Goal: Task Accomplishment & Management: Manage account settings

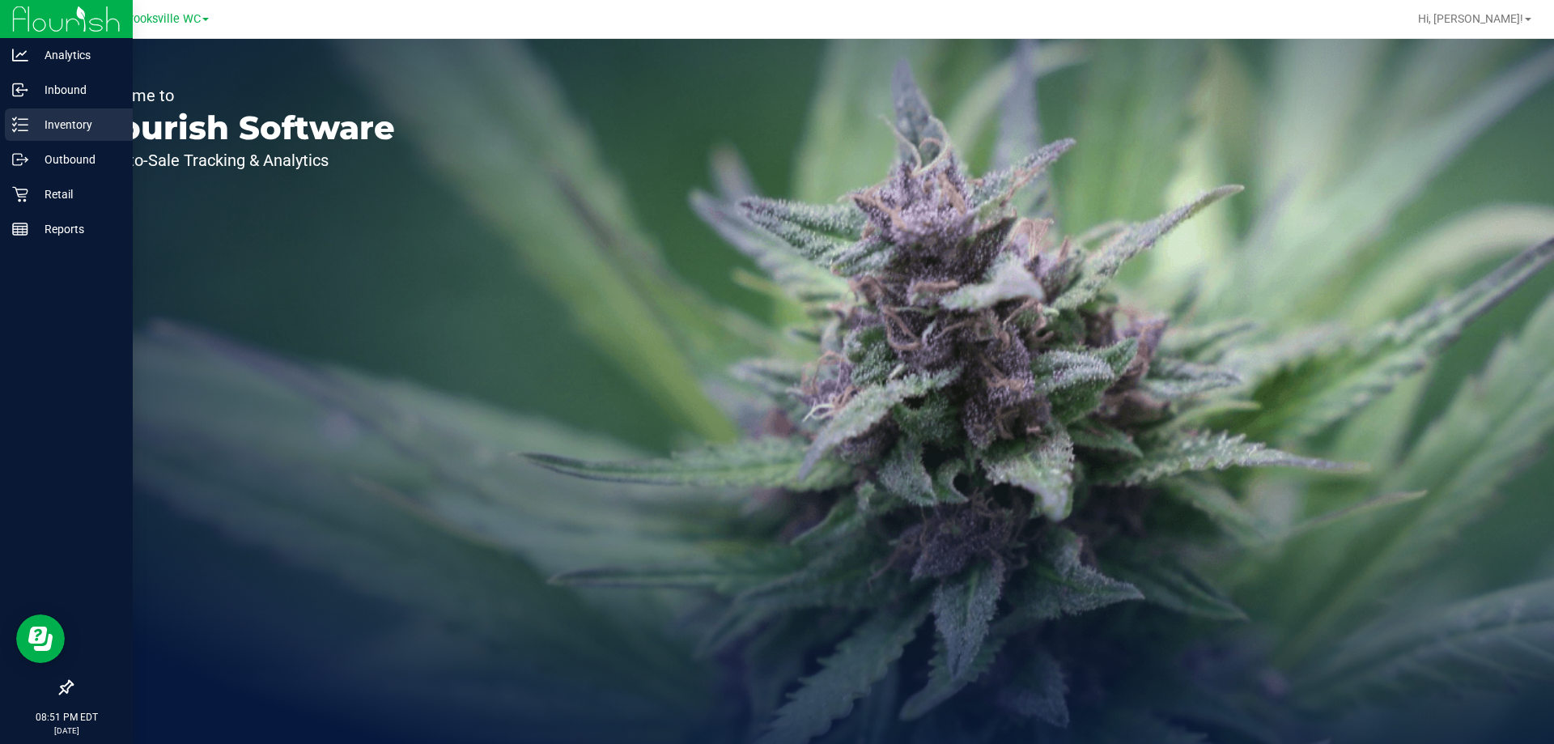
click at [79, 139] on div "Inventory" at bounding box center [69, 124] width 128 height 32
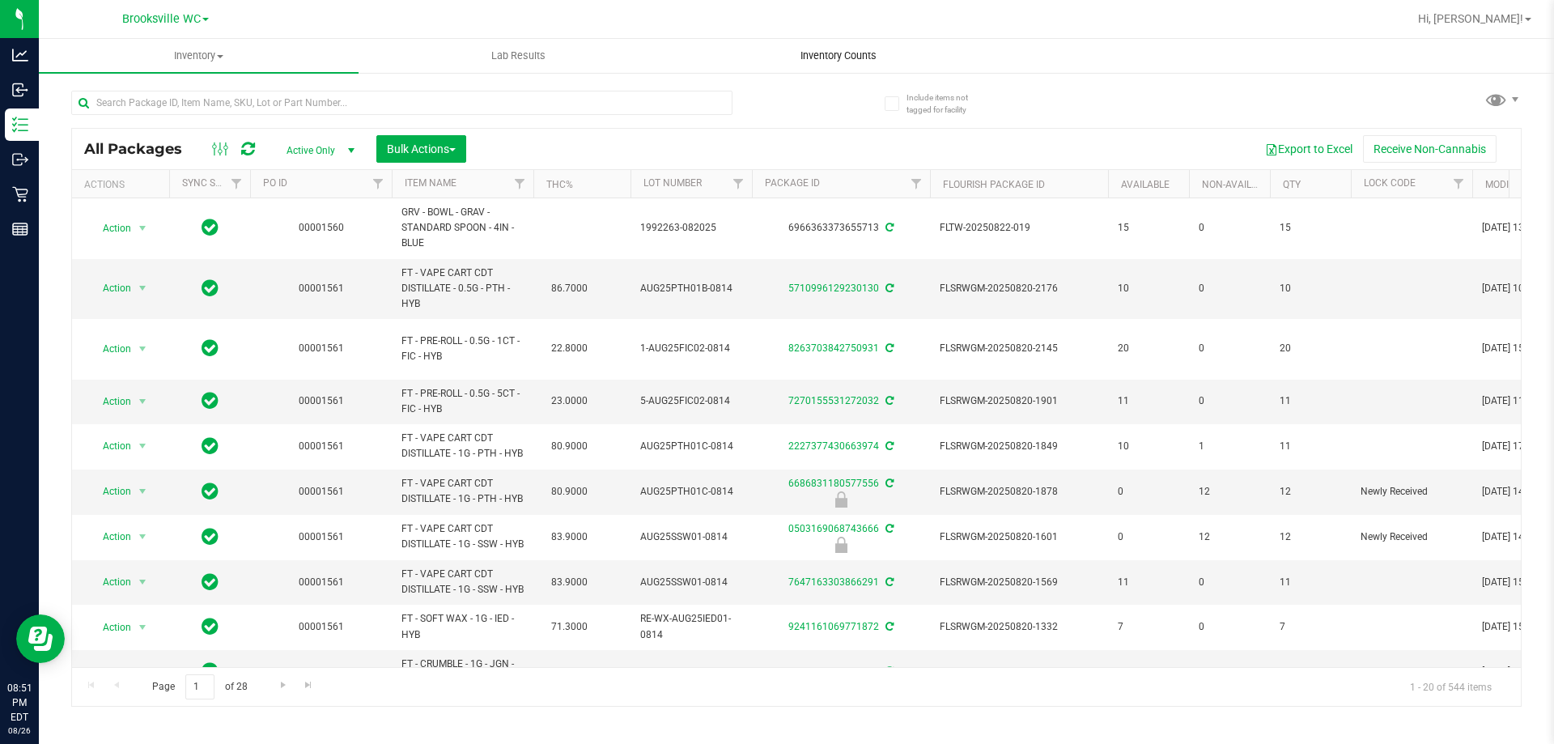
click at [846, 54] on span "Inventory Counts" at bounding box center [839, 56] width 120 height 15
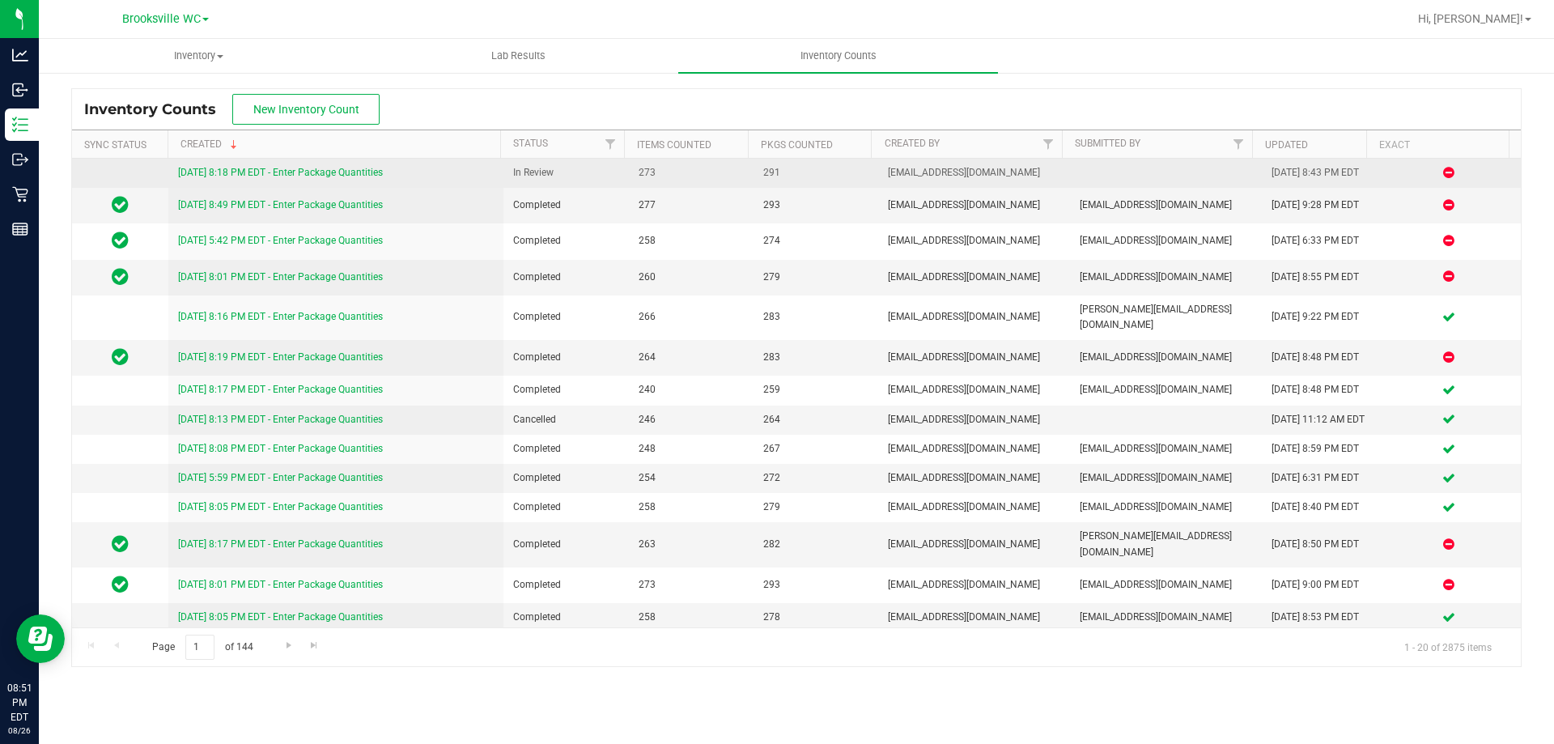
click at [333, 178] on link "[DATE] 8:18 PM EDT - Enter Package Quantities" at bounding box center [280, 172] width 205 height 11
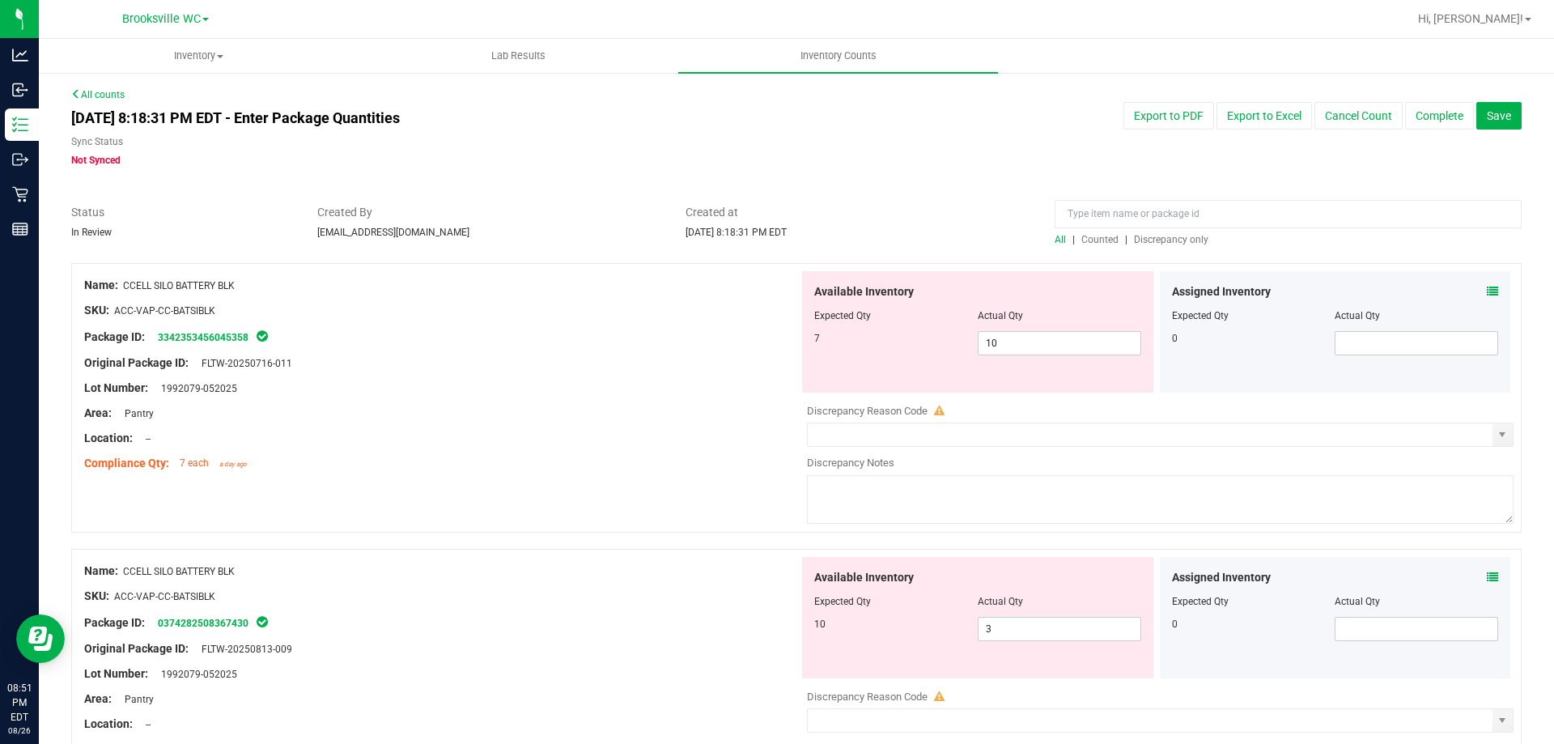
click at [1184, 247] on div at bounding box center [796, 255] width 1451 height 16
click at [1177, 240] on span "Discrepancy only" at bounding box center [1171, 239] width 74 height 11
click at [1487, 287] on icon at bounding box center [1492, 291] width 11 height 11
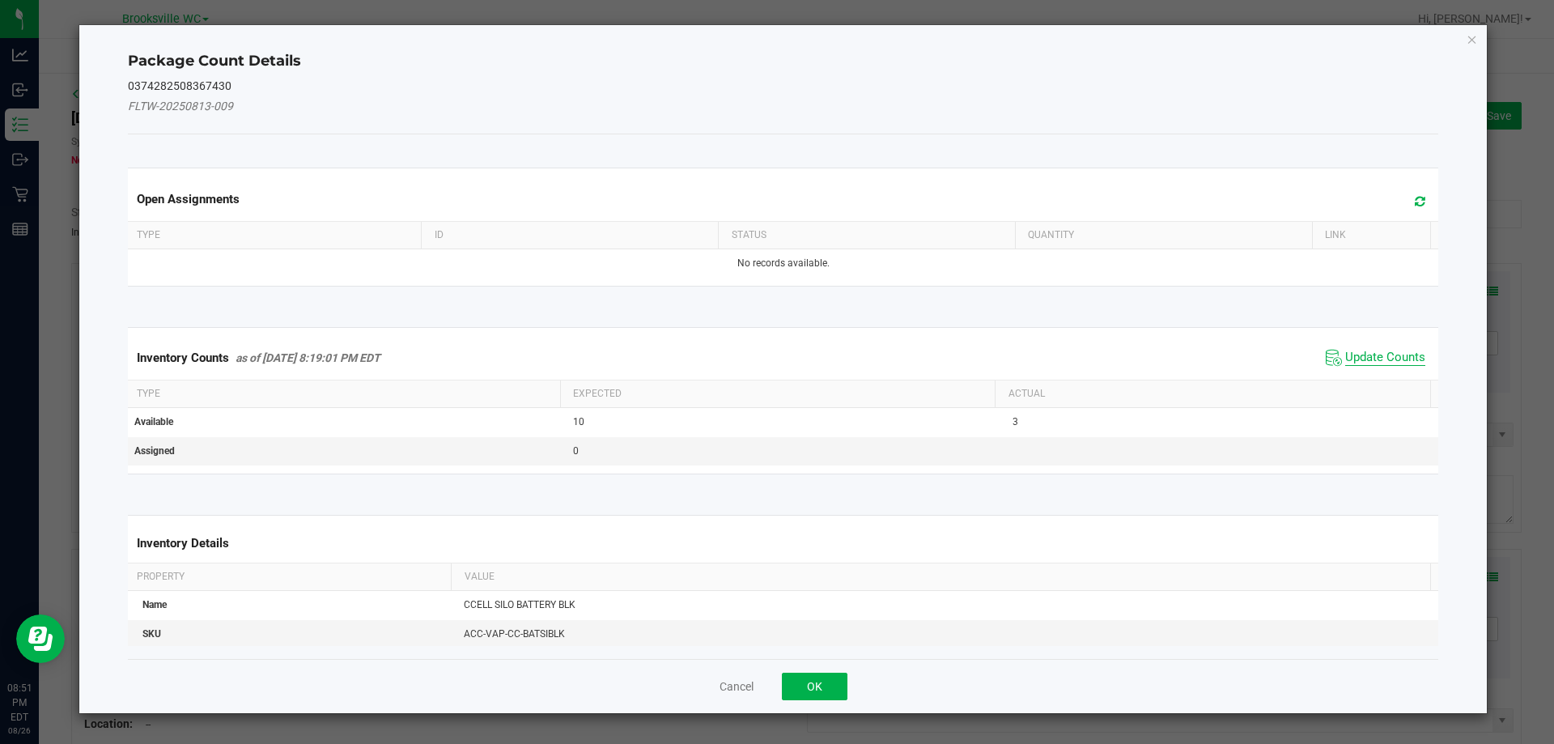
click at [1379, 360] on span "Update Counts" at bounding box center [1385, 358] width 80 height 16
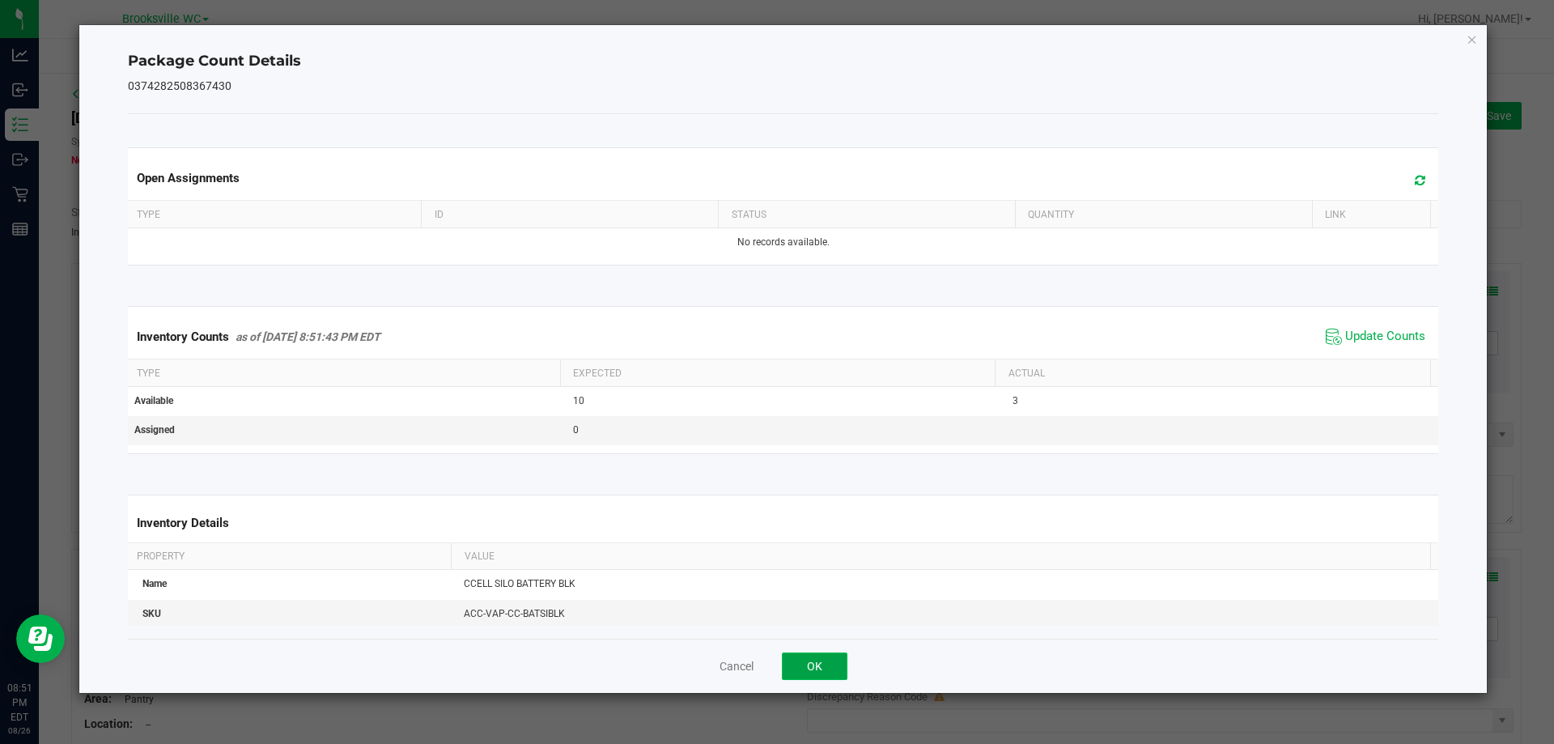
click at [810, 666] on button "OK" at bounding box center [815, 667] width 66 height 28
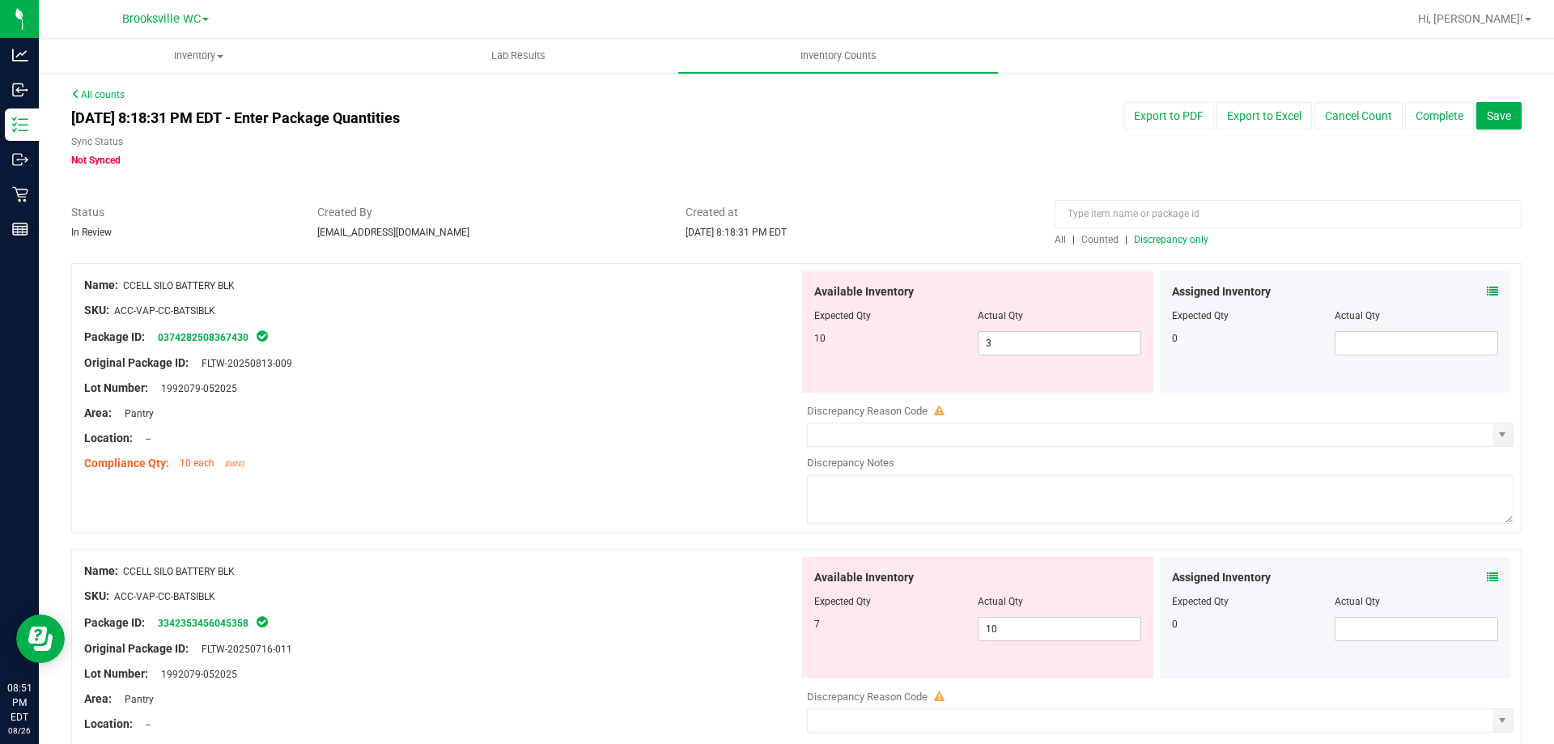
click at [1487, 573] on icon at bounding box center [1492, 577] width 11 height 11
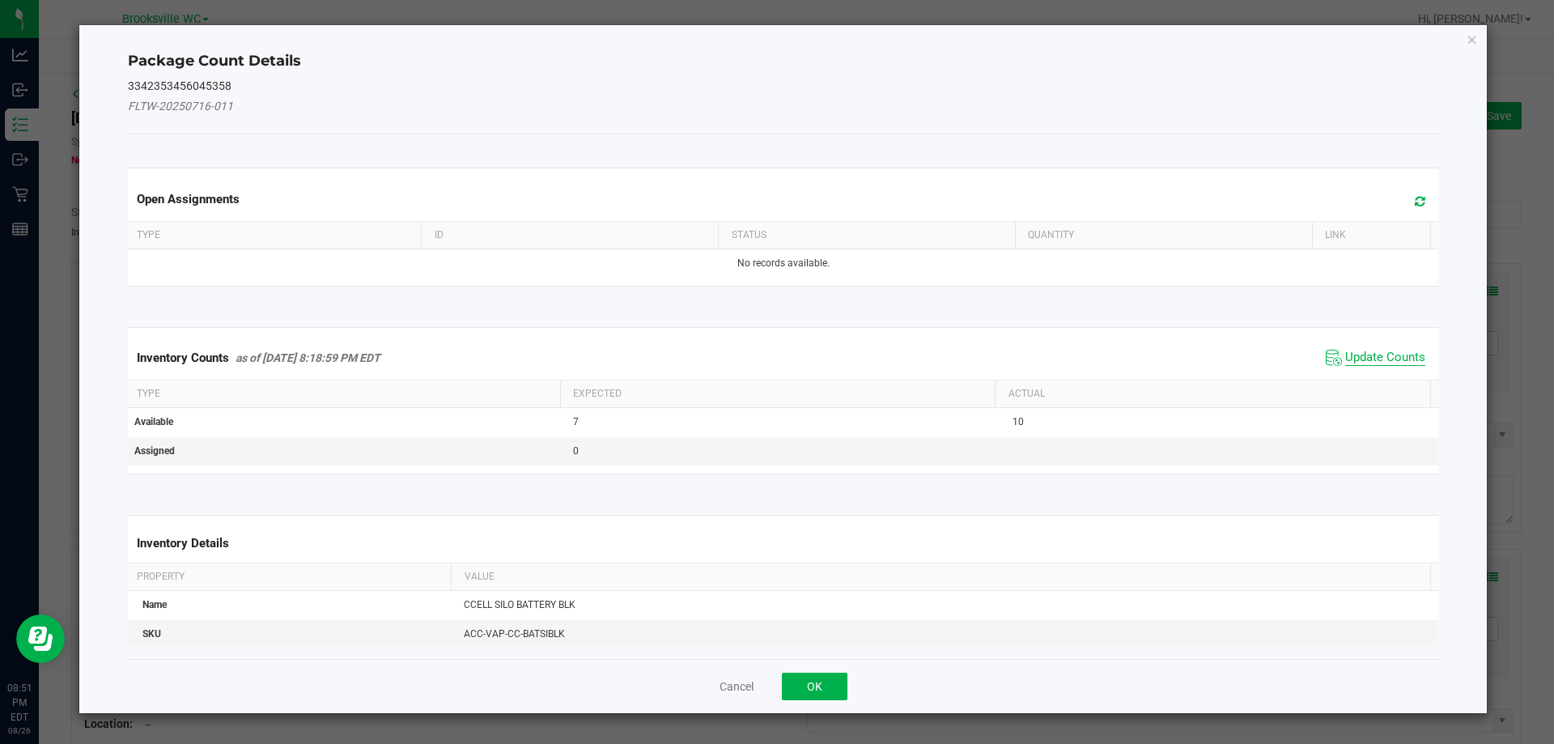
click at [1374, 354] on span "Update Counts" at bounding box center [1385, 358] width 80 height 16
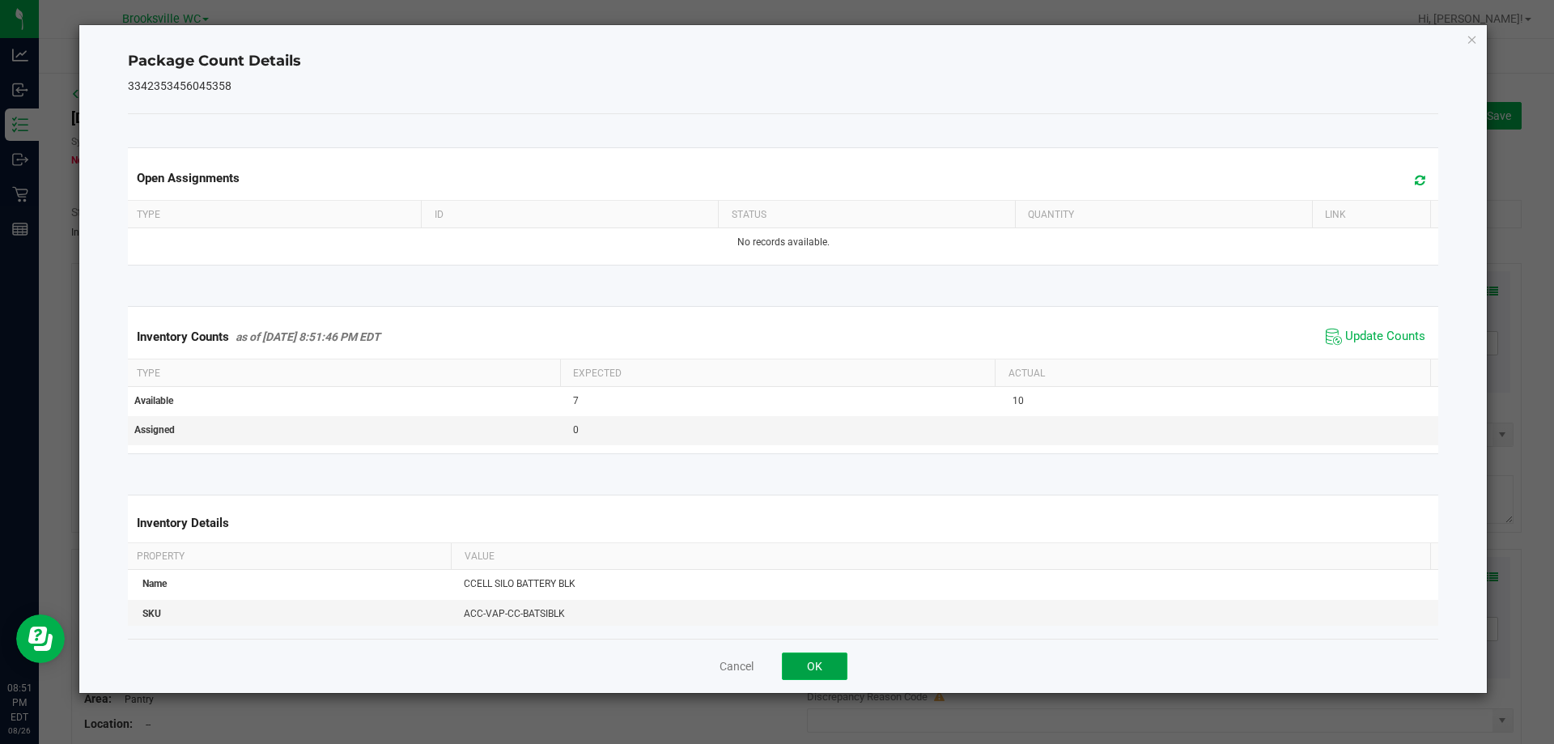
click at [813, 672] on button "OK" at bounding box center [815, 667] width 66 height 28
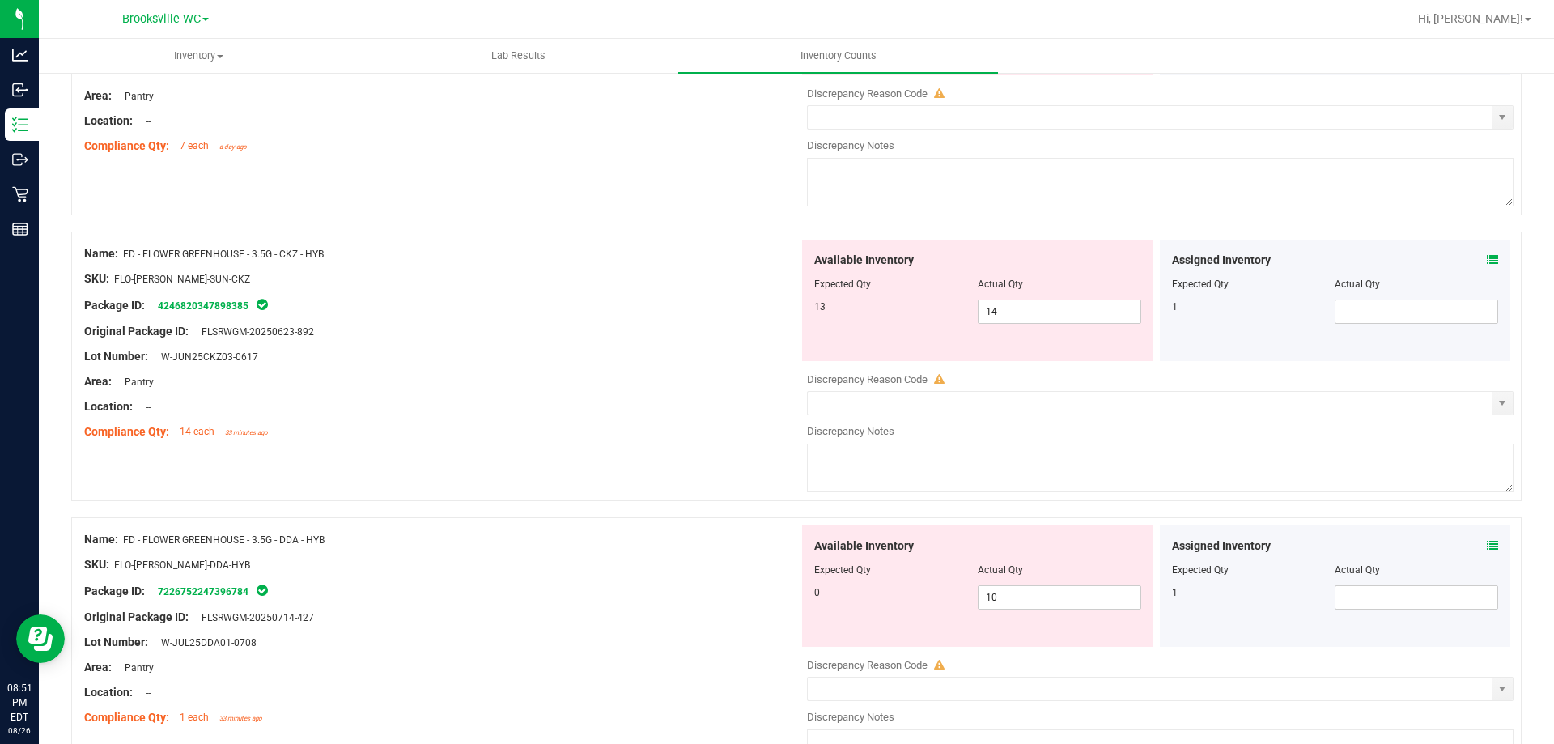
scroll to position [623, 0]
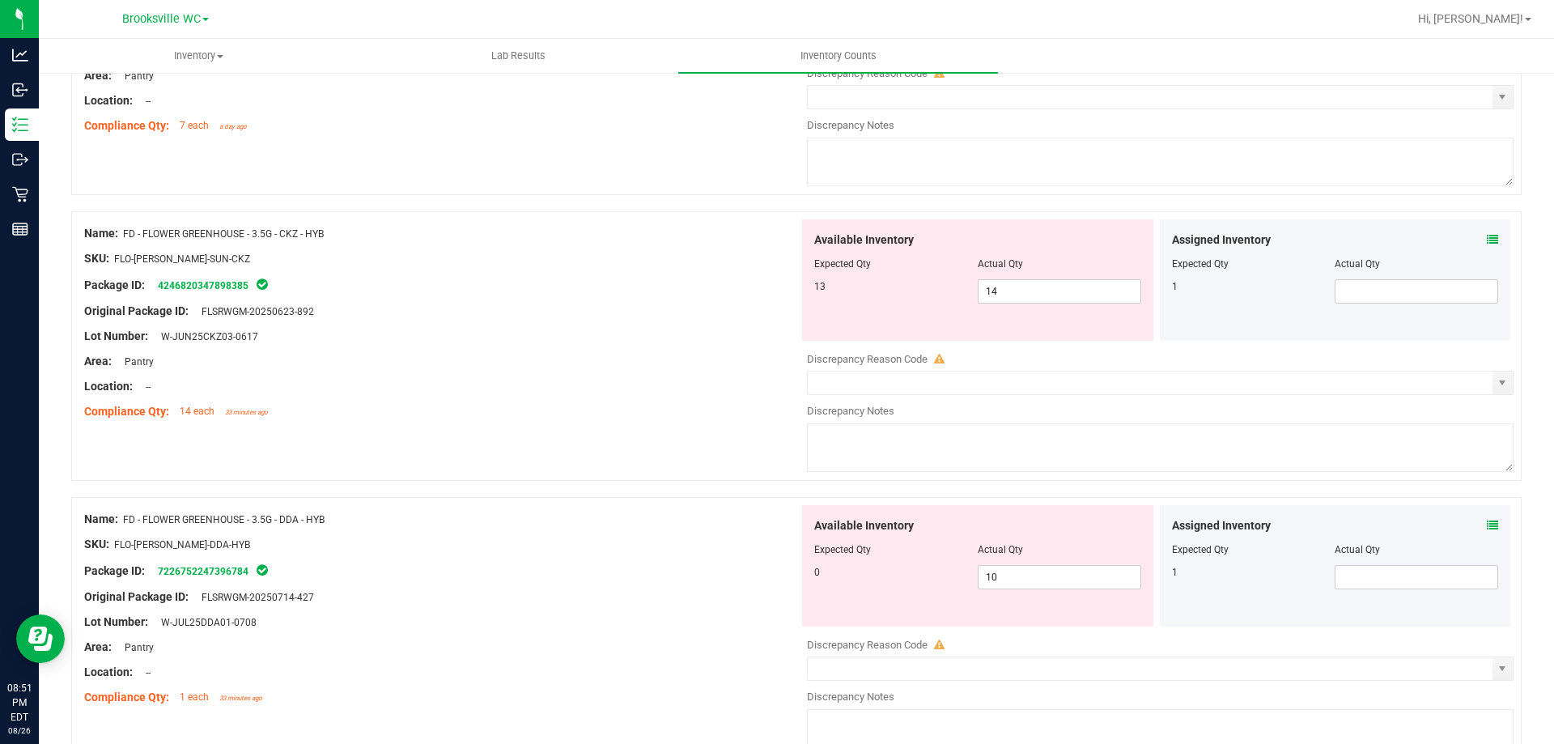
click at [1487, 239] on icon at bounding box center [1492, 239] width 11 height 11
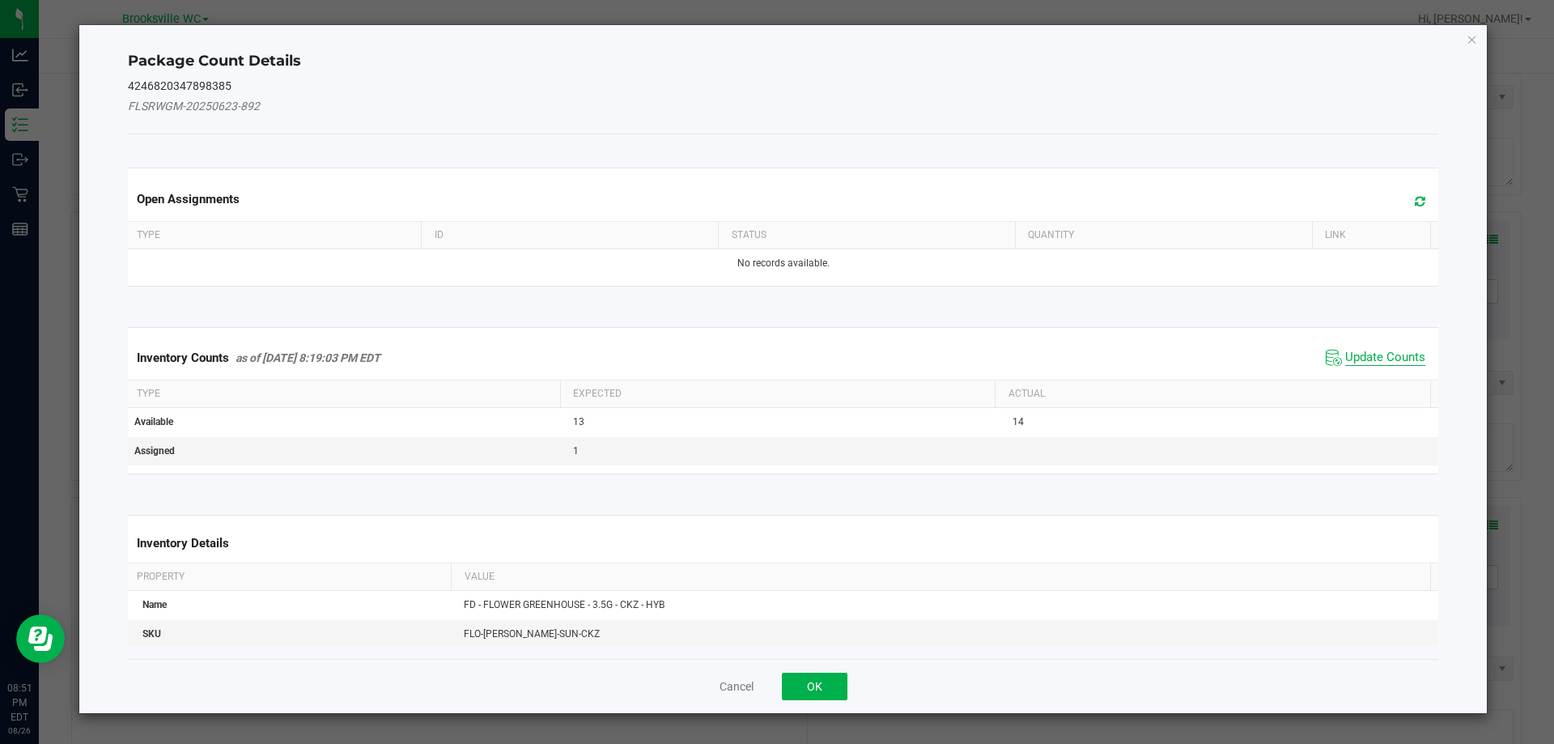
click at [1384, 359] on span "Update Counts" at bounding box center [1385, 358] width 80 height 16
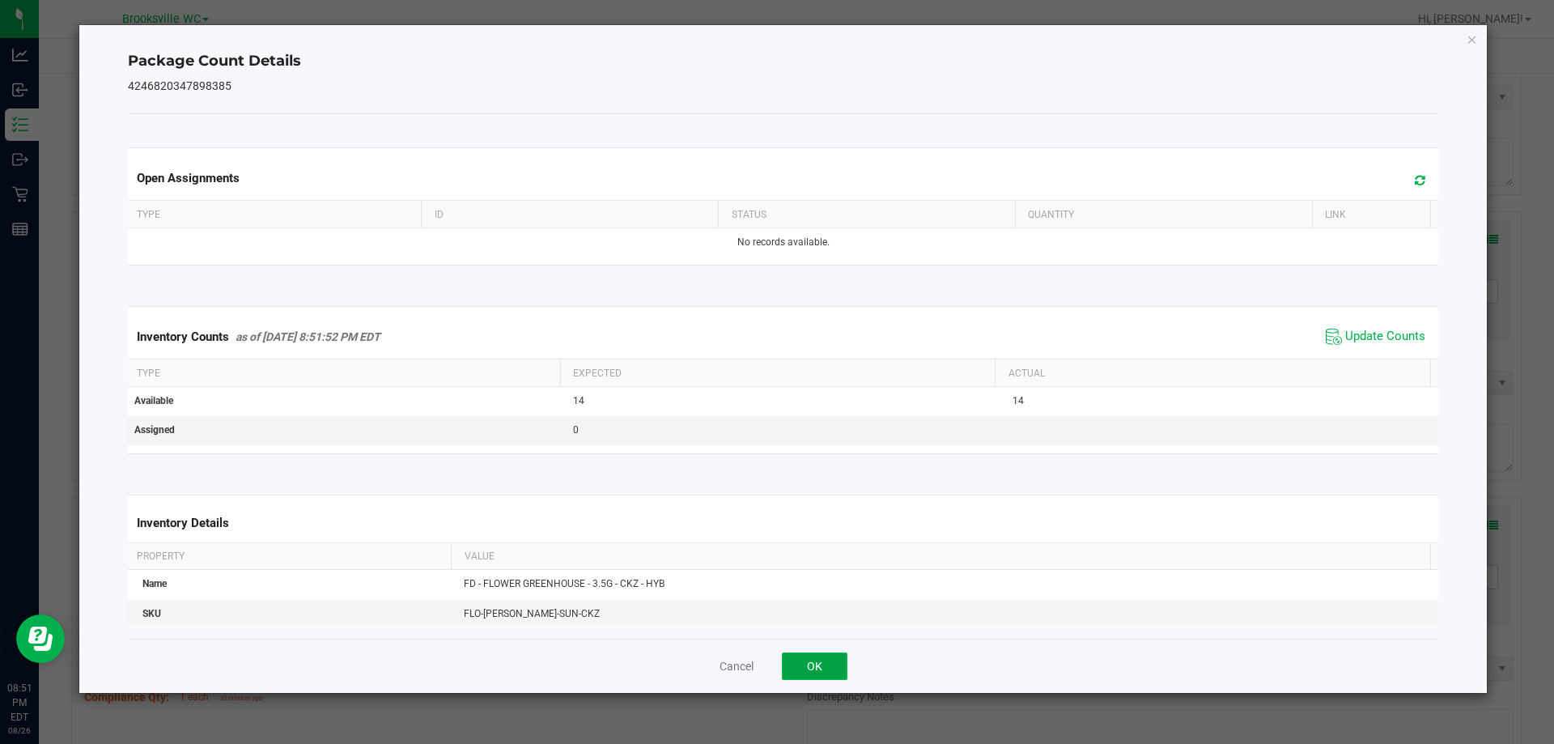
click at [810, 670] on button "OK" at bounding box center [815, 667] width 66 height 28
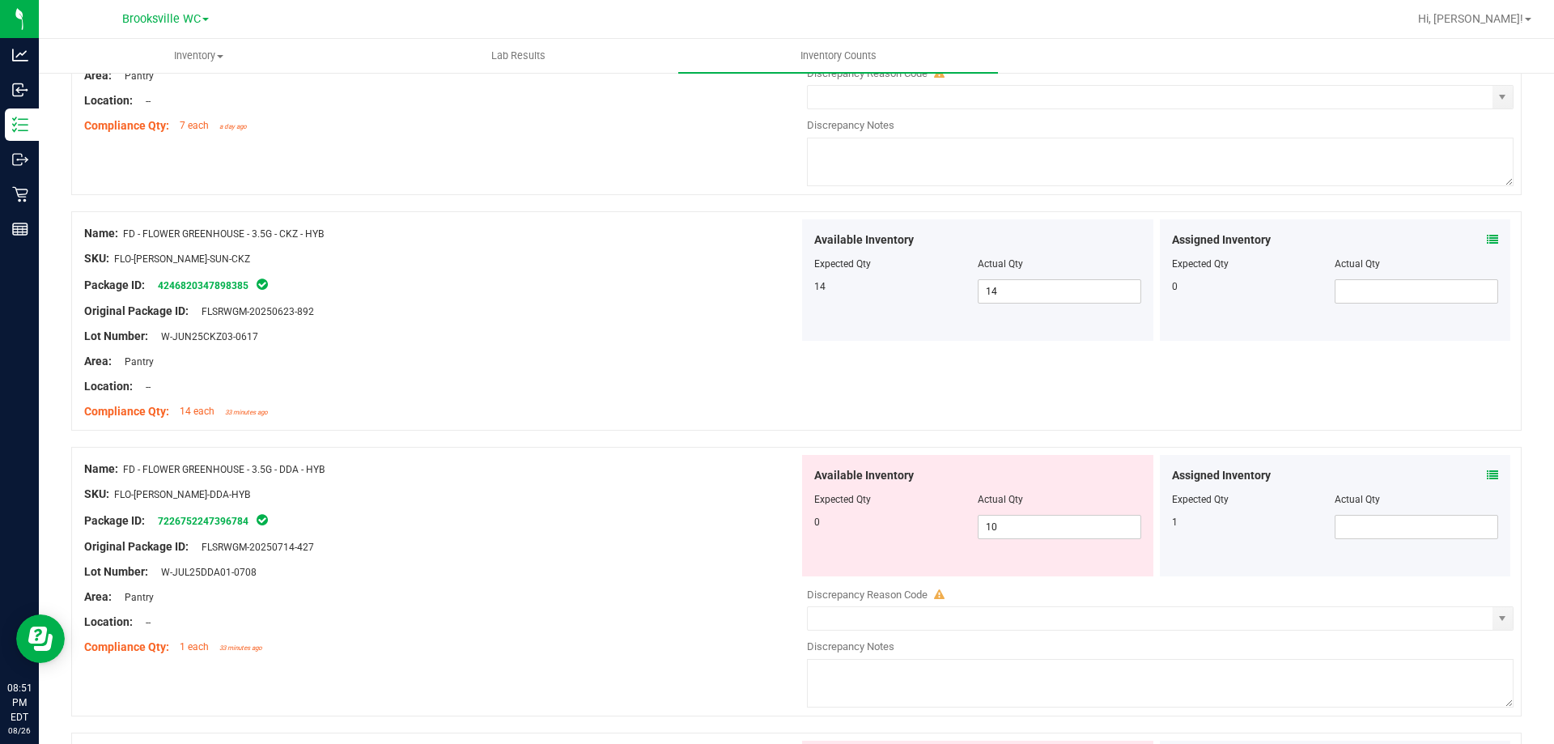
click at [1487, 478] on icon at bounding box center [1492, 475] width 11 height 11
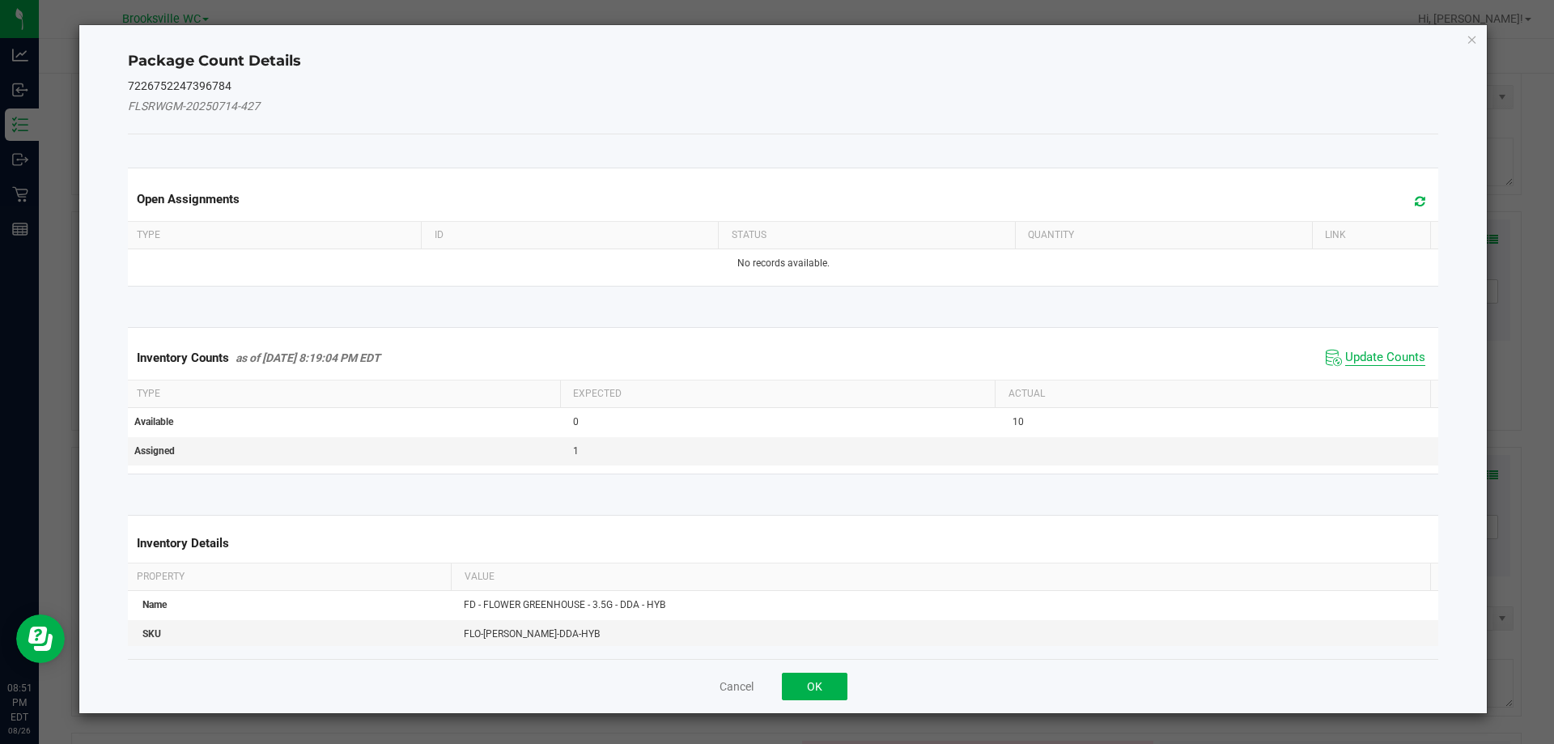
click at [1403, 352] on span "Update Counts" at bounding box center [1385, 358] width 80 height 16
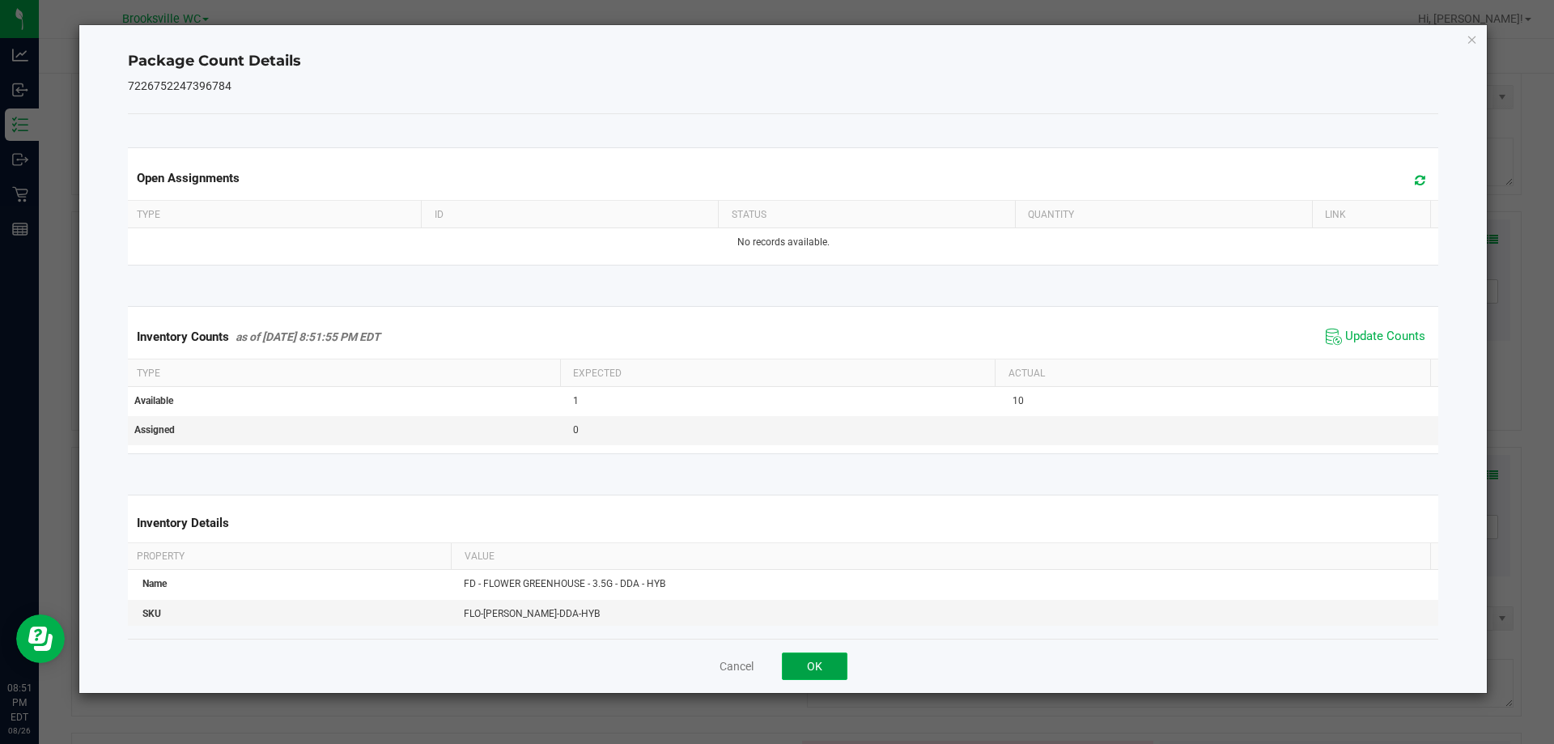
click at [831, 666] on button "OK" at bounding box center [815, 667] width 66 height 28
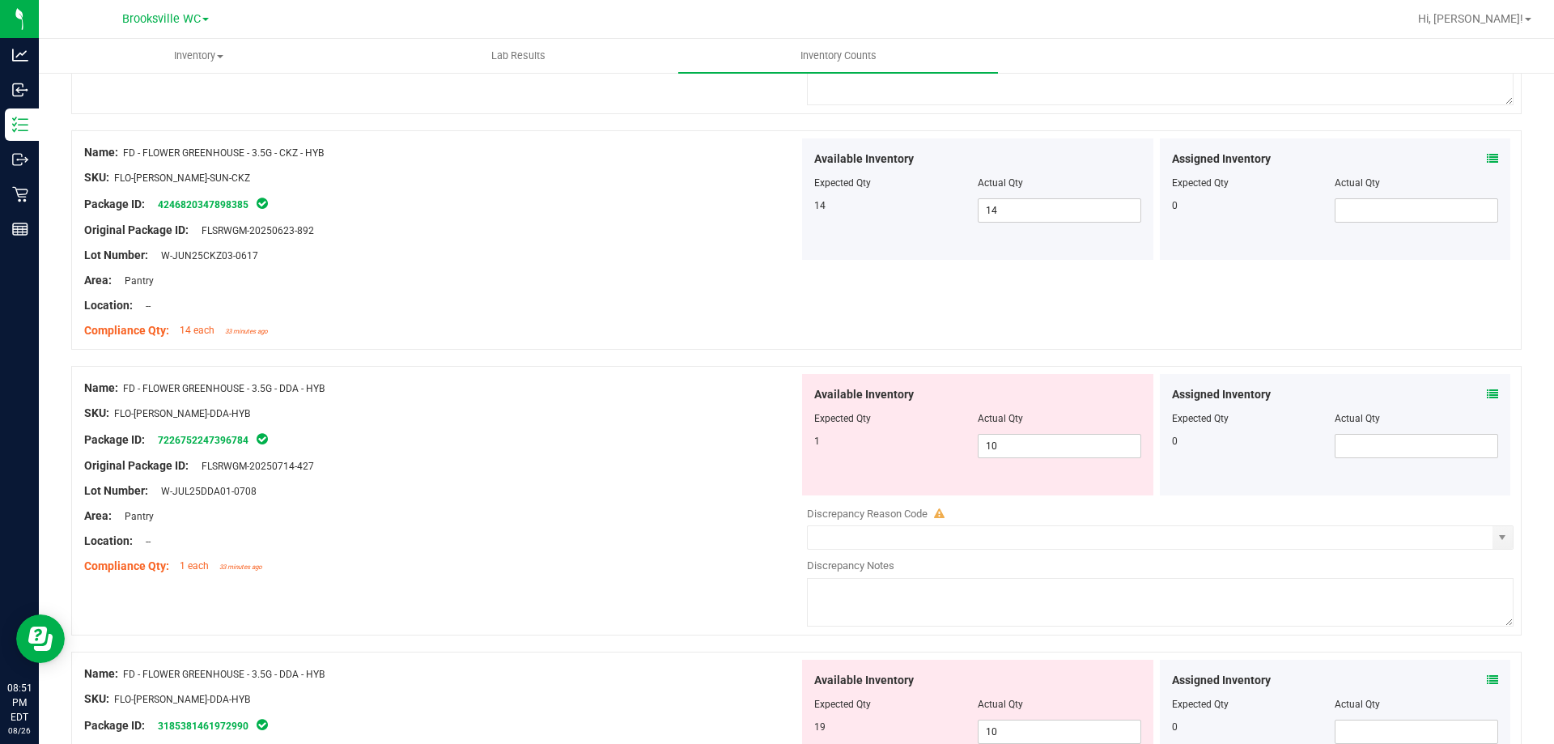
scroll to position [705, 0]
click at [1487, 394] on icon at bounding box center [1492, 393] width 11 height 11
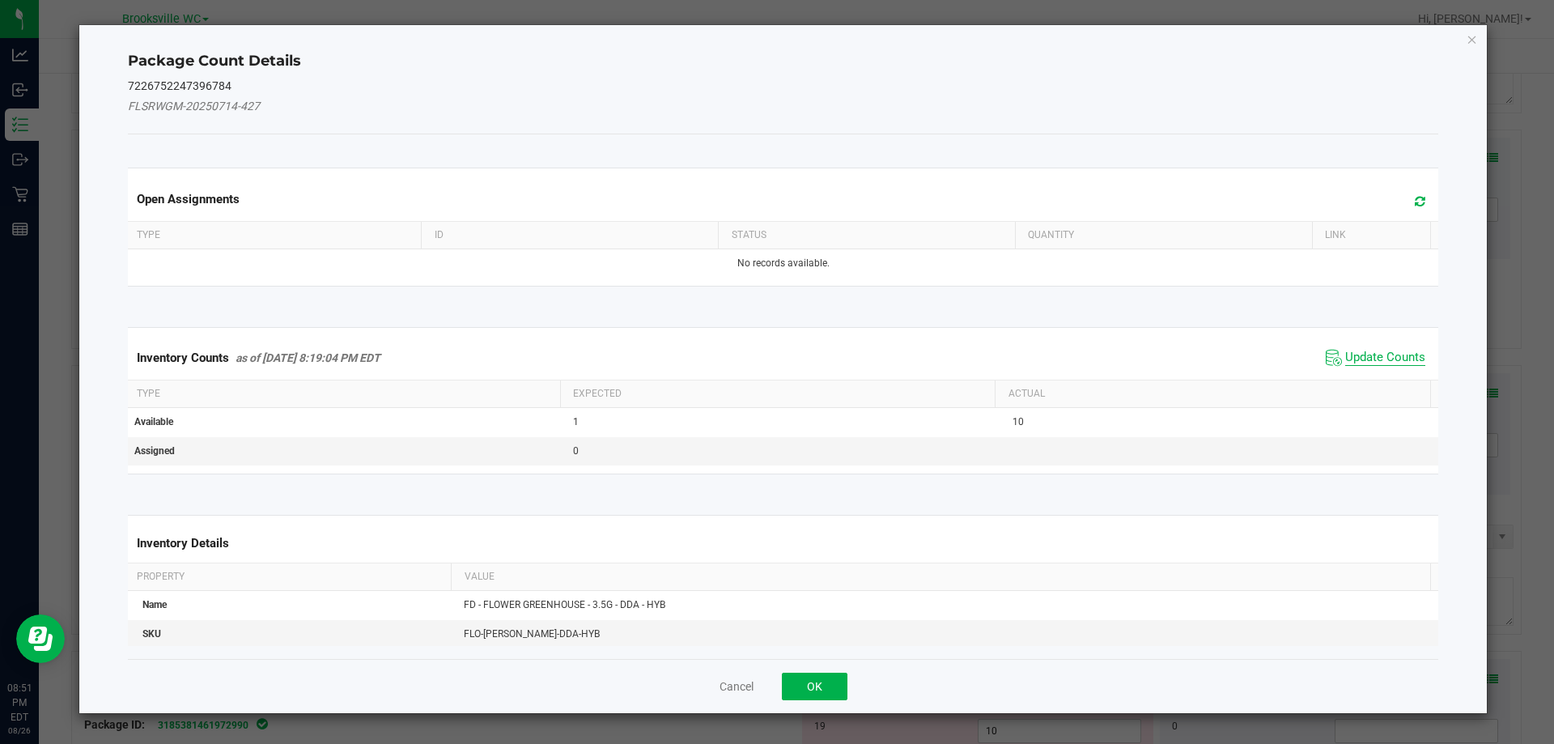
click at [1345, 365] on span "Update Counts" at bounding box center [1385, 358] width 80 height 16
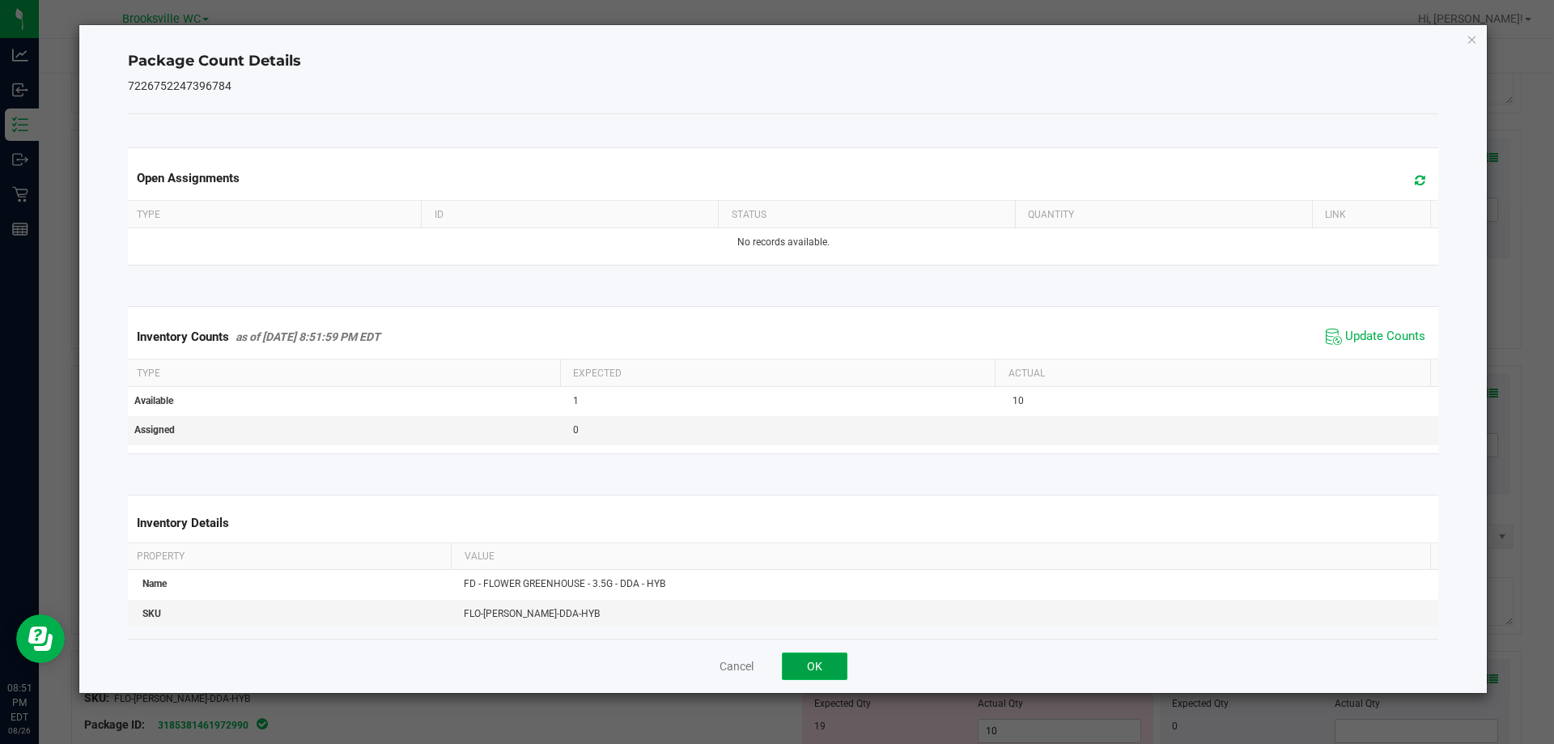
click at [814, 666] on button "OK" at bounding box center [815, 667] width 66 height 28
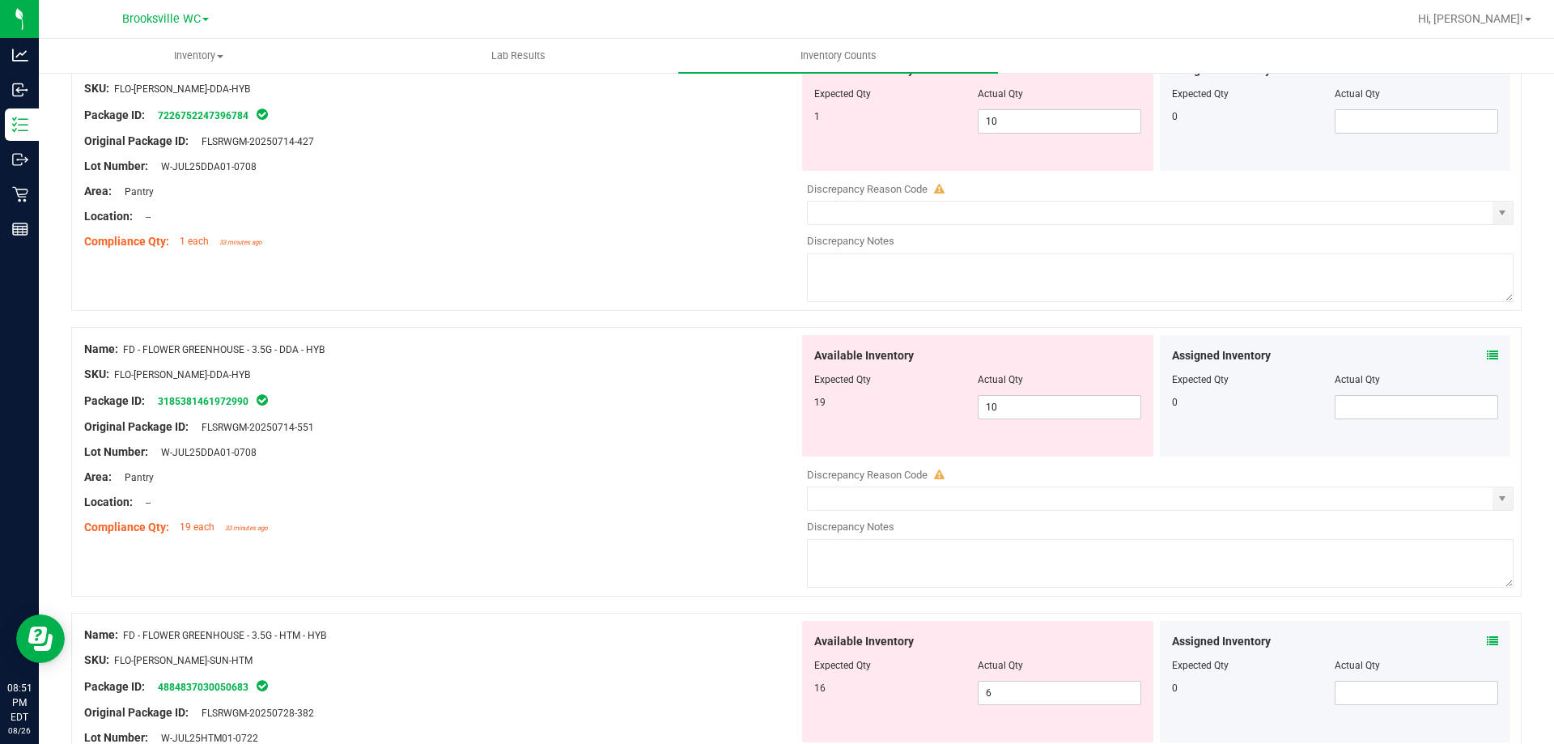
scroll to position [1039, 0]
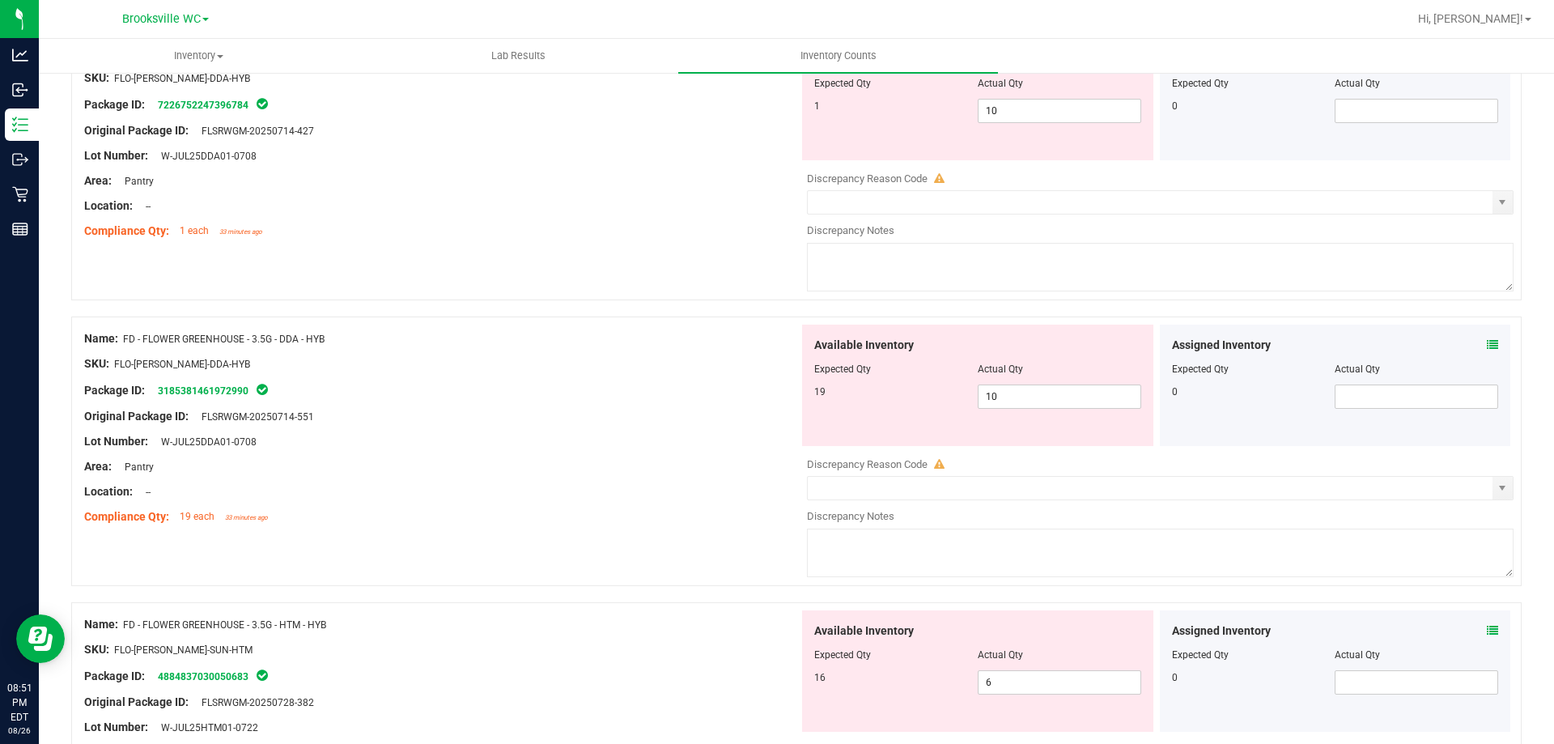
click at [1487, 344] on icon at bounding box center [1492, 344] width 11 height 11
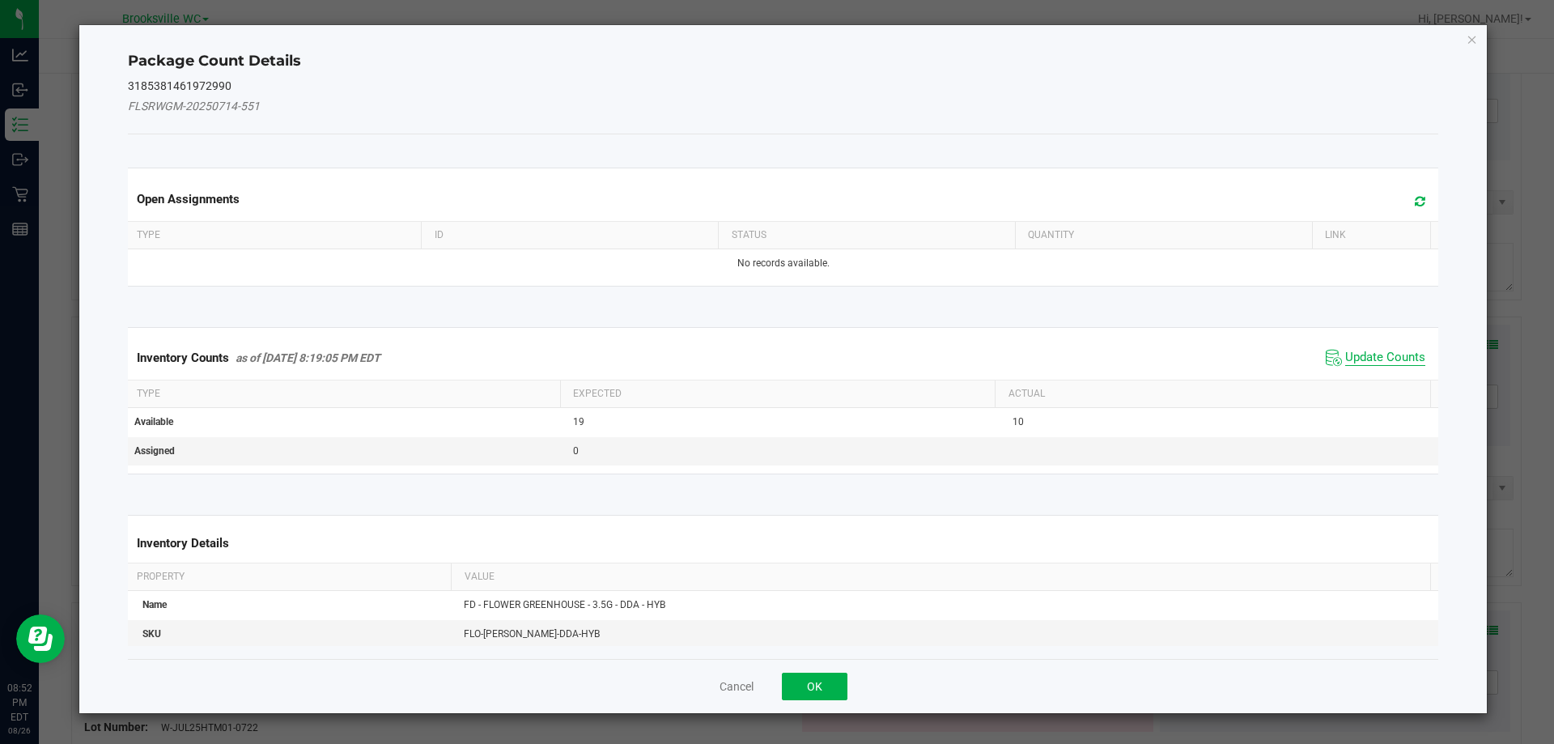
click at [1404, 353] on span "Update Counts" at bounding box center [1385, 358] width 80 height 16
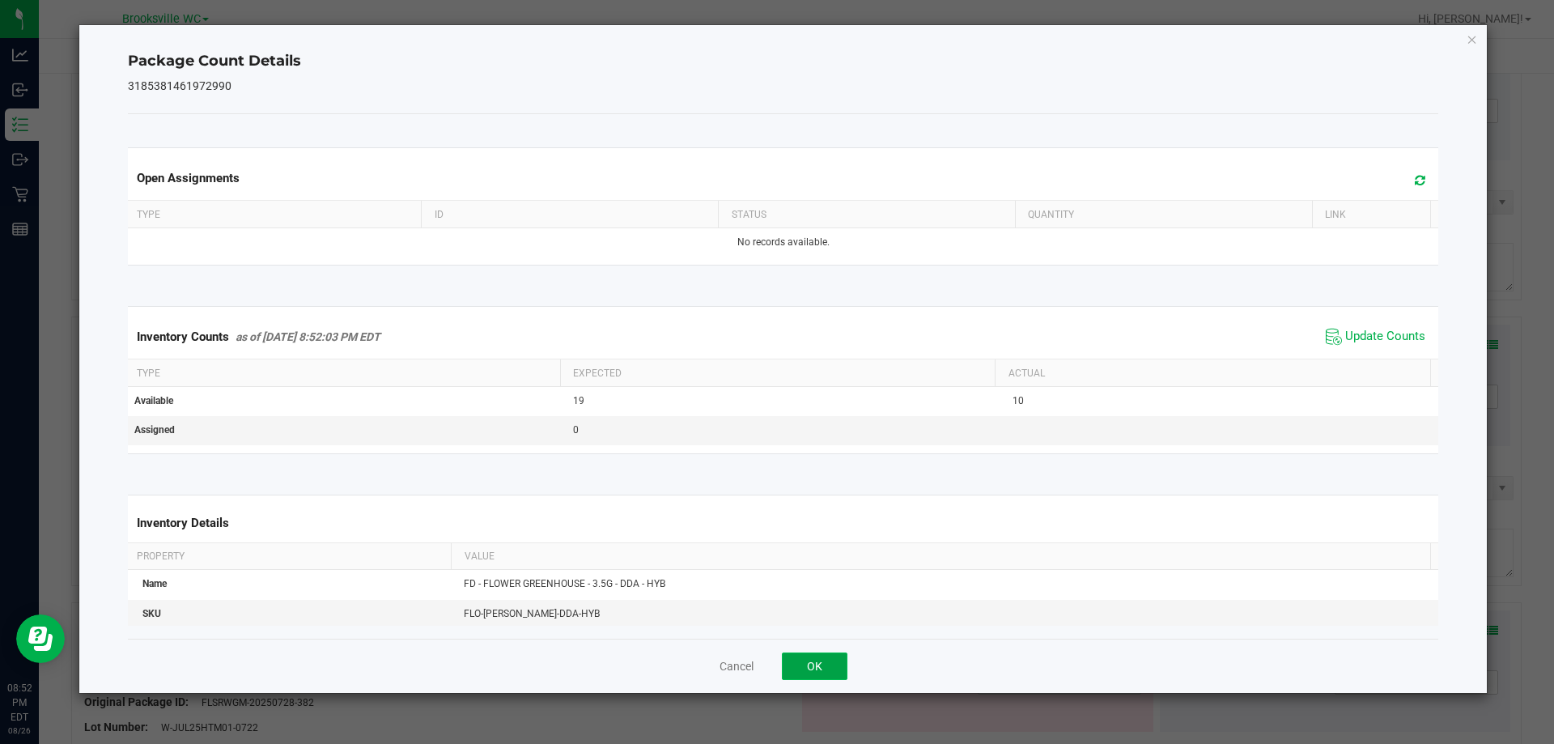
click at [826, 663] on button "OK" at bounding box center [815, 667] width 66 height 28
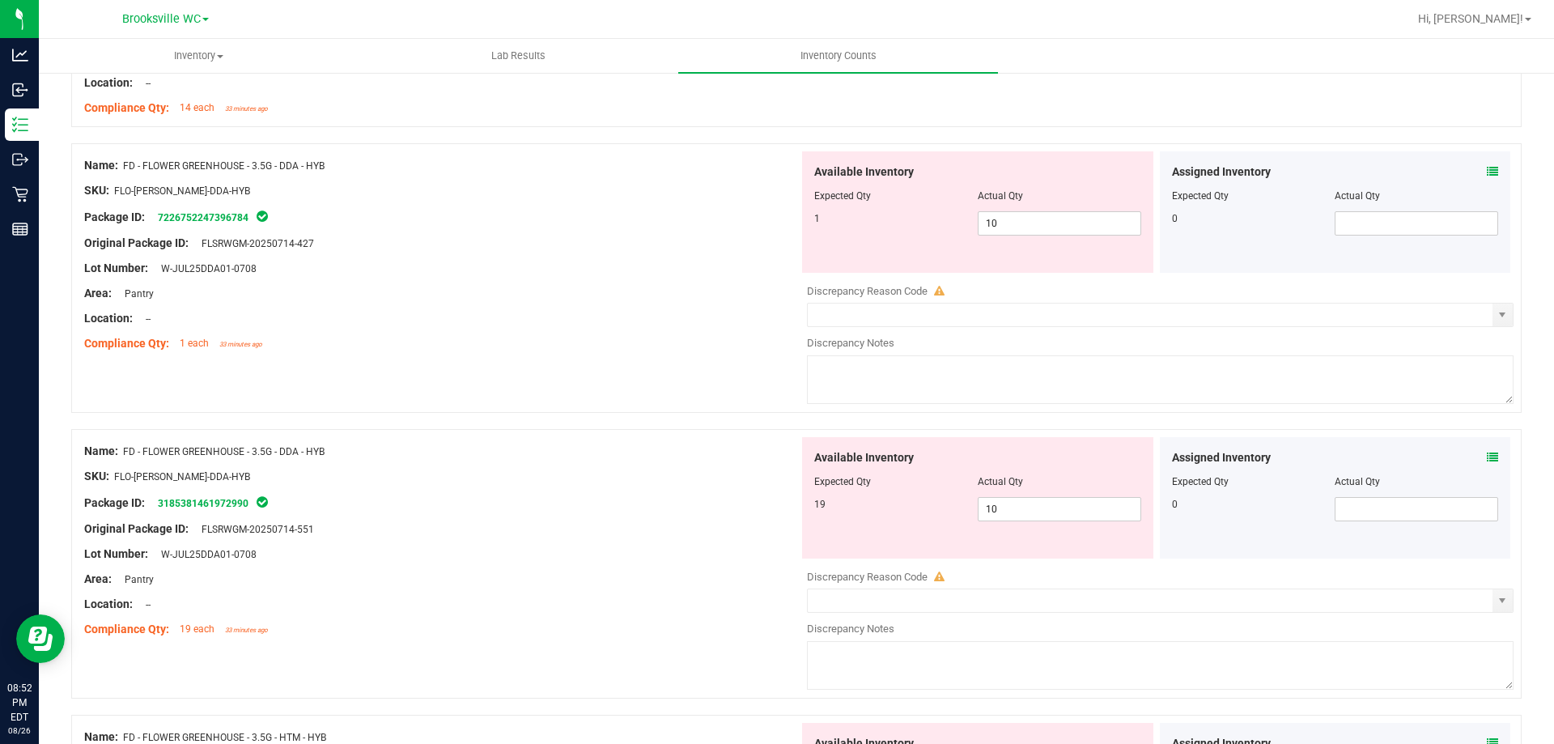
scroll to position [891, 0]
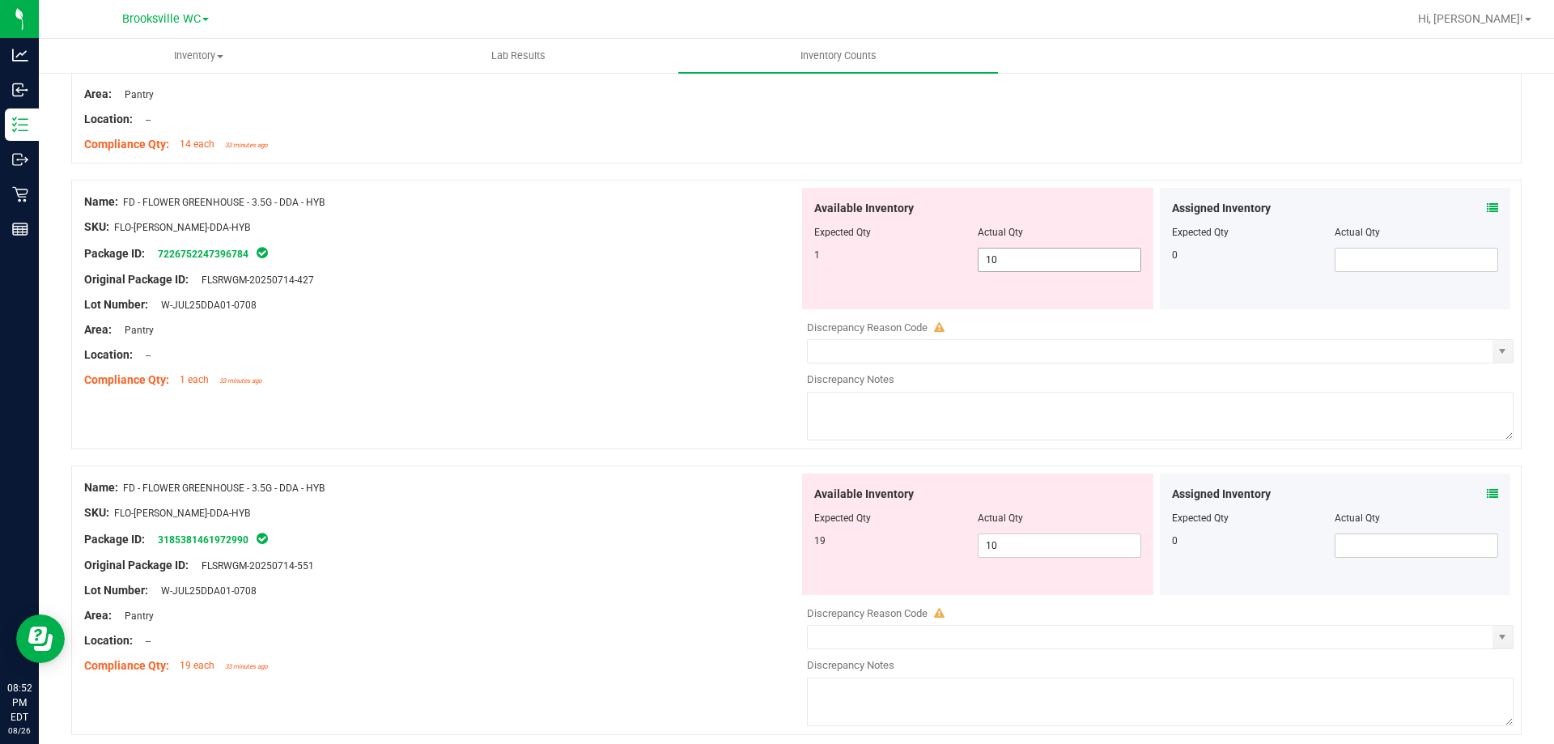
click at [1024, 252] on span "10 10" at bounding box center [1060, 260] width 164 height 24
type input "1"
click at [1024, 557] on div "Available Inventory Expected Qty Actual Qty 19 10 10" at bounding box center [1156, 602] width 715 height 257
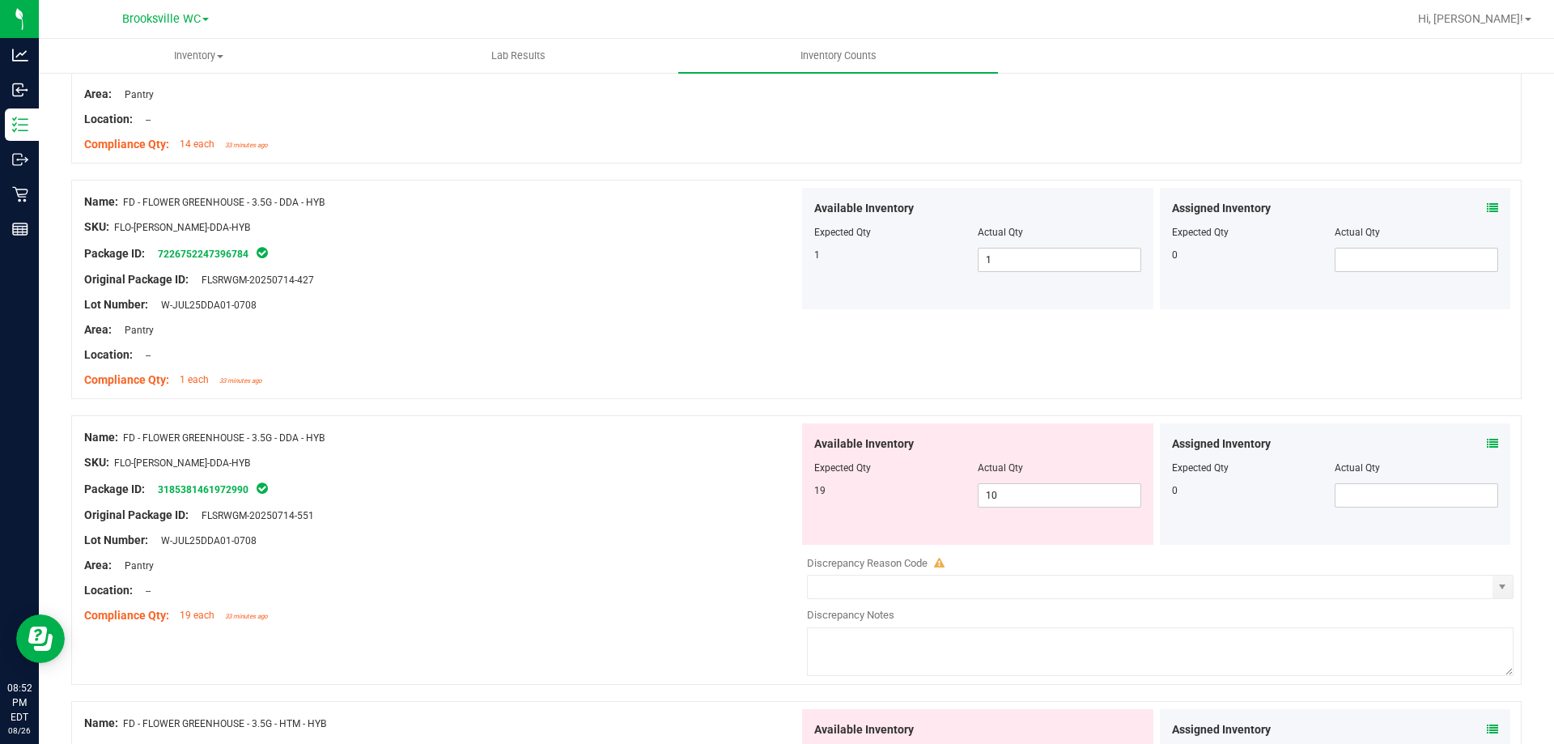
click at [1031, 480] on div at bounding box center [977, 479] width 327 height 8
click at [1031, 485] on span "10 10" at bounding box center [1060, 495] width 164 height 24
click at [1031, 487] on input "10" at bounding box center [1060, 495] width 162 height 23
type input "9"
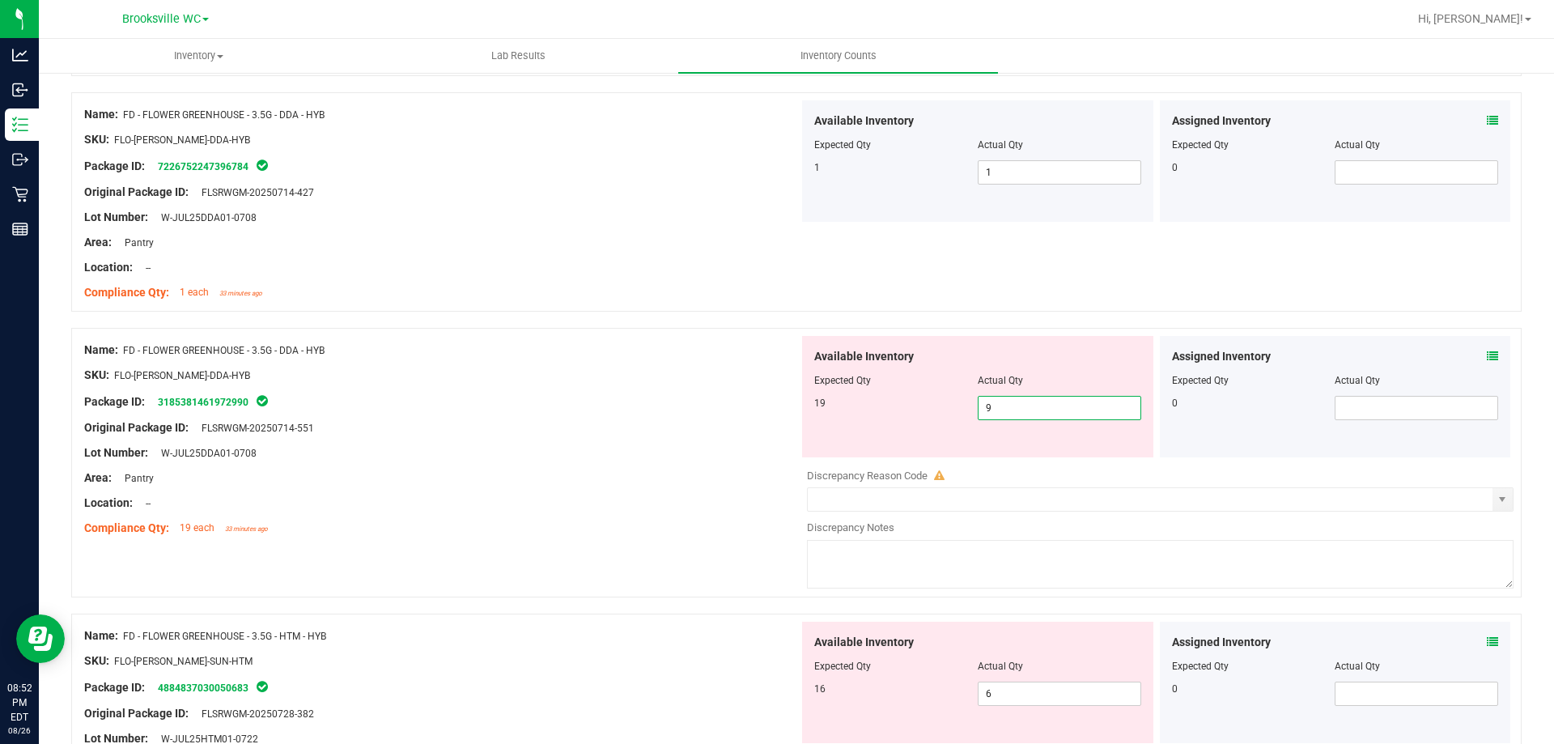
scroll to position [971, 0]
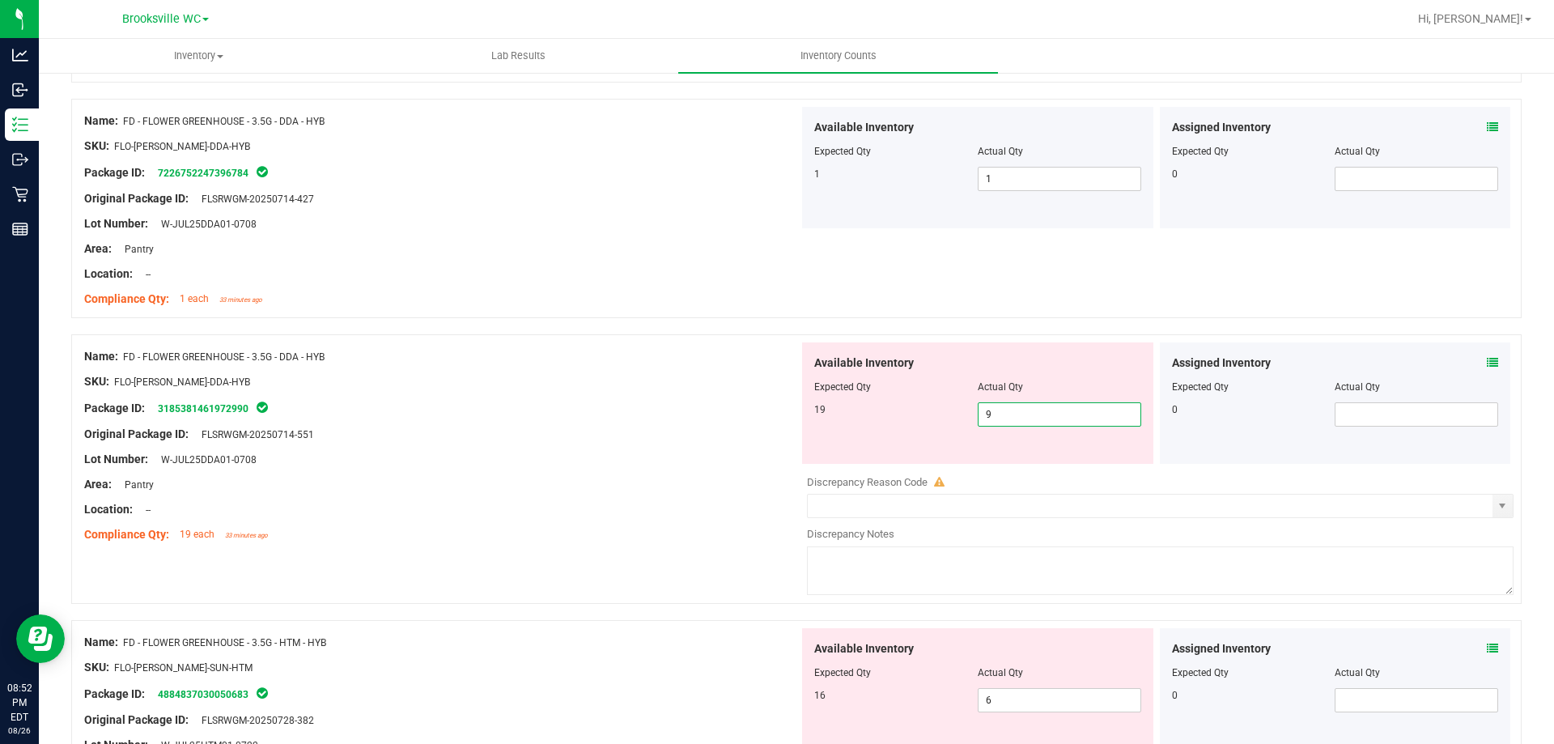
click at [985, 413] on input "9" at bounding box center [1060, 414] width 162 height 23
type input "19"
click at [666, 397] on div at bounding box center [441, 394] width 715 height 8
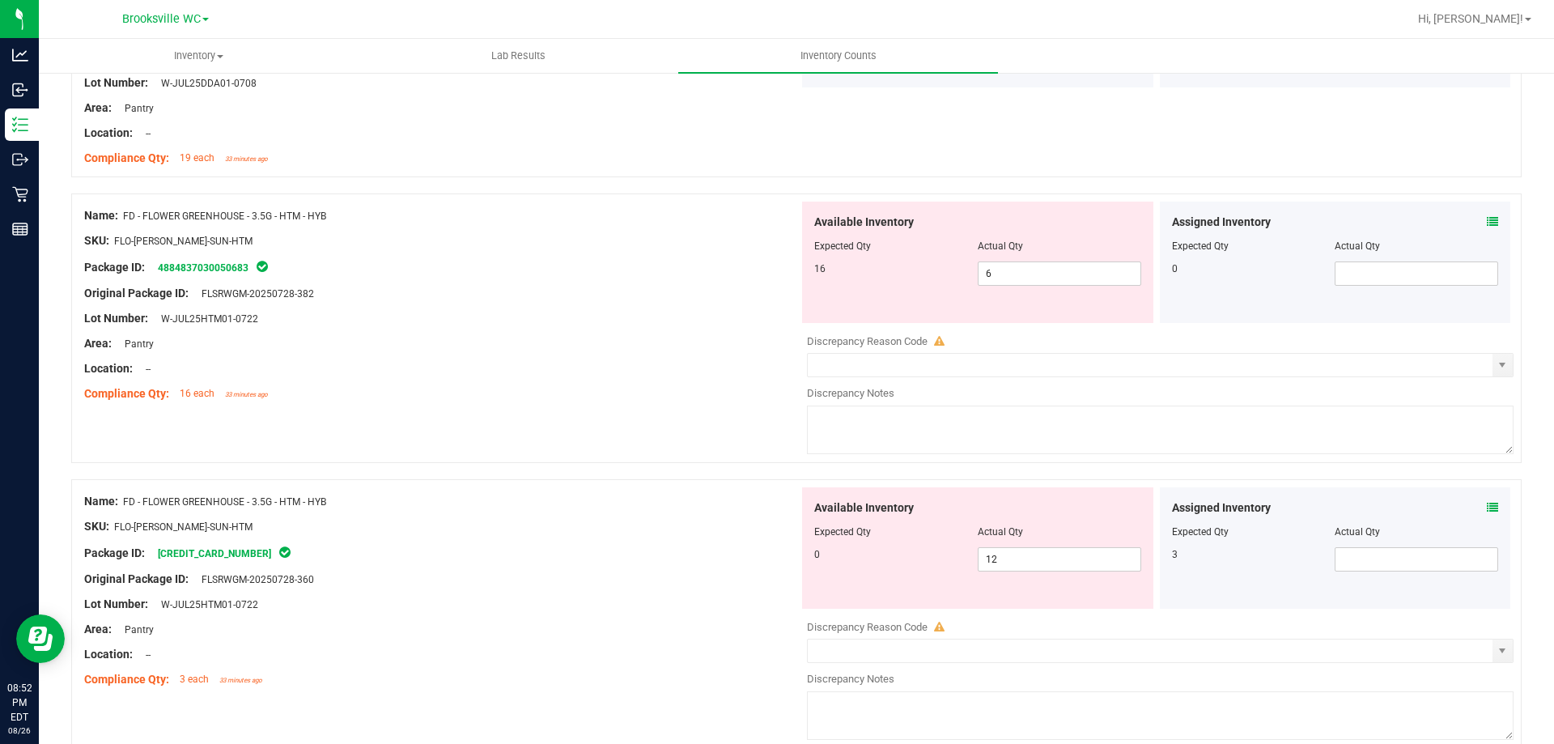
scroll to position [1376, 0]
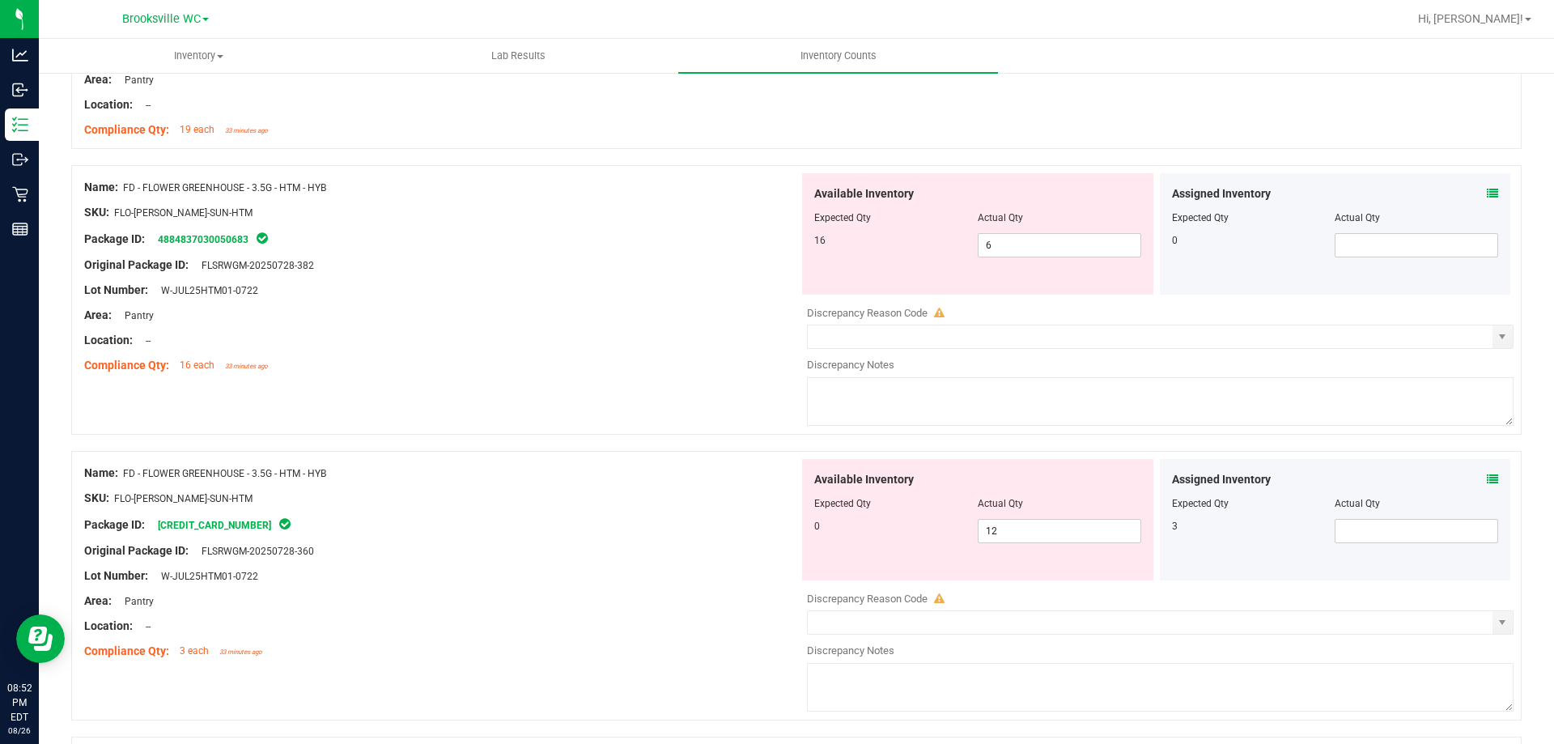
click at [1487, 192] on icon at bounding box center [1492, 193] width 11 height 11
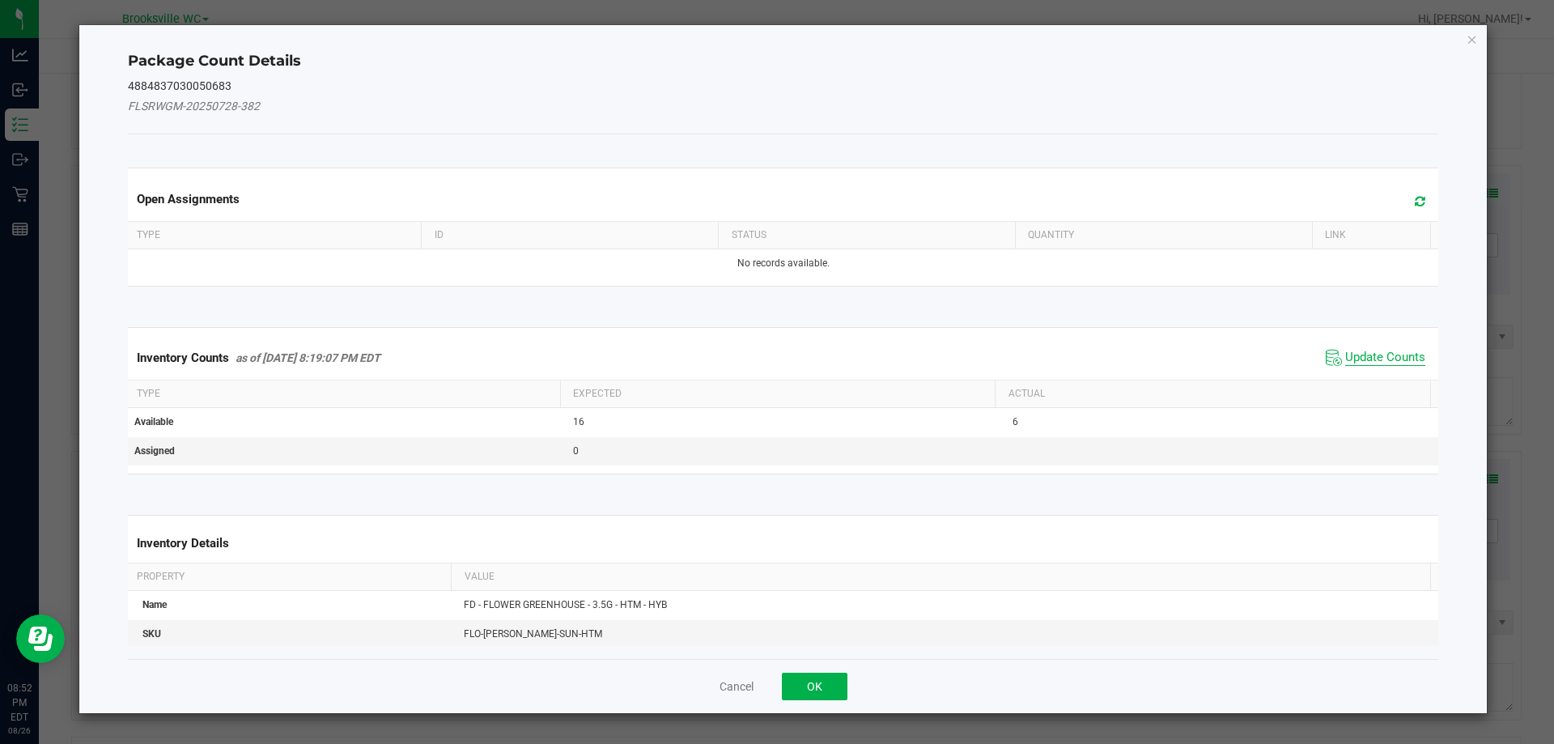
click at [1372, 355] on span "Update Counts" at bounding box center [1385, 358] width 80 height 16
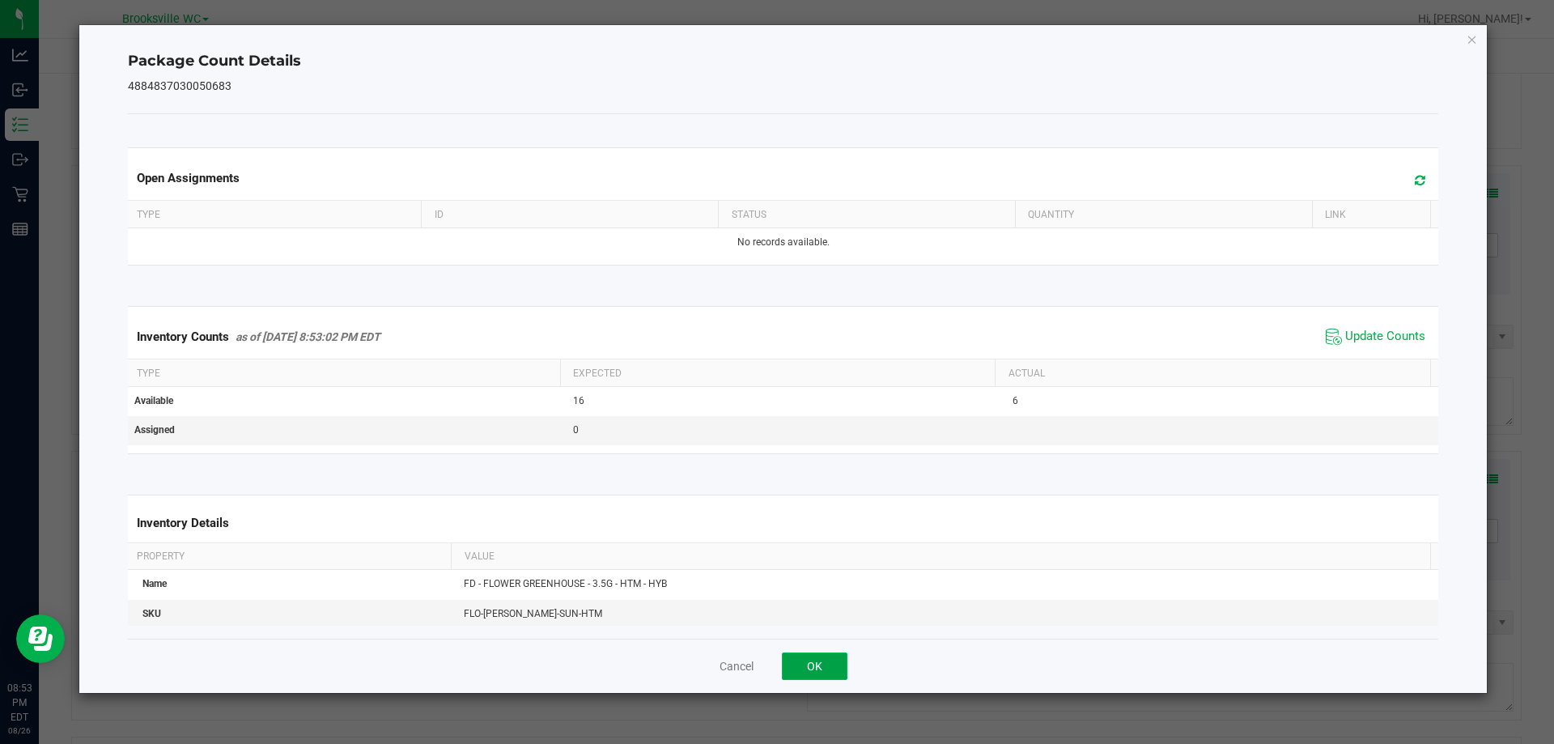
click at [814, 678] on button "OK" at bounding box center [815, 667] width 66 height 28
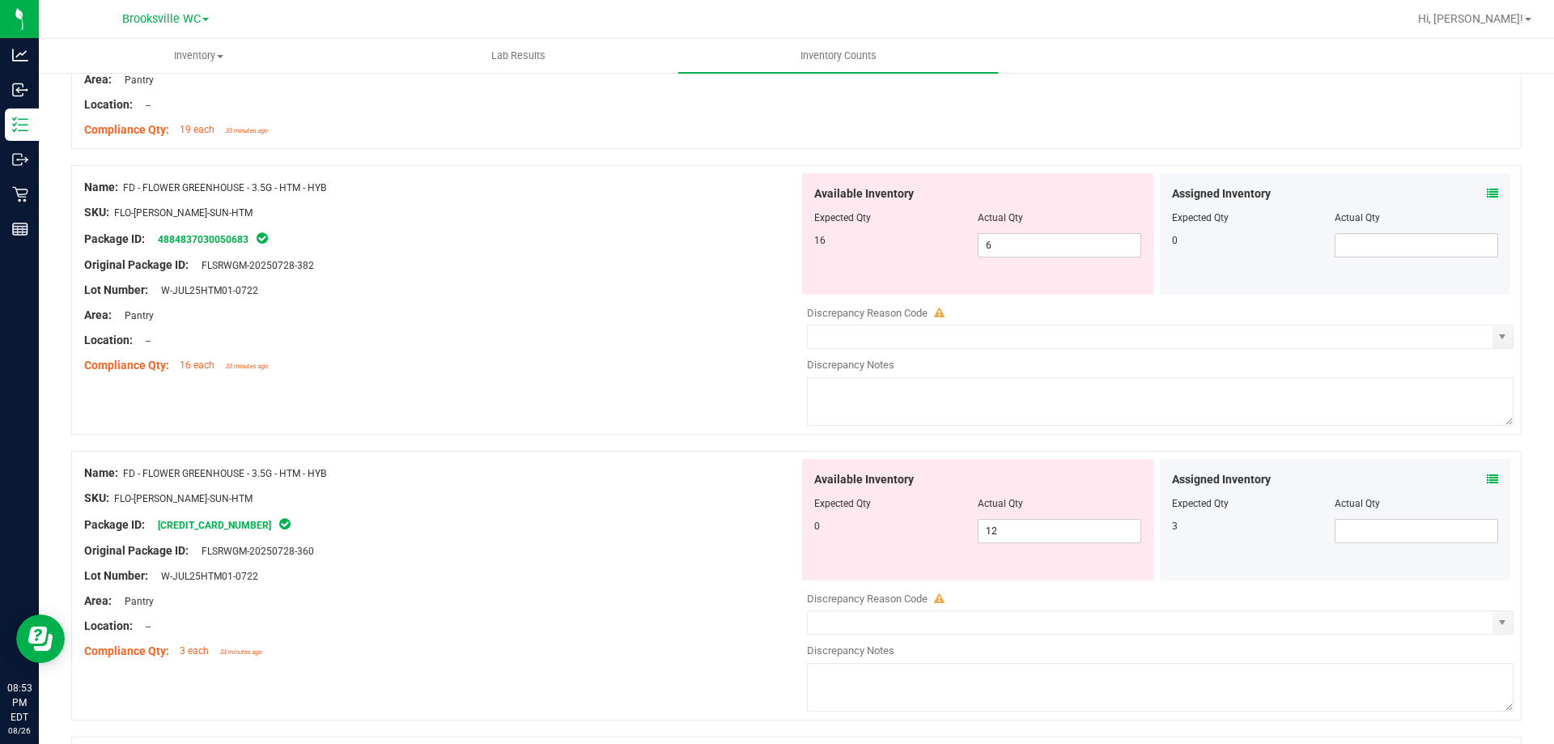
click at [1487, 482] on icon at bounding box center [1492, 479] width 11 height 11
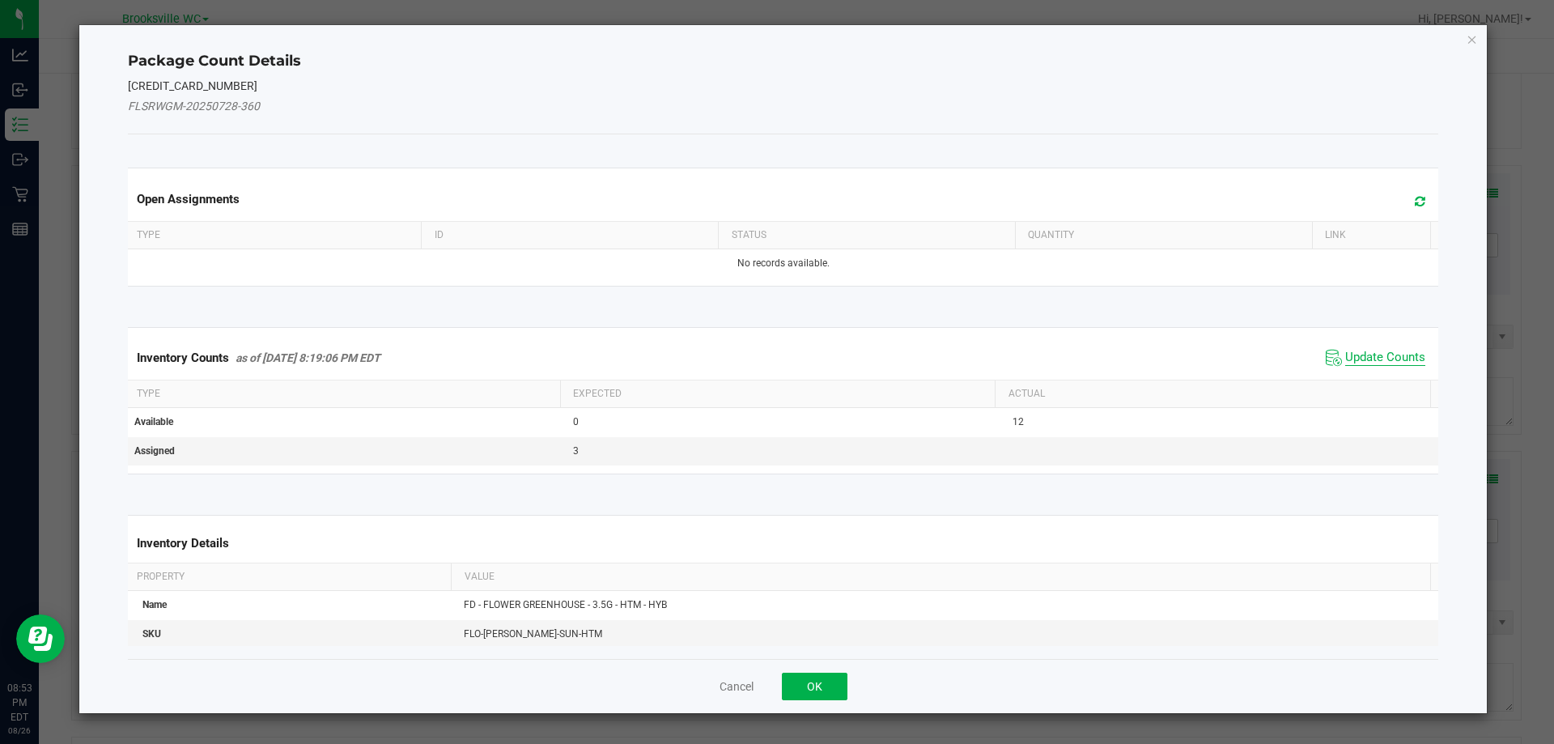
click at [1368, 359] on span "Update Counts" at bounding box center [1385, 358] width 80 height 16
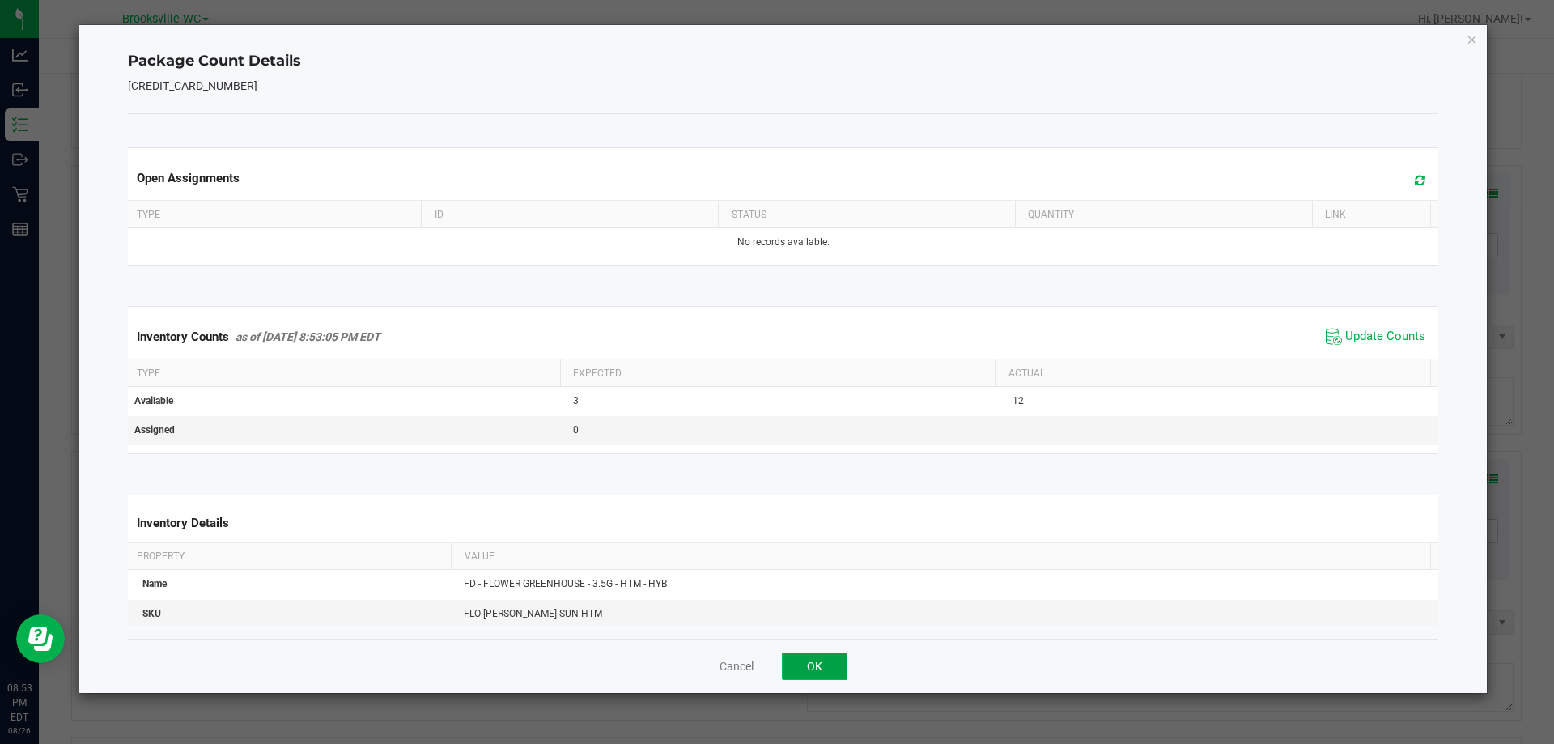
click at [824, 665] on button "OK" at bounding box center [815, 667] width 66 height 28
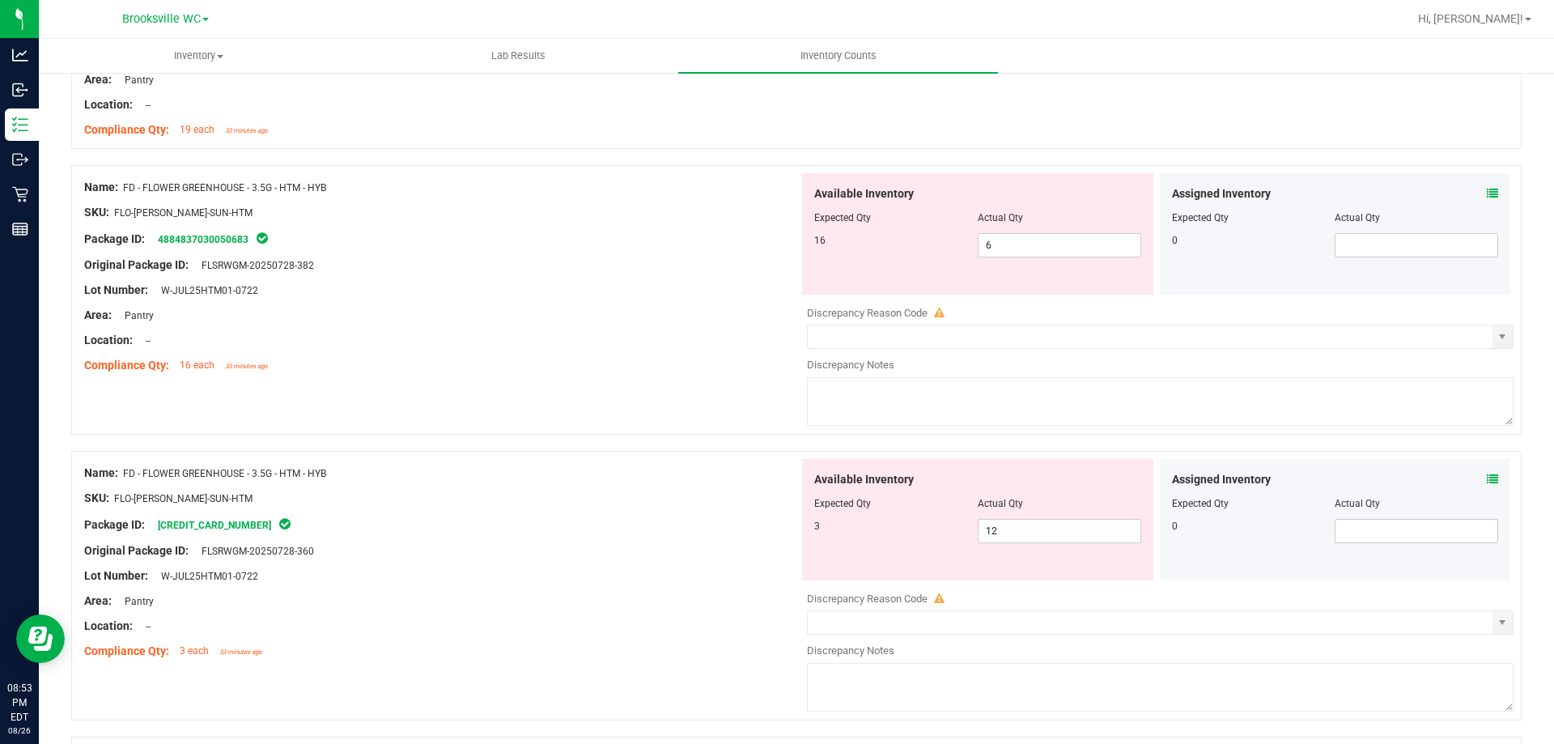
click at [1487, 189] on icon at bounding box center [1492, 193] width 11 height 11
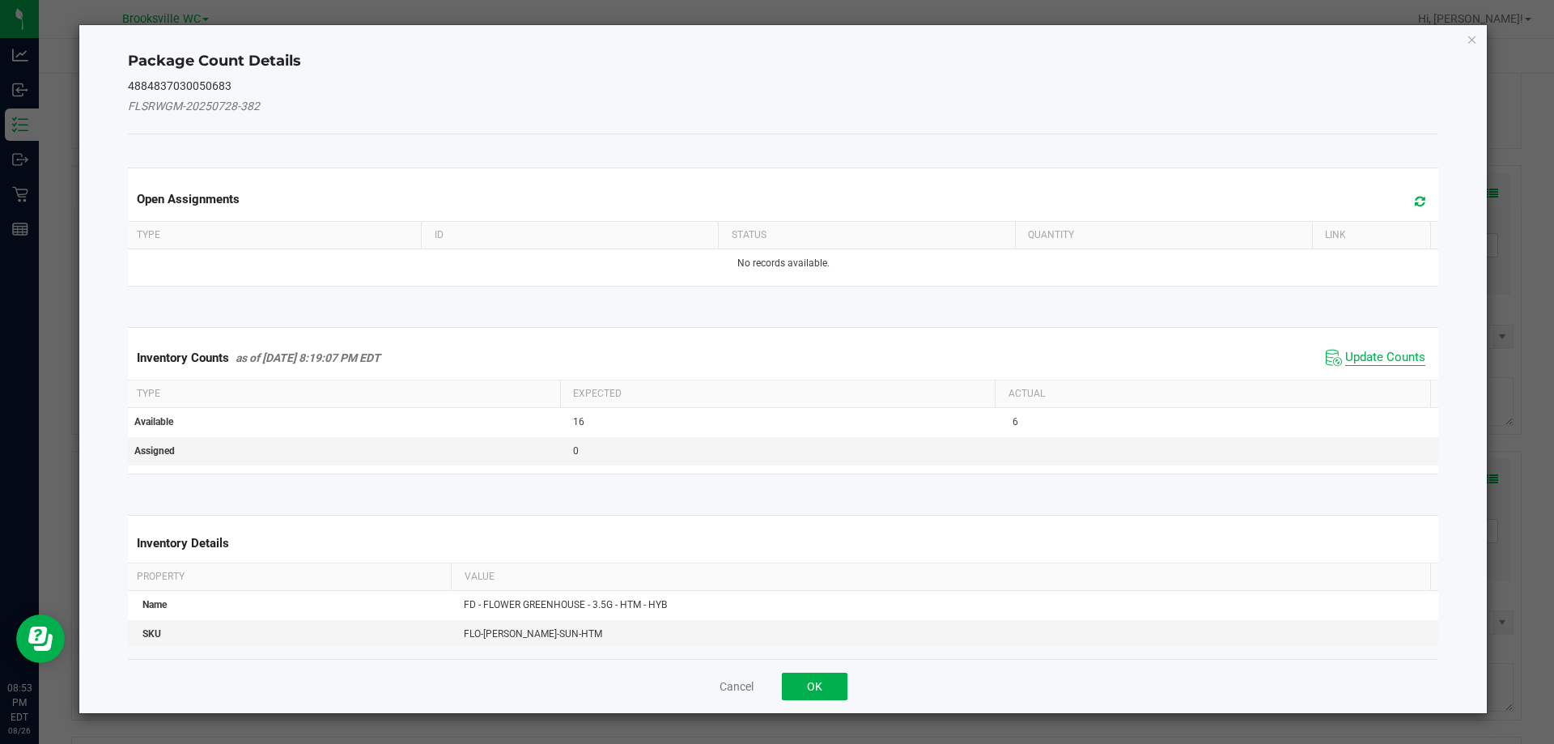
click at [1345, 355] on span "Update Counts" at bounding box center [1385, 358] width 80 height 16
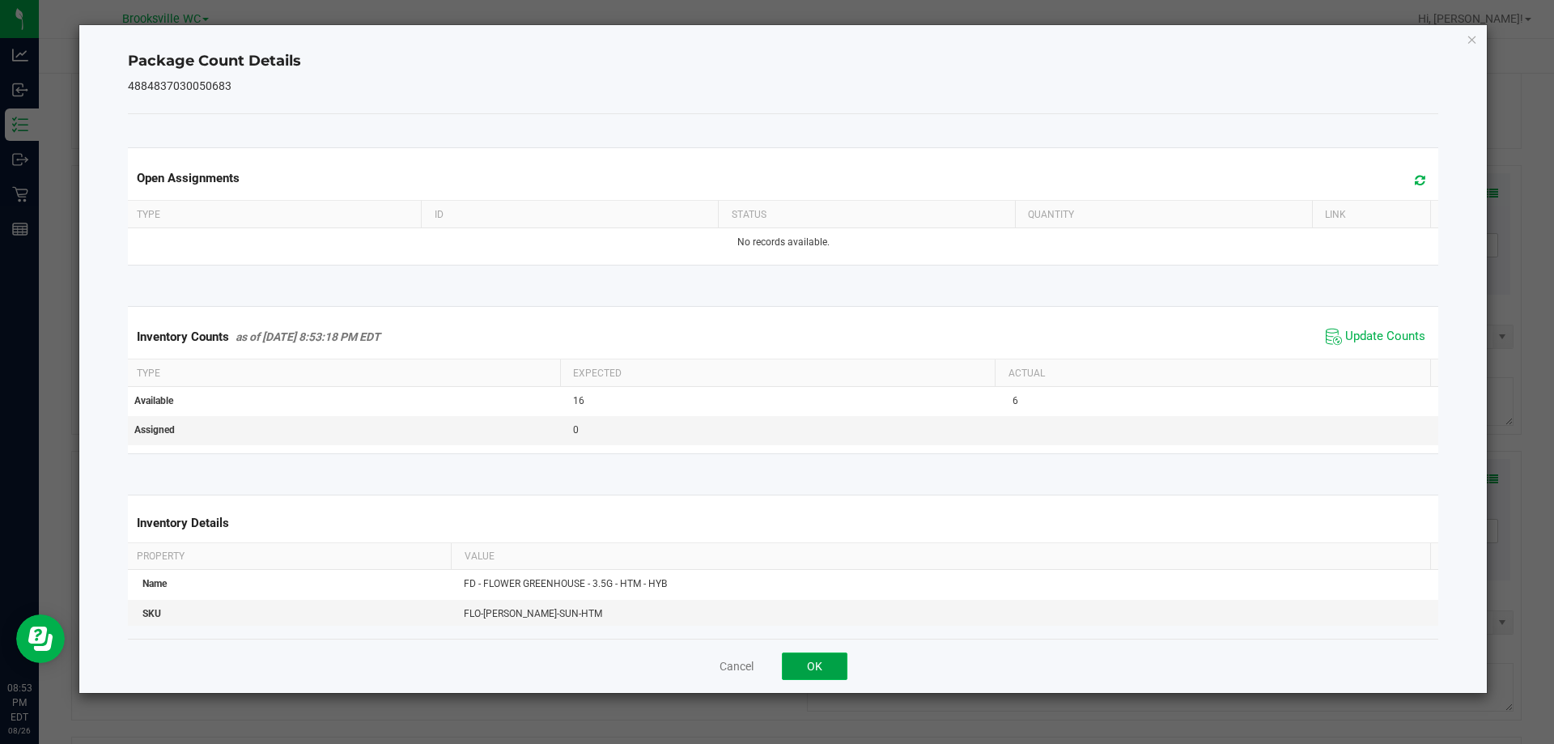
click at [806, 674] on button "OK" at bounding box center [815, 667] width 66 height 28
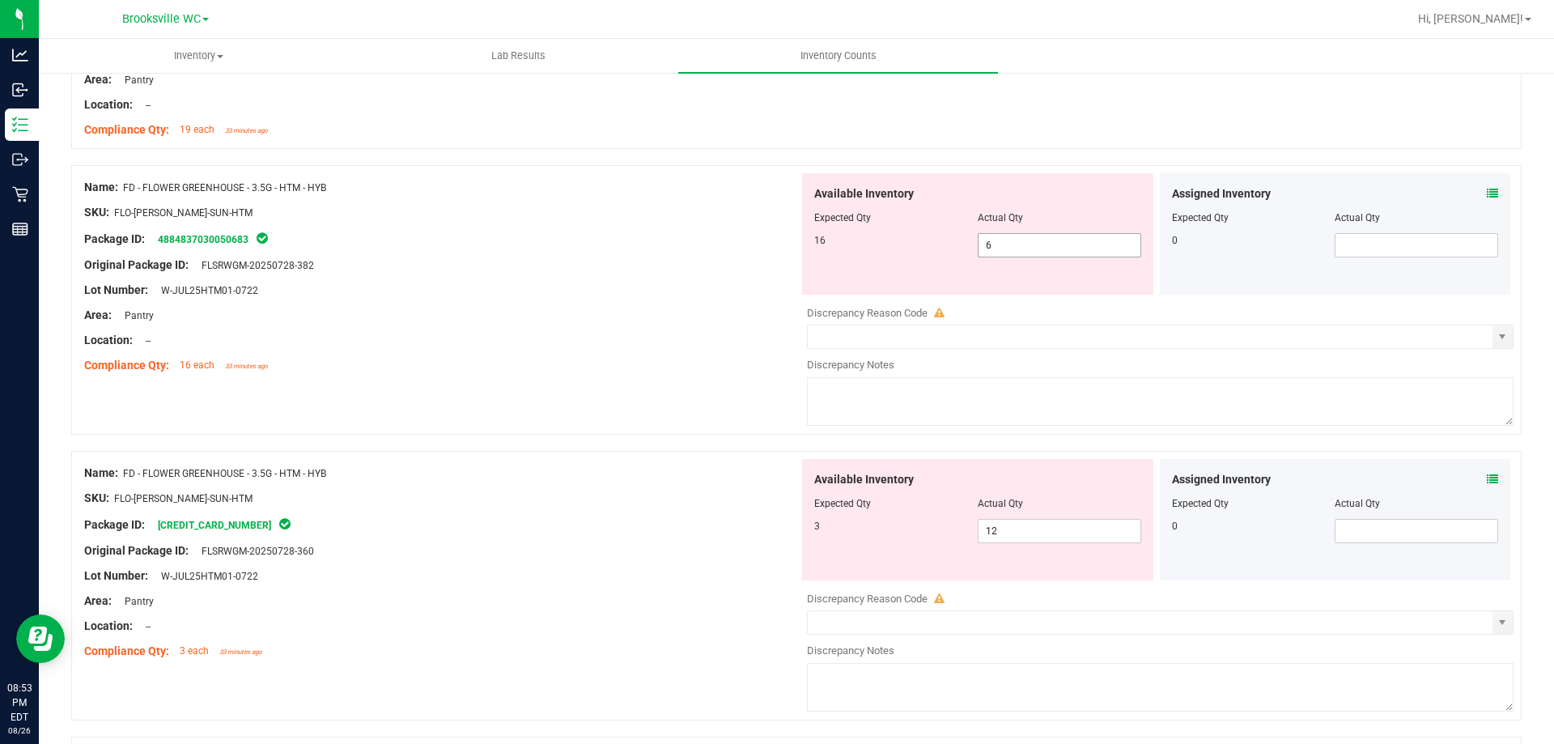
click at [1056, 237] on span "6 6" at bounding box center [1060, 245] width 164 height 24
click at [1056, 237] on input "6" at bounding box center [1060, 245] width 162 height 23
type input "16"
click at [997, 534] on div "Available Inventory Expected Qty Actual Qty 3 12 12" at bounding box center [1156, 587] width 715 height 257
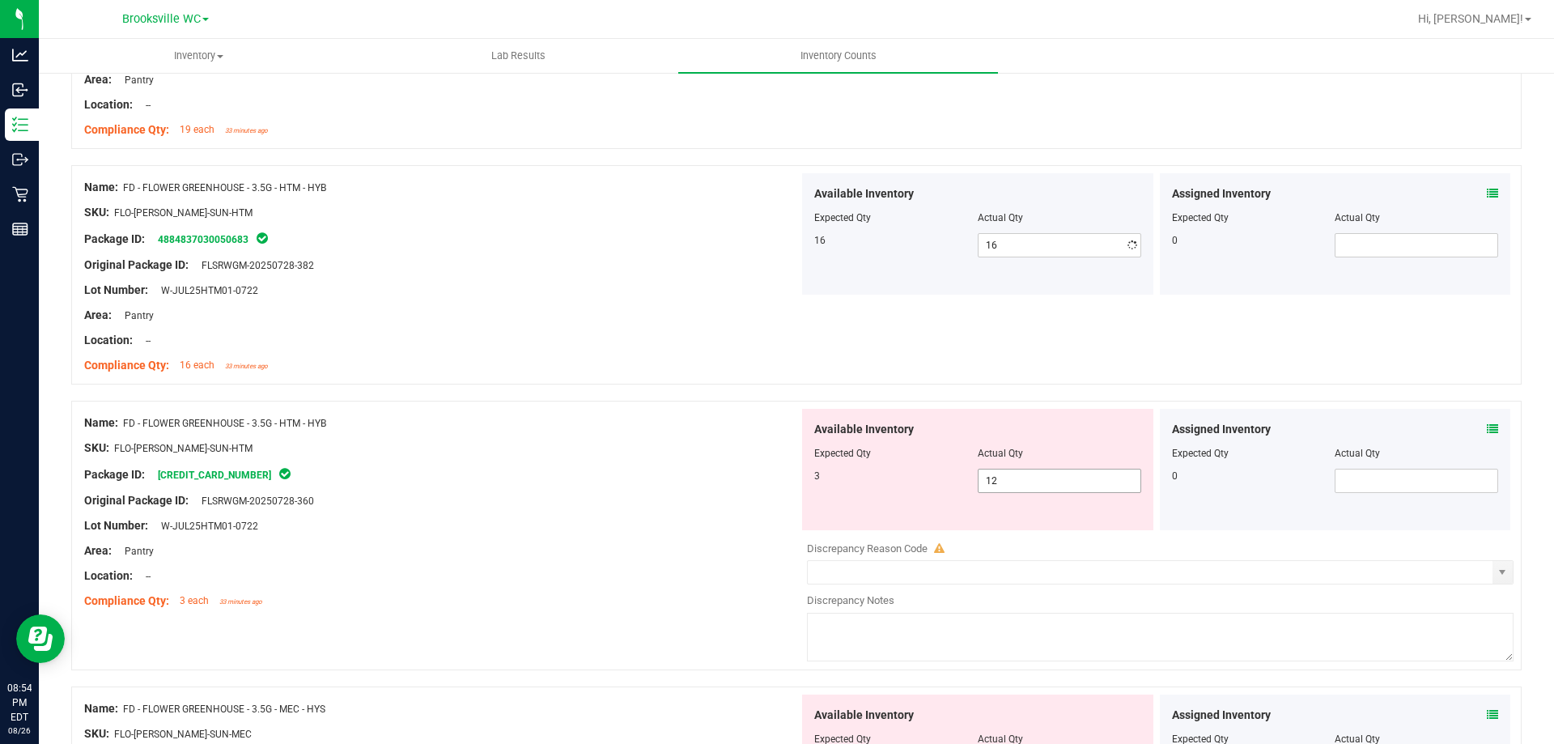
click at [997, 534] on div at bounding box center [1160, 537] width 707 height 8
click at [1023, 471] on span "12 12" at bounding box center [1060, 481] width 164 height 24
click at [1023, 471] on input "12" at bounding box center [1060, 481] width 162 height 23
type input "3"
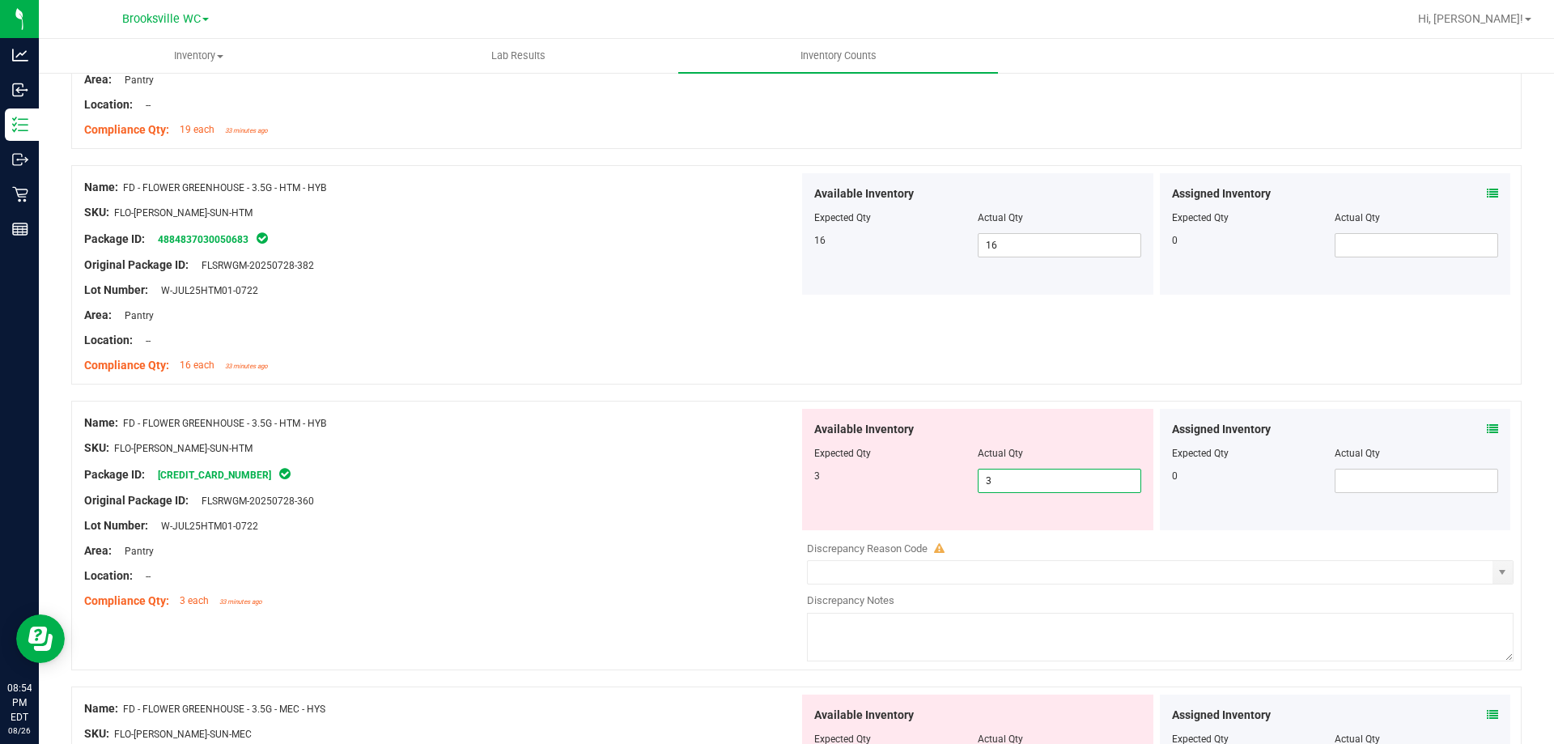
click at [639, 542] on div "Area: Pantry" at bounding box center [441, 550] width 715 height 17
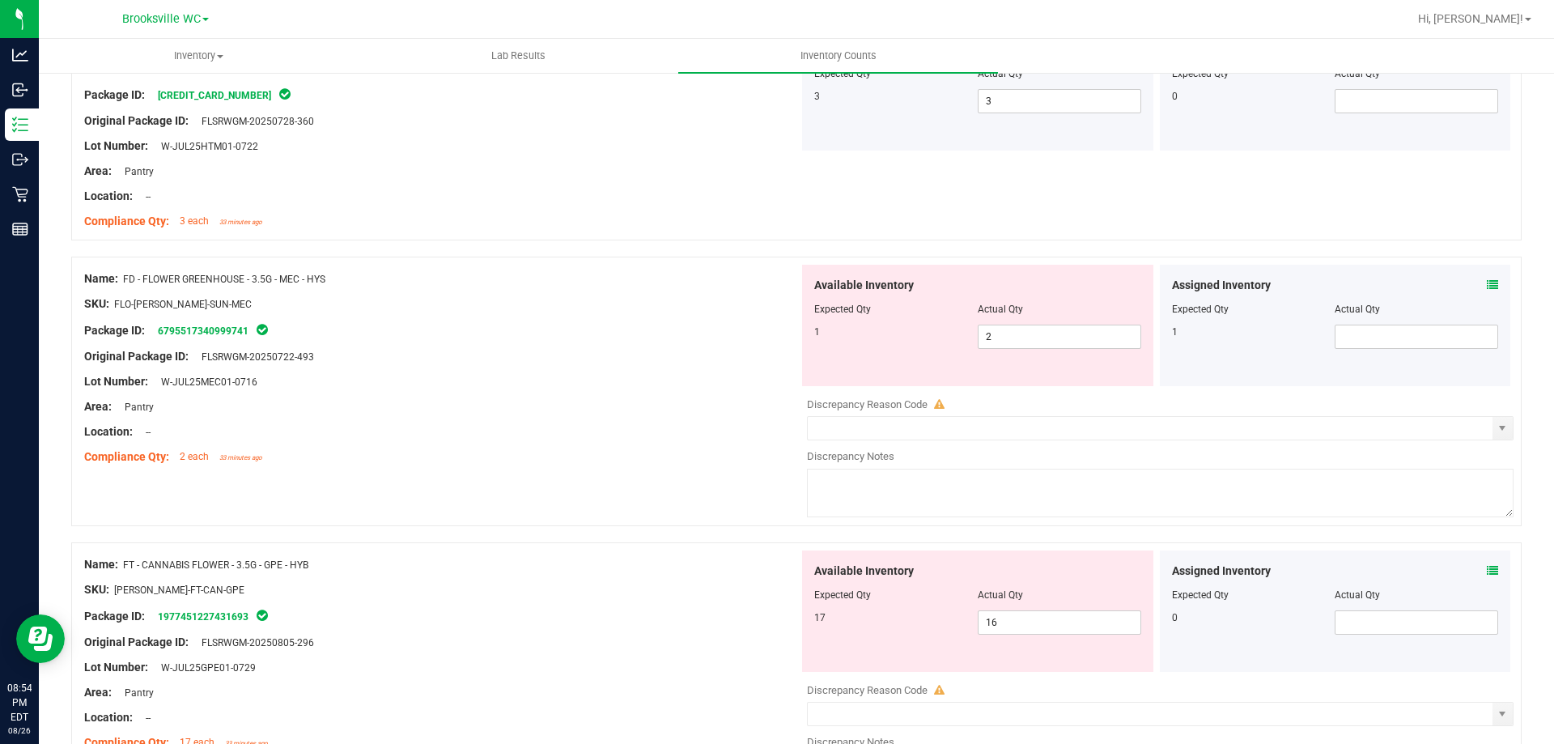
scroll to position [1781, 0]
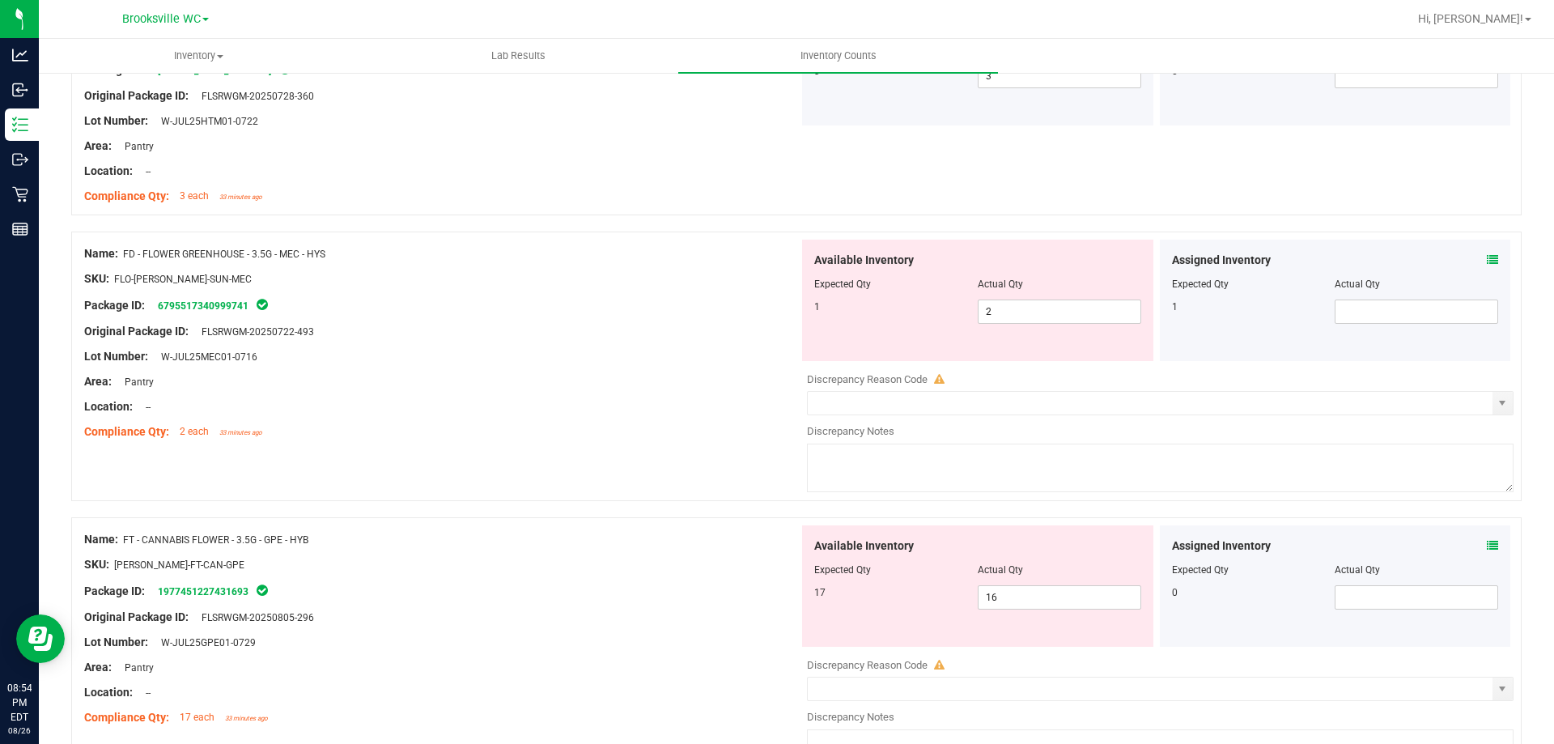
click at [1487, 256] on icon at bounding box center [1492, 259] width 11 height 11
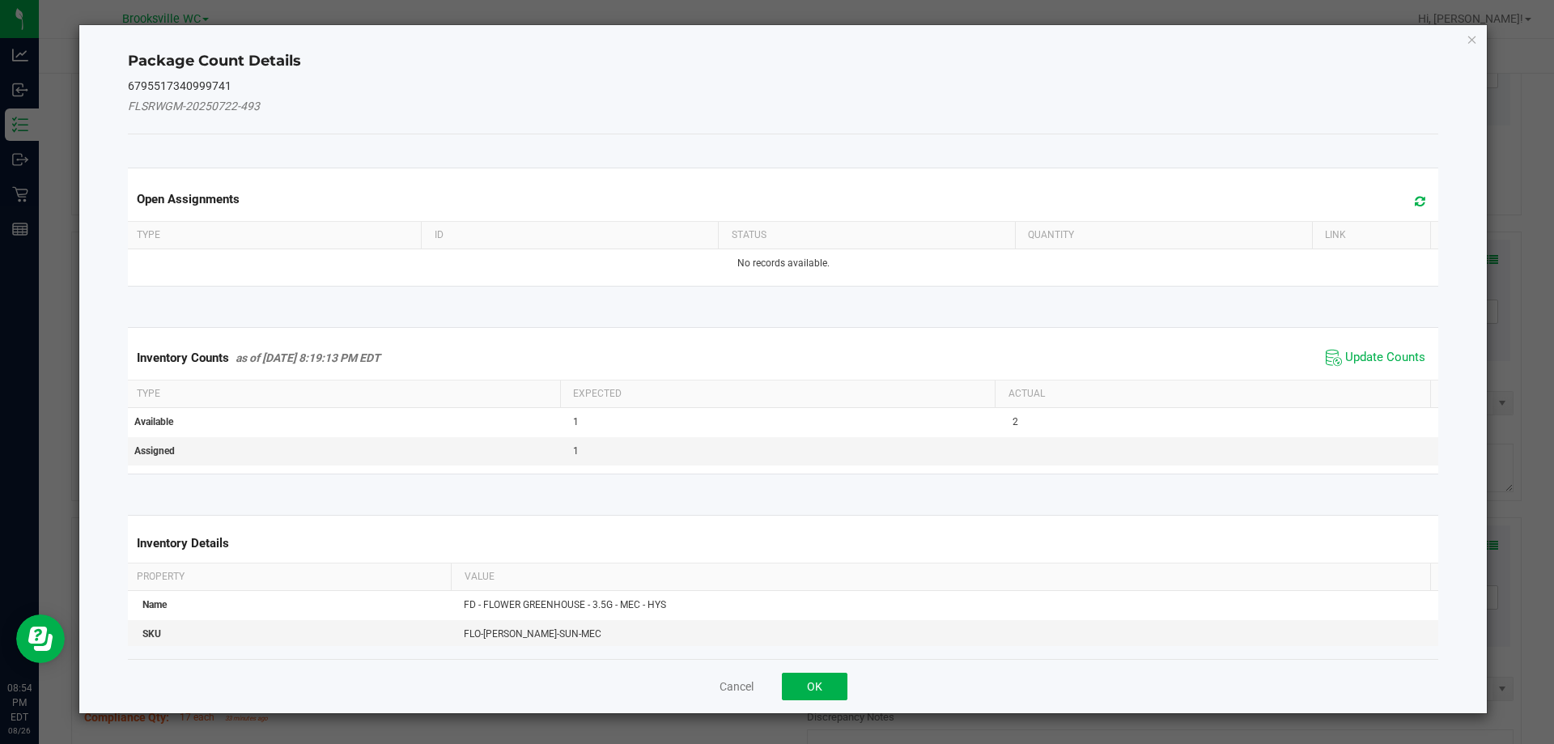
click at [1387, 342] on div "Inventory Counts as of [DATE] 8:19:13 PM EDT Update Counts" at bounding box center [784, 358] width 1318 height 44
click at [1389, 351] on span "Update Counts" at bounding box center [1385, 358] width 80 height 16
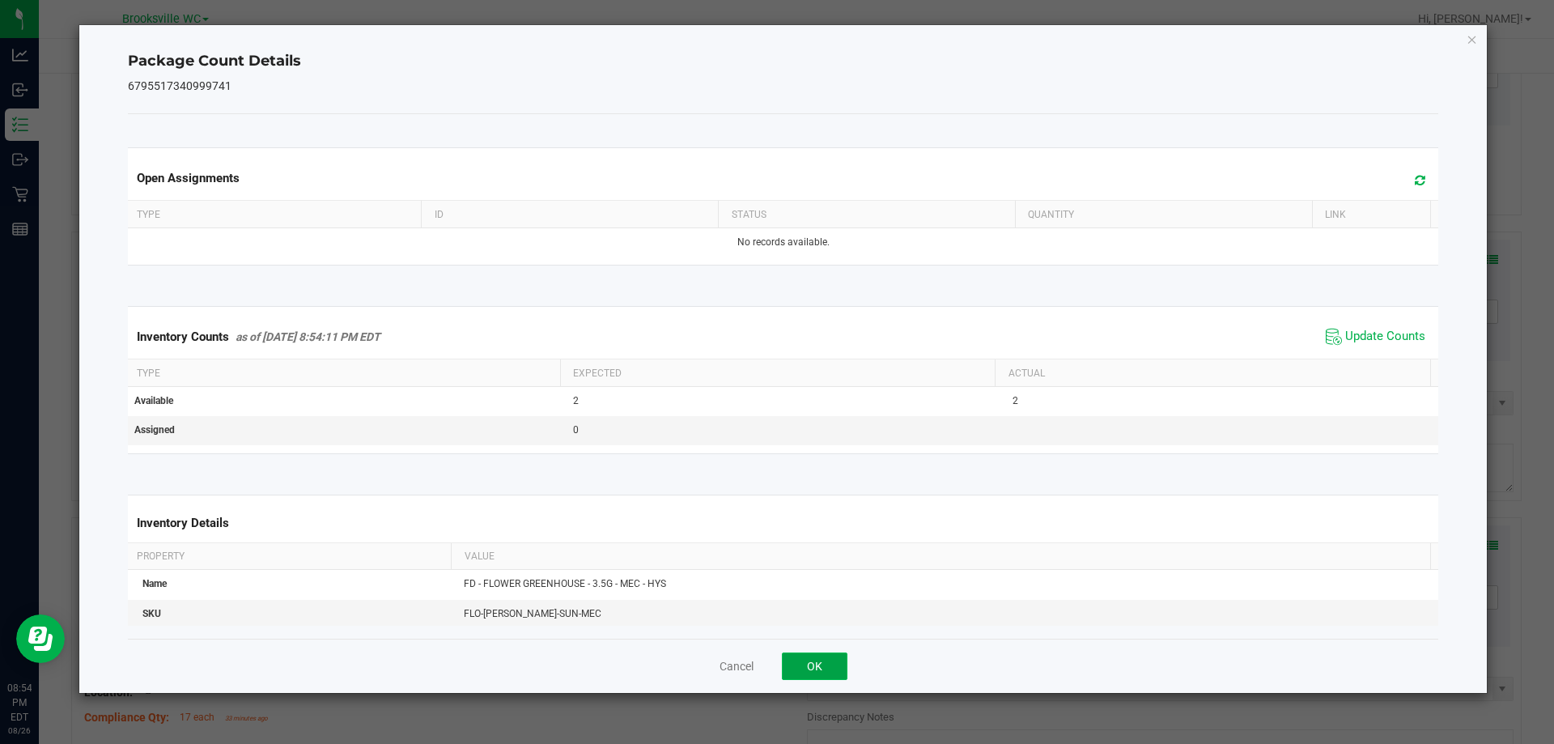
click at [813, 674] on button "OK" at bounding box center [815, 667] width 66 height 28
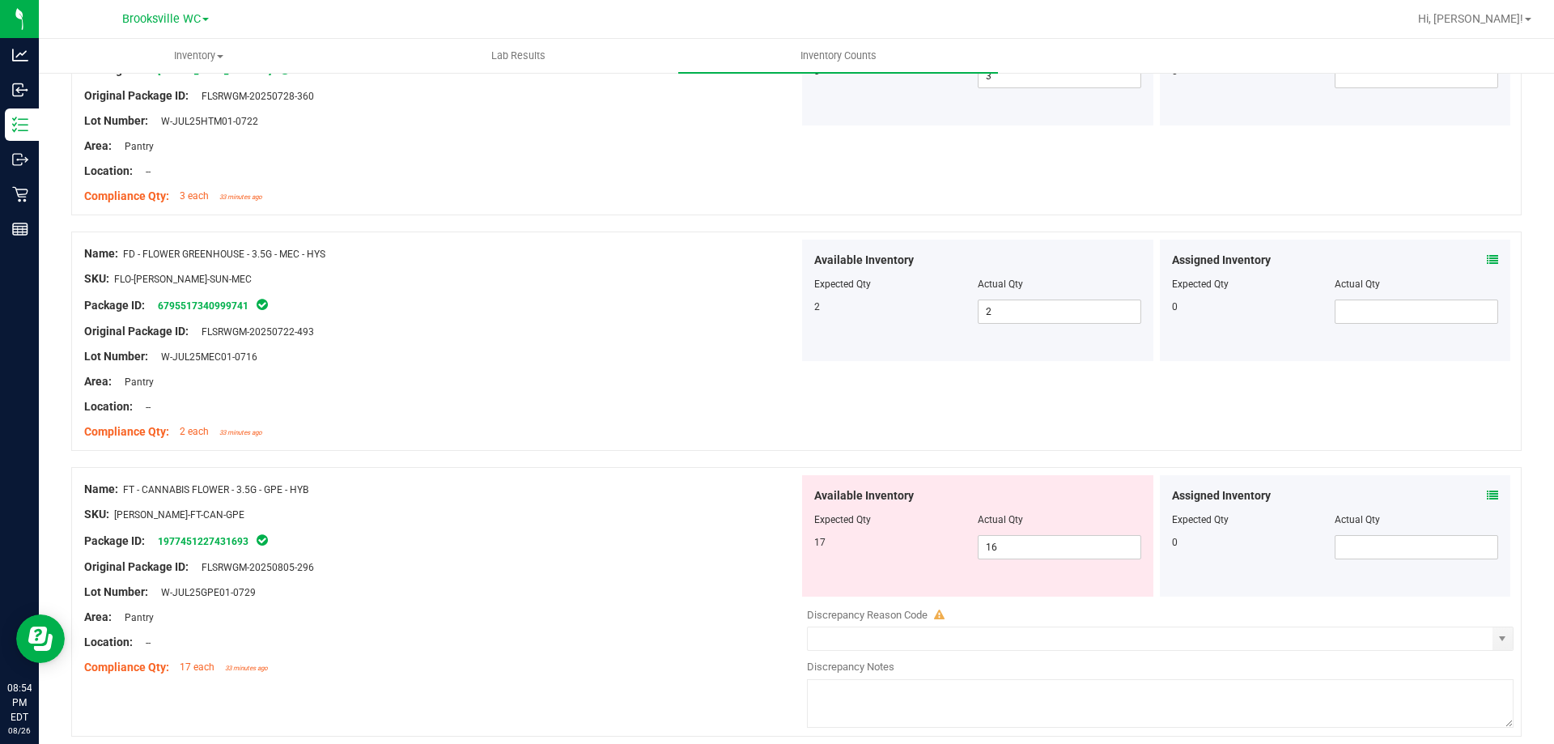
click at [1487, 495] on icon at bounding box center [1492, 495] width 11 height 11
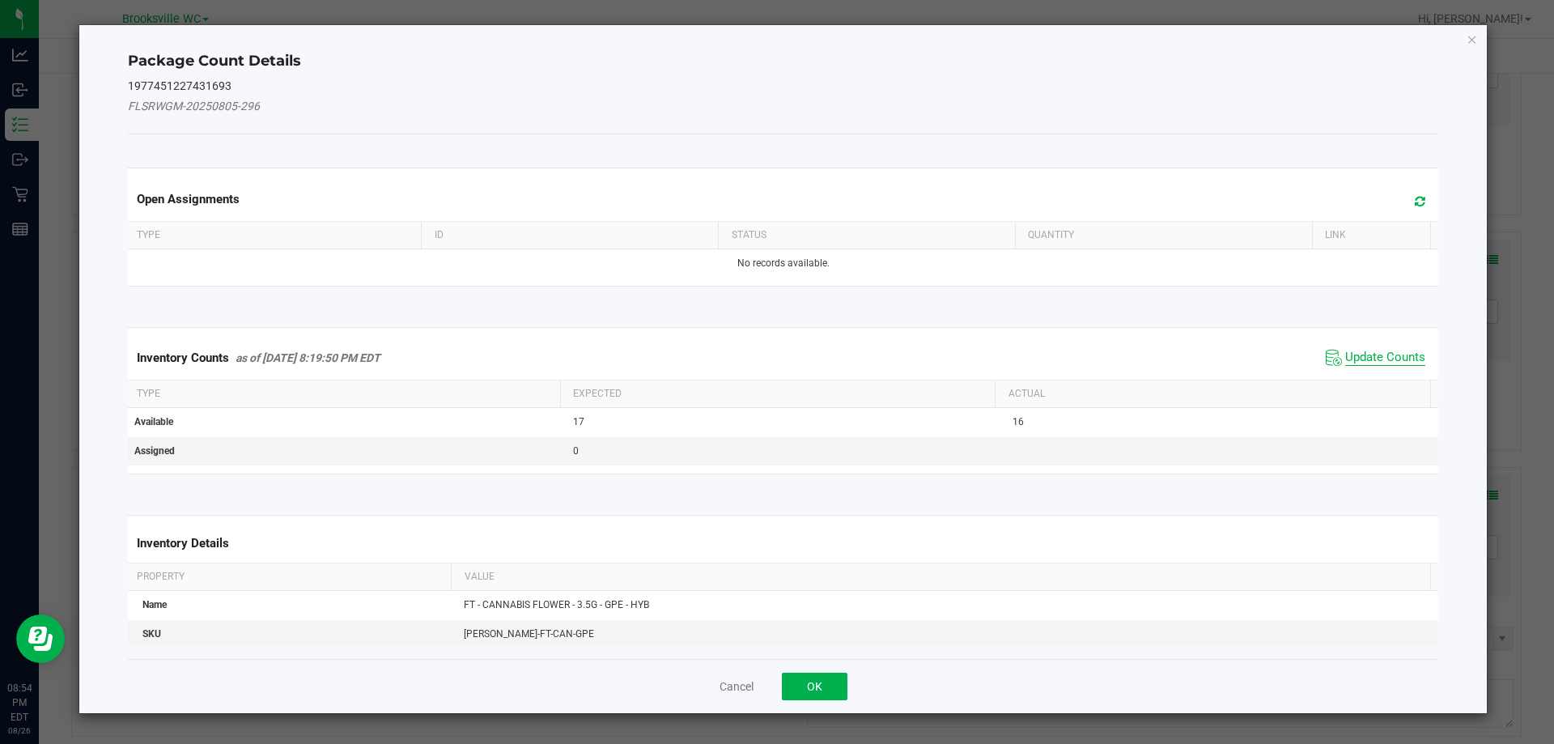
click at [1382, 353] on span "Update Counts" at bounding box center [1385, 358] width 80 height 16
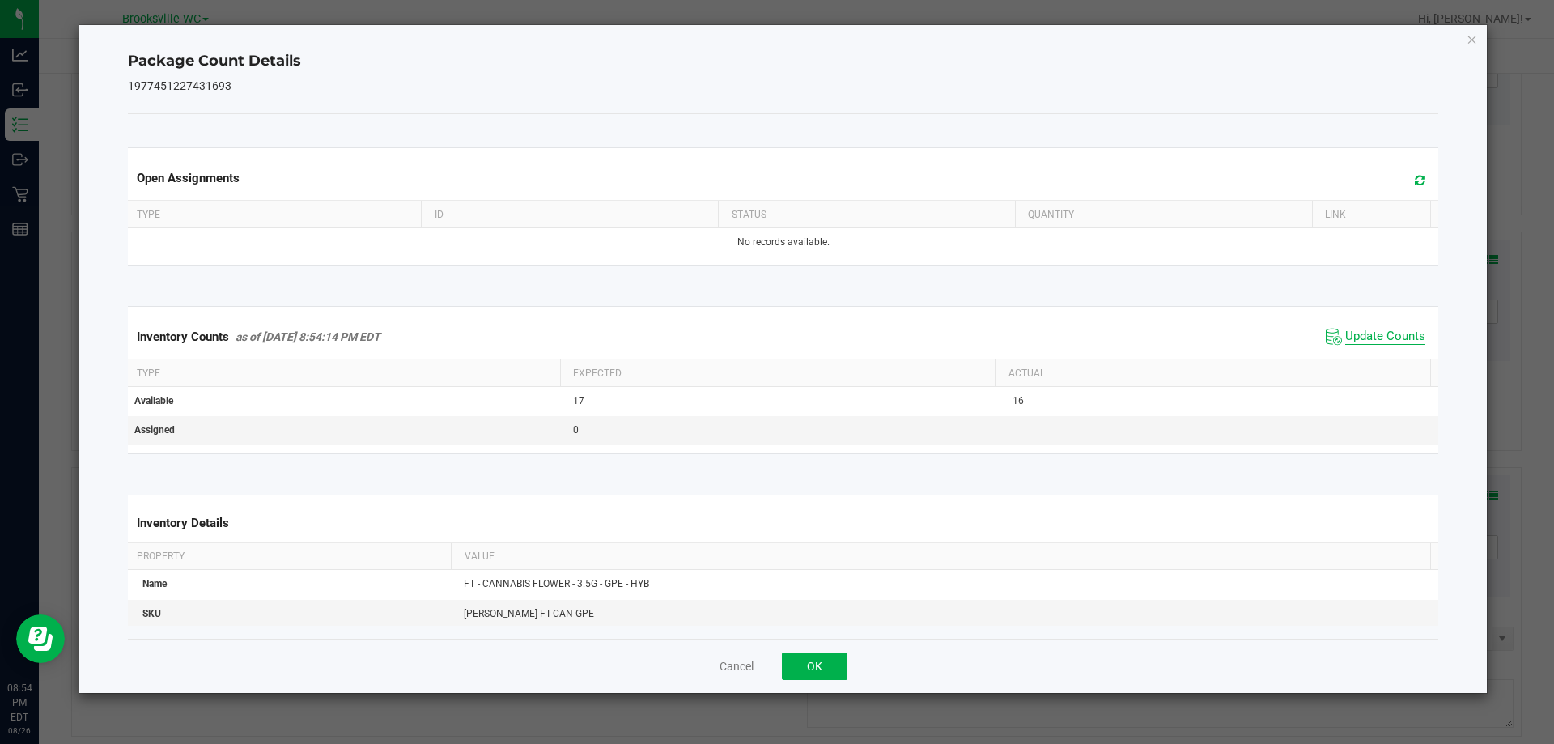
click at [1363, 345] on span "Update Counts" at bounding box center [1385, 337] width 80 height 16
click at [801, 671] on button "OK" at bounding box center [815, 667] width 66 height 28
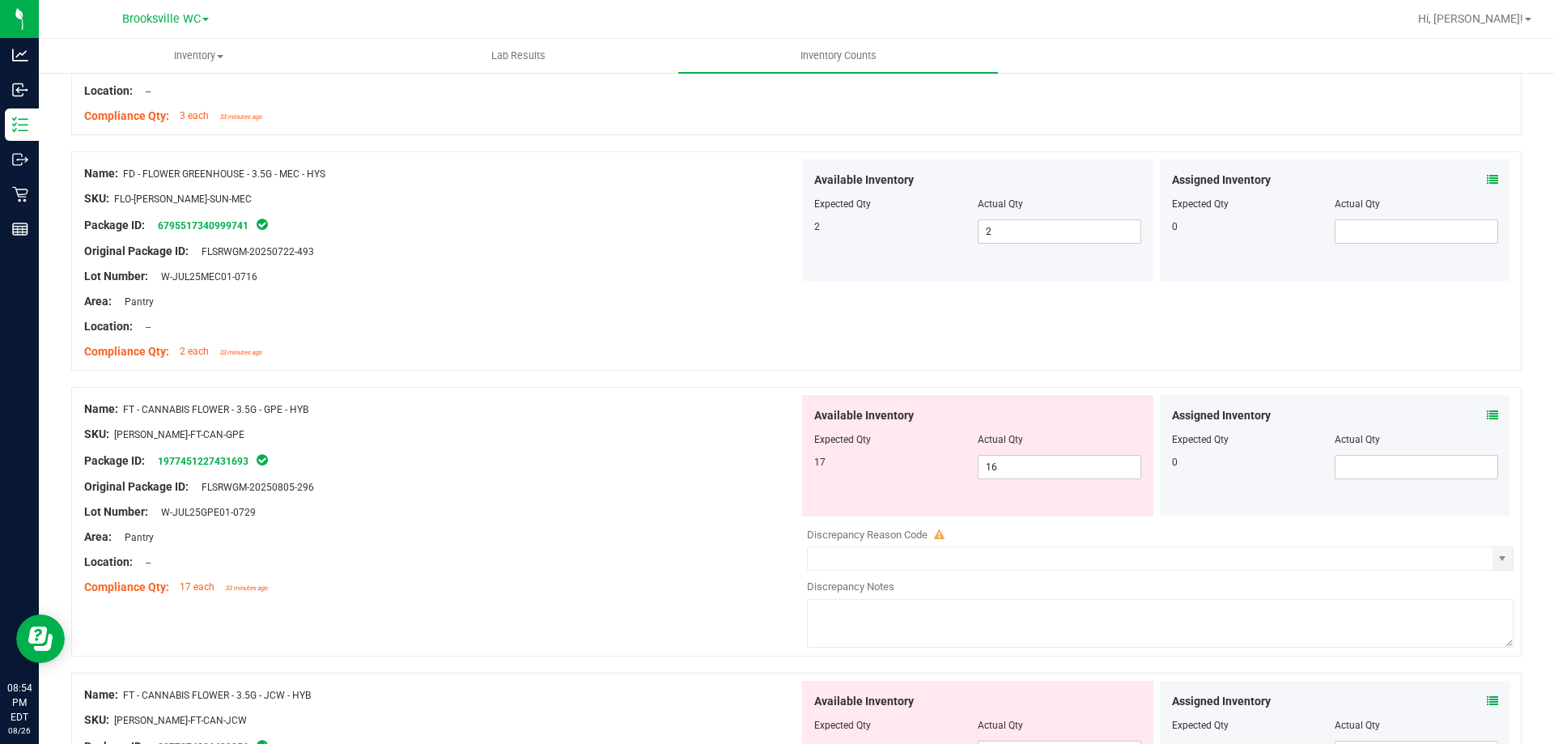
scroll to position [1950, 0]
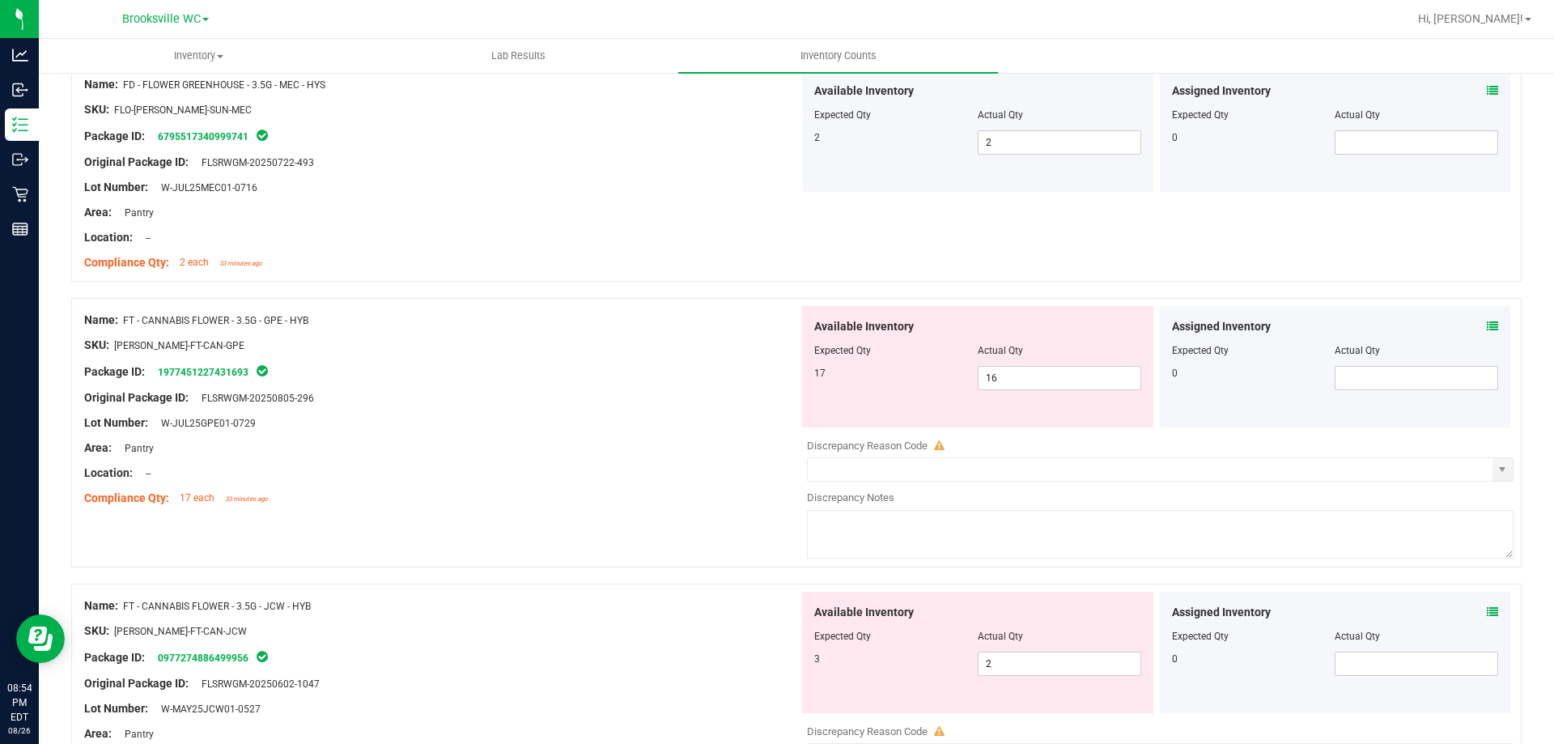
click at [1487, 325] on icon at bounding box center [1492, 326] width 11 height 11
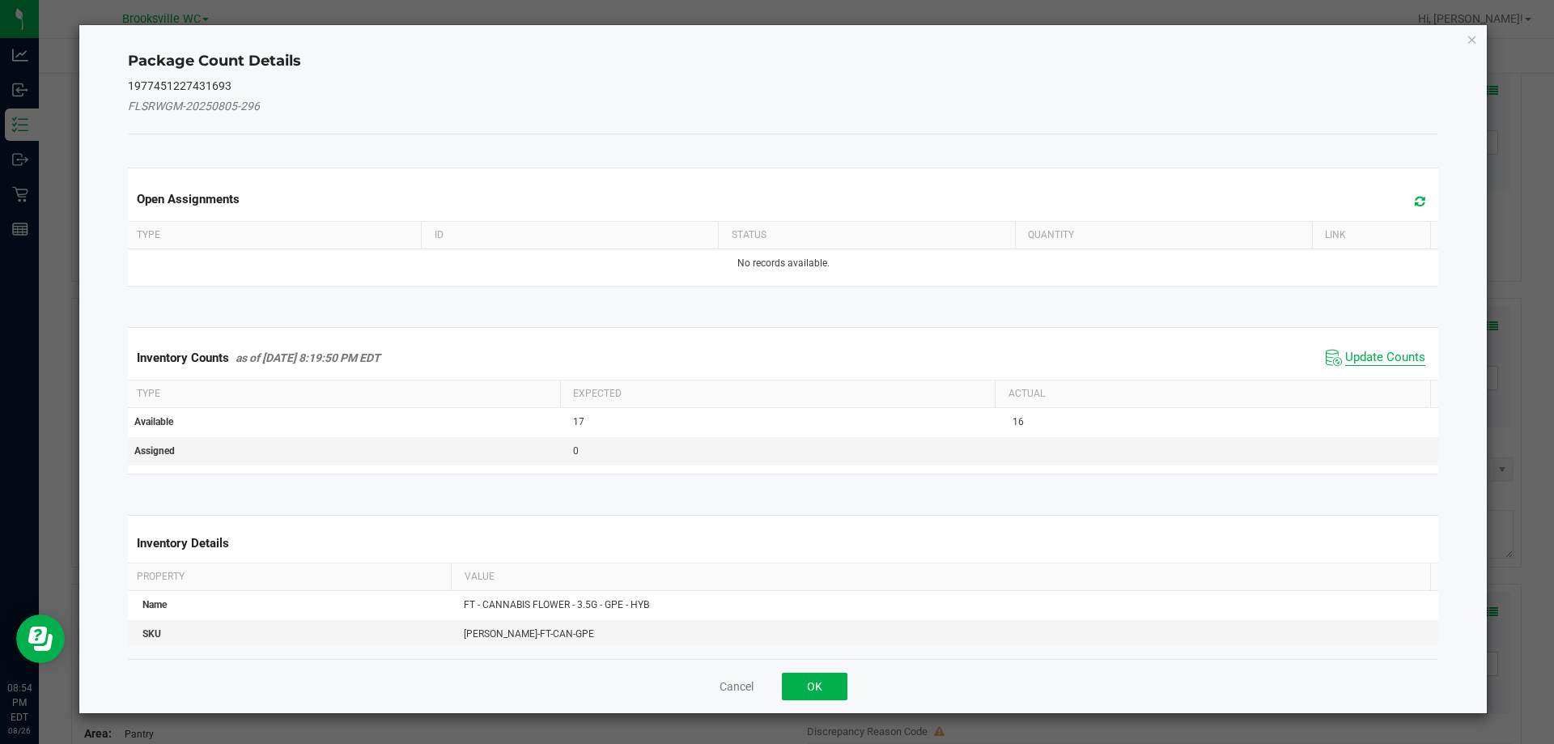
click at [1379, 350] on span "Update Counts" at bounding box center [1385, 358] width 80 height 16
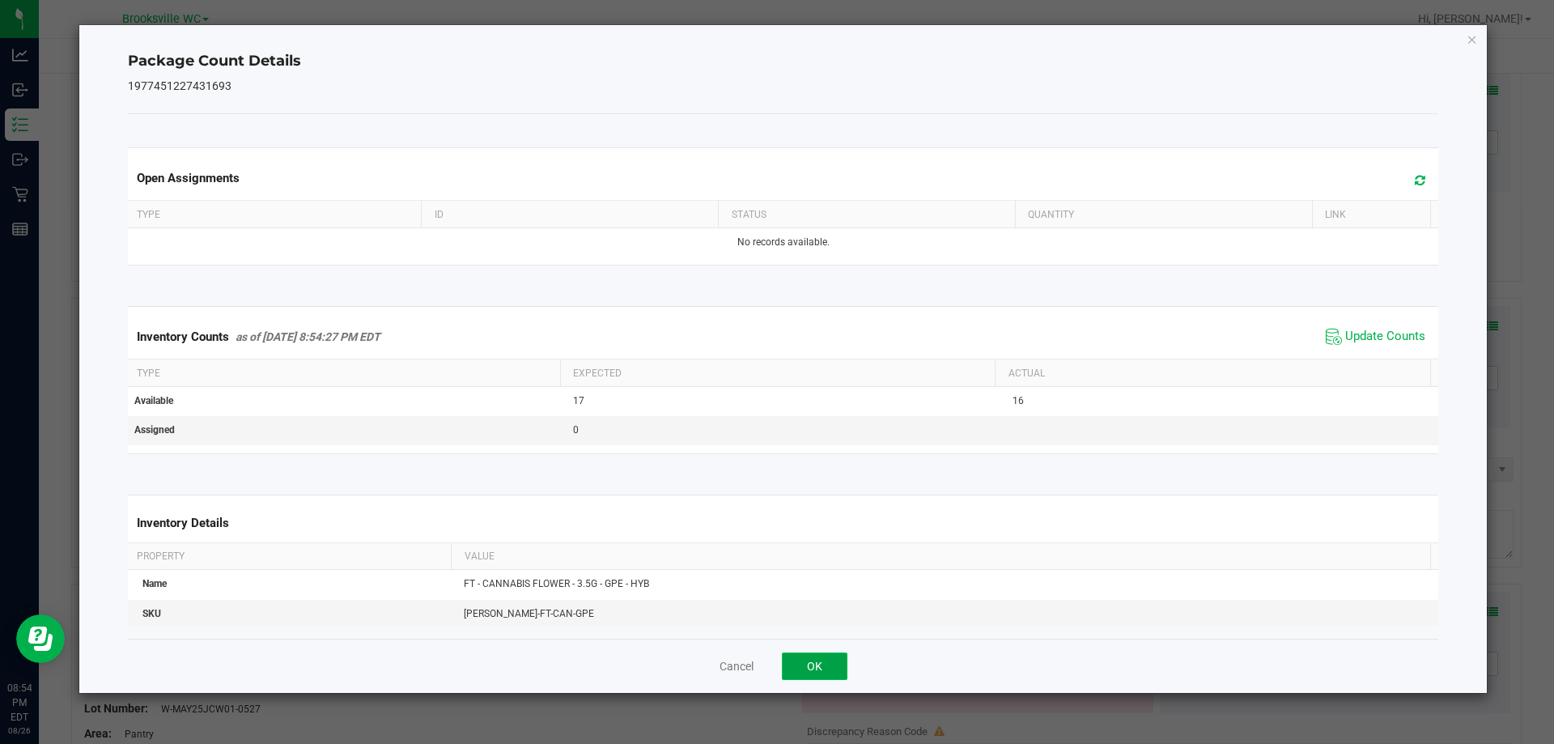
click at [815, 661] on button "OK" at bounding box center [815, 667] width 66 height 28
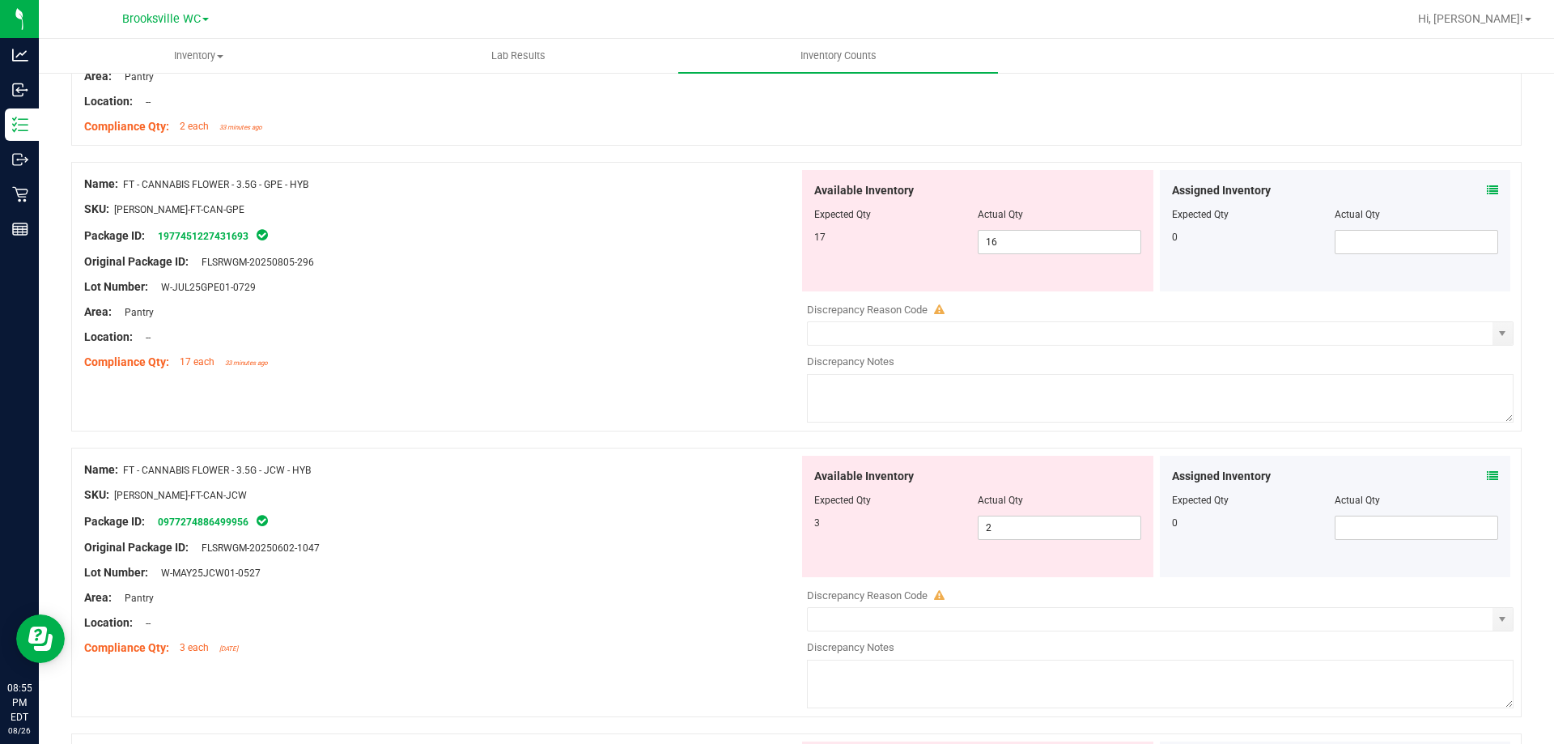
scroll to position [2079, 0]
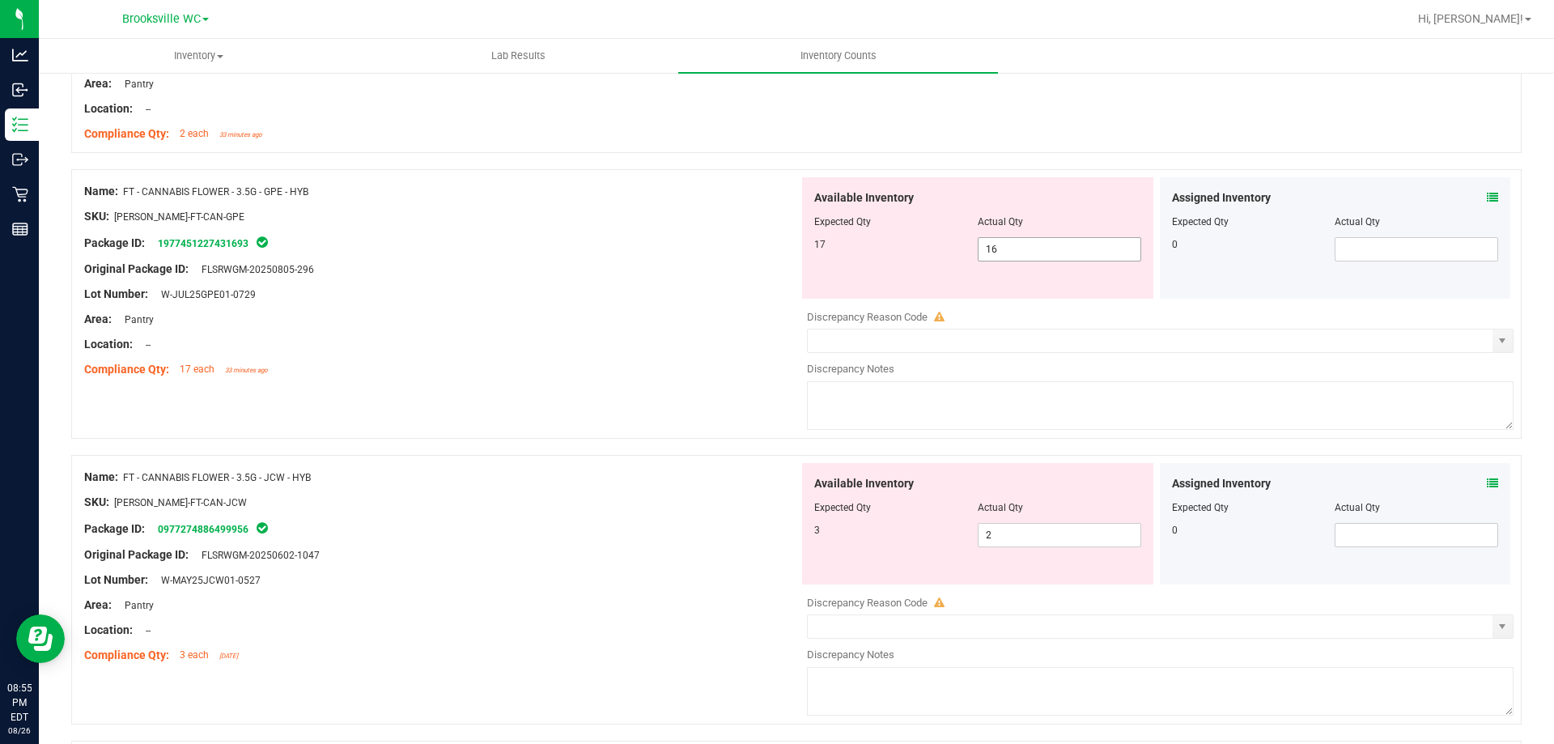
click at [1060, 257] on span "16 16" at bounding box center [1060, 249] width 164 height 24
type input "17"
click at [682, 377] on div "Compliance Qty: 17 each 33 minutes ago" at bounding box center [441, 369] width 715 height 17
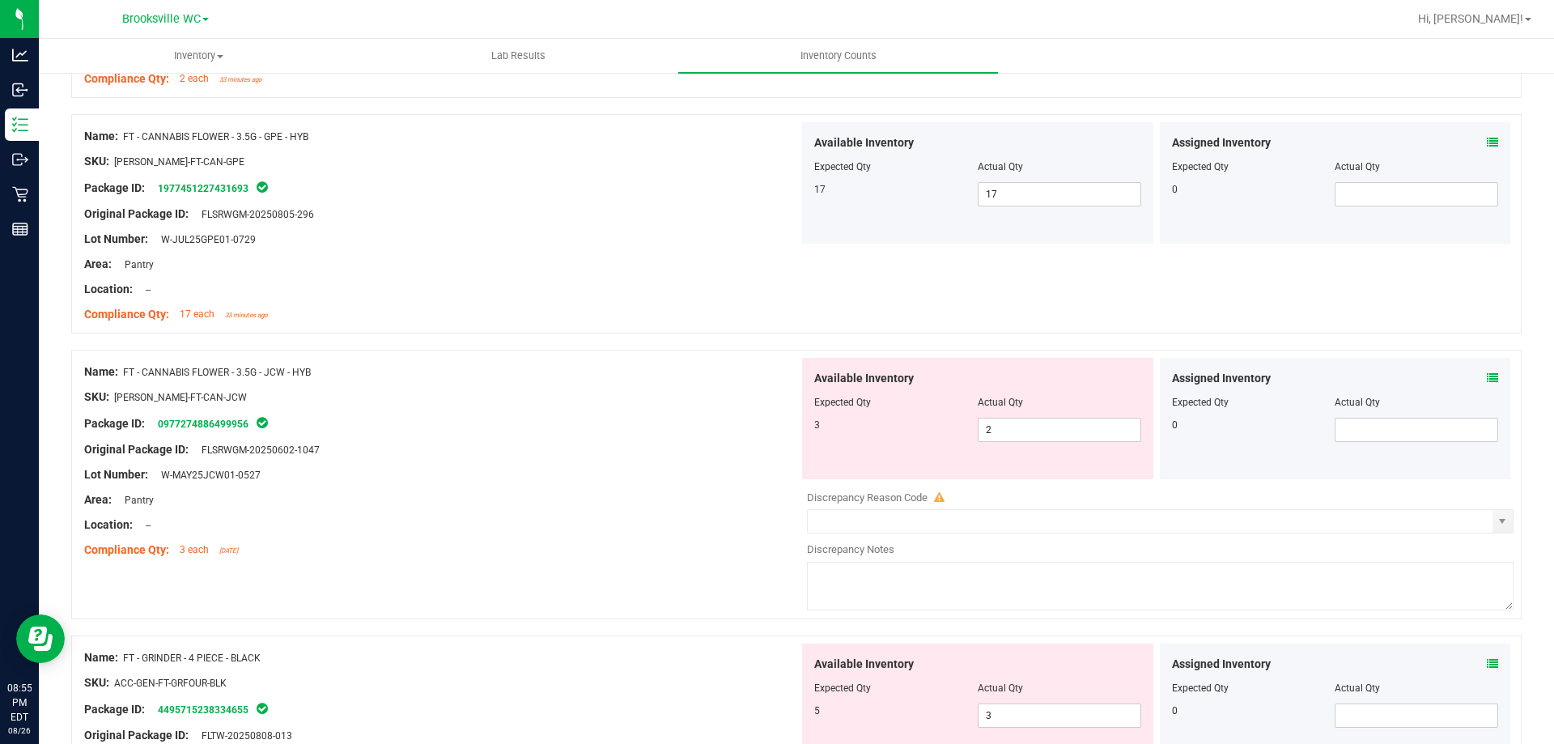
scroll to position [2160, 0]
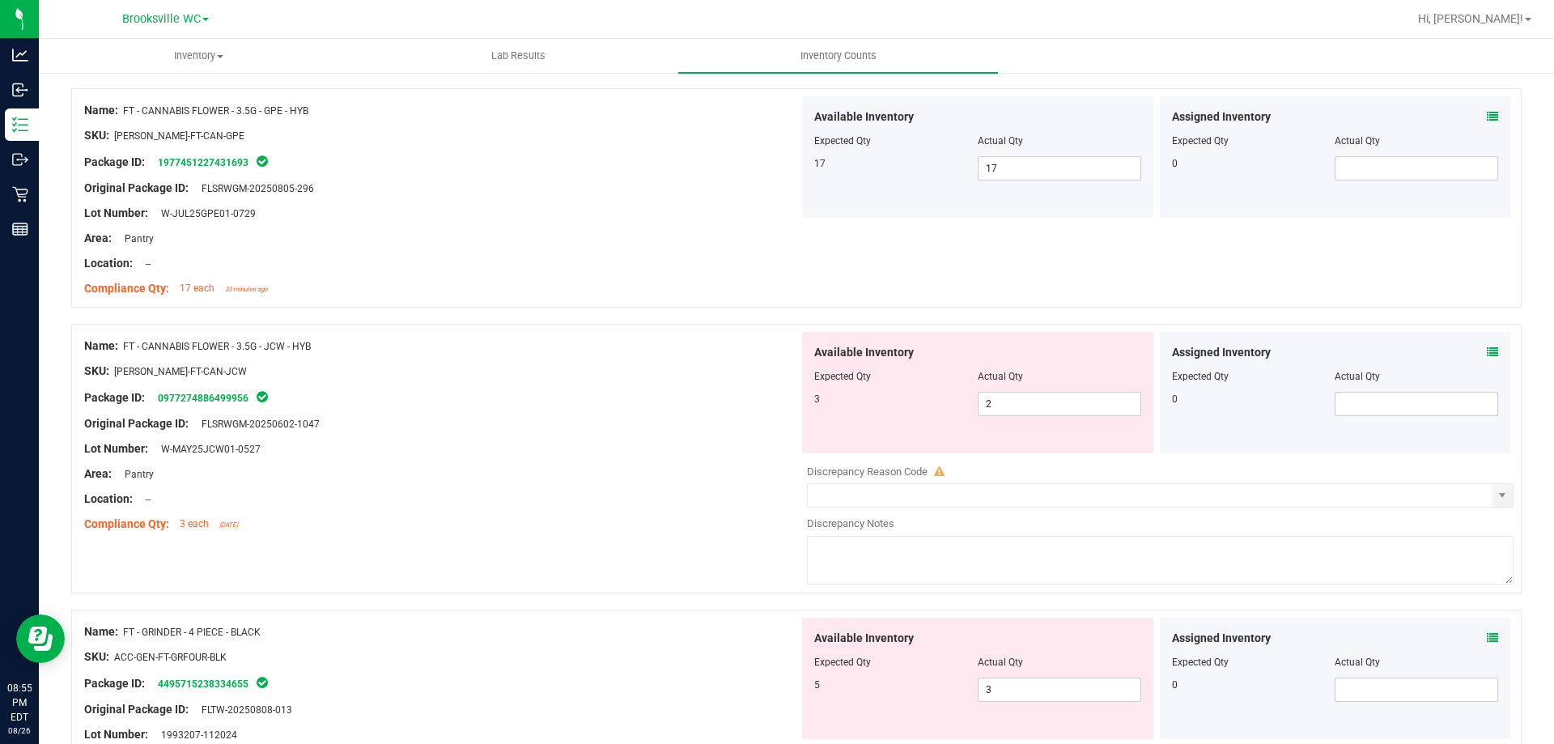
click at [1487, 354] on icon at bounding box center [1492, 351] width 11 height 11
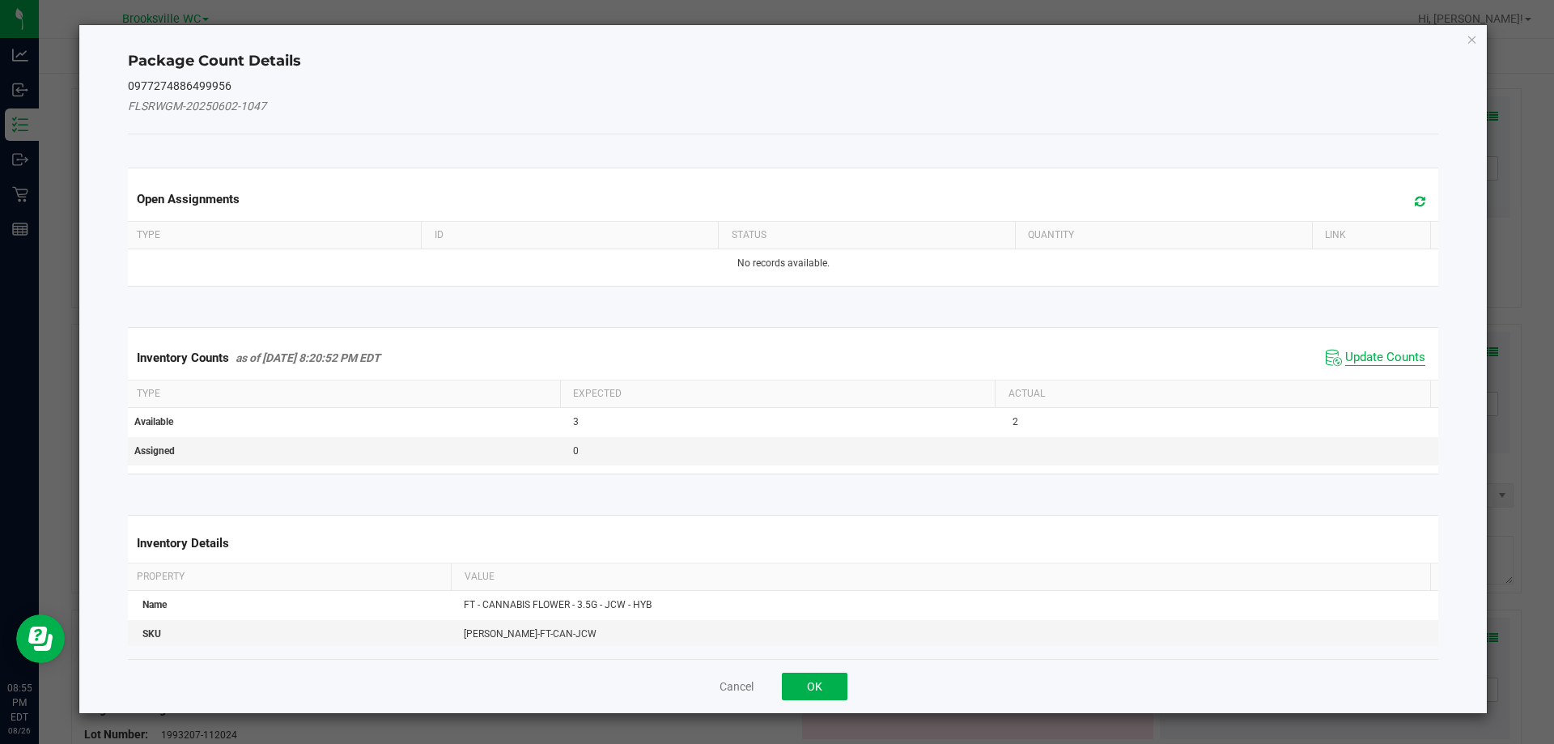
click at [1391, 354] on span "Update Counts" at bounding box center [1385, 358] width 80 height 16
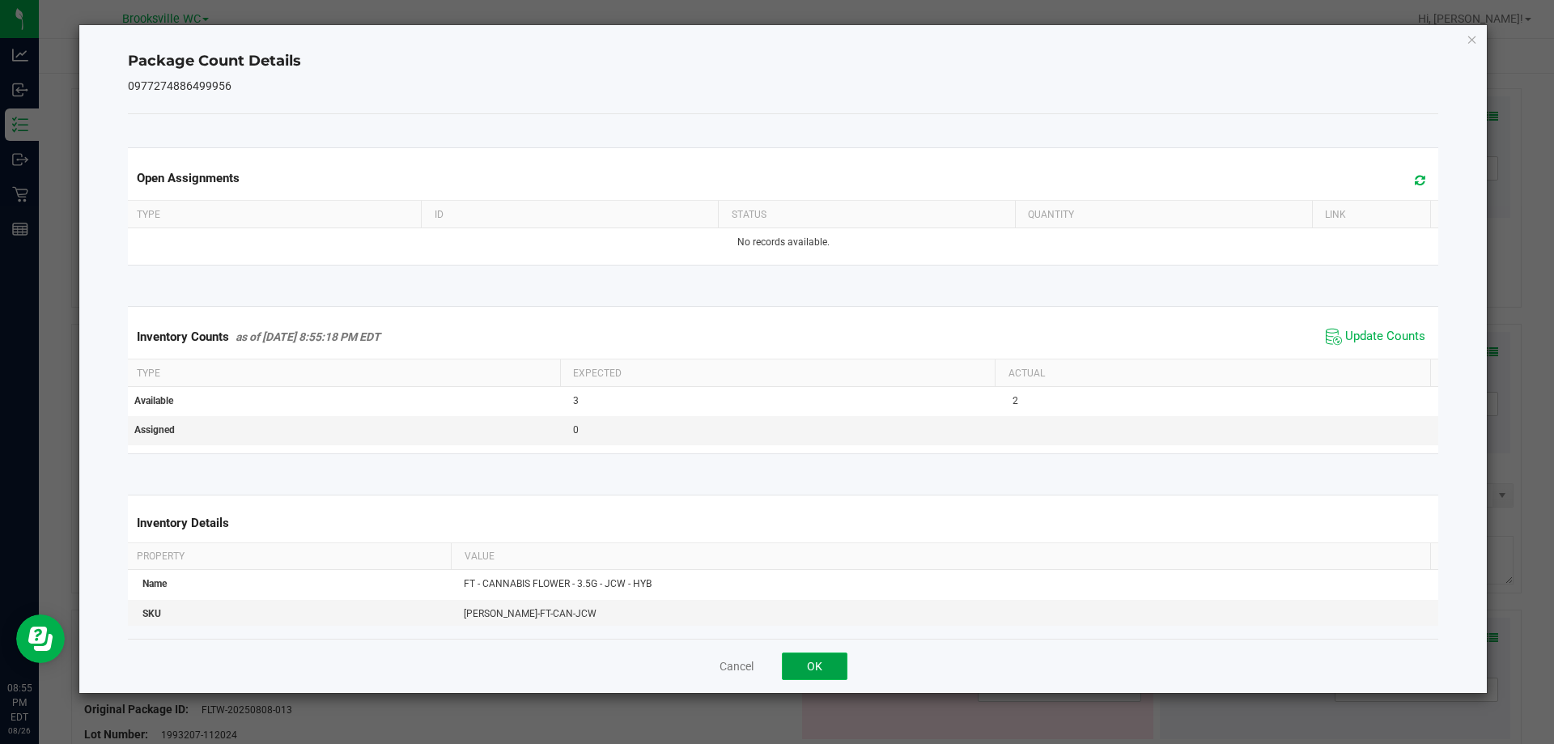
click at [823, 662] on button "OK" at bounding box center [815, 667] width 66 height 28
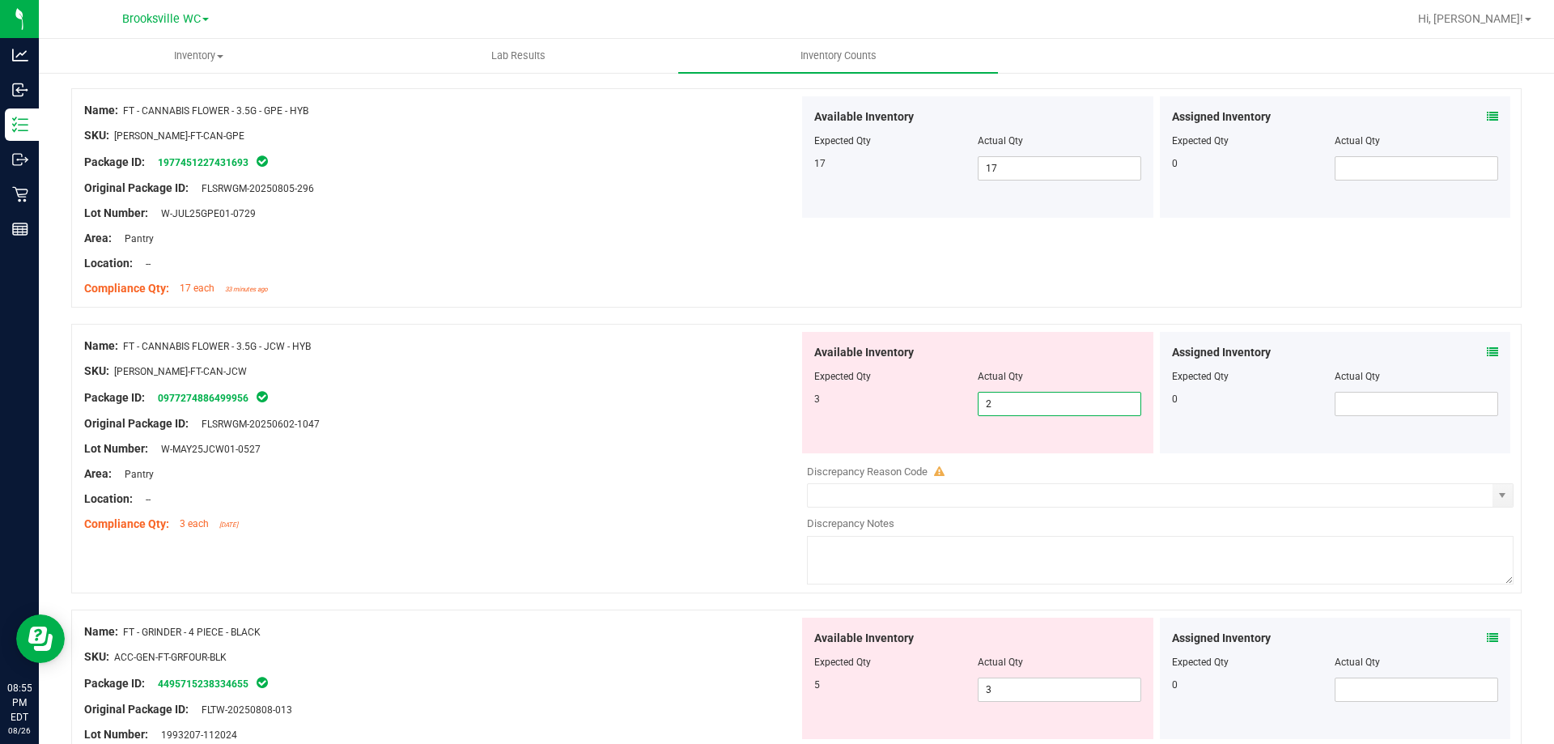
click at [1003, 413] on span "2 2" at bounding box center [1060, 404] width 164 height 24
type input "3"
click at [373, 481] on div "Area: Pantry" at bounding box center [441, 473] width 715 height 17
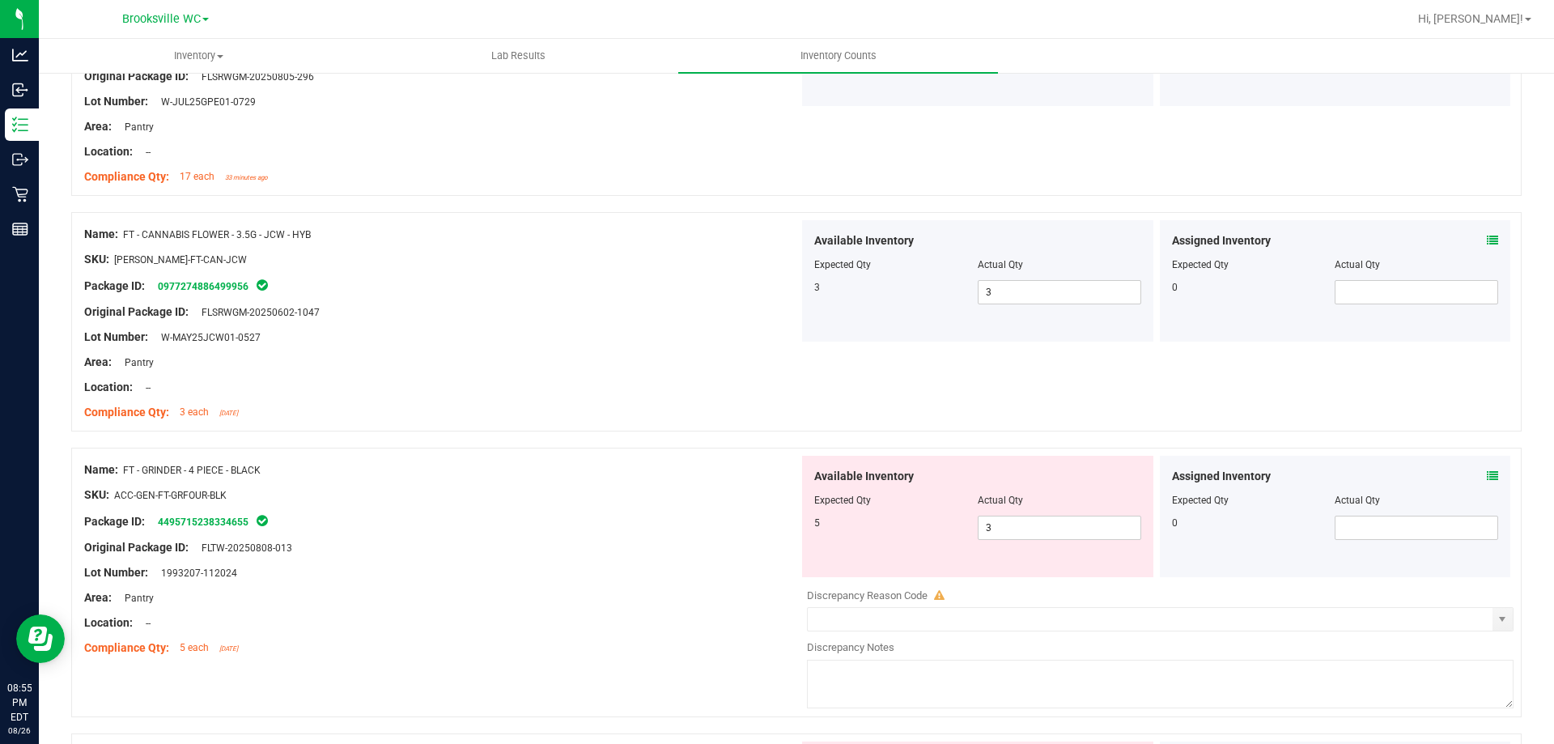
scroll to position [2322, 0]
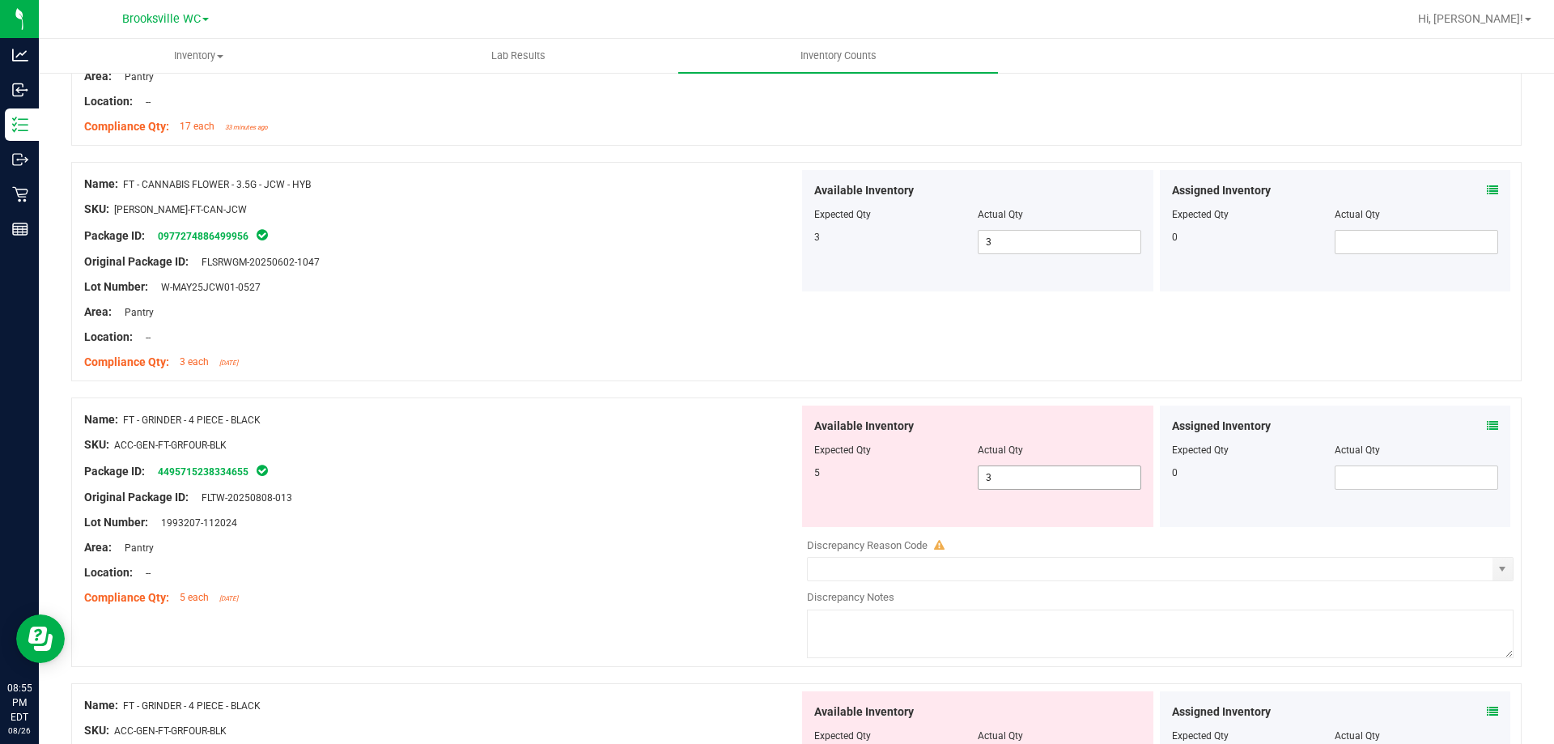
click at [993, 476] on span "3 3" at bounding box center [1060, 477] width 164 height 24
click at [993, 476] on input "3" at bounding box center [1060, 477] width 162 height 23
type input "5"
click at [730, 547] on div "Area: Pantry" at bounding box center [441, 547] width 715 height 17
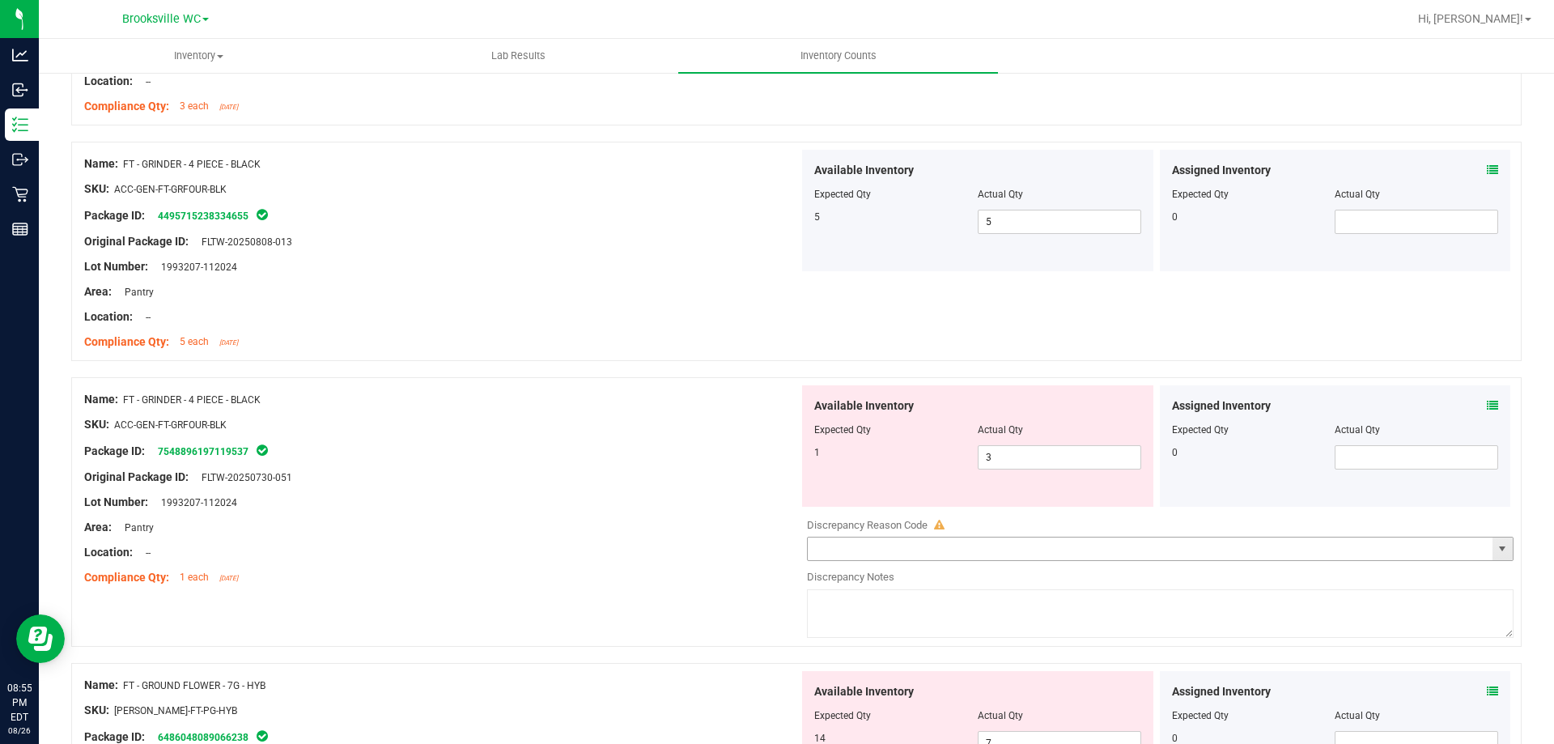
scroll to position [2565, 0]
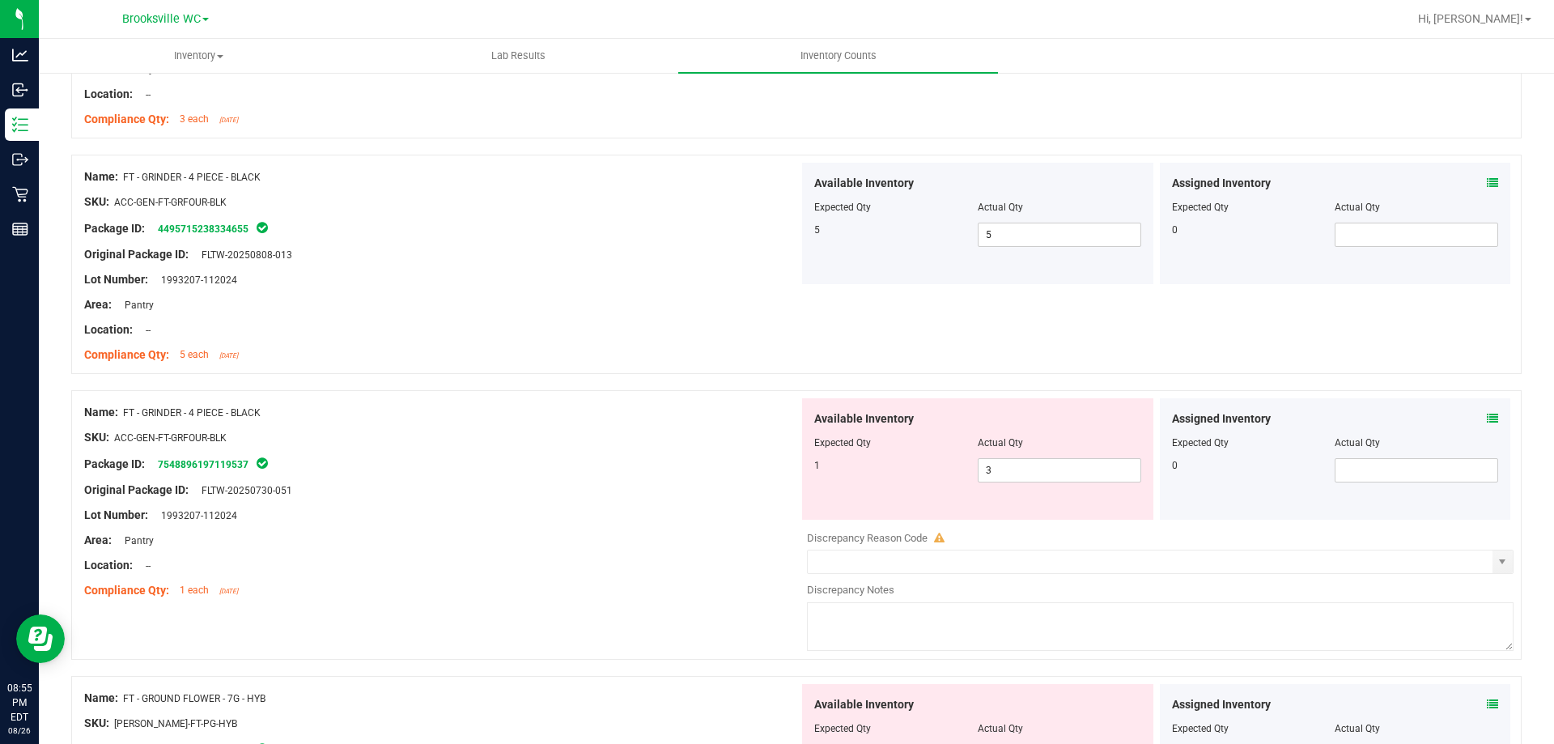
click at [1016, 425] on div "Available Inventory" at bounding box center [977, 418] width 327 height 17
click at [988, 462] on span "3 3" at bounding box center [1060, 470] width 164 height 24
type input "1"
click at [716, 430] on div "SKU: ACC-GEN-FT-GRFOUR-BLK" at bounding box center [441, 437] width 715 height 17
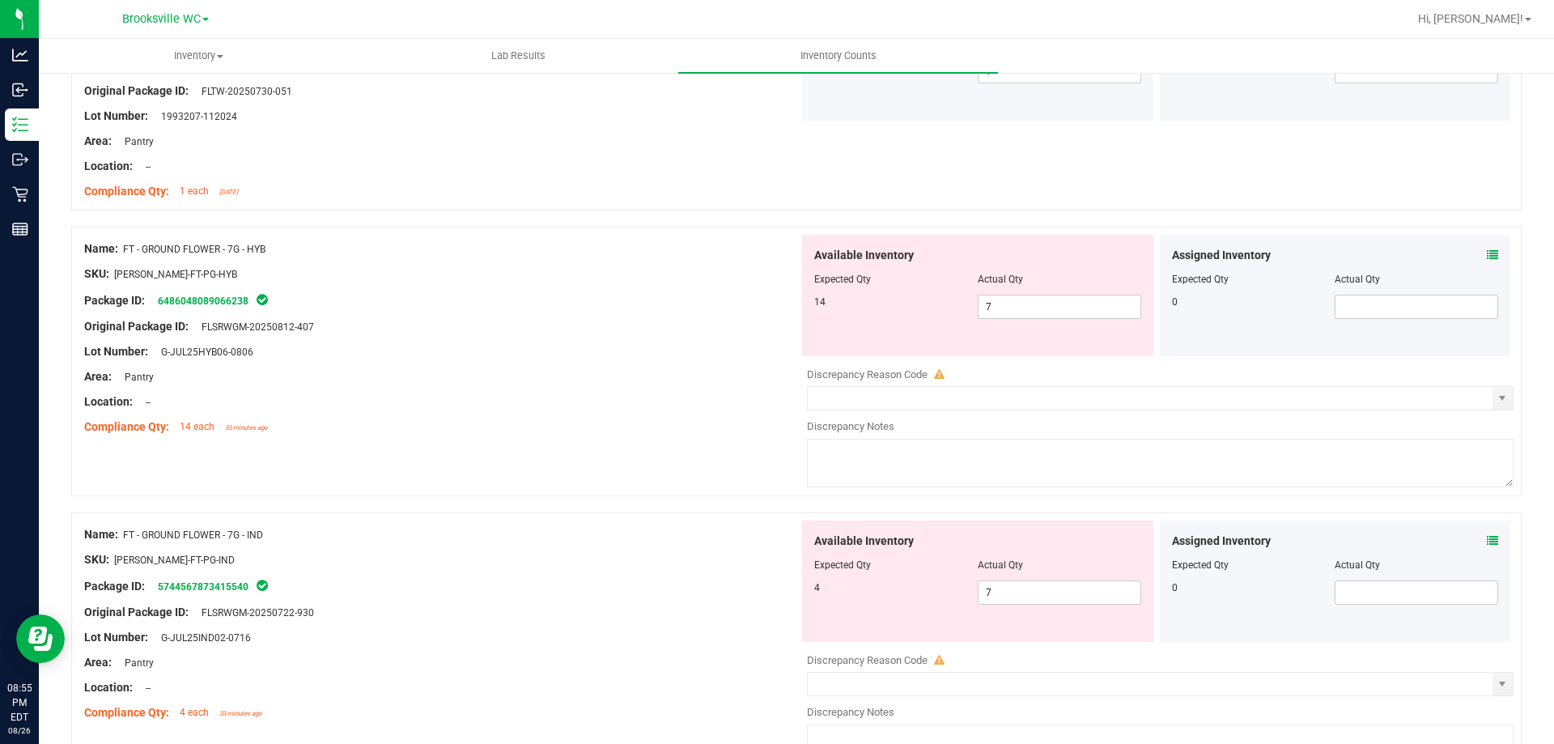
scroll to position [2969, 0]
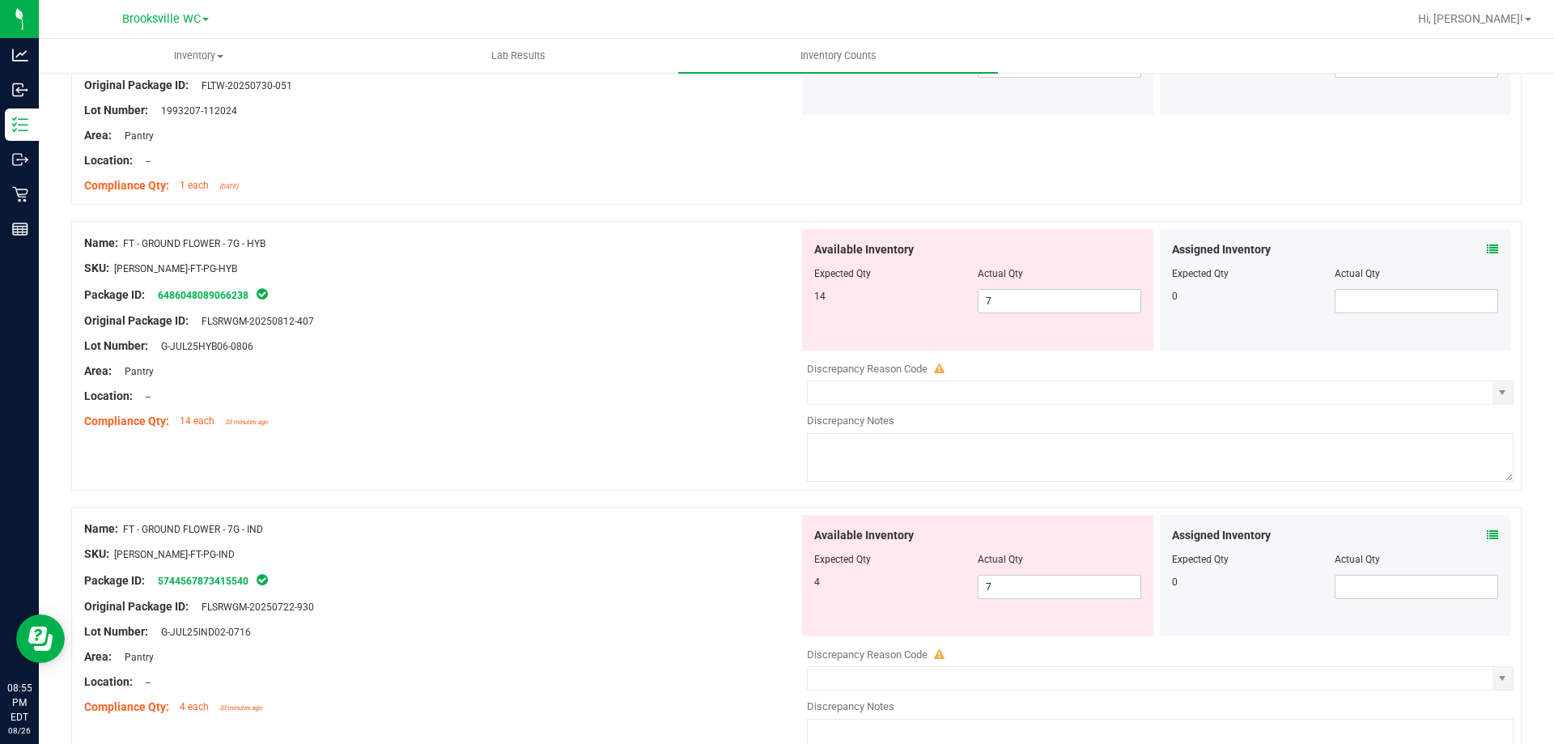
click at [1487, 250] on icon at bounding box center [1492, 249] width 11 height 11
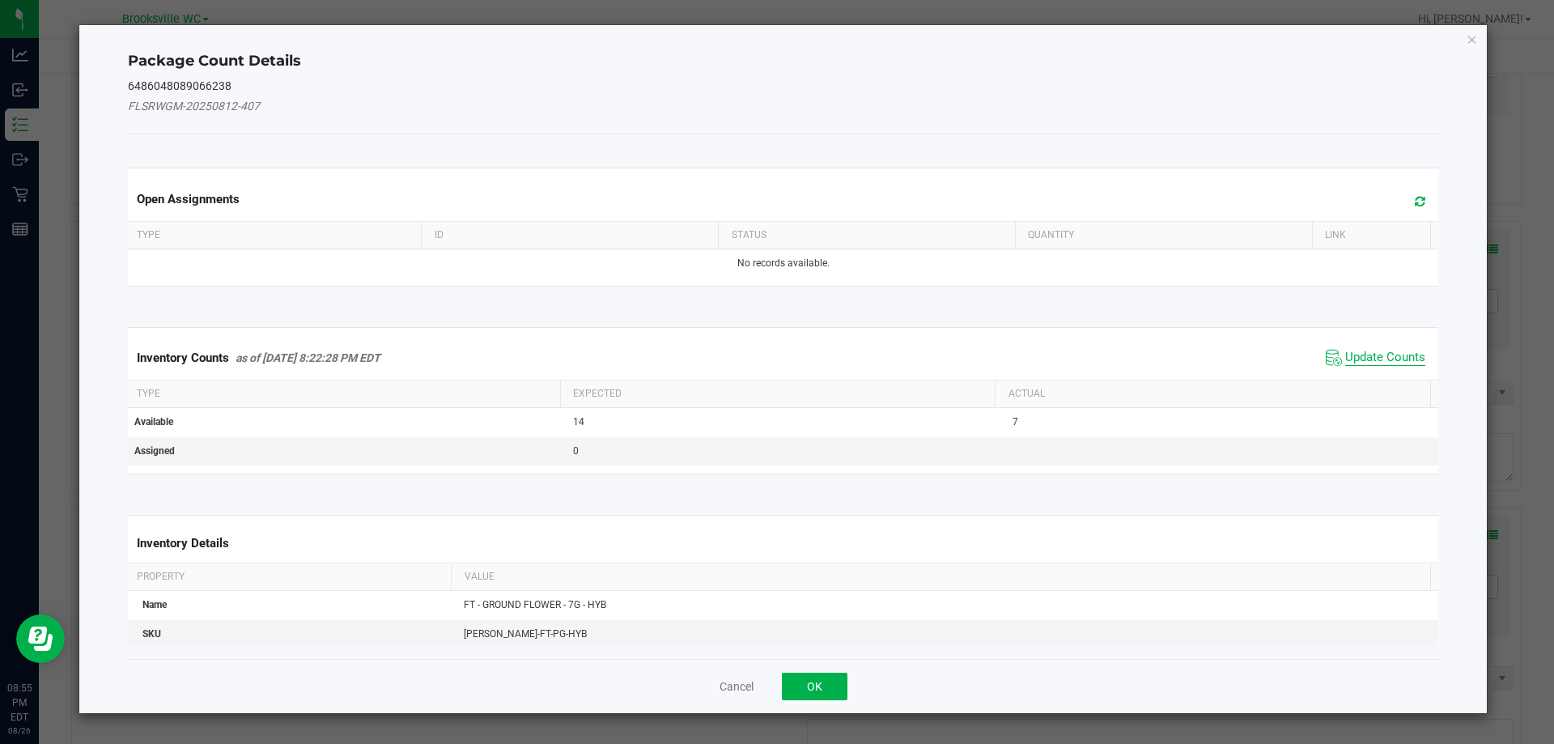
click at [1368, 354] on span "Update Counts" at bounding box center [1385, 358] width 80 height 16
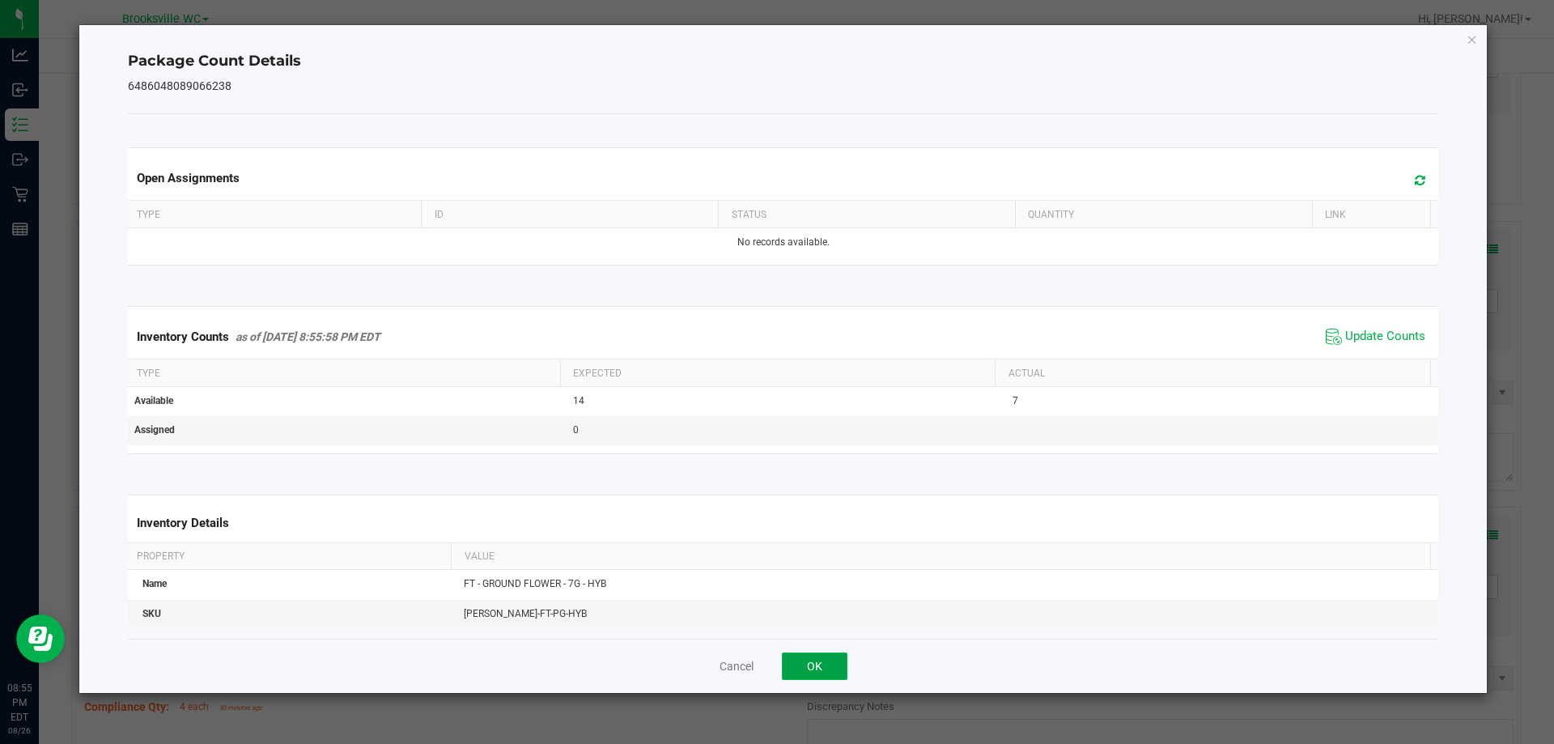
click at [834, 669] on button "OK" at bounding box center [815, 667] width 66 height 28
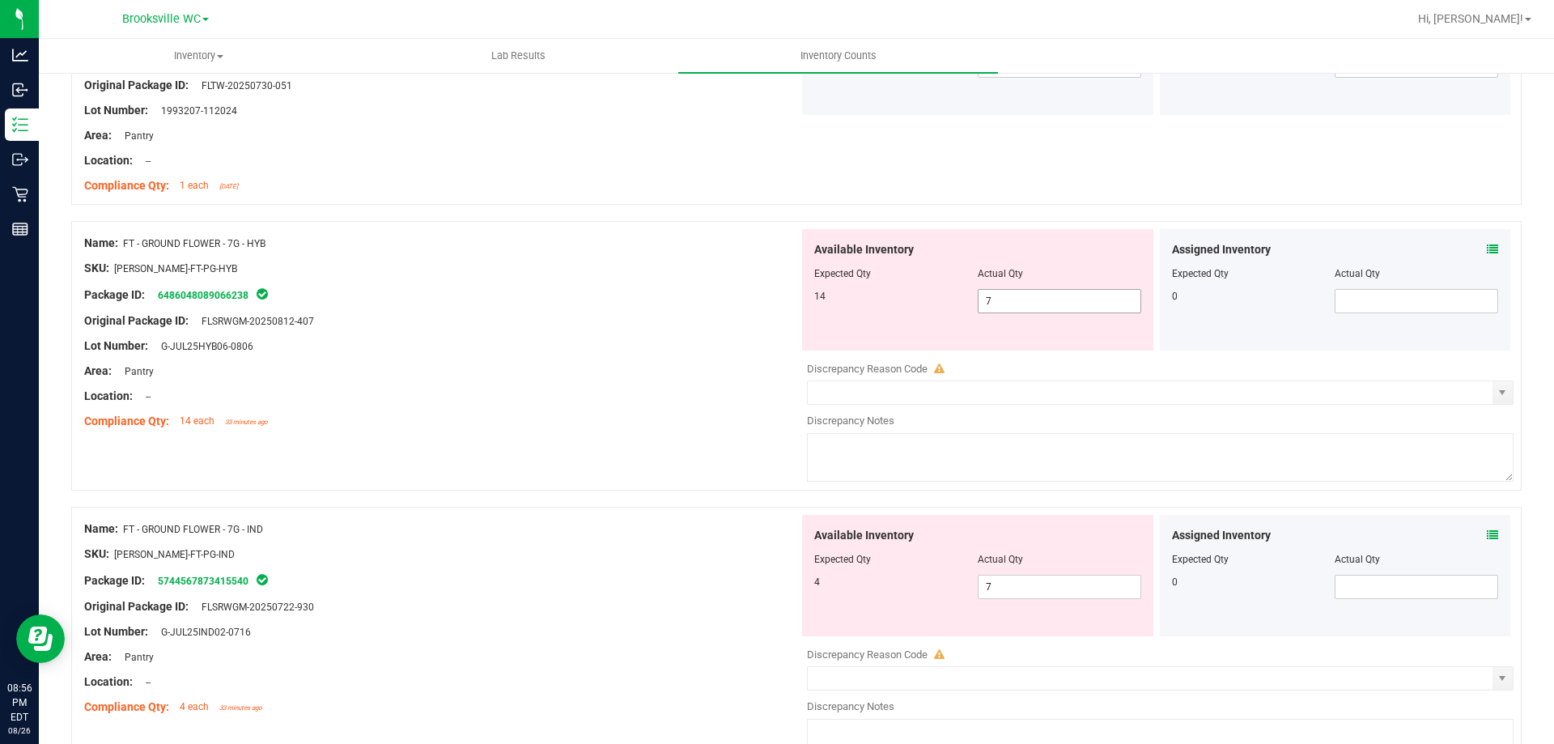
click at [1044, 309] on span "7 7" at bounding box center [1060, 301] width 164 height 24
click at [1044, 309] on input "7" at bounding box center [1060, 301] width 162 height 23
type input "14"
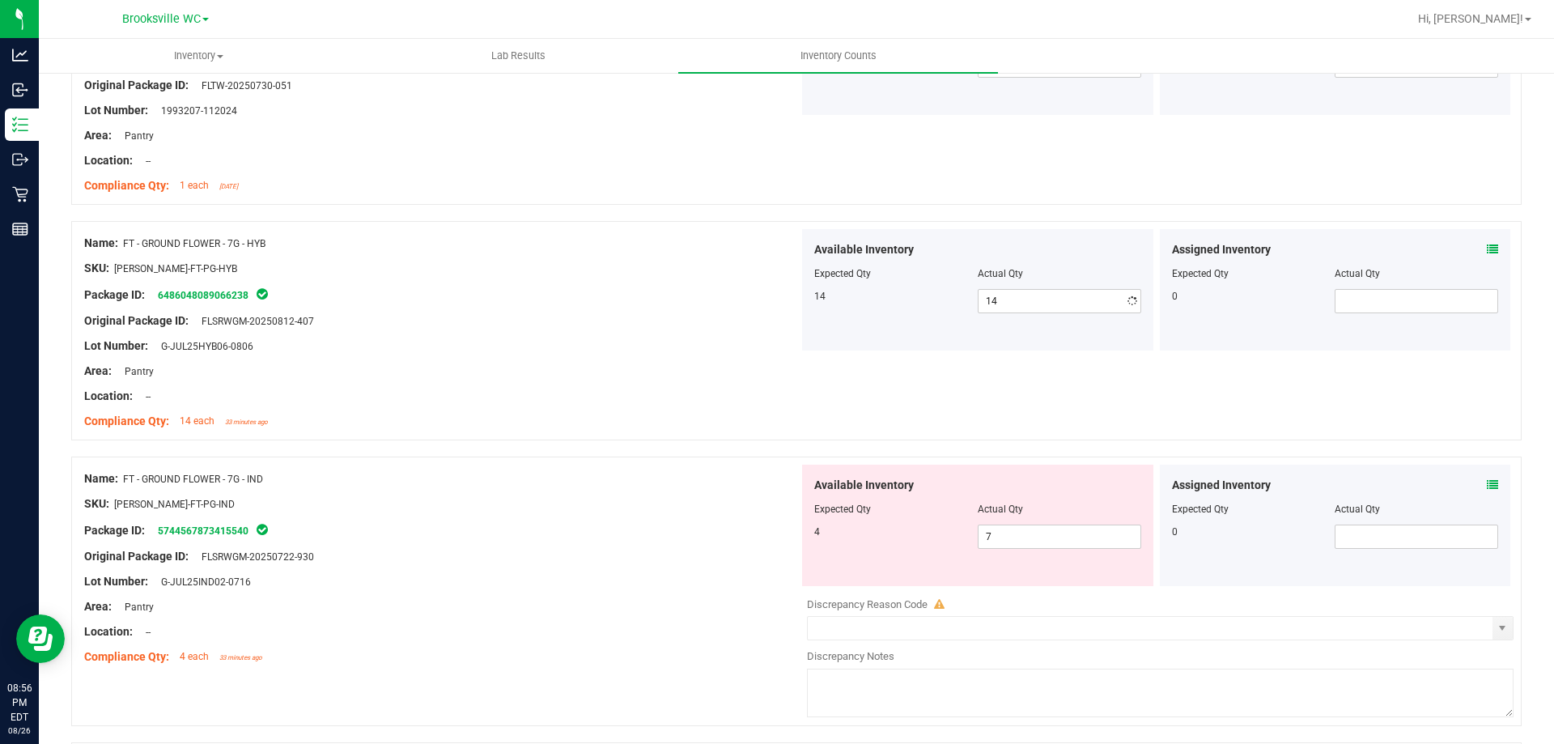
click at [638, 384] on div at bounding box center [441, 384] width 715 height 8
click at [1487, 479] on icon at bounding box center [1492, 484] width 11 height 11
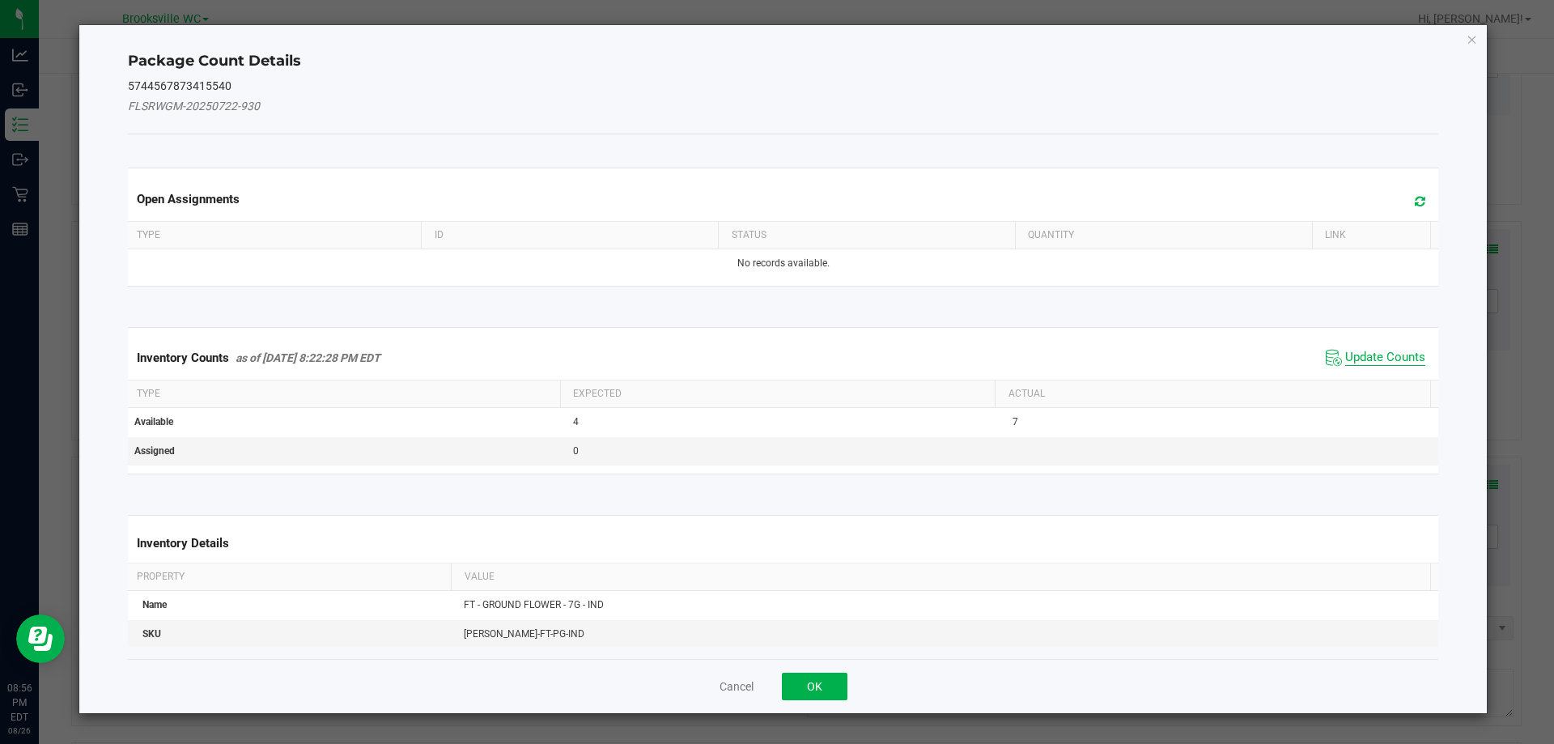
click at [1347, 351] on span "Update Counts" at bounding box center [1385, 358] width 80 height 16
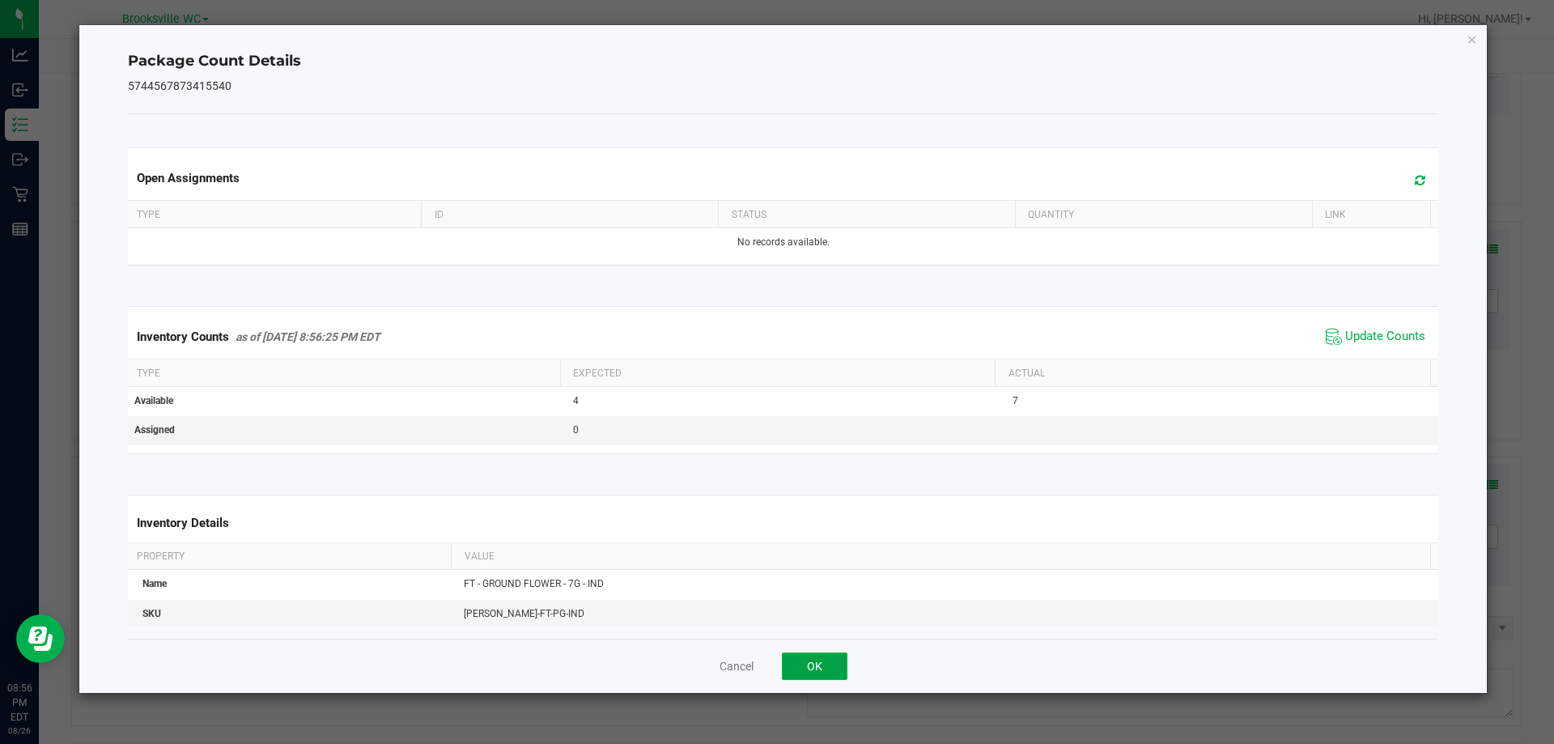
click at [798, 668] on button "OK" at bounding box center [815, 667] width 66 height 28
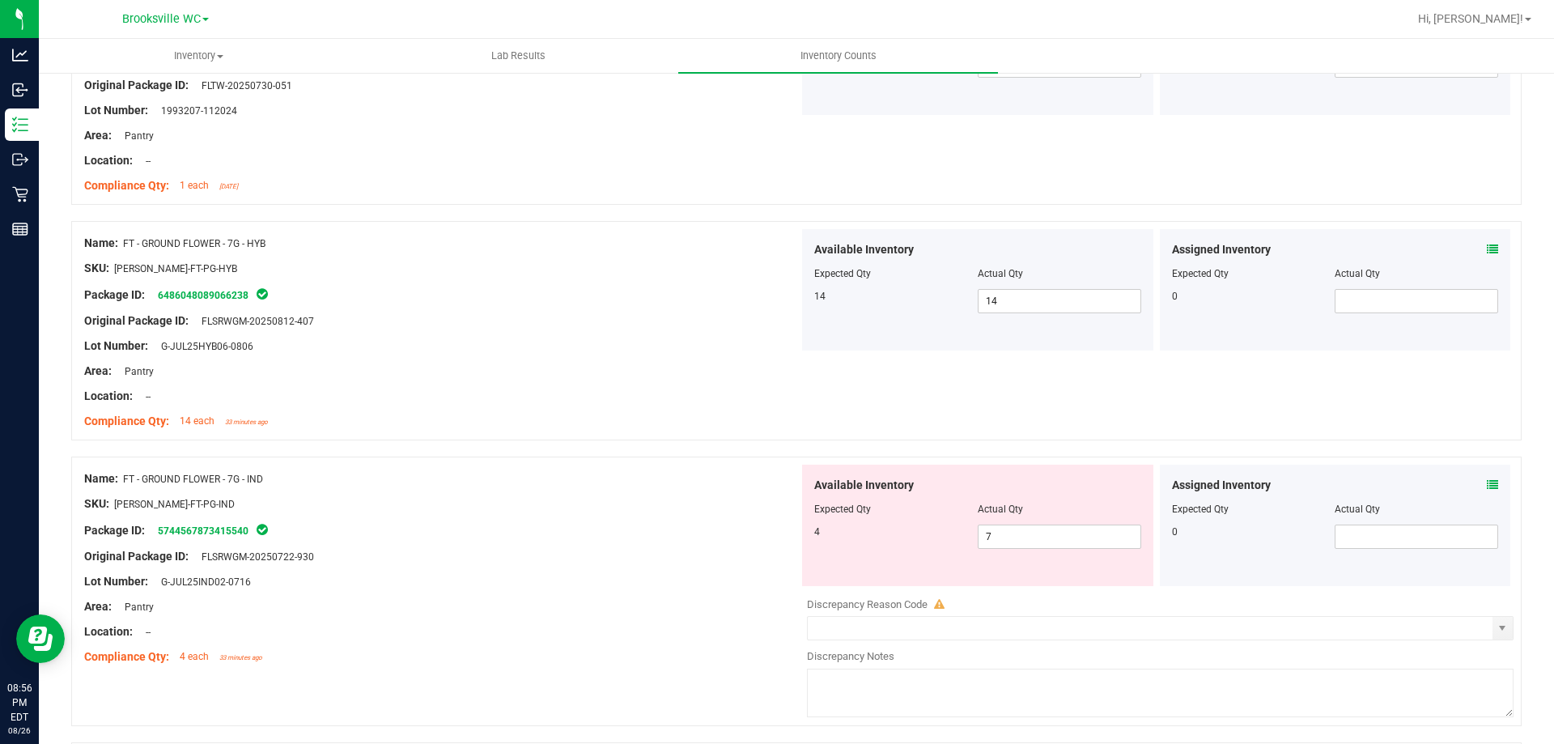
click at [713, 530] on div "Package ID: 5744567873415540" at bounding box center [441, 530] width 715 height 19
click at [1090, 534] on span "7 7" at bounding box center [1060, 537] width 164 height 24
click at [1090, 534] on input "7" at bounding box center [1060, 536] width 162 height 23
type input "4"
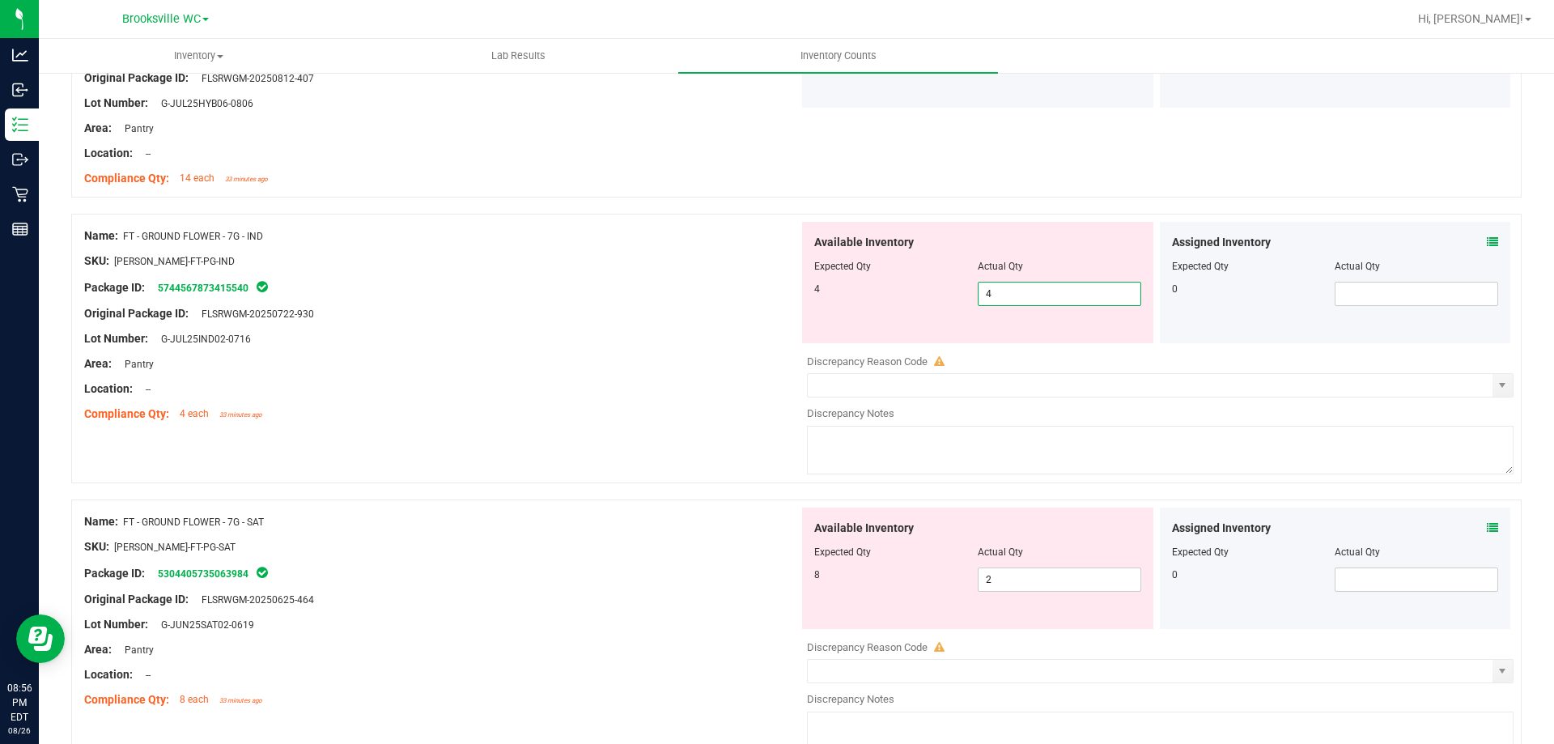
type input "4"
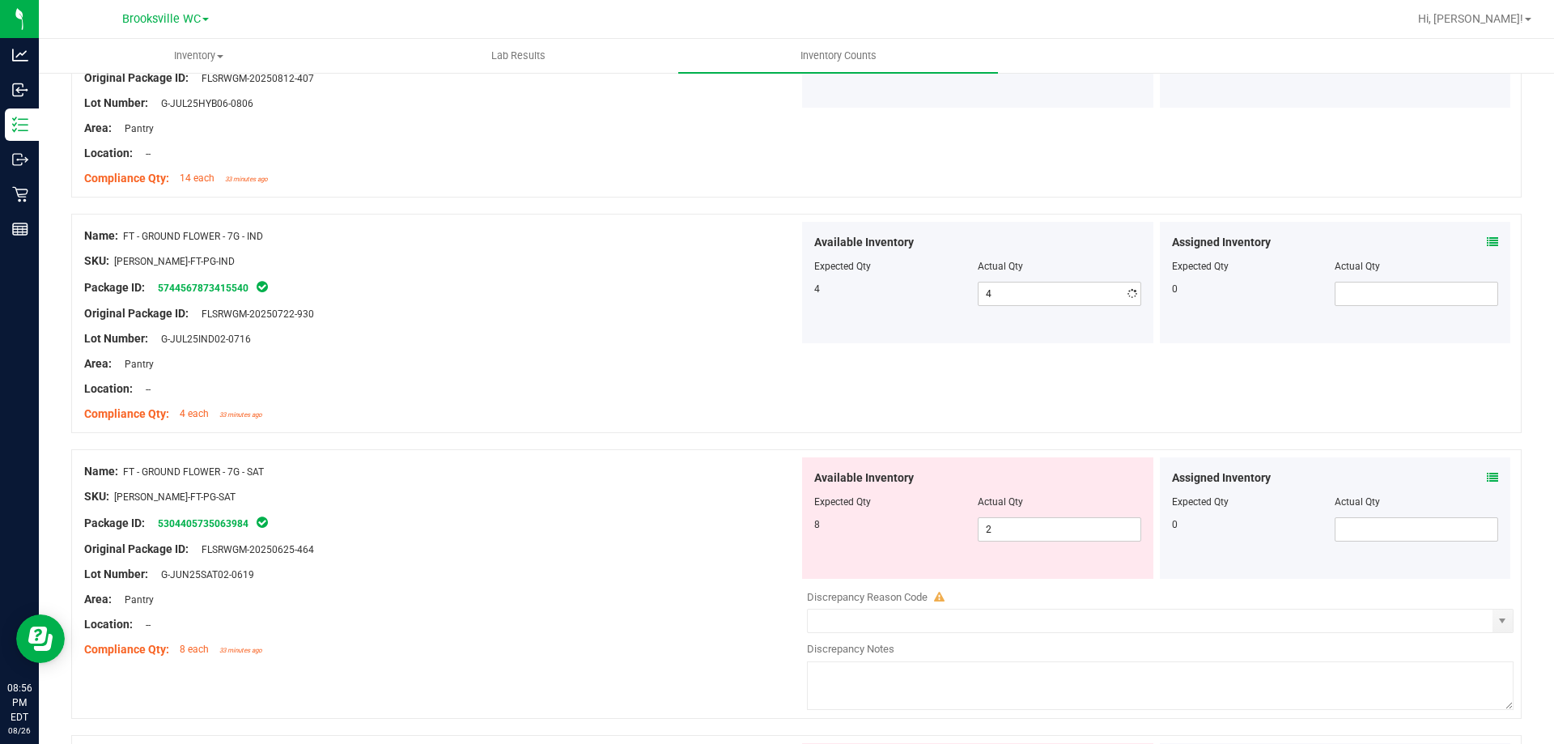
click at [781, 397] on div at bounding box center [441, 401] width 715 height 8
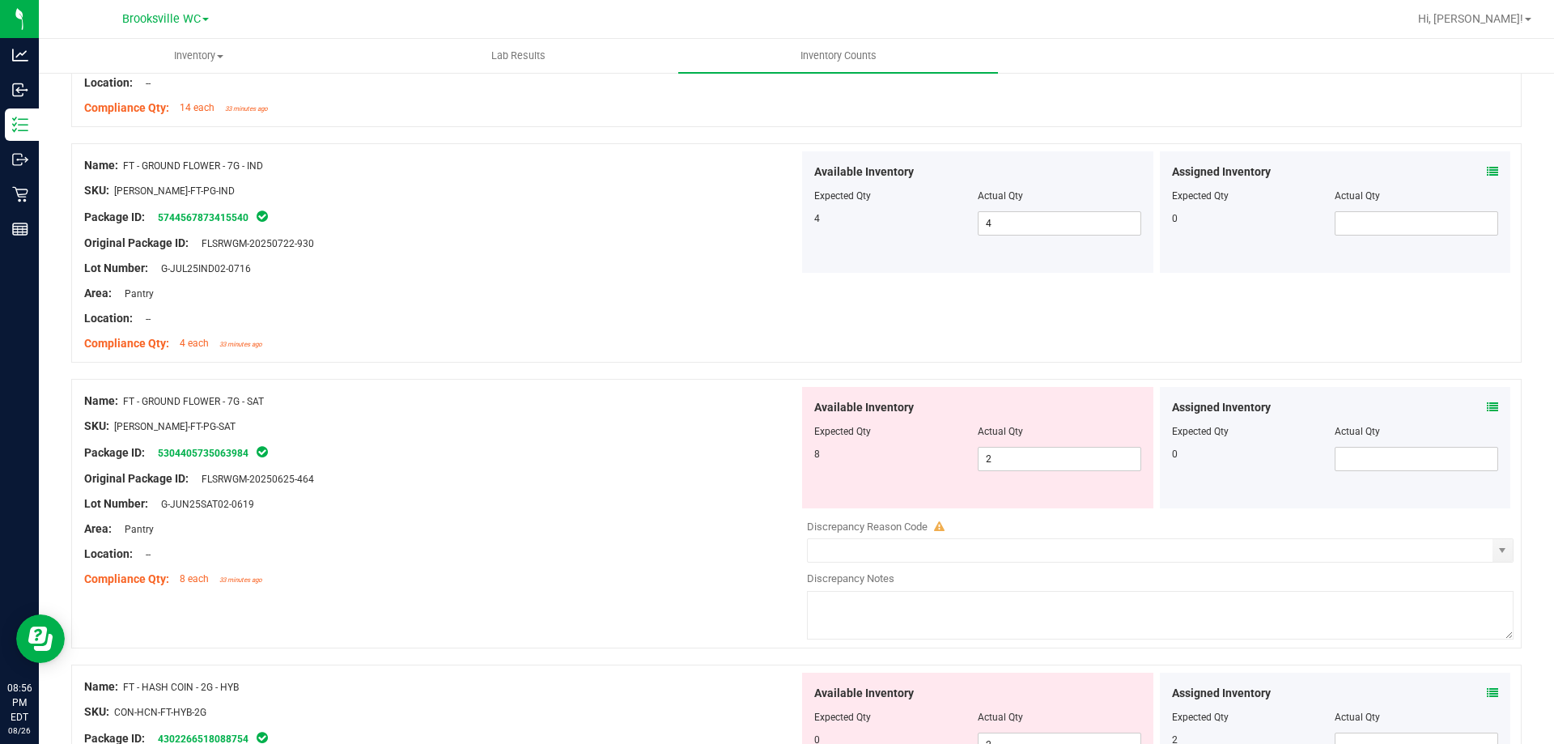
scroll to position [3374, 0]
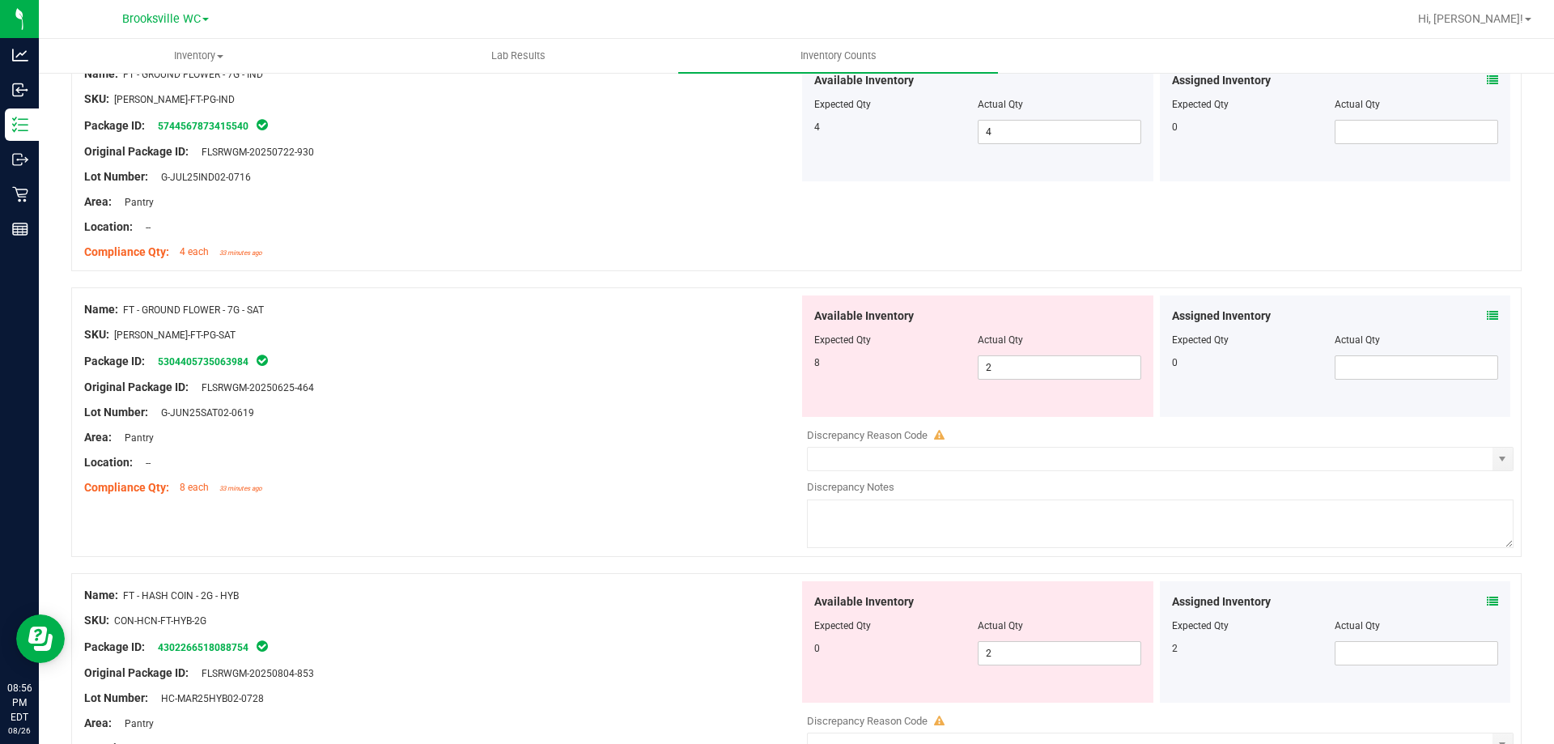
click at [1487, 308] on span at bounding box center [1492, 316] width 11 height 17
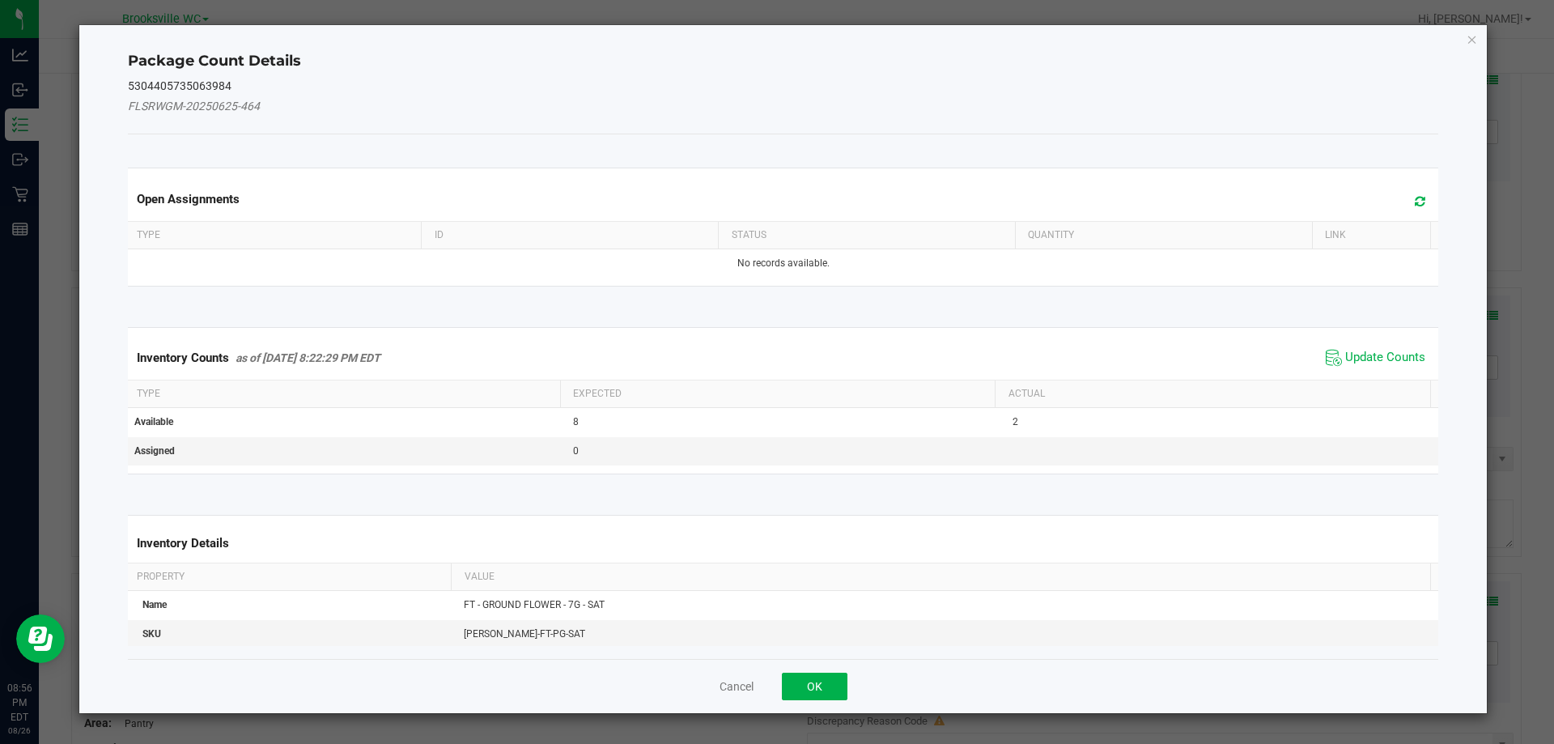
click at [1410, 366] on span "Update Counts" at bounding box center [1376, 358] width 108 height 24
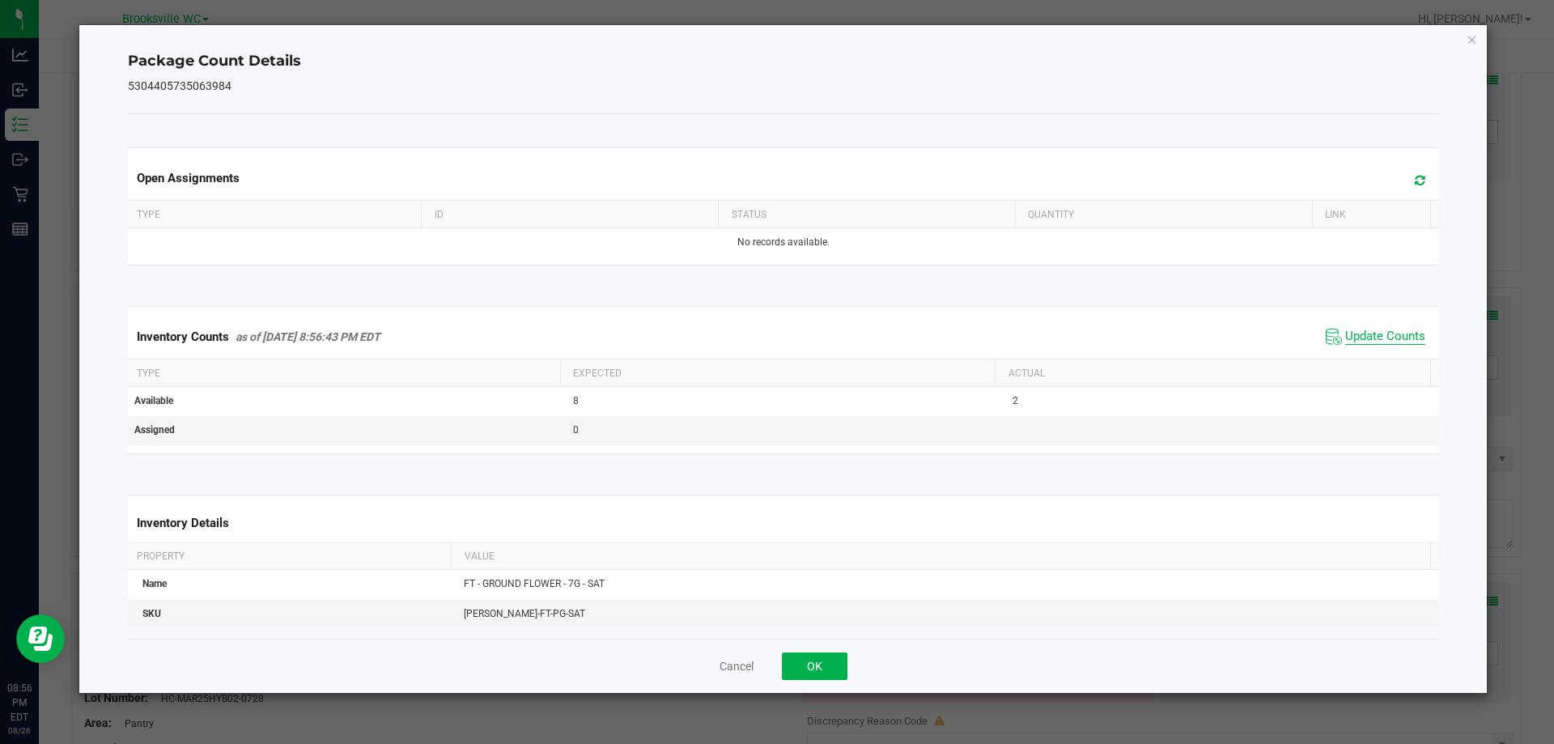
click at [1408, 356] on div "Inventory Counts as of [DATE] 8:56:43 PM EDT Update Counts" at bounding box center [784, 337] width 1318 height 44
click at [819, 653] on button "OK" at bounding box center [815, 667] width 66 height 28
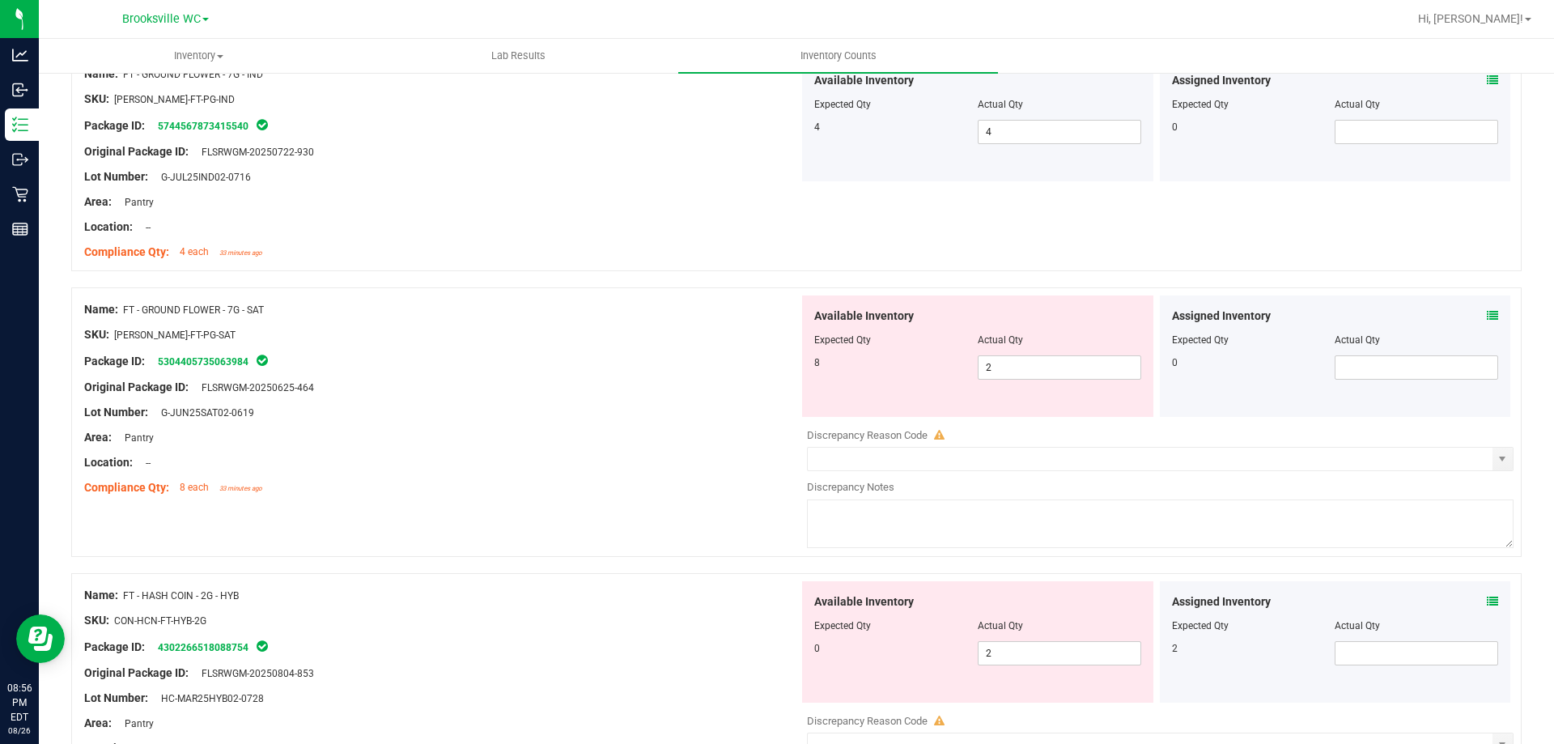
click at [726, 478] on div at bounding box center [441, 475] width 715 height 8
click at [1020, 368] on span "2 2" at bounding box center [1060, 367] width 164 height 24
click at [0, 0] on input "2" at bounding box center [0, 0] width 0 height 0
type input "8"
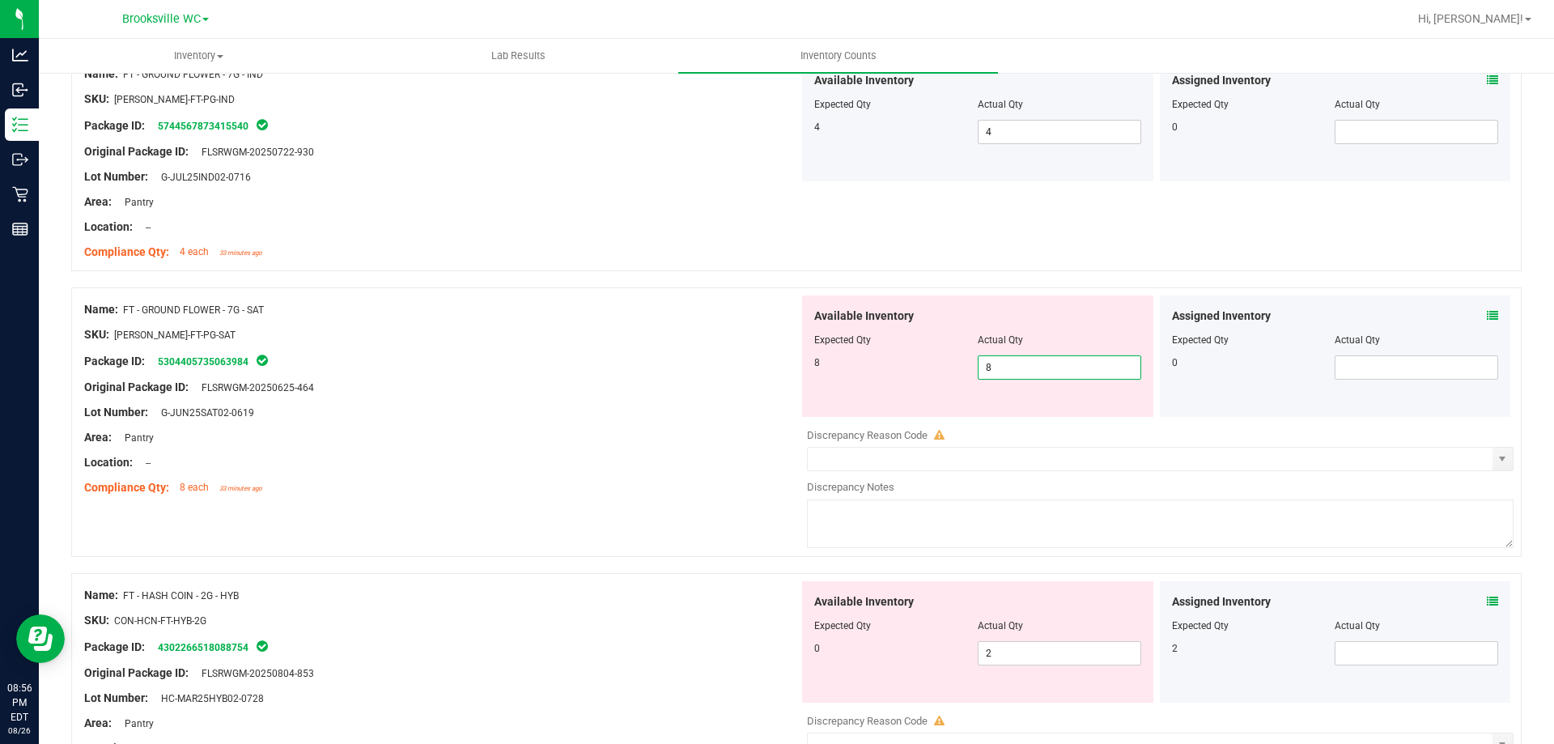
click at [697, 495] on div "Compliance Qty: 8 each 33 minutes ago" at bounding box center [441, 487] width 715 height 17
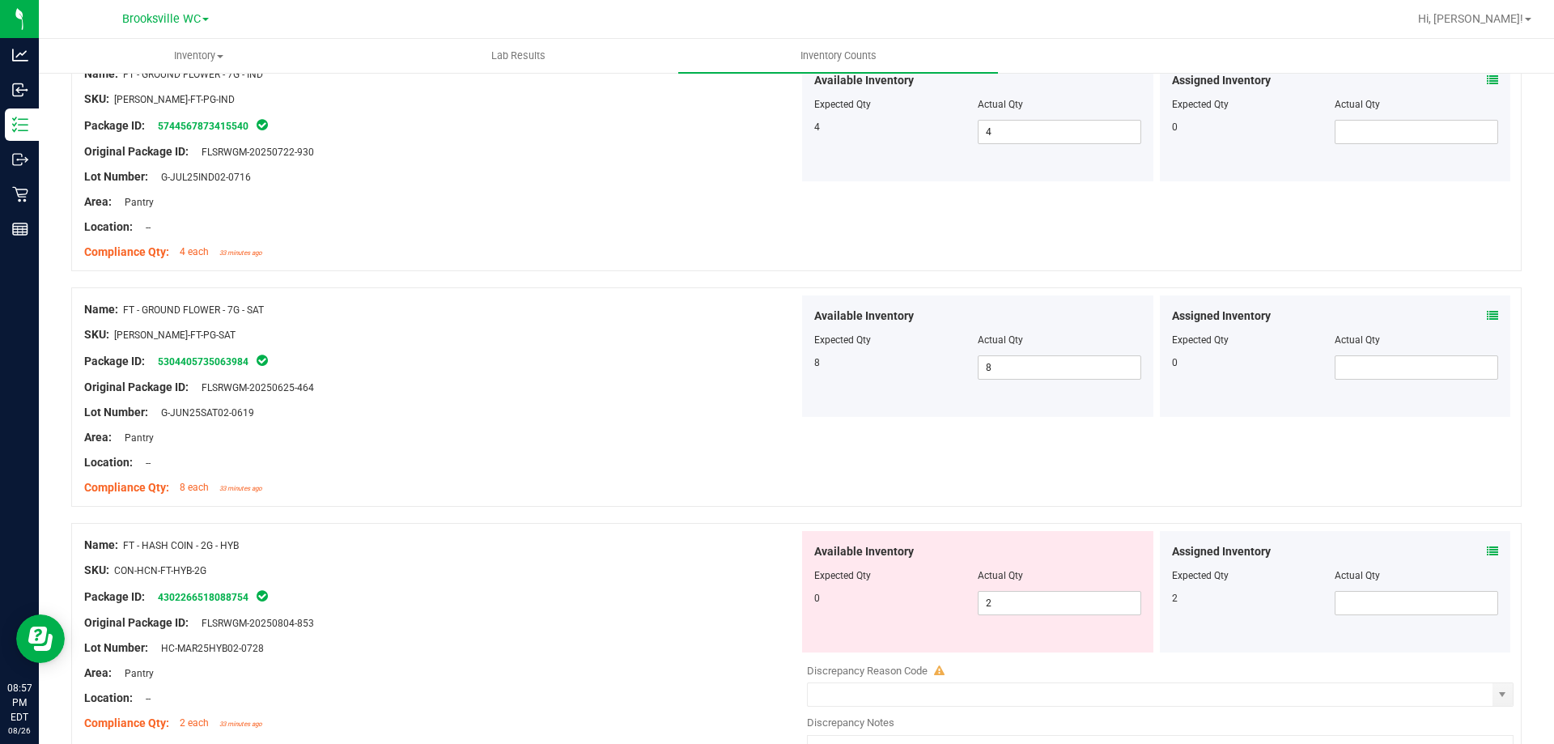
click at [1484, 542] on div "Assigned Inventory Expected Qty Actual Qty 2" at bounding box center [1335, 591] width 351 height 121
click at [1483, 542] on div "Assigned Inventory Expected Qty Actual Qty 2" at bounding box center [1335, 591] width 351 height 121
click at [1487, 556] on icon at bounding box center [1492, 551] width 11 height 11
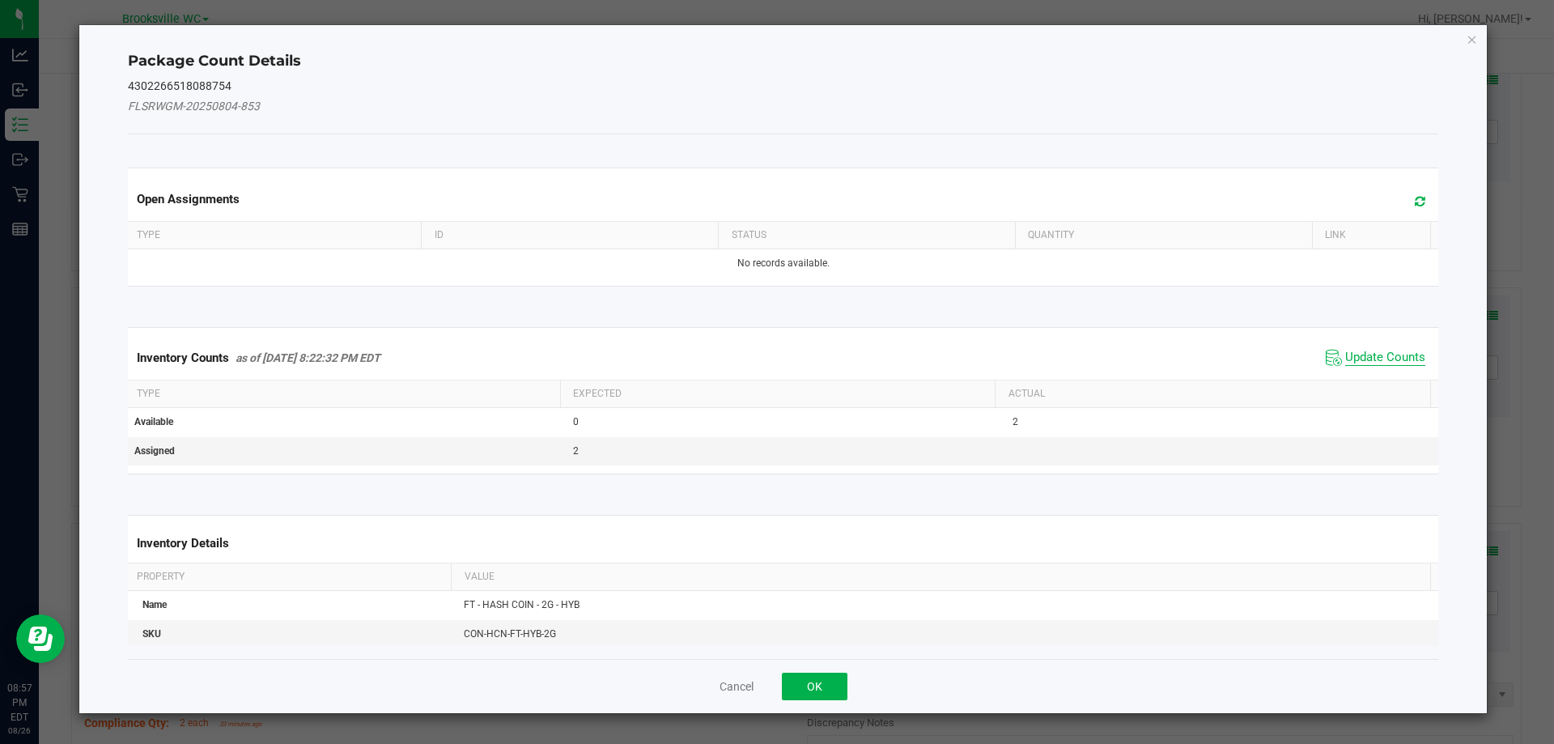
click at [1349, 351] on span "Update Counts" at bounding box center [1385, 358] width 80 height 16
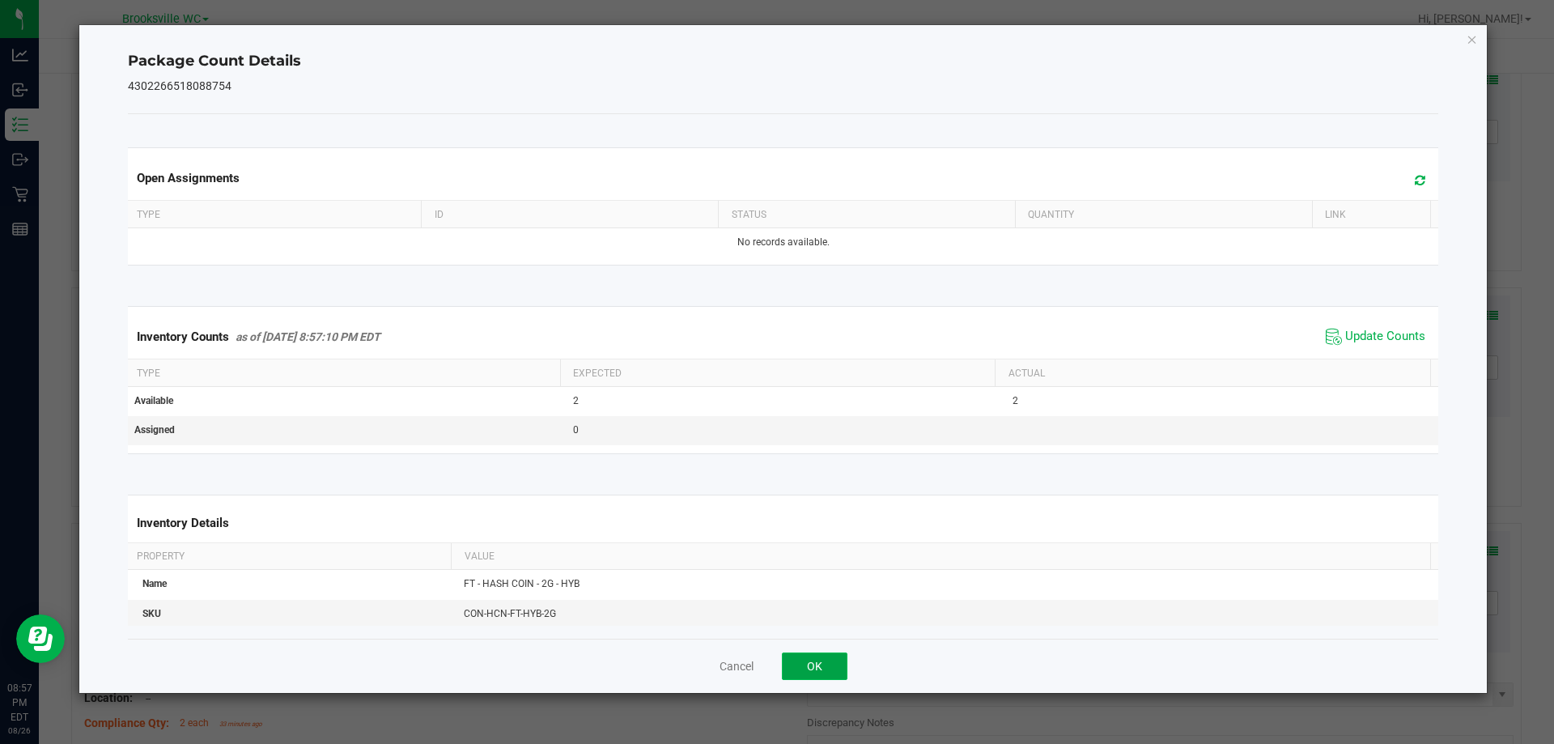
click at [814, 664] on button "OK" at bounding box center [815, 667] width 66 height 28
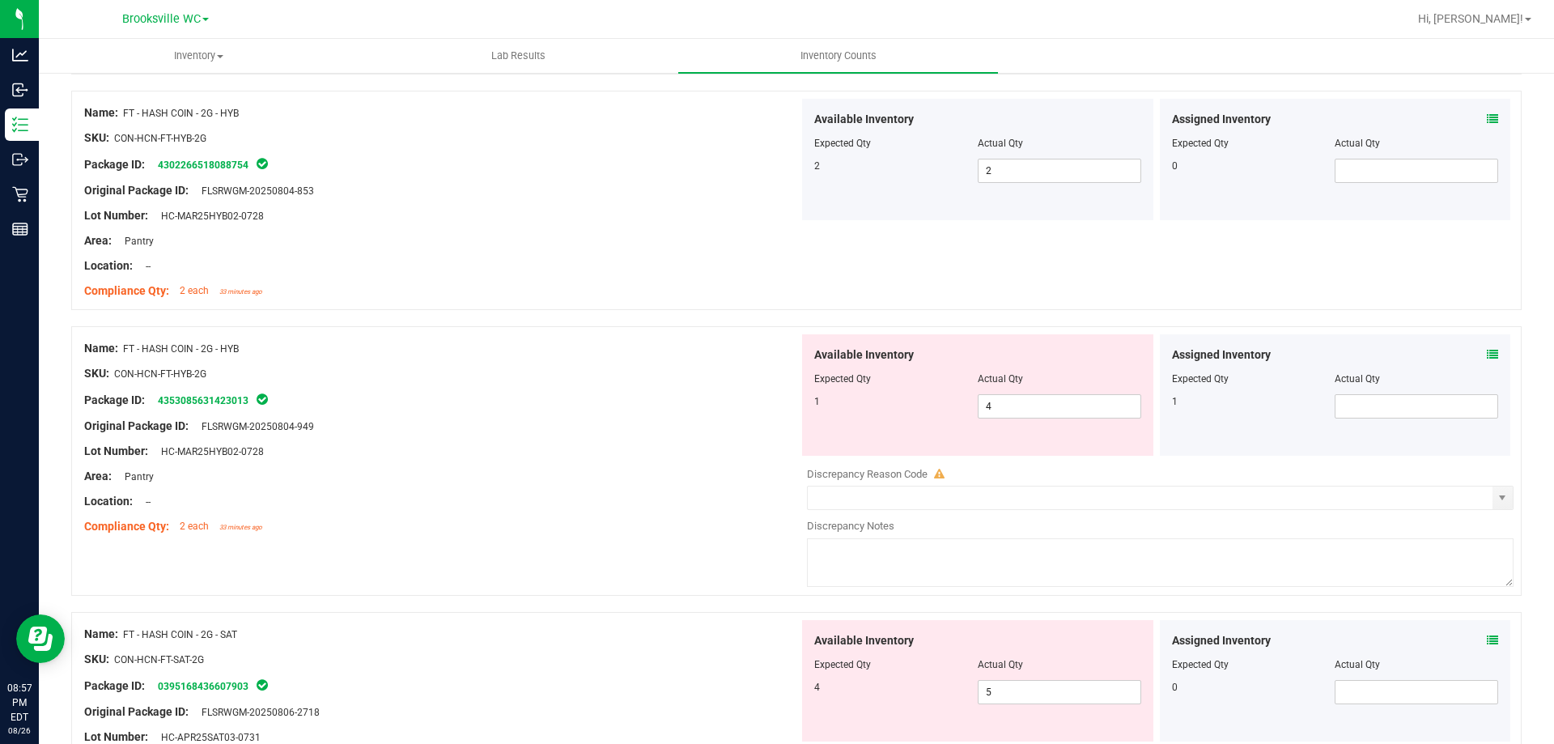
scroll to position [3901, 0]
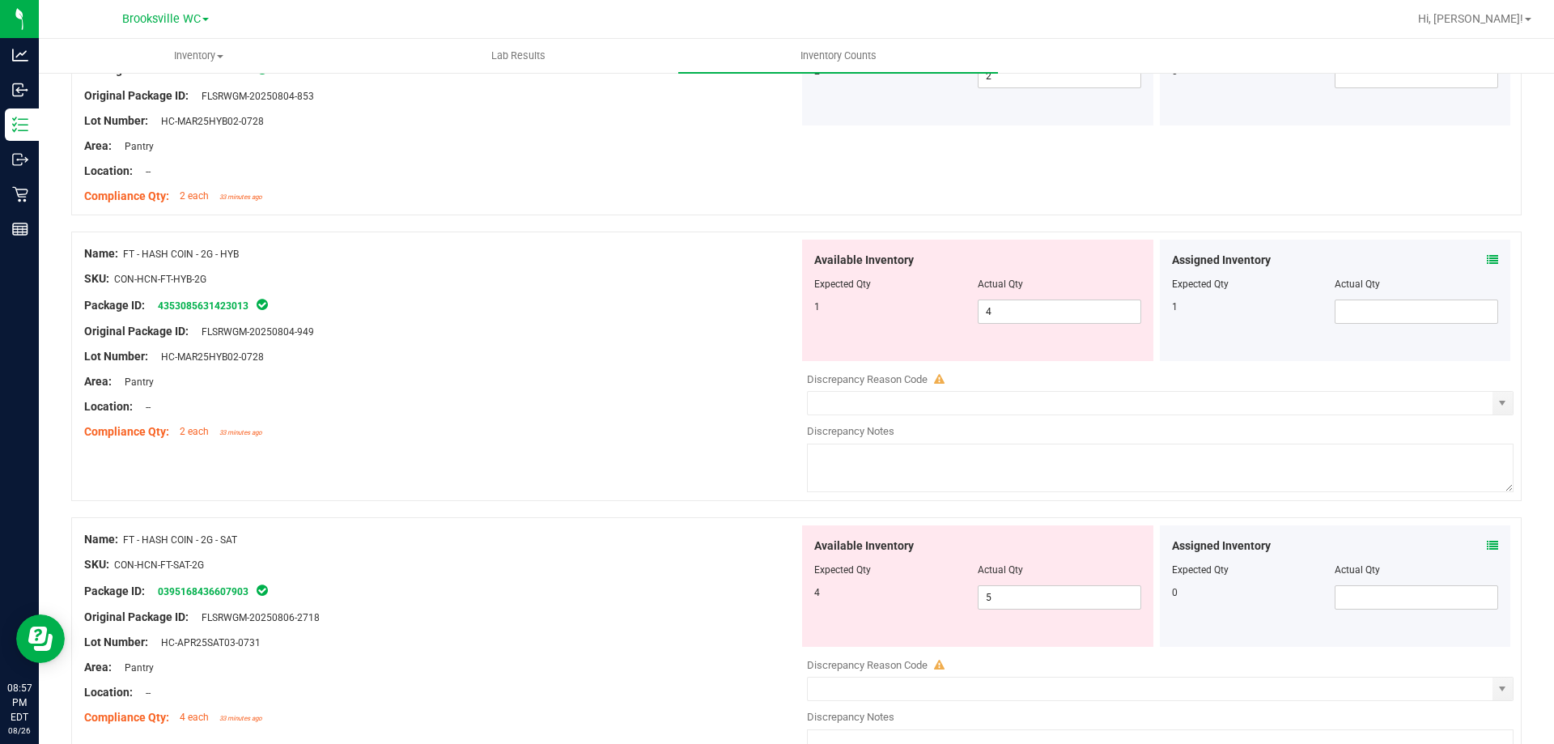
click at [1487, 261] on icon at bounding box center [1492, 259] width 11 height 11
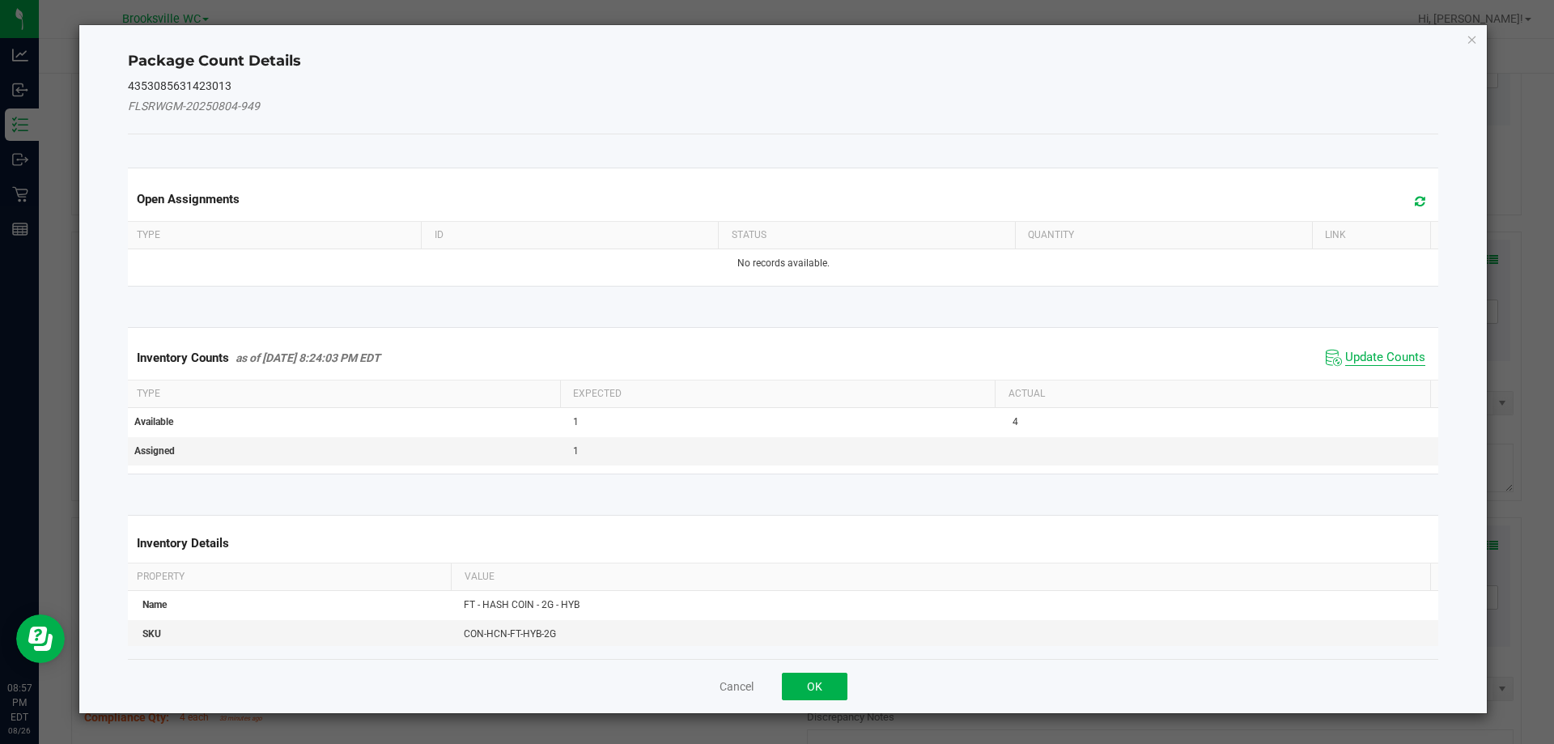
click at [1387, 361] on span "Update Counts" at bounding box center [1385, 358] width 80 height 16
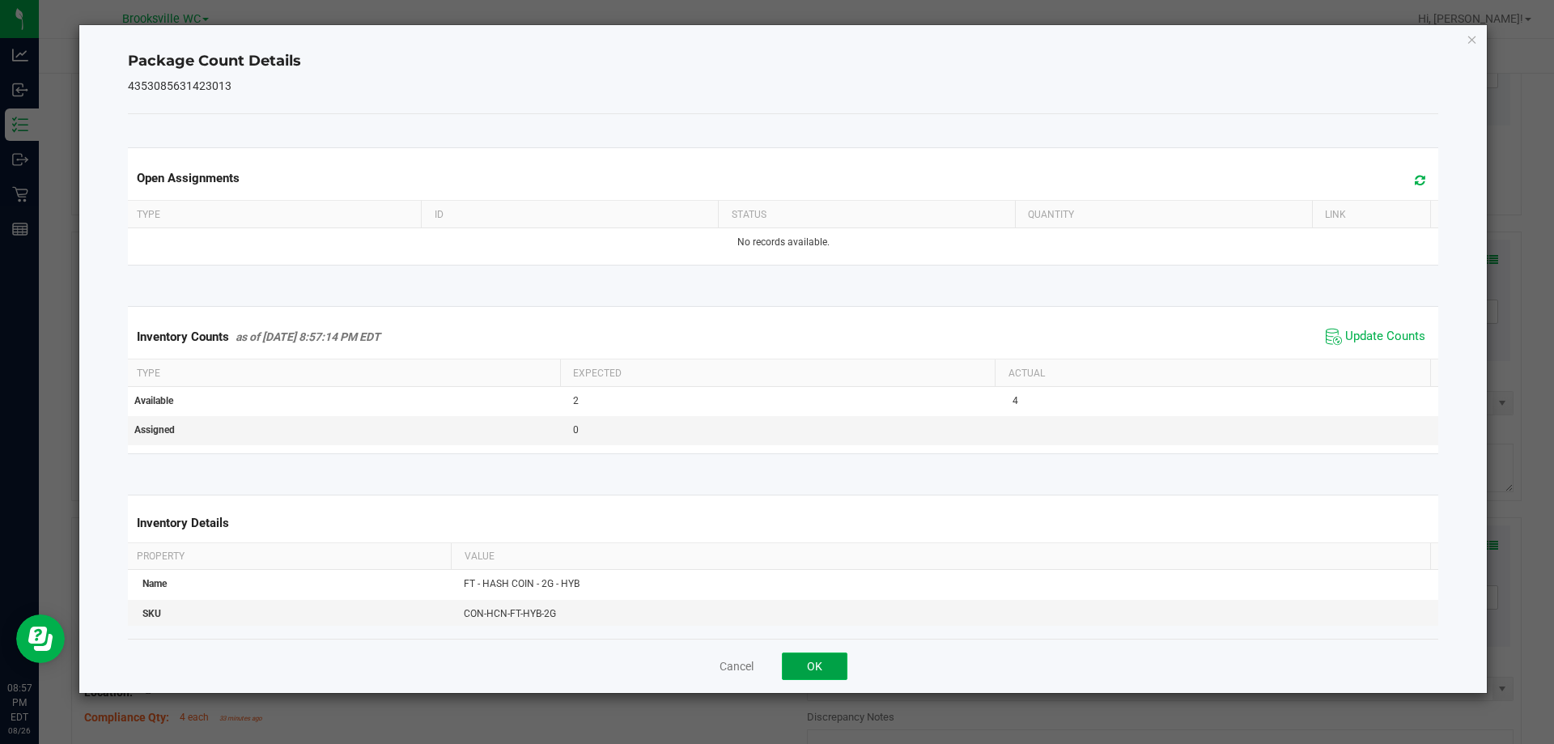
click at [829, 657] on button "OK" at bounding box center [815, 667] width 66 height 28
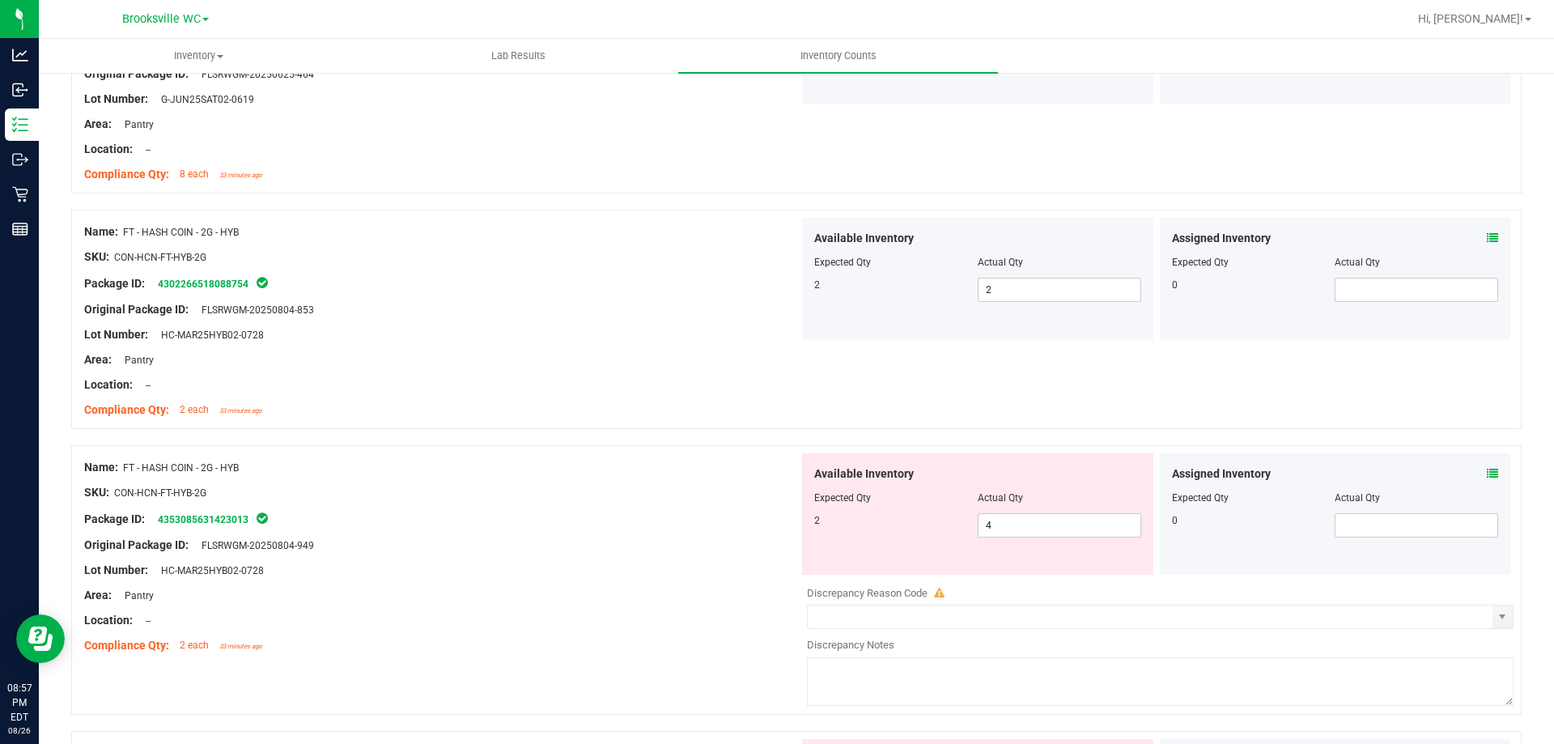
scroll to position [3658, 0]
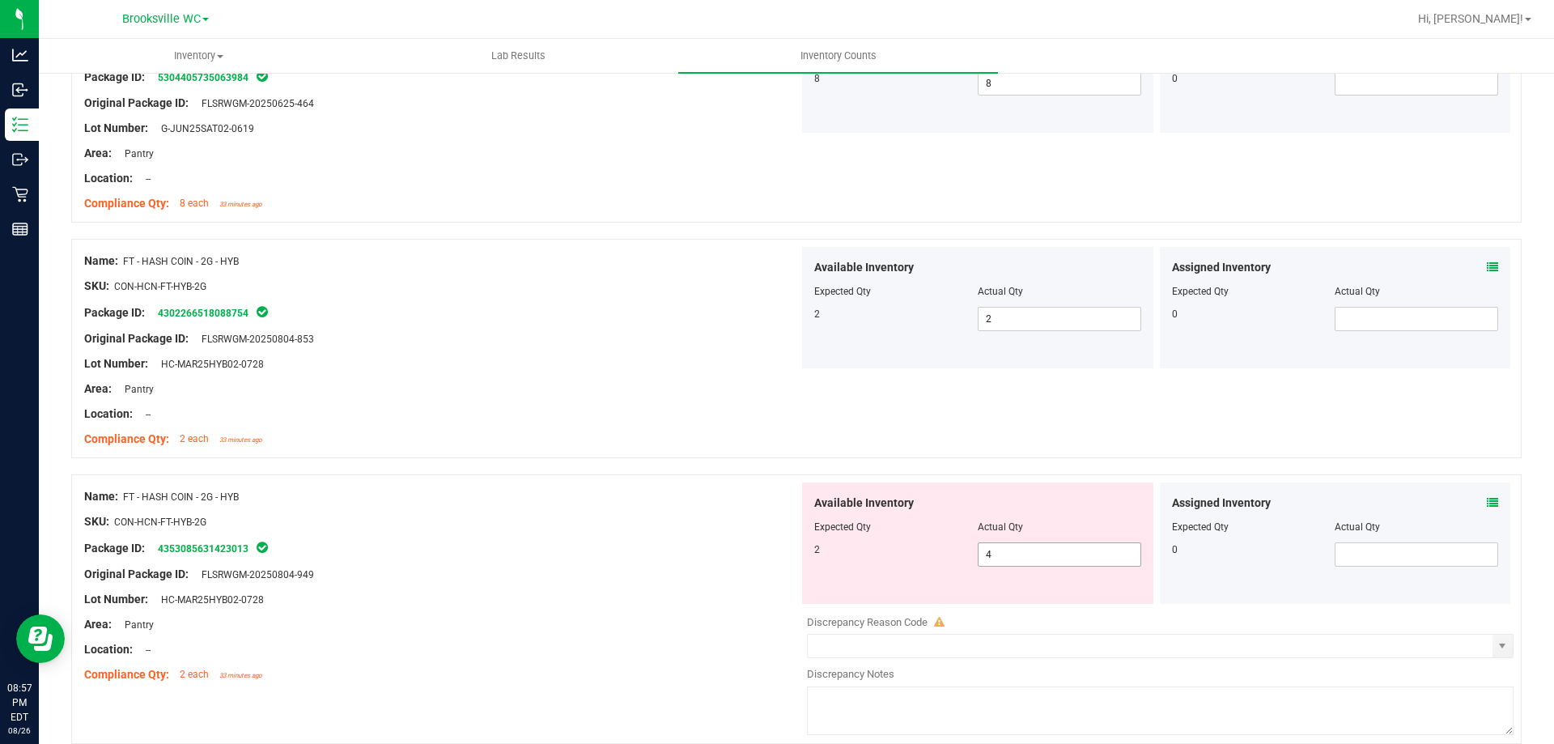
click at [1006, 555] on span "4 4" at bounding box center [1060, 554] width 164 height 24
click at [1006, 555] on input "4" at bounding box center [1060, 554] width 162 height 23
type input "2"
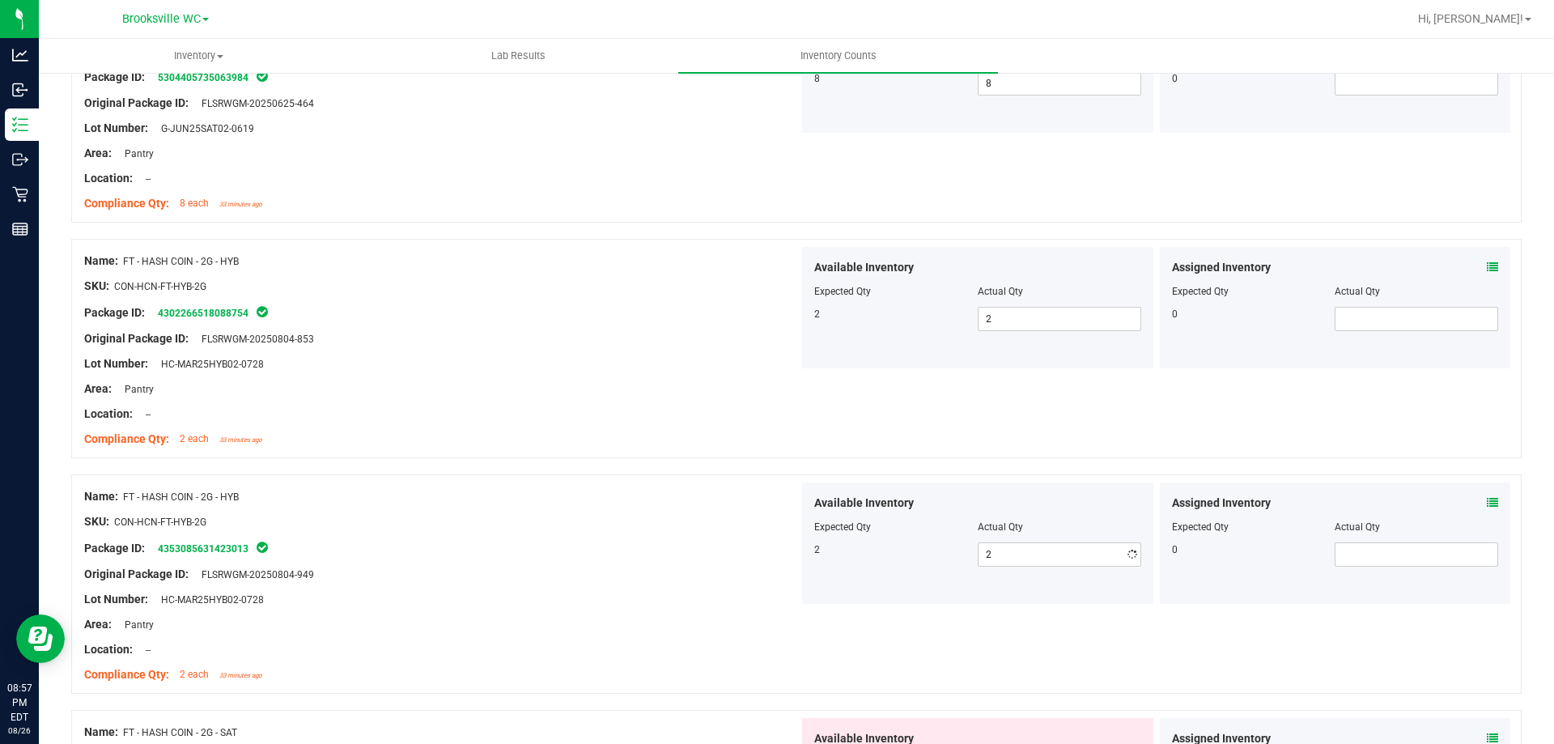
click at [734, 571] on div "Original Package ID: FLSRWGM-20250804-949" at bounding box center [441, 574] width 715 height 17
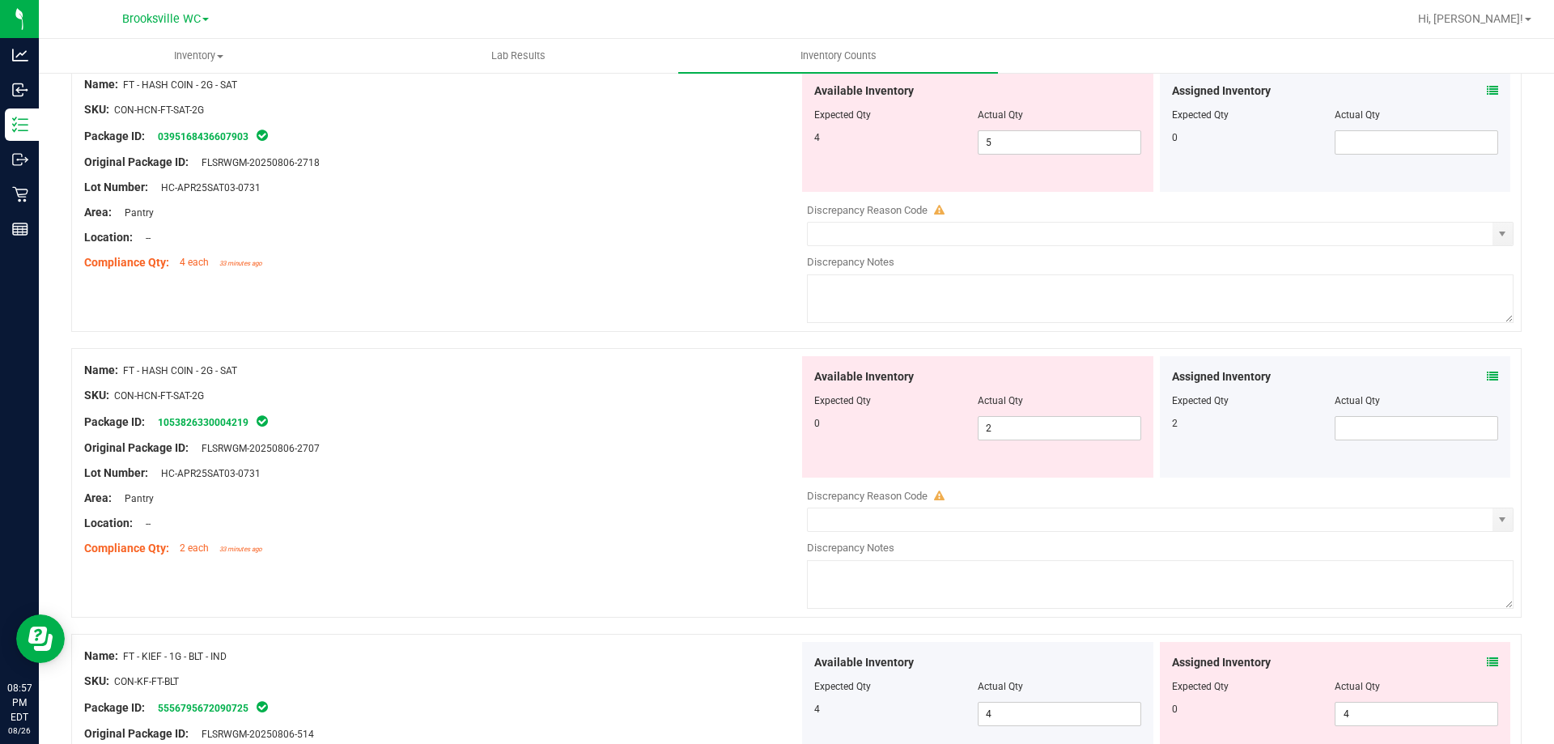
scroll to position [4225, 0]
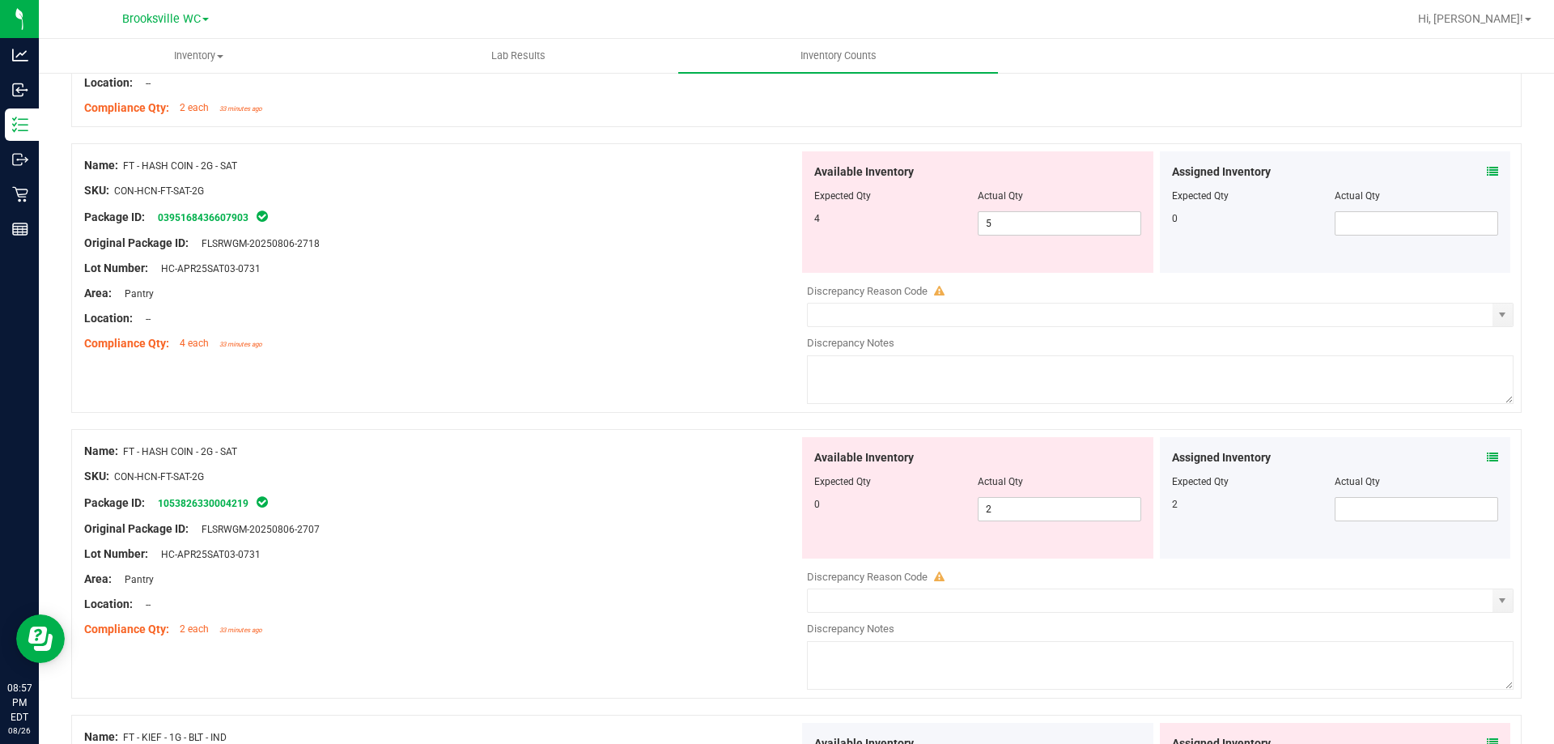
click at [1487, 460] on icon at bounding box center [1492, 457] width 11 height 11
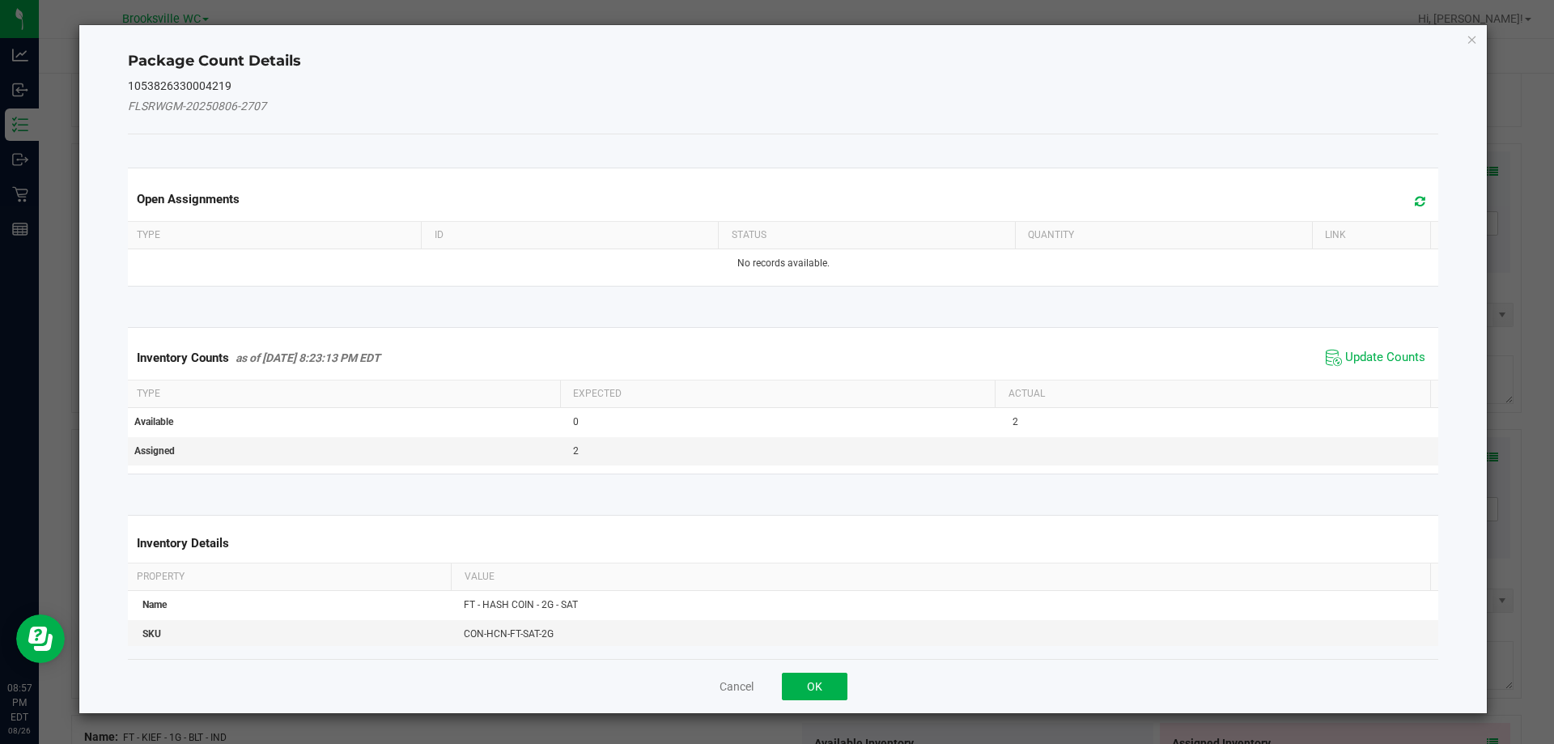
click at [1373, 347] on span "Update Counts" at bounding box center [1376, 358] width 108 height 24
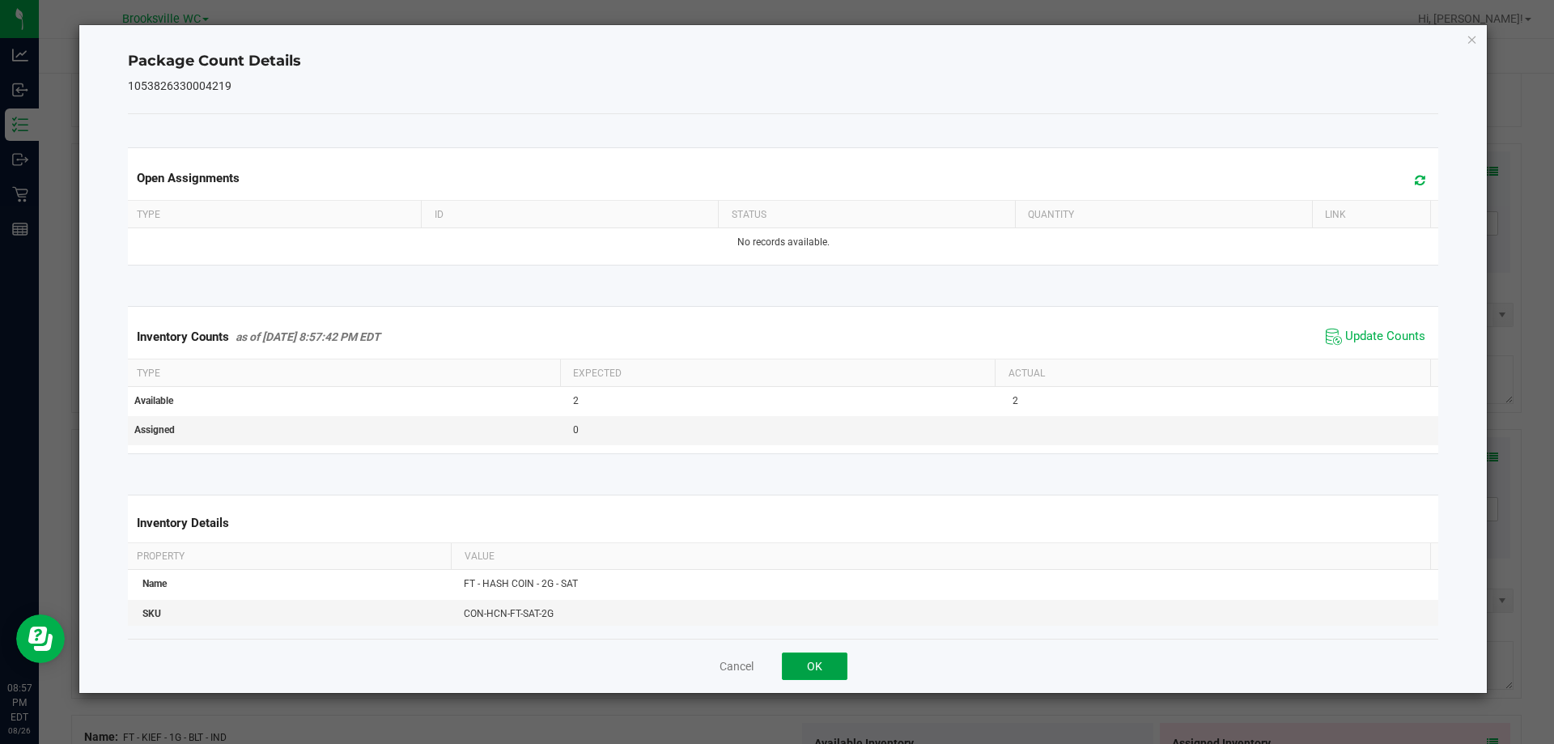
click at [827, 657] on button "OK" at bounding box center [815, 667] width 66 height 28
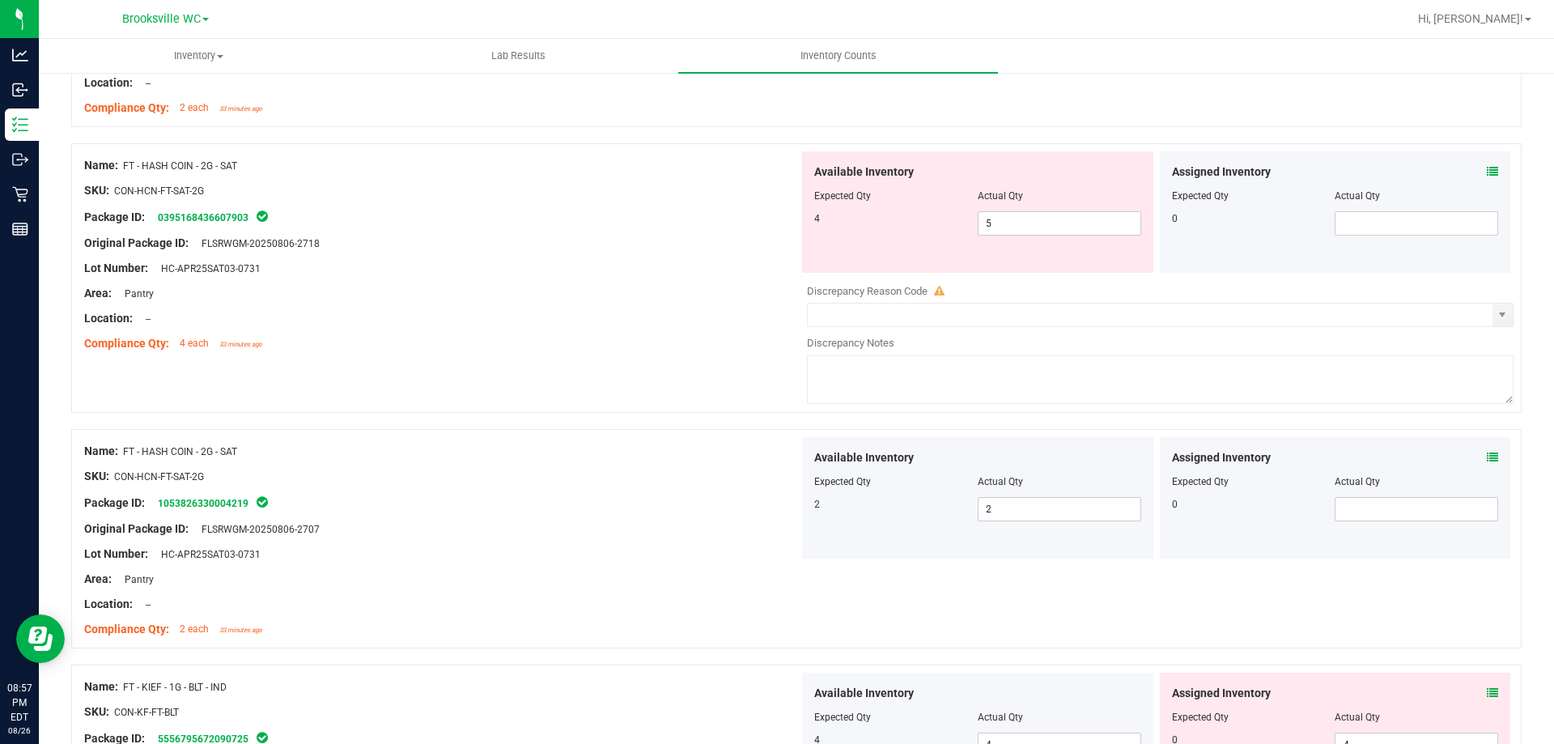
click at [1487, 168] on icon at bounding box center [1492, 171] width 11 height 11
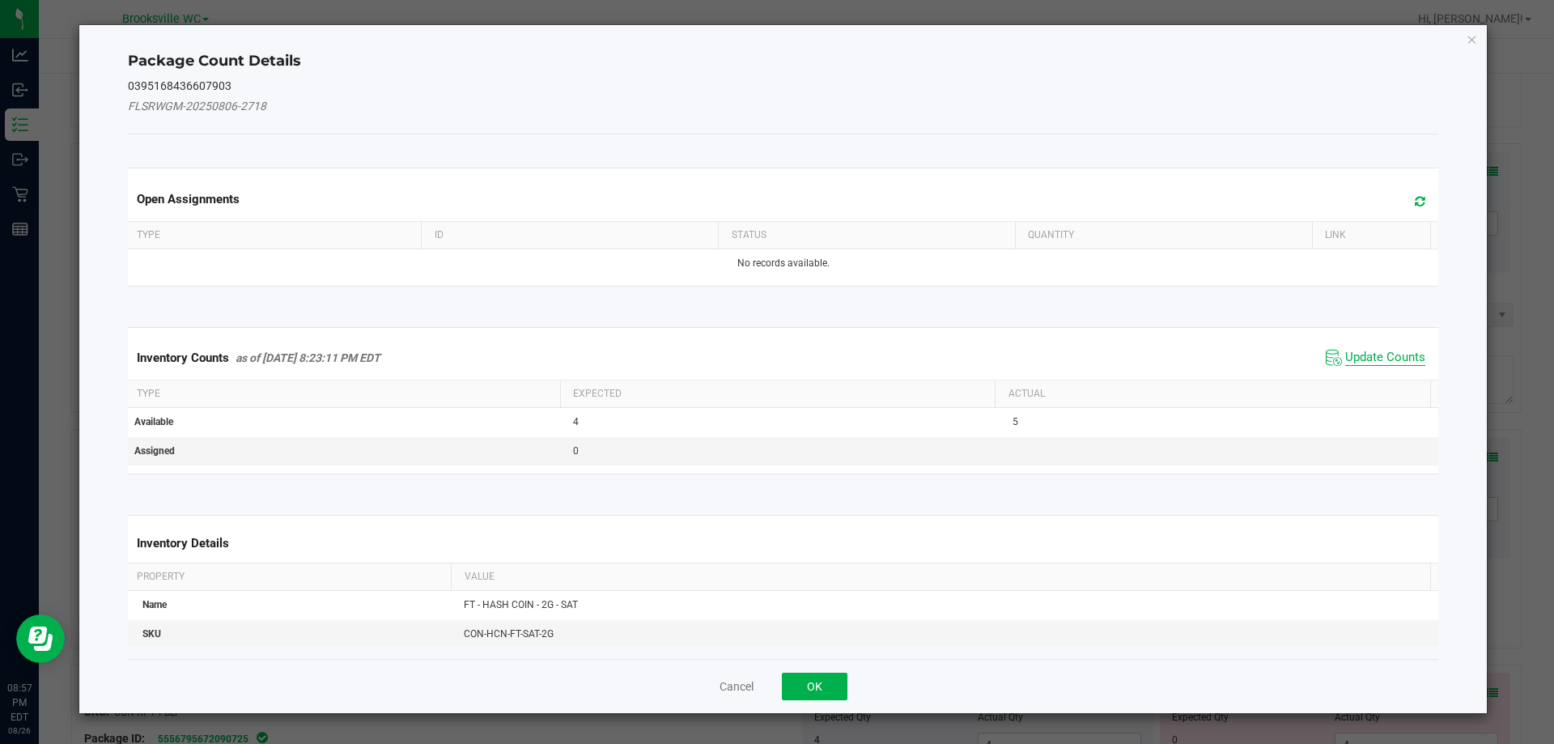
click at [1358, 353] on span "Update Counts" at bounding box center [1385, 358] width 80 height 16
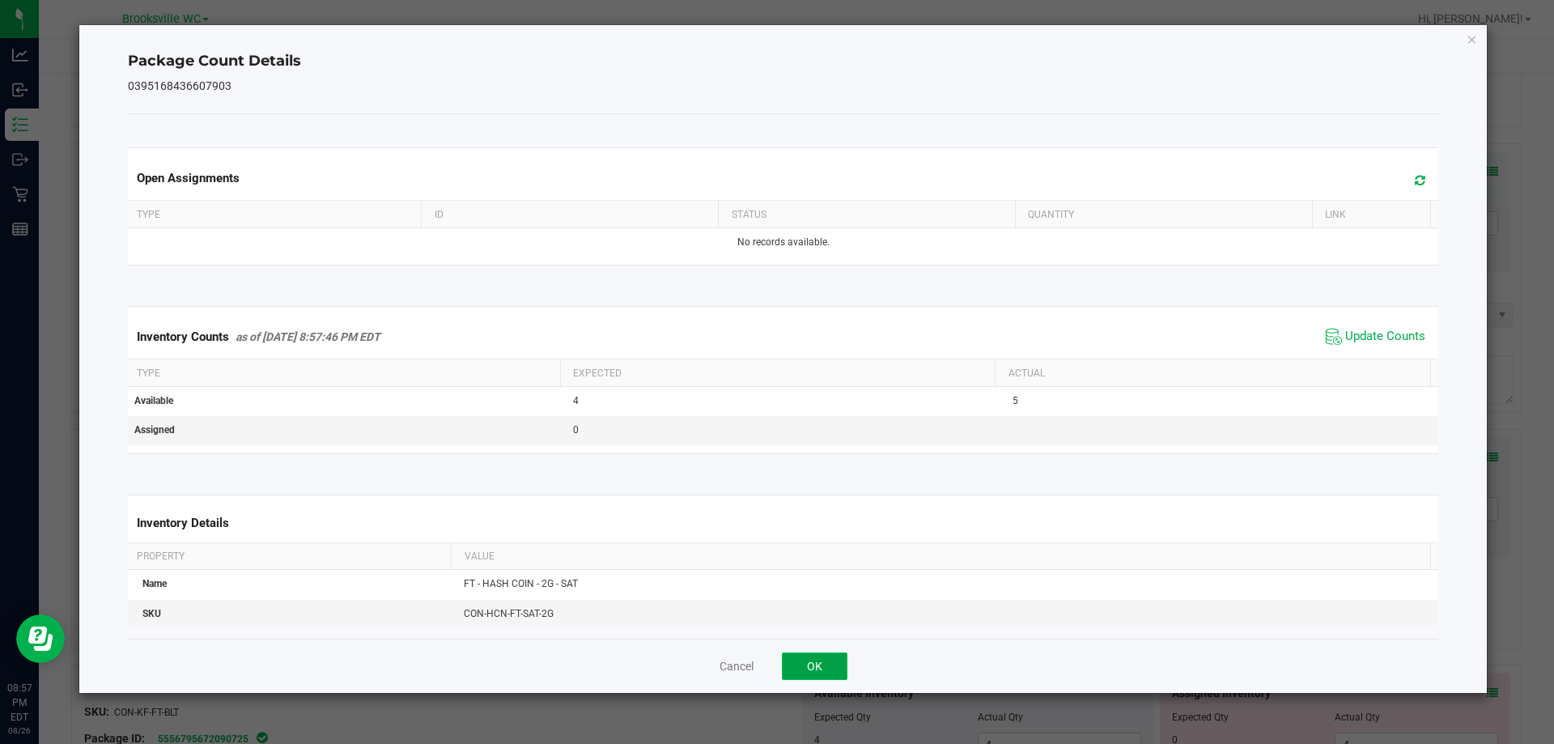
click at [828, 665] on button "OK" at bounding box center [815, 667] width 66 height 28
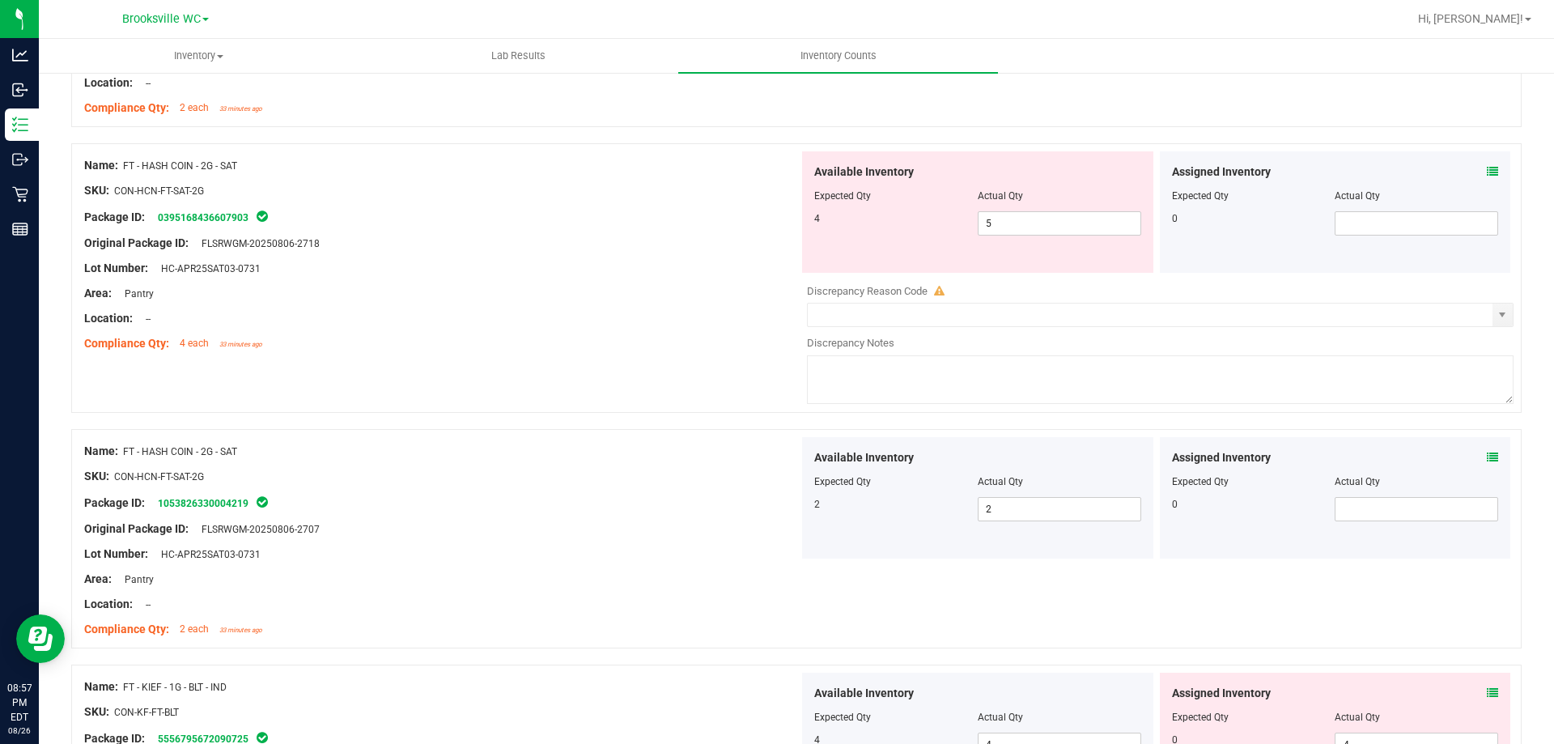
click at [654, 252] on div at bounding box center [441, 256] width 715 height 8
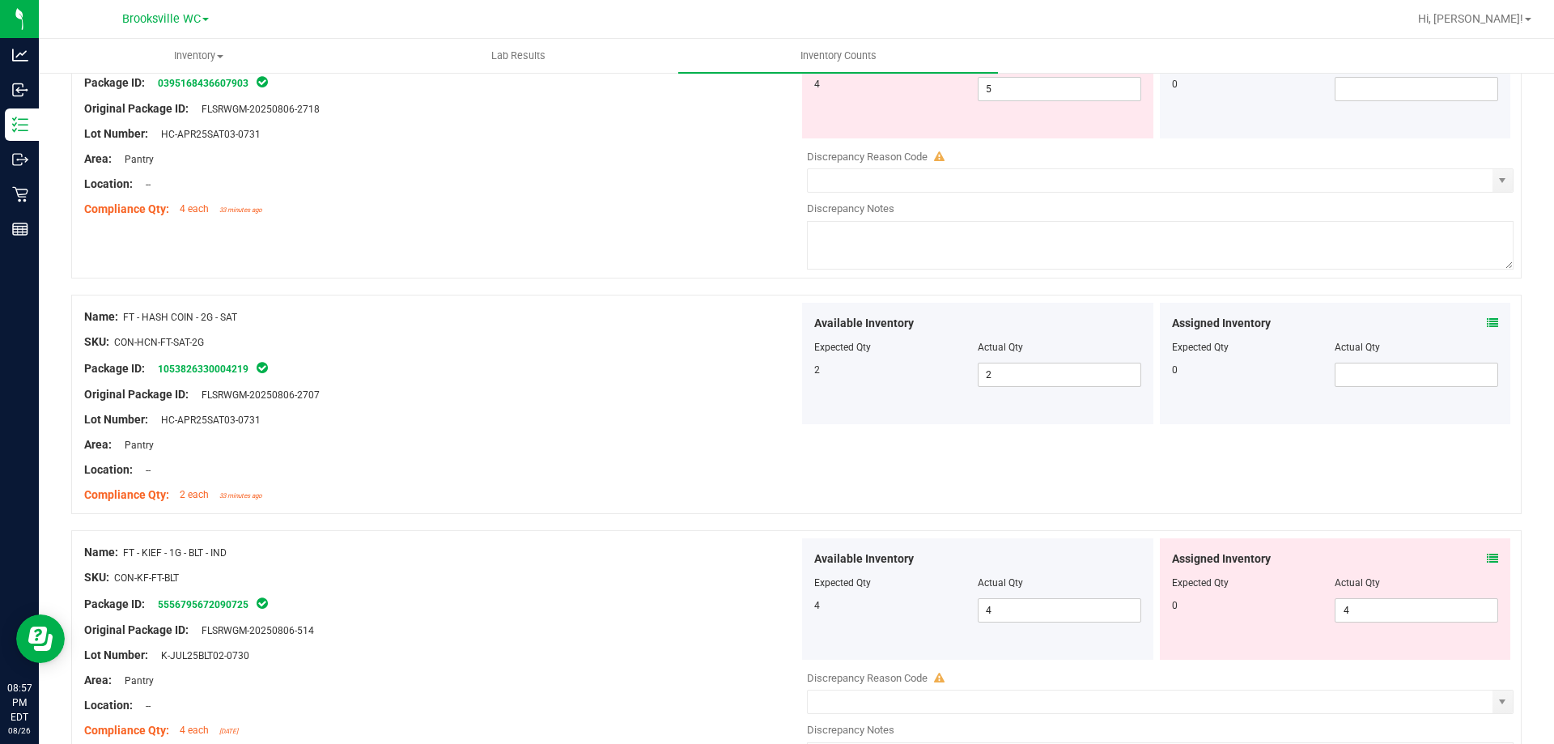
scroll to position [4487, 0]
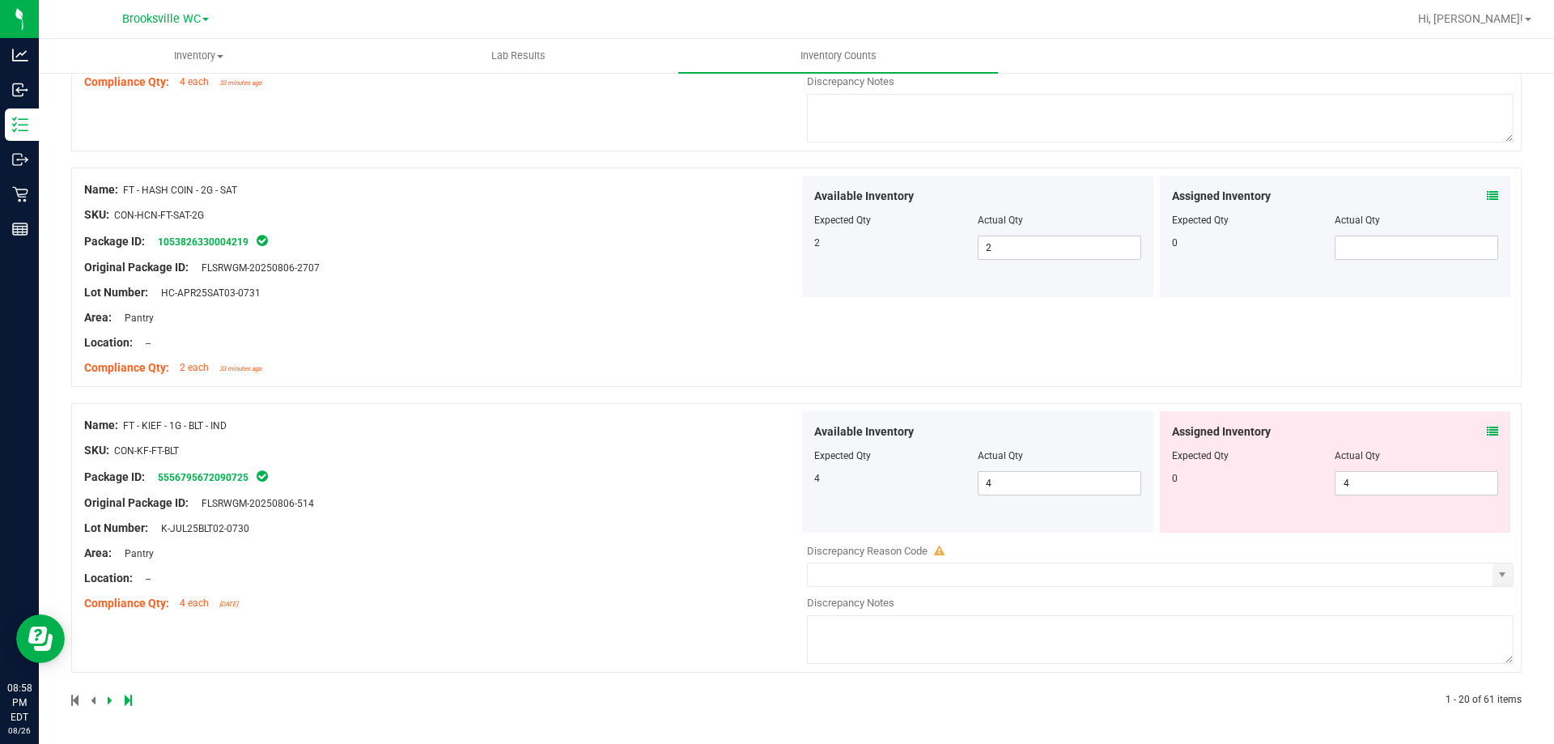
drag, startPoint x: 1498, startPoint y: 440, endPoint x: 1477, endPoint y: 434, distance: 21.3
click at [1477, 434] on div "Assigned Inventory Expected Qty Actual Qty 0 4 4" at bounding box center [1335, 471] width 351 height 121
click at [1487, 434] on icon at bounding box center [1492, 431] width 11 height 11
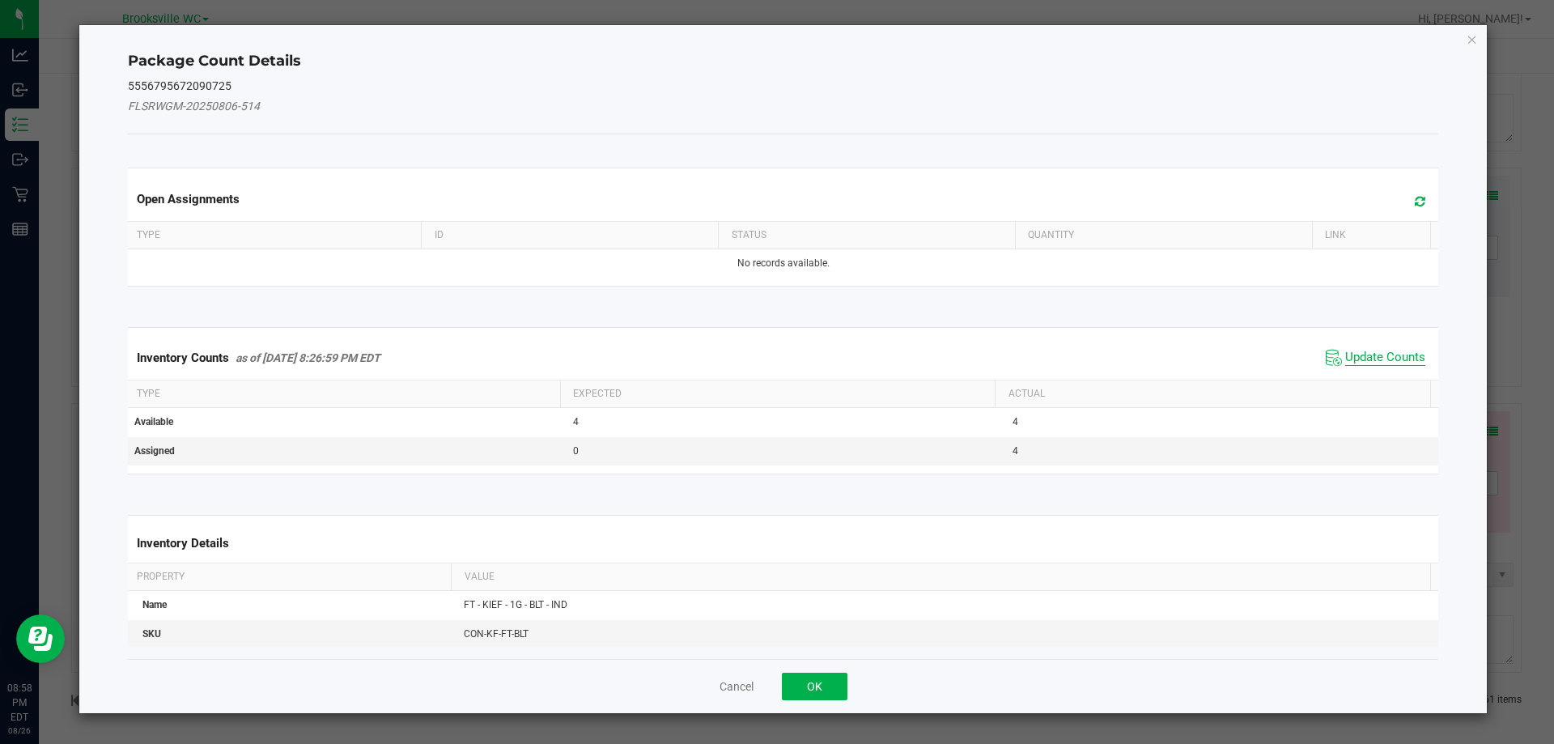
click at [1387, 359] on span "Update Counts" at bounding box center [1385, 358] width 80 height 16
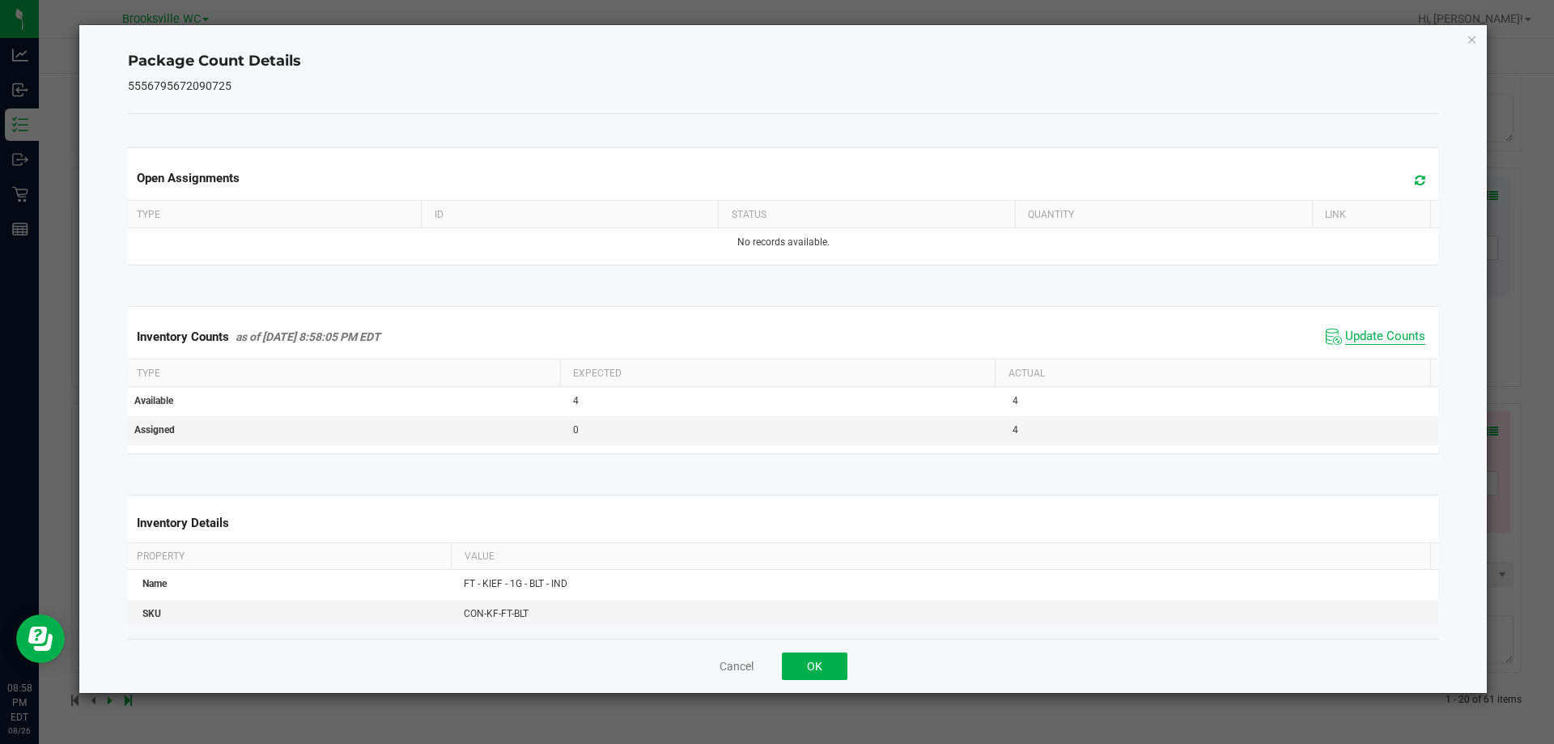
click at [1379, 334] on span "Update Counts" at bounding box center [1385, 337] width 80 height 16
click at [806, 634] on div "Open Assignments Type ID Status Quantity Link No records available. Inventory C…" at bounding box center [783, 376] width 1311 height 525
click at [812, 673] on button "OK" at bounding box center [815, 667] width 66 height 28
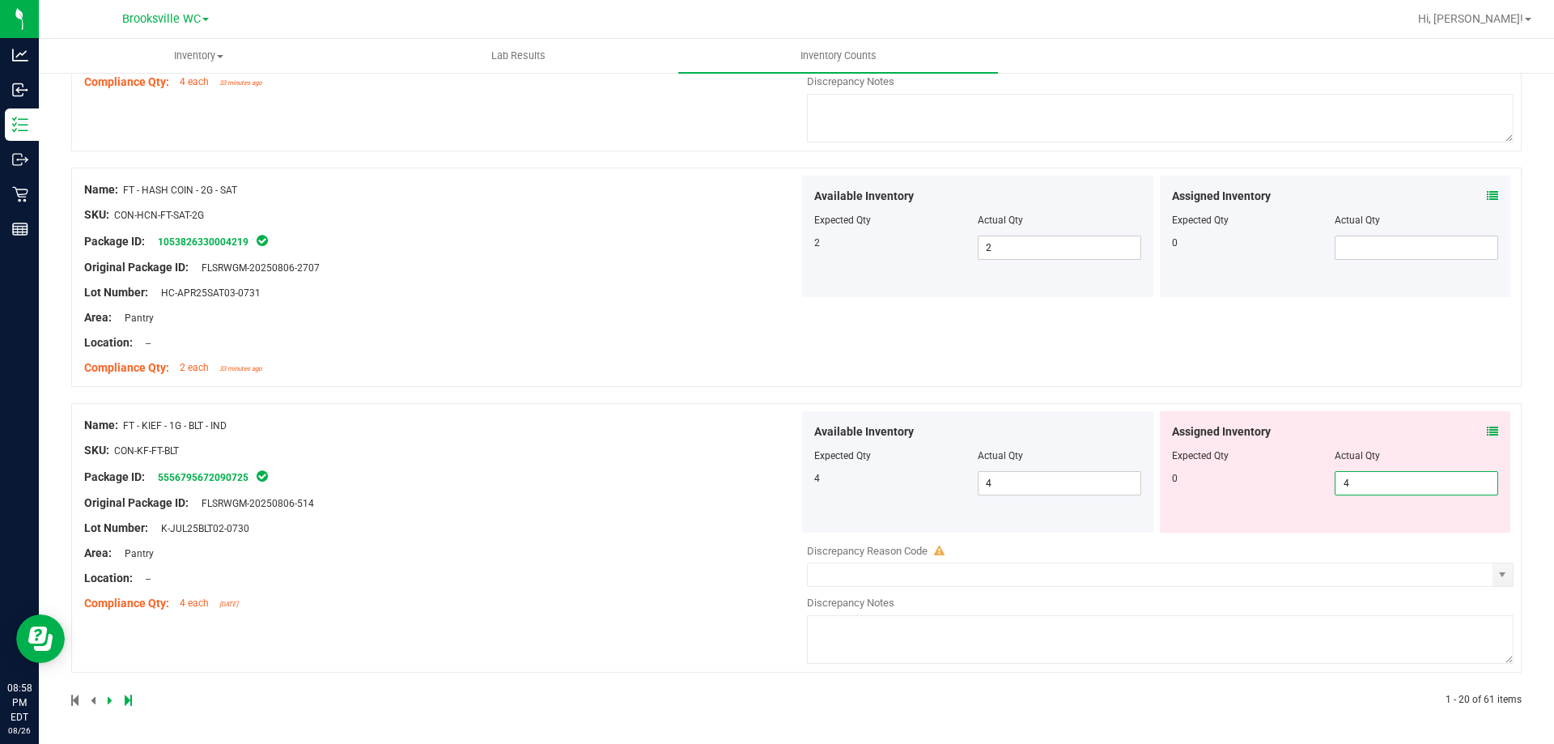
drag, startPoint x: 1358, startPoint y: 481, endPoint x: 882, endPoint y: 435, distance: 477.4
click at [860, 486] on div "Available Inventory Expected Qty Actual Qty 4 4 4 4 4" at bounding box center [1156, 471] width 715 height 121
click at [671, 636] on div "Name: FT - KIEF - 1G - BLT - IND SKU: CON-KF-FT-BLT Package ID: 555679567209072…" at bounding box center [796, 538] width 1451 height 270
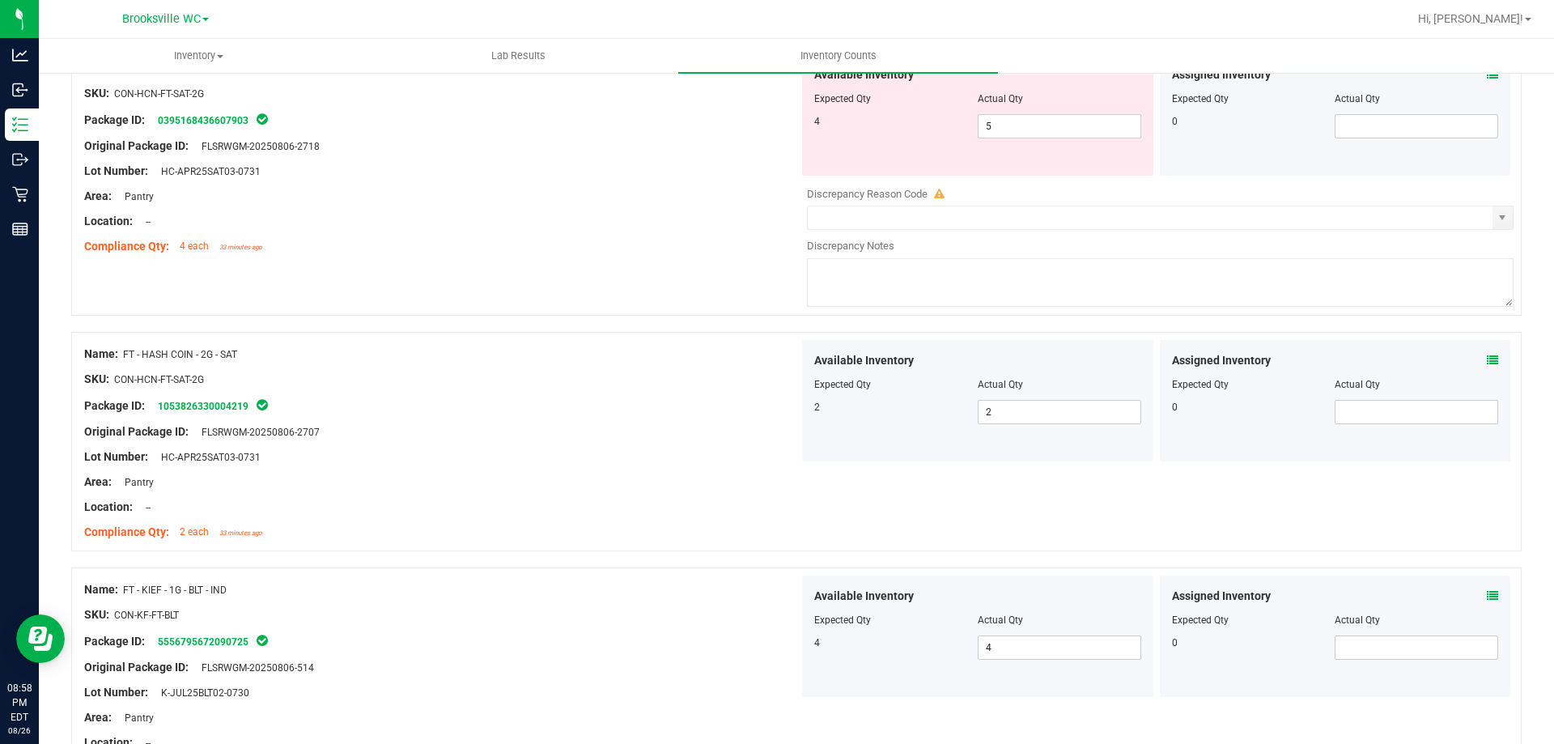
scroll to position [4436, 0]
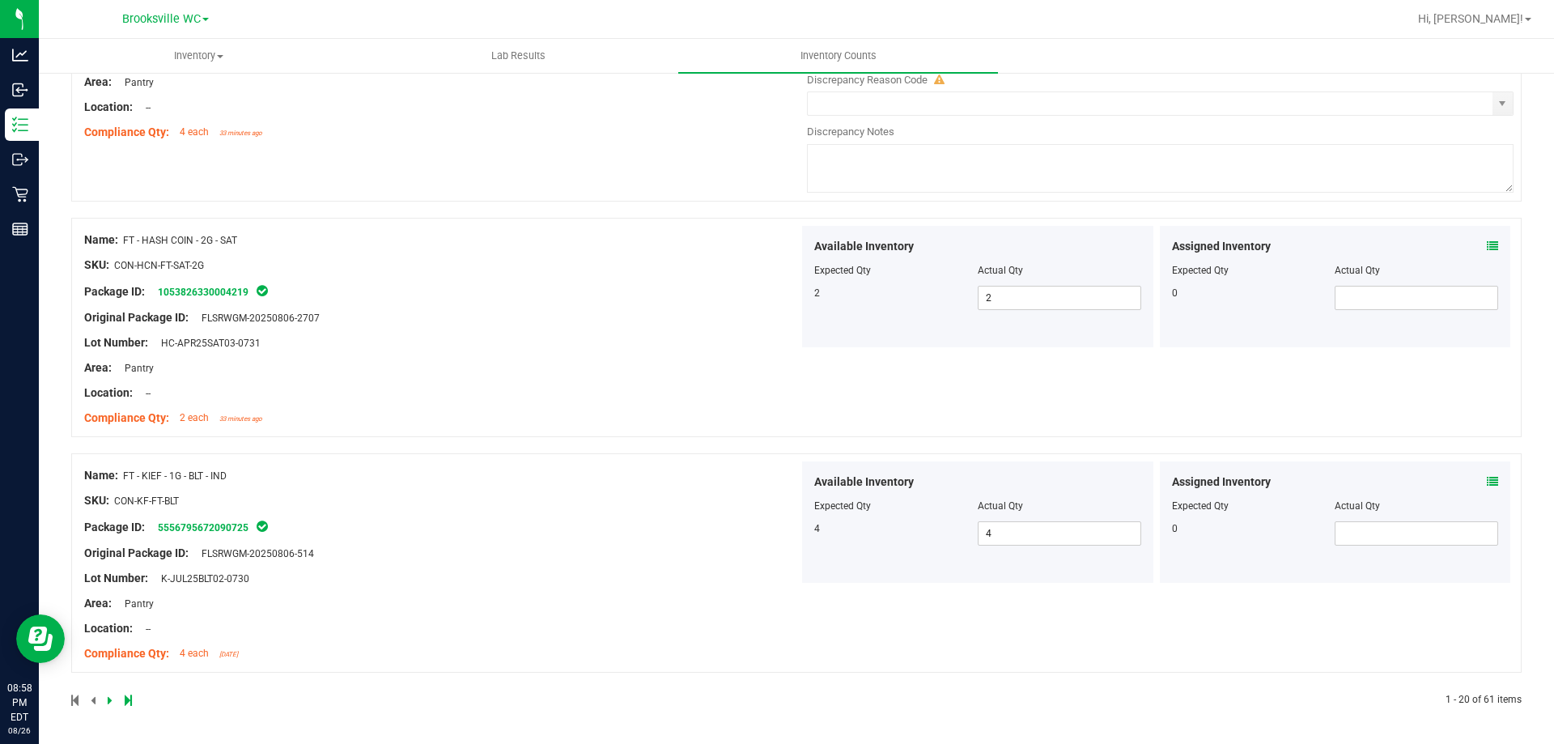
click at [108, 704] on icon at bounding box center [110, 700] width 5 height 10
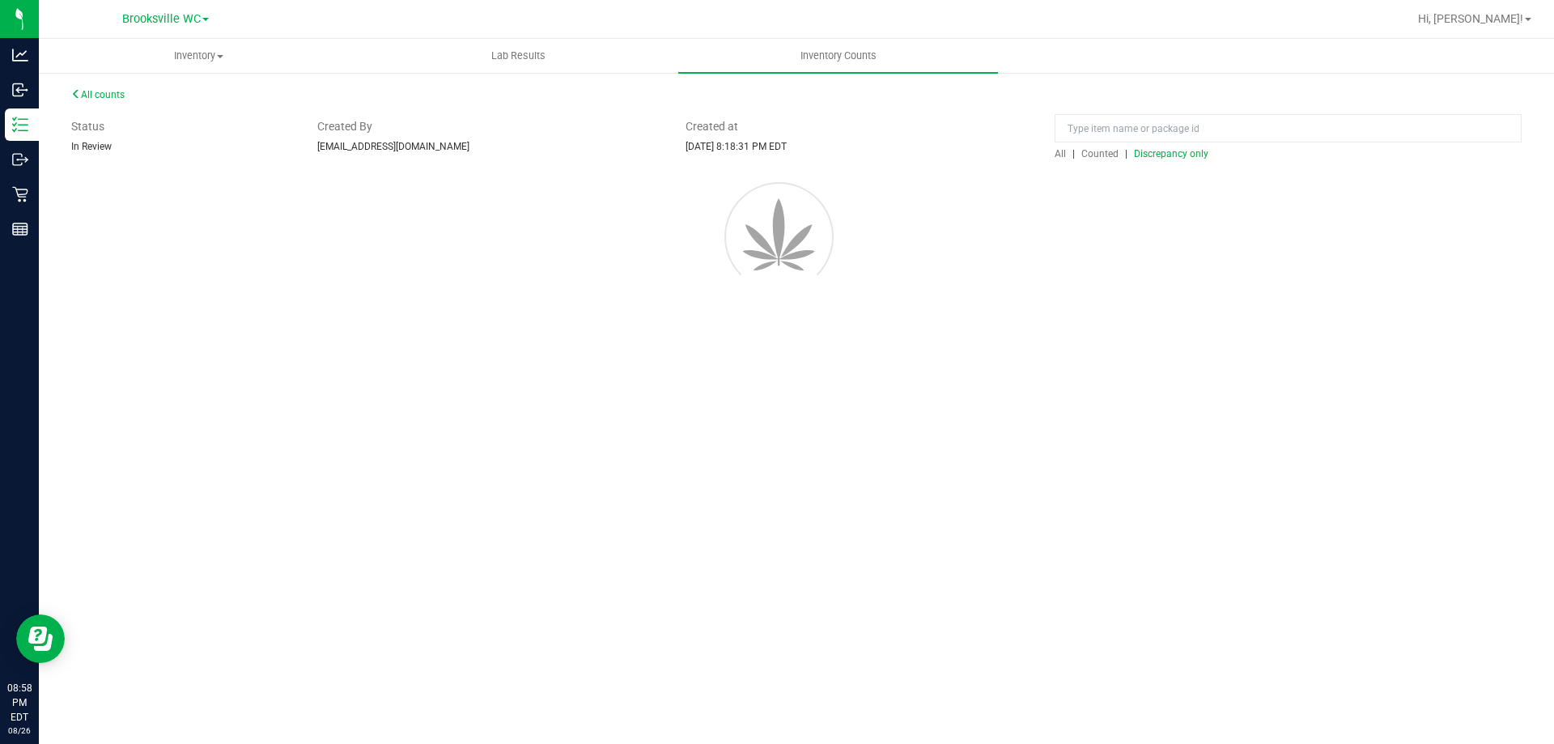
scroll to position [0, 0]
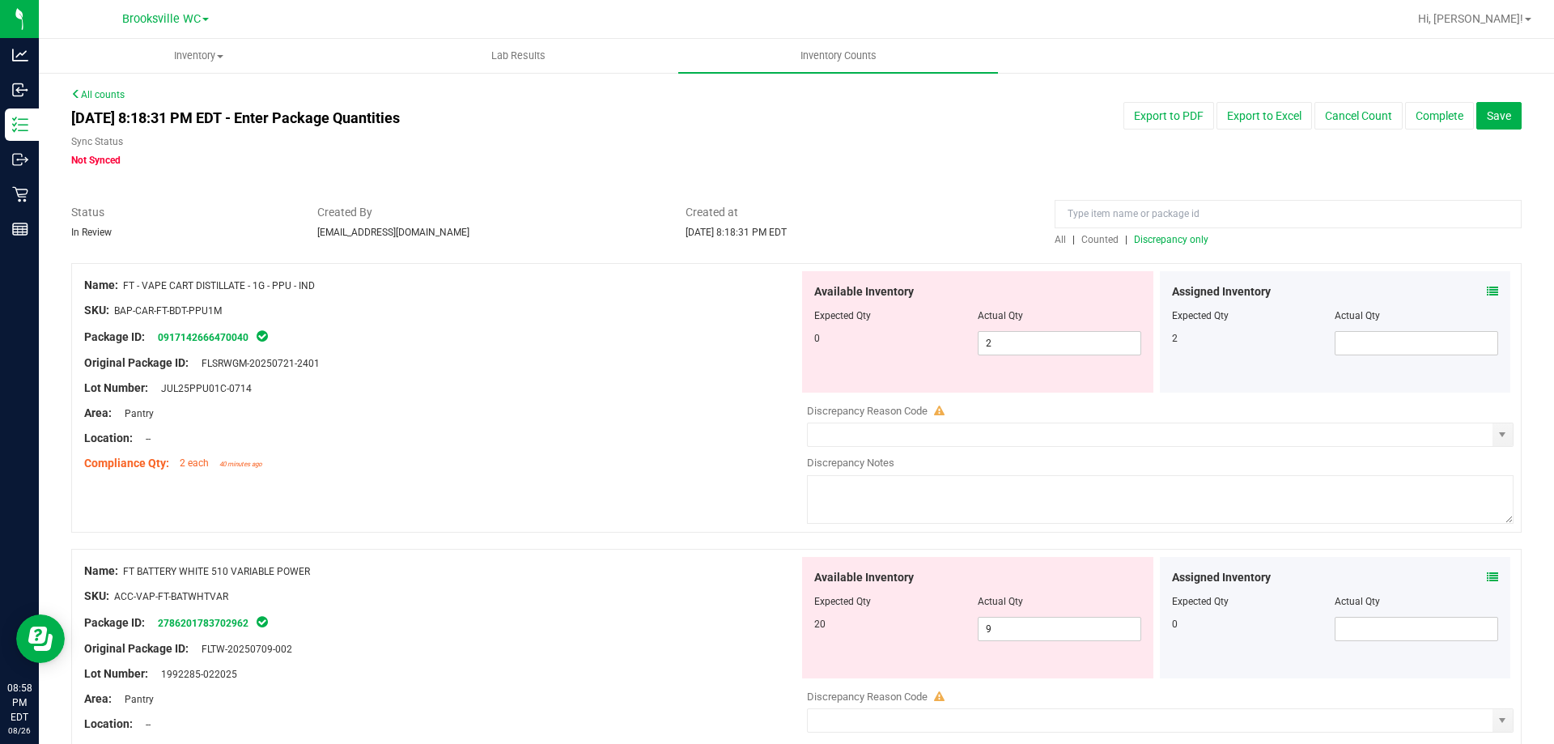
click at [1157, 243] on span "Discrepancy only" at bounding box center [1171, 239] width 74 height 11
click at [1487, 288] on icon at bounding box center [1492, 291] width 11 height 11
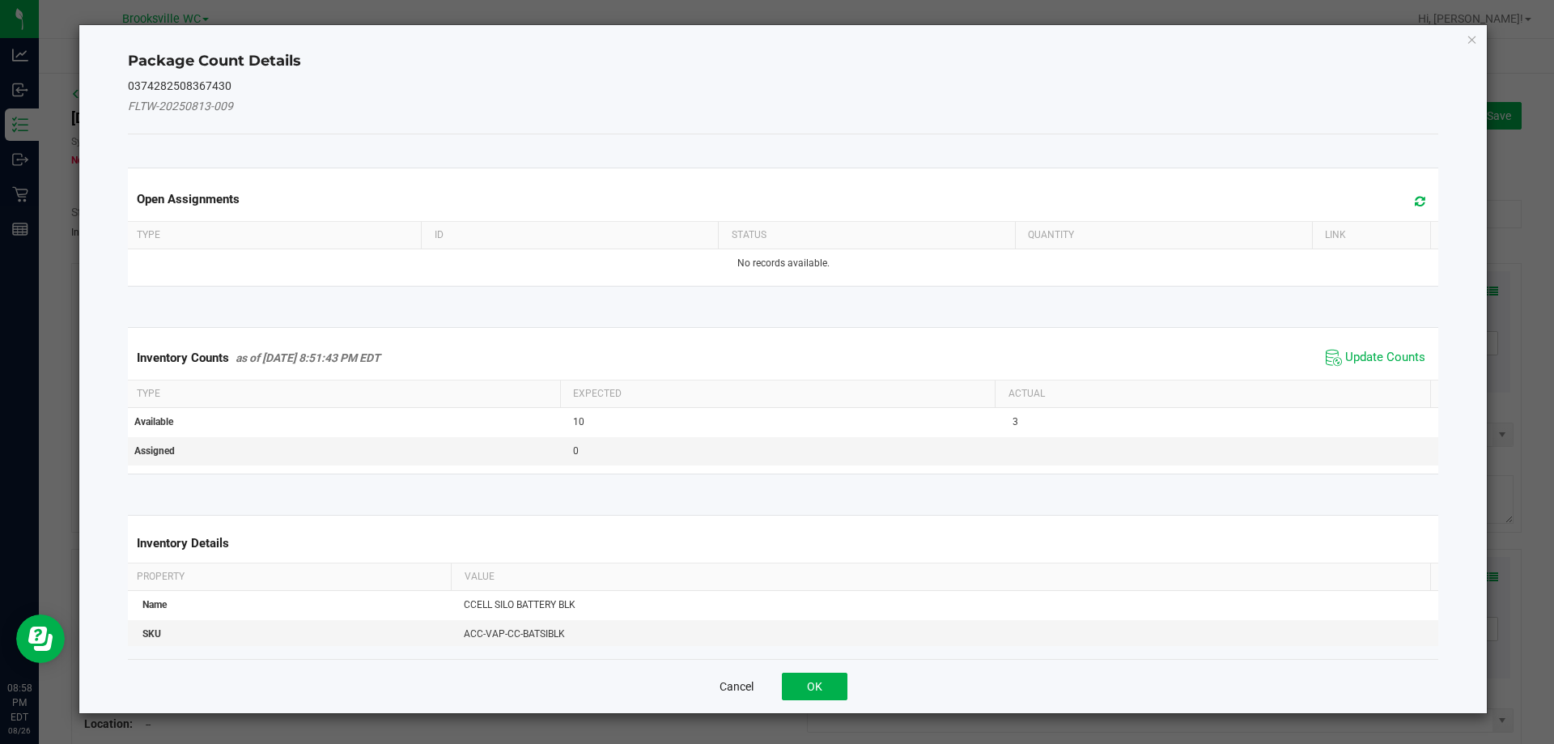
click at [748, 686] on button "Cancel" at bounding box center [737, 686] width 34 height 16
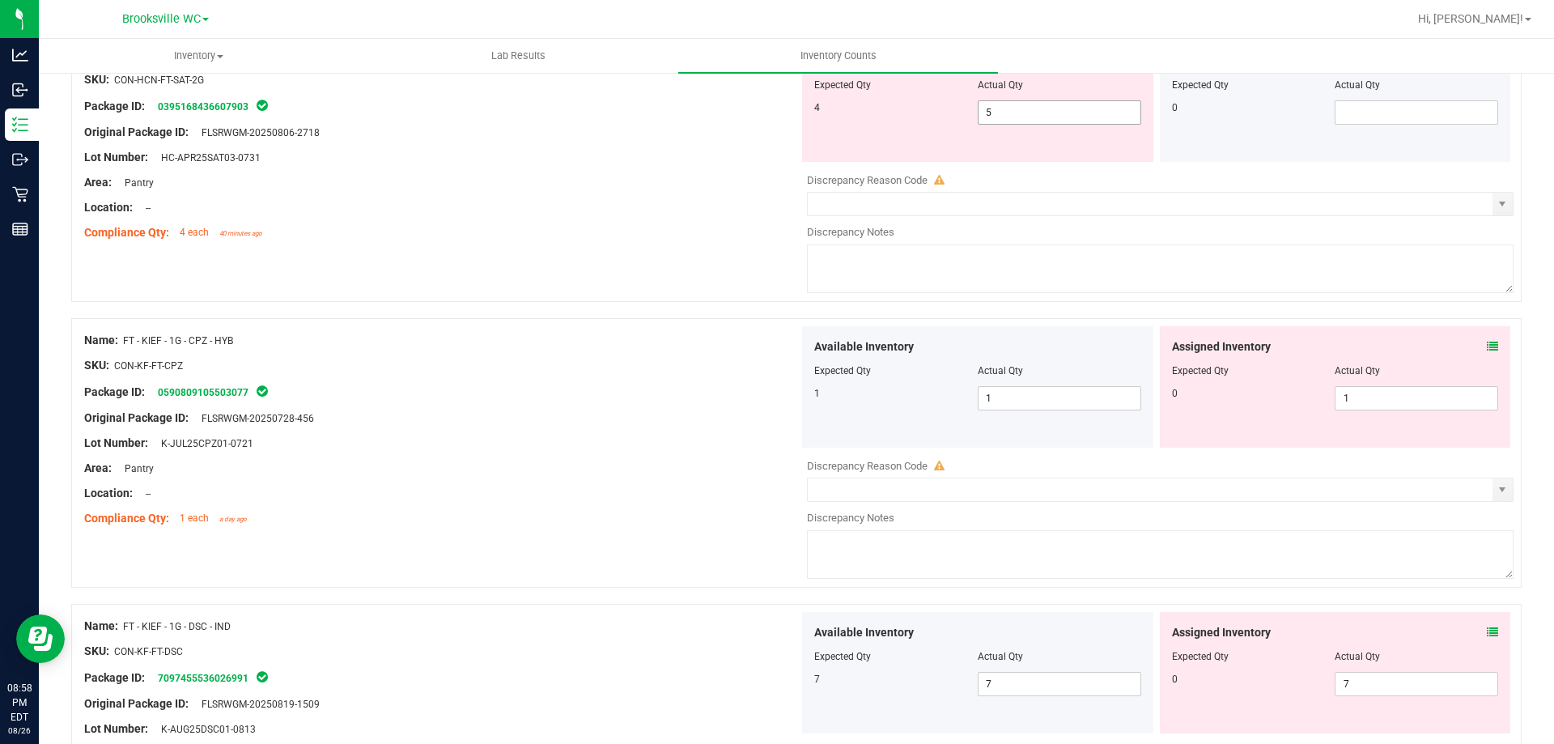
scroll to position [810, 0]
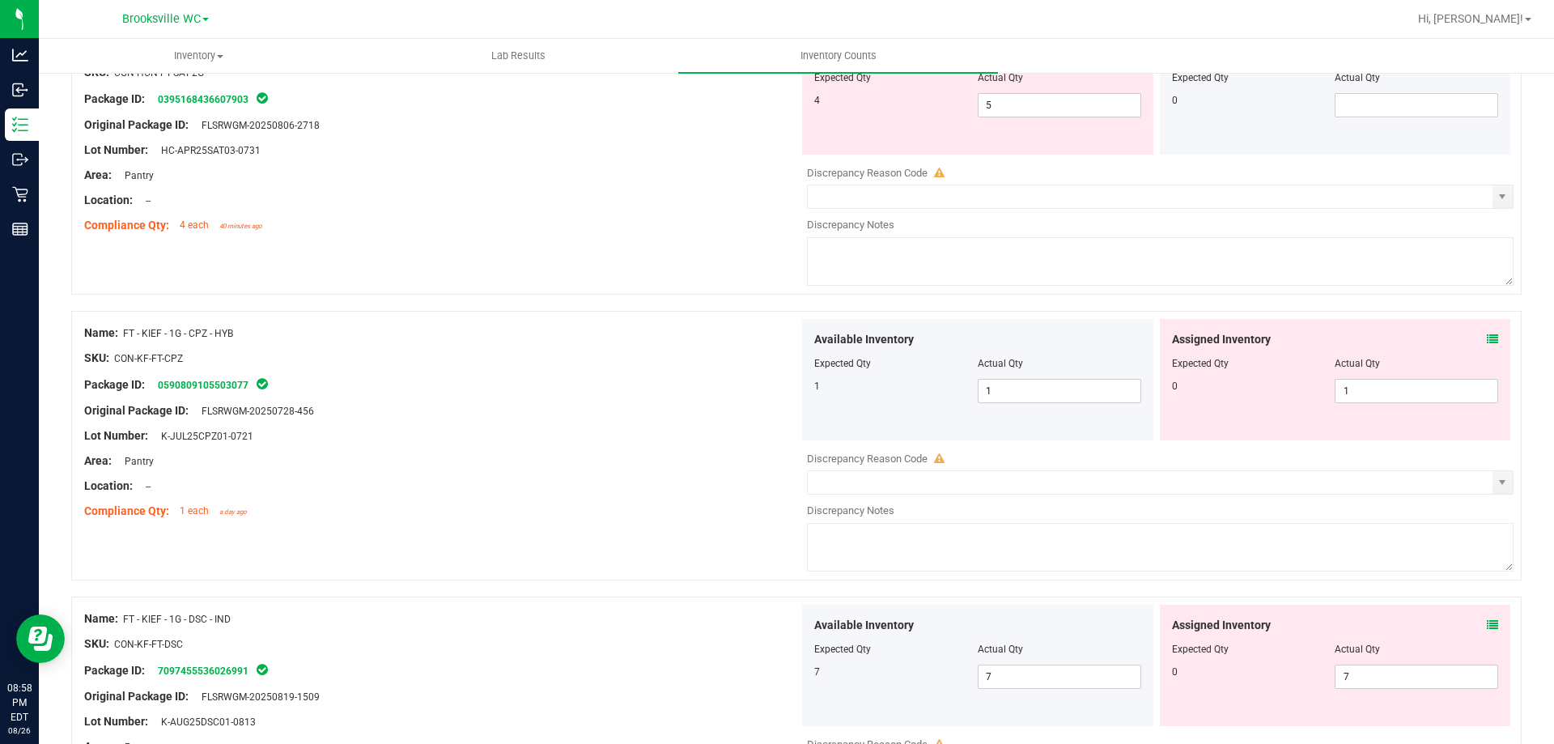
click at [1487, 334] on icon at bounding box center [1492, 339] width 11 height 11
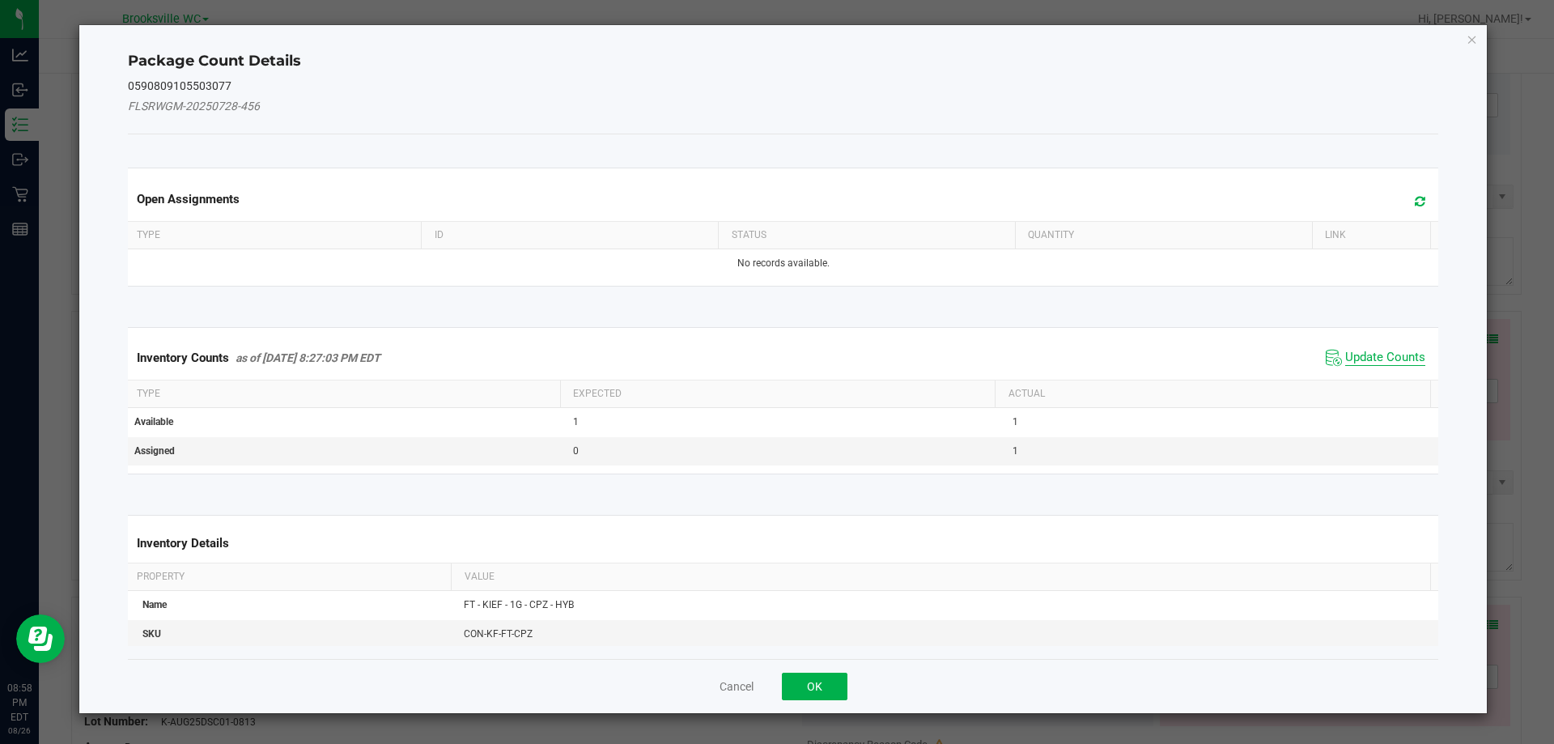
click at [1394, 351] on span "Update Counts" at bounding box center [1385, 358] width 80 height 16
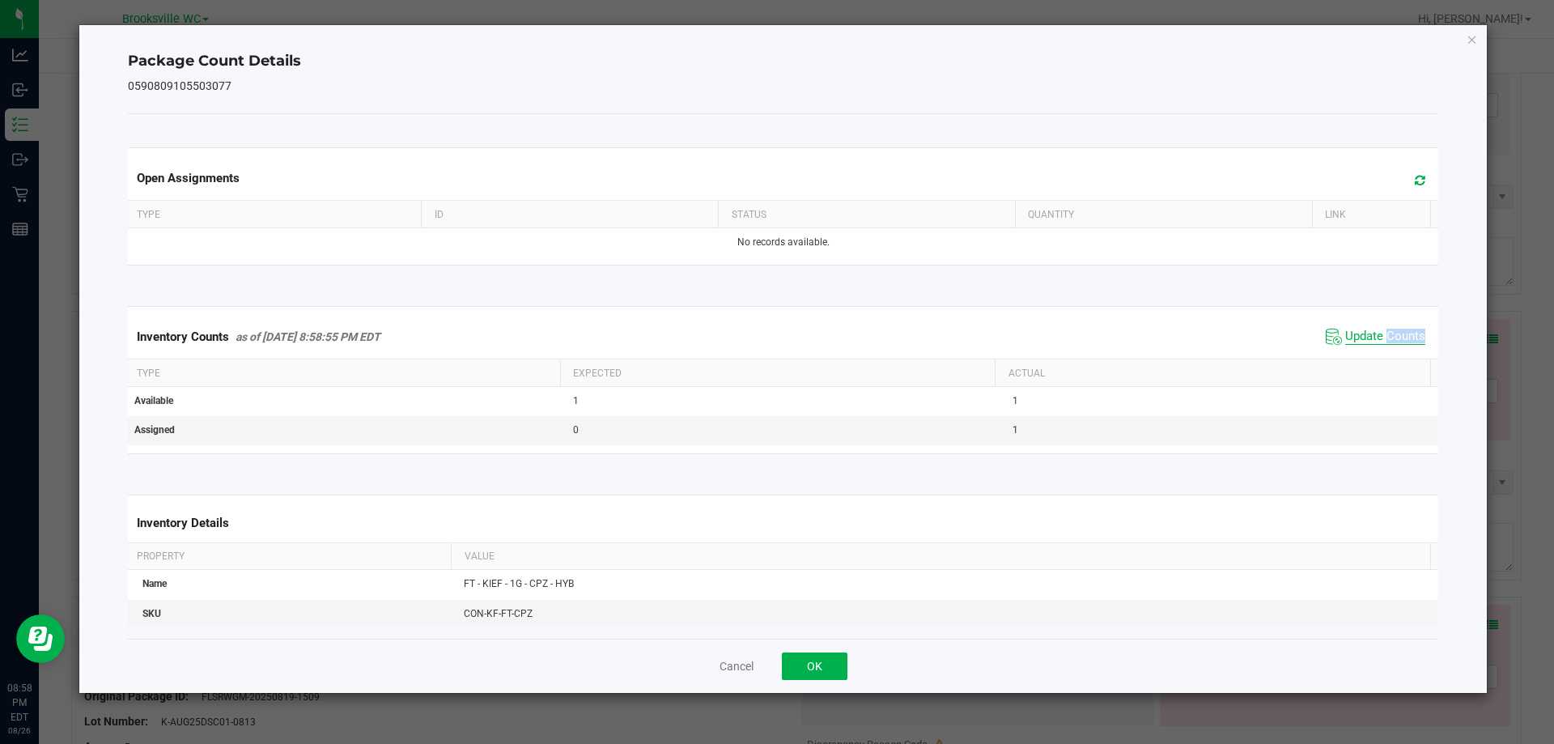
click at [1394, 351] on div "Inventory Counts as of [DATE] 8:58:55 PM EDT Update Counts" at bounding box center [784, 337] width 1318 height 44
click at [1393, 343] on span "Update Counts" at bounding box center [1385, 337] width 80 height 16
drag, startPoint x: 833, startPoint y: 666, endPoint x: 974, endPoint y: 643, distance: 142.8
click at [833, 664] on button "OK" at bounding box center [815, 667] width 66 height 28
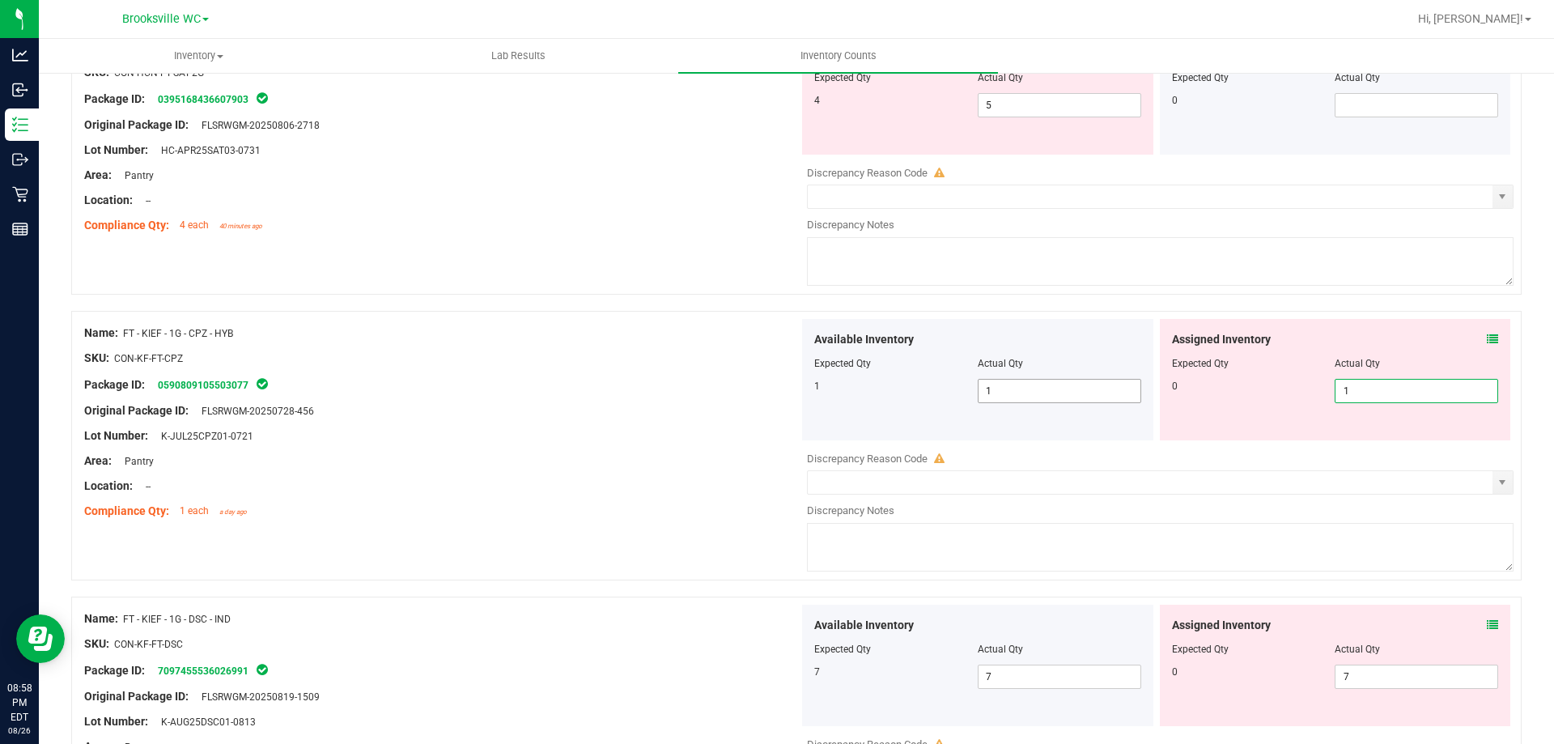
drag, startPoint x: 1385, startPoint y: 401, endPoint x: 1090, endPoint y: 384, distance: 295.2
click at [1090, 384] on div "Available Inventory Expected Qty Actual Qty 1 1 1 1 1" at bounding box center [1156, 379] width 715 height 121
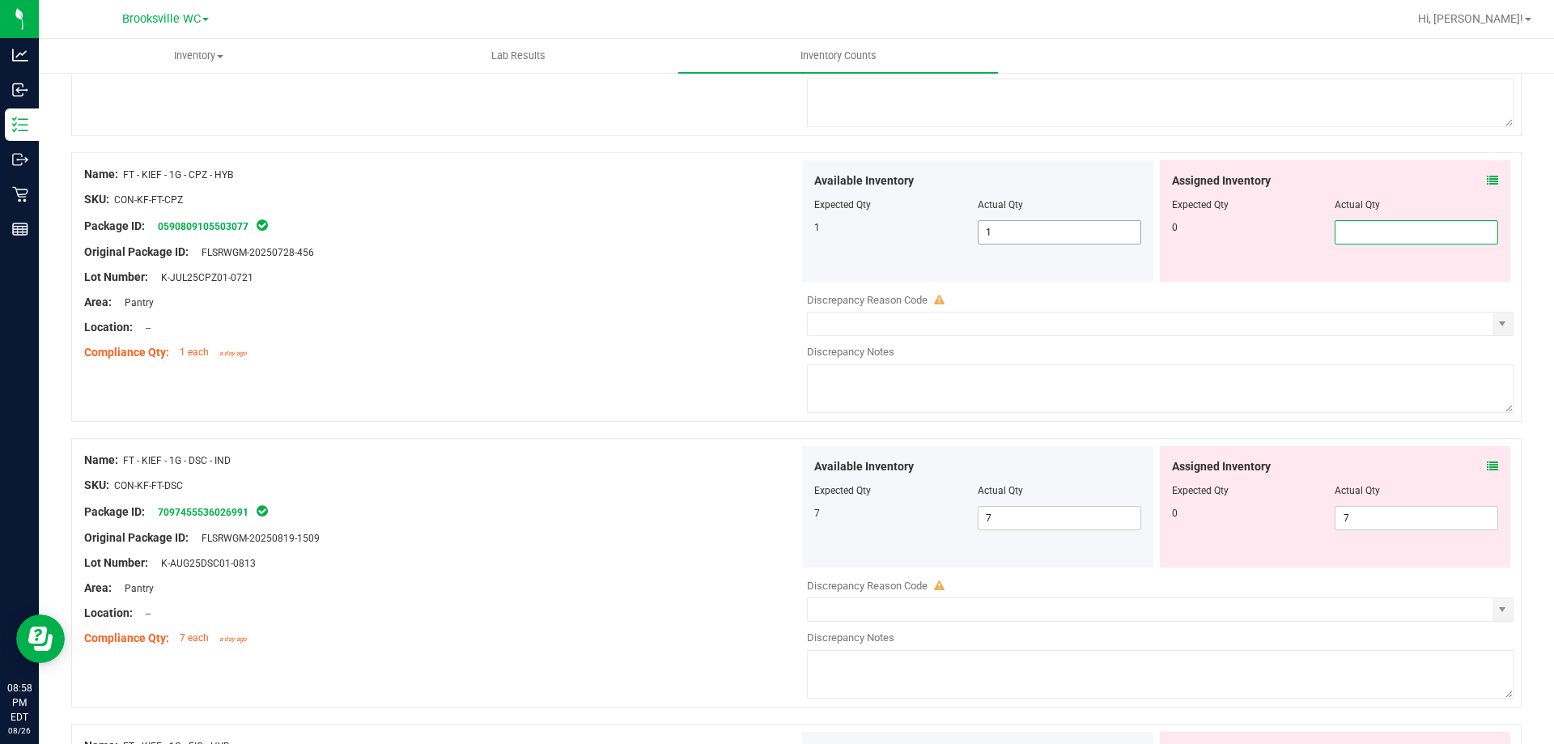
scroll to position [1052, 0]
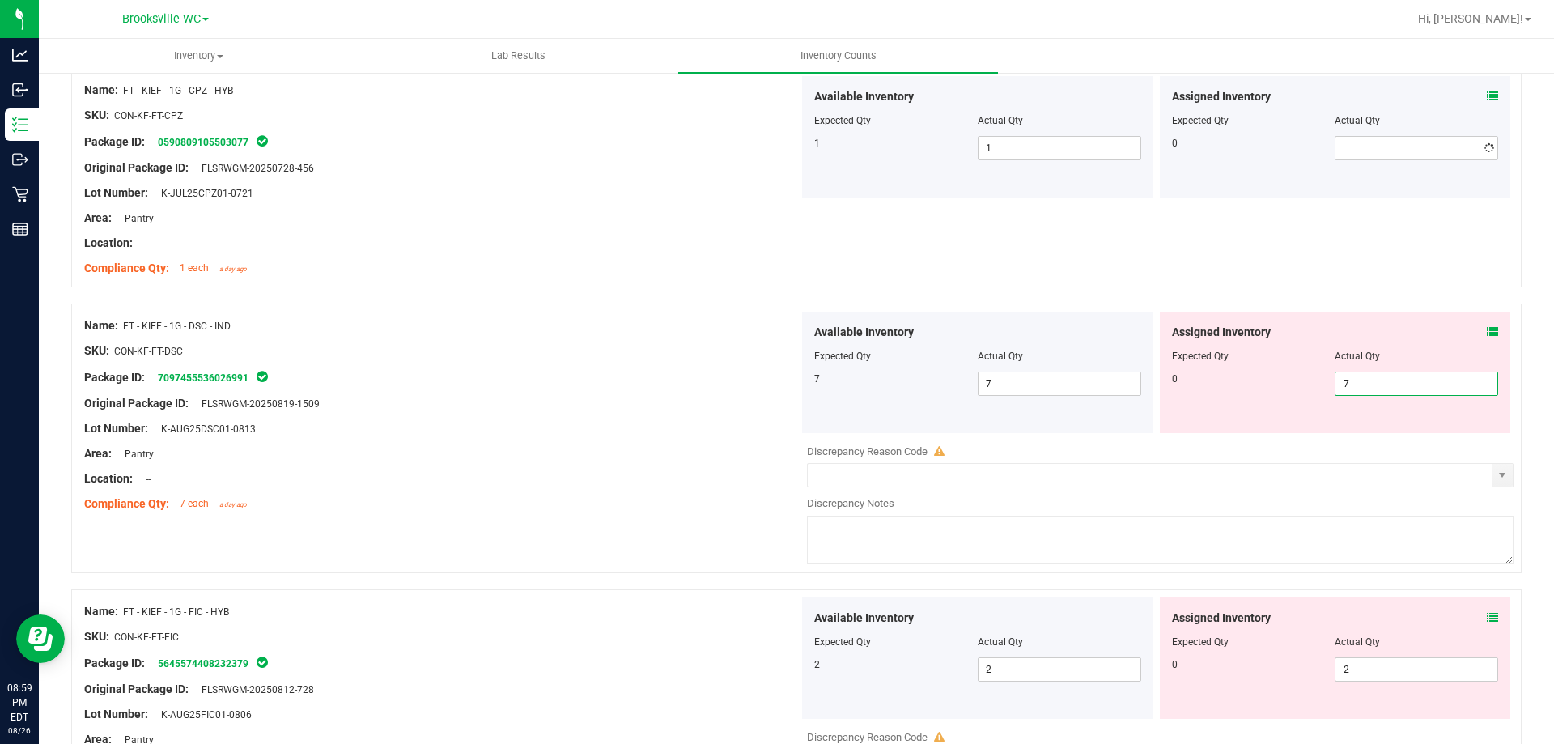
drag, startPoint x: 1382, startPoint y: 433, endPoint x: 1083, endPoint y: 440, distance: 298.8
click at [1083, 440] on div "Available Inventory Expected Qty Actual Qty 7 7 7" at bounding box center [1156, 440] width 715 height 257
click at [1483, 322] on div "Assigned Inventory Expected Qty Actual Qty 0" at bounding box center [1335, 372] width 351 height 121
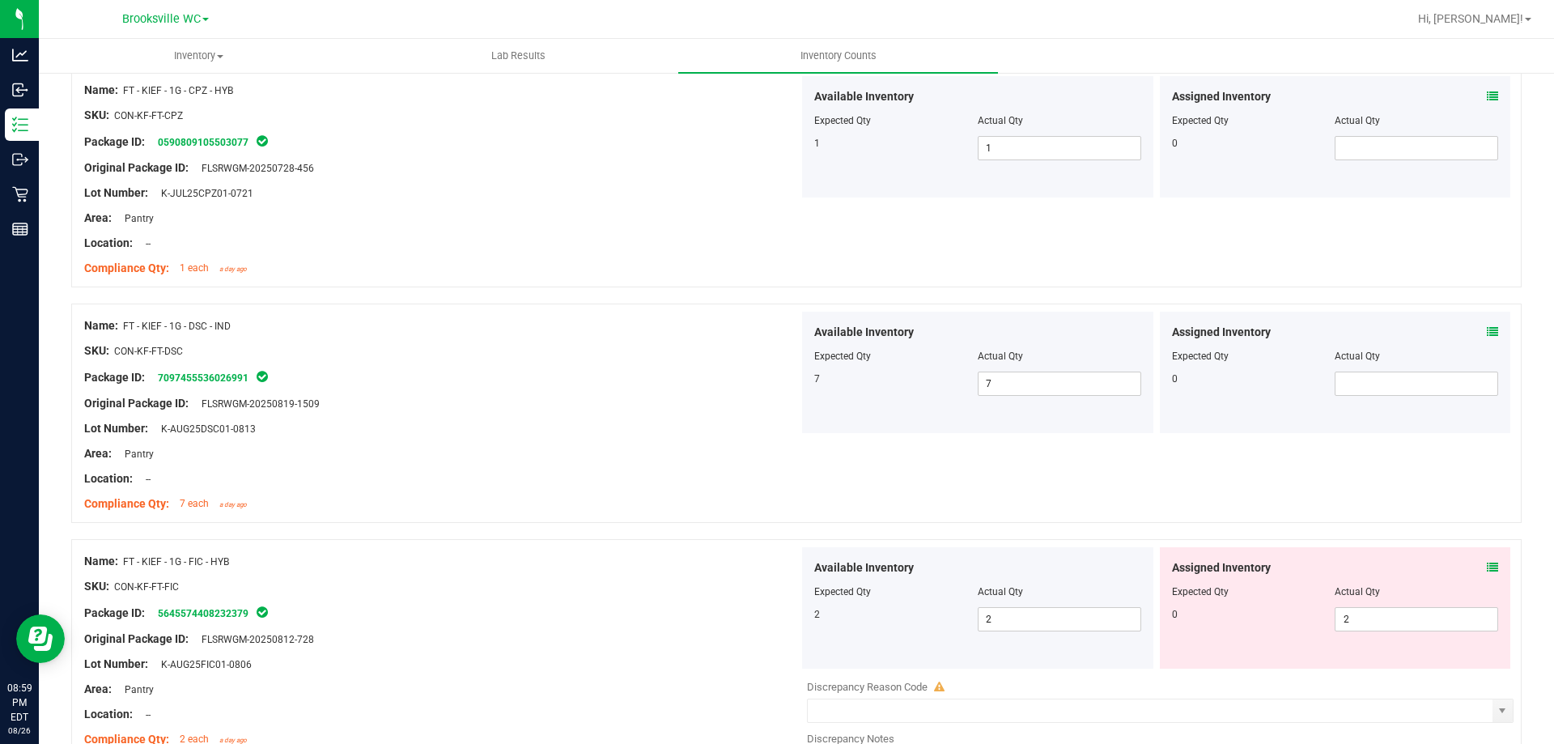
click at [1487, 335] on icon at bounding box center [1492, 331] width 11 height 11
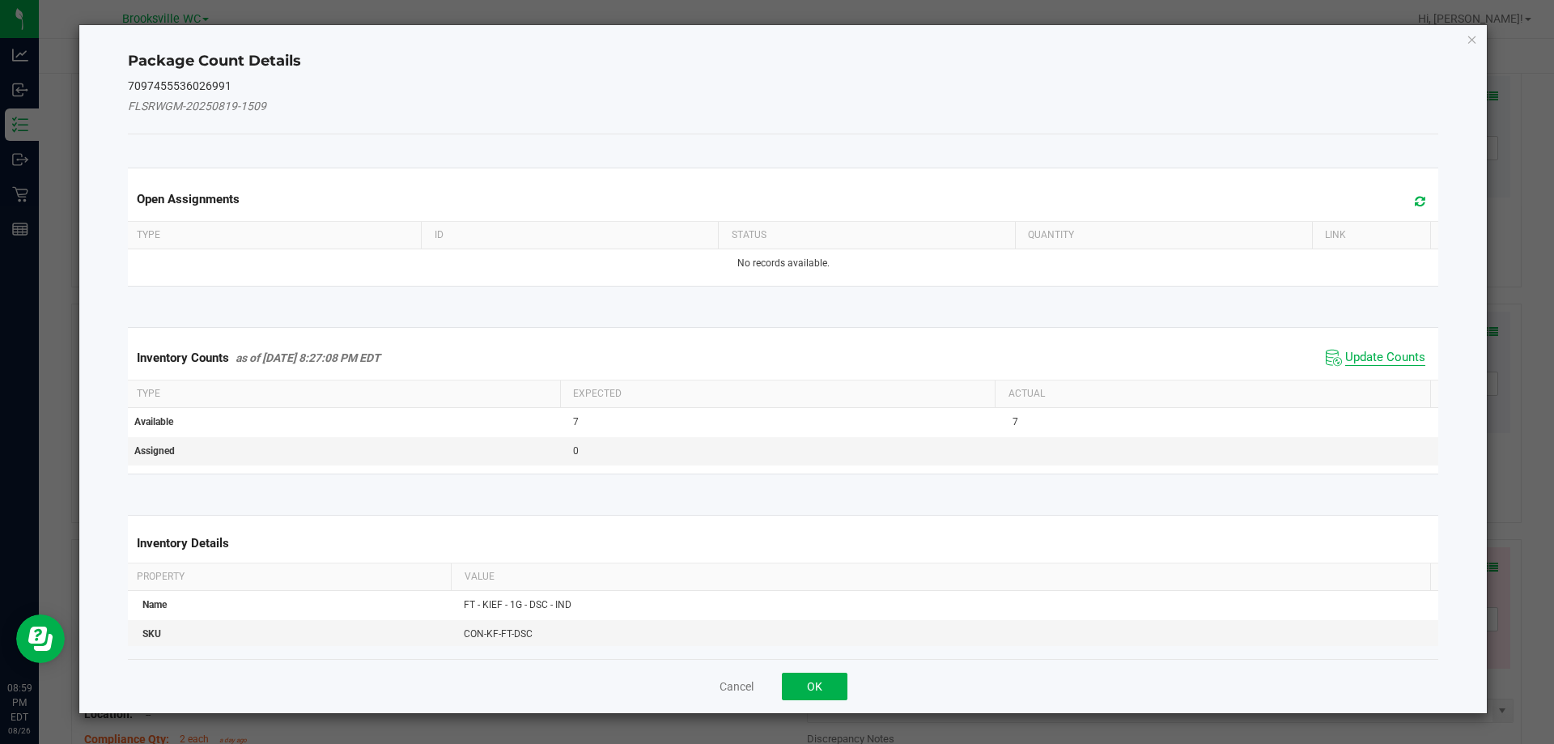
click at [1384, 356] on span "Update Counts" at bounding box center [1385, 358] width 80 height 16
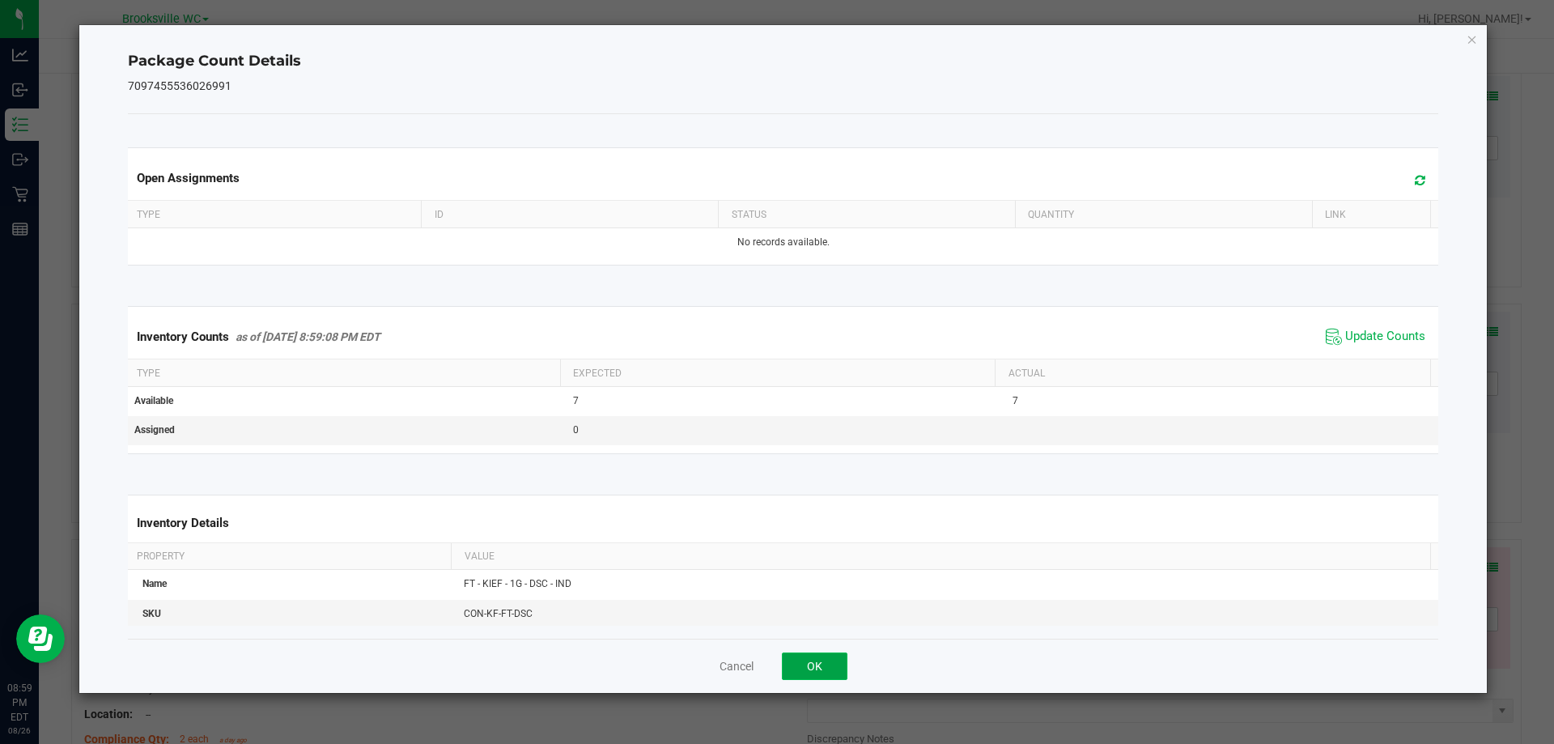
click at [818, 665] on button "OK" at bounding box center [815, 667] width 66 height 28
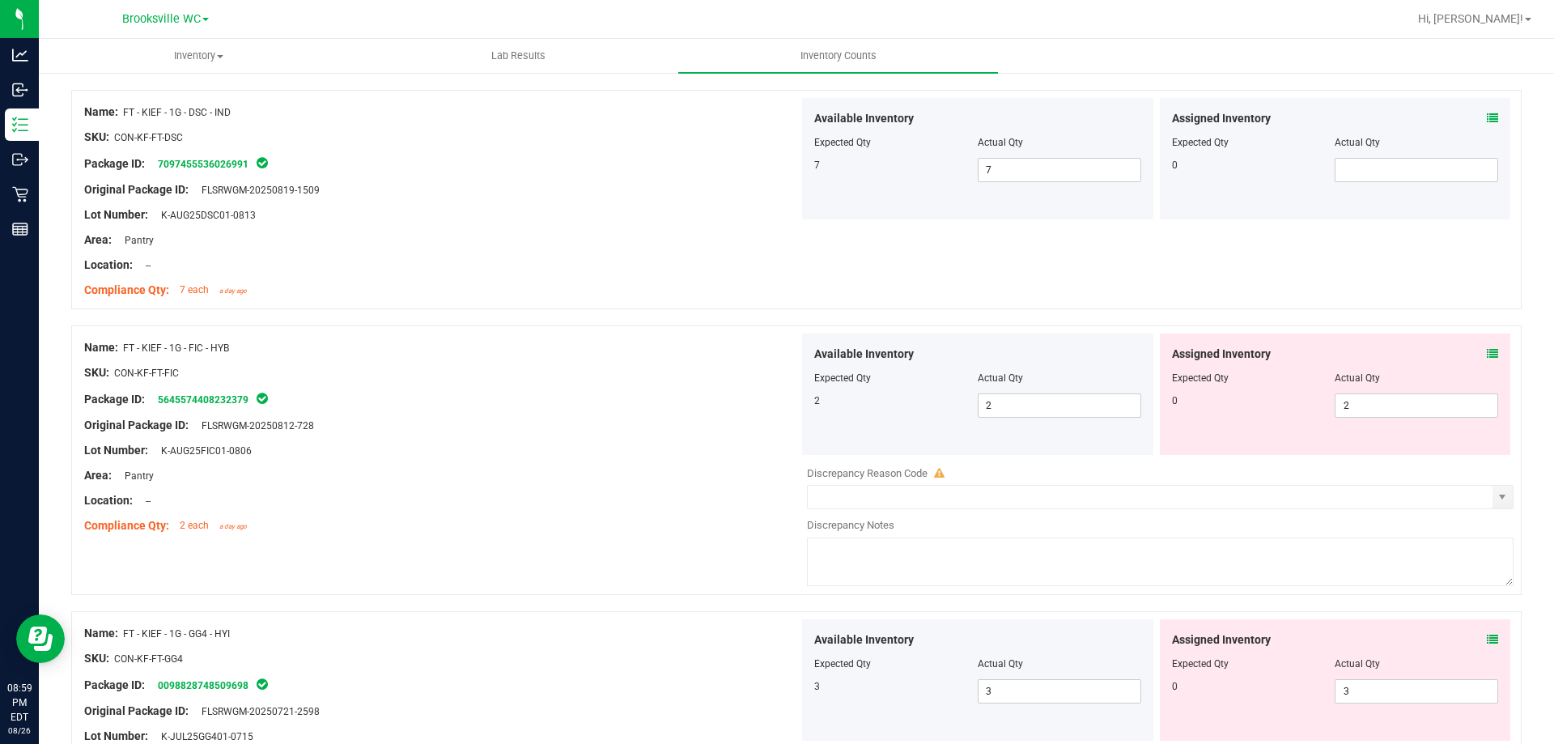
scroll to position [1295, 0]
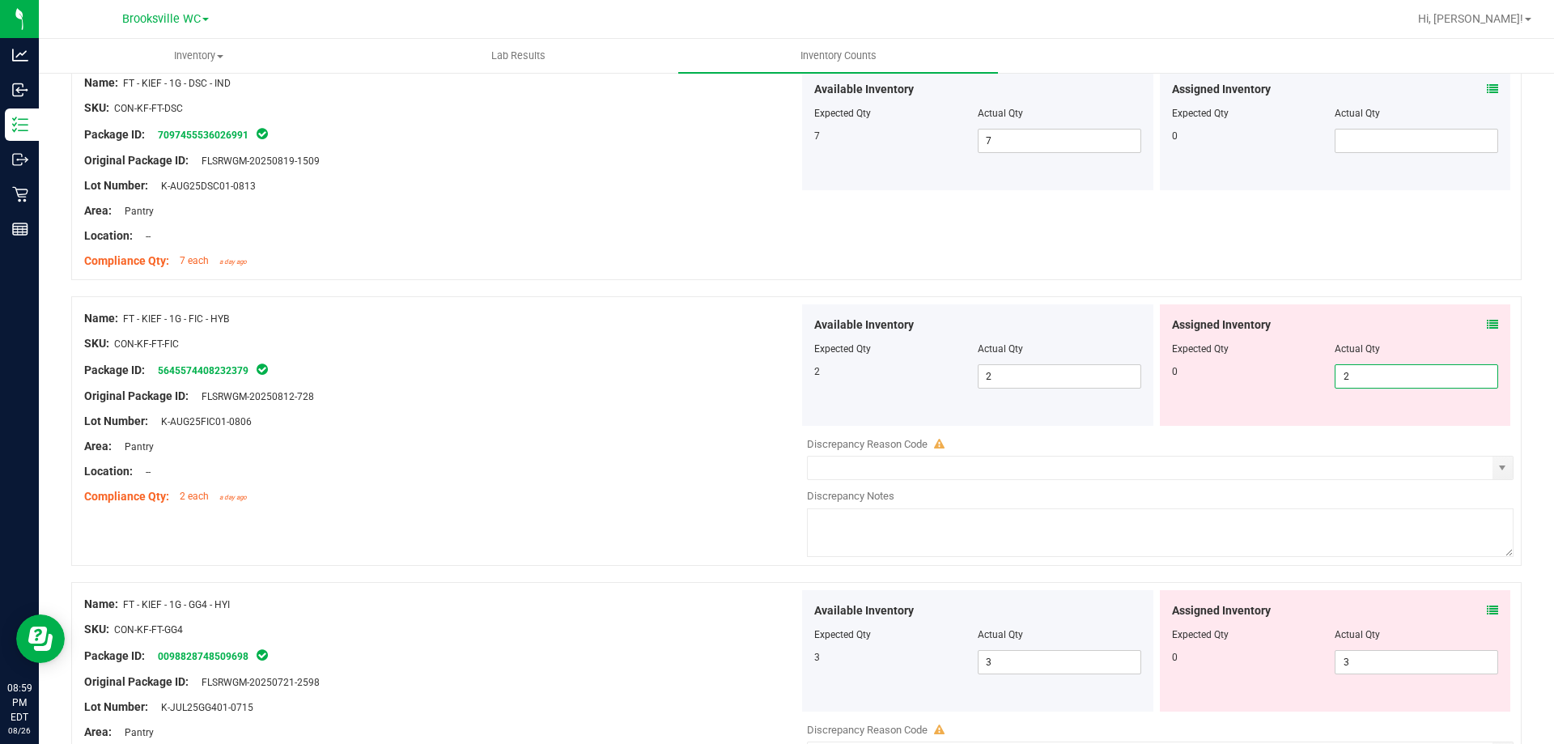
drag, startPoint x: 1447, startPoint y: 372, endPoint x: 1240, endPoint y: 369, distance: 206.5
click at [1240, 369] on div "0 2 2" at bounding box center [1335, 376] width 327 height 24
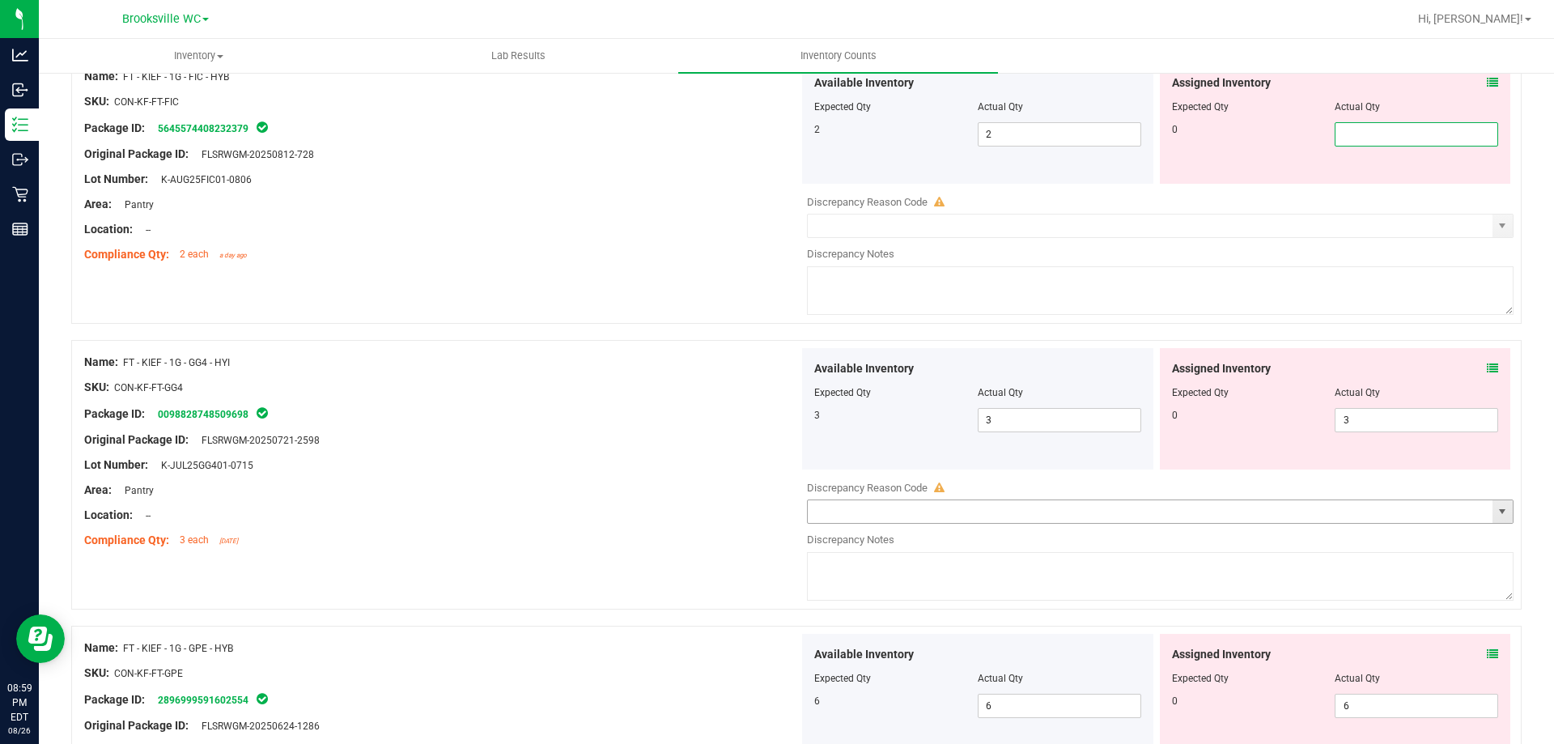
scroll to position [1538, 0]
drag, startPoint x: 1400, startPoint y: 424, endPoint x: 1083, endPoint y: 395, distance: 317.9
click at [1083, 395] on div "Available Inventory Expected Qty Actual Qty 3 3 3 3 3" at bounding box center [1156, 407] width 715 height 121
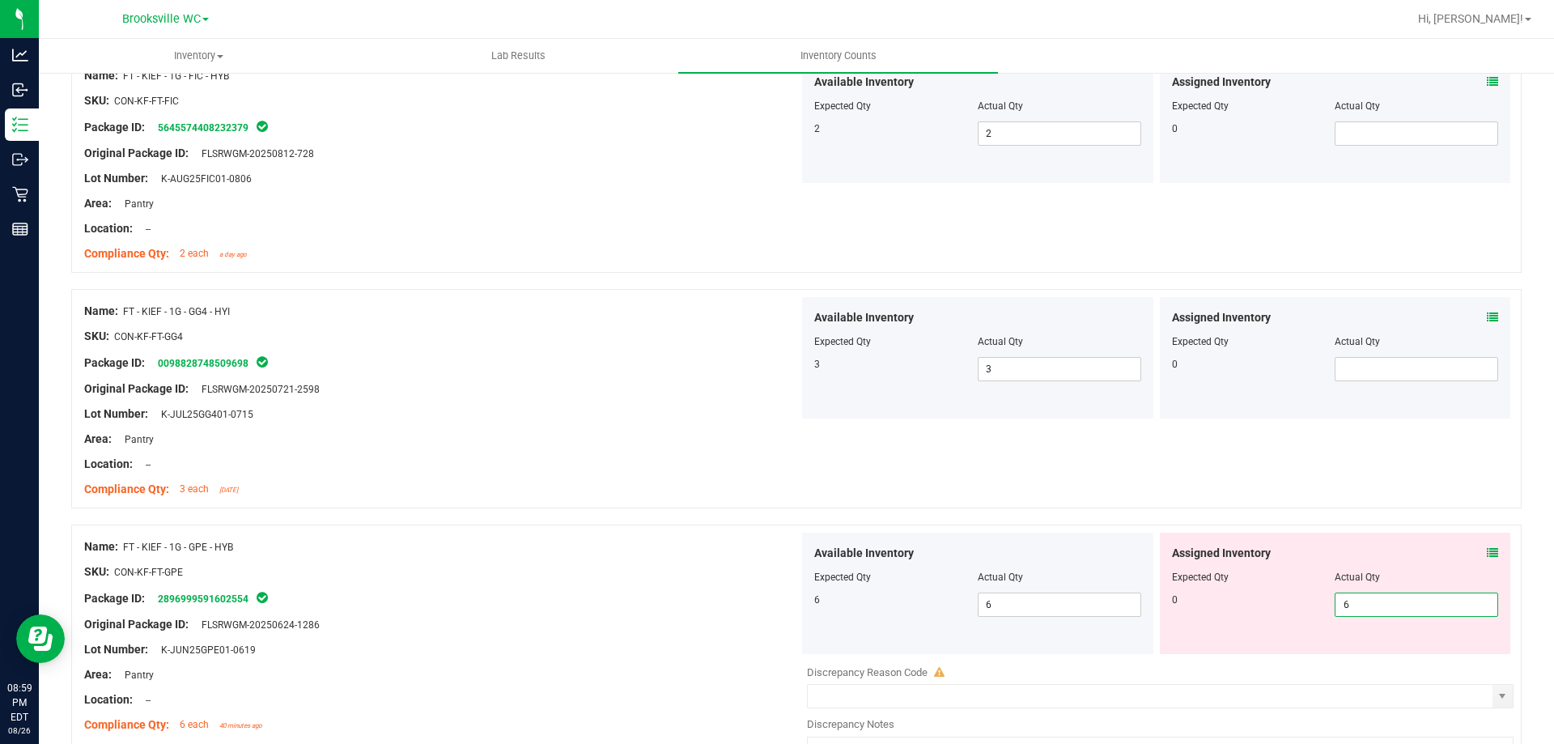
click at [1369, 653] on div "Assigned Inventory Expected Qty Actual Qty 0 6 6" at bounding box center [1335, 593] width 351 height 121
click at [1367, 624] on div "Assigned Inventory Expected Qty Actual Qty 0 6 6" at bounding box center [1335, 593] width 351 height 121
drag, startPoint x: 1370, startPoint y: 602, endPoint x: 1068, endPoint y: 596, distance: 302.0
click at [1069, 596] on div "Available Inventory Expected Qty Actual Qty 6 6 6 6 6" at bounding box center [1156, 593] width 715 height 121
click at [647, 659] on div at bounding box center [441, 662] width 715 height 8
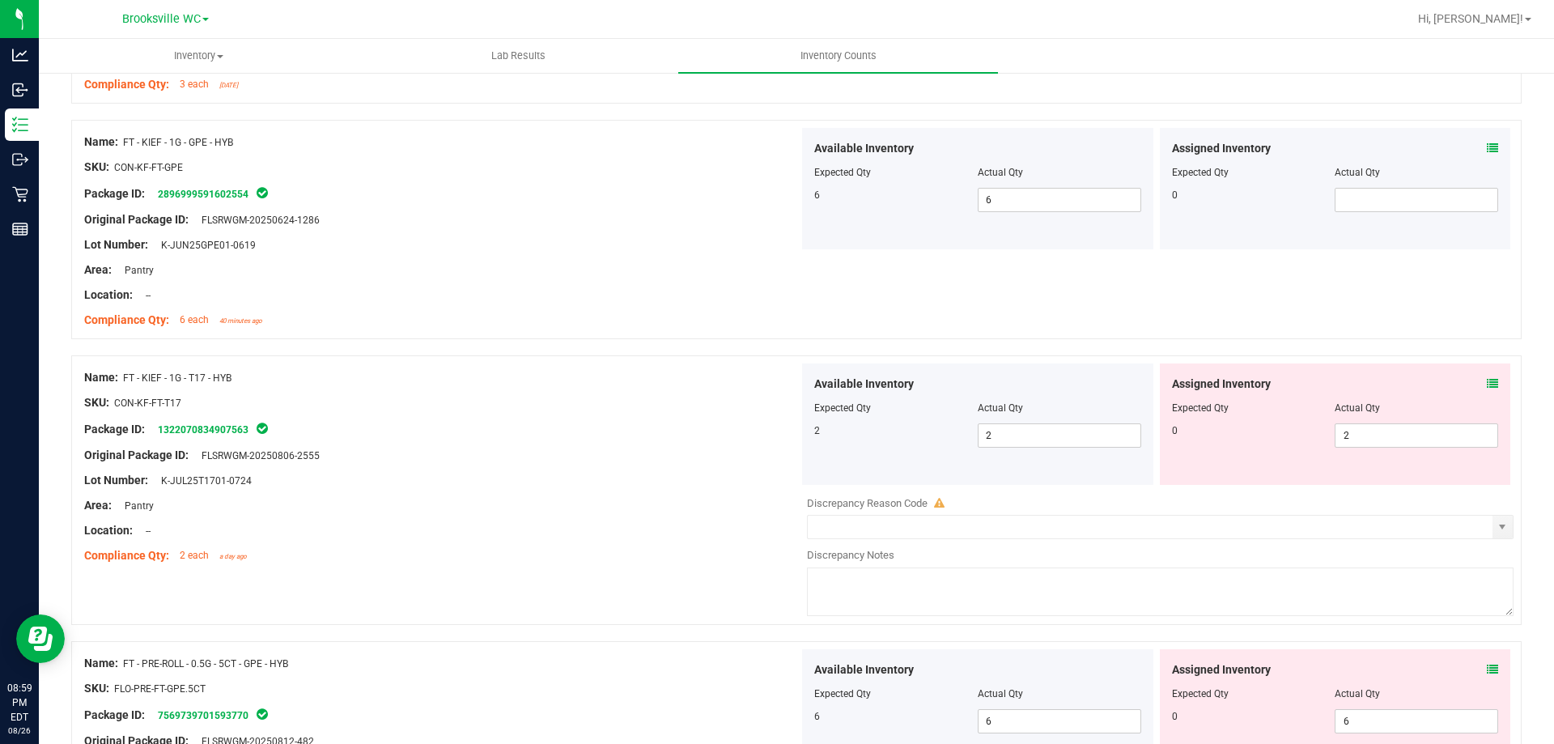
scroll to position [1700, 0]
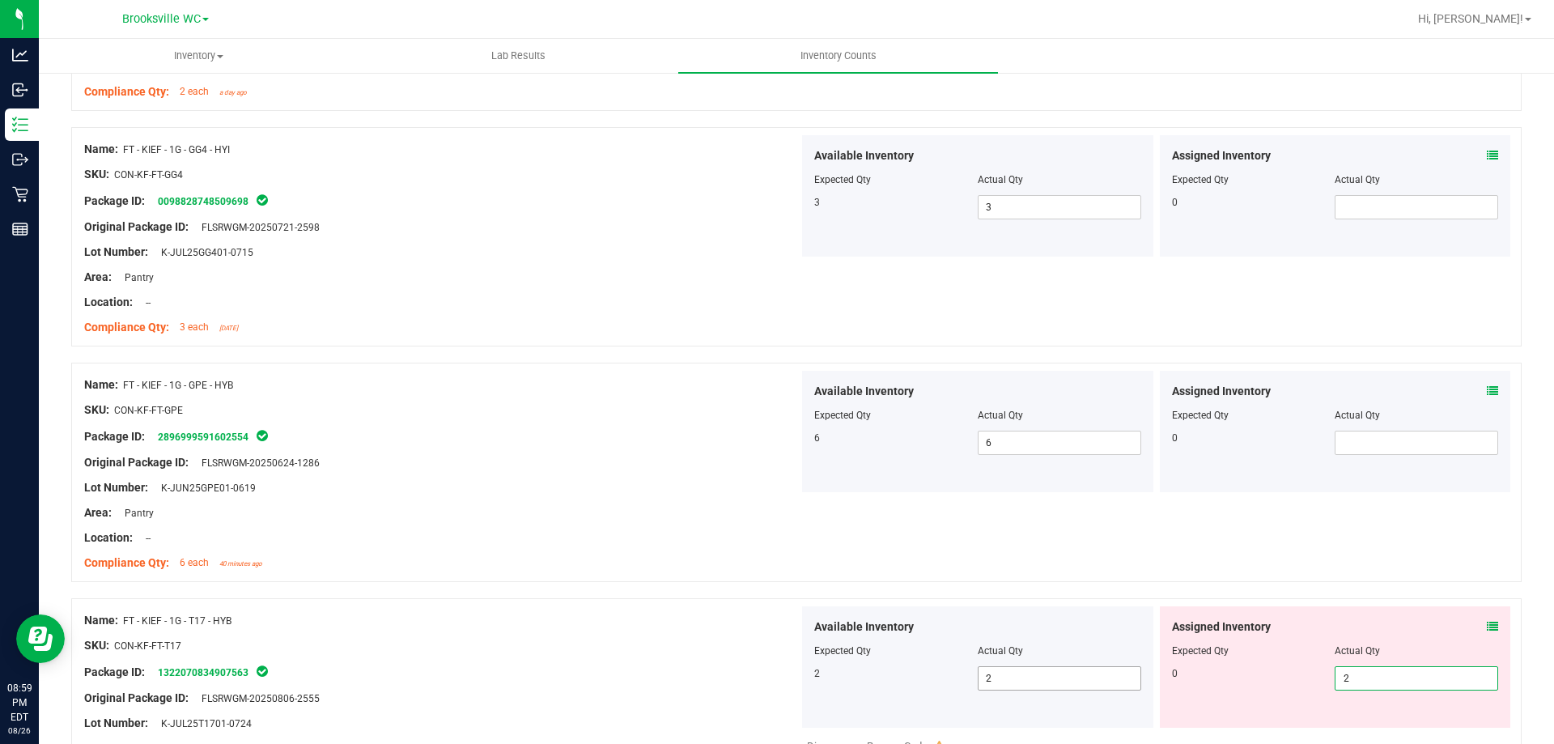
drag, startPoint x: 1359, startPoint y: 676, endPoint x: 1052, endPoint y: 678, distance: 307.6
click at [1052, 678] on div "Available Inventory Expected Qty Actual Qty 2 2 2 2 2" at bounding box center [1156, 666] width 715 height 121
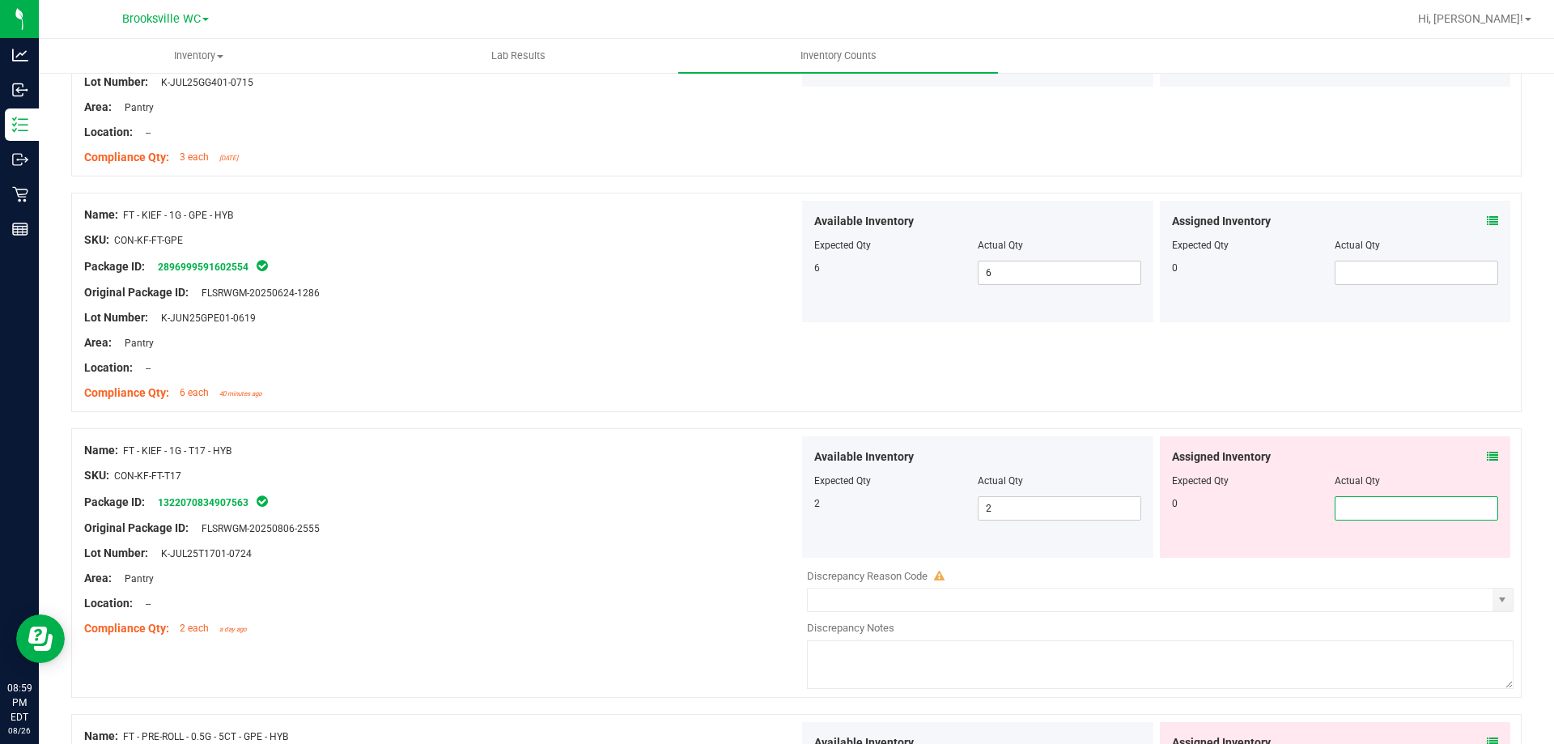
scroll to position [2024, 0]
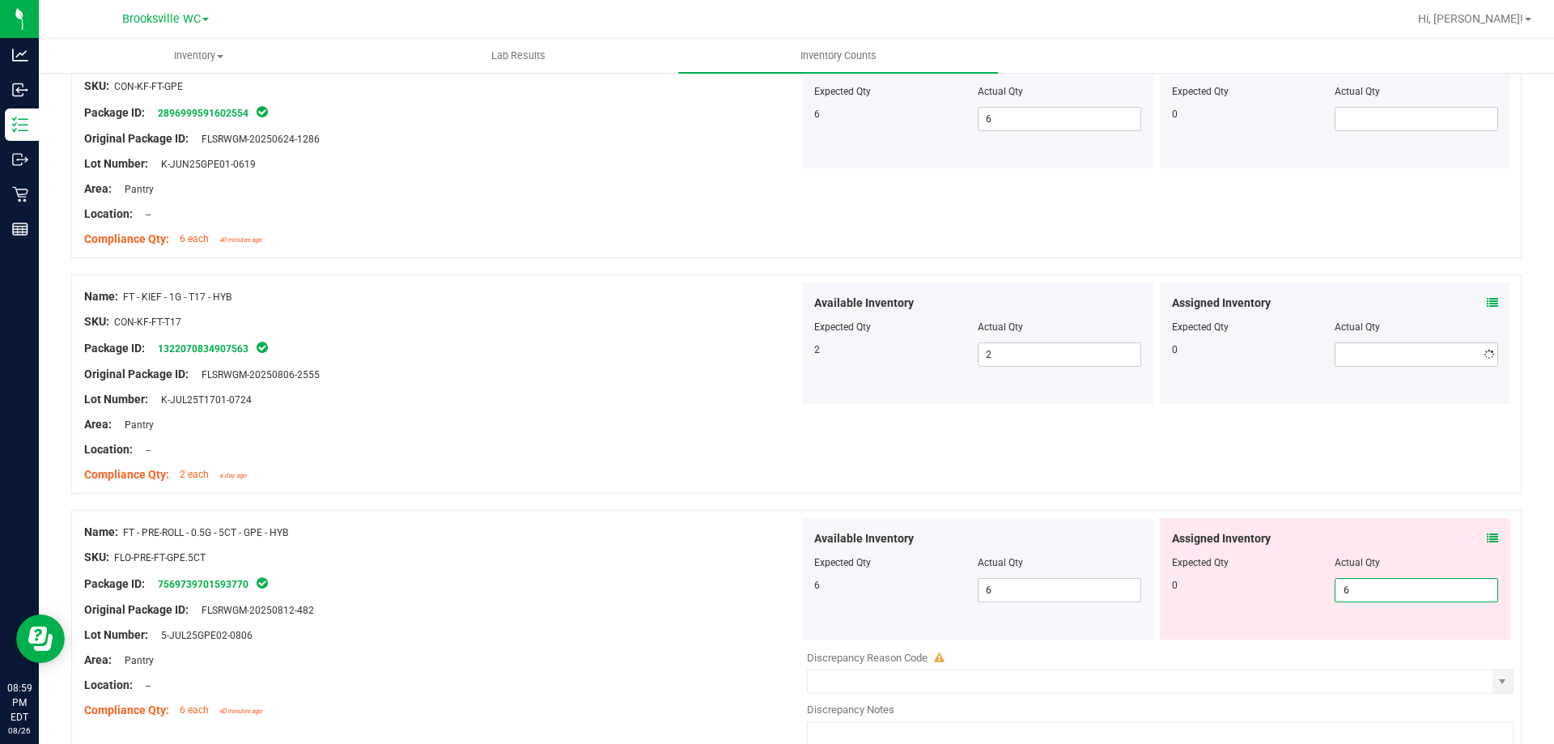
drag, startPoint x: 1381, startPoint y: 647, endPoint x: 1117, endPoint y: 647, distance: 263.9
click at [1117, 647] on div "Available Inventory Expected Qty Actual Qty 6 6 6" at bounding box center [1156, 646] width 715 height 257
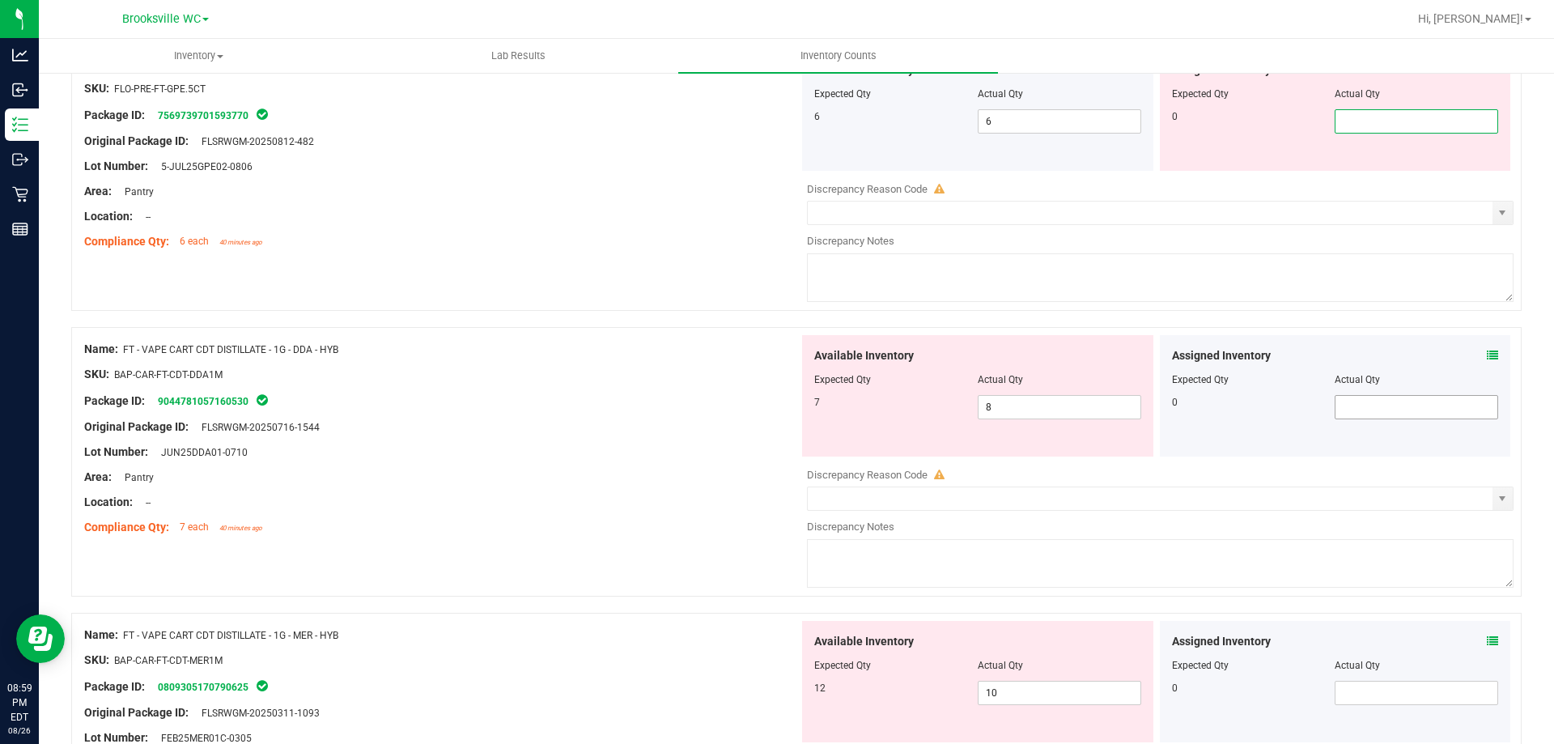
scroll to position [2510, 0]
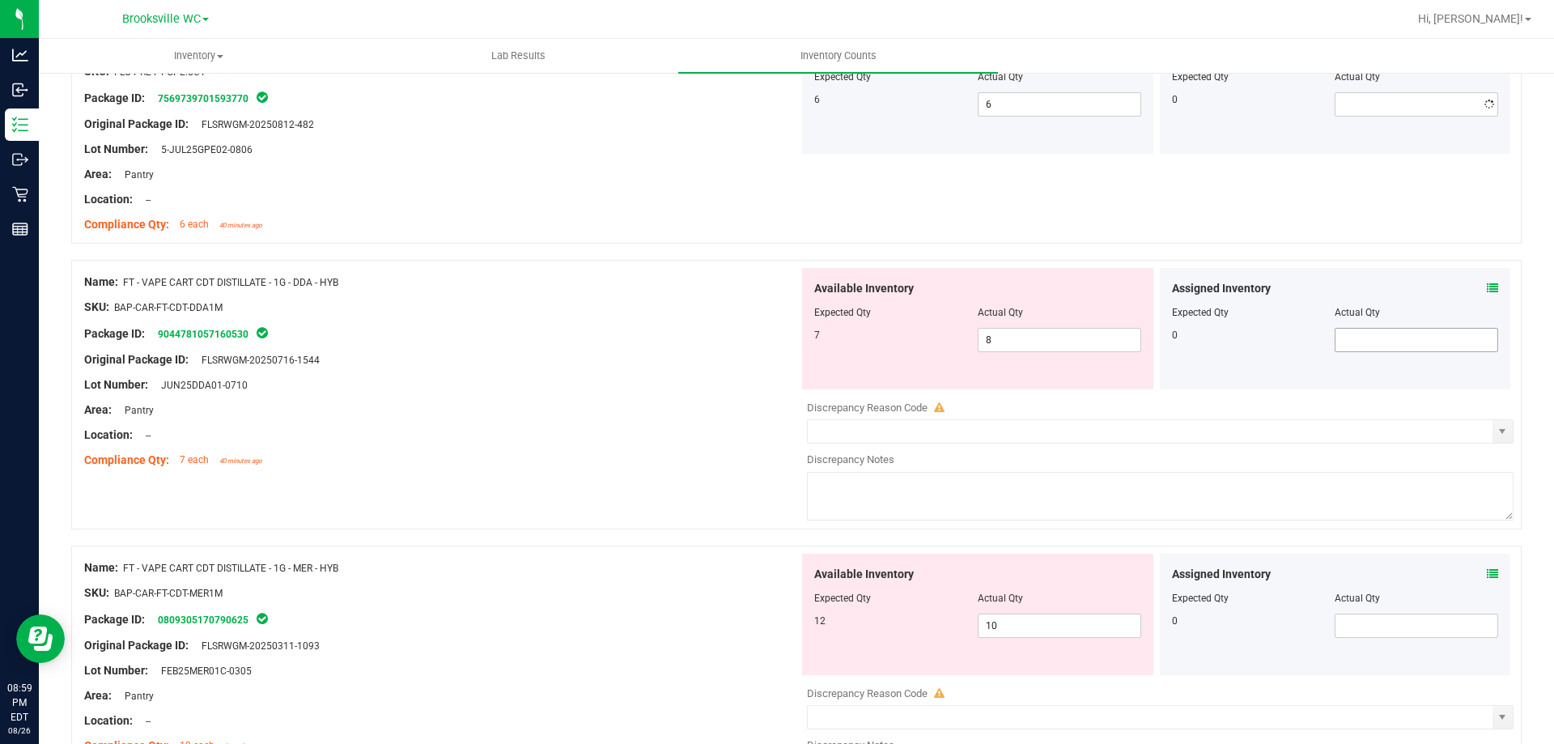
click at [1481, 337] on div "Assigned Inventory Expected Qty Actual Qty 0" at bounding box center [1335, 328] width 351 height 121
click at [1487, 290] on icon at bounding box center [1492, 288] width 11 height 11
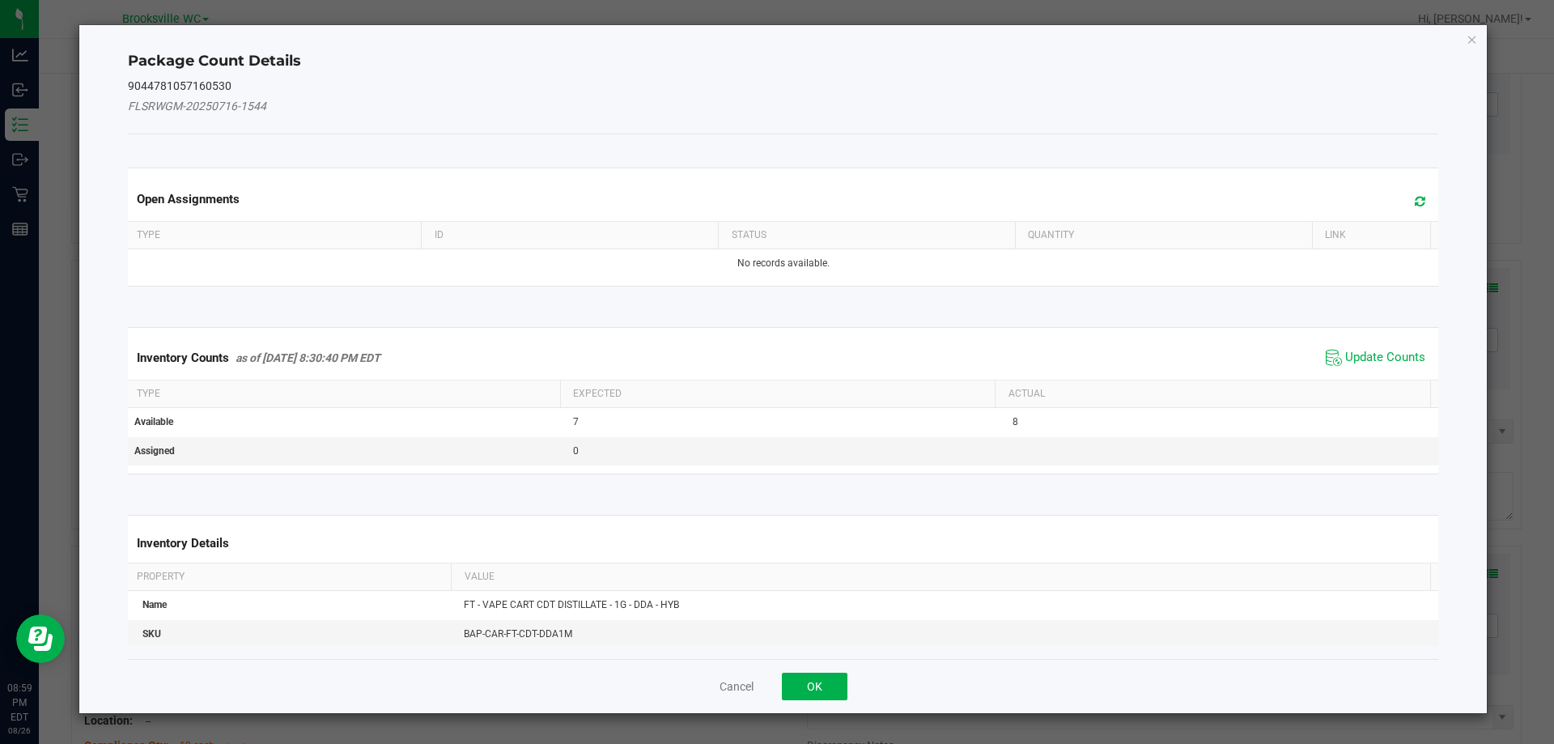
click at [1342, 342] on div "Inventory Counts as of [DATE] 8:30:40 PM EDT Update Counts" at bounding box center [784, 358] width 1318 height 44
click at [1350, 353] on span "Update Counts" at bounding box center [1385, 358] width 80 height 16
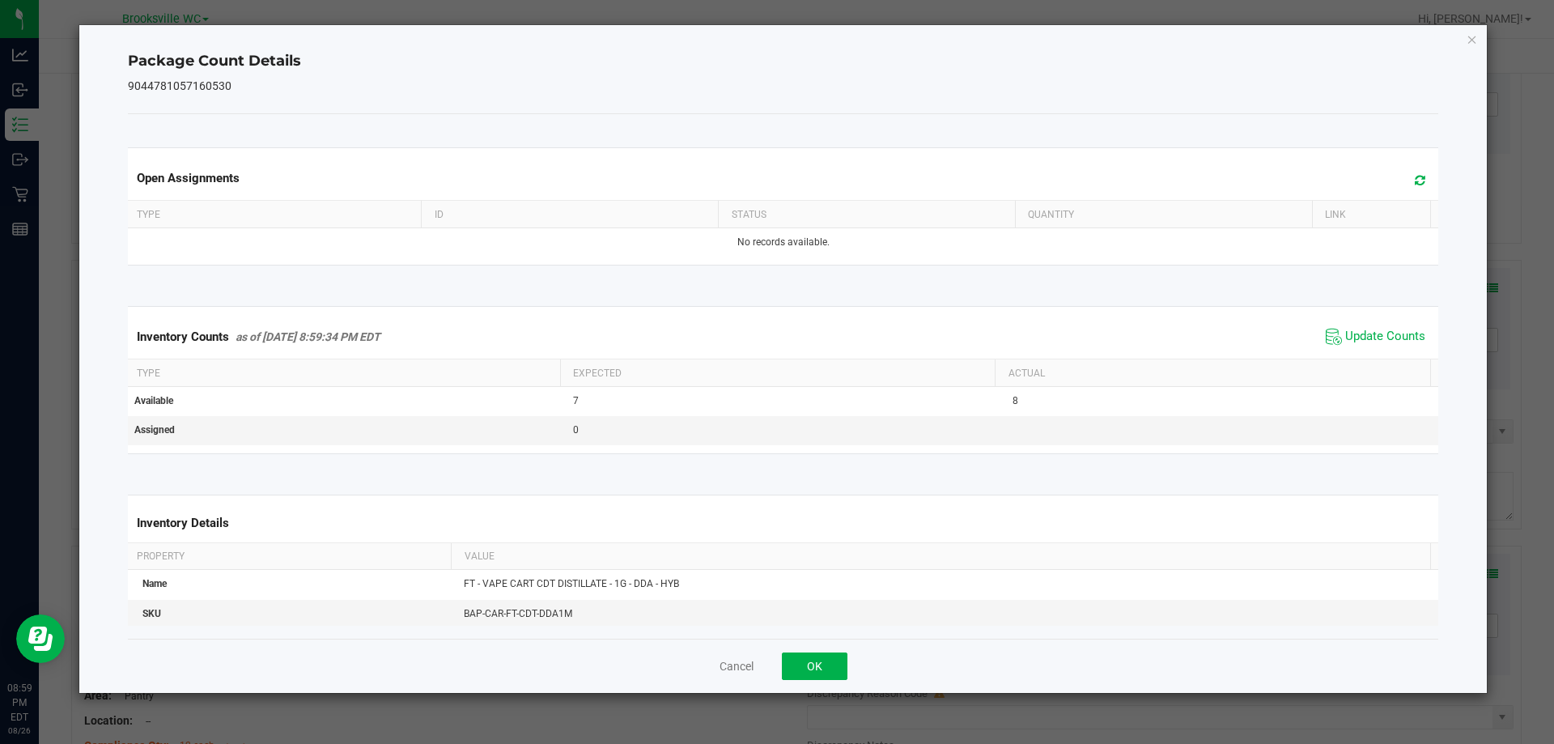
click at [1373, 328] on span "Update Counts" at bounding box center [1376, 337] width 108 height 24
click at [814, 668] on button "OK" at bounding box center [815, 667] width 66 height 28
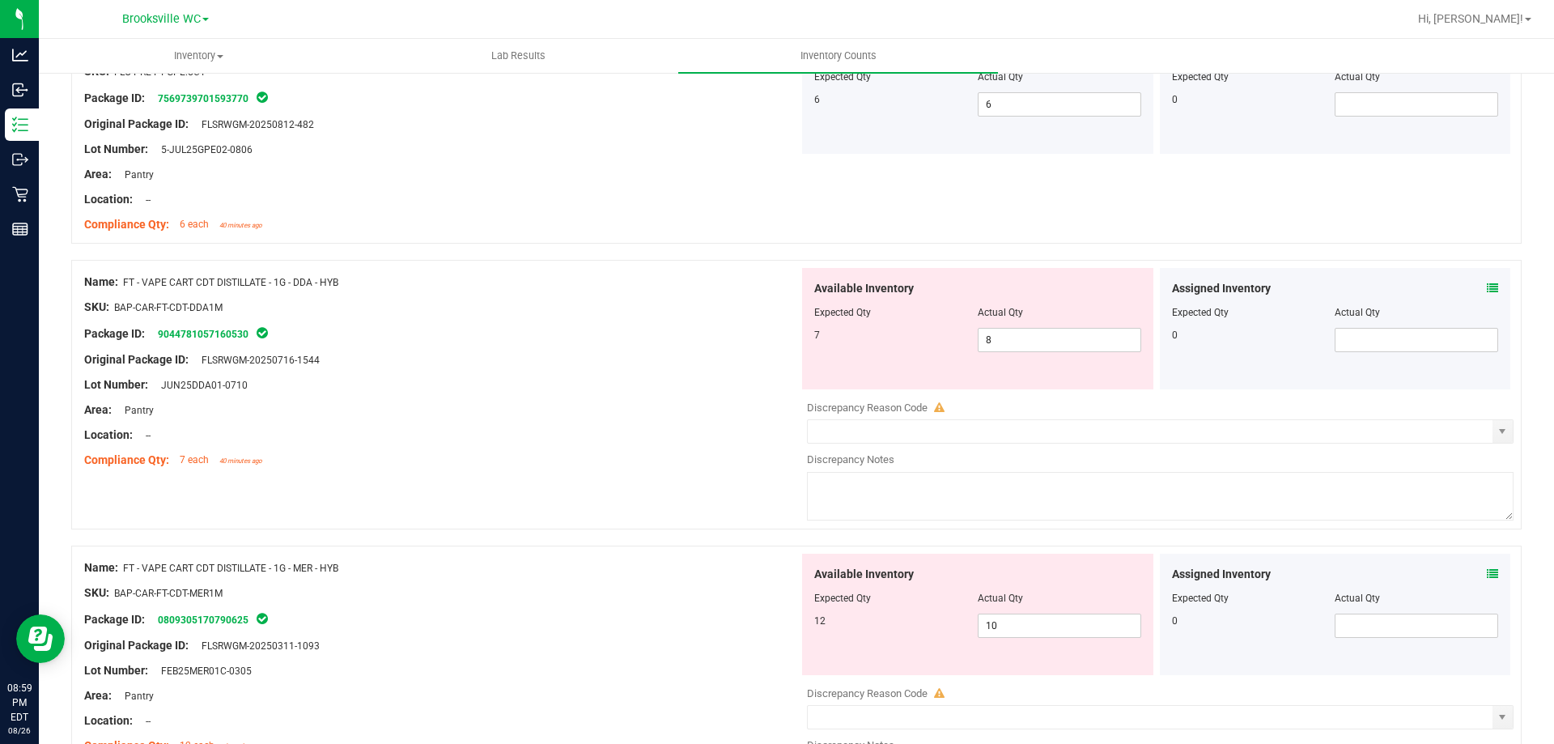
click at [1489, 578] on div "Assigned Inventory Expected Qty Actual Qty 0" at bounding box center [1335, 614] width 351 height 121
click at [1487, 579] on icon at bounding box center [1492, 573] width 11 height 11
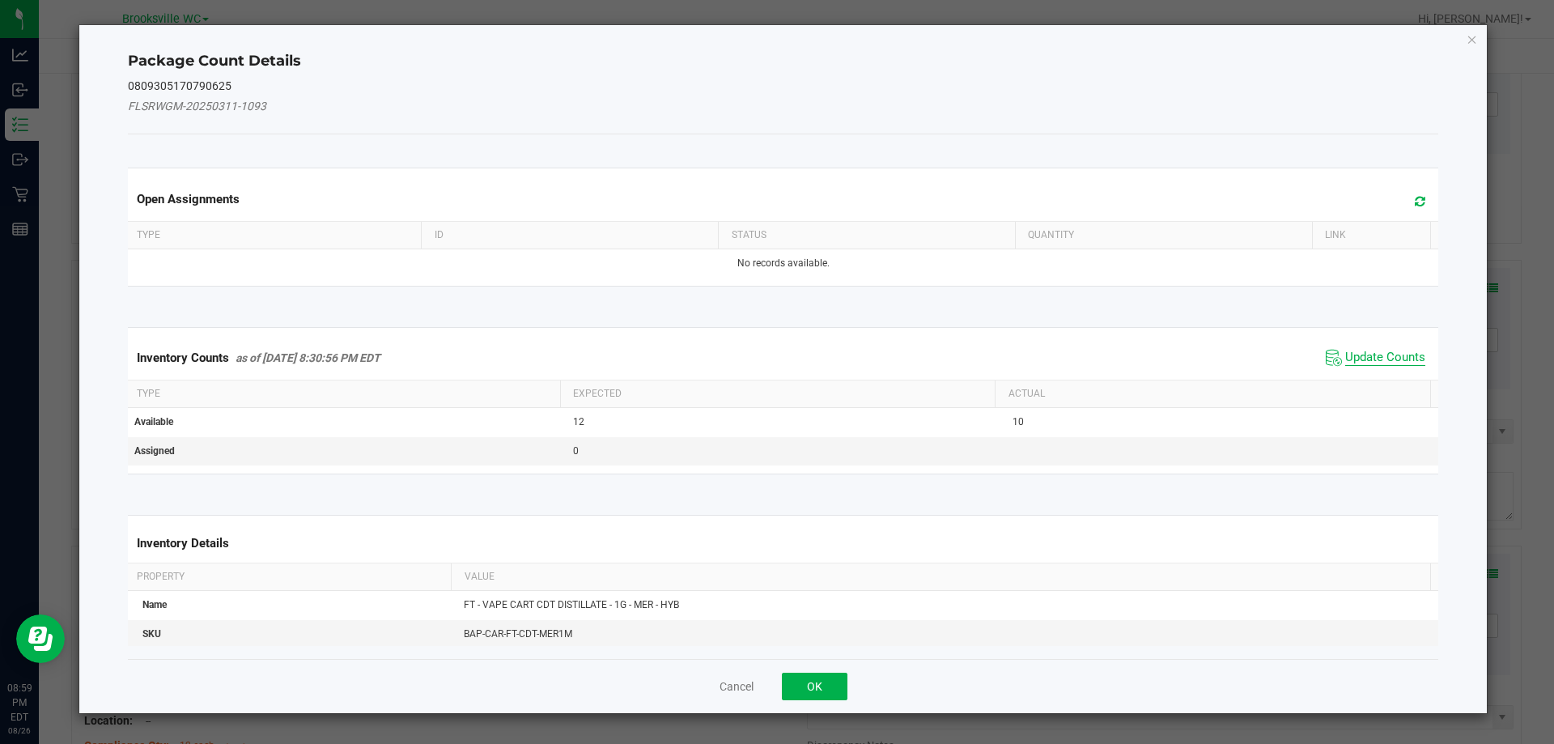
click at [1358, 362] on span "Update Counts" at bounding box center [1385, 358] width 80 height 16
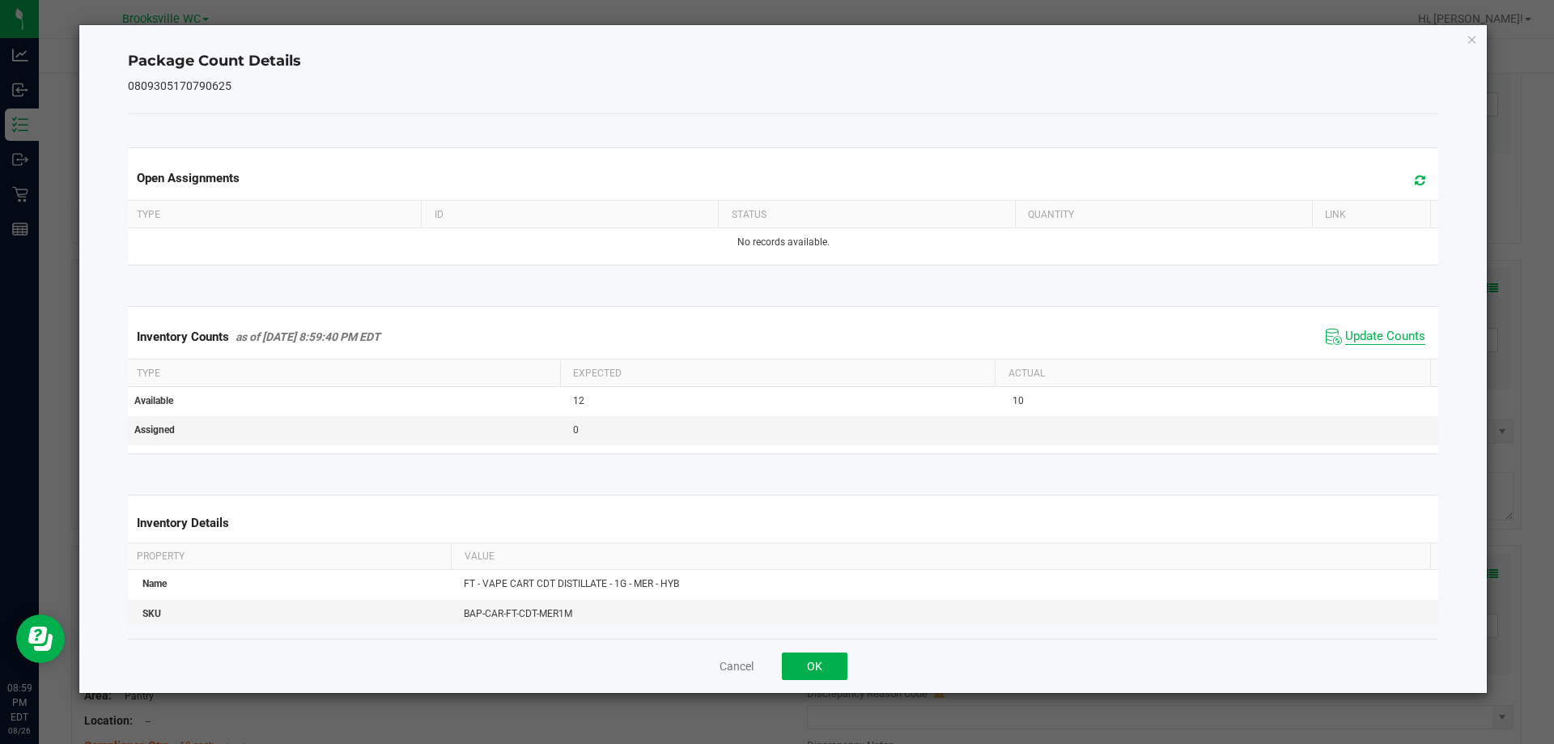
click at [1379, 335] on span "Update Counts" at bounding box center [1385, 337] width 80 height 16
click at [827, 651] on div "Cancel OK" at bounding box center [783, 666] width 1311 height 54
click at [833, 658] on button "OK" at bounding box center [815, 667] width 66 height 28
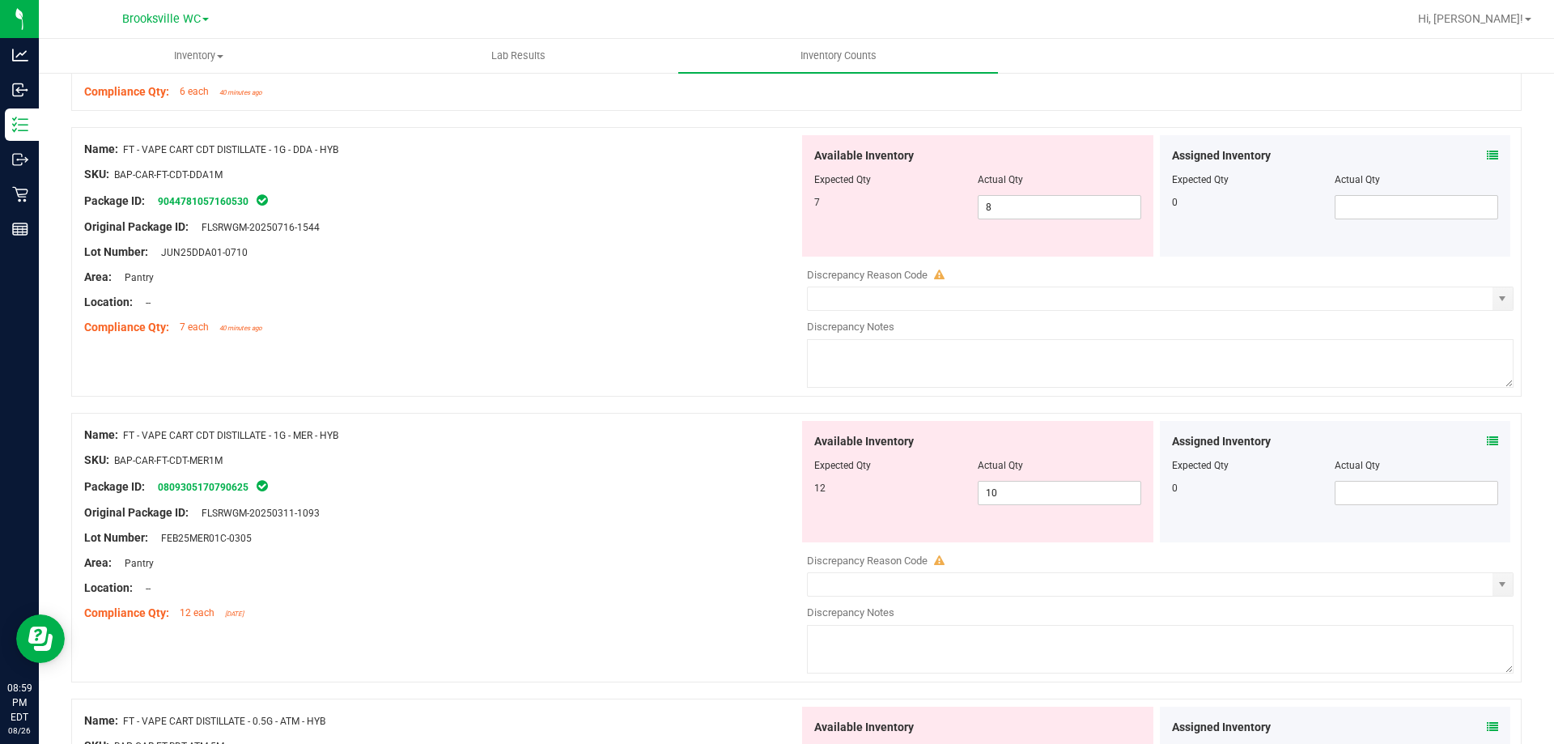
scroll to position [2833, 0]
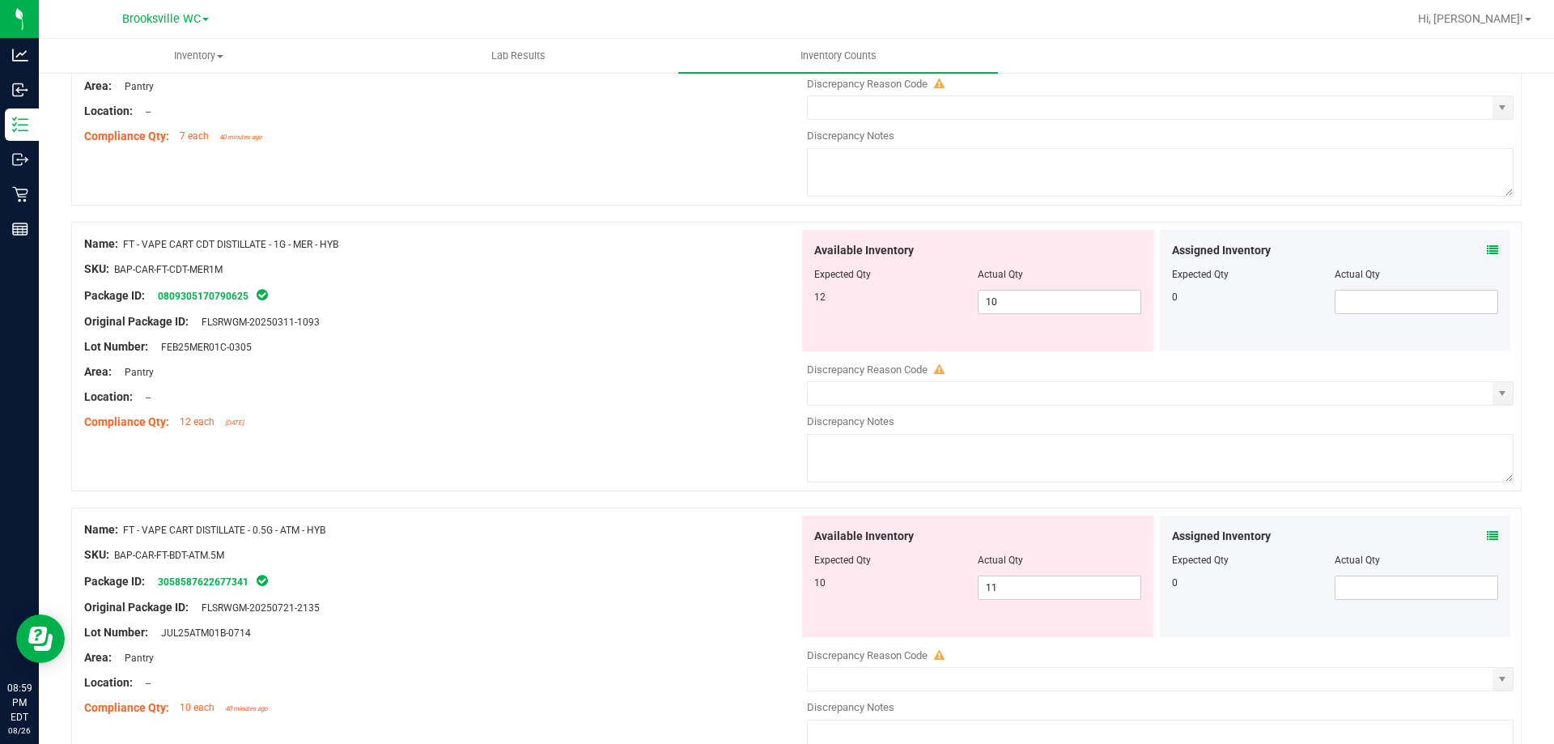
click at [1487, 538] on icon at bounding box center [1492, 535] width 11 height 11
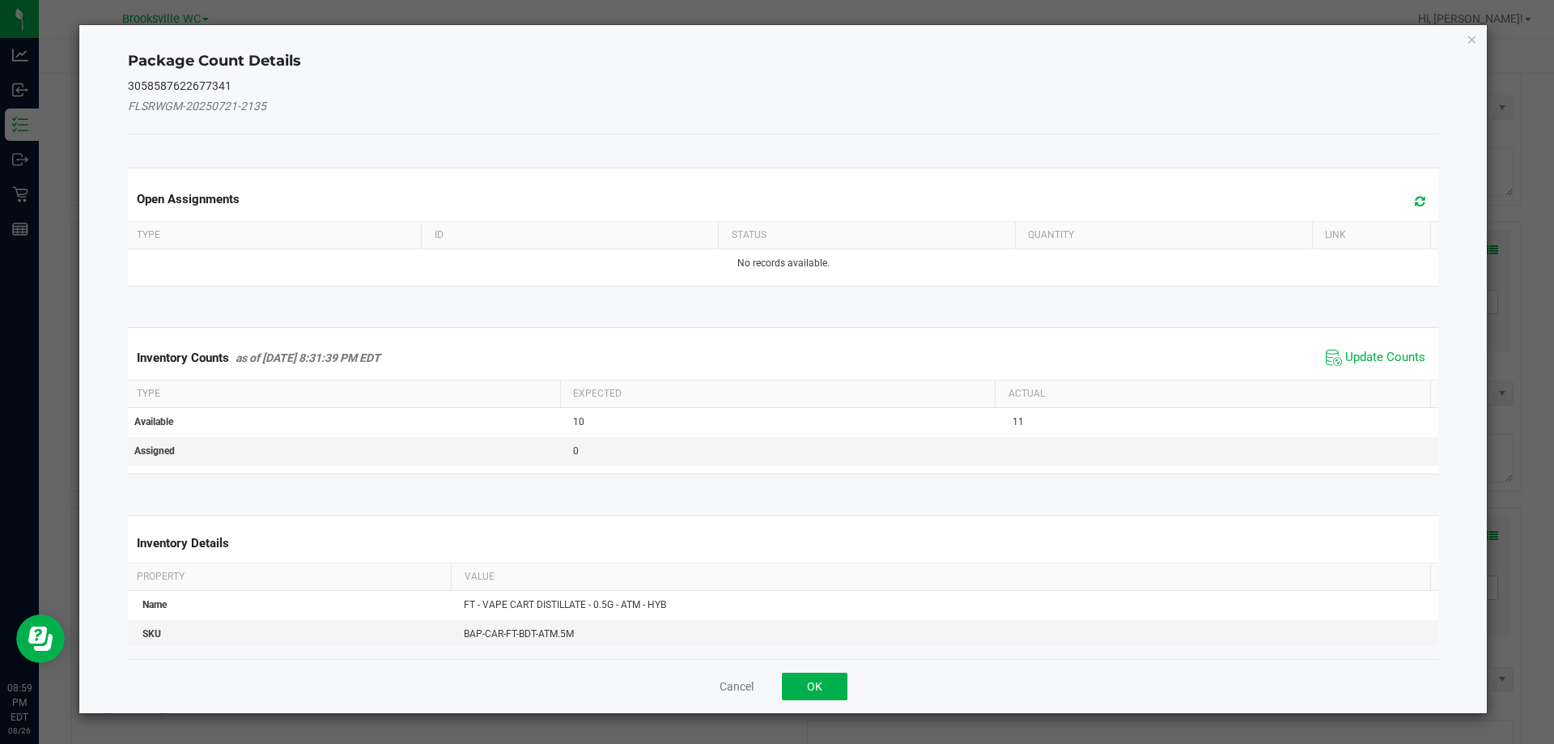
click at [1375, 365] on span "Update Counts" at bounding box center [1376, 358] width 108 height 24
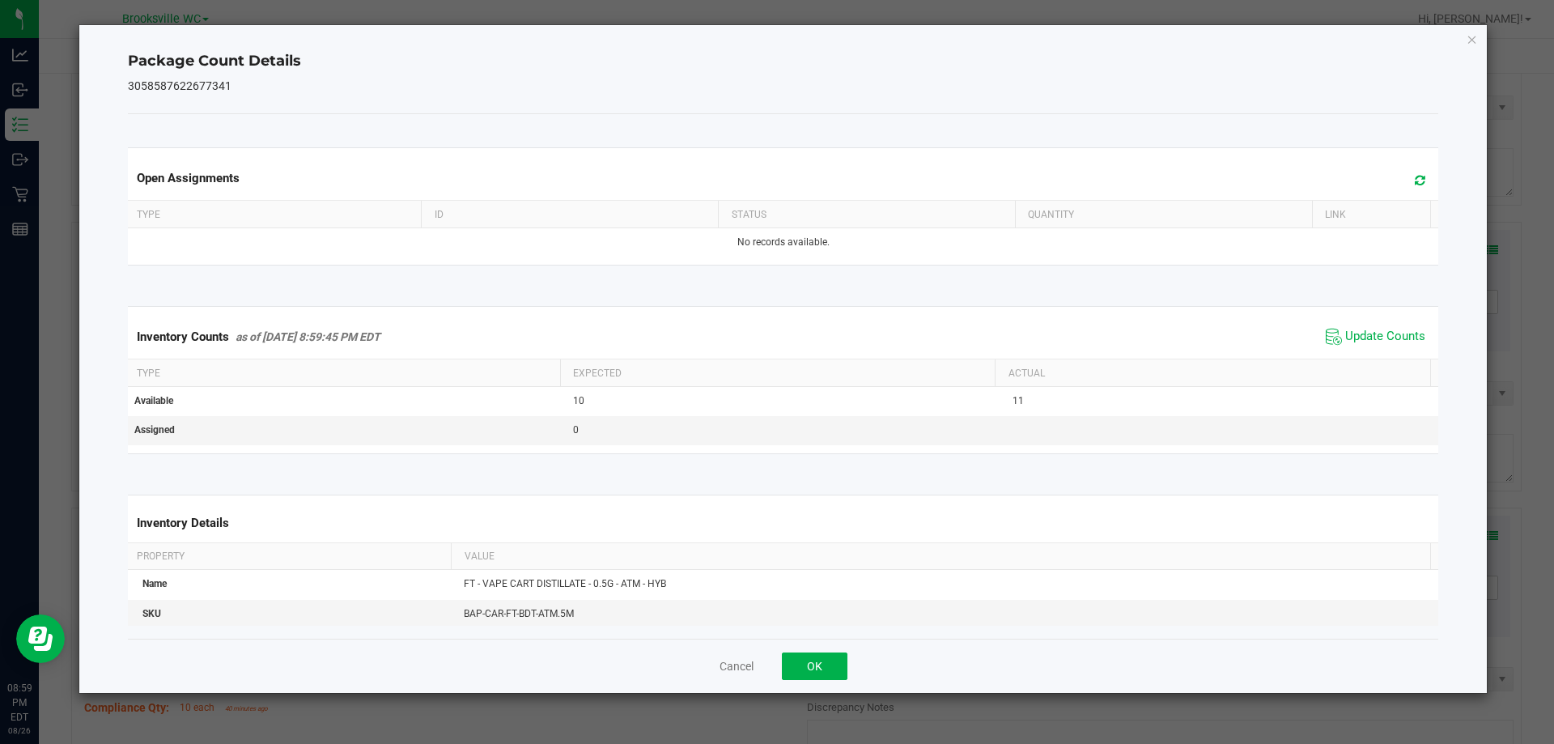
click at [1338, 326] on span "Update Counts" at bounding box center [1376, 337] width 108 height 24
click at [799, 675] on button "OK" at bounding box center [815, 667] width 66 height 28
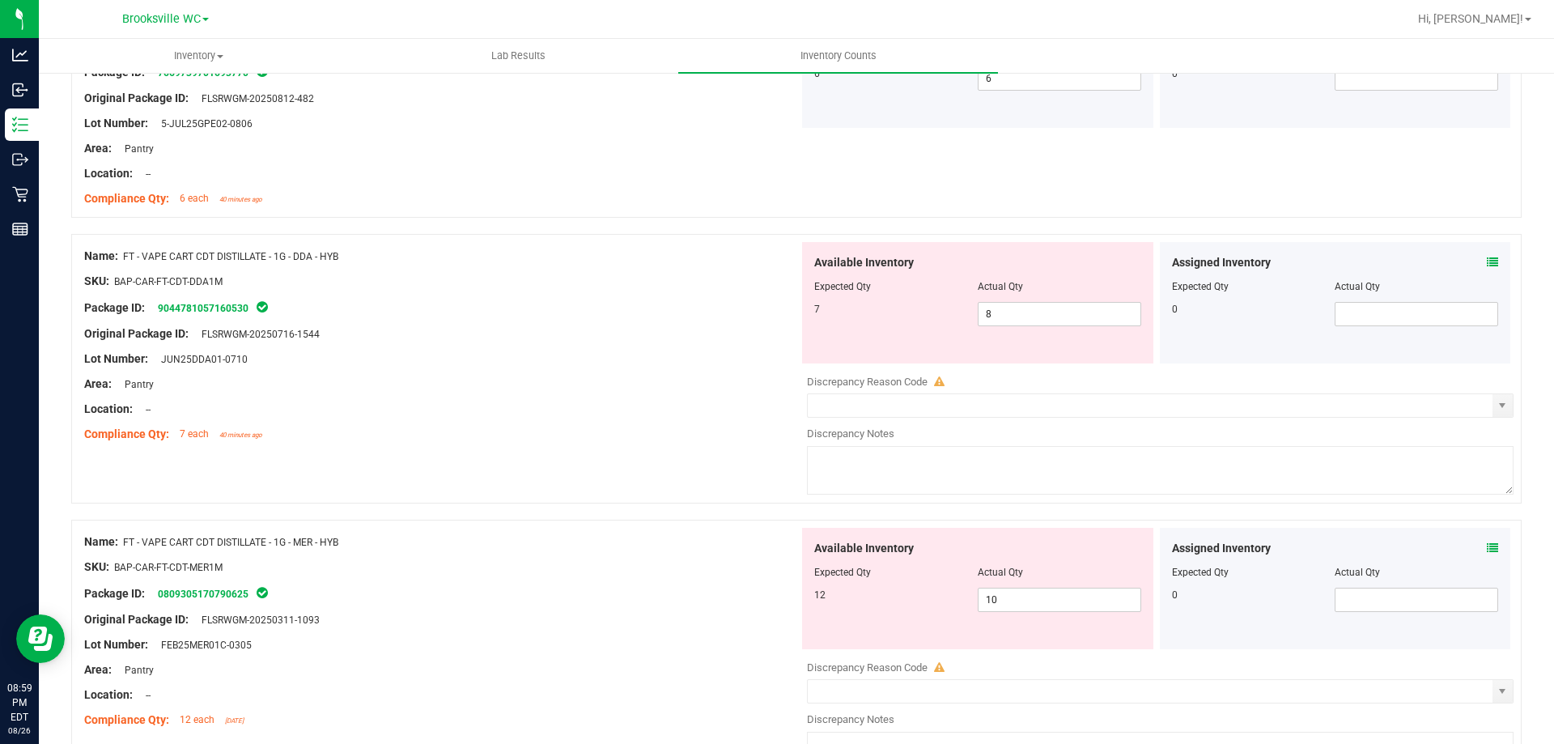
scroll to position [2510, 0]
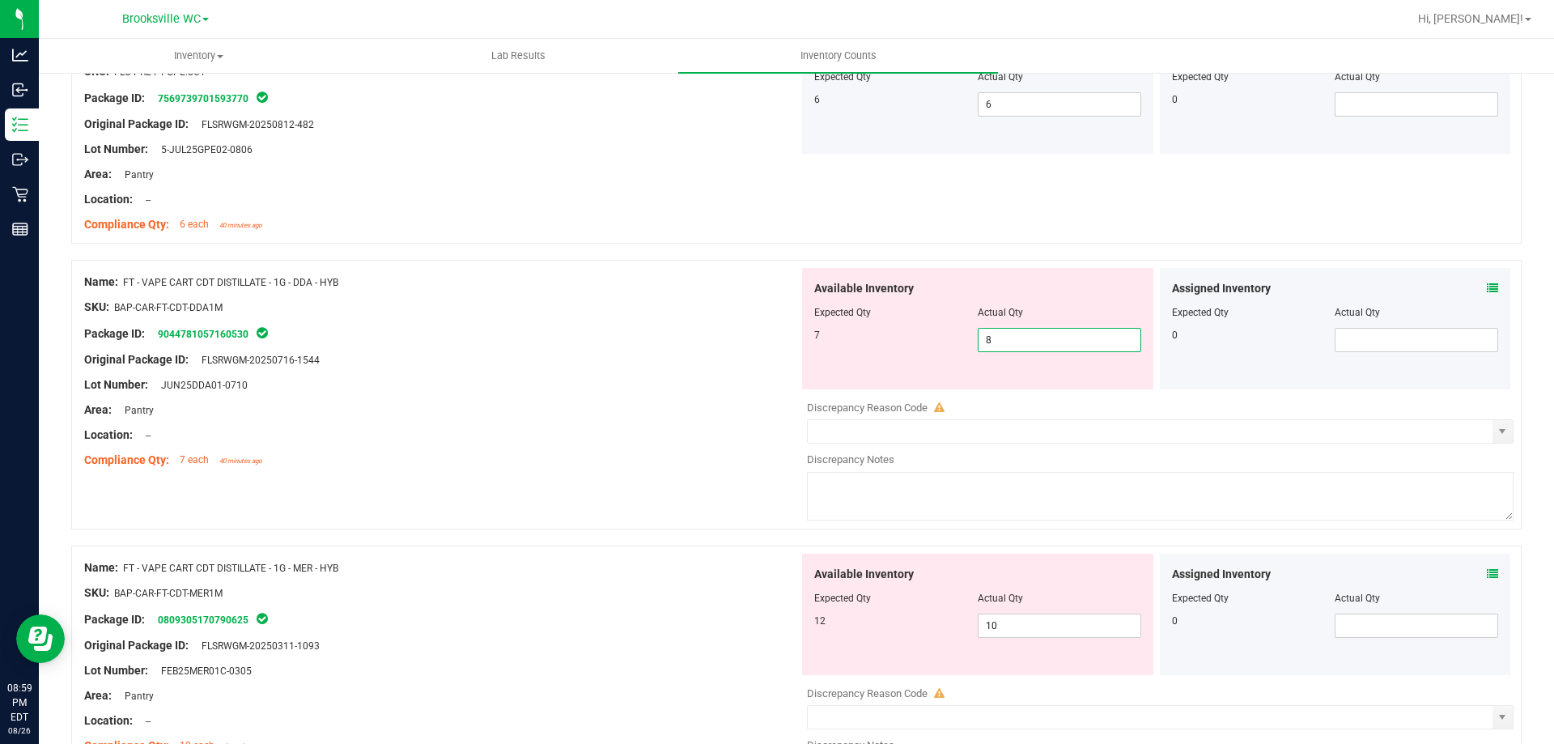
drag, startPoint x: 1021, startPoint y: 344, endPoint x: 241, endPoint y: 220, distance: 789.4
click at [460, 274] on div "Name: FT - VAPE CART CDT DISTILLATE - 1G - DDA - HYB SKU: BAP-CAR-FT-CDT-DDA1M …" at bounding box center [796, 395] width 1451 height 270
type input "7"
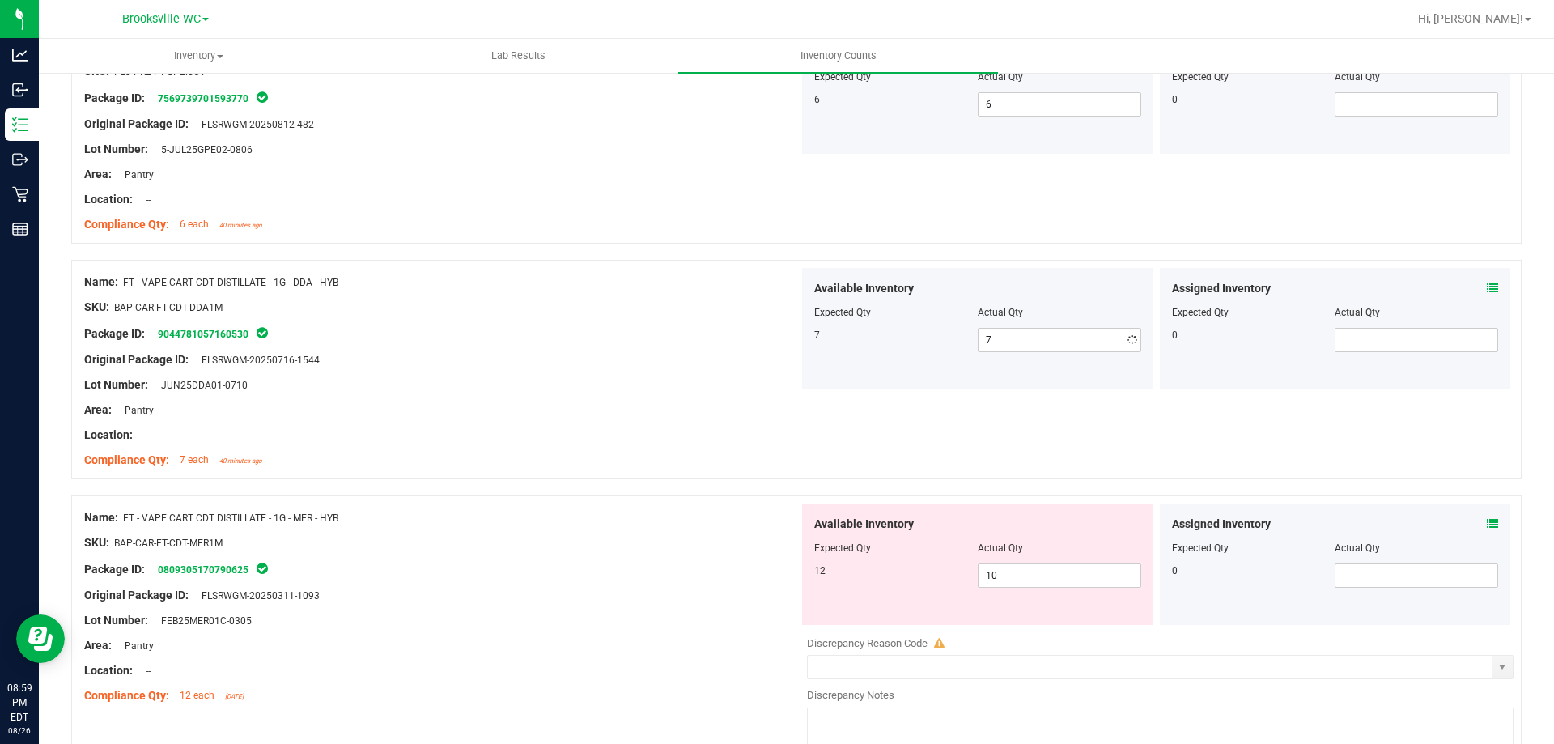
click at [696, 511] on div "Name: CCELL SILO BATTERY BLK SKU: ACC-VAP-CC-BATSIBLK Package ID: 0374282508367…" at bounding box center [796, 419] width 1451 height 5333
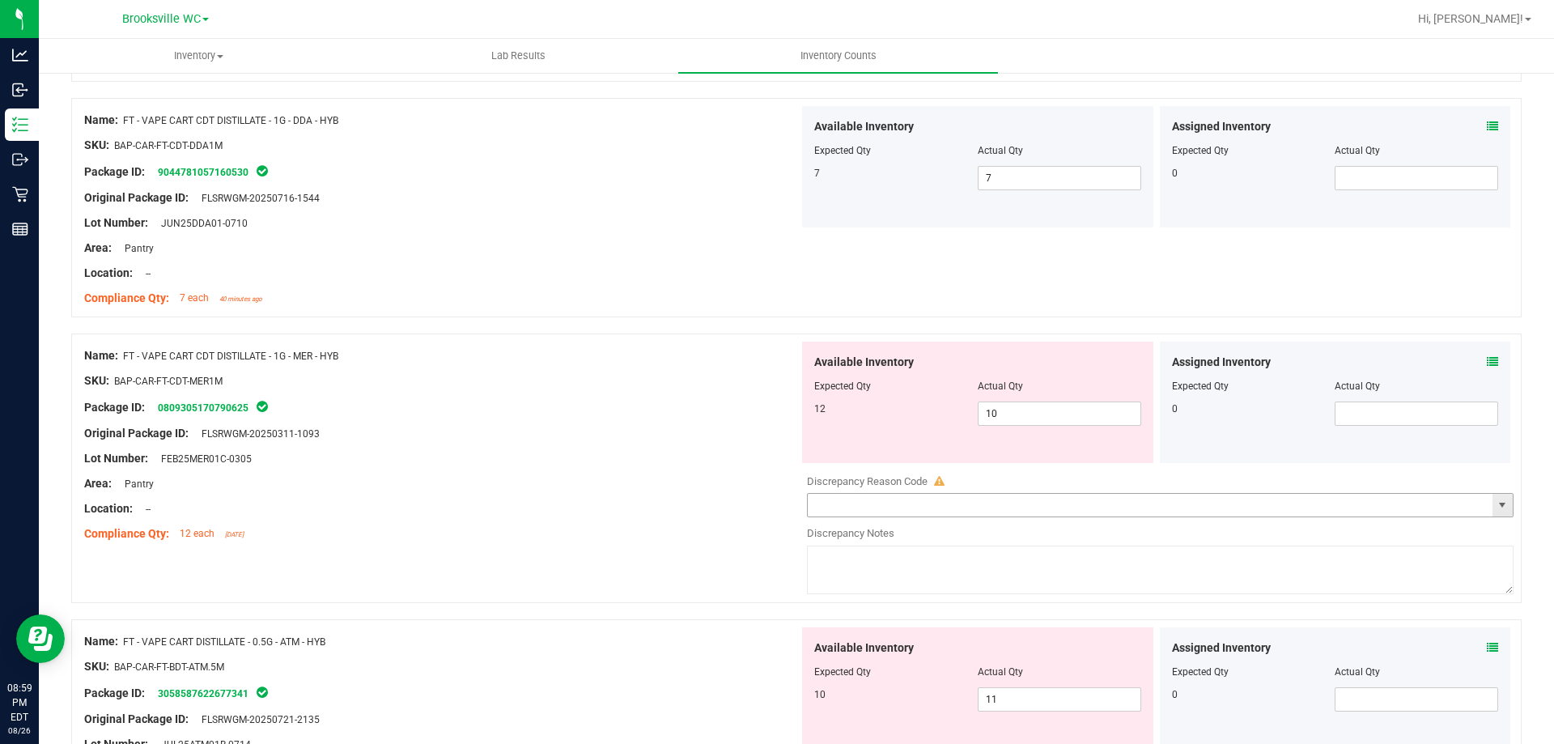
scroll to position [2833, 0]
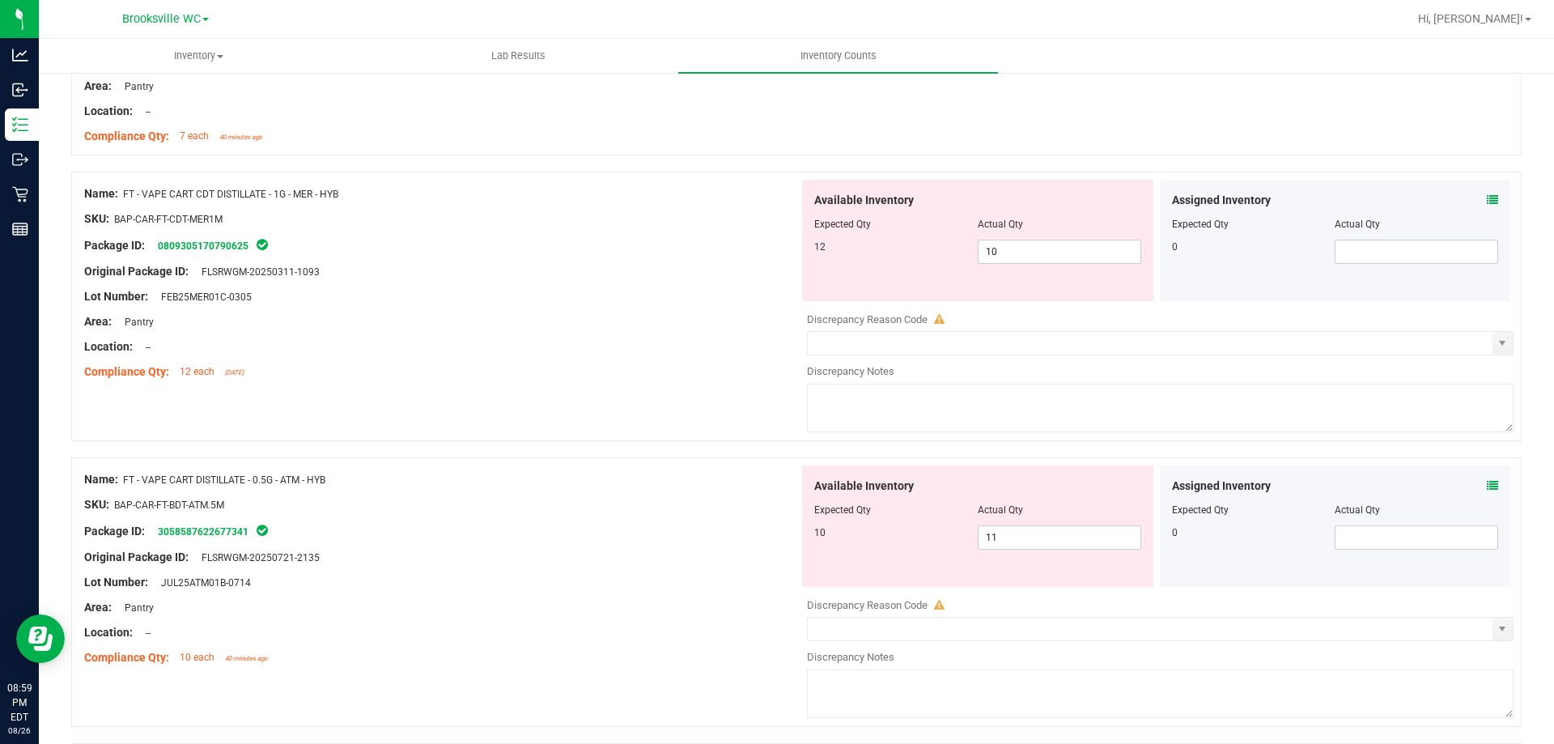
click at [1487, 484] on icon at bounding box center [1492, 485] width 11 height 11
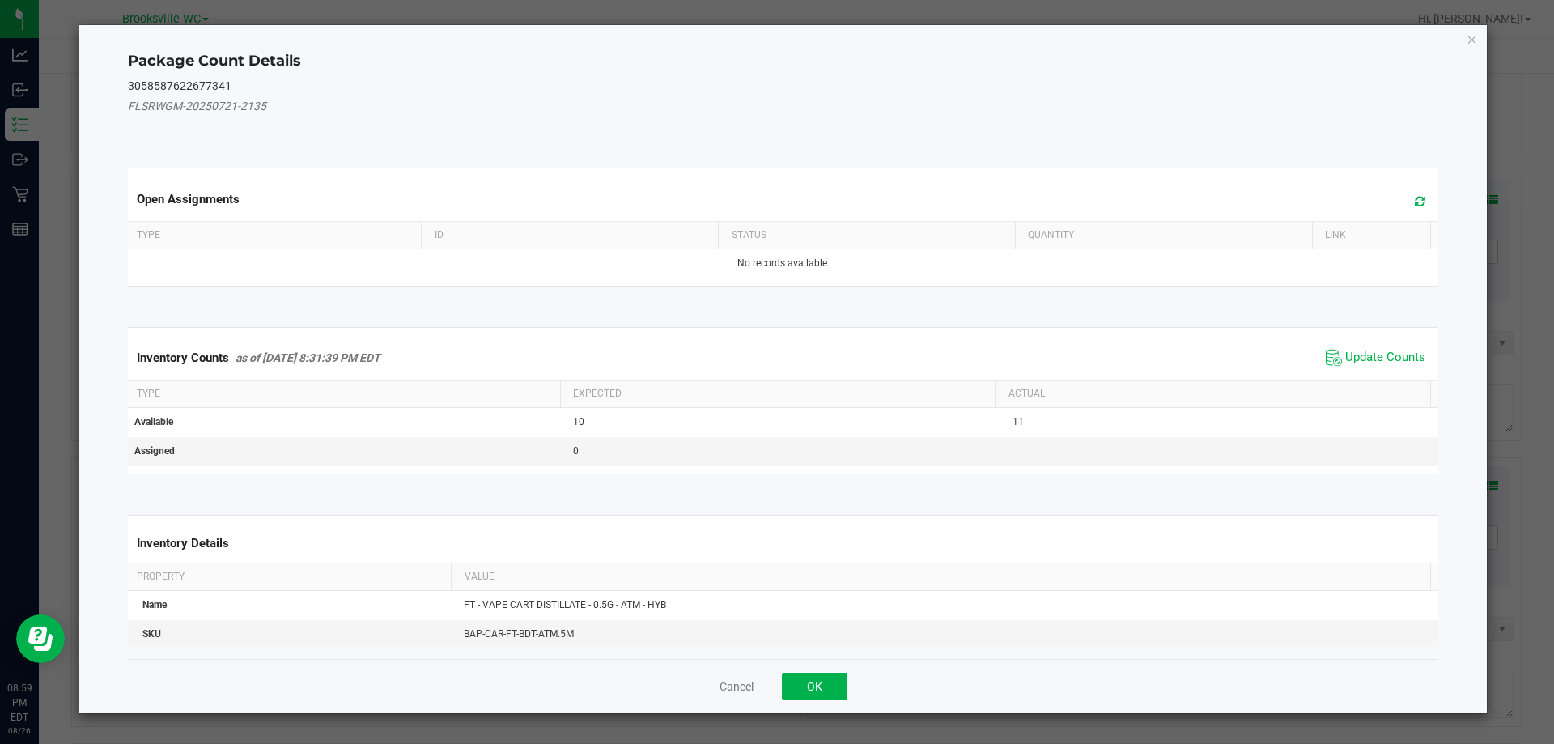
click at [1373, 333] on kendo-grid "Inventory Counts as of [DATE] 8:31:39 PM EDT Update Counts Type Expected Actual…" at bounding box center [784, 400] width 1336 height 147
click at [1368, 354] on span "Update Counts" at bounding box center [1385, 358] width 80 height 16
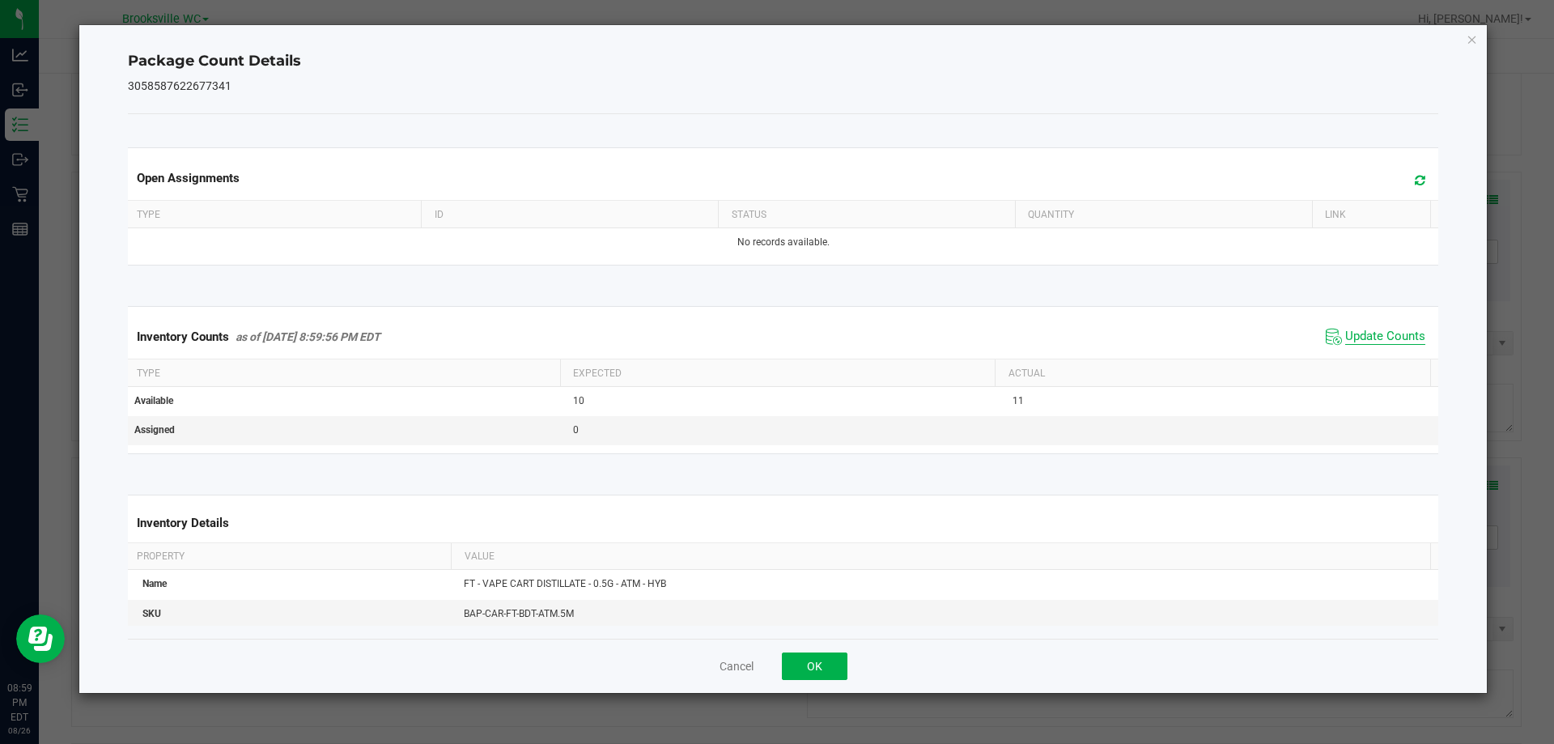
click at [1367, 338] on span "Update Counts" at bounding box center [1385, 337] width 80 height 16
click at [814, 670] on button "OK" at bounding box center [815, 667] width 66 height 28
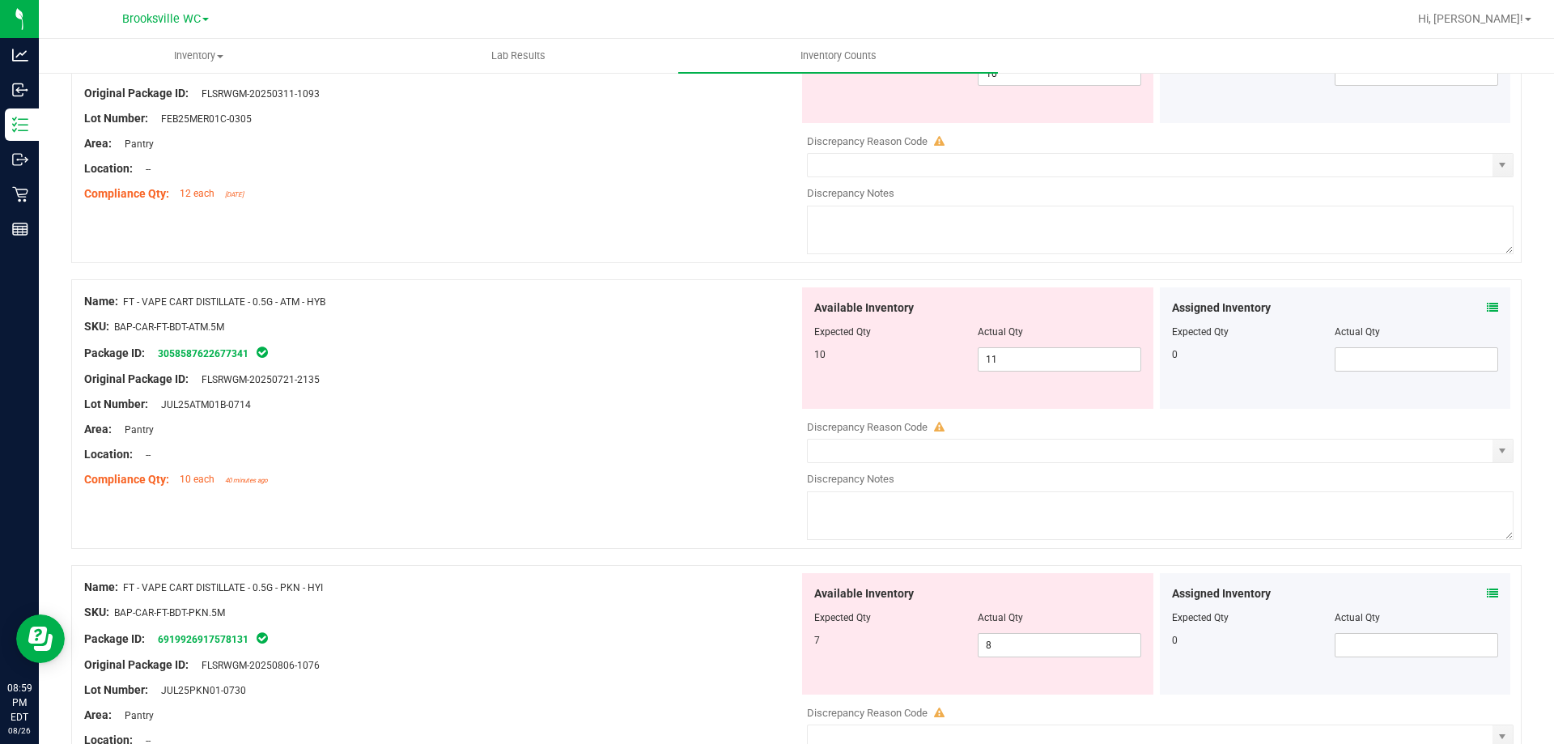
scroll to position [3076, 0]
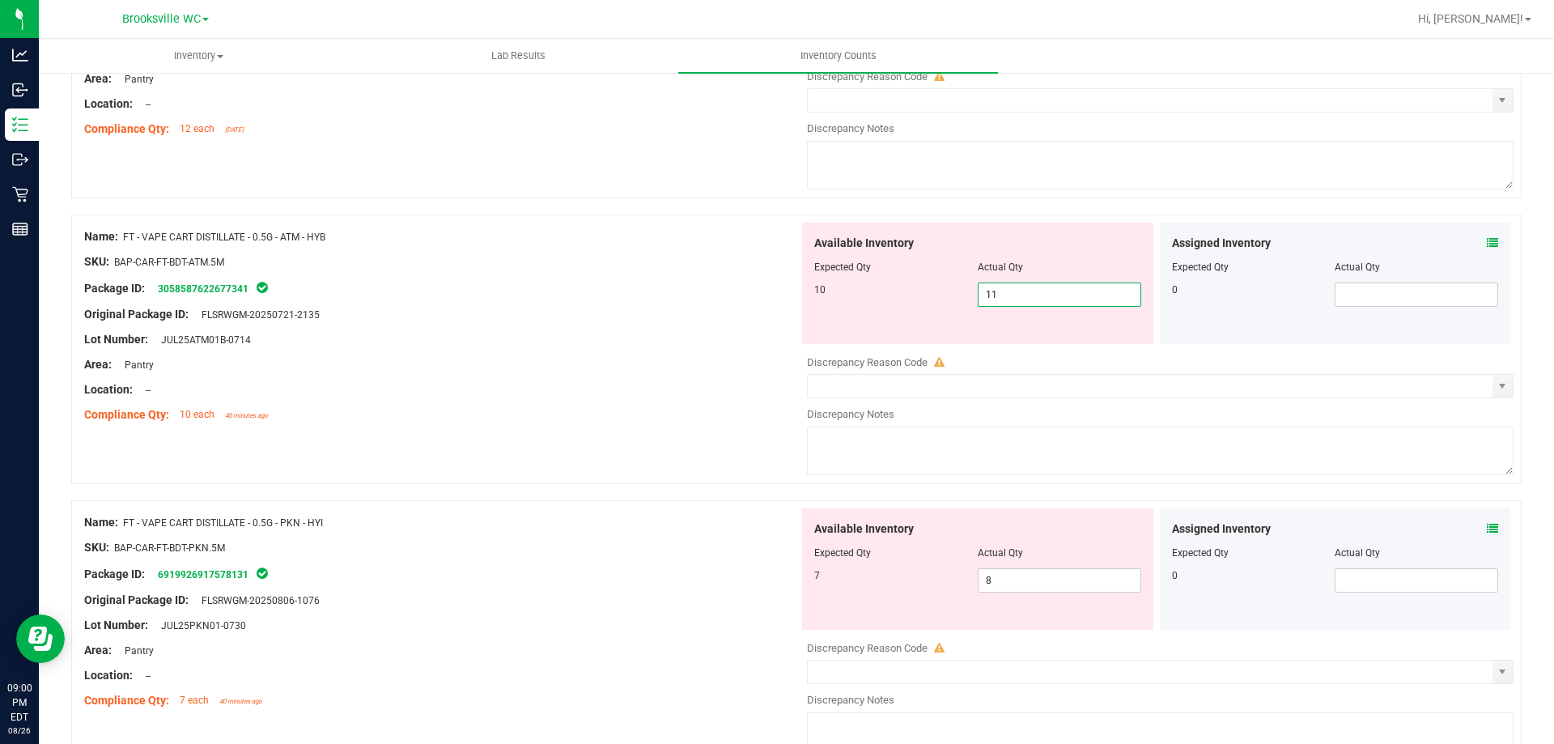
drag, startPoint x: 955, startPoint y: 290, endPoint x: 572, endPoint y: 233, distance: 387.1
click at [631, 266] on div "Name: FT - VAPE CART DISTILLATE - 0.5G - ATM - HYB SKU: BAP-CAR-FT-BDT-ATM.5M P…" at bounding box center [796, 350] width 1451 height 270
type input "10"
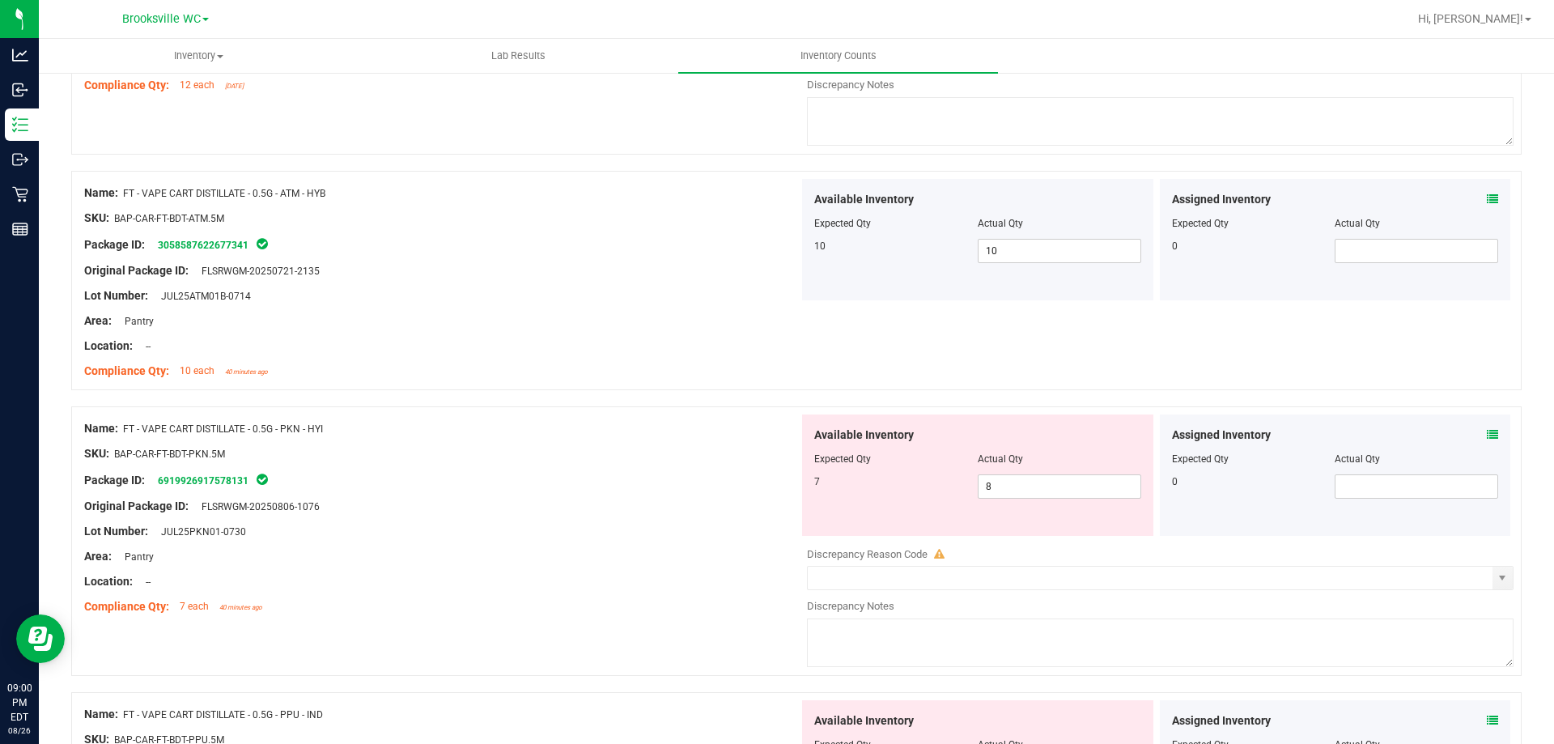
scroll to position [3157, 0]
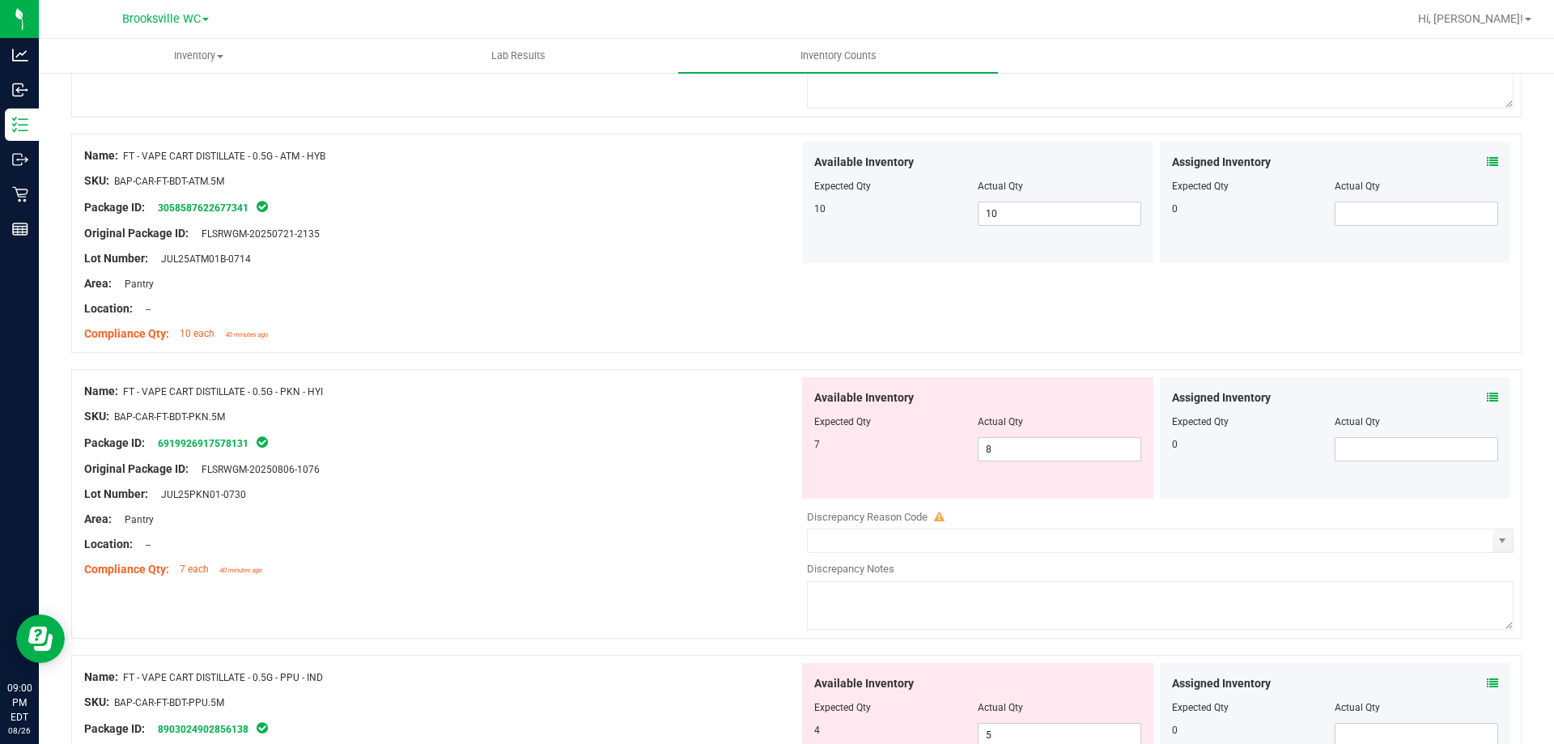
click at [1471, 397] on div "Assigned Inventory" at bounding box center [1335, 397] width 327 height 17
click at [1487, 395] on icon at bounding box center [1492, 397] width 11 height 11
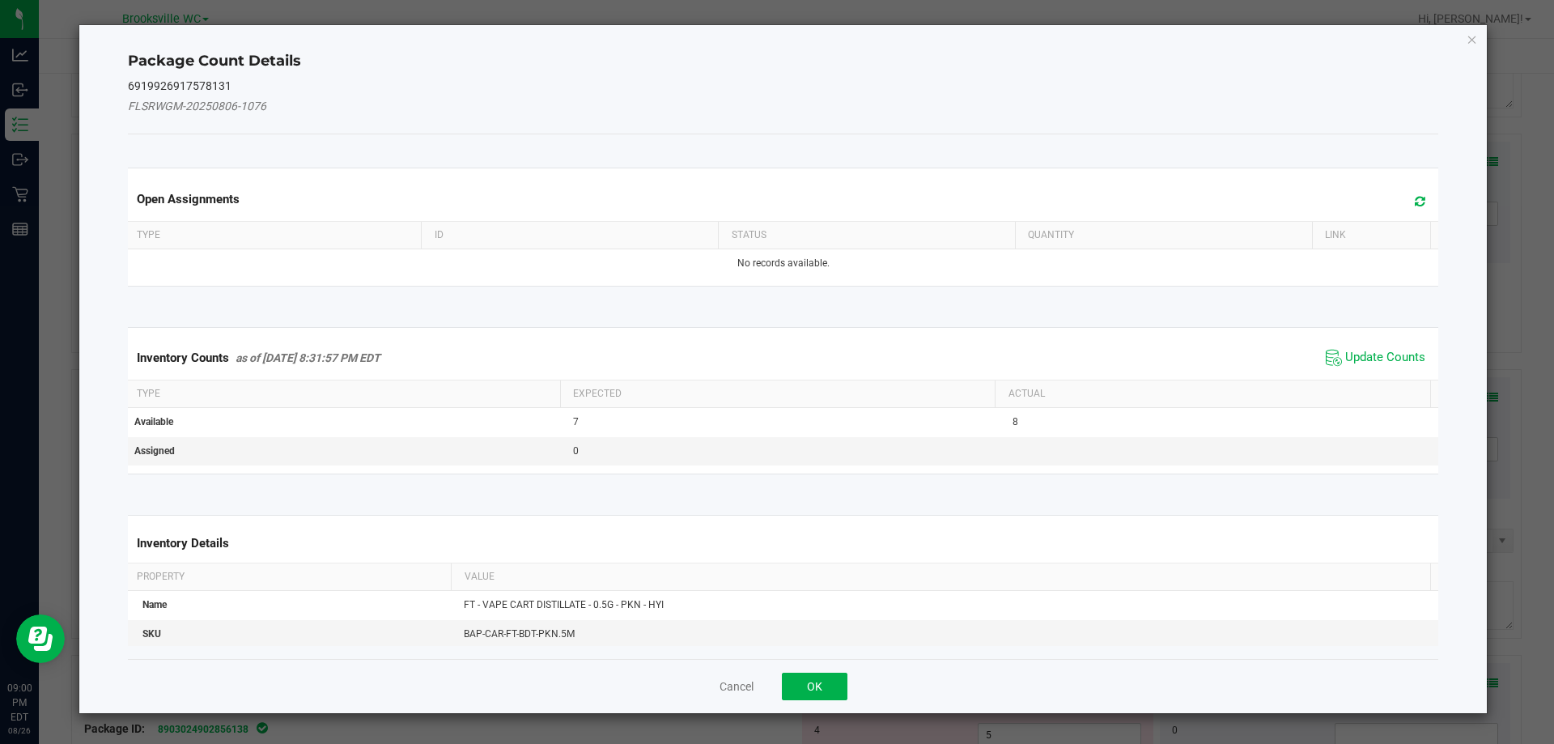
click at [1370, 341] on div "Inventory Counts as of [DATE] 8:31:57 PM EDT Update Counts" at bounding box center [784, 358] width 1318 height 44
click at [1366, 353] on span "Update Counts" at bounding box center [1385, 358] width 80 height 16
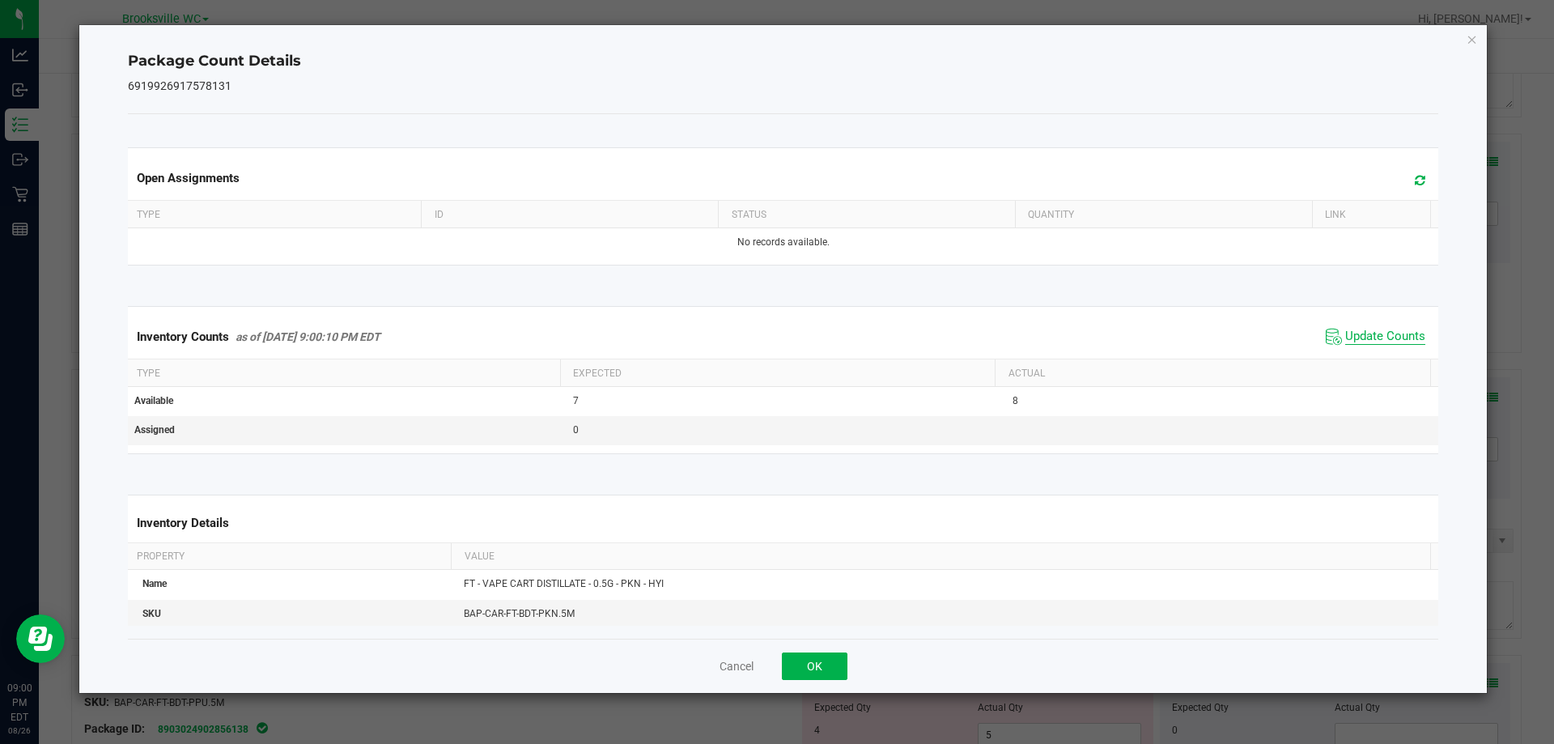
click at [1371, 342] on span "Update Counts" at bounding box center [1385, 337] width 80 height 16
click at [827, 668] on button "OK" at bounding box center [815, 667] width 66 height 28
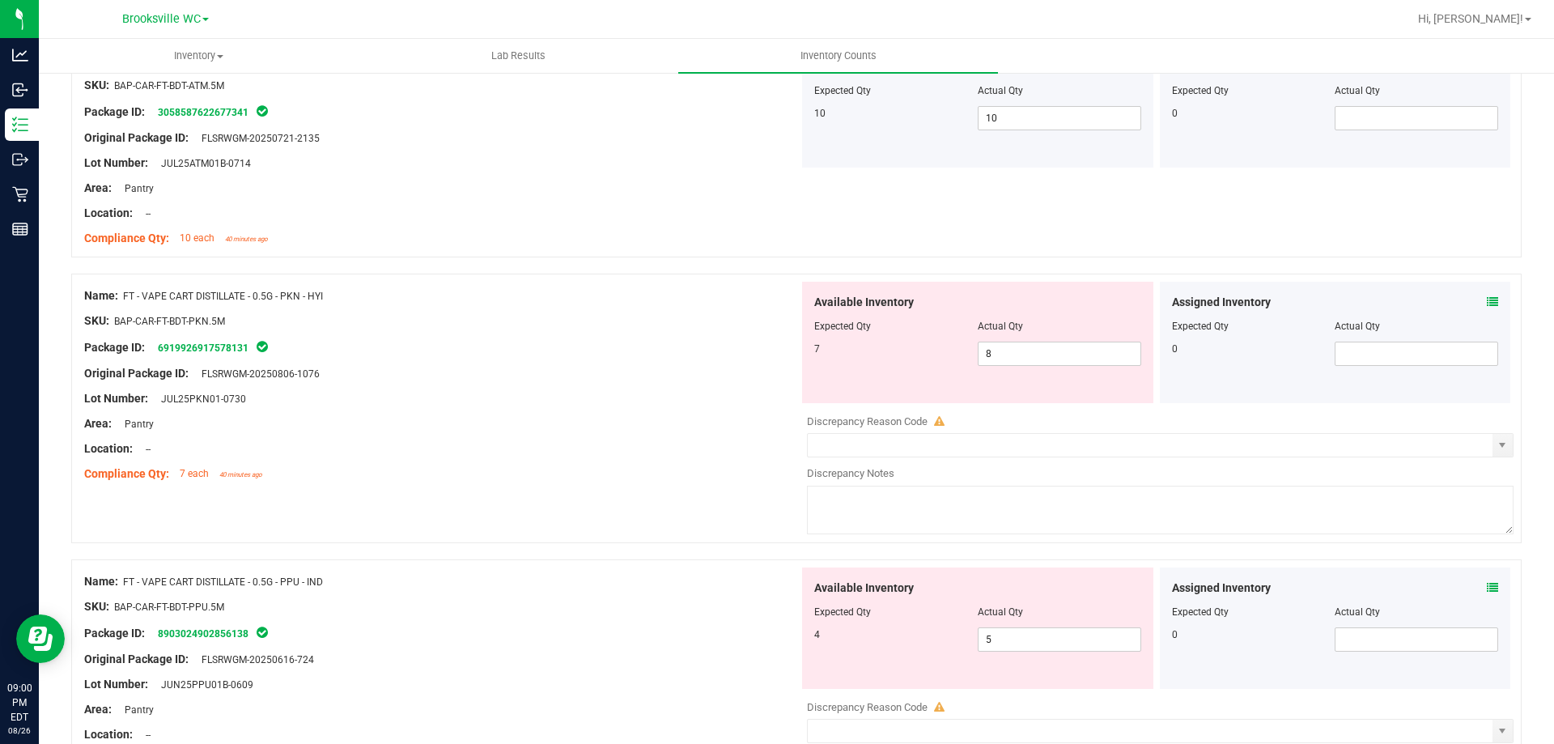
scroll to position [3400, 0]
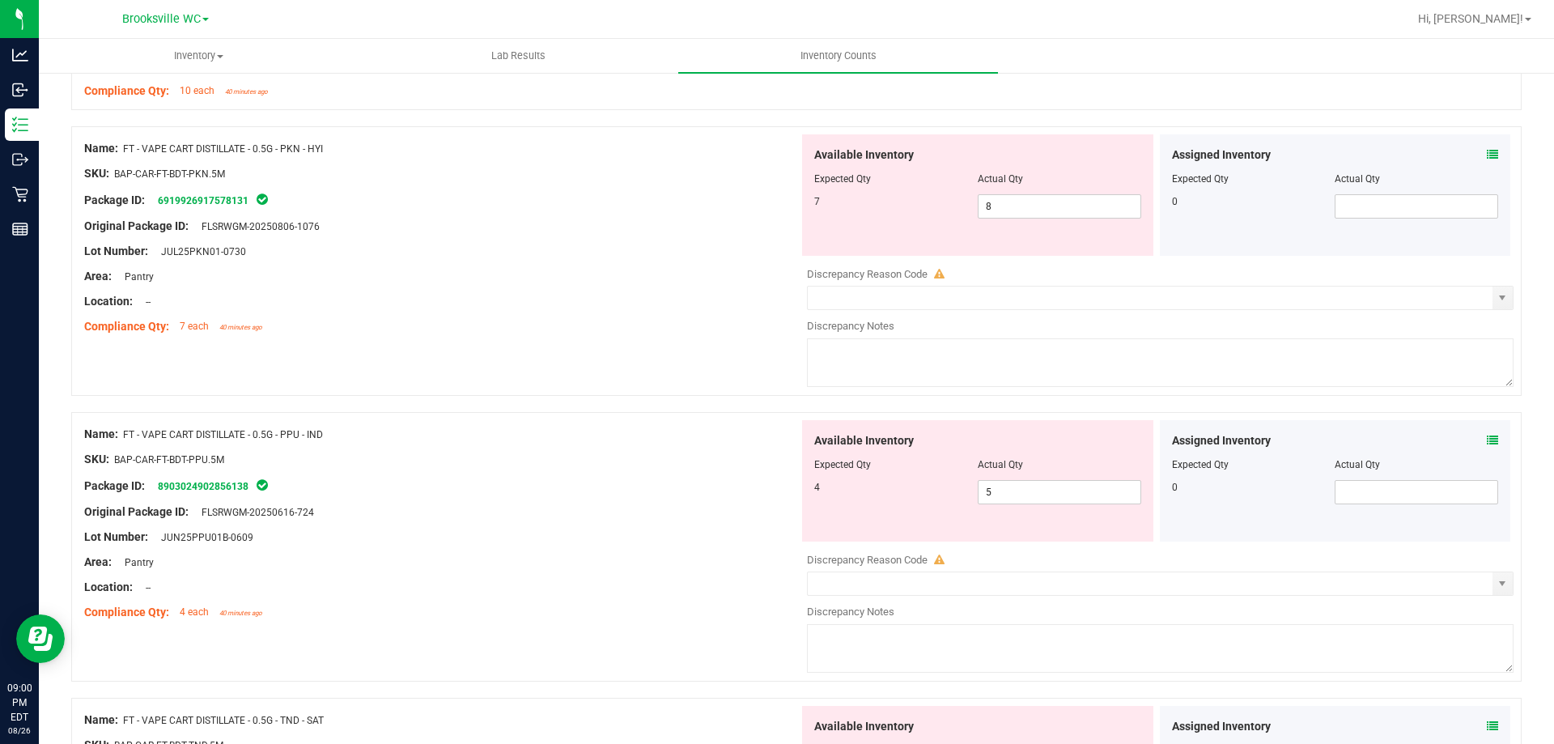
click at [1487, 439] on icon at bounding box center [1492, 440] width 11 height 11
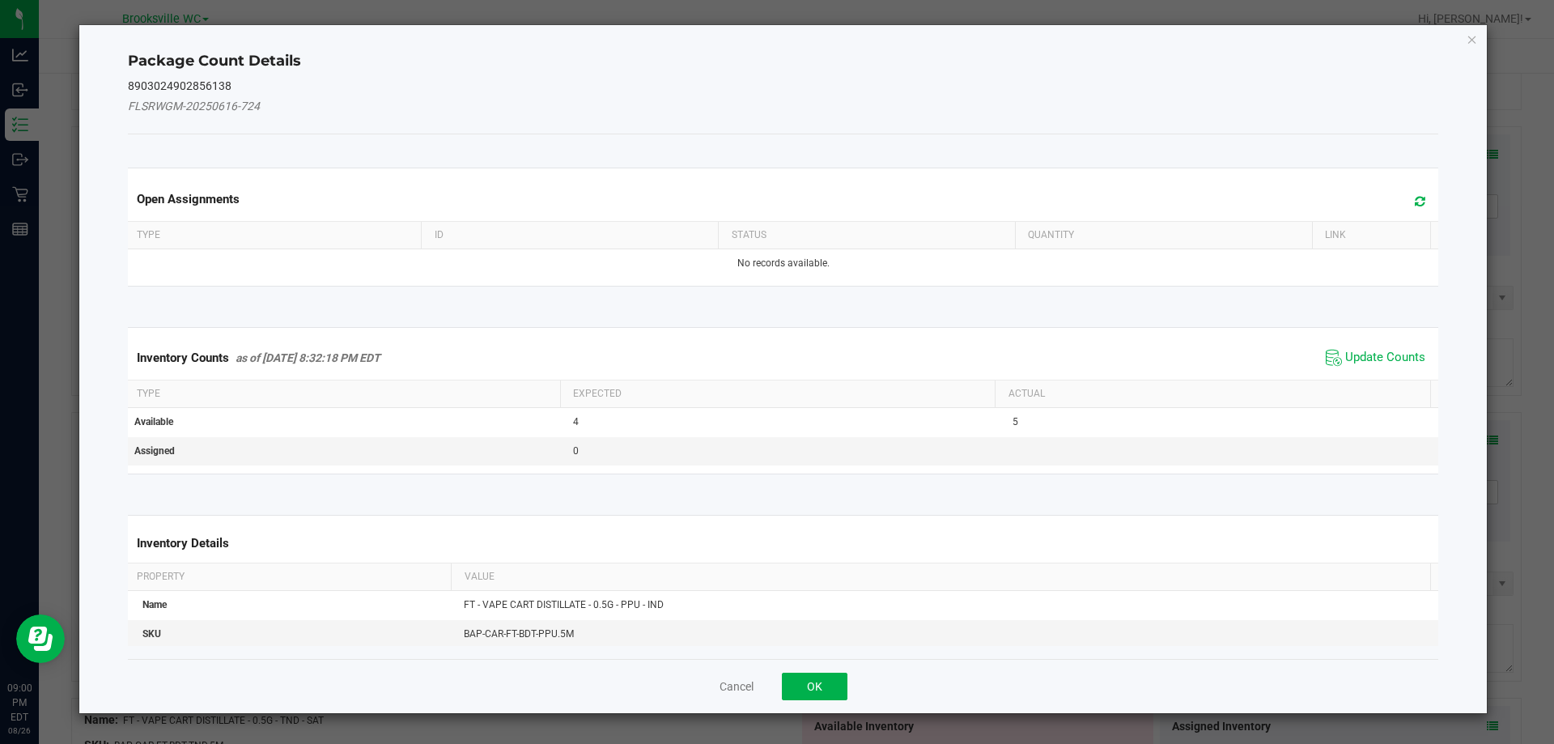
click at [1301, 338] on div "Inventory Counts as of [DATE] 8:32:18 PM EDT Update Counts" at bounding box center [784, 358] width 1318 height 44
click at [1340, 342] on div "Inventory Counts as of [DATE] 8:32:18 PM EDT Update Counts" at bounding box center [784, 358] width 1318 height 44
click at [1345, 358] on span "Update Counts" at bounding box center [1385, 358] width 80 height 16
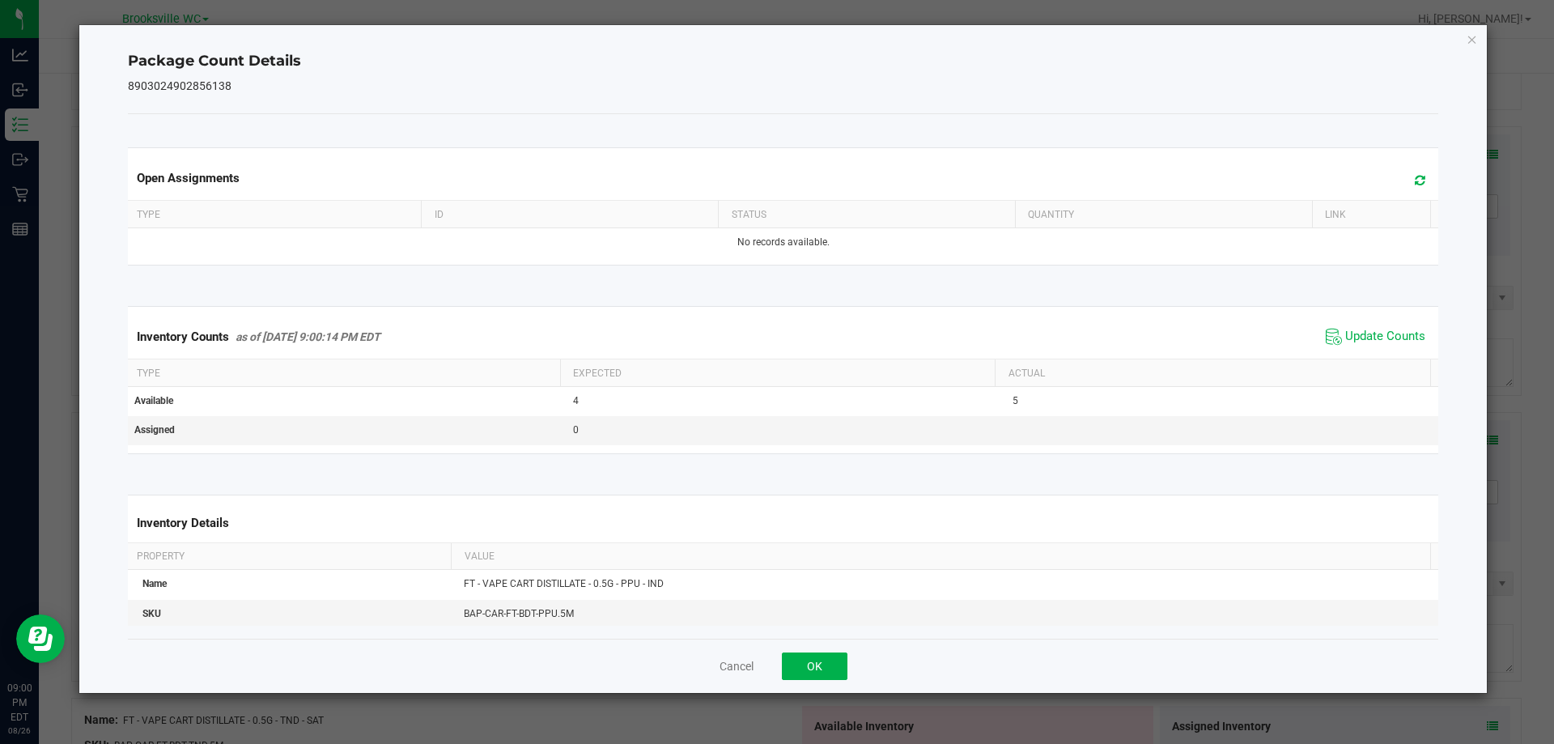
click at [1370, 351] on div "Inventory Counts as of [DATE] 9:00:14 PM EDT Update Counts" at bounding box center [784, 337] width 1318 height 44
click at [1378, 334] on span "Update Counts" at bounding box center [1385, 337] width 80 height 16
click at [824, 664] on button "OK" at bounding box center [815, 667] width 66 height 28
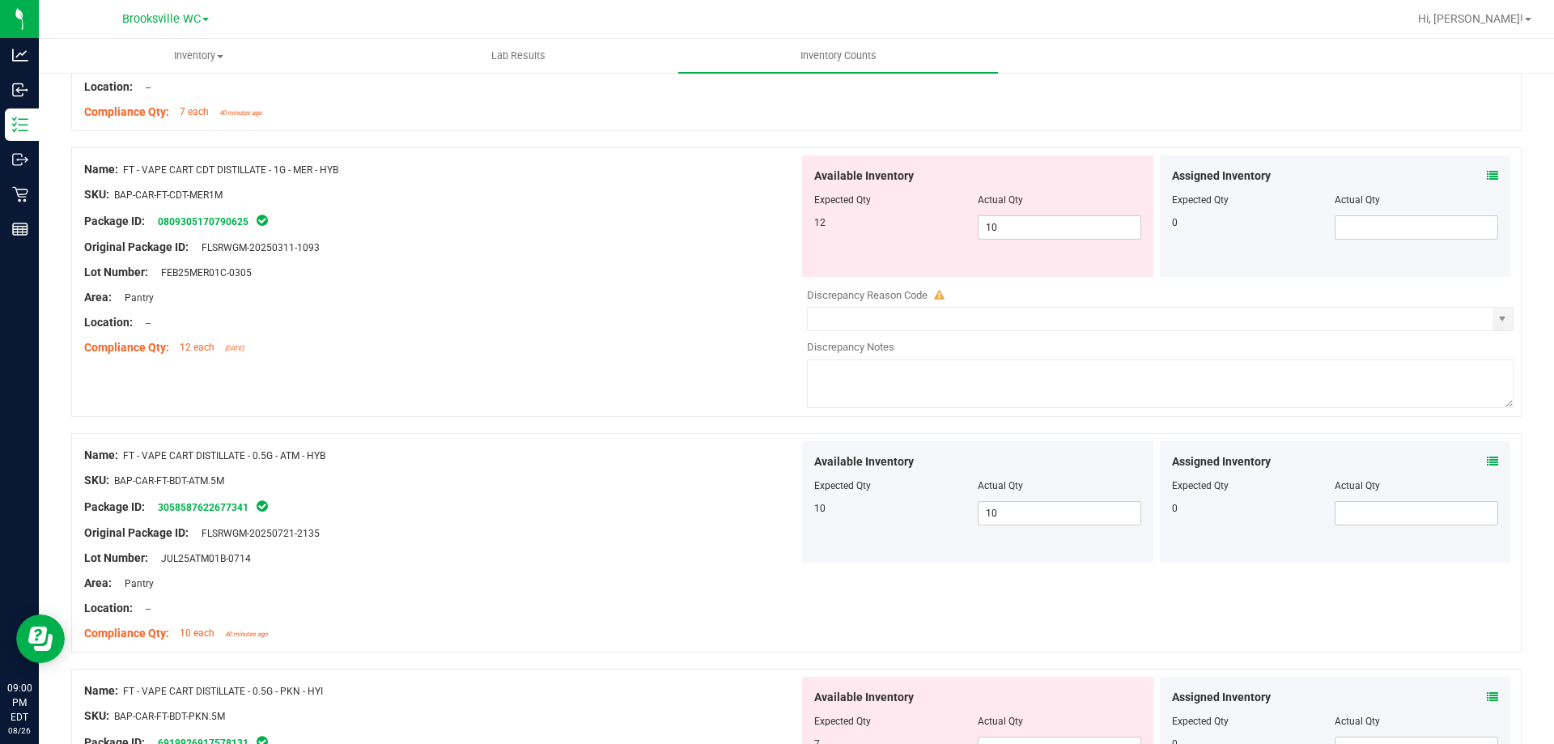
scroll to position [2753, 0]
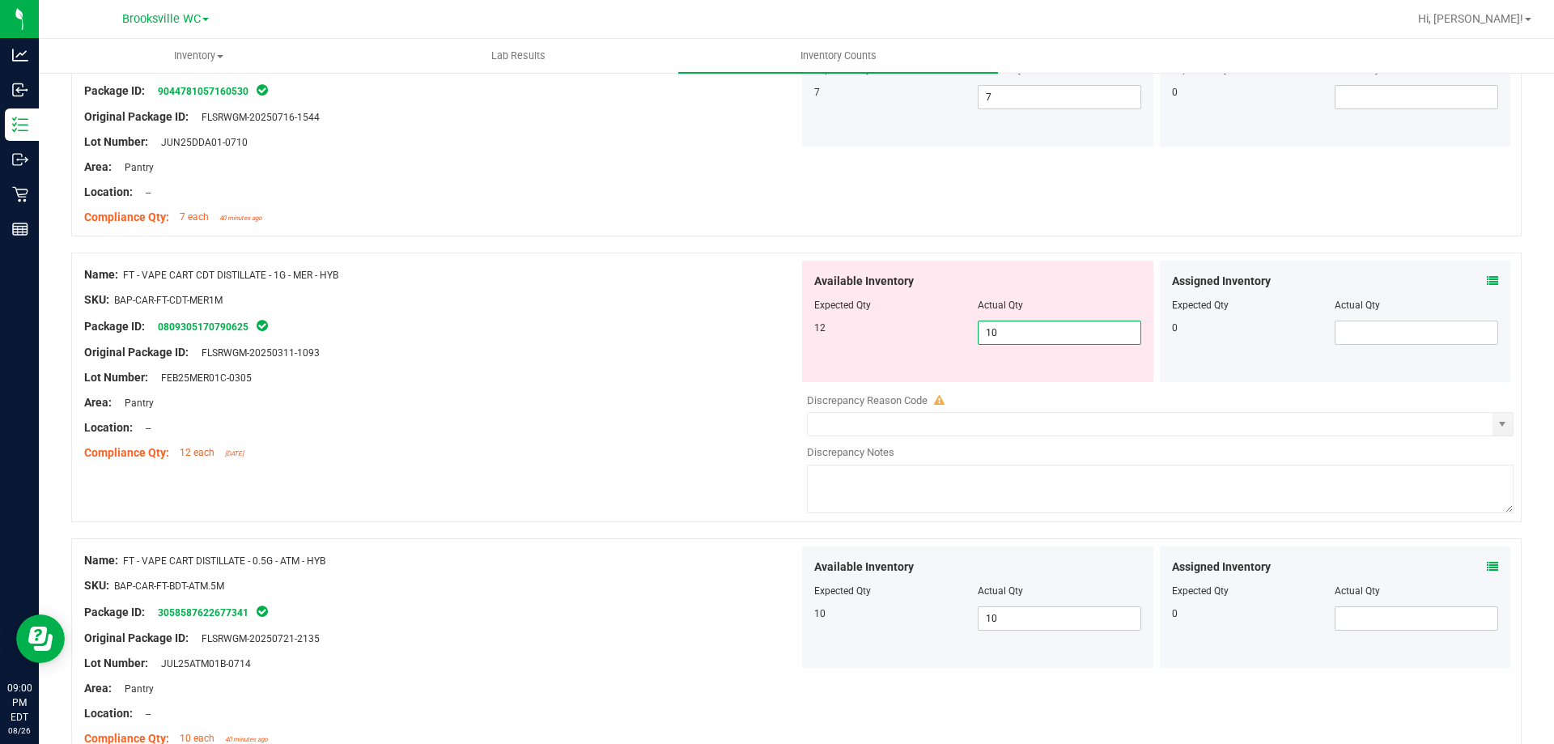
drag, startPoint x: 1057, startPoint y: 329, endPoint x: 225, endPoint y: 219, distance: 839.6
click at [294, 249] on div "Name: CCELL SILO BATTERY BLK SKU: ACC-VAP-CC-BATSIBLK Package ID: 0374282508367…" at bounding box center [796, 152] width 1451 height 5282
type input "12"
drag, startPoint x: 420, startPoint y: 448, endPoint x: 429, endPoint y: 446, distance: 9.2
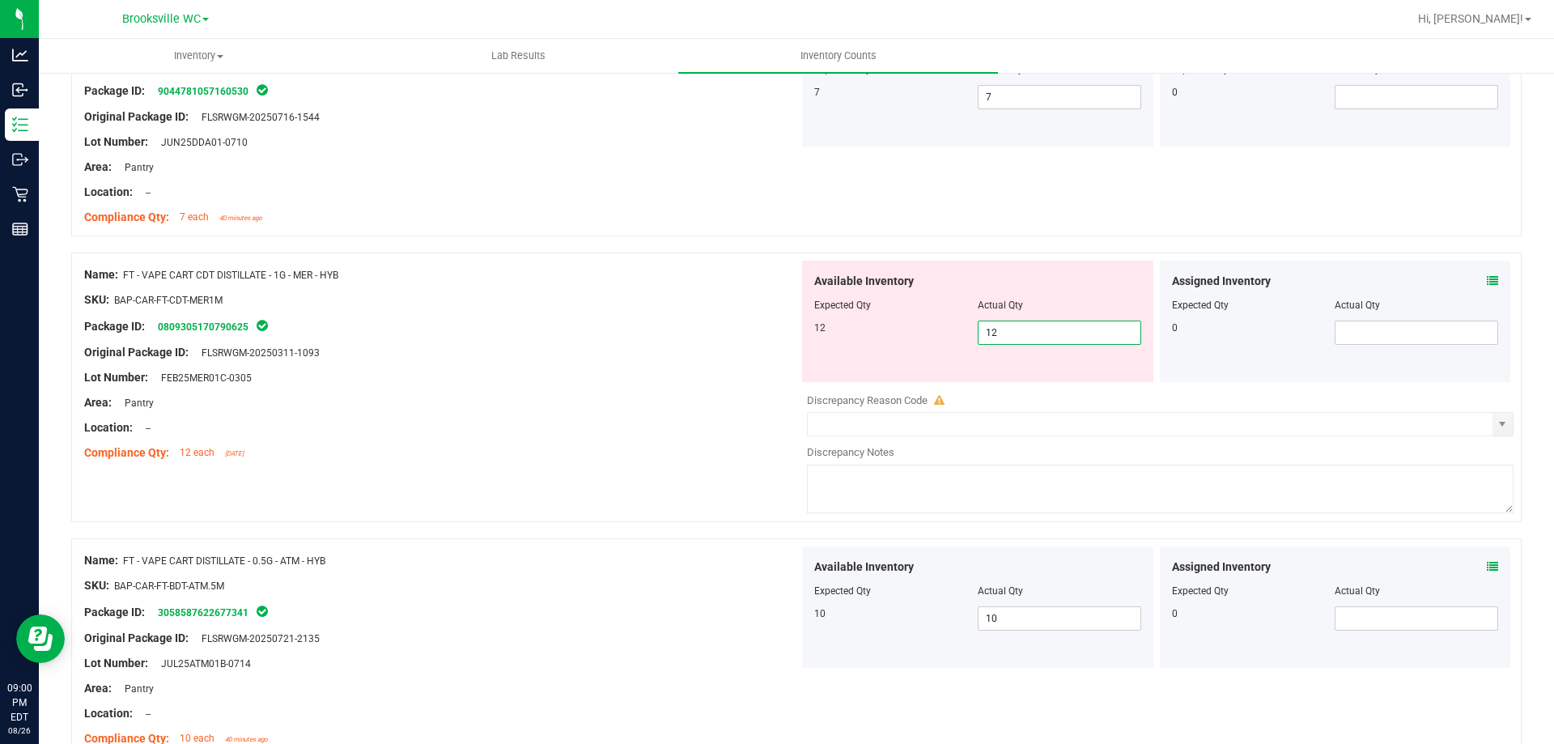
click at [428, 447] on div "Compliance Qty: 12 each [DATE]" at bounding box center [441, 452] width 715 height 17
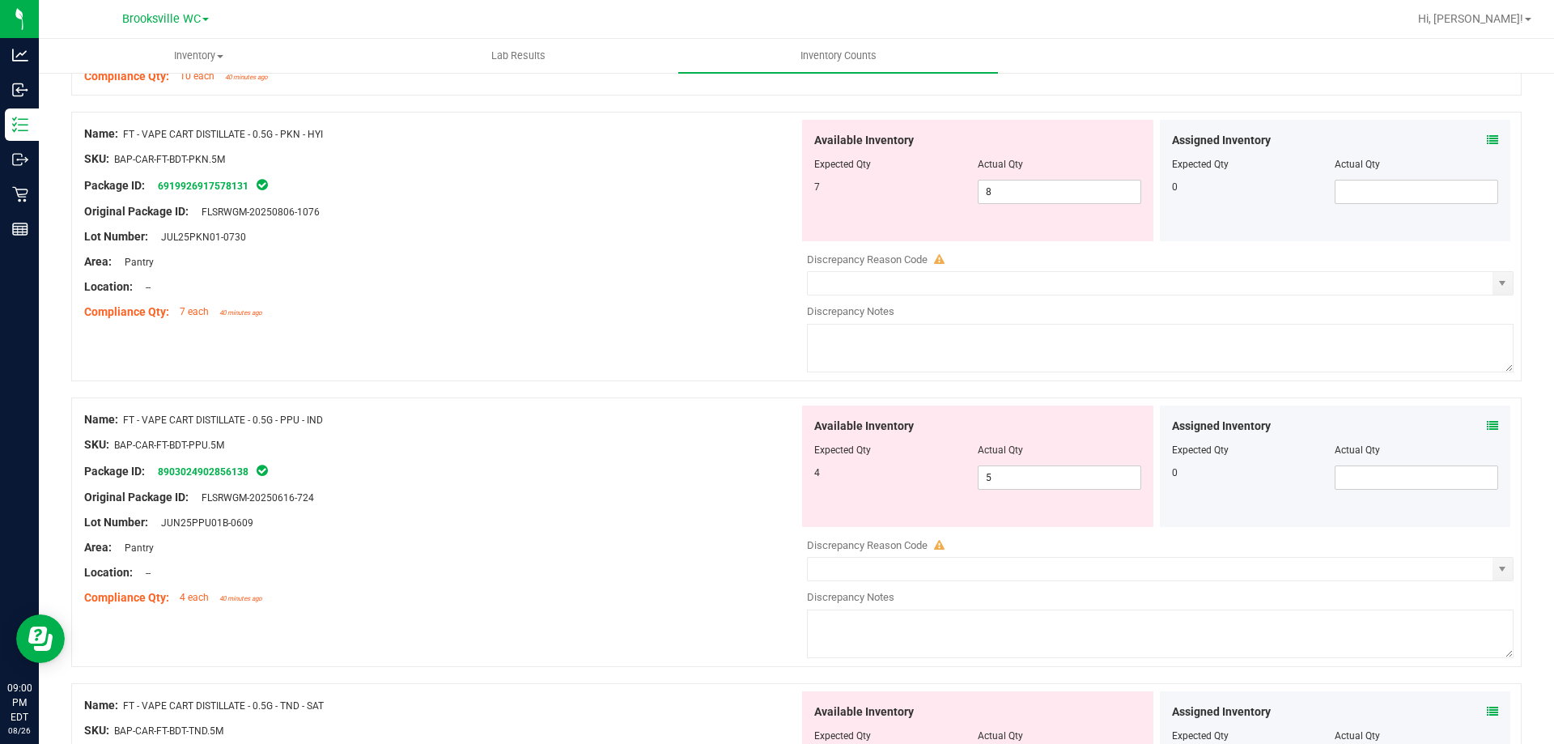
scroll to position [3400, 0]
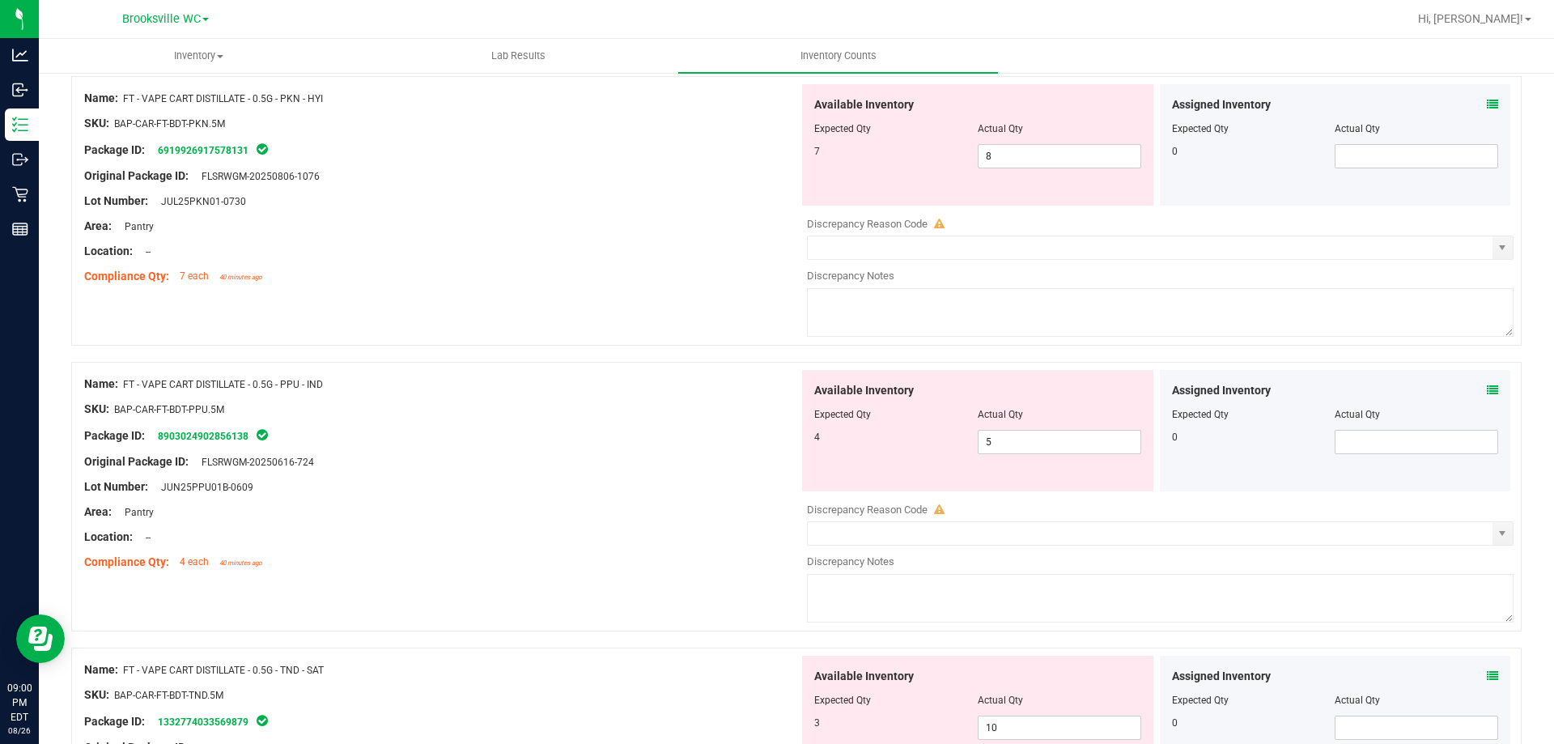
click at [1487, 390] on icon at bounding box center [1492, 390] width 11 height 11
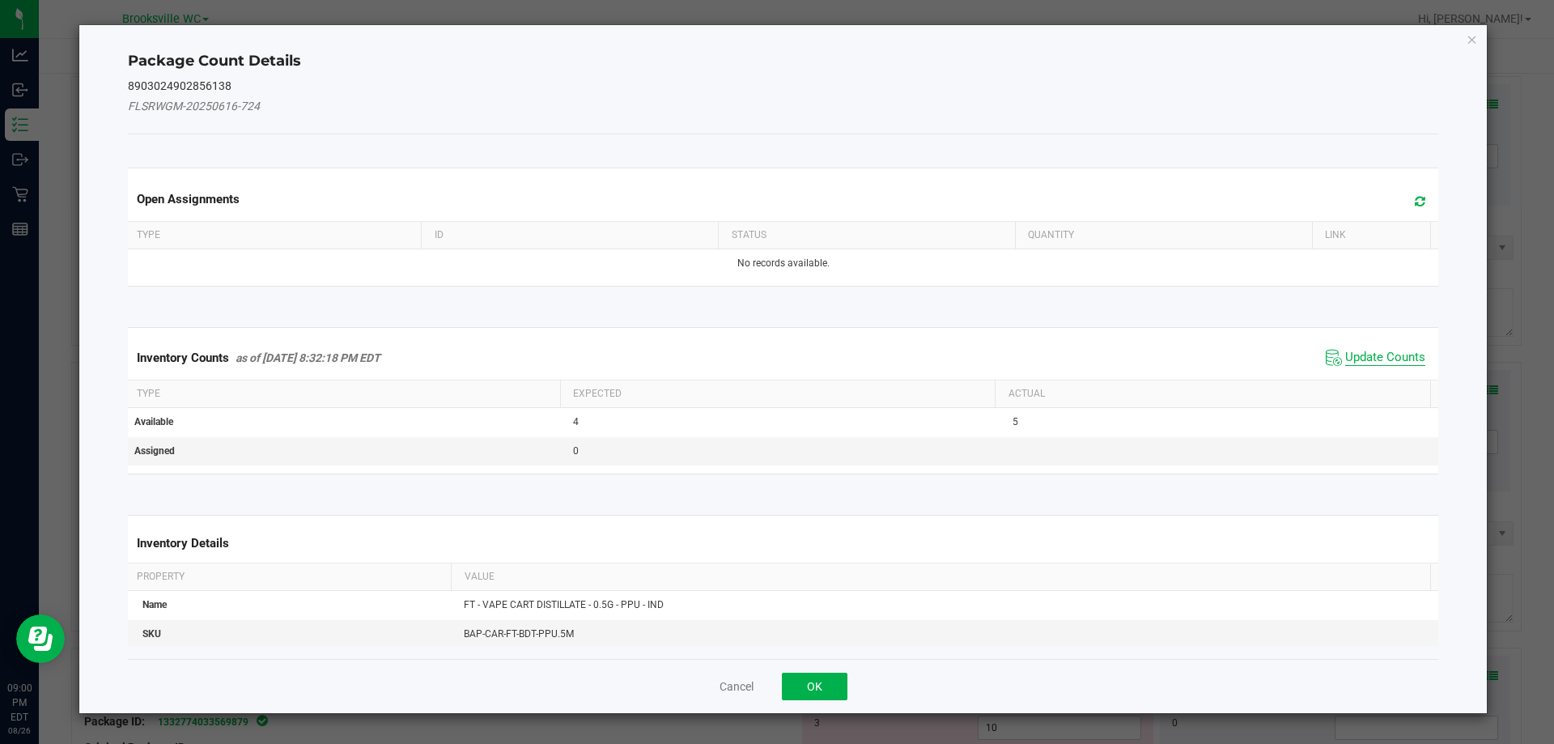
click at [1374, 357] on span "Update Counts" at bounding box center [1385, 358] width 80 height 16
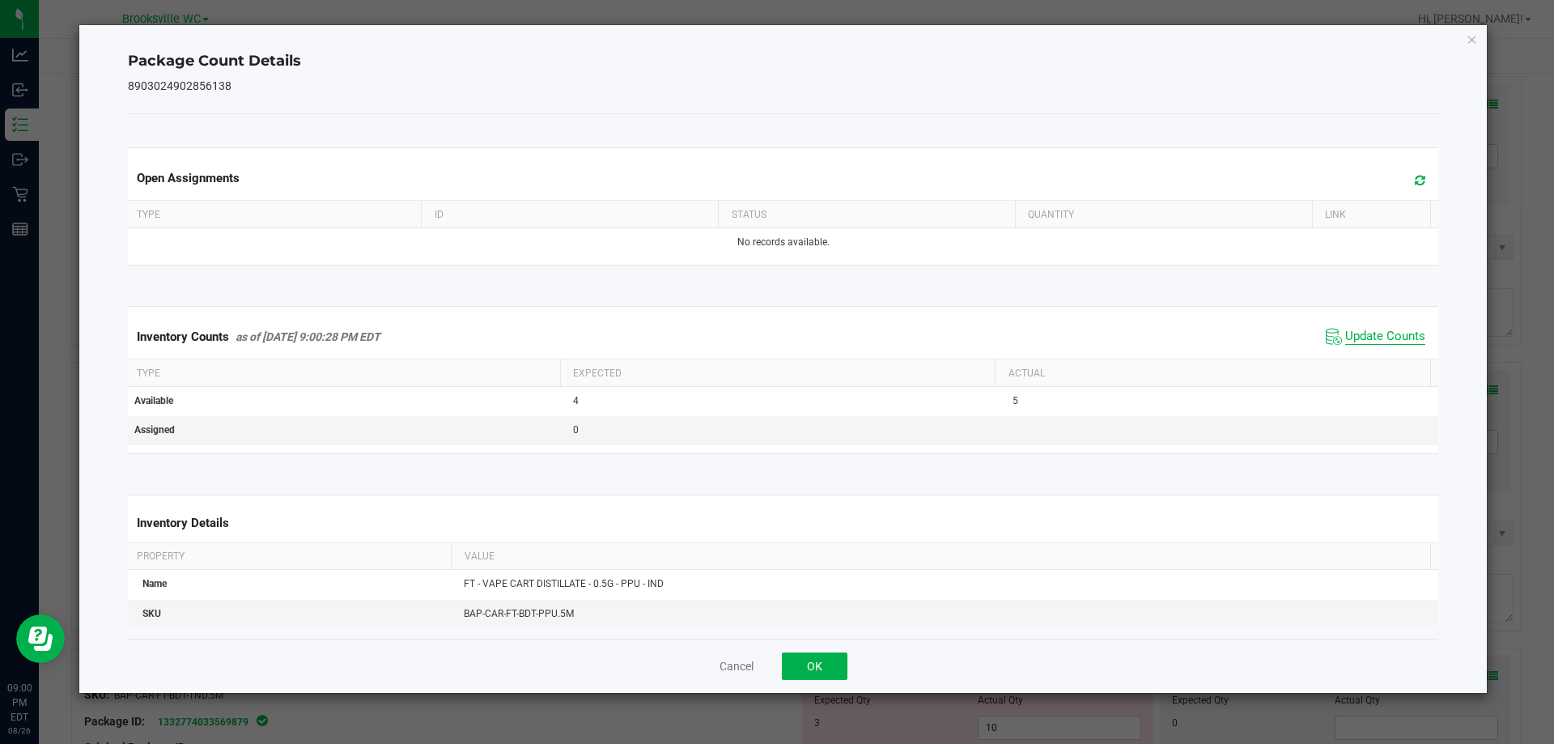
click at [1374, 342] on span "Update Counts" at bounding box center [1385, 337] width 80 height 16
click at [810, 647] on div "Cancel OK" at bounding box center [783, 666] width 1311 height 54
click at [811, 665] on button "OK" at bounding box center [815, 667] width 66 height 28
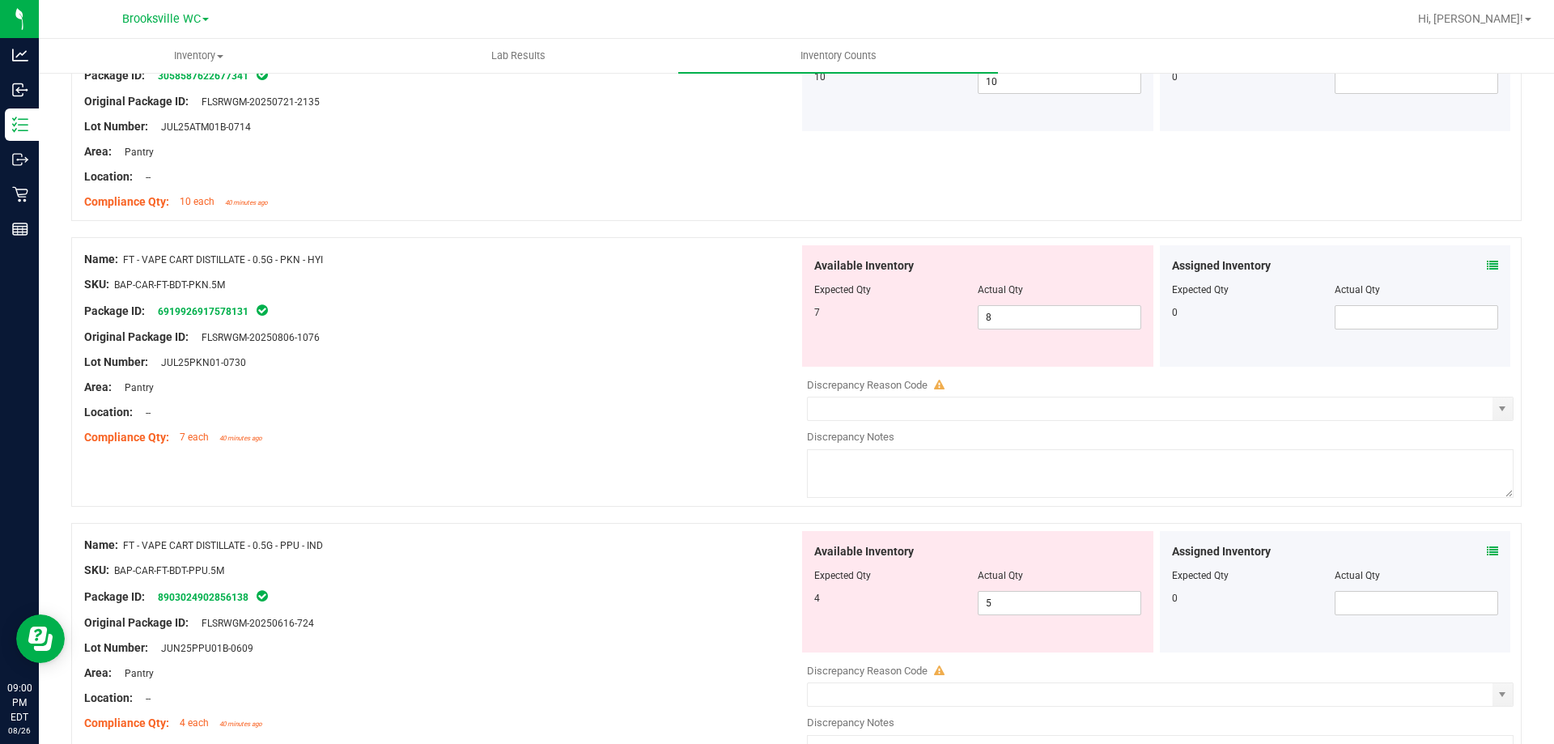
scroll to position [3238, 0]
drag, startPoint x: 1034, startPoint y: 320, endPoint x: 458, endPoint y: 265, distance: 578.2
click at [458, 265] on div "Name: FT - VAPE CART DISTILLATE - 0.5G - PKN - HYI SKU: BAP-CAR-FT-BDT-PKN.5M P…" at bounding box center [796, 373] width 1451 height 270
type input "7"
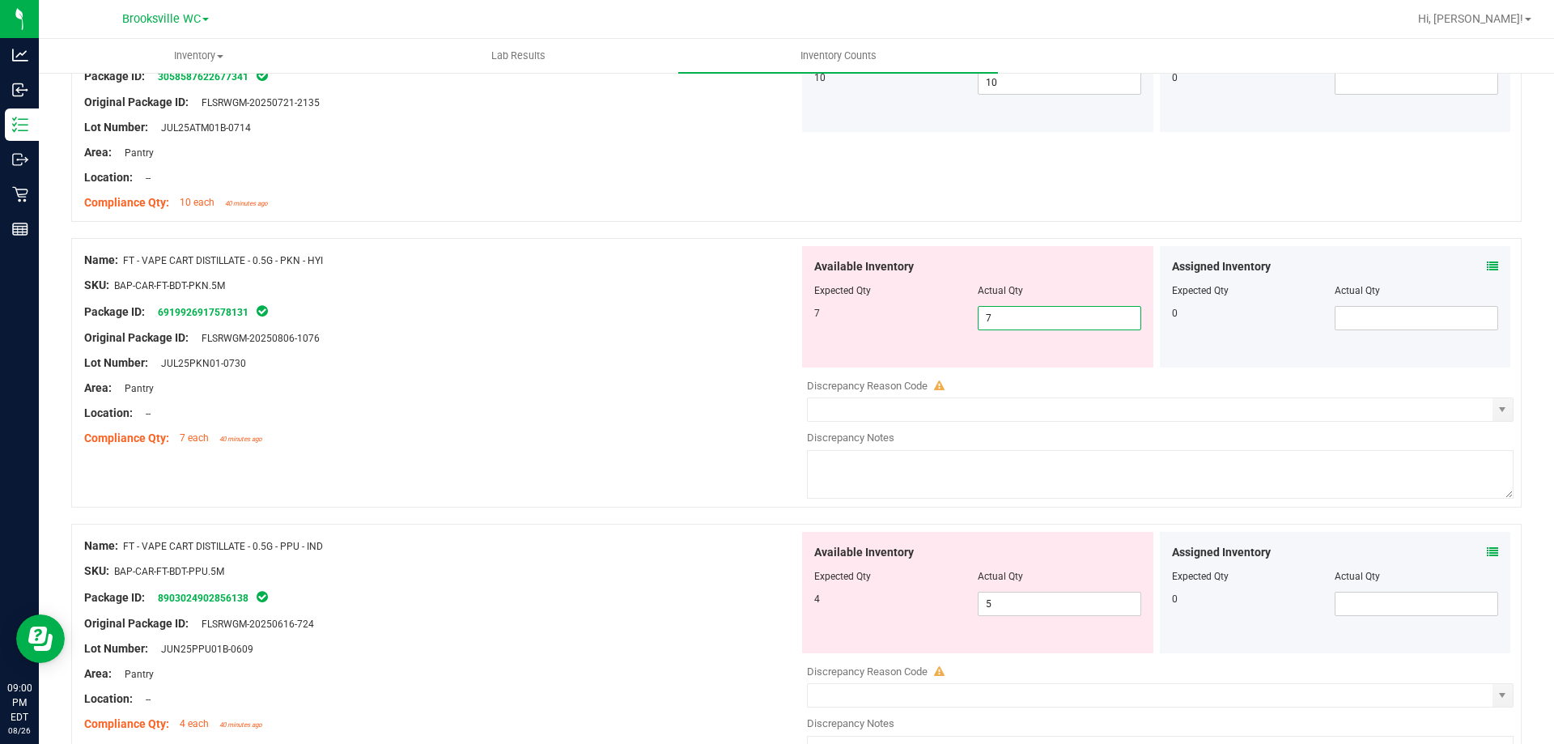
click at [763, 584] on div "Name: FT - VAPE CART DISTILLATE - 0.5G - PPU - IND SKU: BAP-CAR-FT-BDT-PPU.5M P…" at bounding box center [441, 635] width 715 height 206
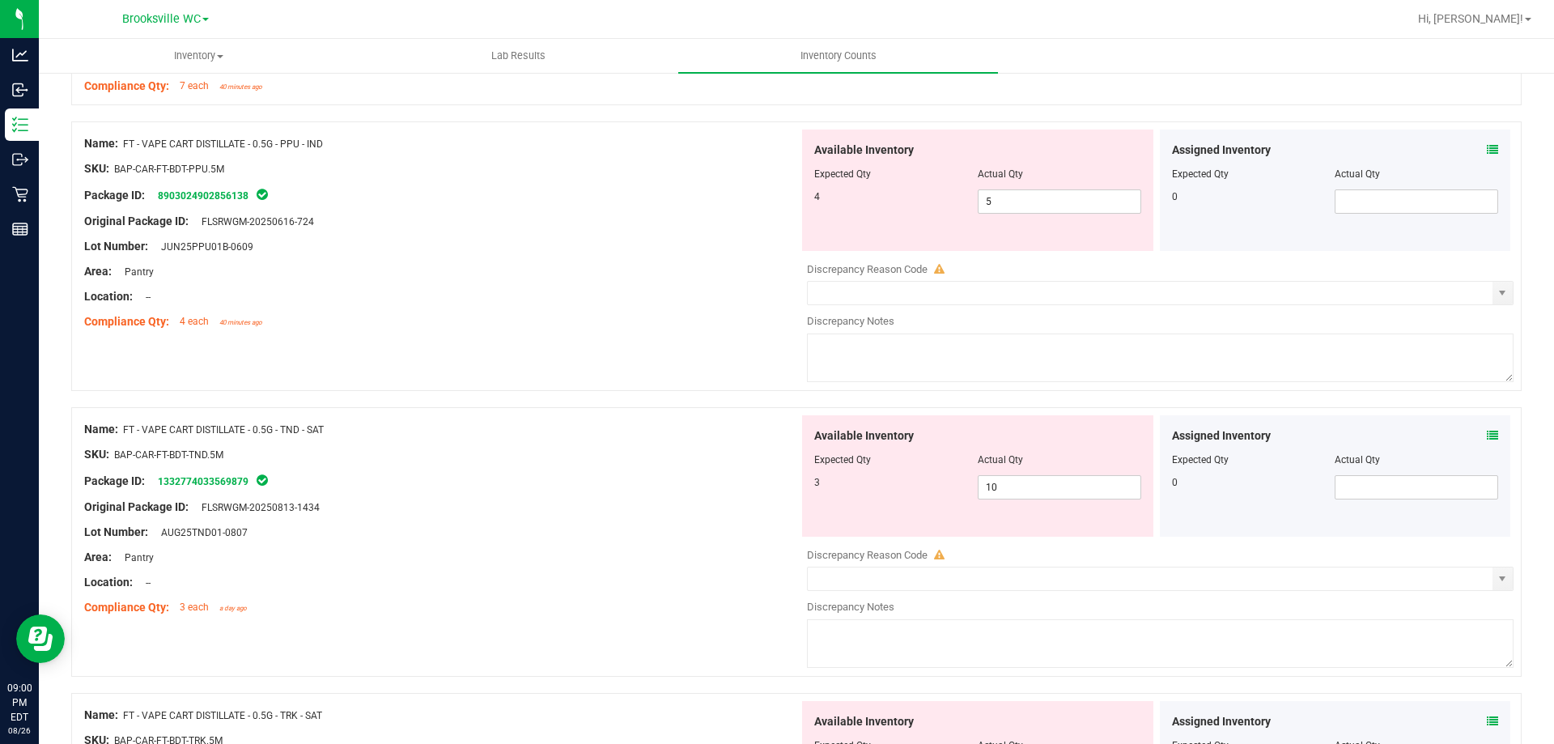
scroll to position [3562, 0]
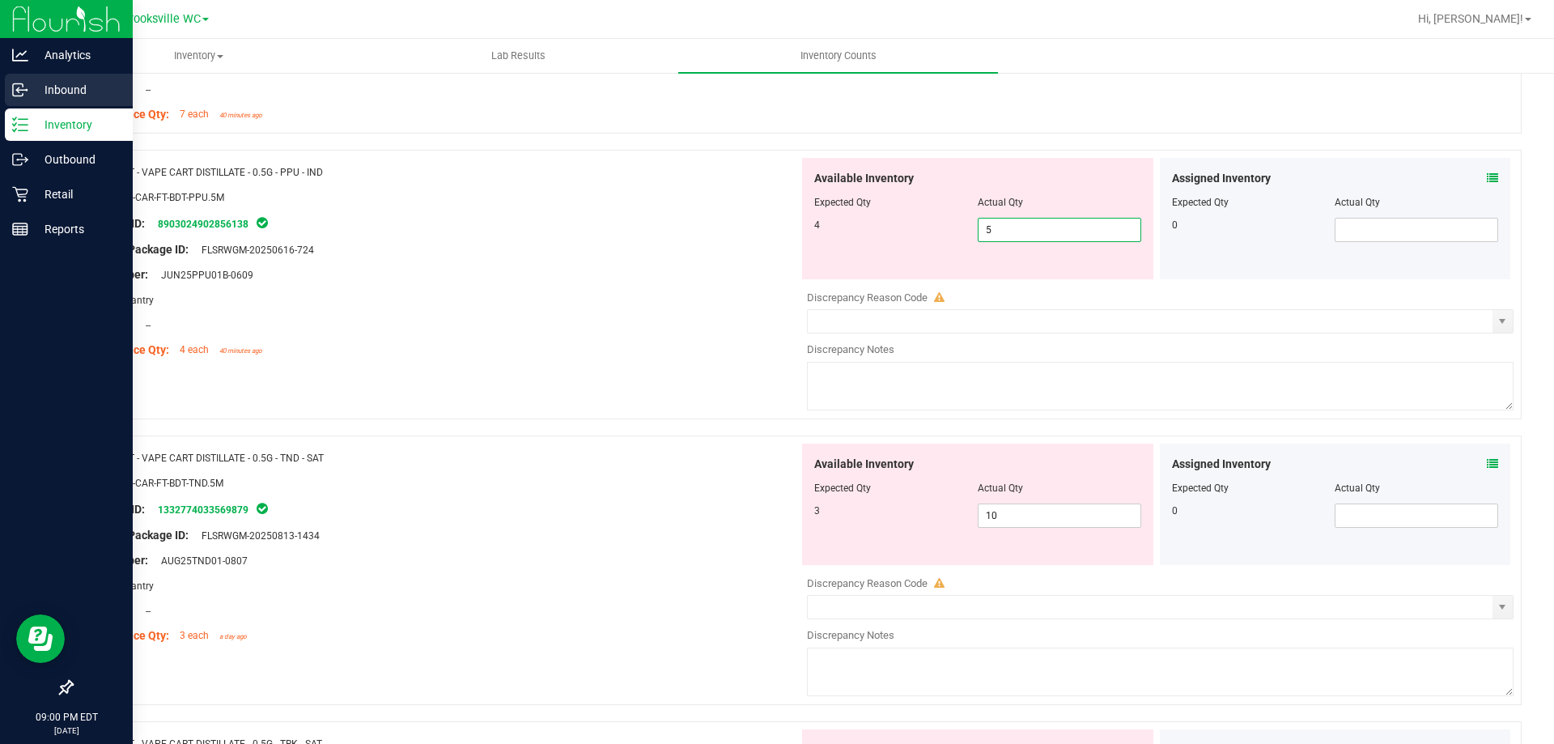
drag, startPoint x: 1022, startPoint y: 236, endPoint x: 0, endPoint y: 74, distance: 1034.5
type input "4"
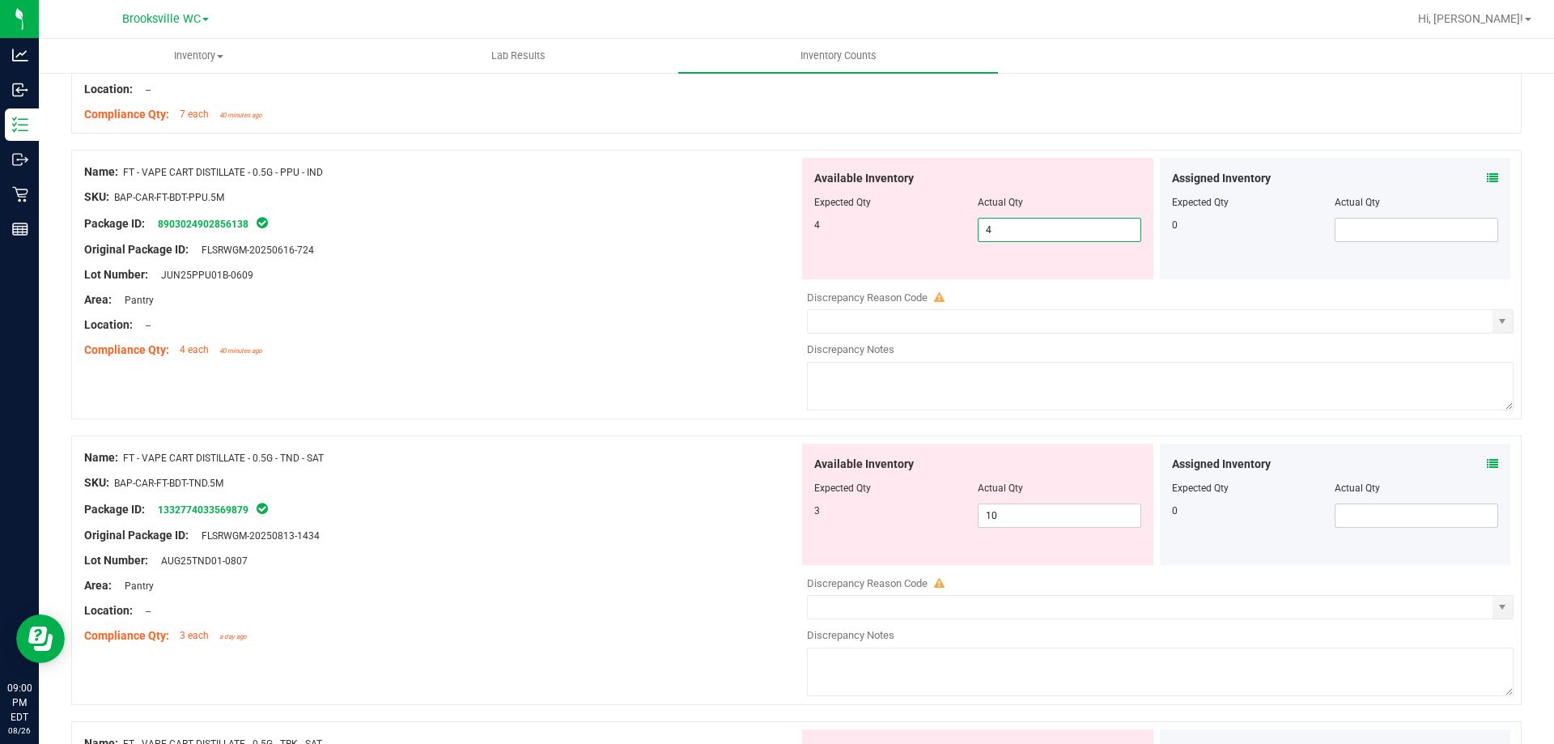
type input "4"
click at [525, 306] on div "Area: Pantry" at bounding box center [441, 299] width 715 height 17
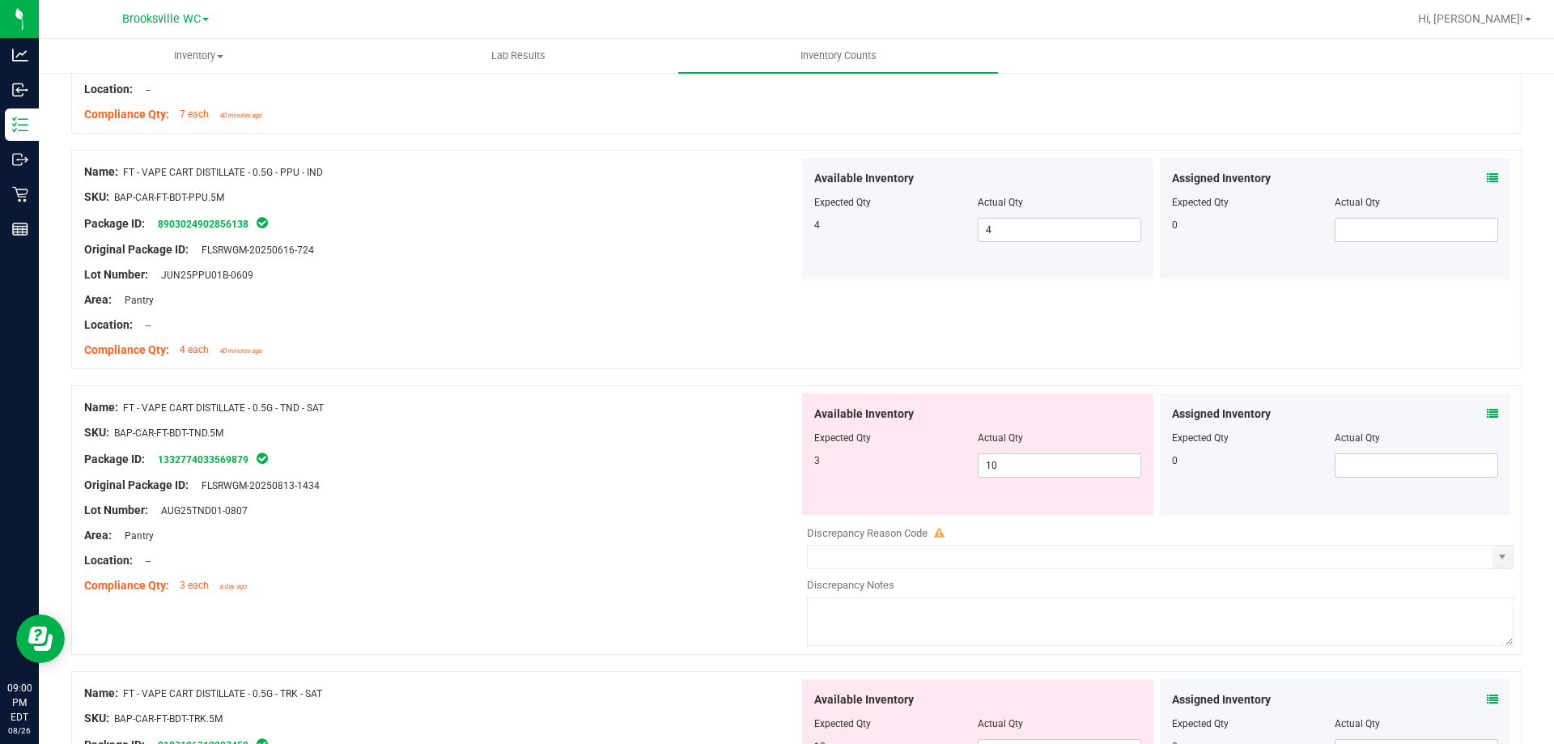
scroll to position [3643, 0]
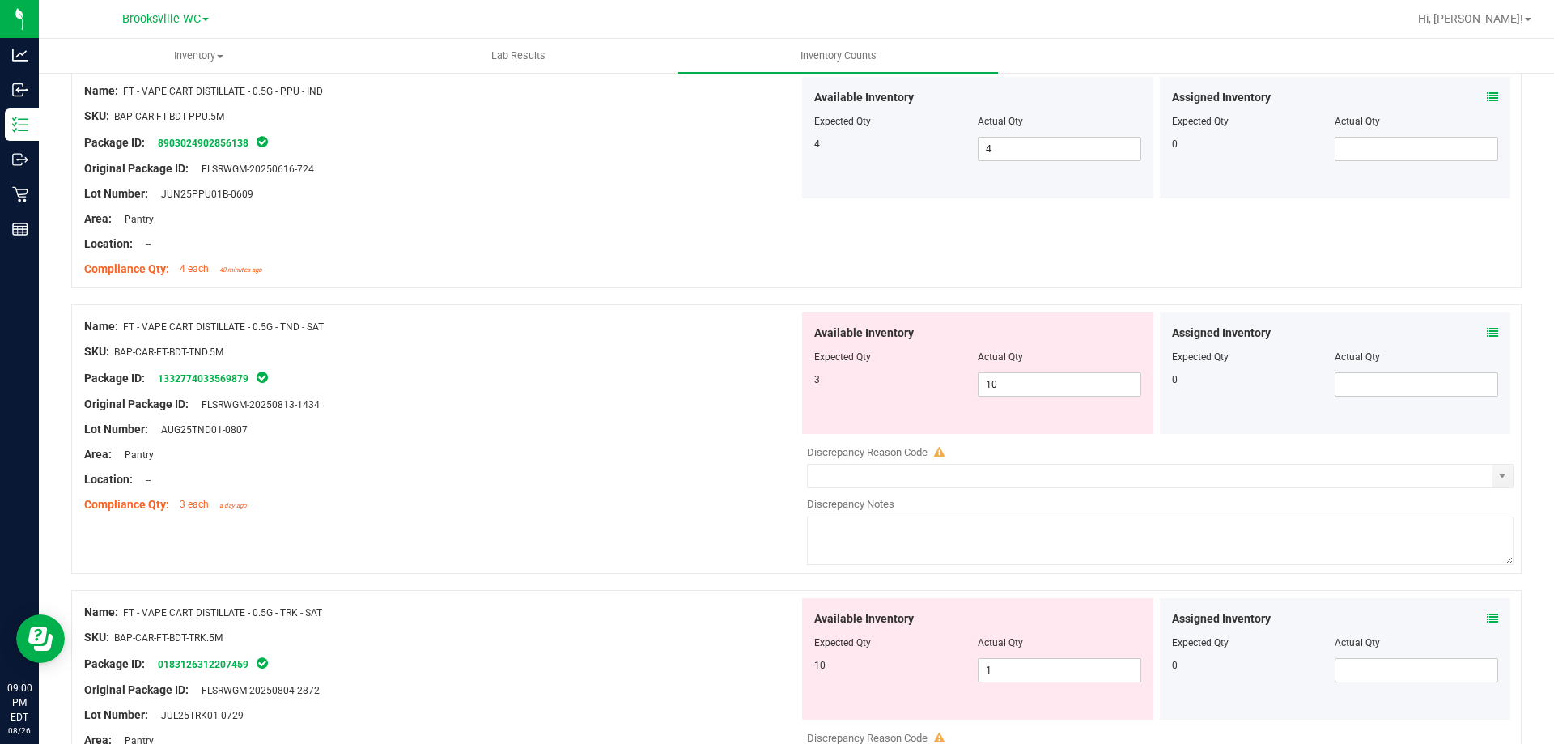
click at [1487, 325] on span at bounding box center [1492, 333] width 11 height 17
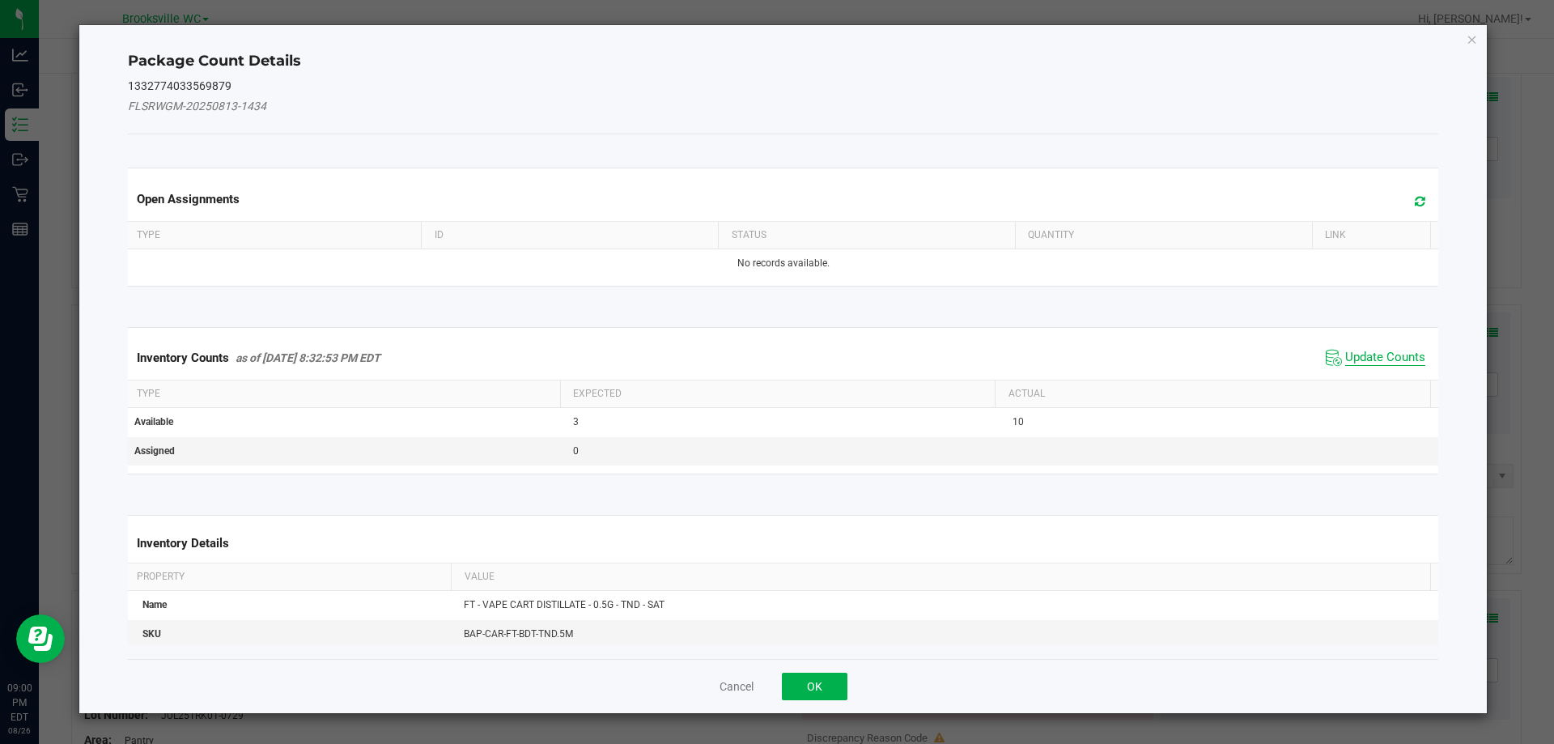
click at [1398, 351] on span "Update Counts" at bounding box center [1385, 358] width 80 height 16
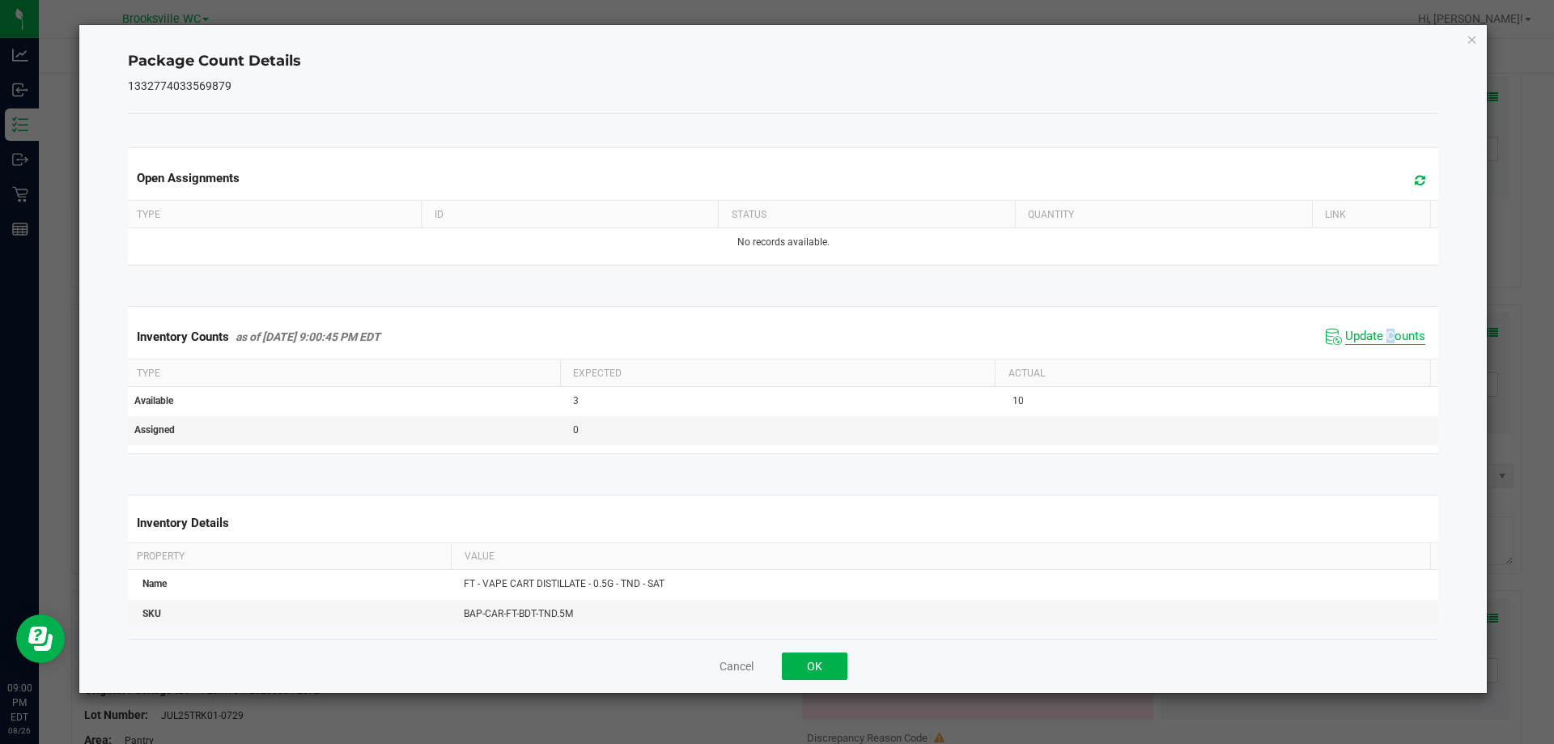
click at [1379, 329] on span "Update Counts" at bounding box center [1385, 337] width 80 height 16
click at [813, 670] on button "OK" at bounding box center [815, 667] width 66 height 28
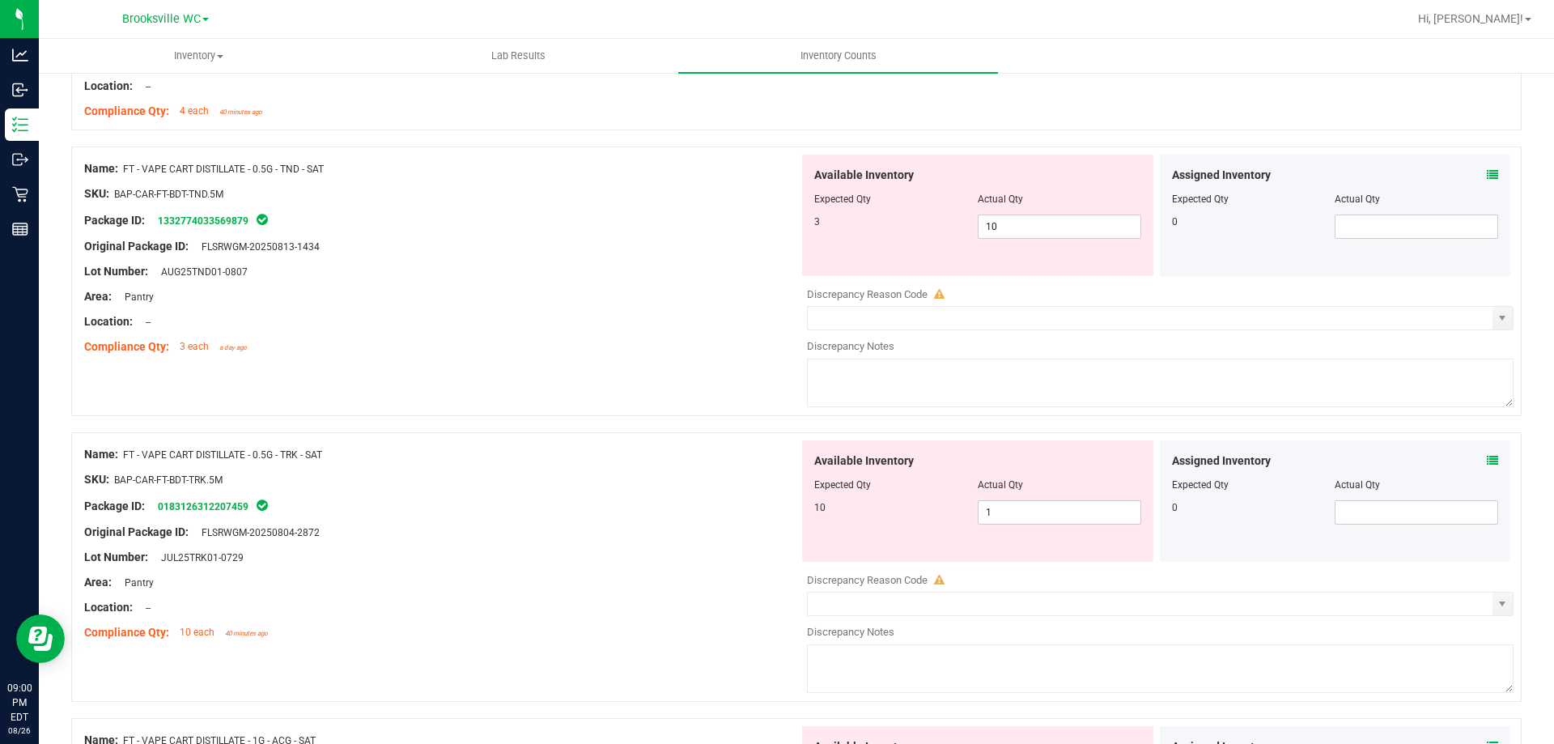
scroll to position [3805, 0]
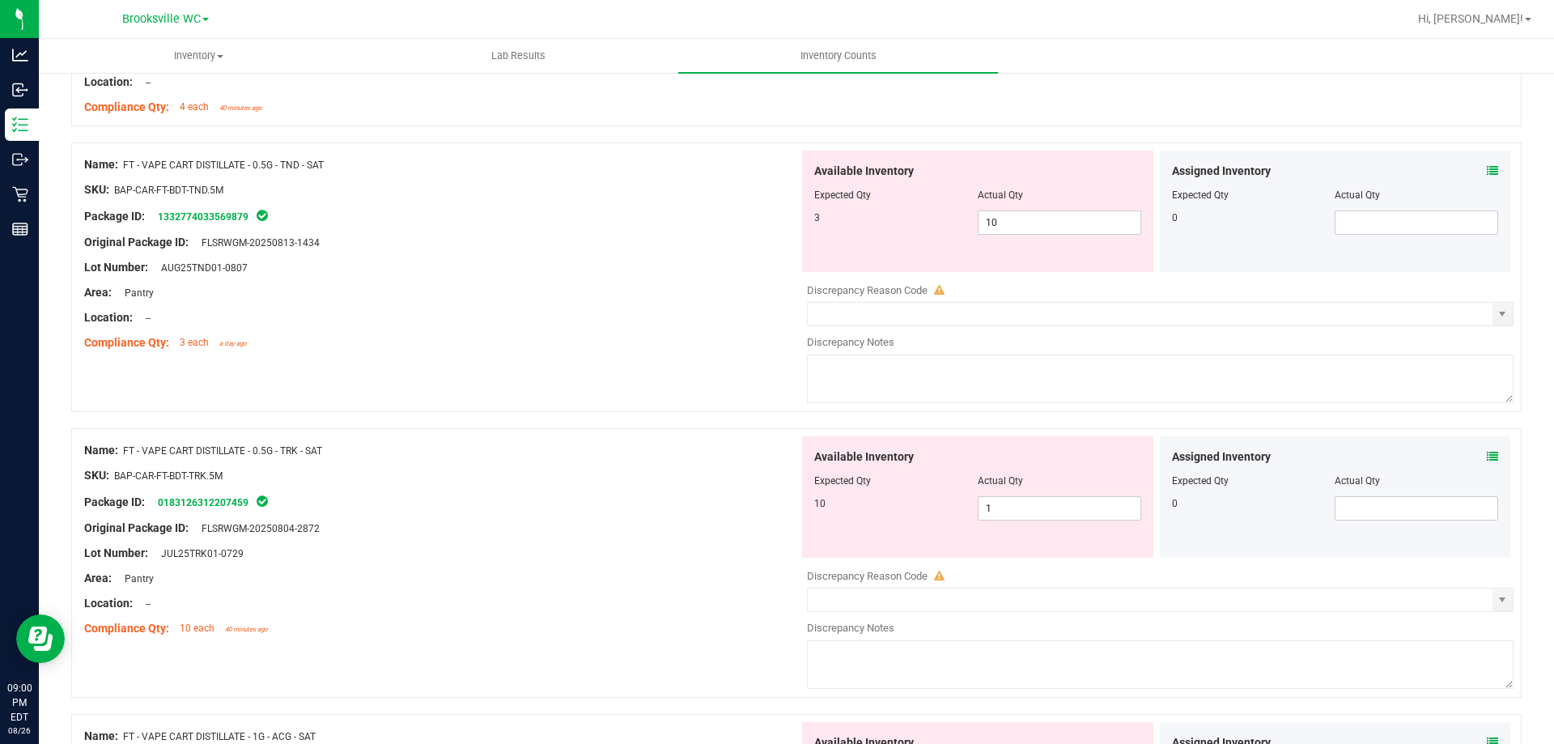
click at [1487, 451] on icon at bounding box center [1492, 456] width 11 height 11
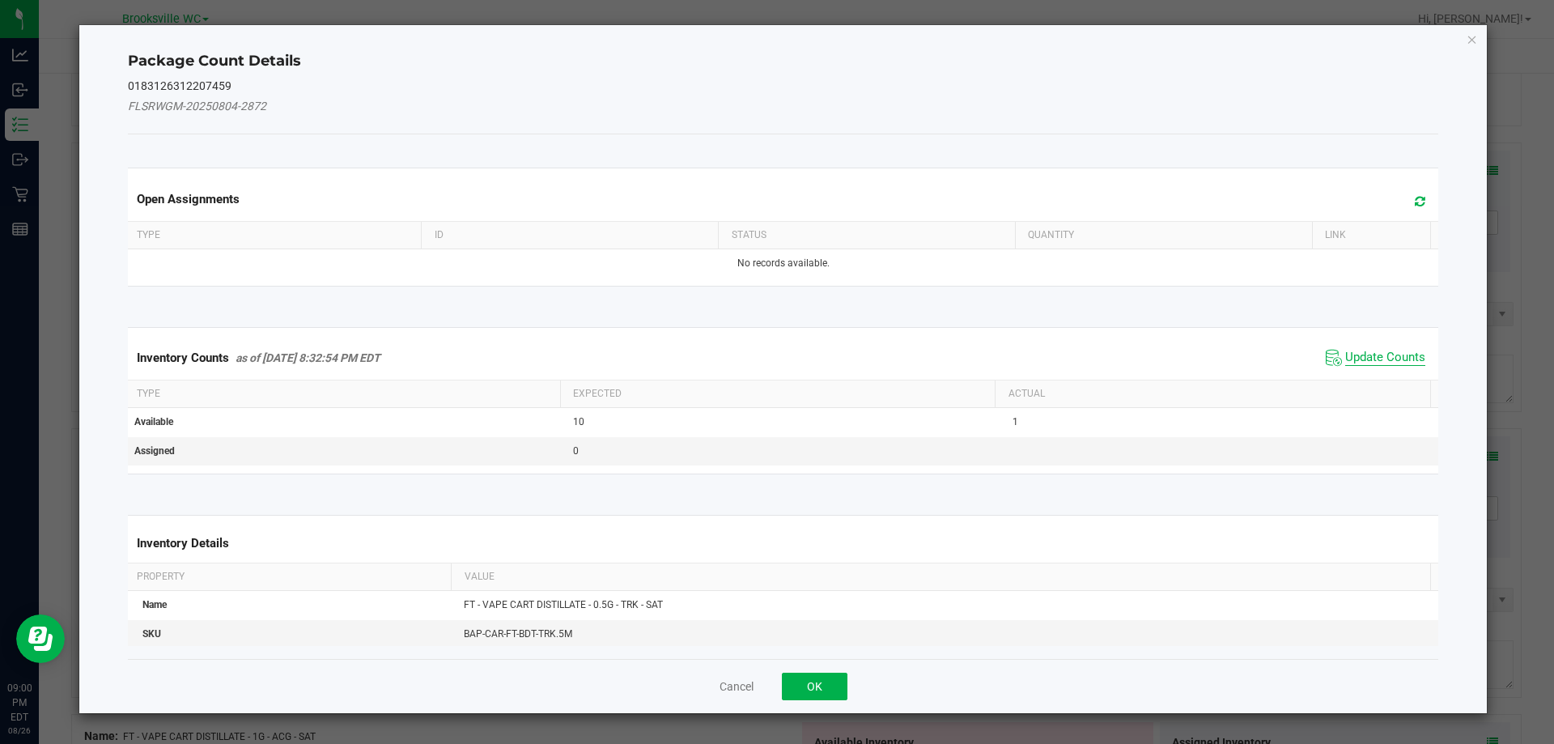
click at [1402, 357] on span "Update Counts" at bounding box center [1385, 358] width 80 height 16
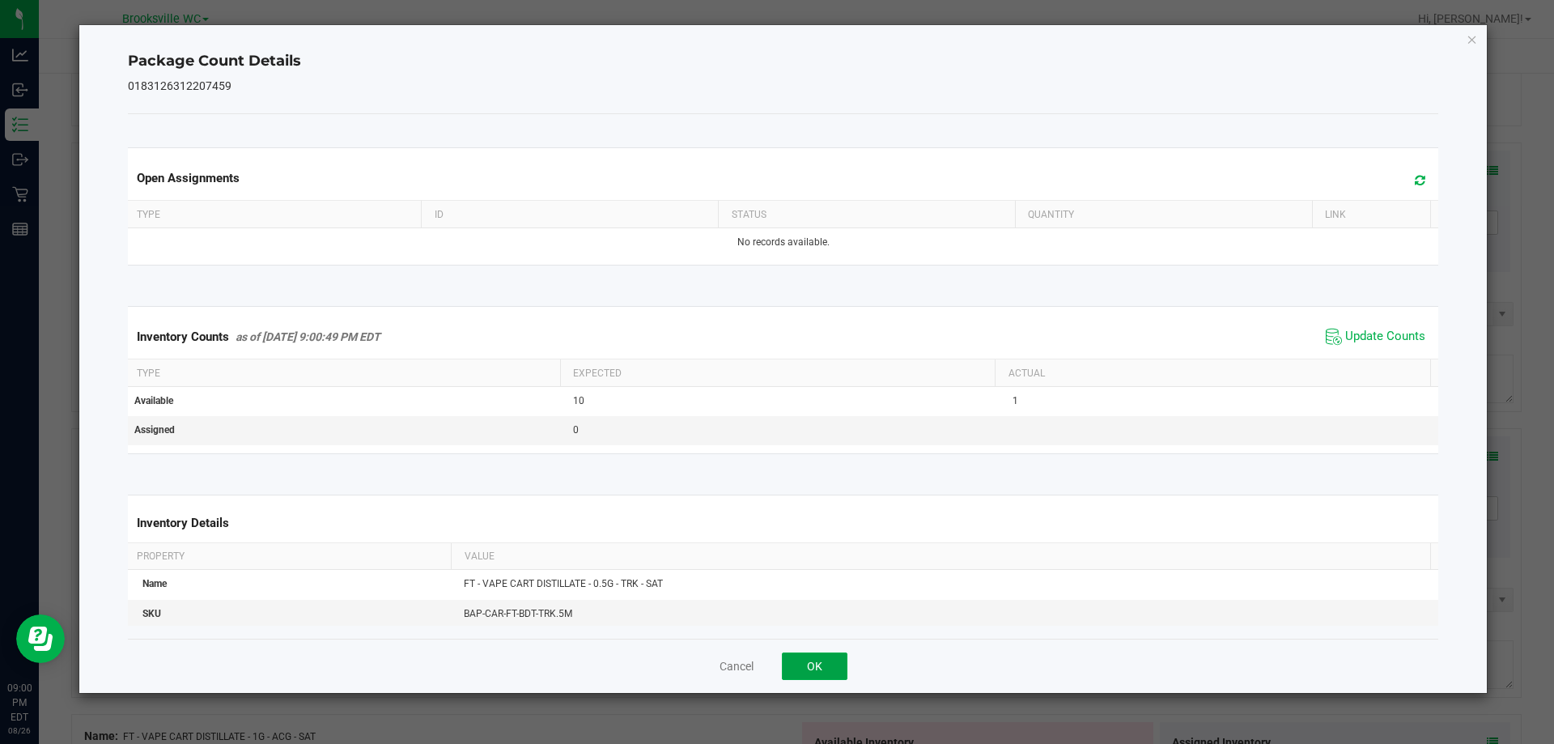
drag, startPoint x: 835, startPoint y: 670, endPoint x: 886, endPoint y: 636, distance: 61.8
click at [835, 669] on button "OK" at bounding box center [815, 667] width 66 height 28
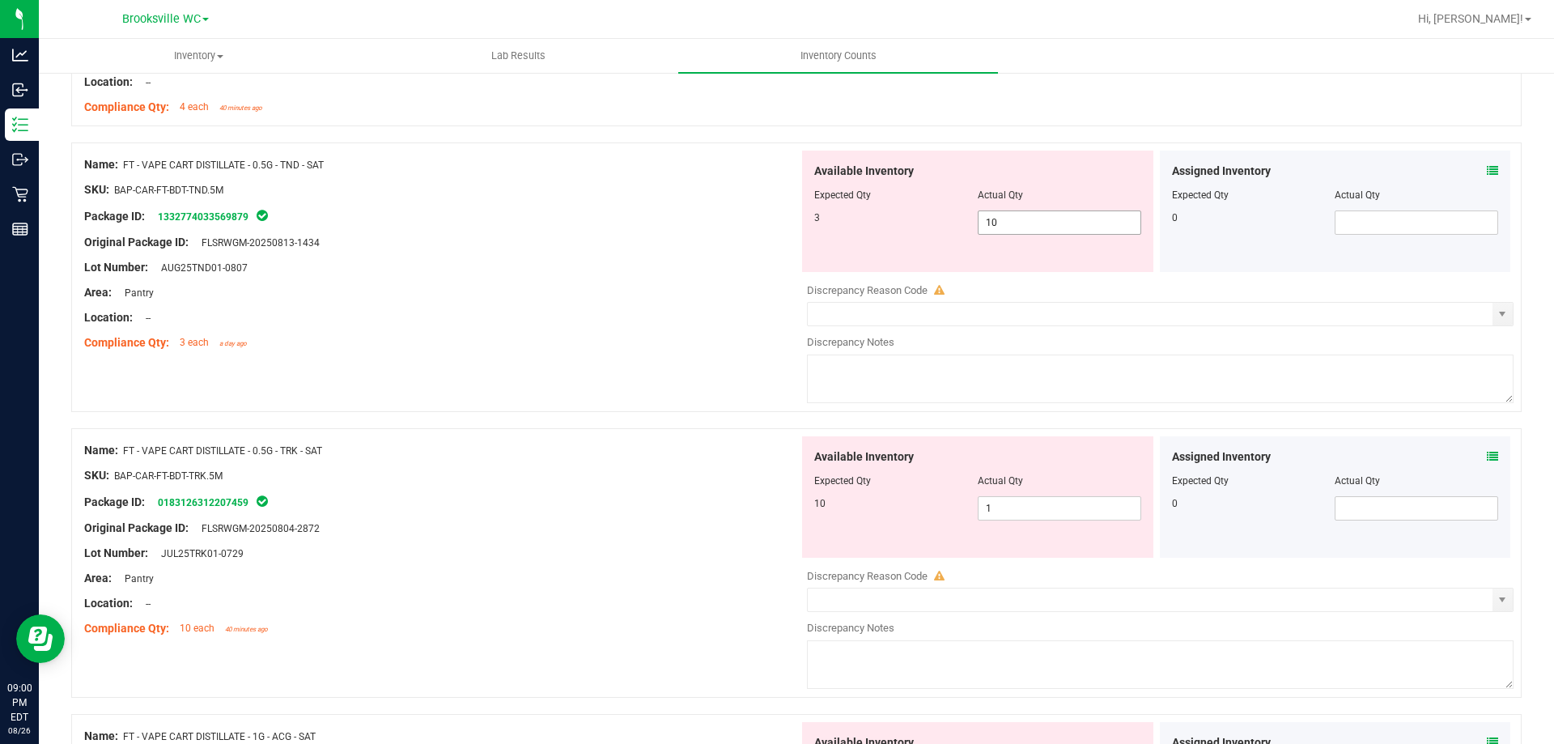
drag, startPoint x: 1080, startPoint y: 231, endPoint x: 449, endPoint y: 181, distance: 632.6
click at [546, 181] on div "Name: FT - VAPE CART DISTILLATE - 0.5G - TND - SAT SKU: BAP-CAR-FT-BDT-TND.5M P…" at bounding box center [796, 277] width 1451 height 270
type input "3"
click at [546, 571] on div "Name: FT - VAPE CART DISTILLATE - 0.5G - TRK - SAT SKU: BAP-CAR-FT-BDT-TRK.5M P…" at bounding box center [441, 539] width 715 height 206
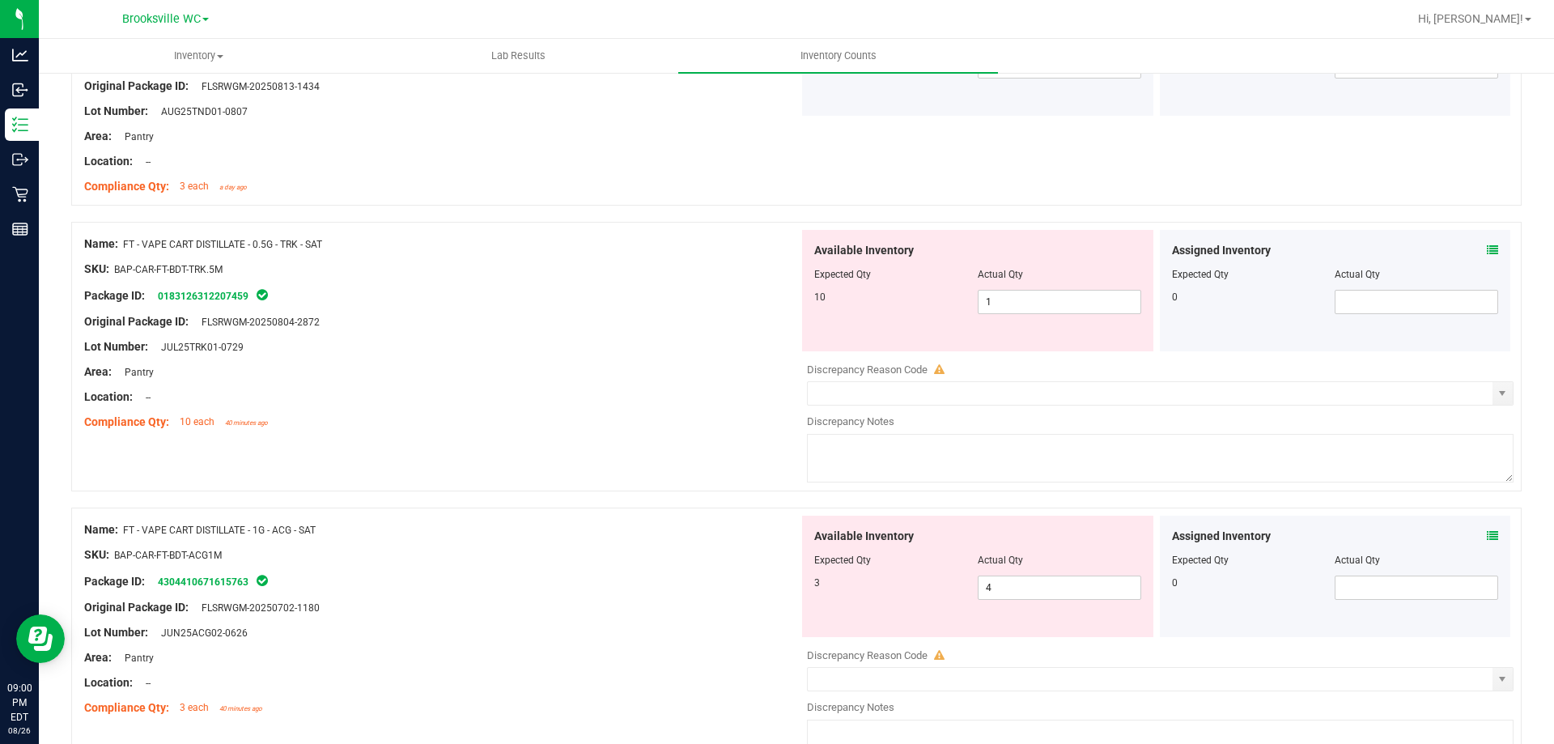
scroll to position [3967, 0]
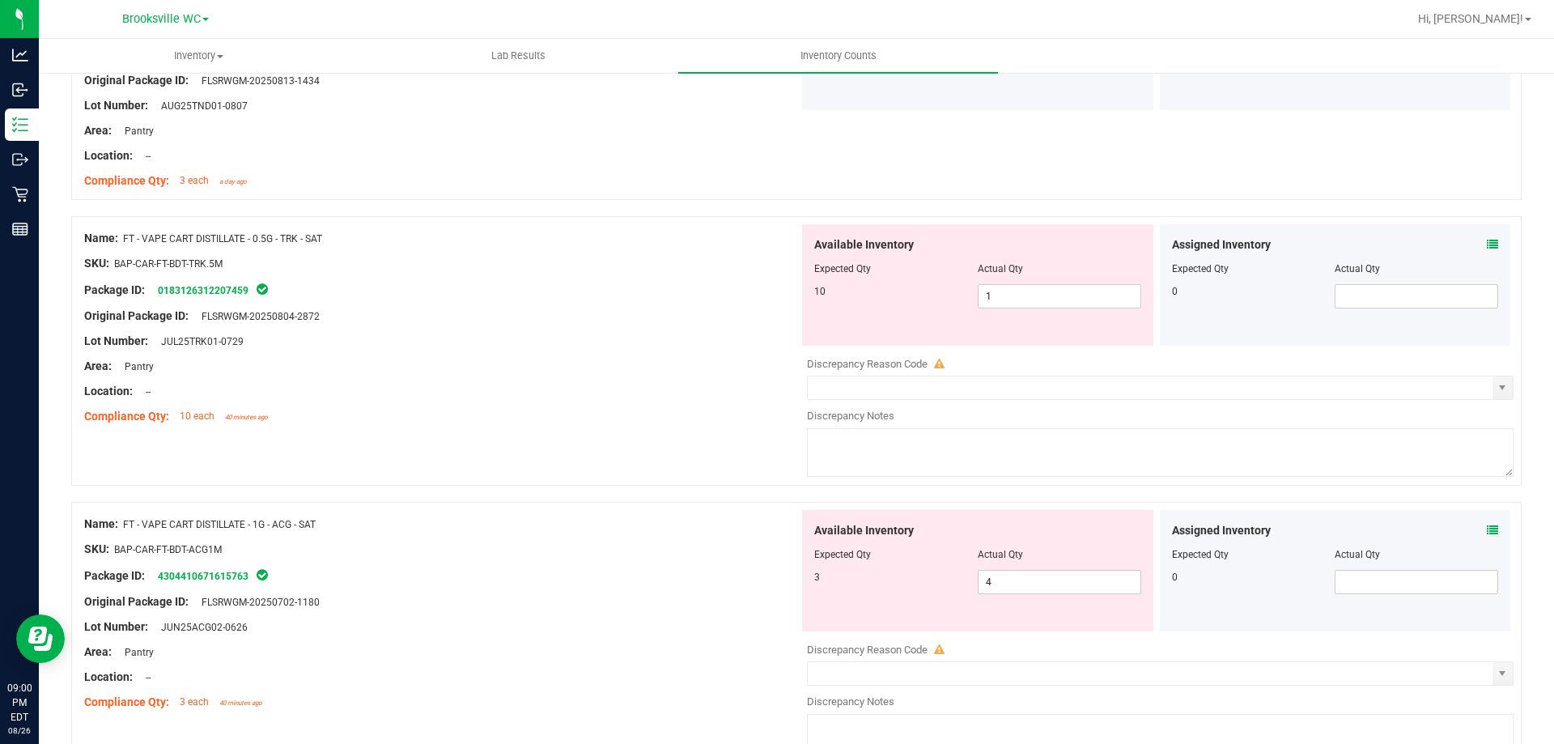
click at [1487, 527] on icon at bounding box center [1492, 530] width 11 height 11
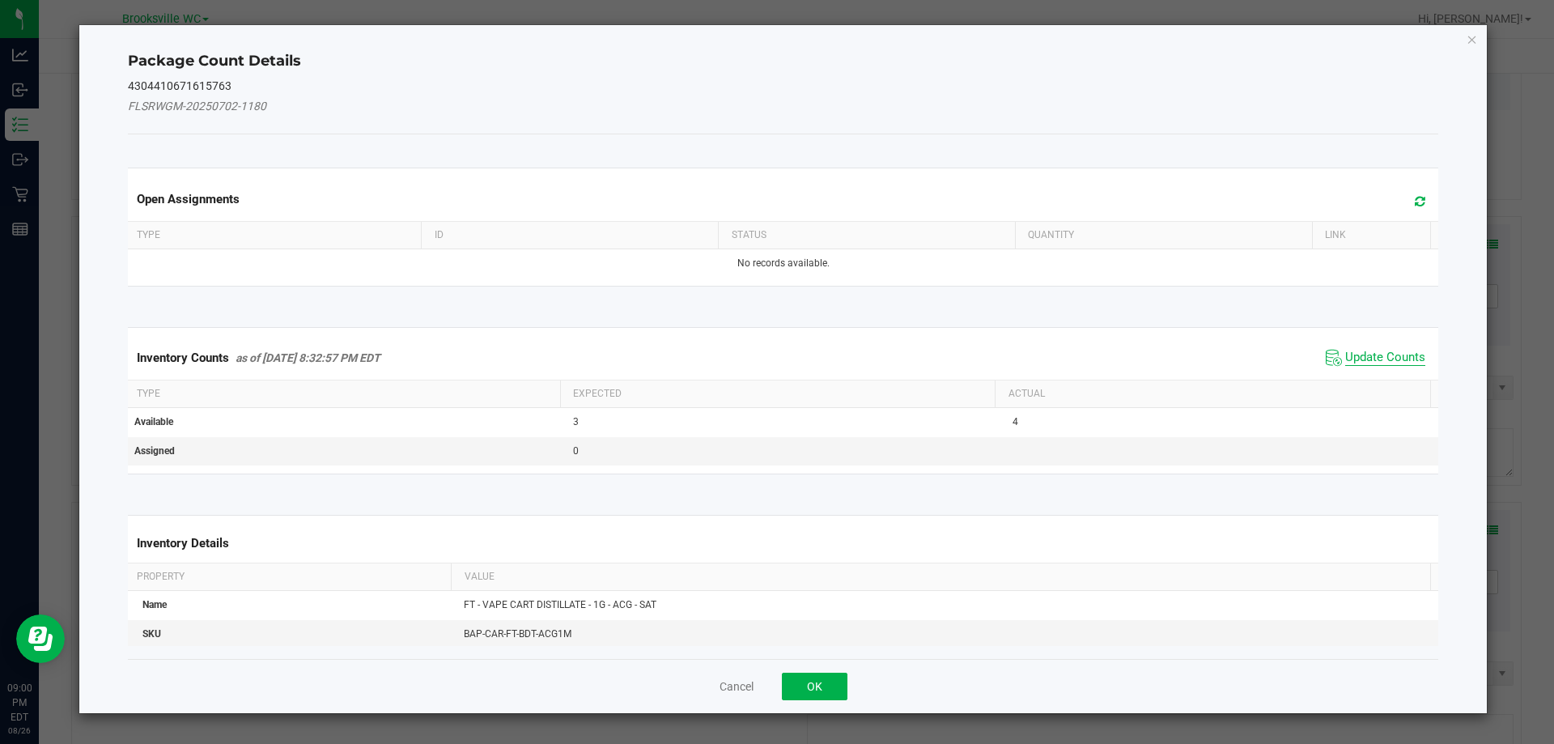
click at [1358, 351] on span "Update Counts" at bounding box center [1385, 358] width 80 height 16
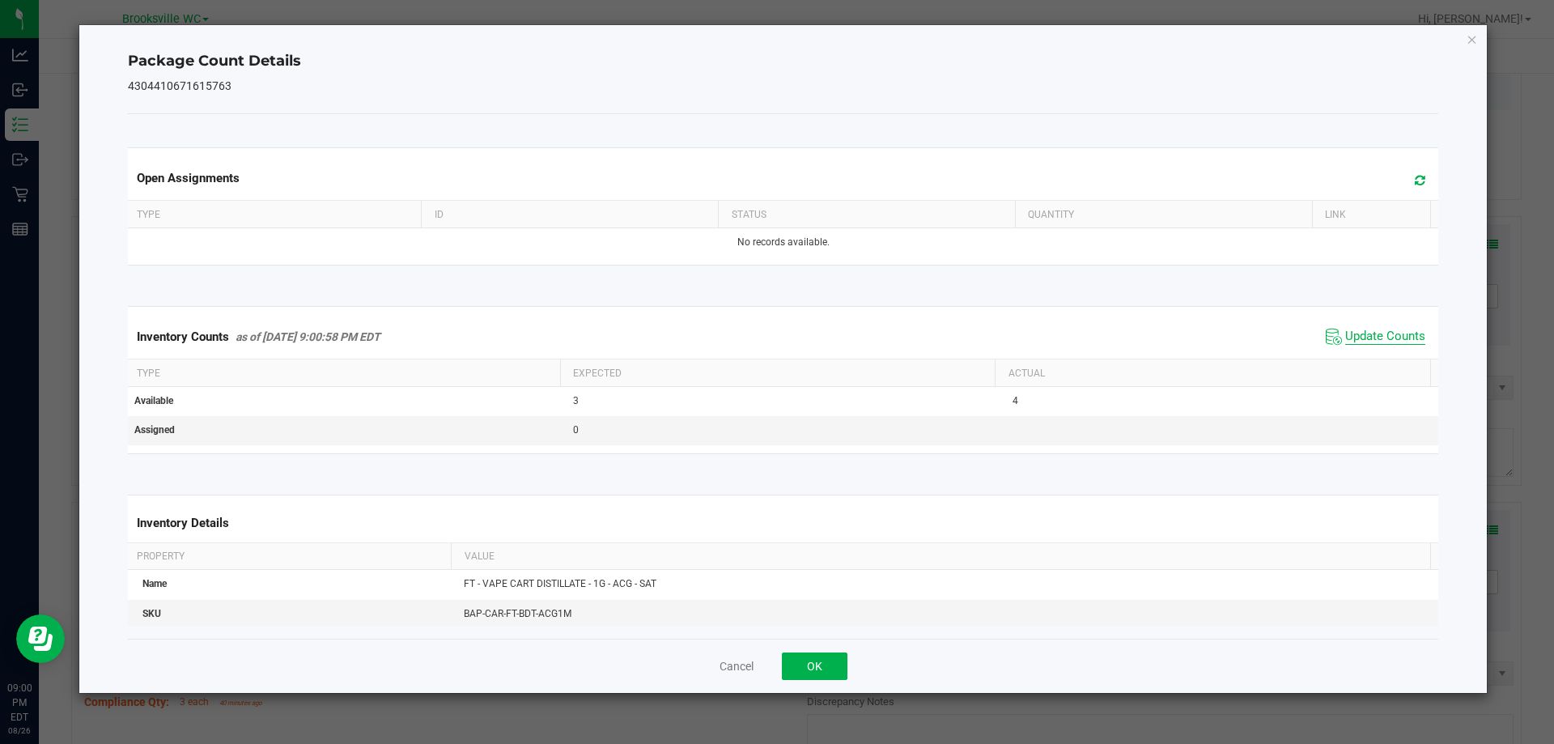
click at [1347, 334] on span "Update Counts" at bounding box center [1385, 337] width 80 height 16
click at [820, 663] on button "OK" at bounding box center [815, 667] width 66 height 28
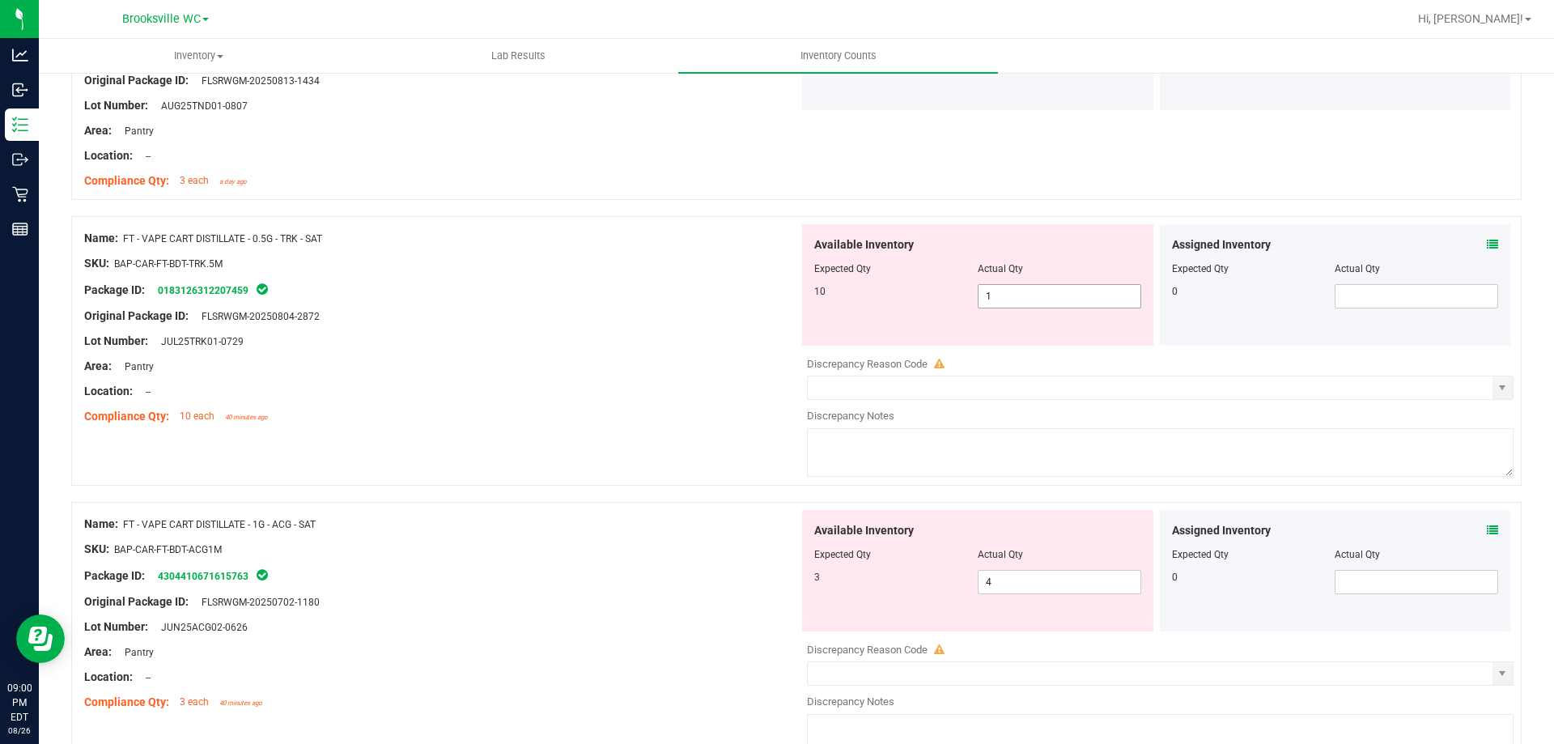
drag, startPoint x: 1026, startPoint y: 295, endPoint x: 465, endPoint y: 197, distance: 569.7
click at [608, 234] on div "Name: FT - VAPE CART DISTILLATE - 0.5G - TRK - SAT SKU: BAP-CAR-FT-BDT-TRK.5M P…" at bounding box center [796, 351] width 1451 height 270
type input "10"
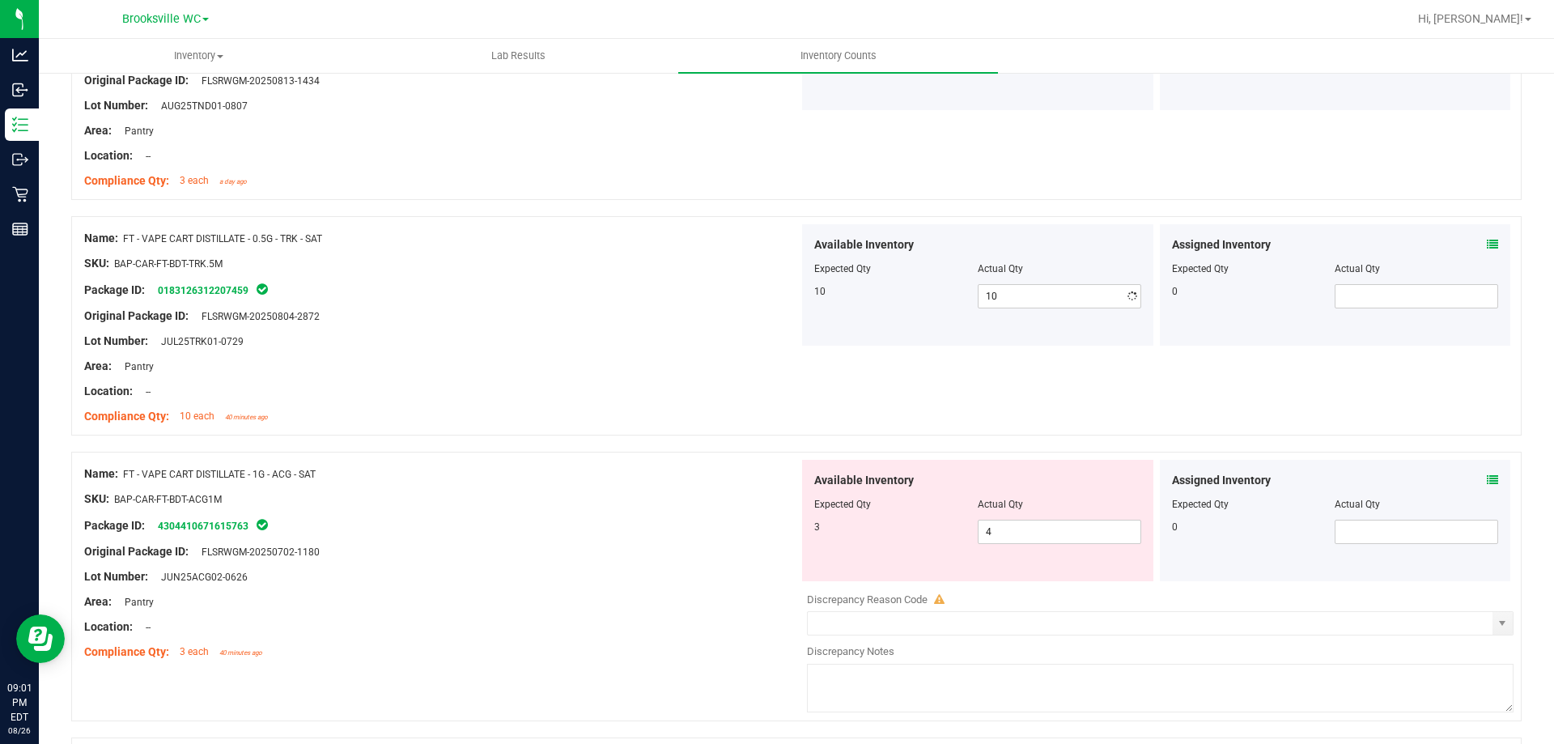
click at [542, 409] on div "Compliance Qty: 10 each 40 minutes ago" at bounding box center [441, 416] width 715 height 17
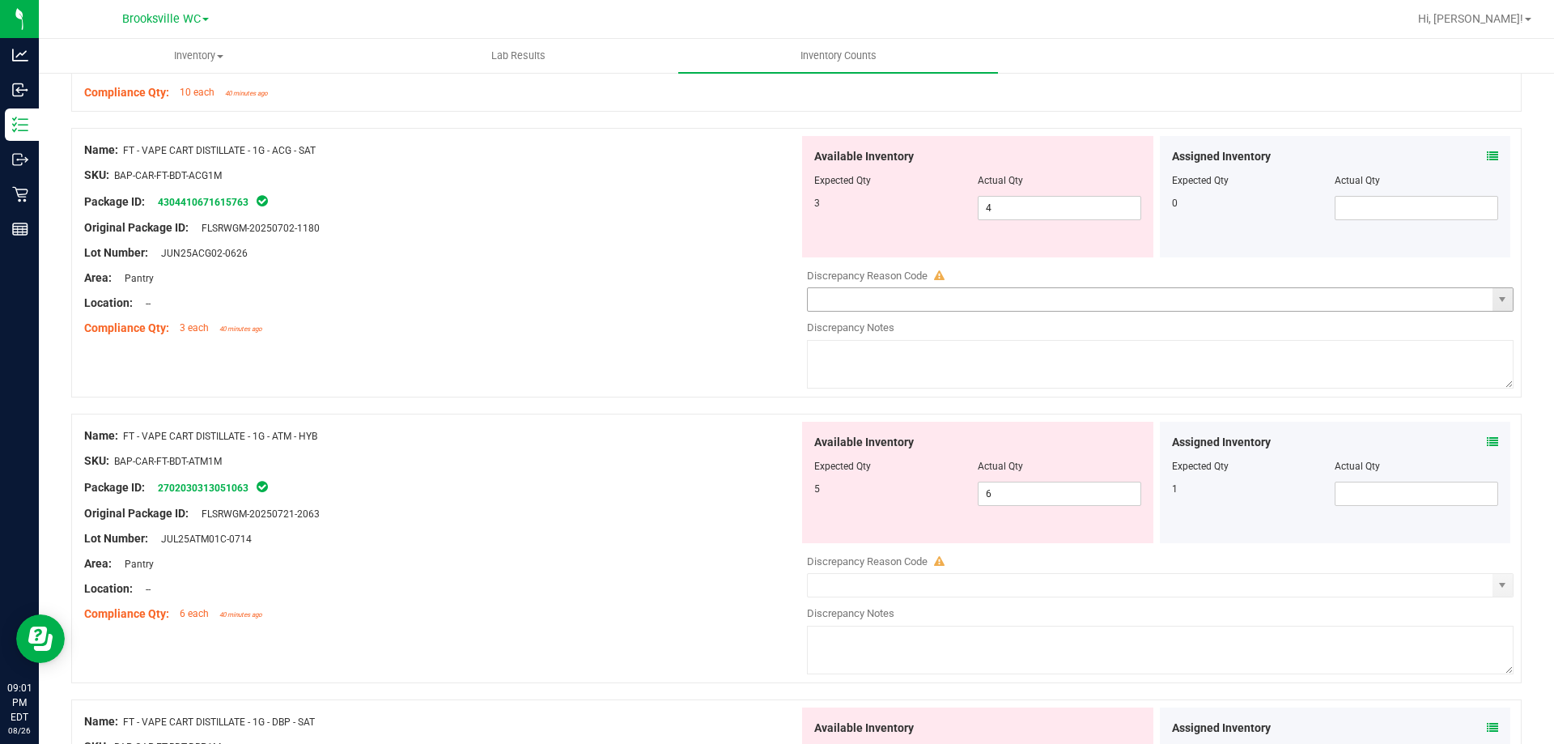
scroll to position [4210, 0]
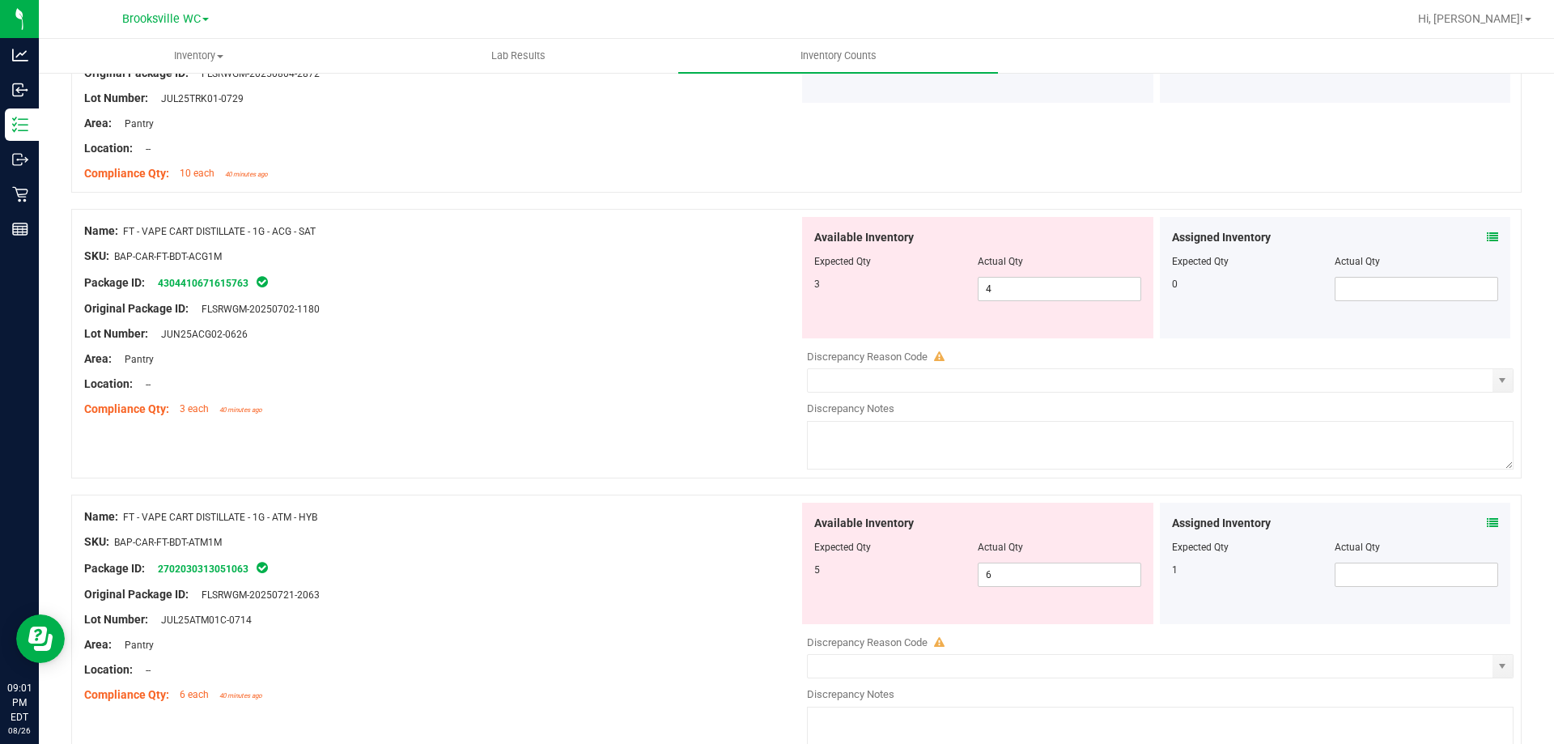
click at [1487, 524] on icon at bounding box center [1492, 522] width 11 height 11
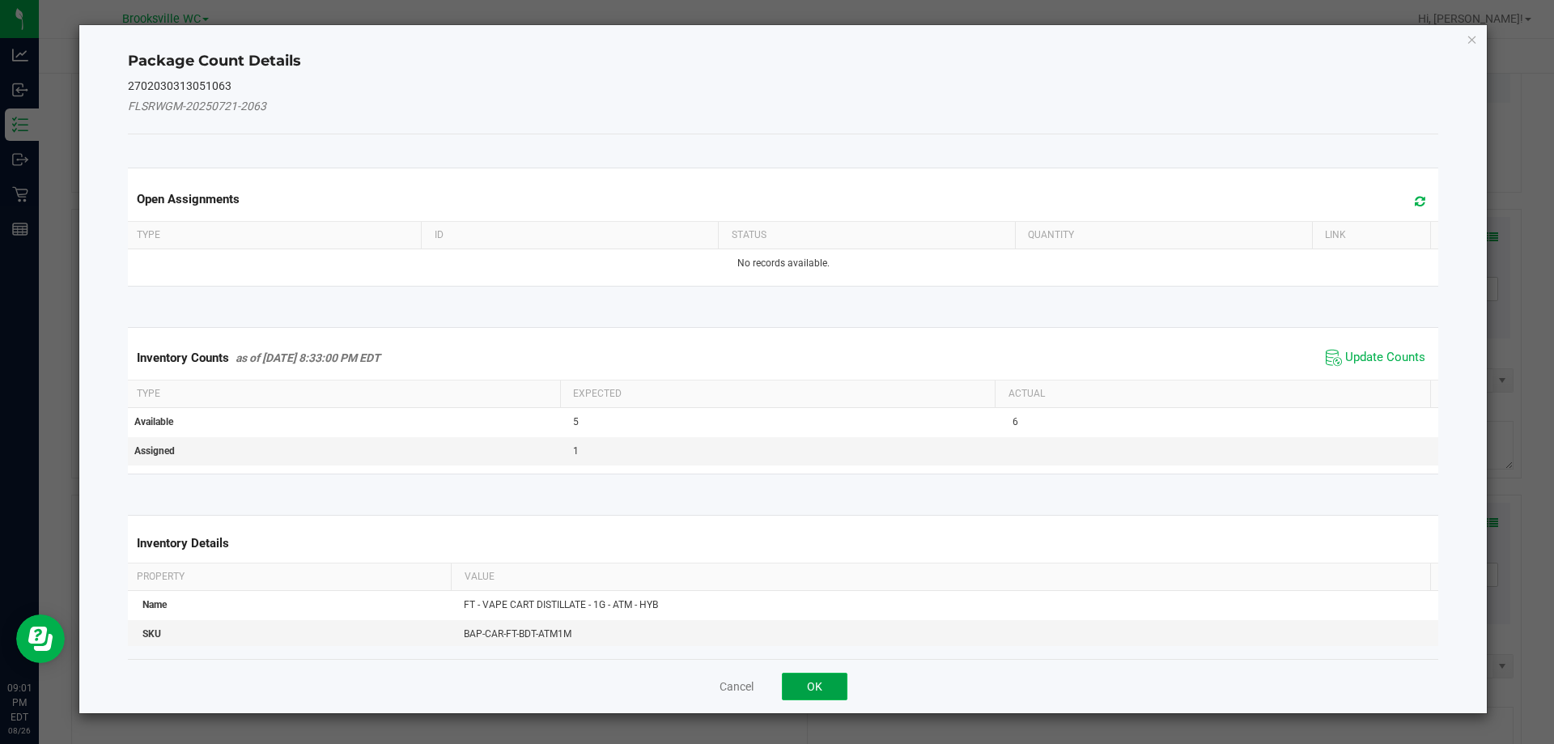
click at [825, 685] on button "OK" at bounding box center [815, 687] width 66 height 28
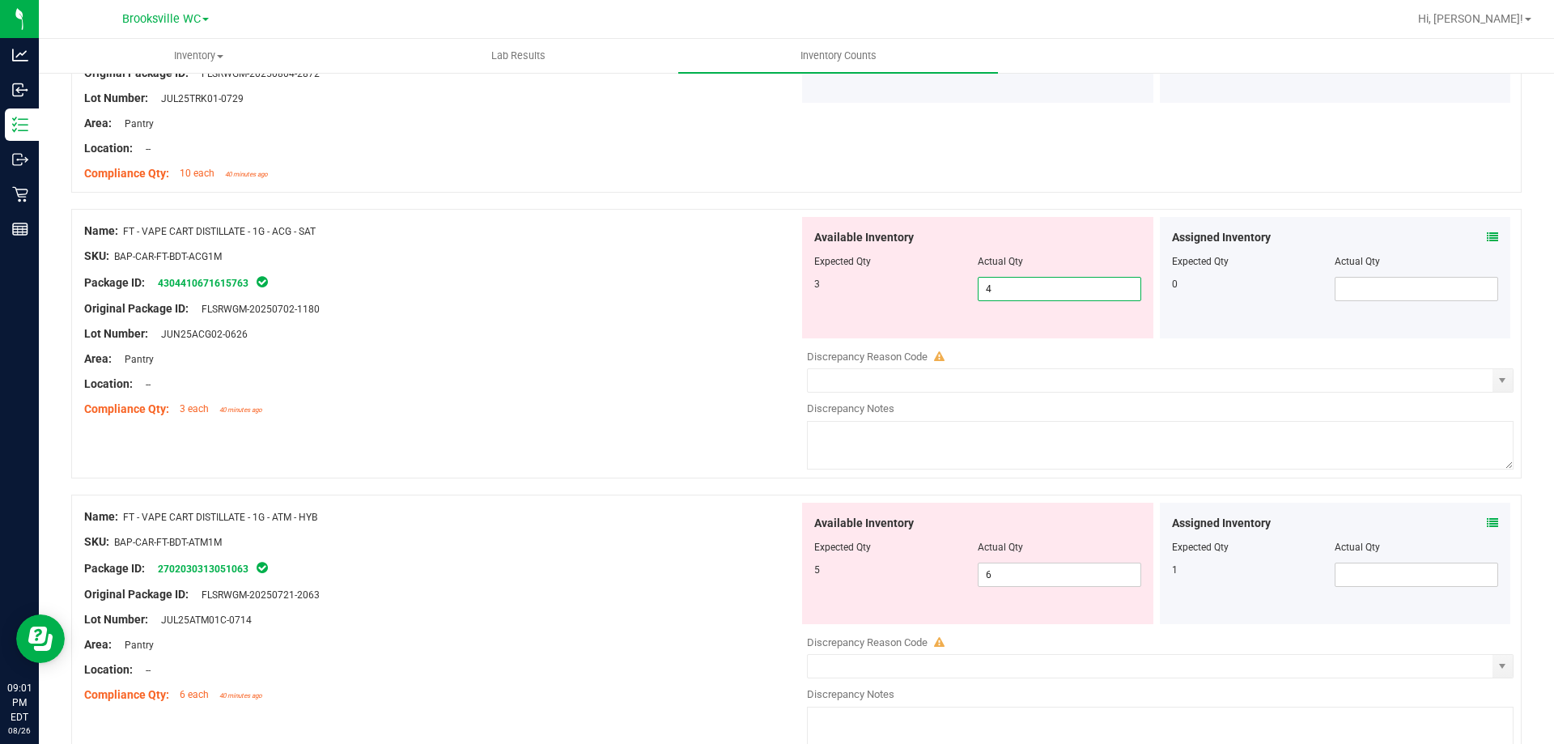
drag, startPoint x: 1032, startPoint y: 298, endPoint x: 529, endPoint y: 232, distance: 507.8
click at [638, 304] on div "Name: FT - VAPE CART DISTILLATE - 1G - ACG - SAT SKU: BAP-CAR-FT-BDT-ACG1M Pack…" at bounding box center [796, 344] width 1451 height 270
type input "1"
type input "3"
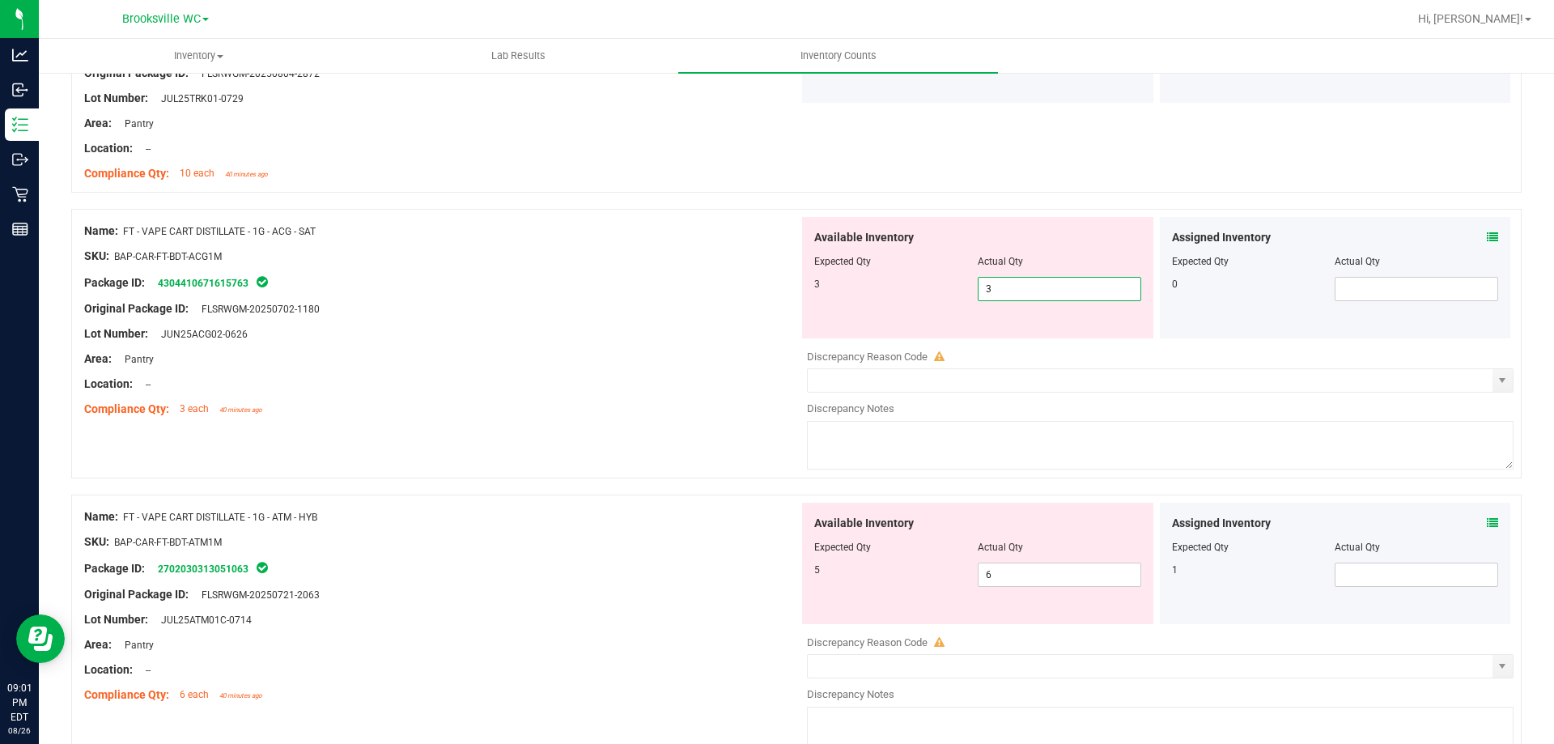
click at [714, 591] on div "Name: FT - VAPE CART DISTILLATE - 1G - ATM - HYB SKU: BAP-CAR-FT-BDT-ATM1M Pack…" at bounding box center [441, 606] width 715 height 206
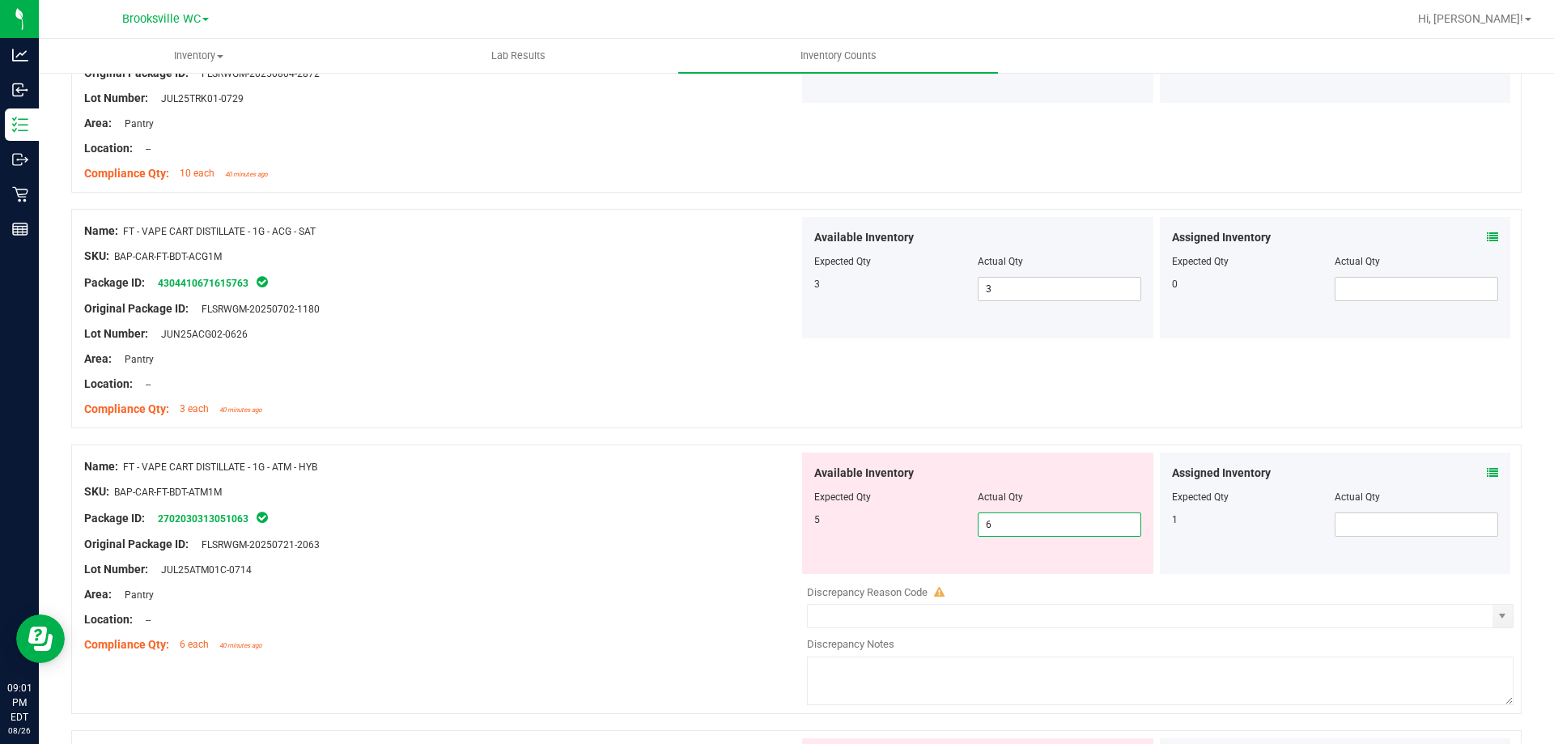
drag, startPoint x: 1042, startPoint y: 527, endPoint x: 491, endPoint y: 433, distance: 559.3
click at [555, 452] on div "Name: FT - VAPE CART DISTILLATE - 1G - ATM - HYB SKU: BAP-CAR-FT-BDT-ATM1M Pack…" at bounding box center [796, 579] width 1451 height 270
type input "5"
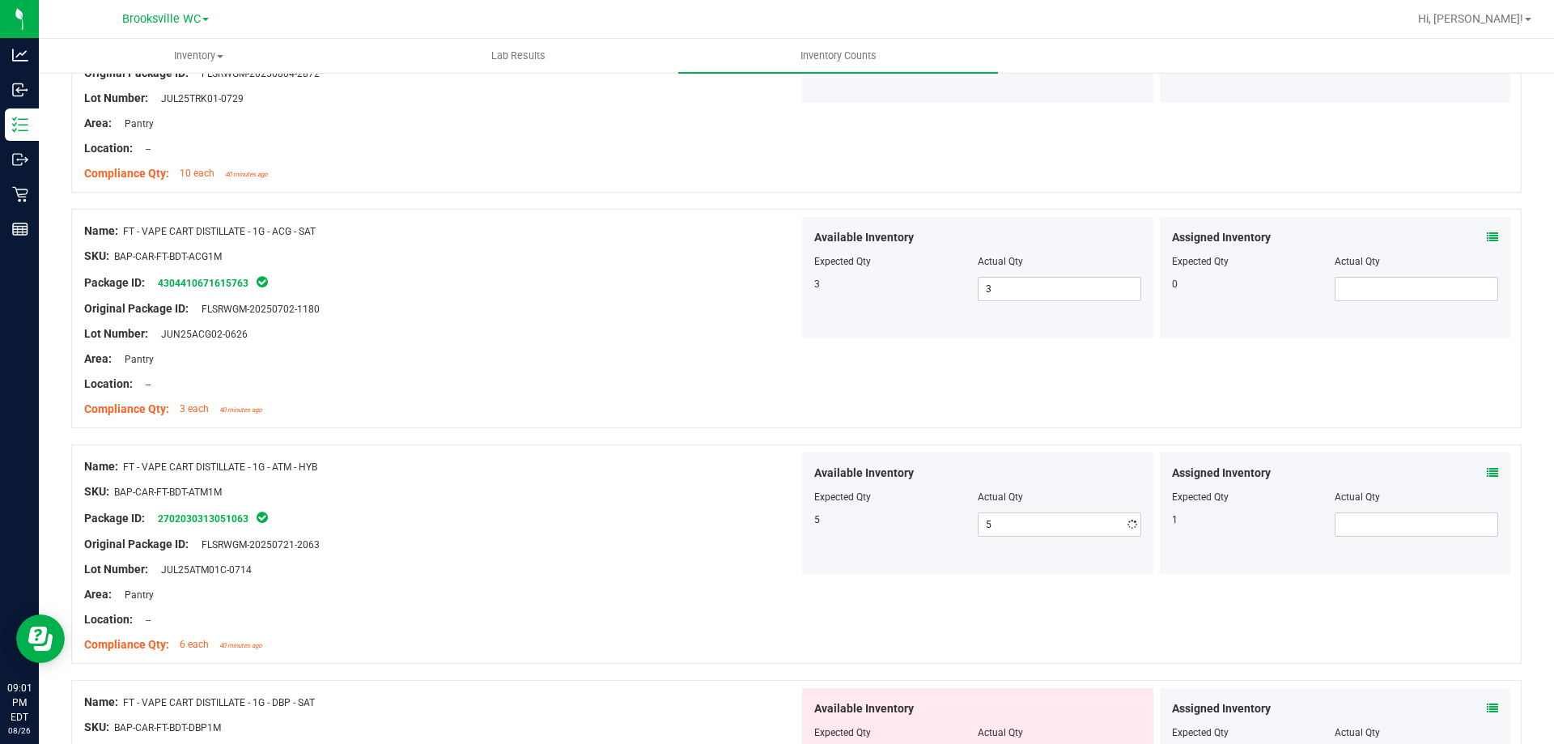
click at [610, 633] on div at bounding box center [441, 632] width 715 height 8
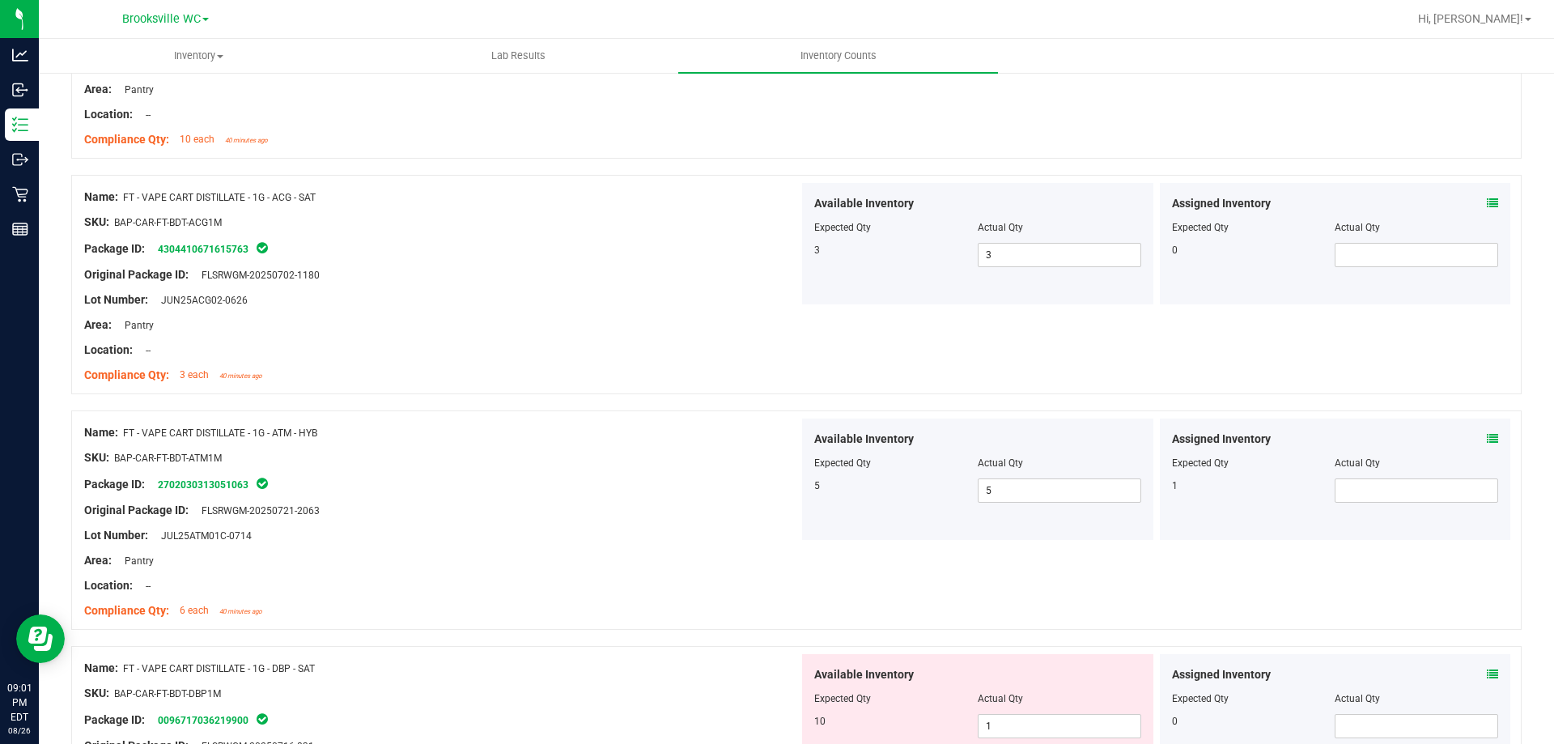
scroll to position [4487, 0]
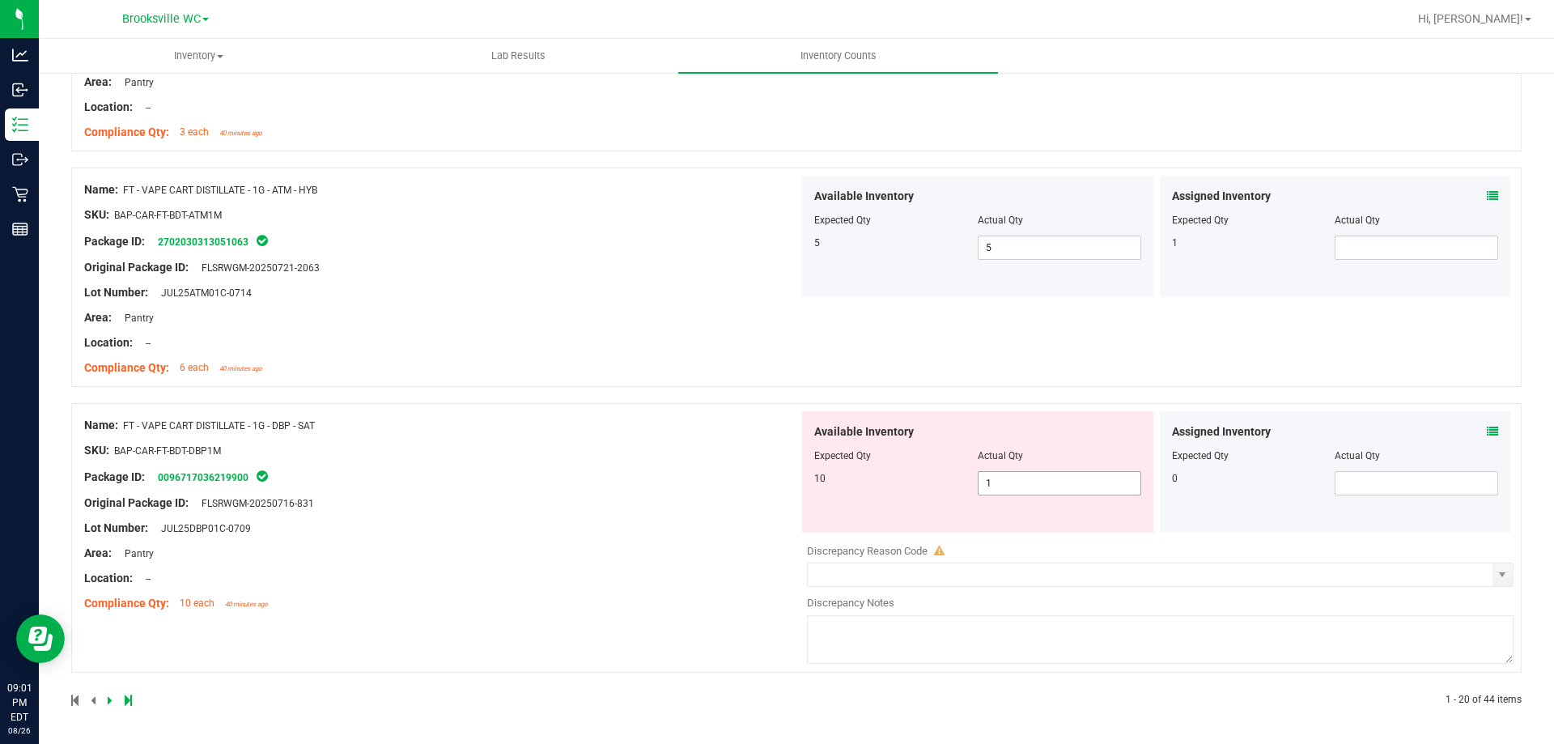
click at [1029, 485] on span "1 1" at bounding box center [1060, 483] width 164 height 24
click at [1487, 435] on icon at bounding box center [1492, 431] width 11 height 11
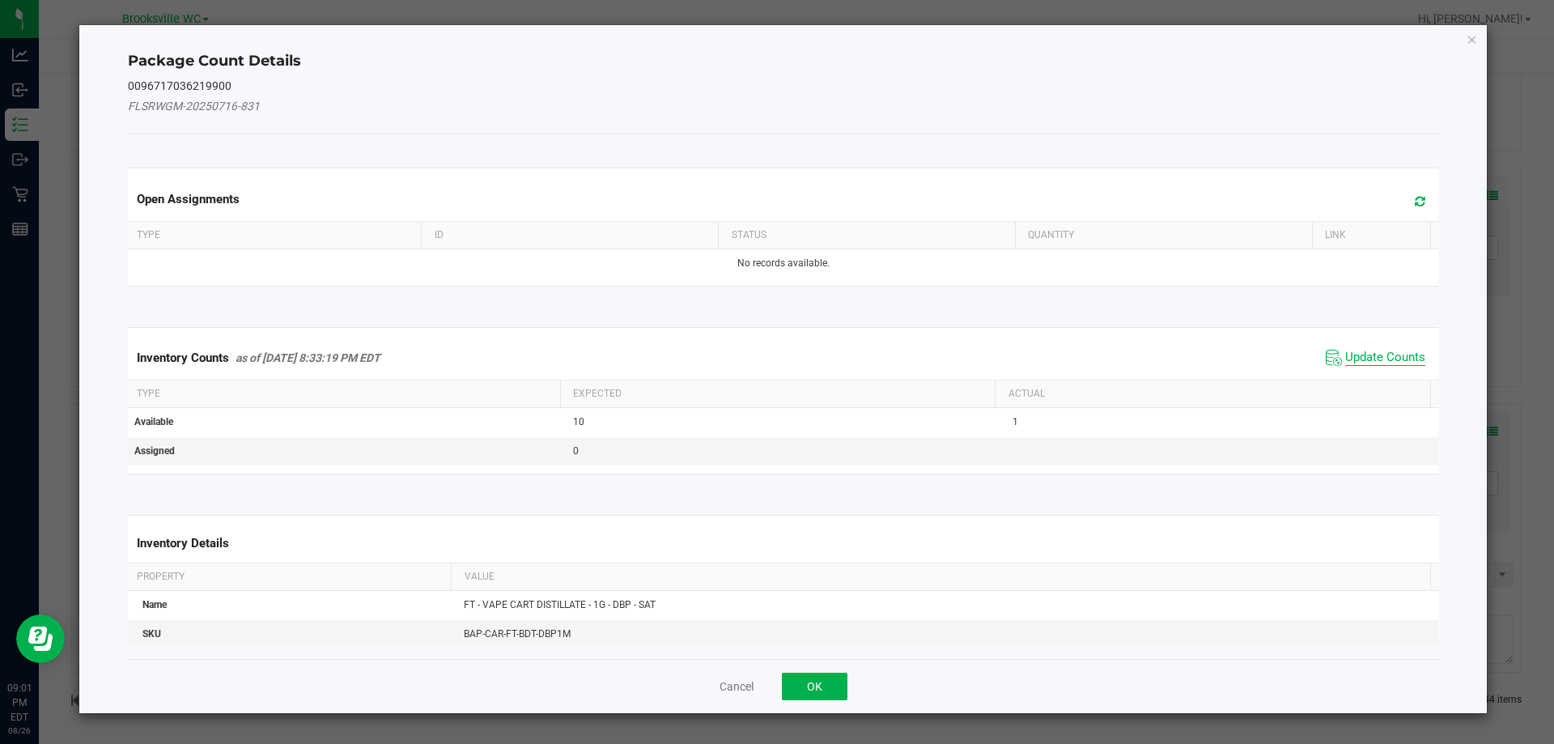
click at [1354, 350] on span "Update Counts" at bounding box center [1385, 358] width 80 height 16
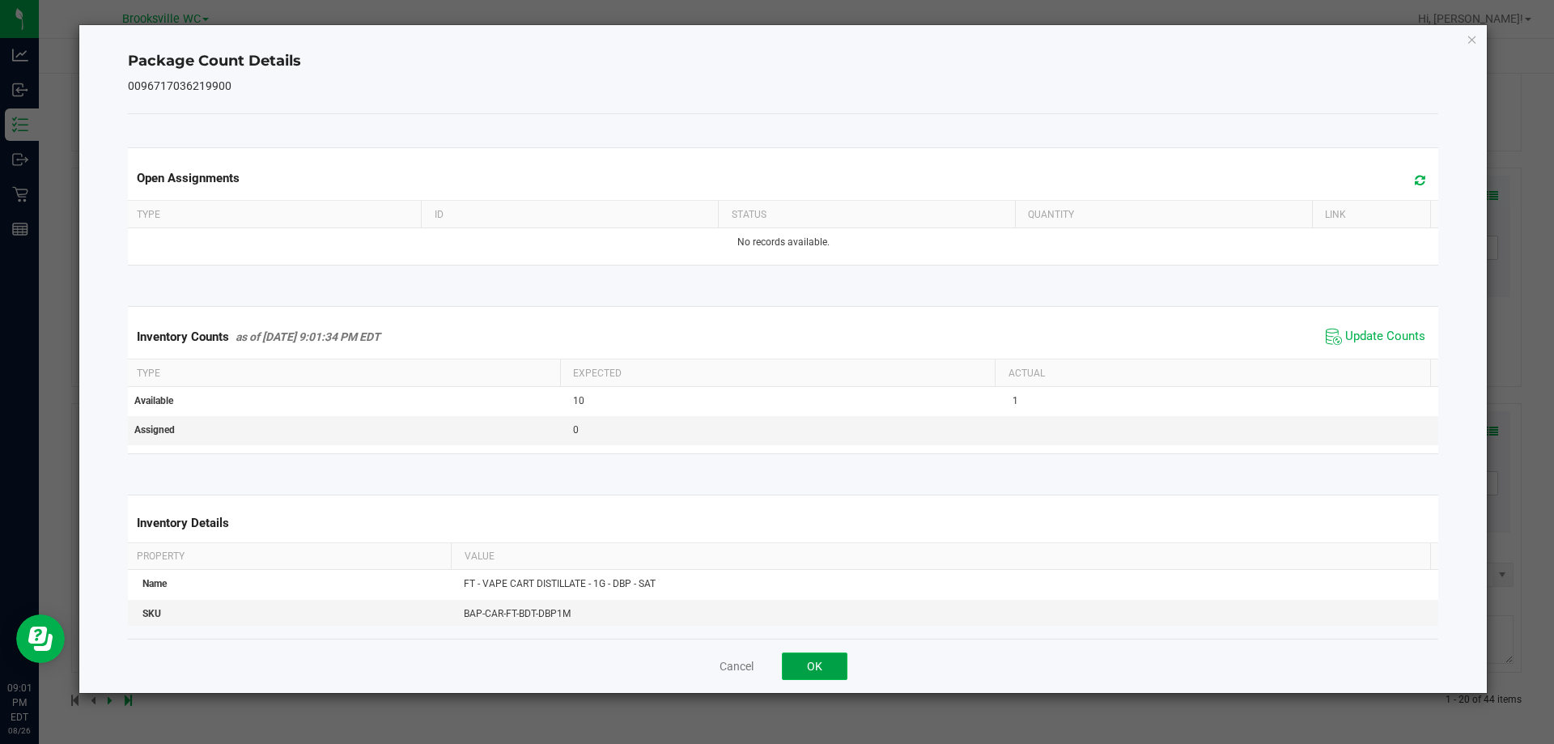
click at [831, 667] on button "OK" at bounding box center [815, 667] width 66 height 28
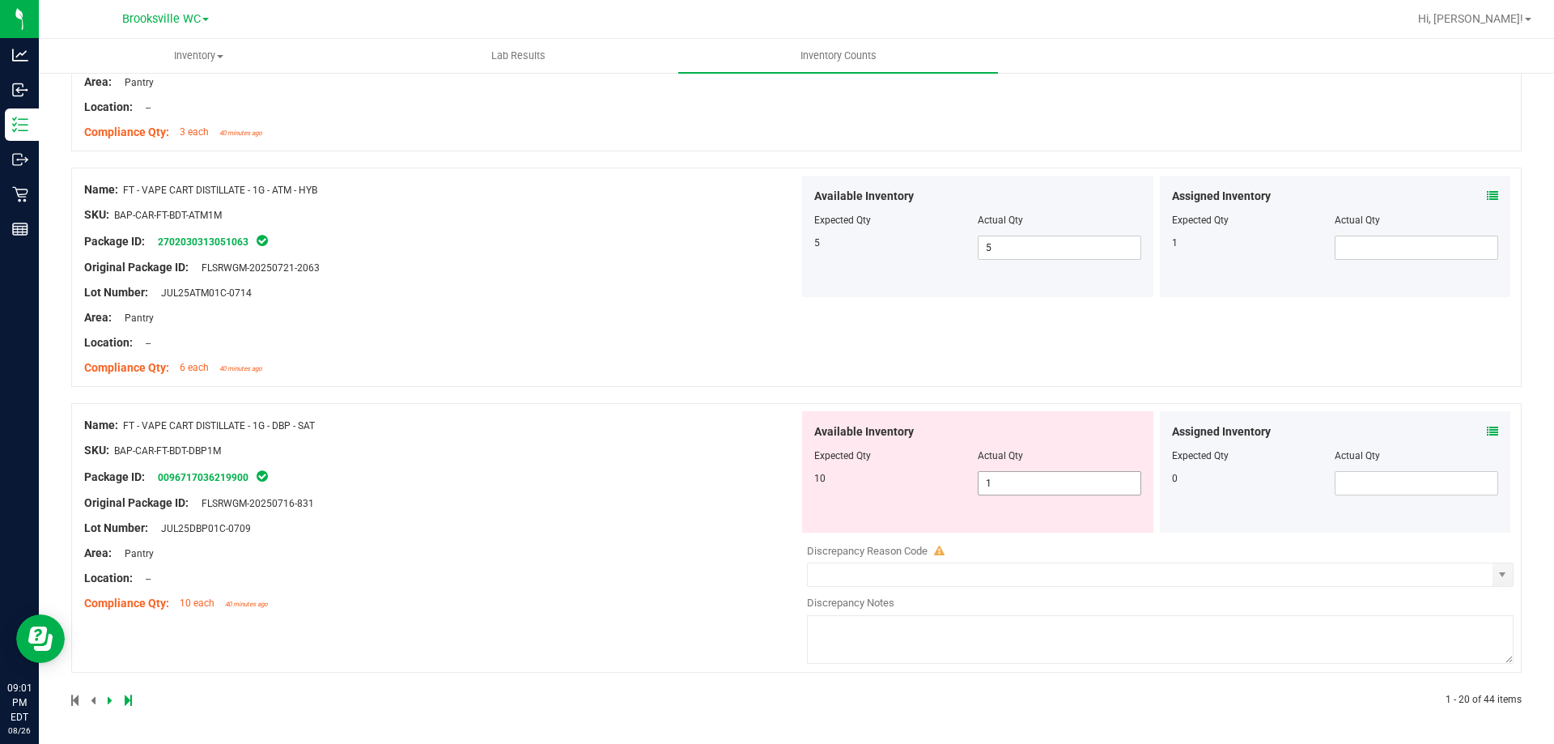
drag, startPoint x: 1018, startPoint y: 478, endPoint x: 697, endPoint y: 443, distance: 322.5
click at [704, 445] on div "Name: FT - VAPE CART DISTILLATE - 1G - DBP - SAT SKU: BAP-CAR-FT-BDT-DBP1M Pack…" at bounding box center [796, 538] width 1451 height 270
click at [1042, 478] on input "1" at bounding box center [1060, 483] width 162 height 23
click at [1041, 478] on input "1" at bounding box center [1060, 483] width 162 height 23
type input "10"
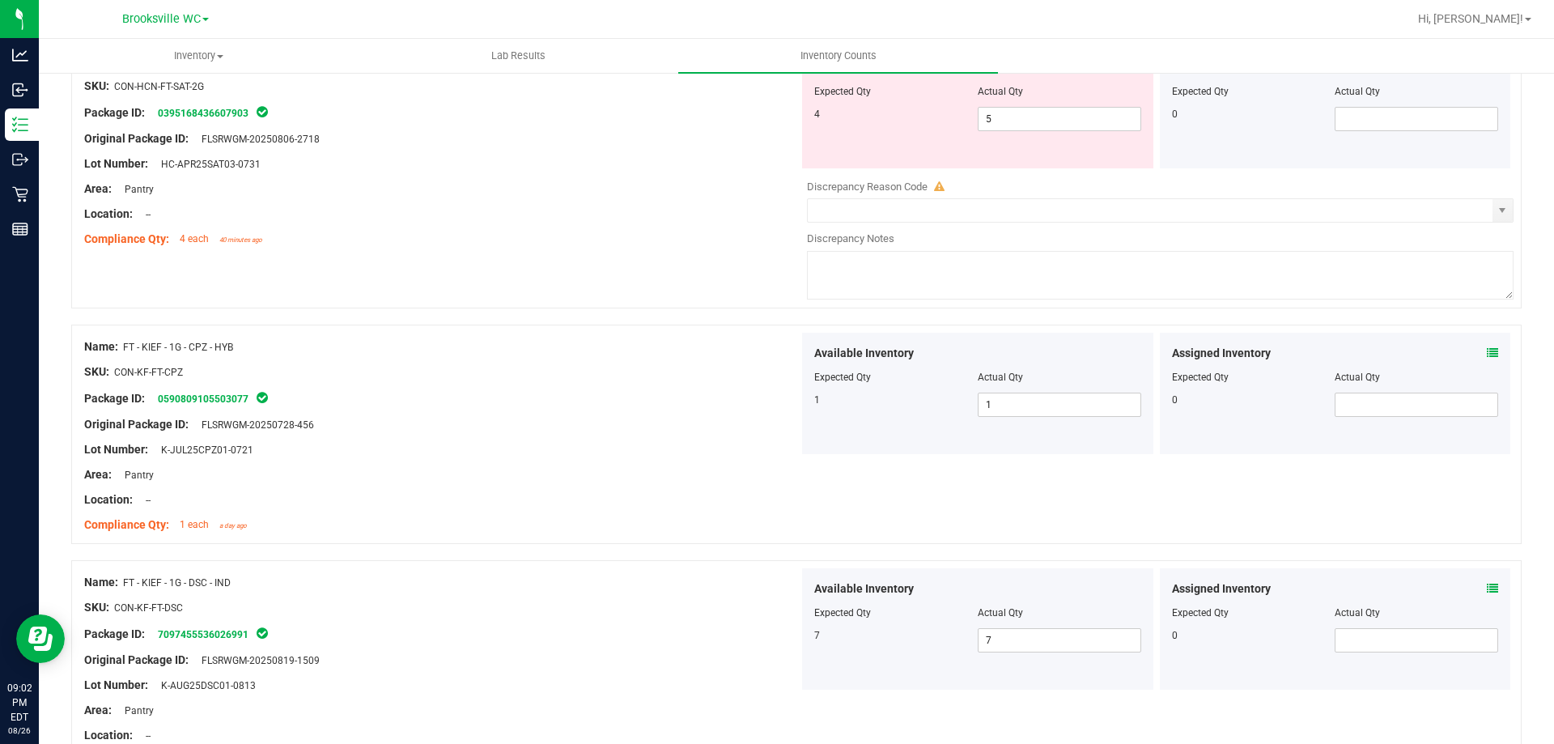
scroll to position [0, 0]
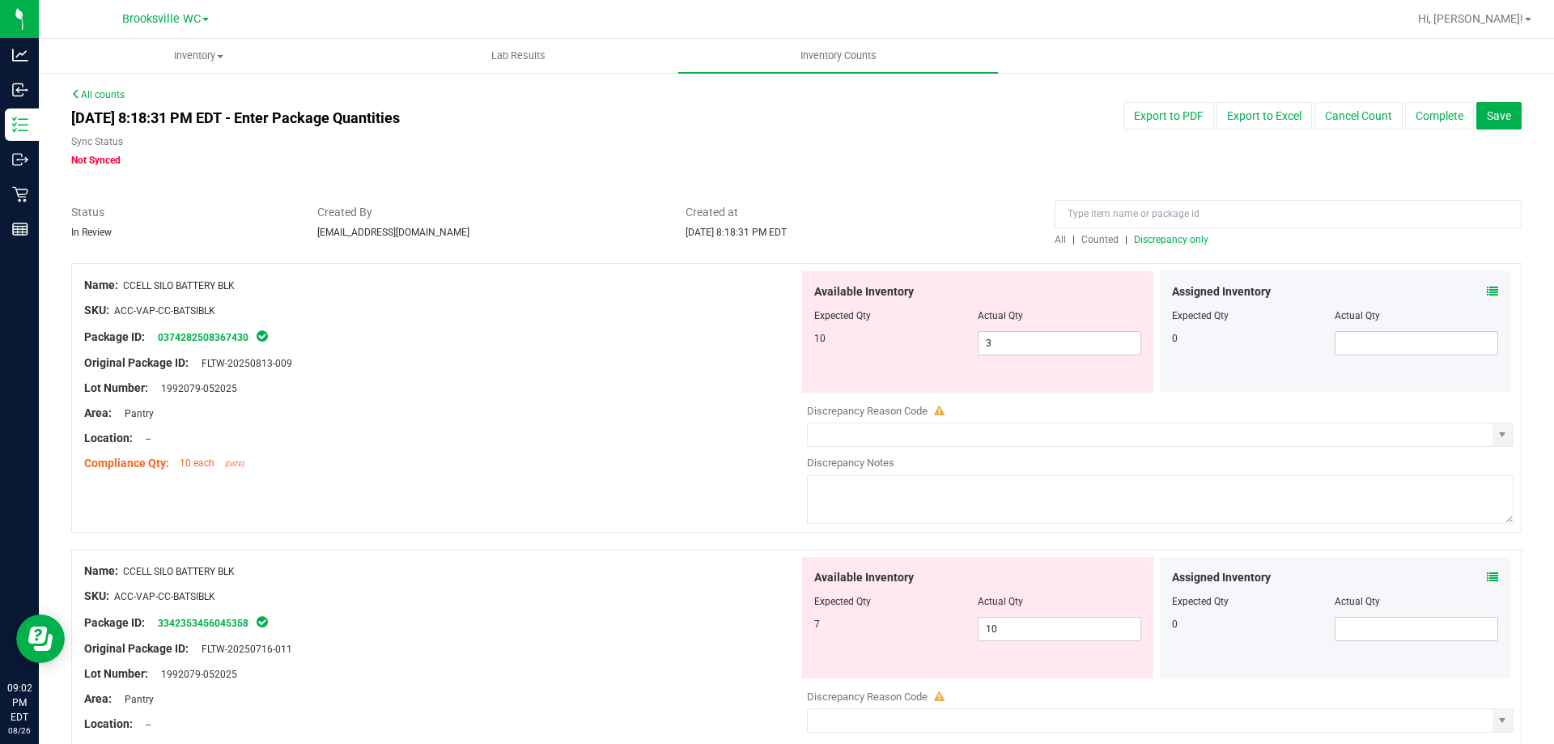
type input "10"
click at [1173, 240] on span "Discrepancy only" at bounding box center [1171, 239] width 74 height 11
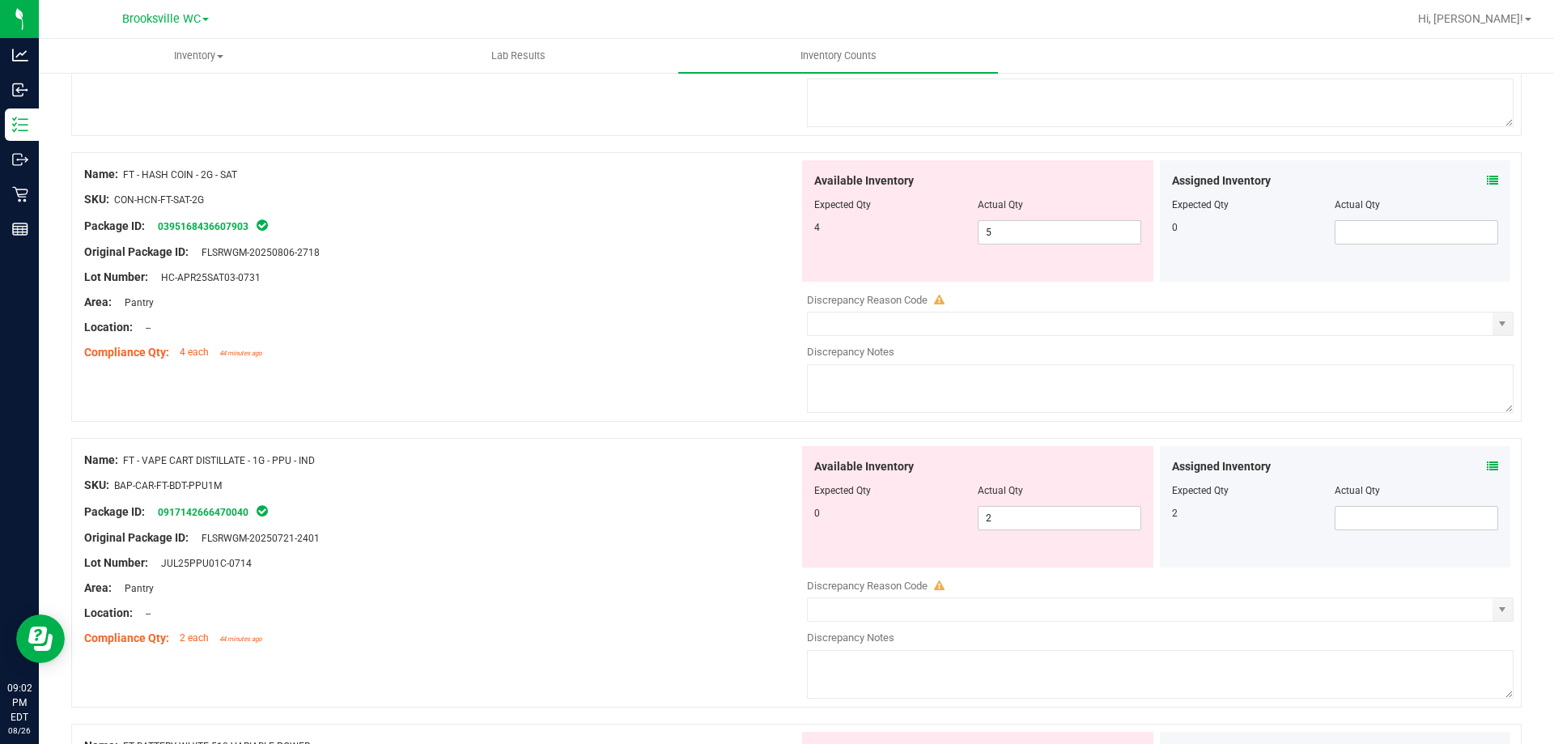
scroll to position [729, 0]
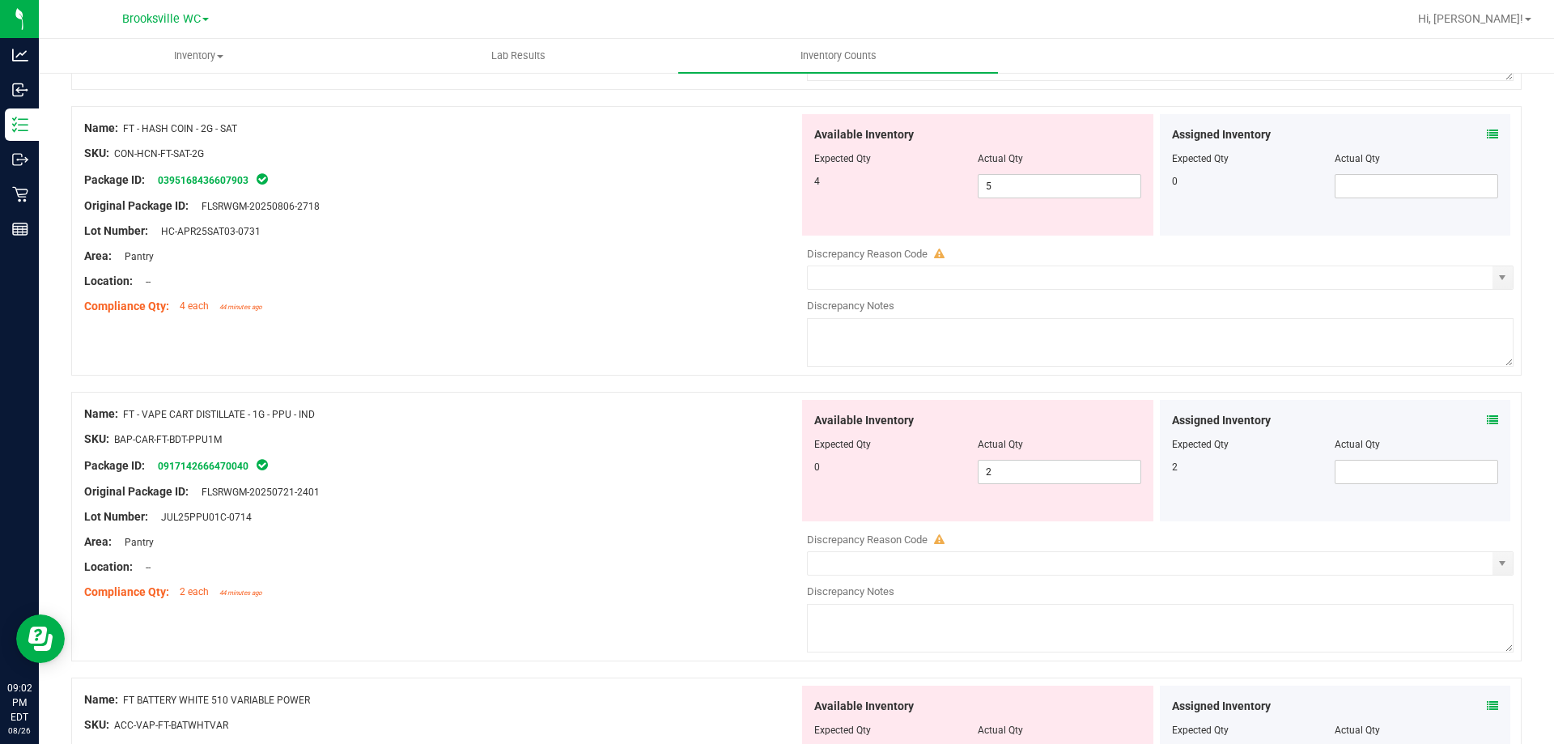
click at [1487, 423] on icon at bounding box center [1492, 419] width 11 height 11
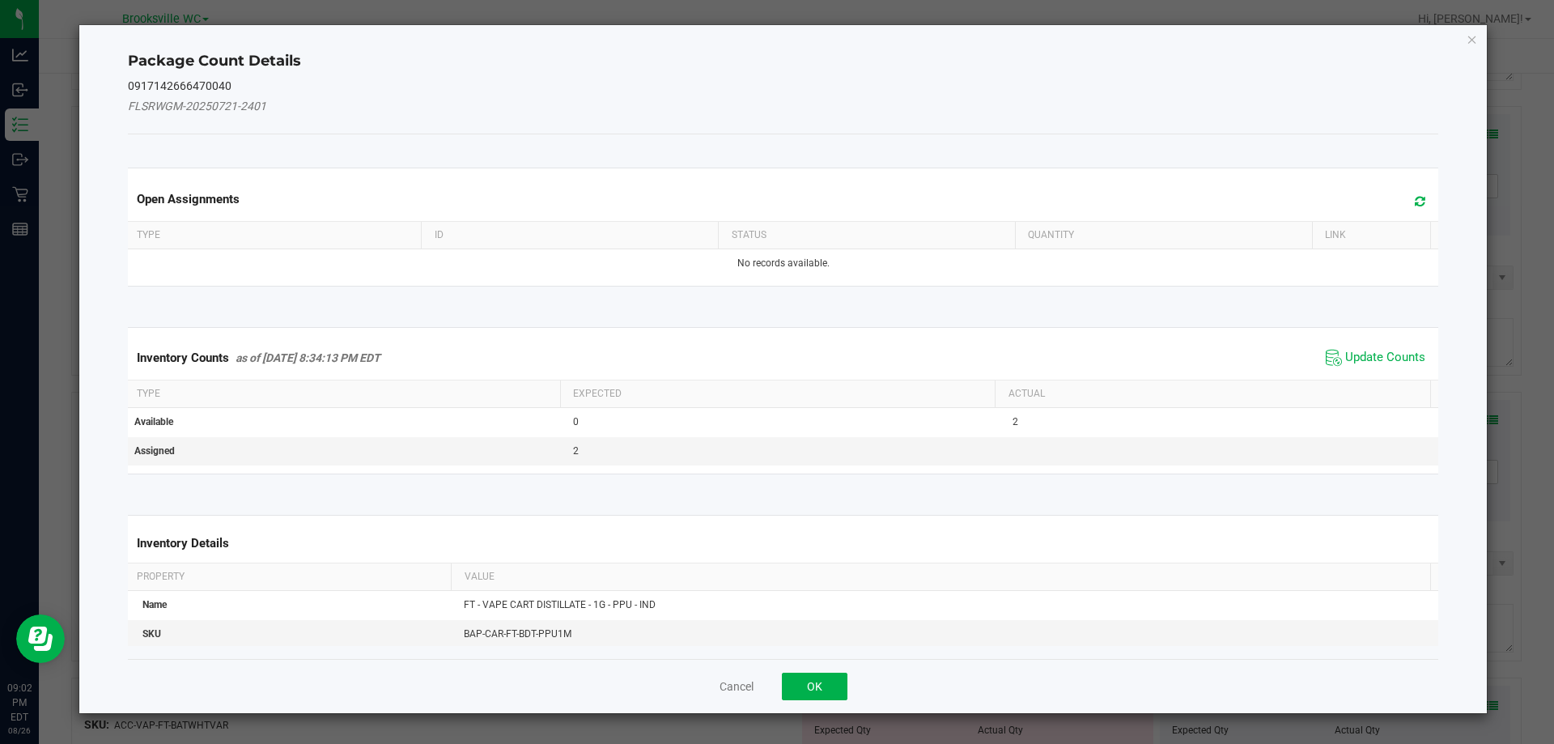
click at [1371, 347] on span "Update Counts" at bounding box center [1376, 358] width 108 height 24
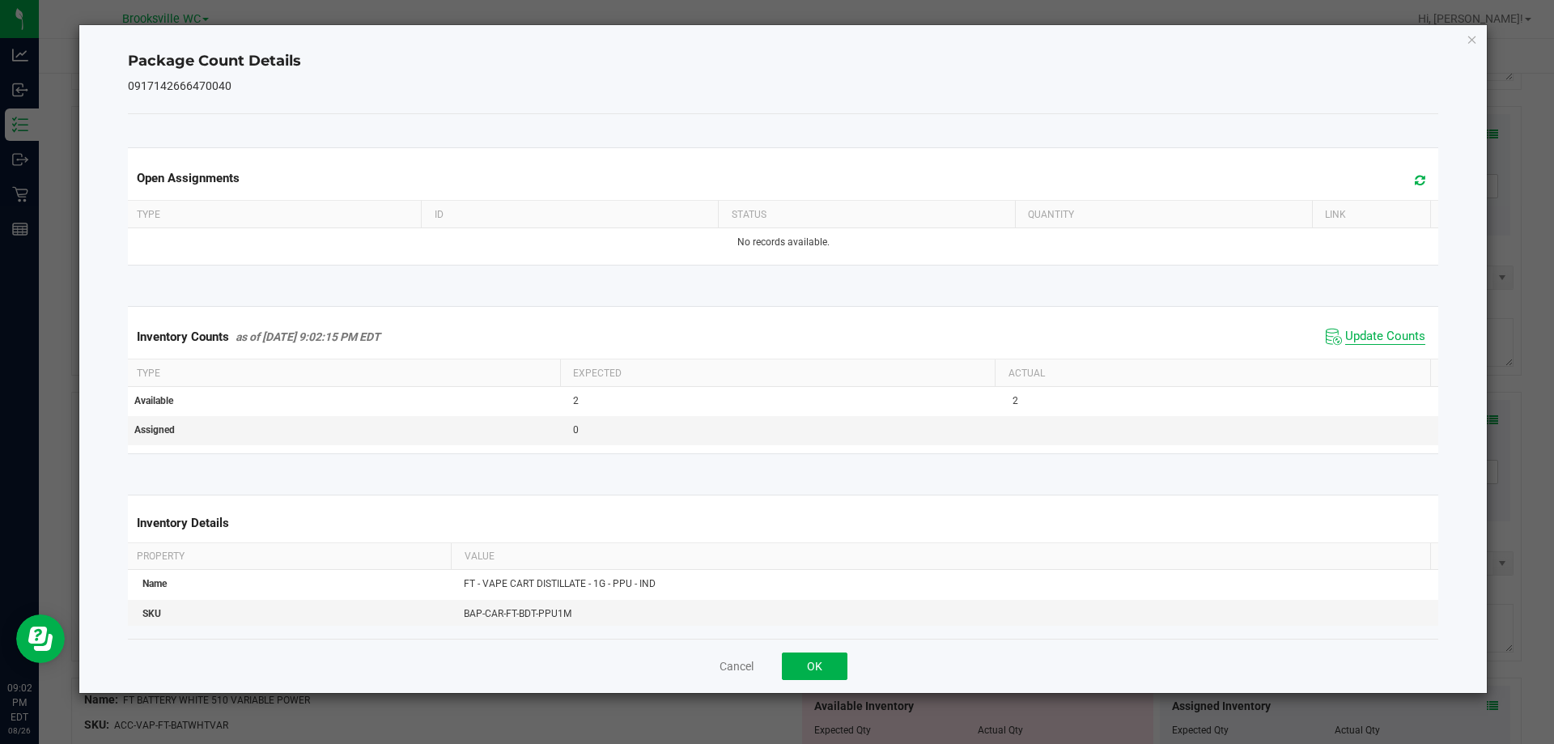
click at [1366, 339] on span "Update Counts" at bounding box center [1385, 337] width 80 height 16
click at [795, 662] on button "OK" at bounding box center [815, 667] width 66 height 28
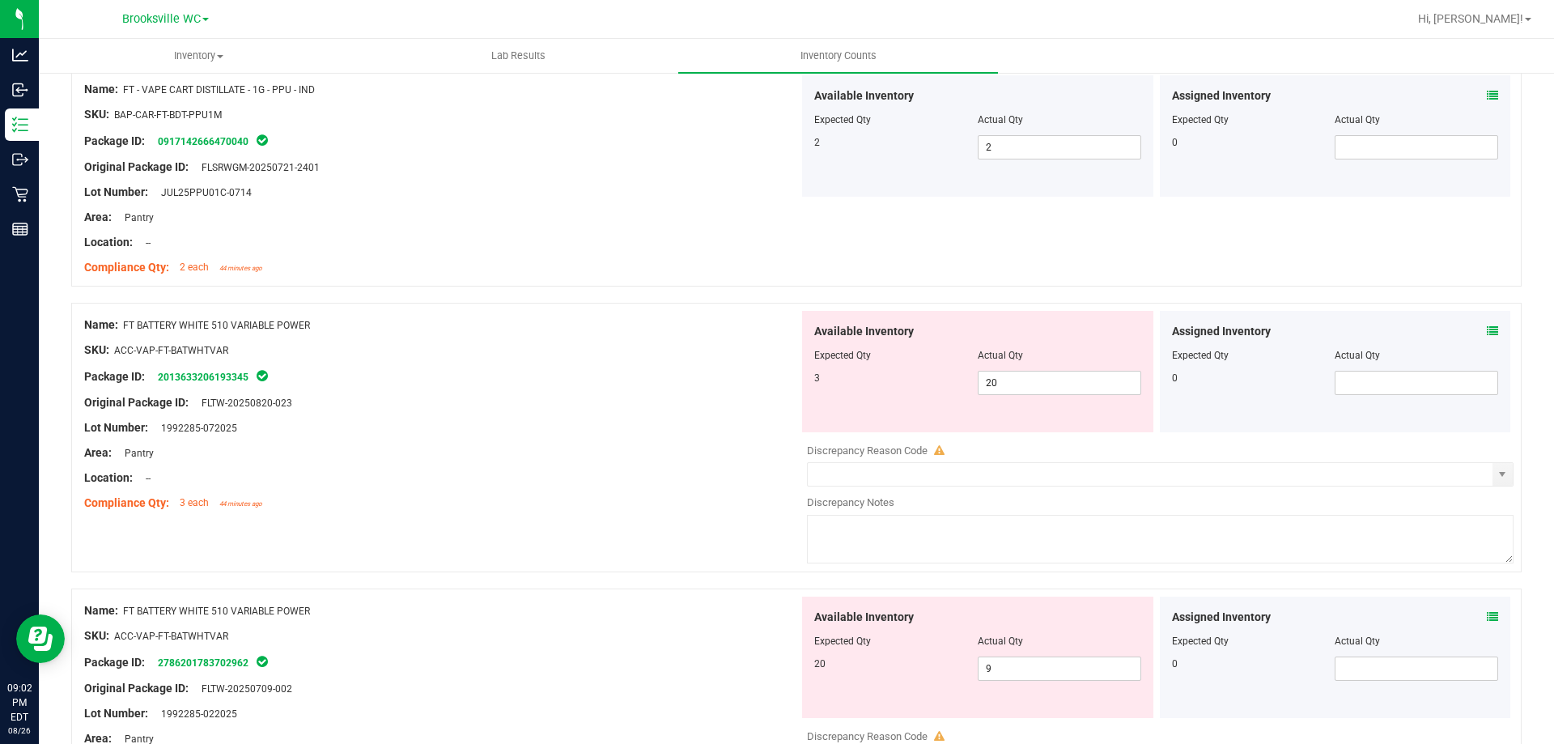
scroll to position [1052, 0]
drag, startPoint x: 1042, startPoint y: 382, endPoint x: 749, endPoint y: 365, distance: 293.6
click at [766, 382] on div "Name: FT BATTERY WHITE 510 VARIABLE POWER SKU: ACC-VAP-FT-BATWHTVAR Package ID:…" at bounding box center [796, 439] width 1451 height 270
type input "3"
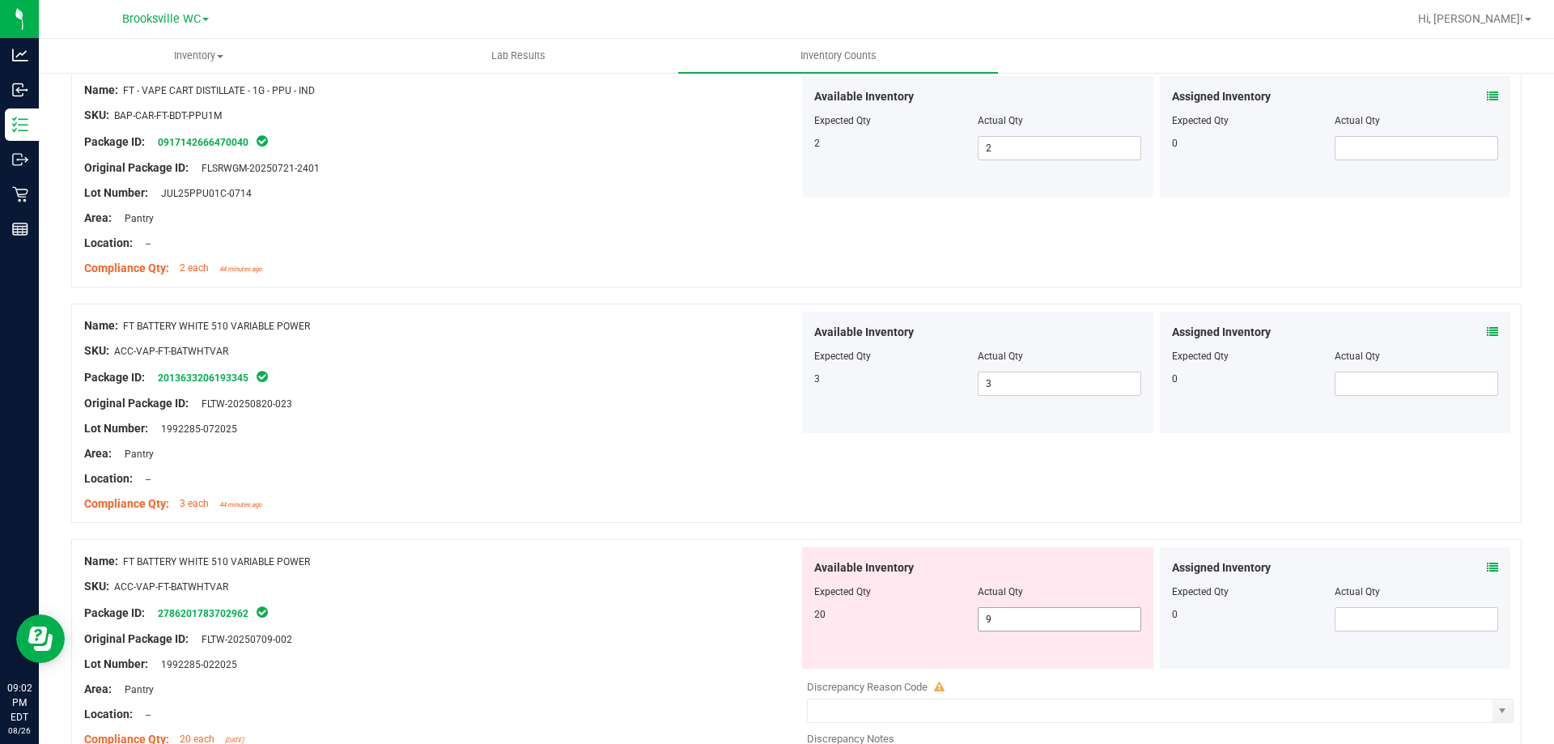
click at [1001, 610] on div "Available Inventory Expected Qty Actual Qty 20 9 9" at bounding box center [977, 607] width 351 height 121
click at [1001, 623] on span "9 9" at bounding box center [1060, 619] width 164 height 24
type input "20"
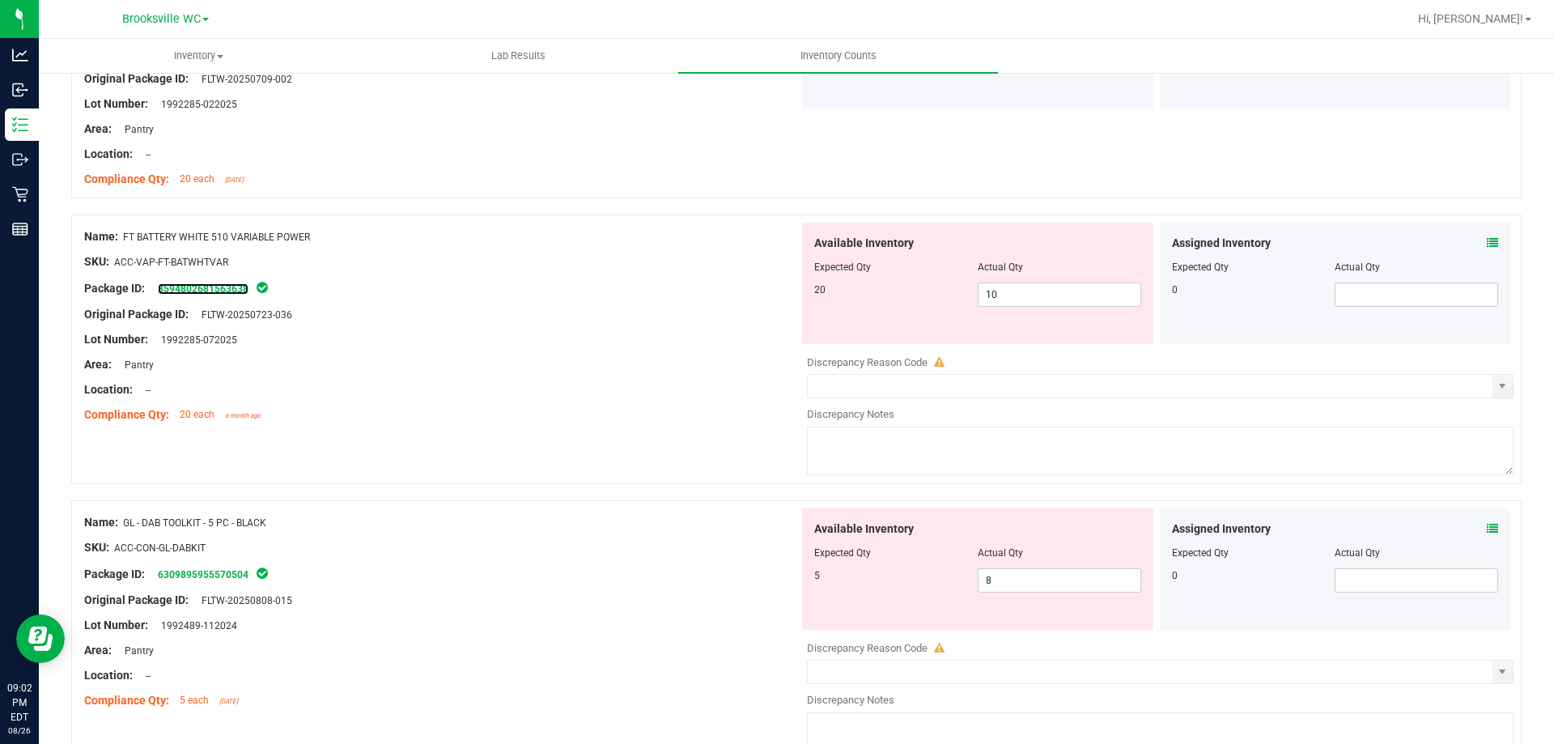
scroll to position [1753, 0]
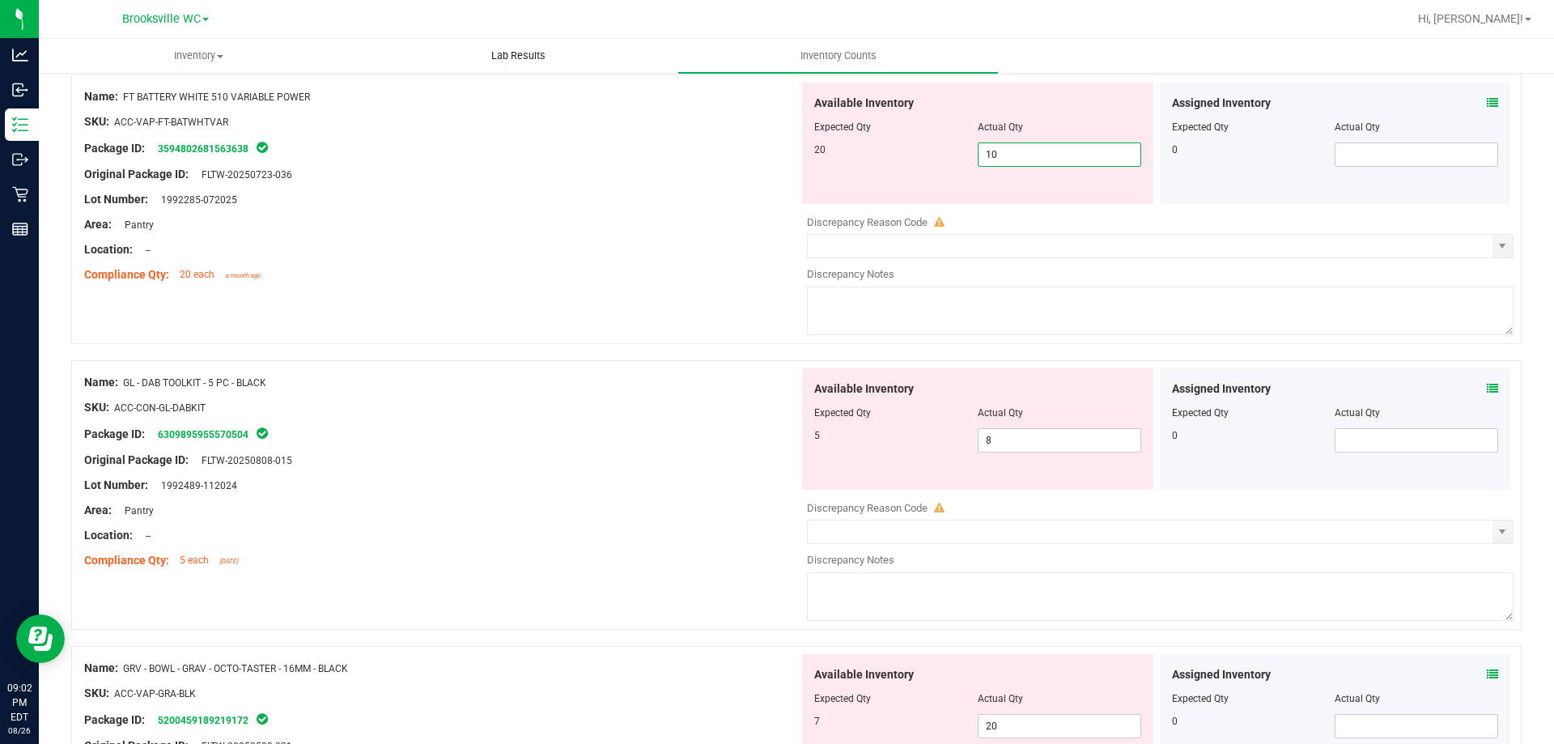
drag, startPoint x: 1029, startPoint y: 152, endPoint x: 513, endPoint y: 54, distance: 524.9
click at [701, 124] on div "Name: FT BATTERY WHITE 510 VARIABLE POWER SKU: ACC-VAP-FT-BATWHTVAR Package ID:…" at bounding box center [796, 209] width 1451 height 270
type input "20"
click at [674, 402] on div "Name: GL - DAB TOOLKIT - 5 PC - BLACK SKU: ACC-CON-GL-DABKIT Package ID: 630989…" at bounding box center [441, 471] width 715 height 206
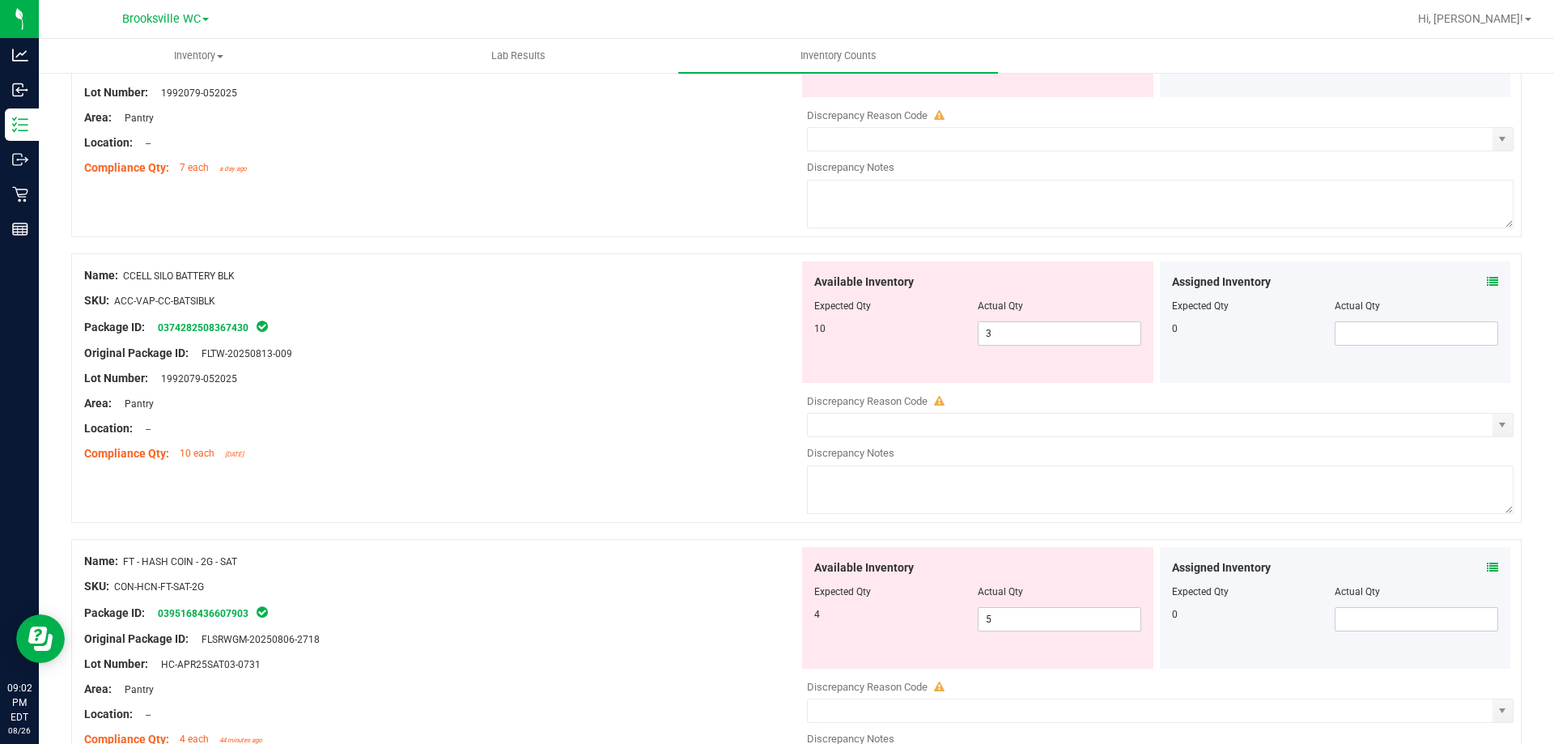
scroll to position [0, 0]
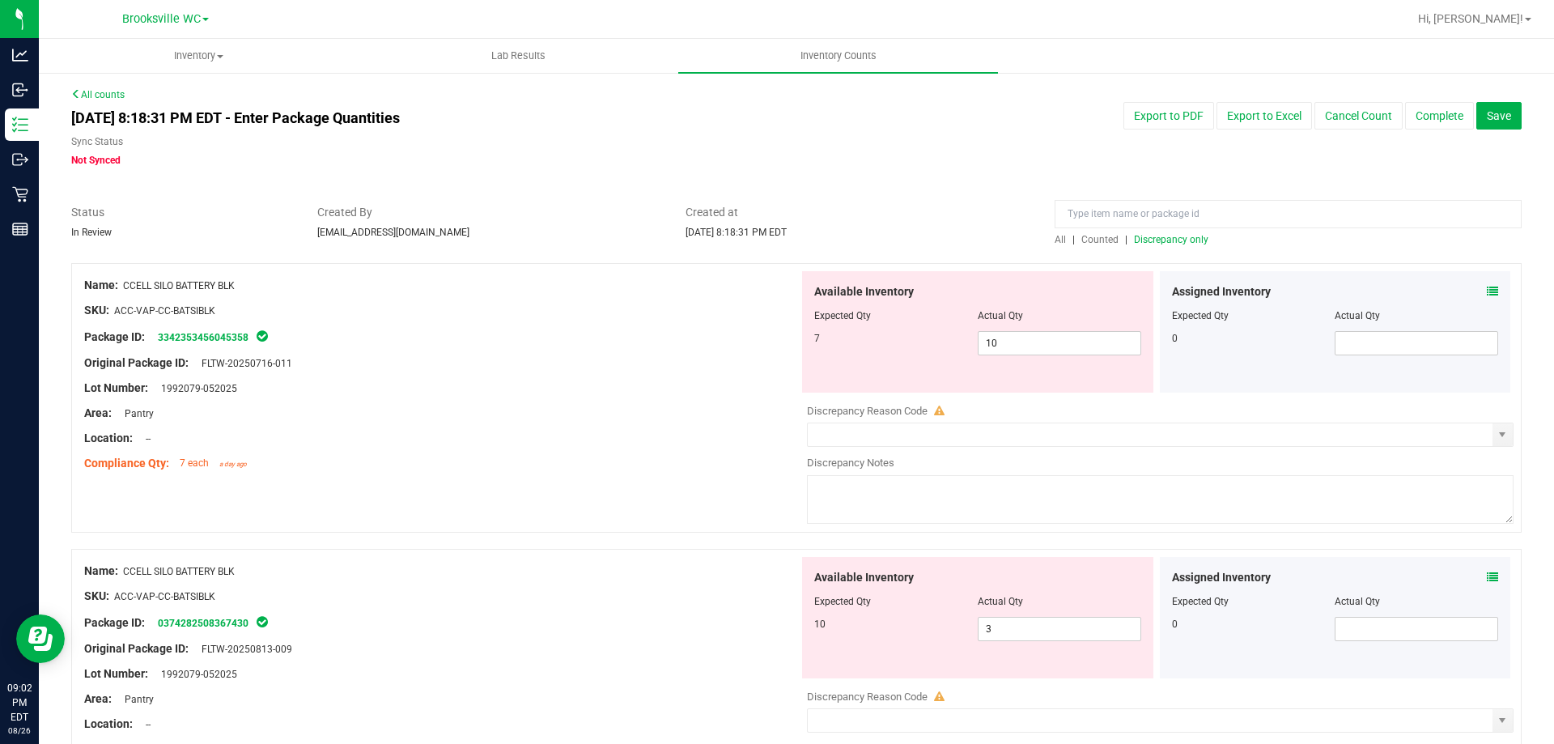
click at [1166, 237] on span "Discrepancy only" at bounding box center [1171, 239] width 74 height 11
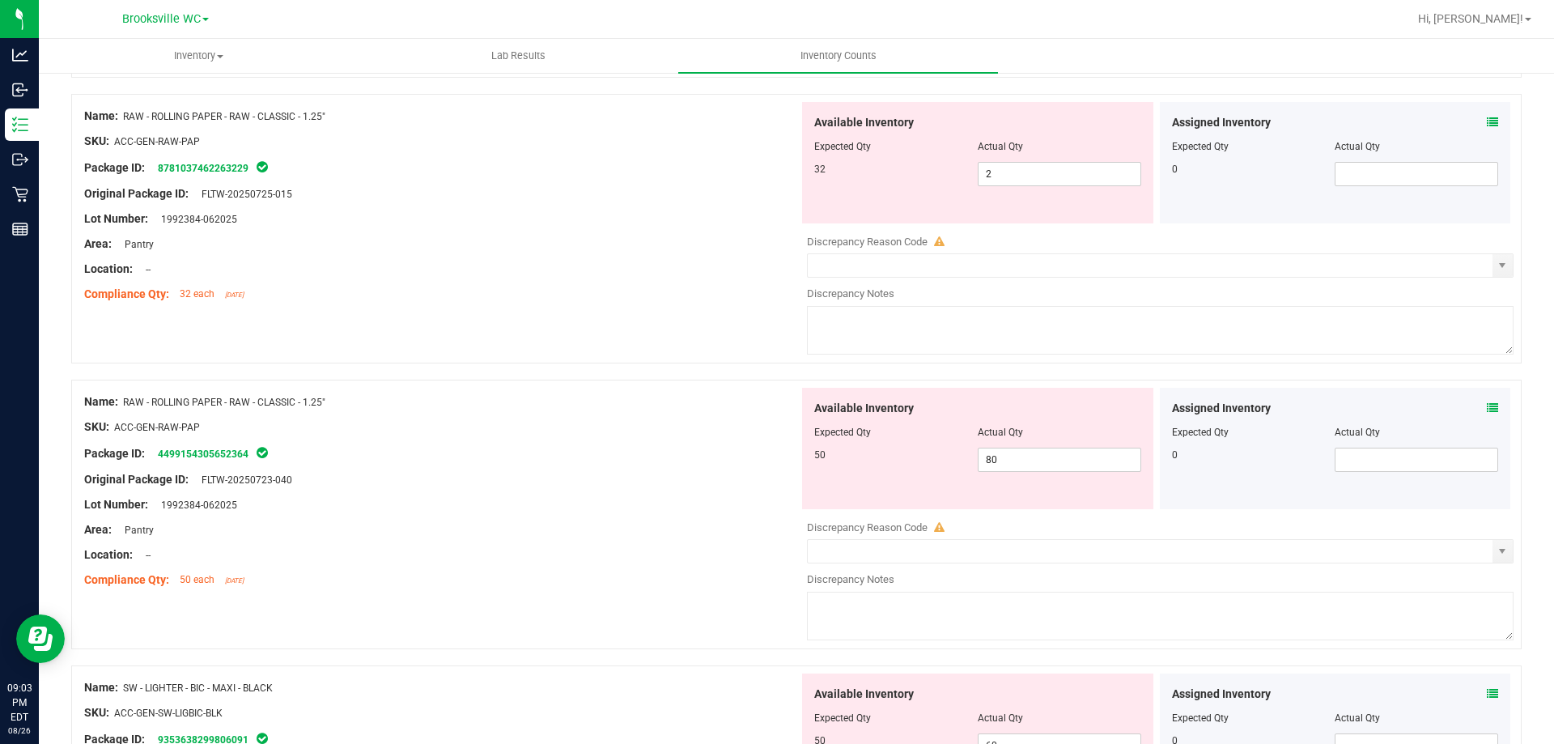
scroll to position [3886, 0]
drag, startPoint x: 1021, startPoint y: 178, endPoint x: 370, endPoint y: 1, distance: 674.6
type input "32"
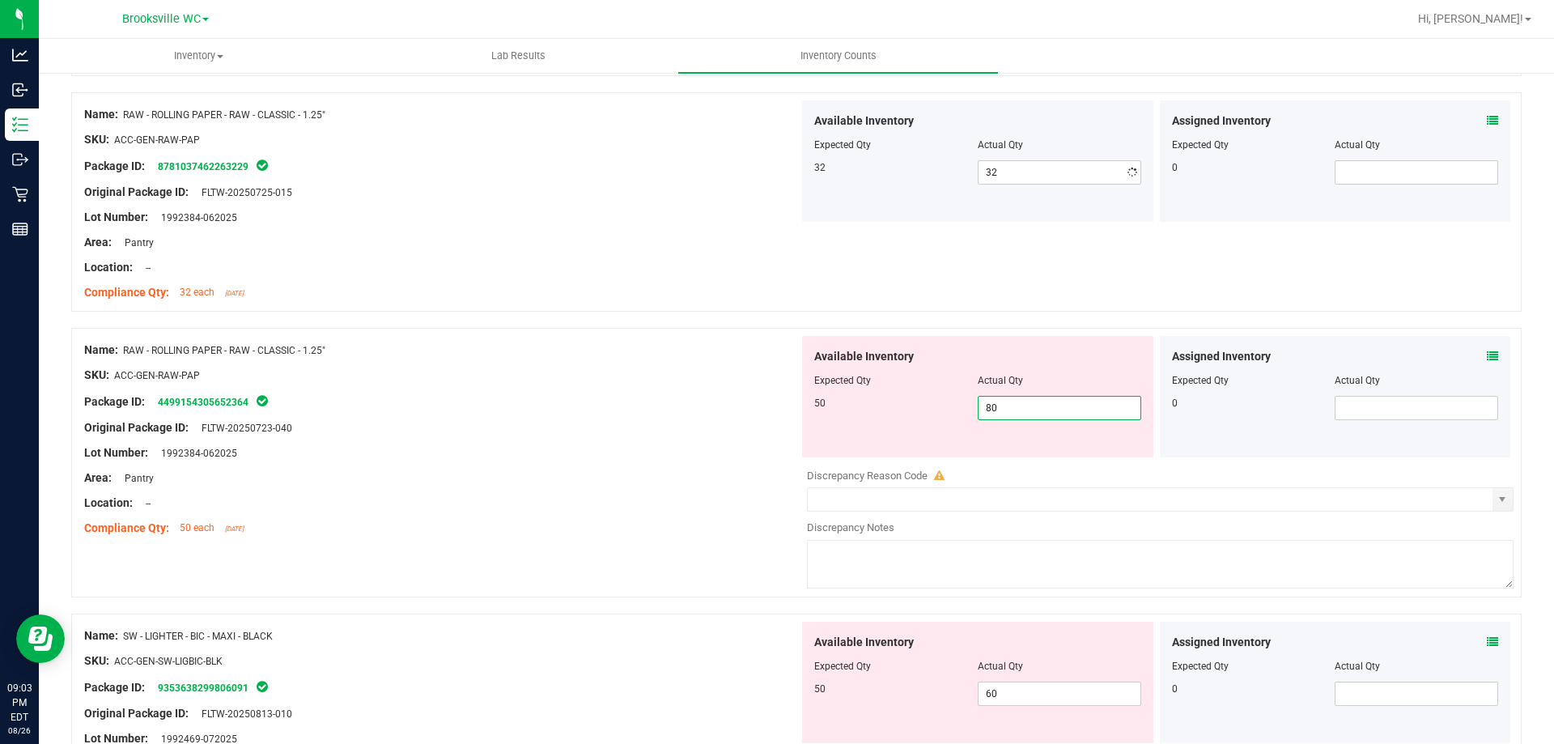
drag, startPoint x: 1014, startPoint y: 453, endPoint x: 586, endPoint y: 376, distance: 434.5
click at [725, 459] on div "Name: RAW - ROLLING PAPER - RAW - CLASSIC - 1.25" SKU: ACC-GEN-RAW-PAP Package …" at bounding box center [796, 463] width 1451 height 270
type input "50"
click at [567, 359] on div at bounding box center [441, 363] width 715 height 8
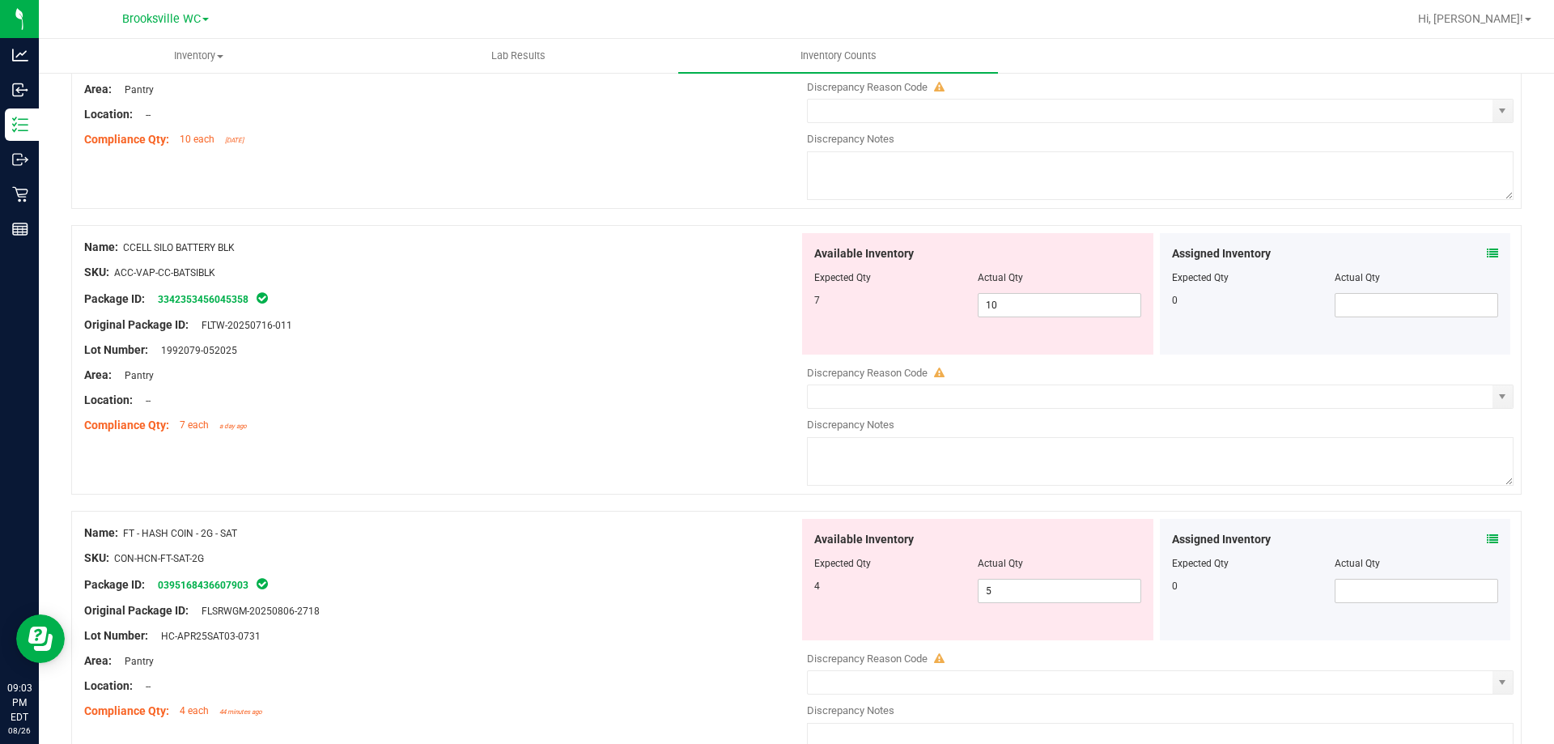
scroll to position [0, 0]
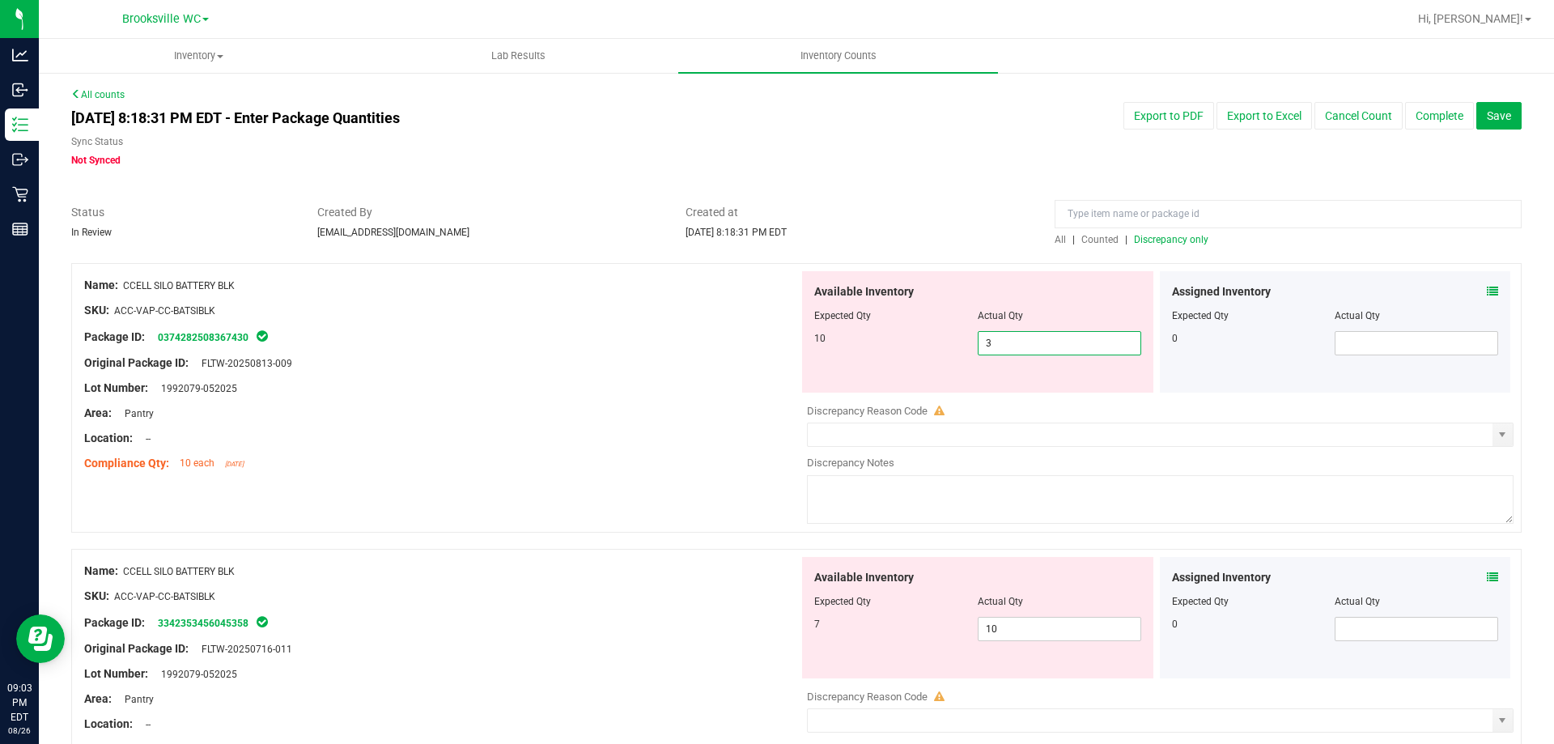
click at [1026, 346] on span "3 3" at bounding box center [1060, 343] width 164 height 24
type input "10"
drag, startPoint x: 1013, startPoint y: 624, endPoint x: 603, endPoint y: 516, distance: 423.8
click at [660, 549] on div "Name: CCELL SILO BATTERY BLK SKU: ACC-VAP-CC-BATSIBLK Package ID: 3342353456045…" at bounding box center [796, 684] width 1451 height 270
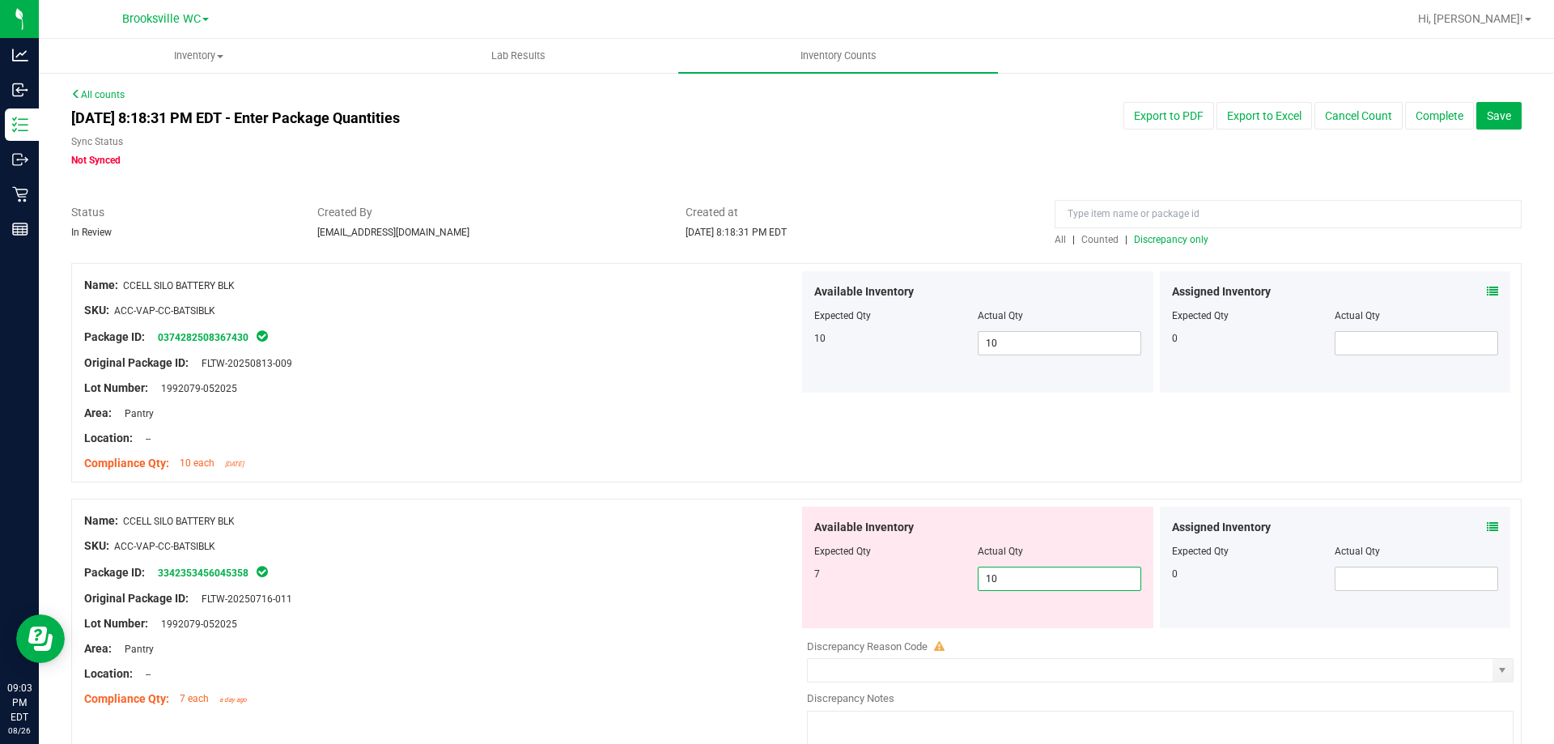
type input "7"
click at [507, 474] on div "Name: CCELL SILO BATTERY BLK SKU: ACC-VAP-CC-BATSIBLK Package ID: 0374282508367…" at bounding box center [441, 374] width 715 height 206
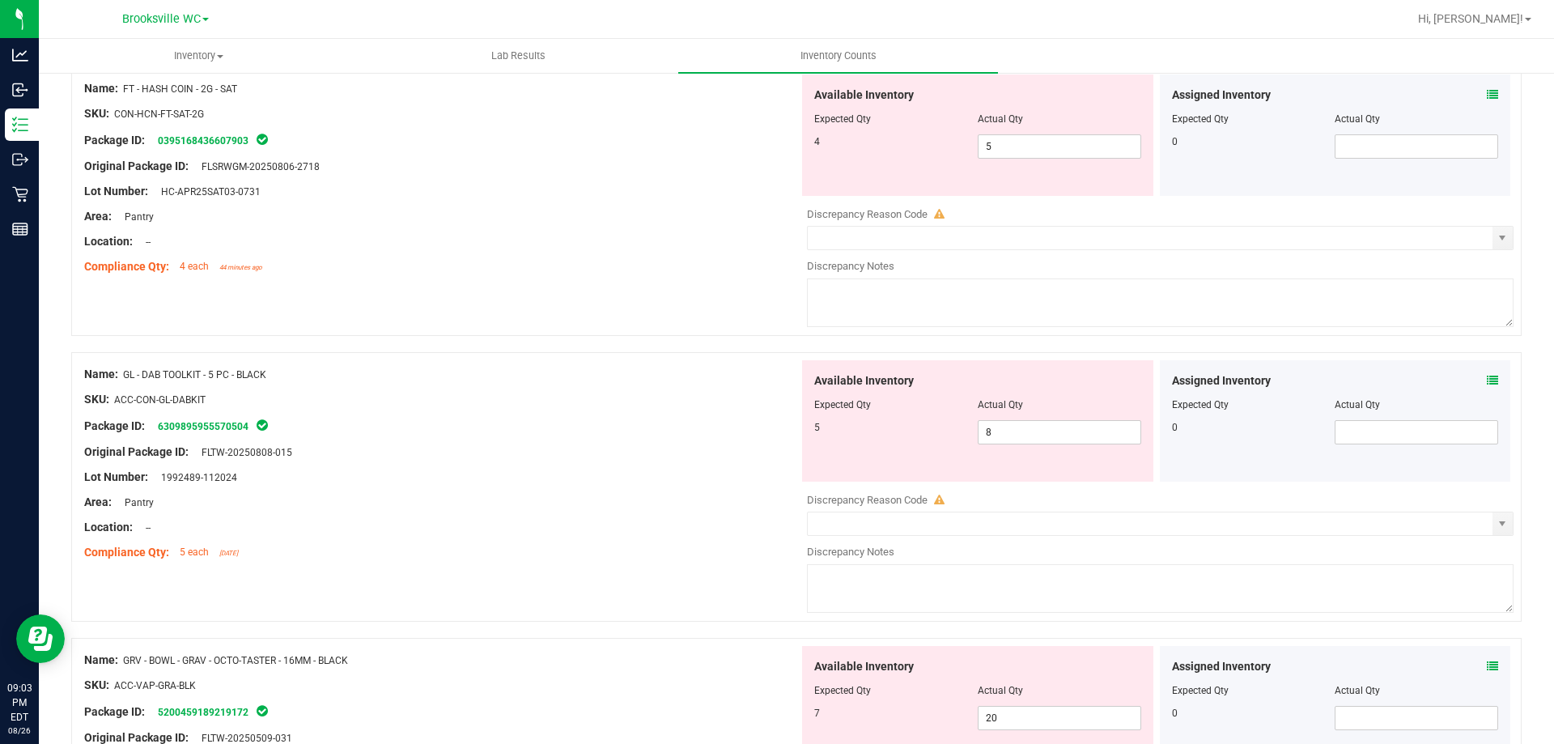
scroll to position [729, 0]
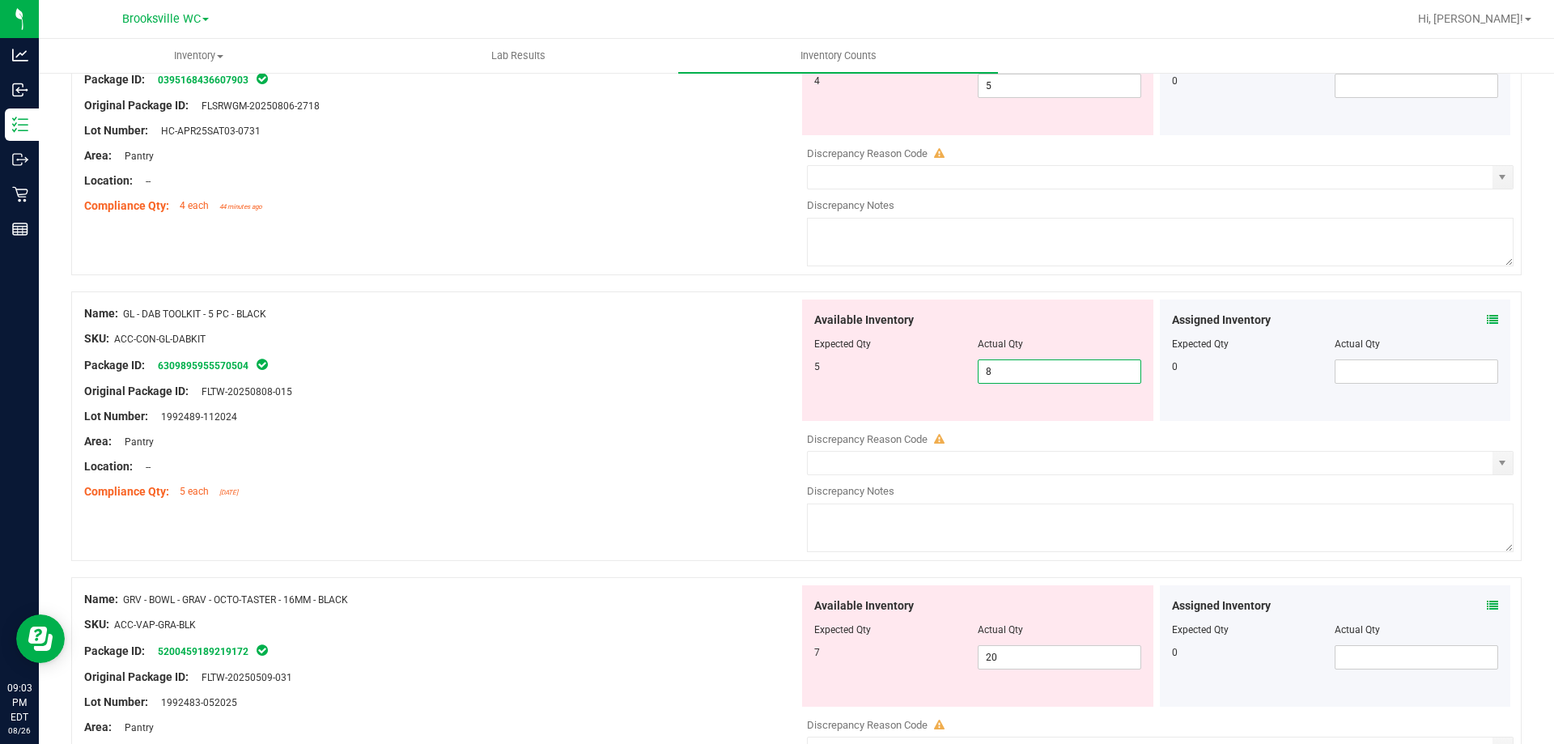
click at [1014, 377] on span "8 8" at bounding box center [1060, 371] width 164 height 24
type input "5"
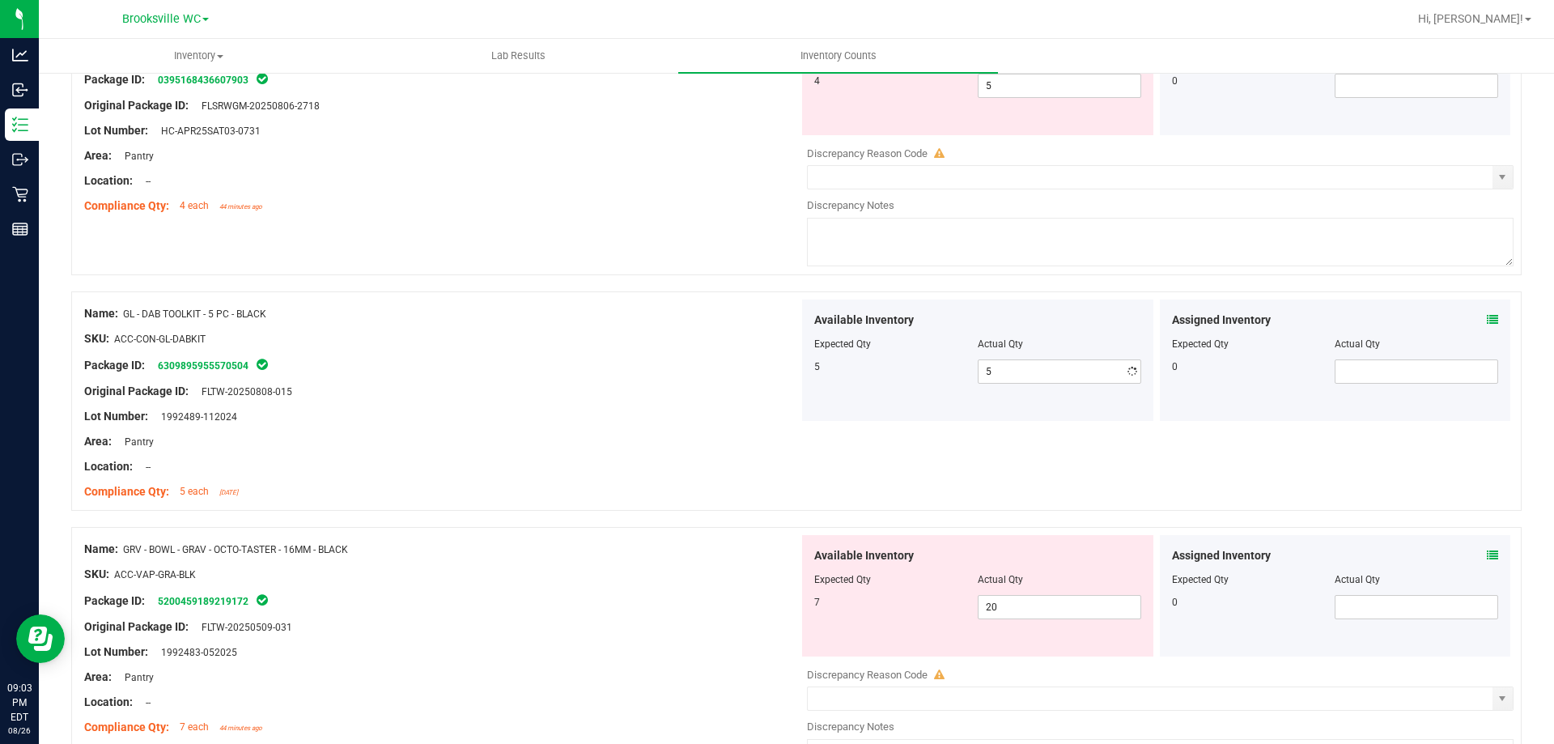
click at [668, 459] on div "Location: --" at bounding box center [441, 466] width 715 height 17
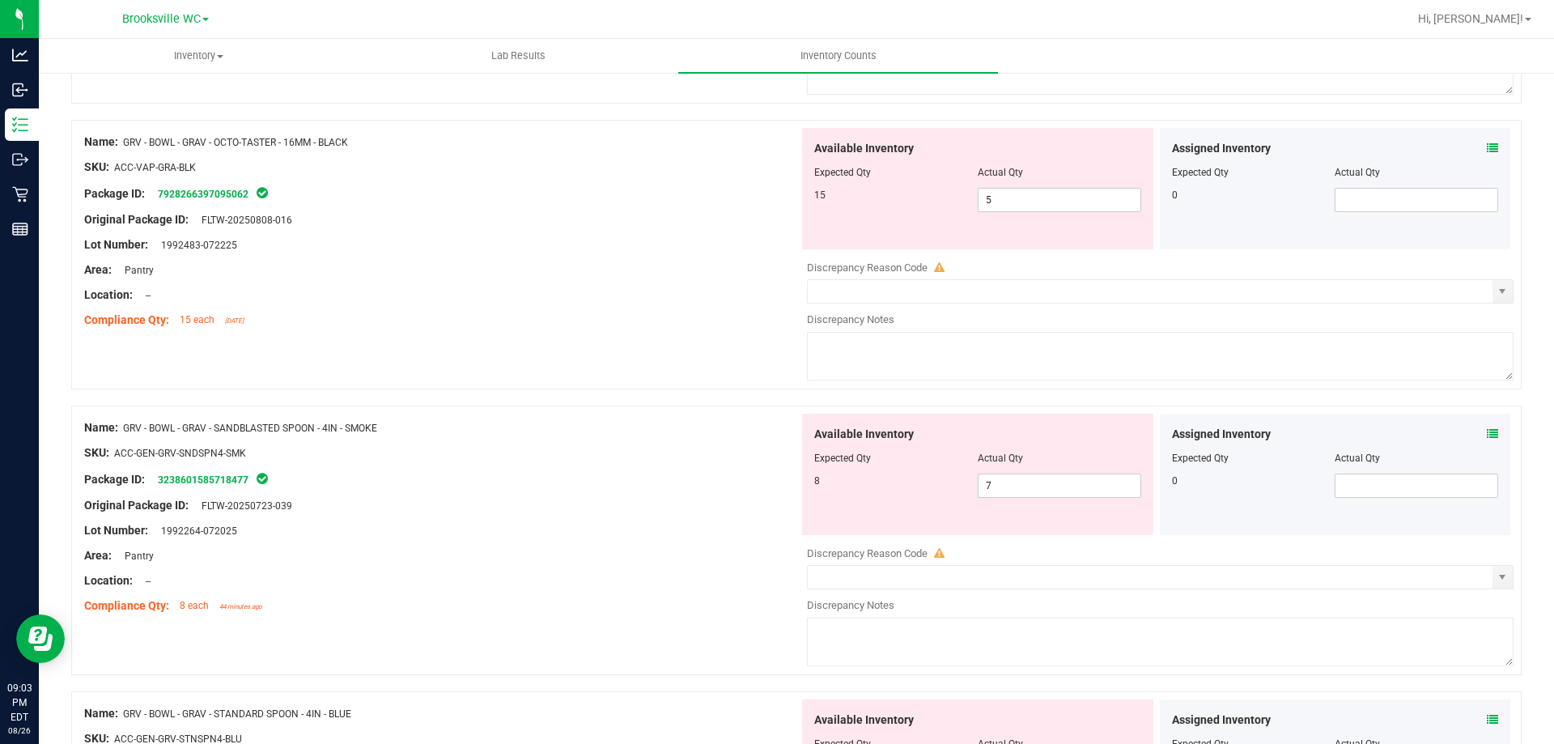
scroll to position [1538, 0]
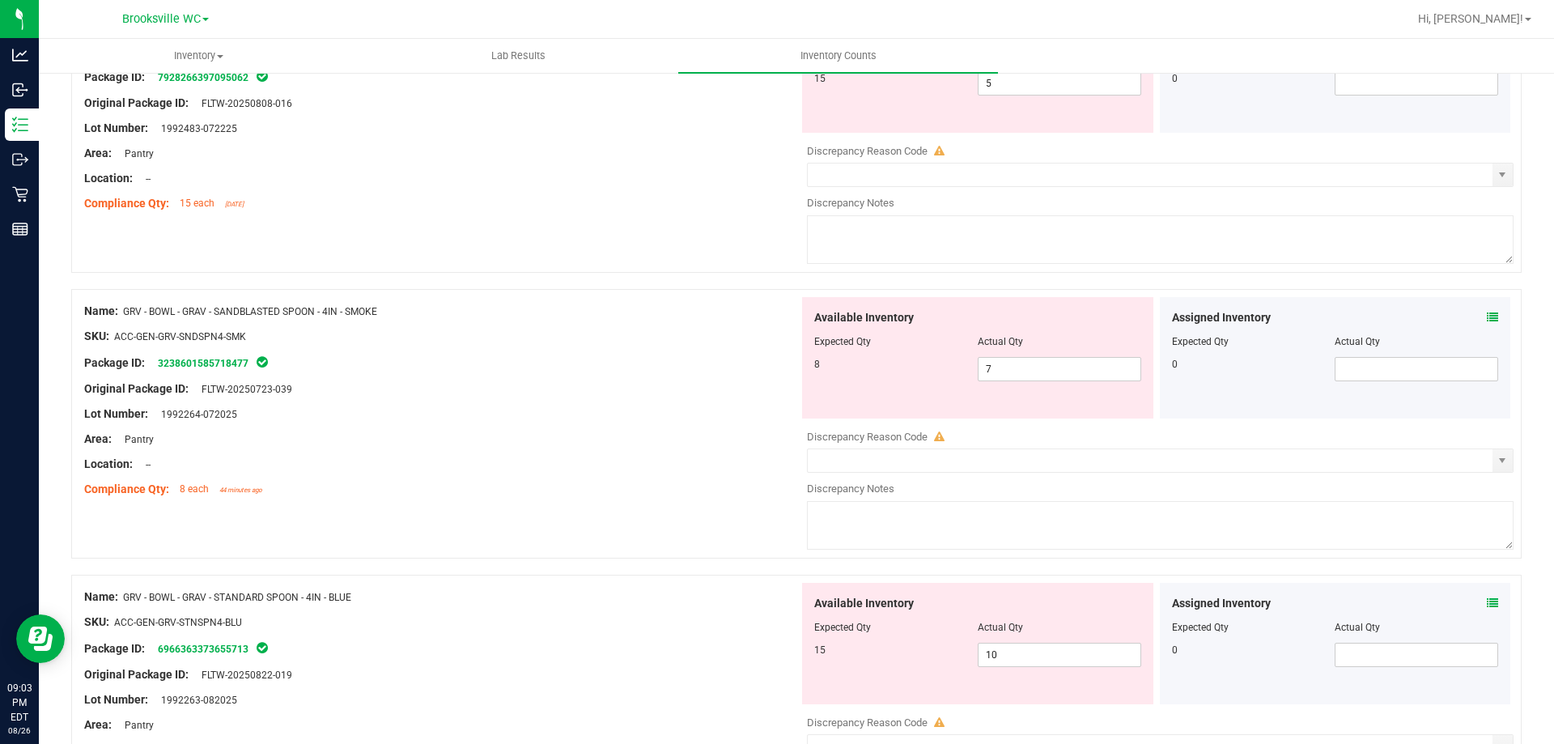
click at [1471, 324] on div "Assigned Inventory" at bounding box center [1335, 317] width 327 height 17
click at [1486, 316] on div "Assigned Inventory Expected Qty Actual Qty 0" at bounding box center [1335, 357] width 351 height 121
click at [1487, 312] on icon at bounding box center [1492, 317] width 11 height 11
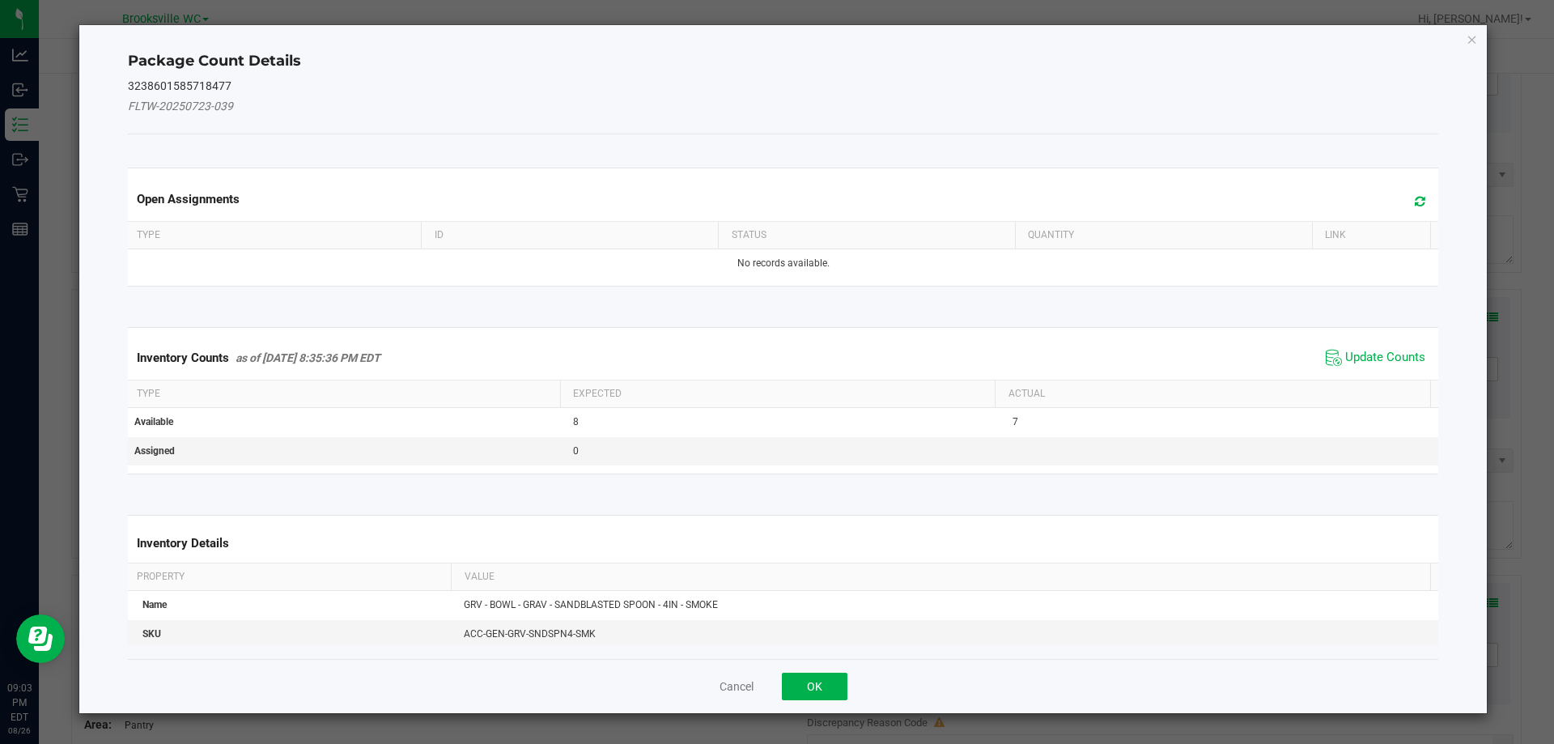
click at [1398, 336] on div "Inventory Counts as of [DATE] 8:35:36 PM EDT Update Counts" at bounding box center [784, 358] width 1318 height 44
click at [1378, 355] on span "Update Counts" at bounding box center [1385, 358] width 80 height 16
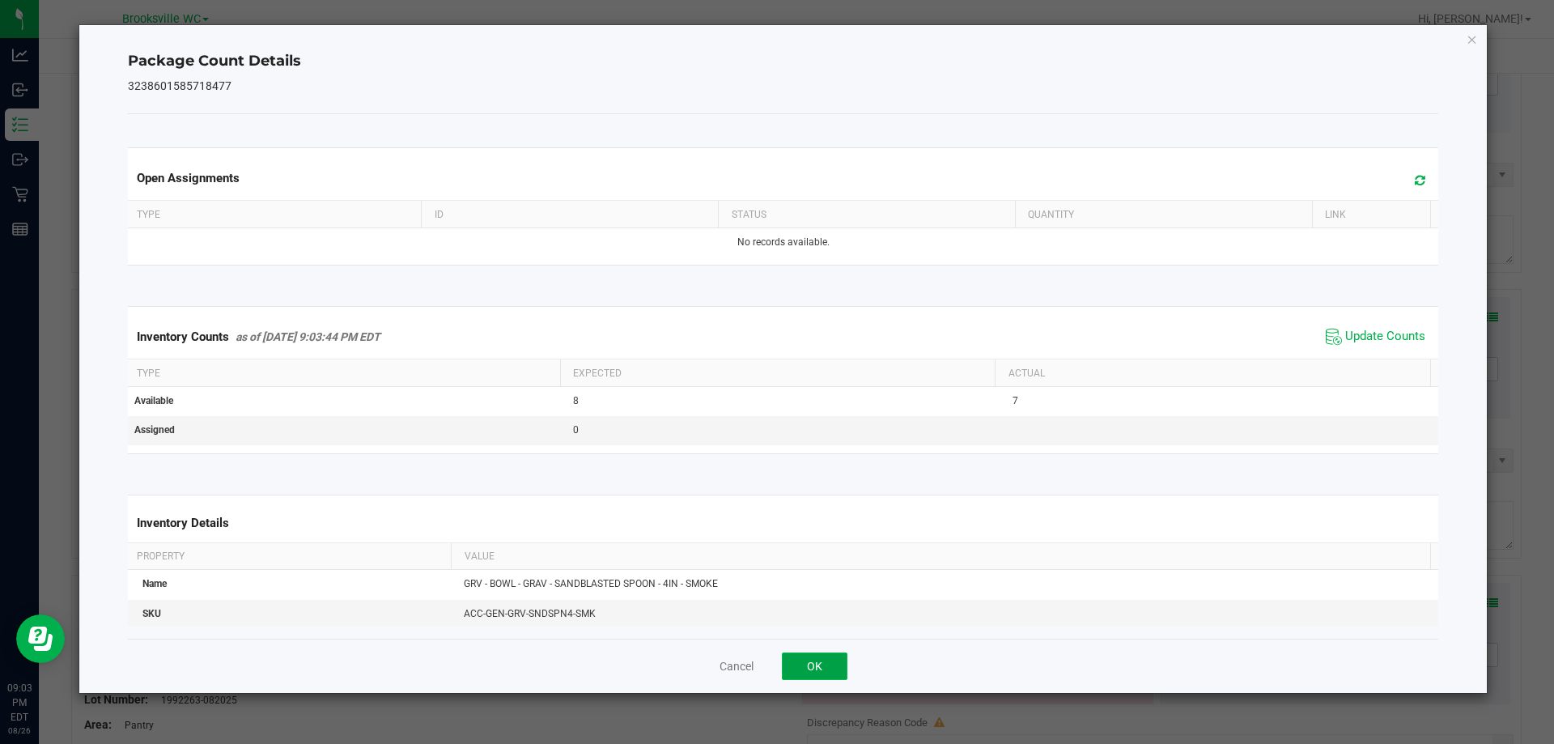
click at [828, 675] on button "OK" at bounding box center [815, 667] width 66 height 28
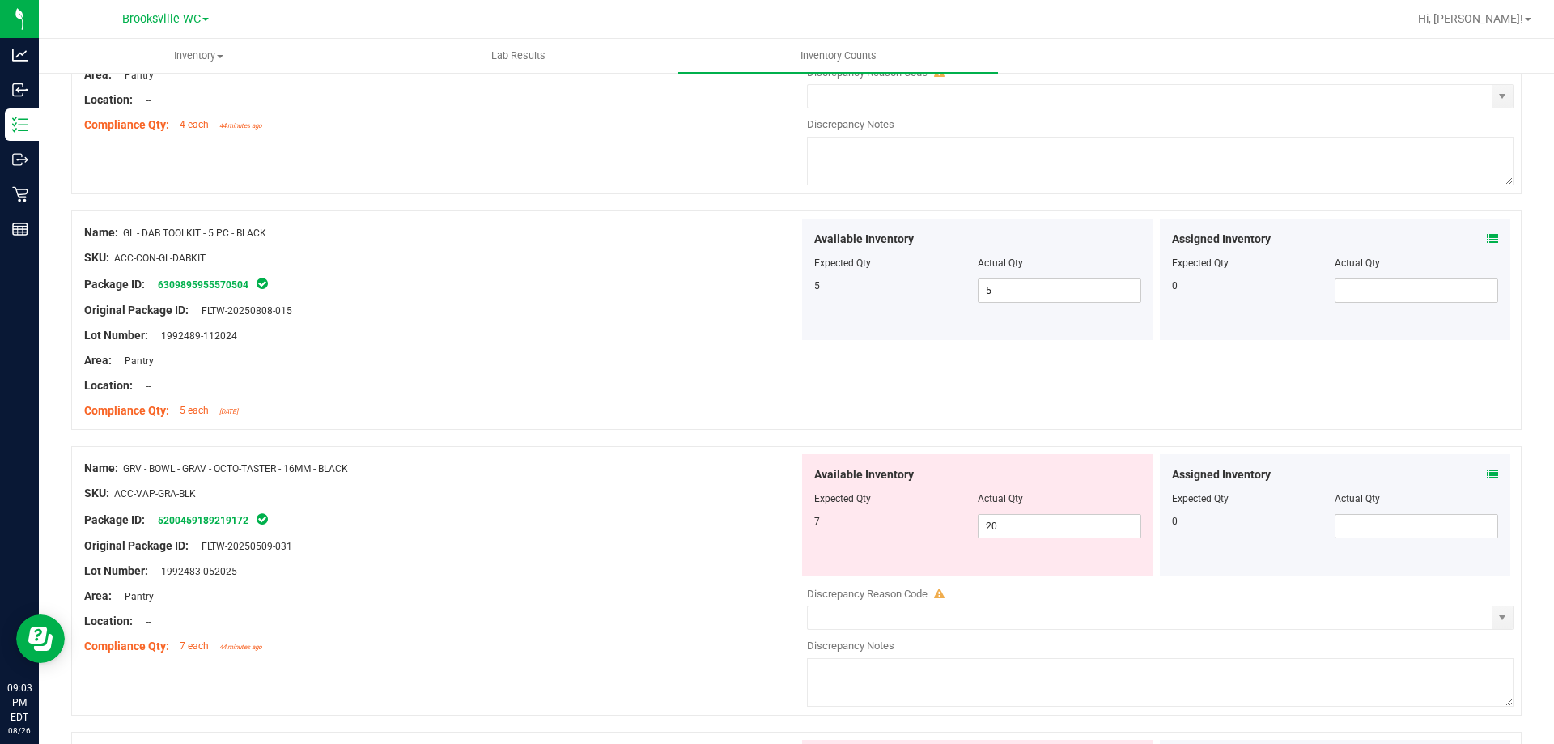
scroll to position [891, 0]
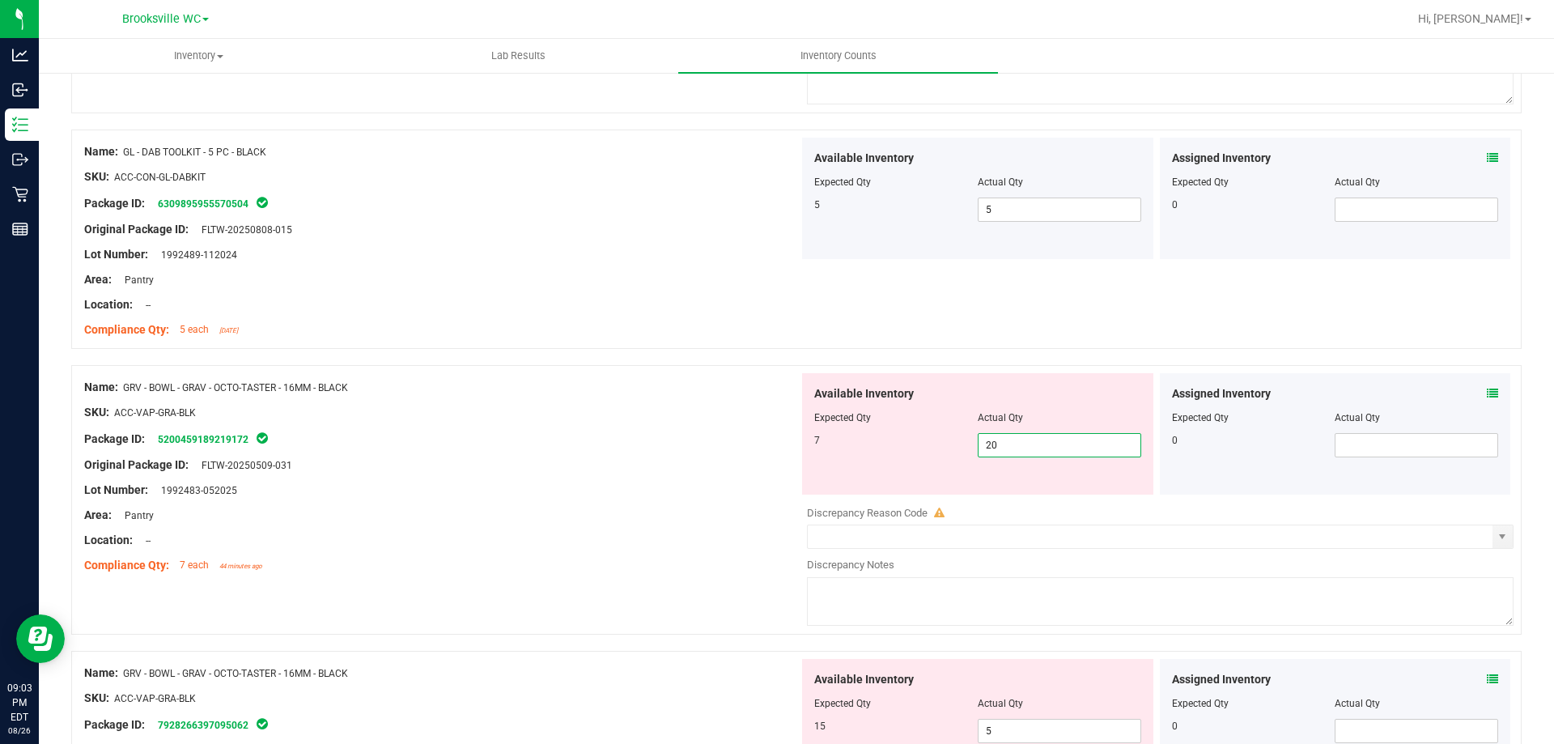
drag, startPoint x: 997, startPoint y: 438, endPoint x: 573, endPoint y: 300, distance: 445.5
click at [665, 377] on div "Name: GRV - BOWL - GRAV - OCTO-TASTER - 16MM - BLACK SKU: ACC-VAP-GRA-BLK Packa…" at bounding box center [796, 500] width 1451 height 270
type input "7"
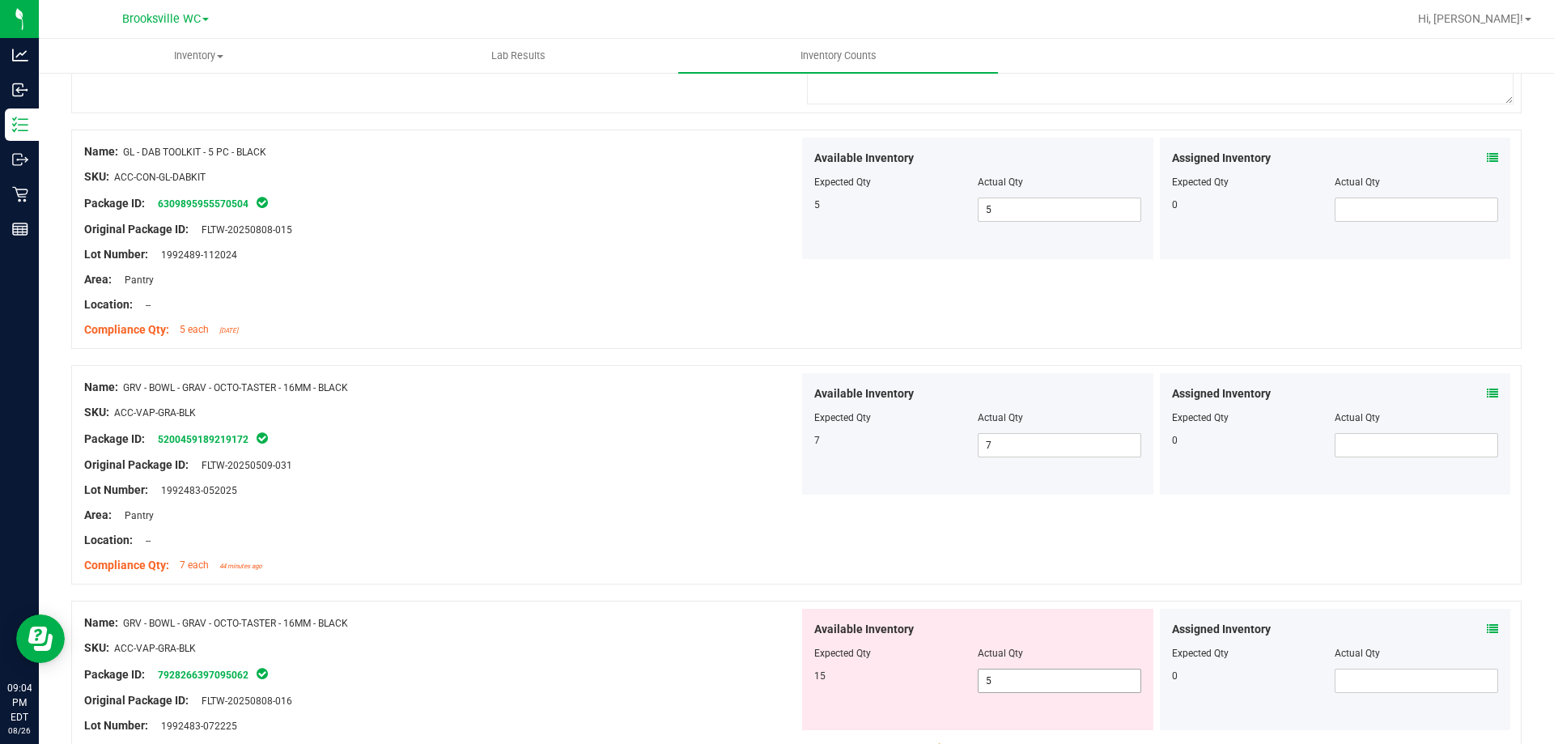
drag, startPoint x: 1021, startPoint y: 685, endPoint x: 552, endPoint y: 627, distance: 472.2
click at [697, 671] on div "Name: GRV - BOWL - GRAV - OCTO-TASTER - 16MM - BLACK SKU: ACC-VAP-GRA-BLK Packa…" at bounding box center [796, 736] width 1451 height 270
type input "15"
click at [515, 573] on div "Compliance Qty: 7 each 44 minutes ago" at bounding box center [441, 565] width 715 height 17
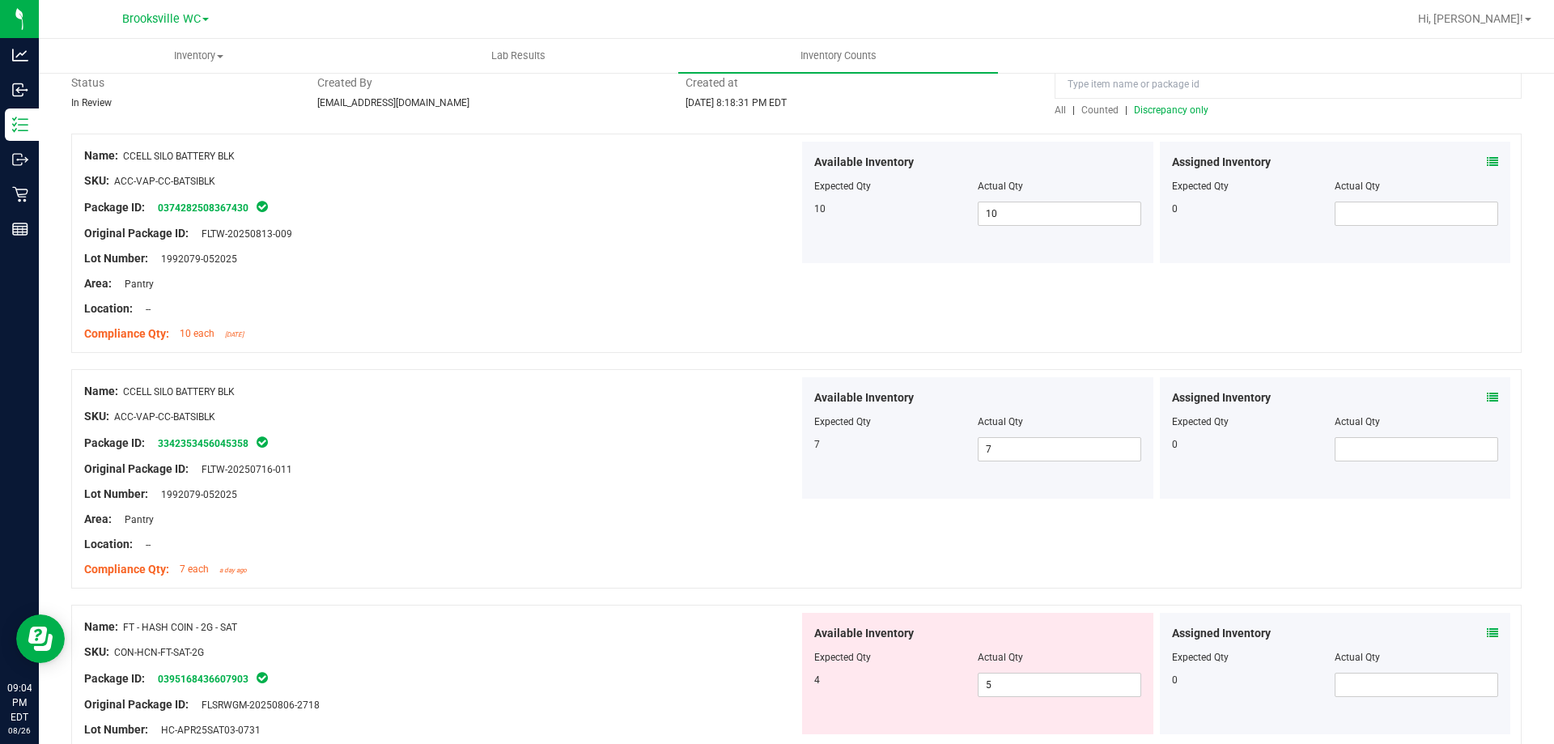
scroll to position [0, 0]
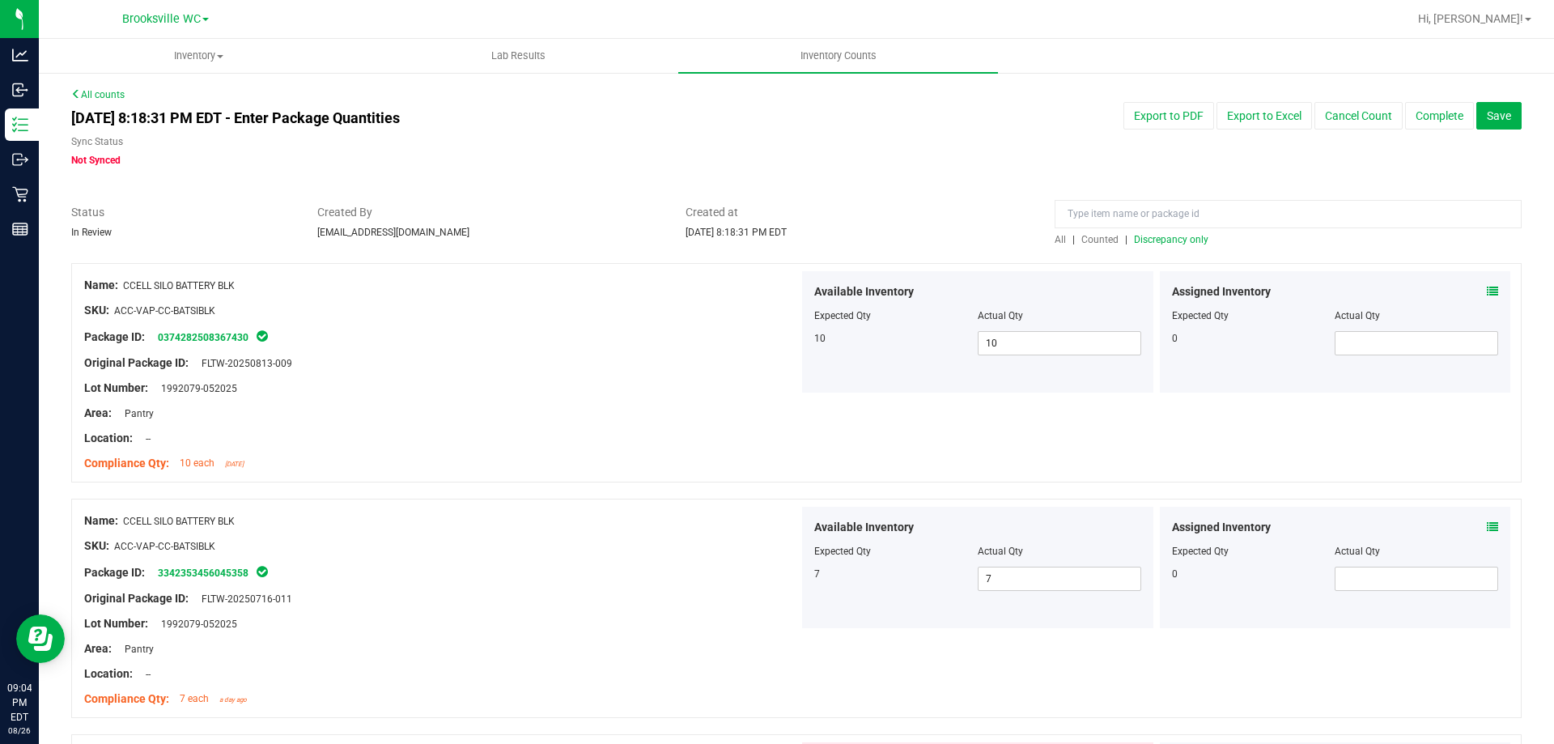
click at [1188, 237] on span "Discrepancy only" at bounding box center [1171, 239] width 74 height 11
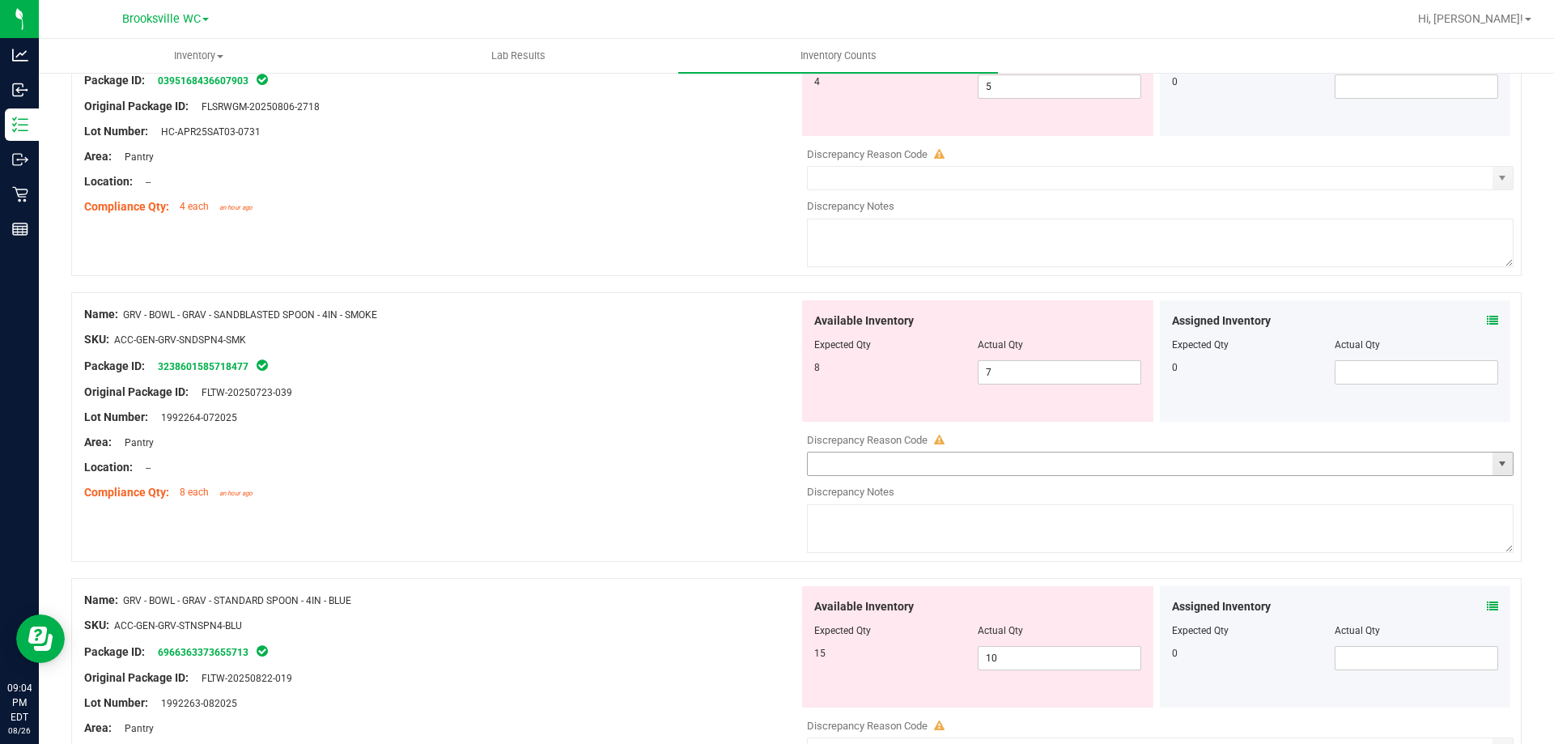
scroll to position [81, 0]
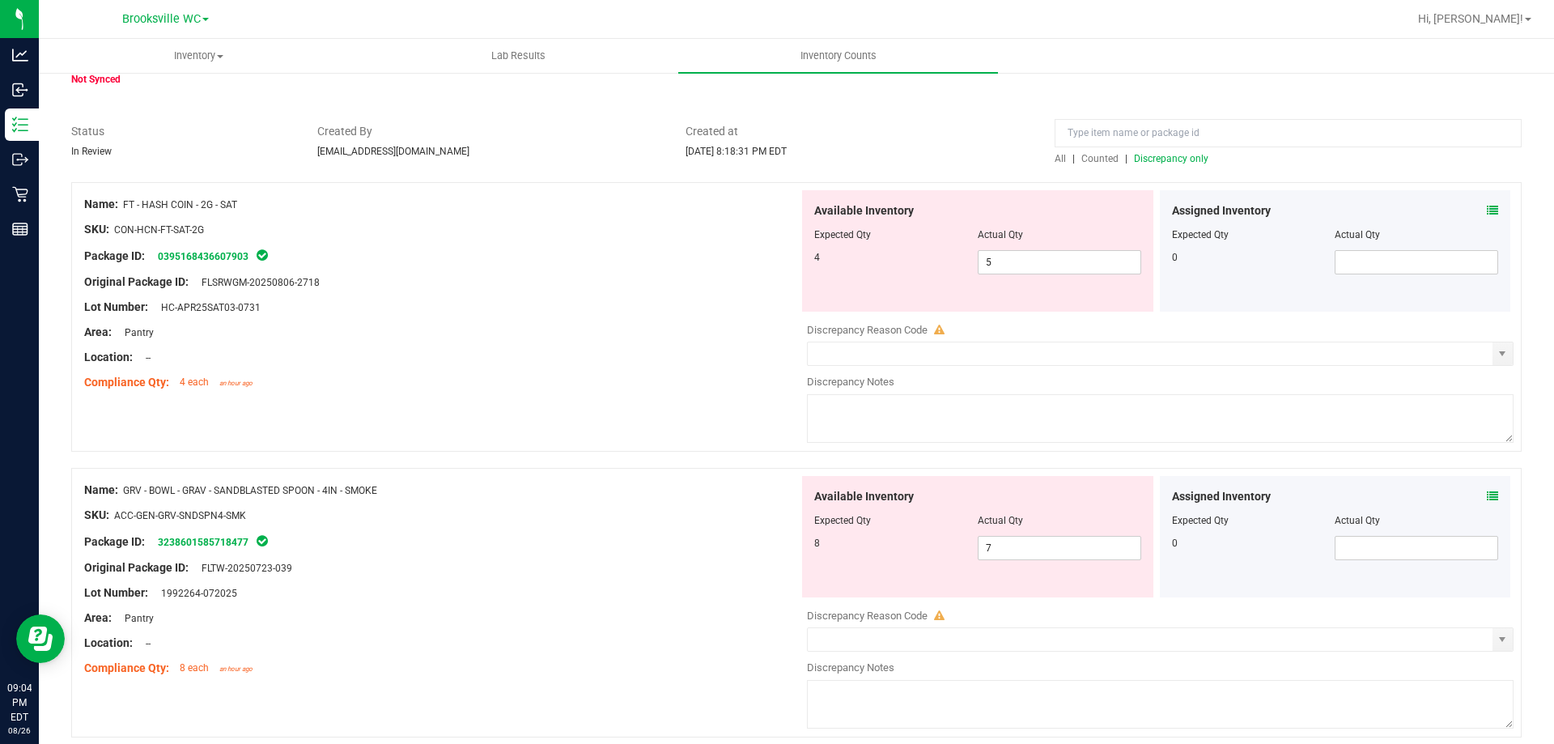
click at [1487, 205] on icon at bounding box center [1492, 210] width 11 height 11
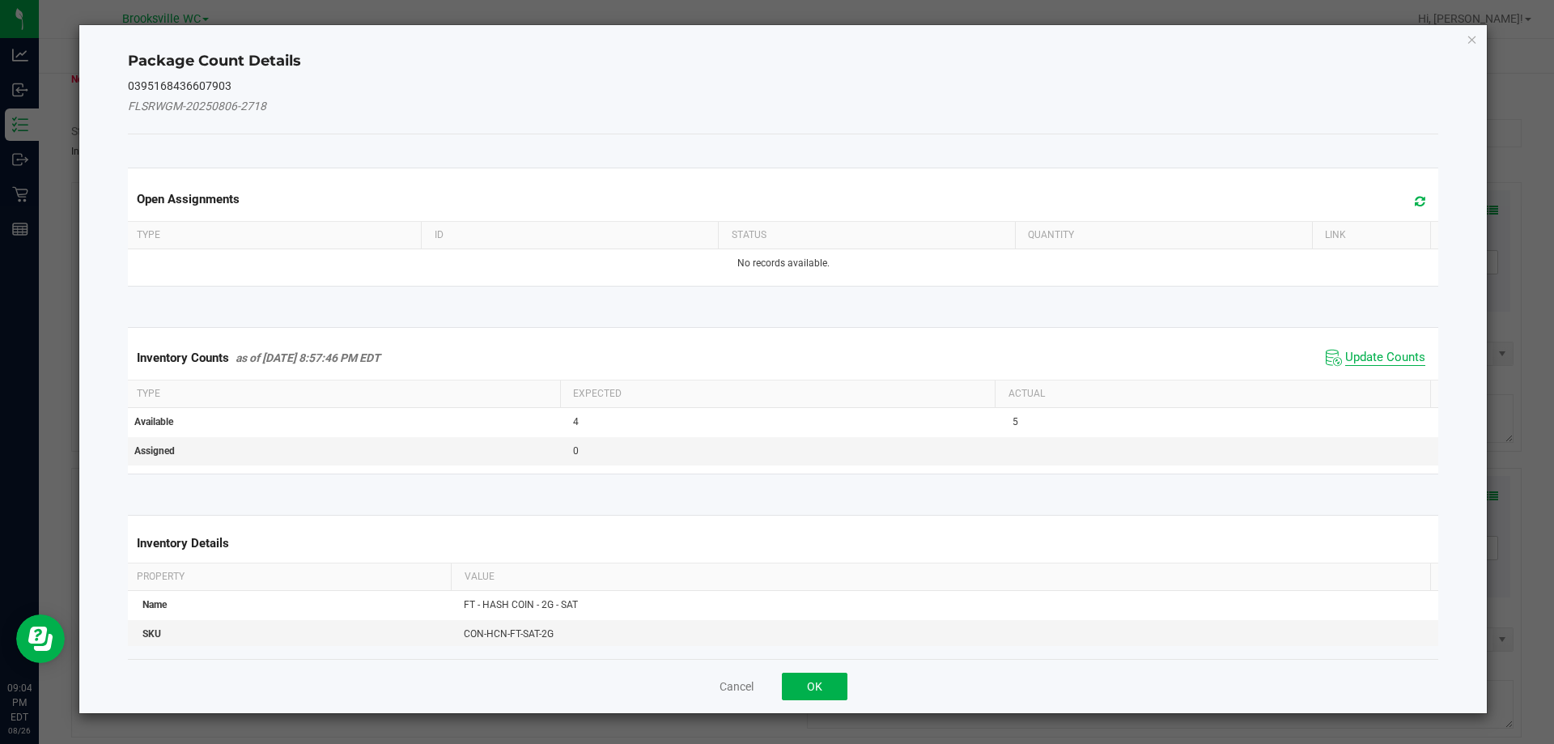
click at [1373, 355] on span "Update Counts" at bounding box center [1385, 358] width 80 height 16
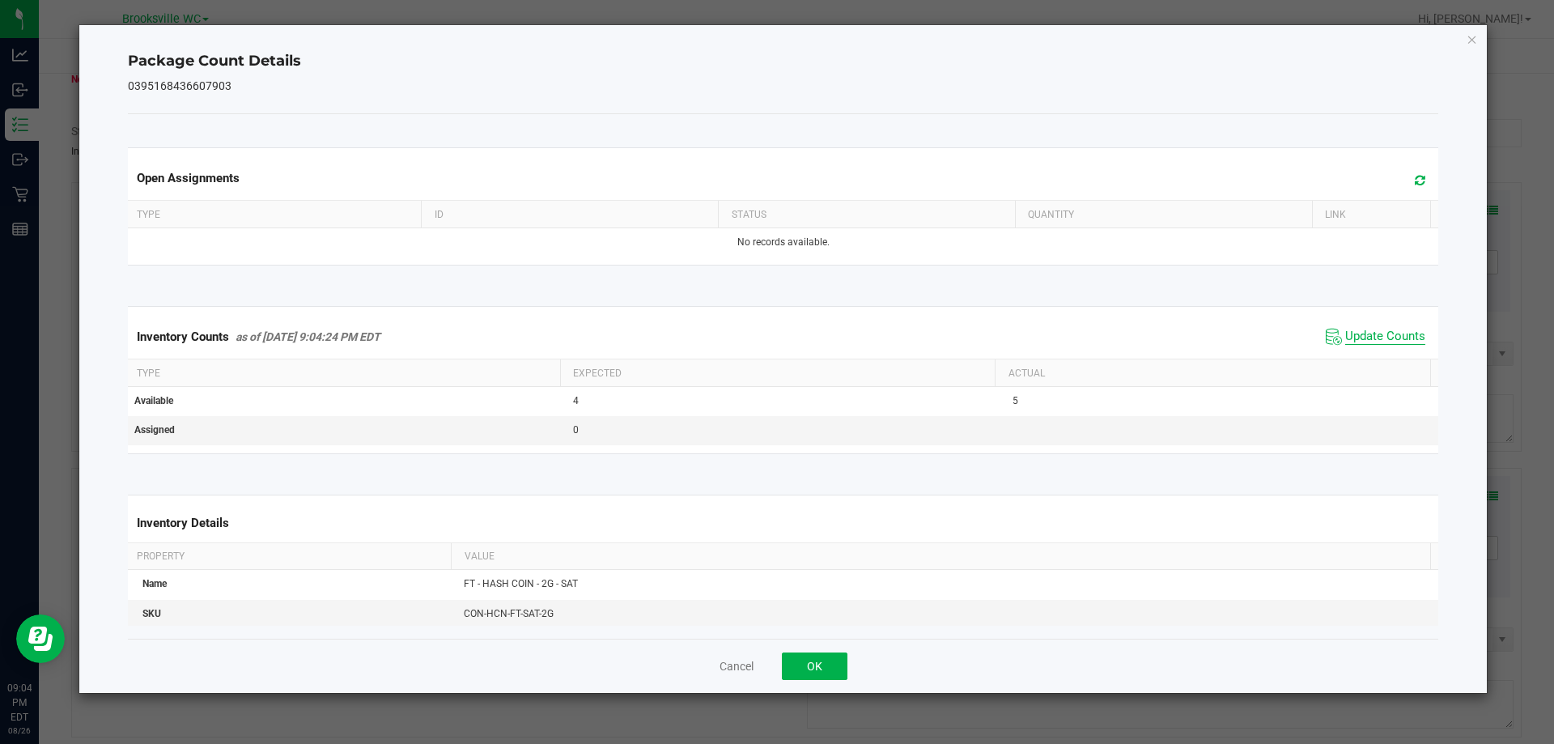
click at [1390, 339] on span "Update Counts" at bounding box center [1385, 337] width 80 height 16
click at [814, 657] on button "OK" at bounding box center [815, 667] width 66 height 28
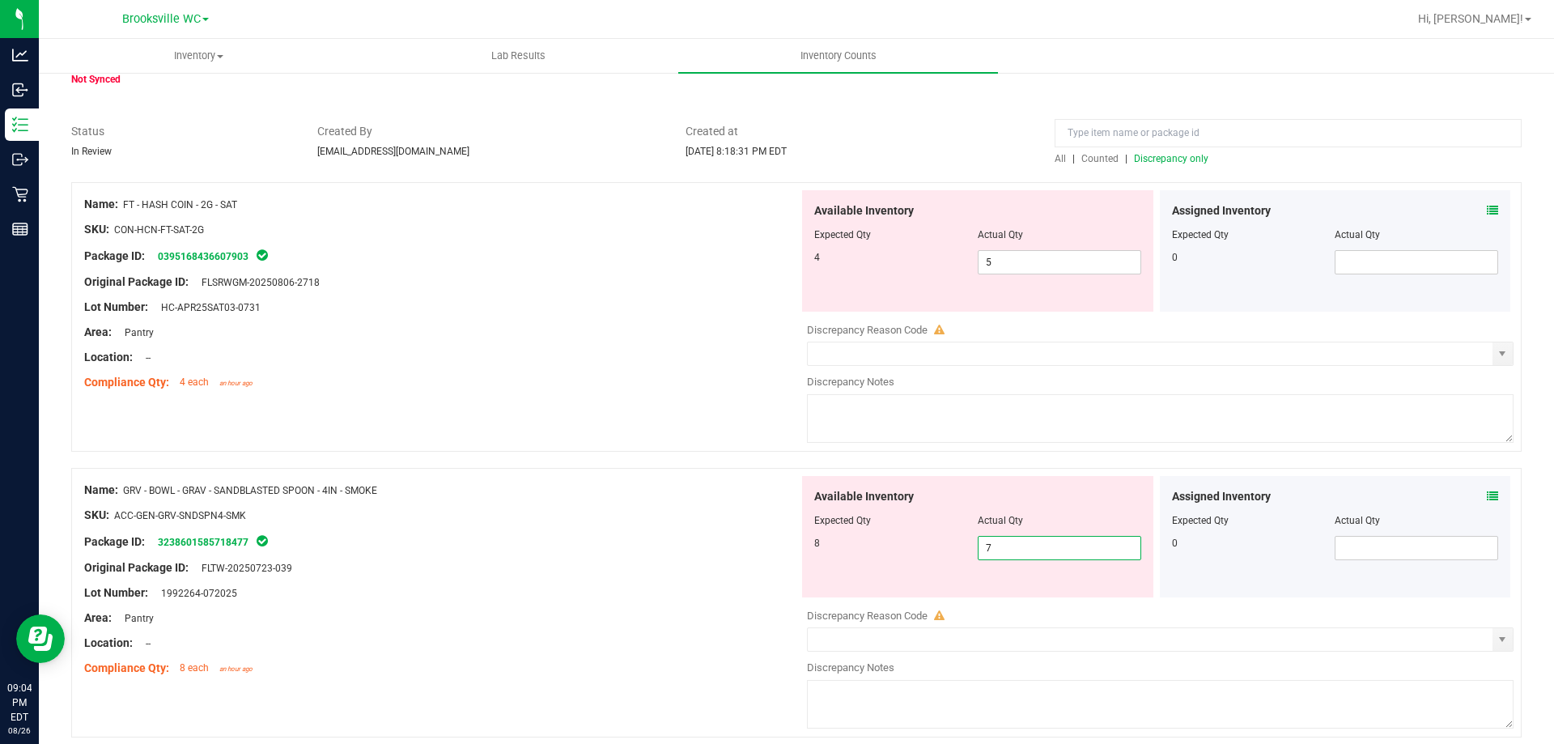
drag, startPoint x: 1091, startPoint y: 550, endPoint x: 569, endPoint y: 530, distance: 522.5
click at [557, 529] on div "Name: GRV - BOWL - GRAV - SANDBLASTED SPOON - 4IN - SMOKE SKU: ACC-GEN-GRV-SNDS…" at bounding box center [796, 603] width 1451 height 270
type input "8"
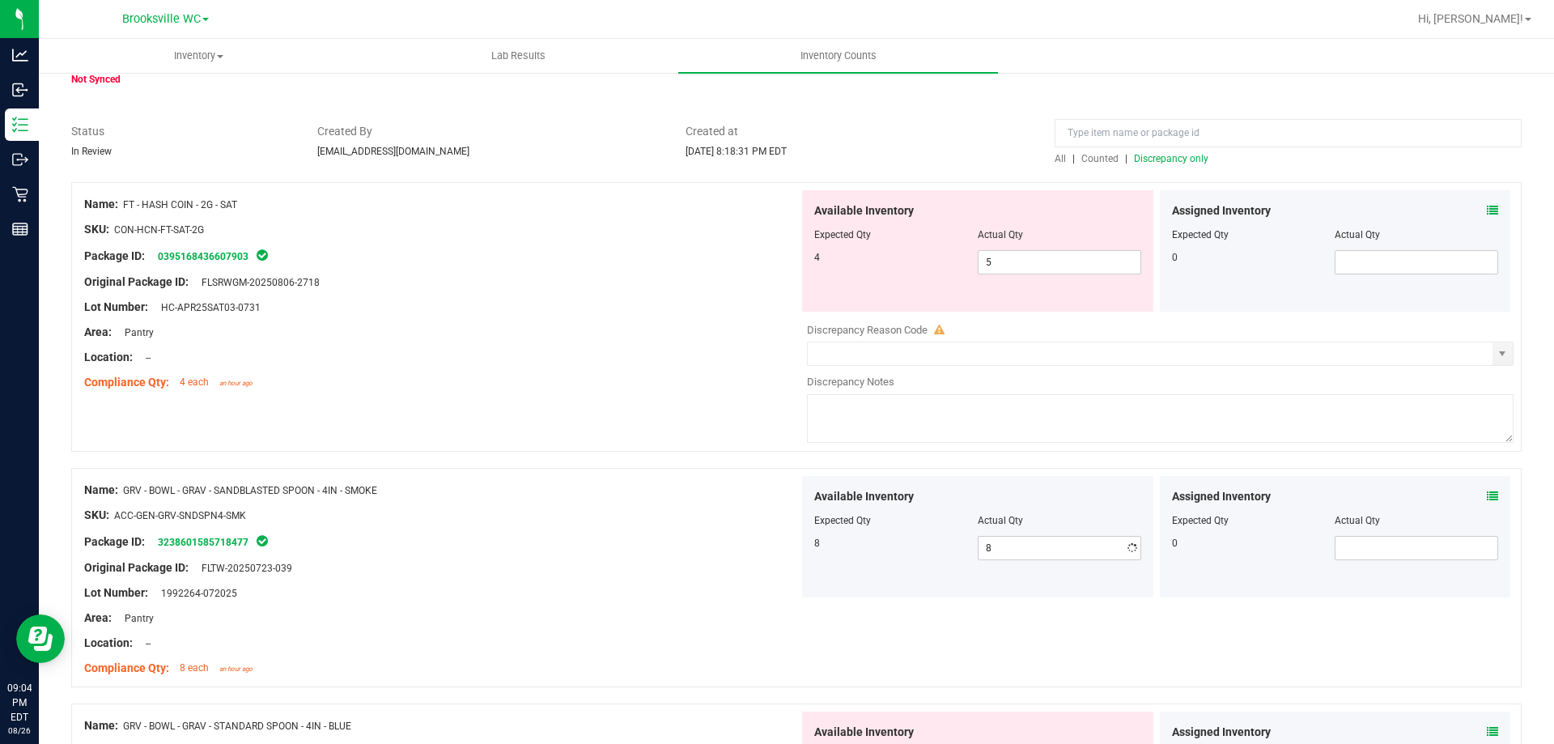
click at [665, 551] on div "Name: GRV - BOWL - GRAV - SANDBLASTED SPOON - 4IN - SMOKE SKU: ACC-GEN-GRV-SNDS…" at bounding box center [441, 579] width 715 height 206
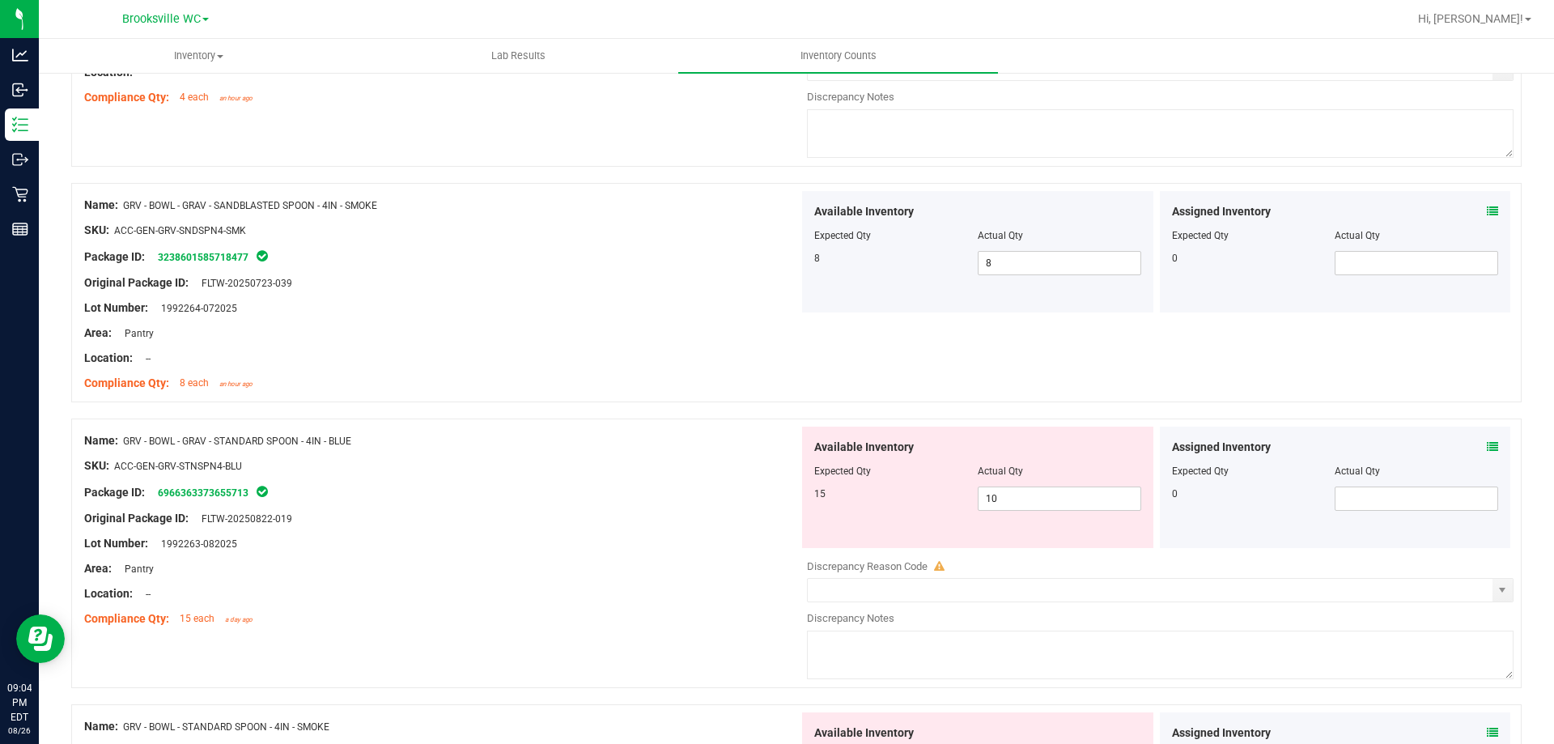
scroll to position [405, 0]
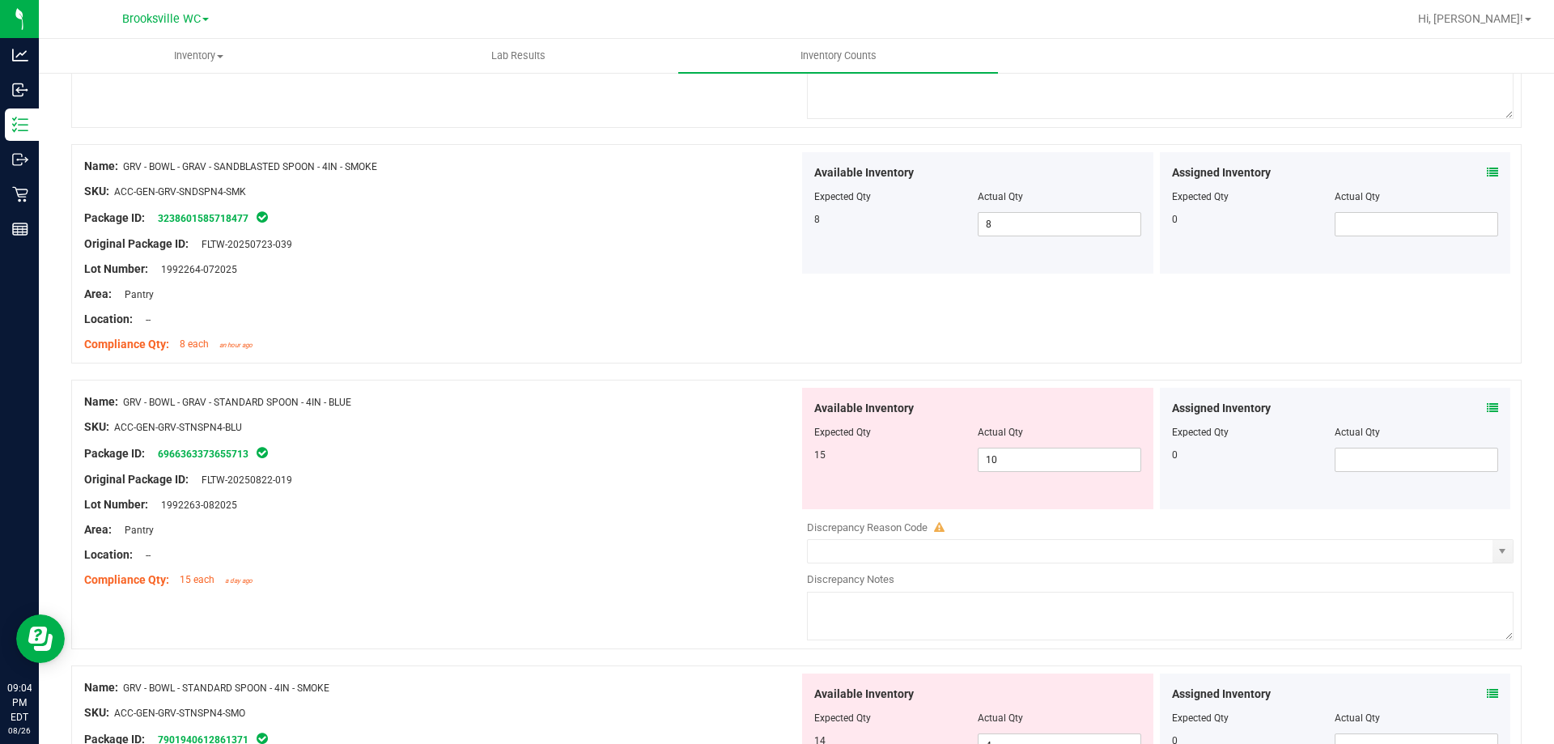
click at [1478, 417] on div at bounding box center [1335, 421] width 327 height 8
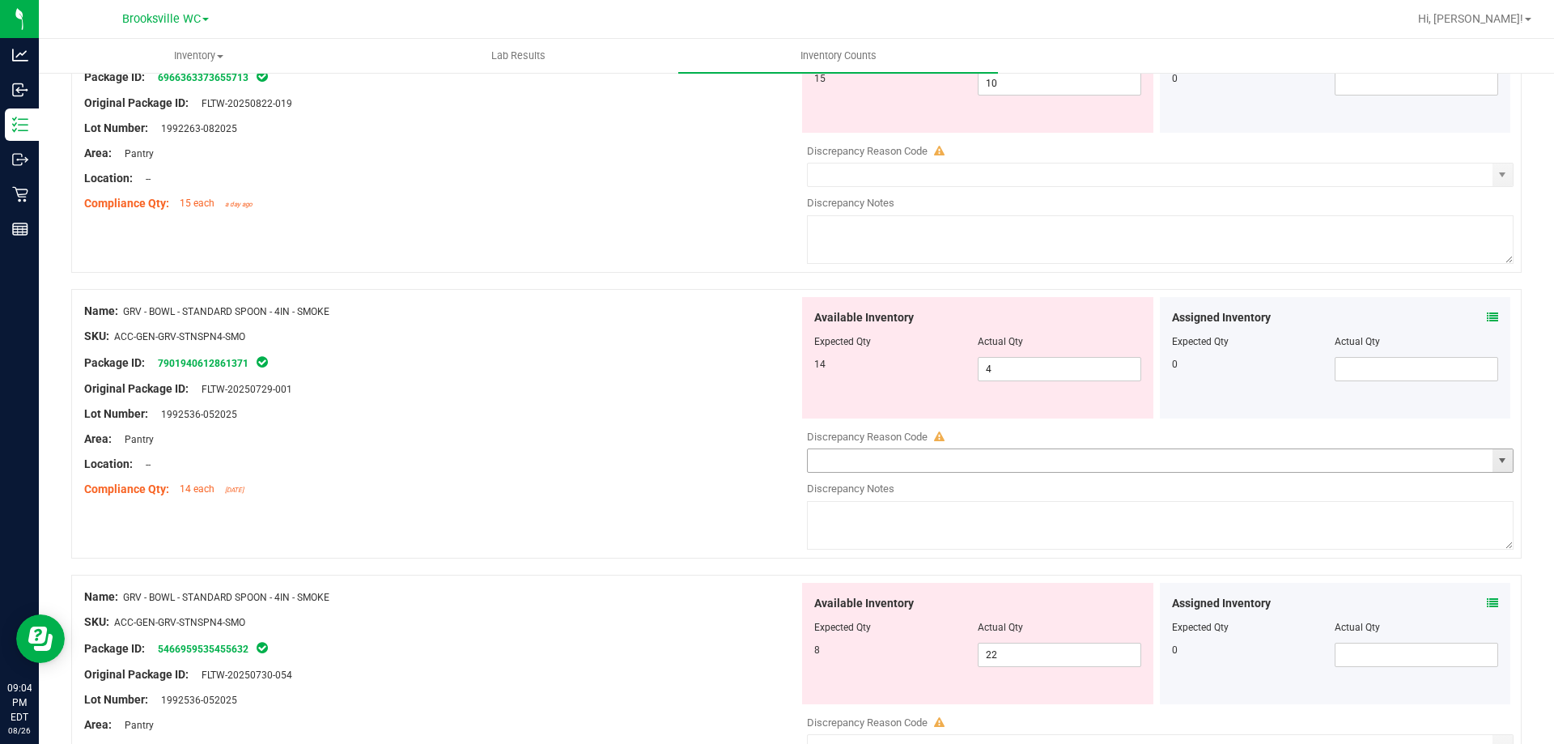
scroll to position [810, 0]
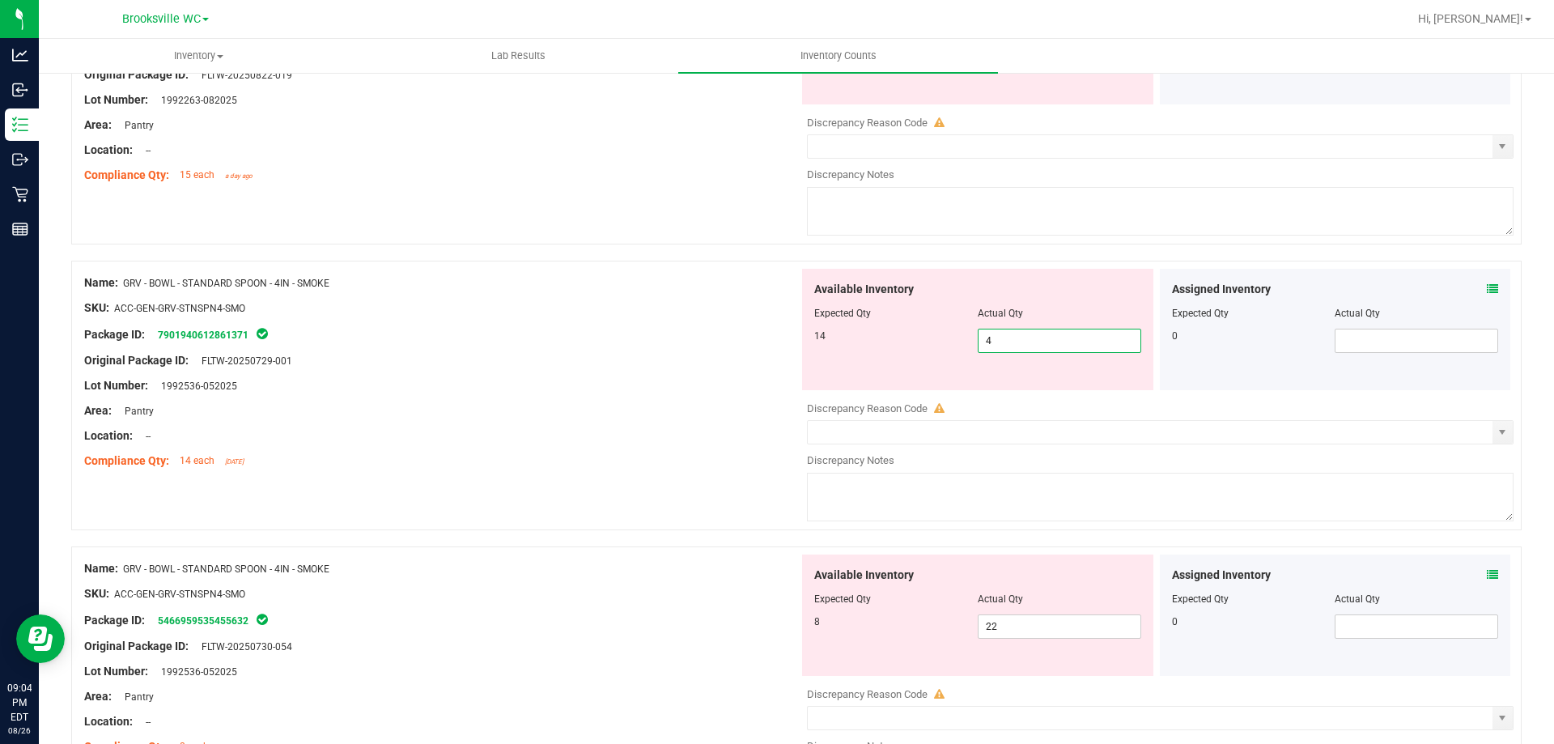
drag, startPoint x: 1001, startPoint y: 333, endPoint x: 582, endPoint y: 318, distance: 418.8
click at [583, 318] on div "Name: GRV - BOWL - STANDARD SPOON - 4IN - SMOKE SKU: ACC-GEN-GRV-STNSPN4-SMO Pa…" at bounding box center [796, 396] width 1451 height 270
type input "14"
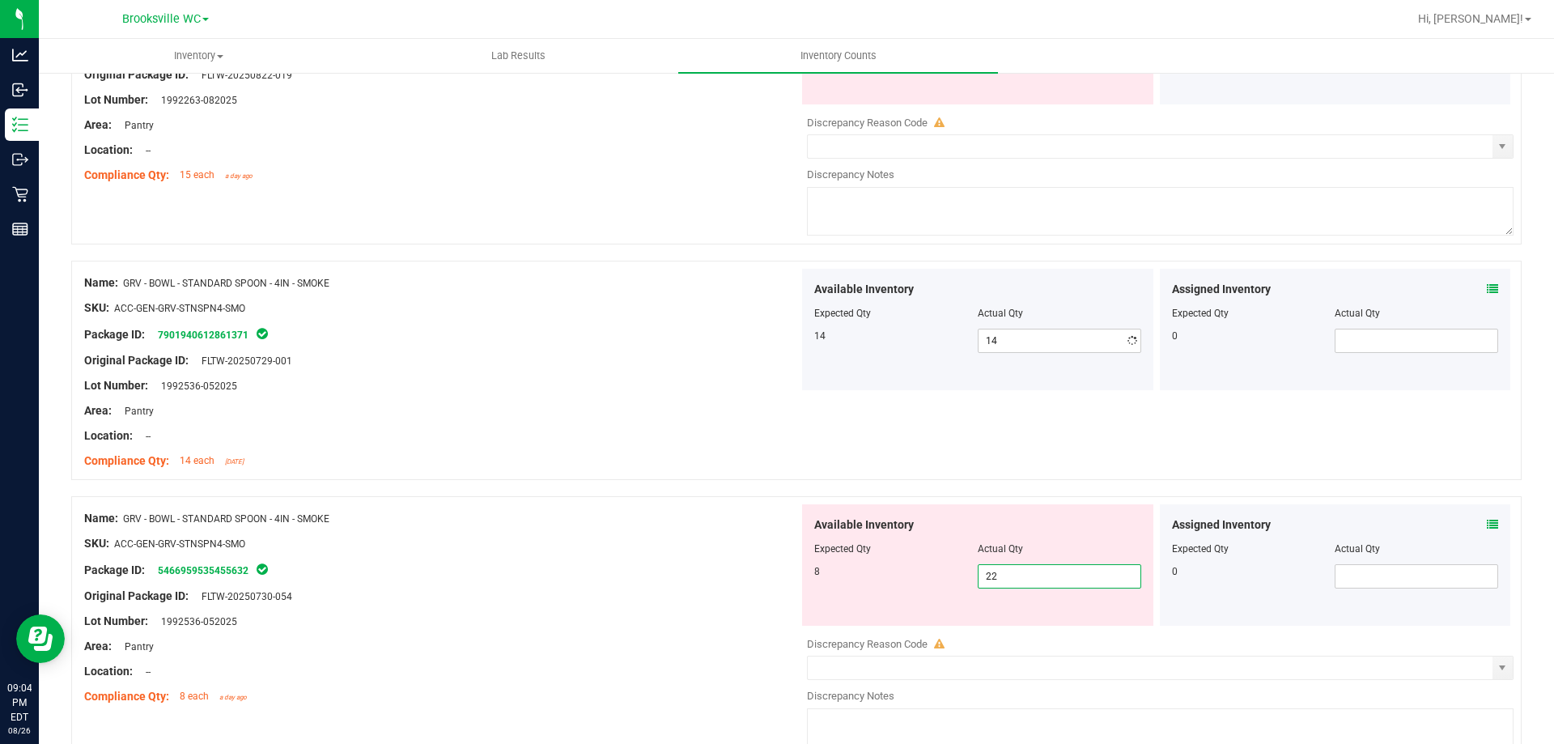
drag, startPoint x: 1002, startPoint y: 627, endPoint x: 597, endPoint y: 614, distance: 405.8
click at [688, 627] on div "Name: GRV - BOWL - STANDARD SPOON - 4IN - SMOKE SKU: ACC-GEN-GRV-STNSPN4-SMO Pa…" at bounding box center [796, 631] width 1451 height 270
type input "8"
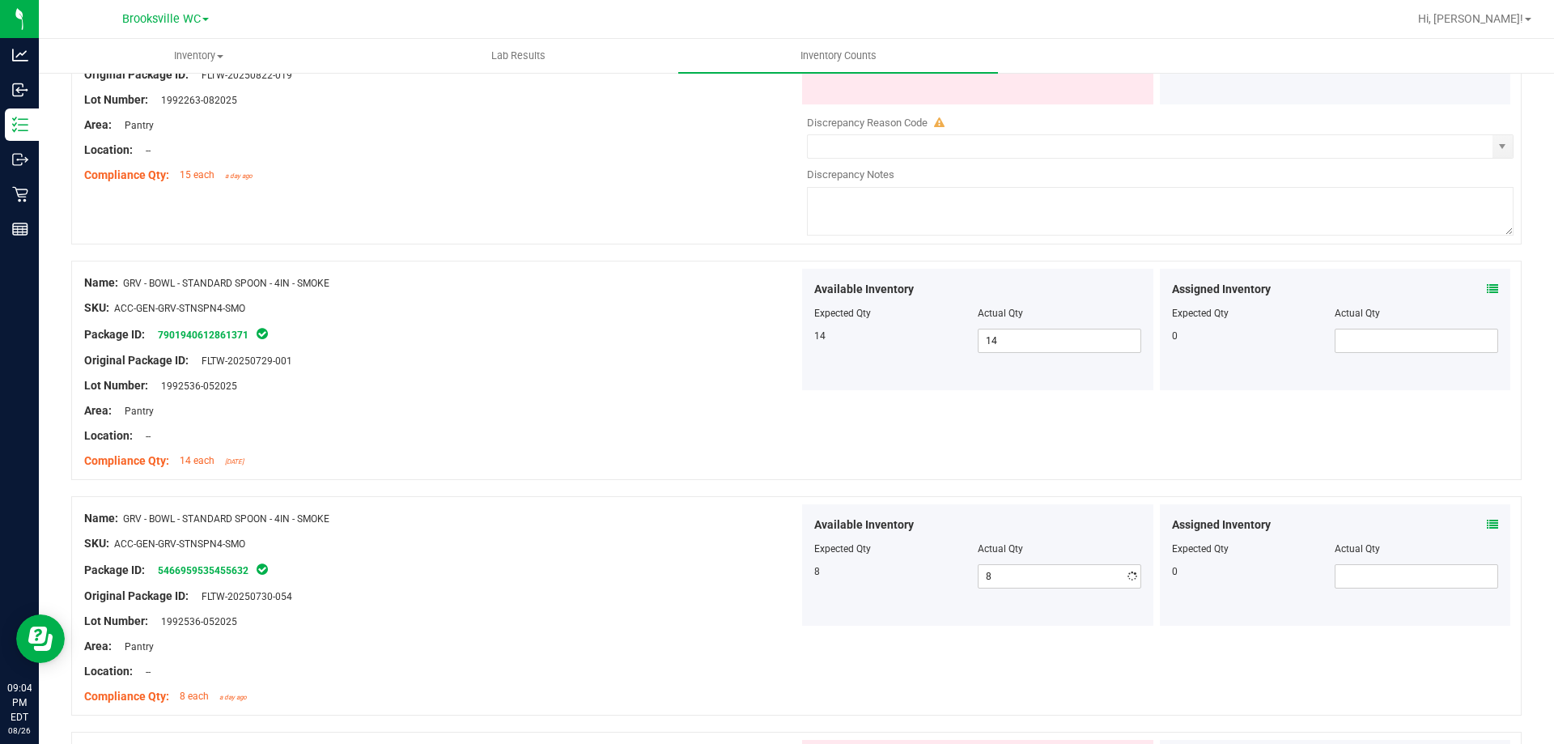
click at [597, 614] on div "Lot Number: 1992536-052025" at bounding box center [441, 621] width 715 height 17
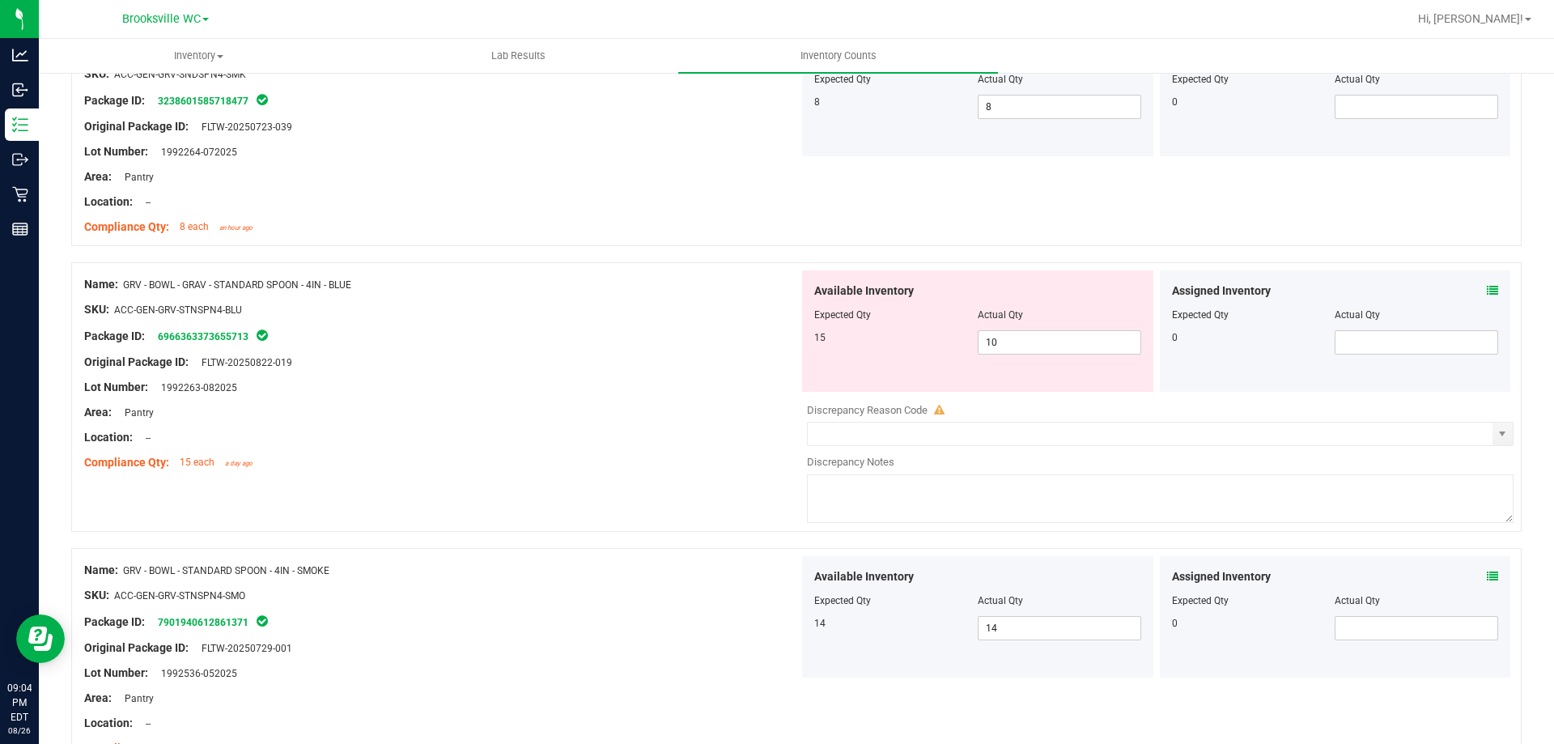
scroll to position [486, 0]
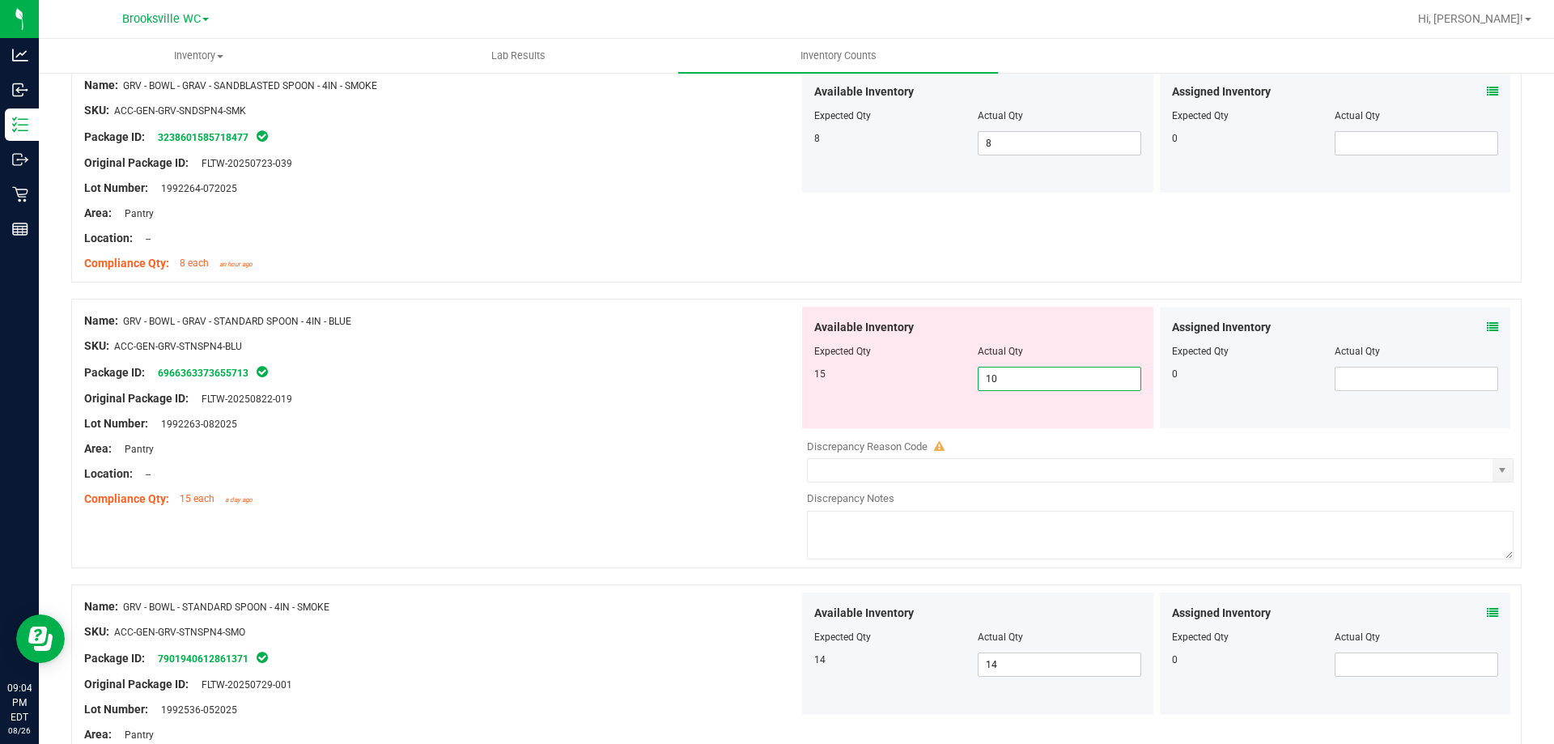
click at [1062, 376] on span "10 10" at bounding box center [1060, 379] width 164 height 24
type input "15"
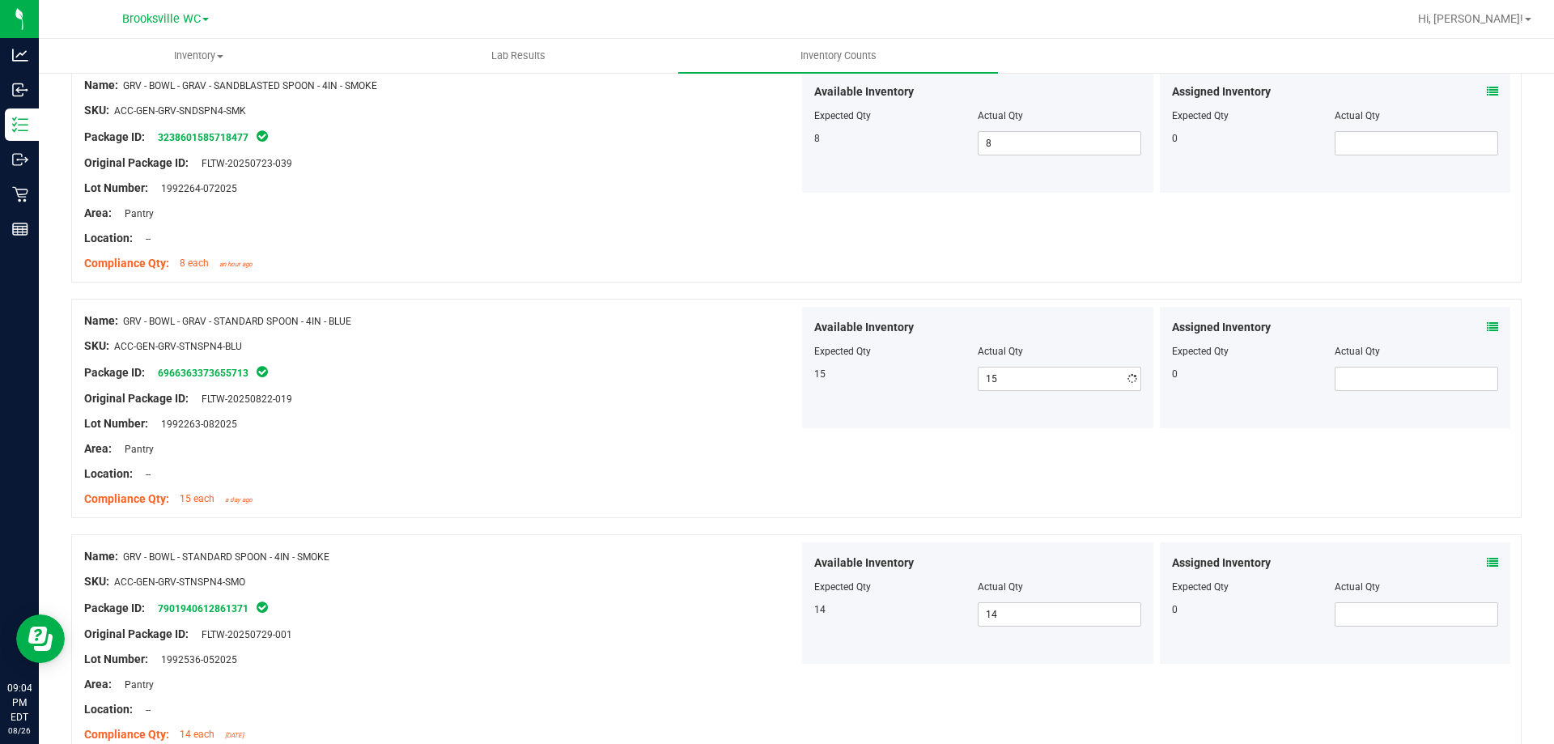
click at [737, 473] on div "Location: --" at bounding box center [441, 473] width 715 height 17
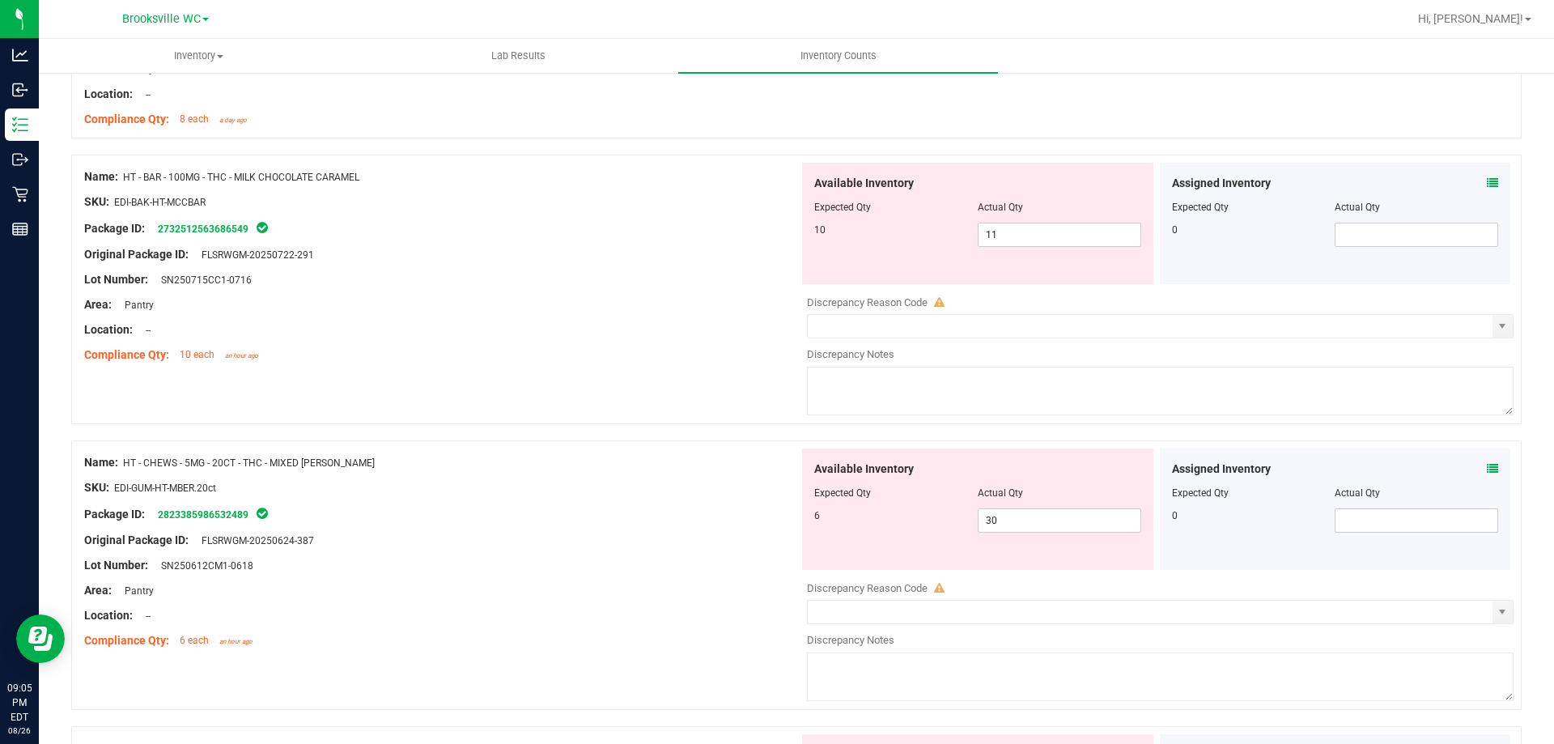
scroll to position [1376, 0]
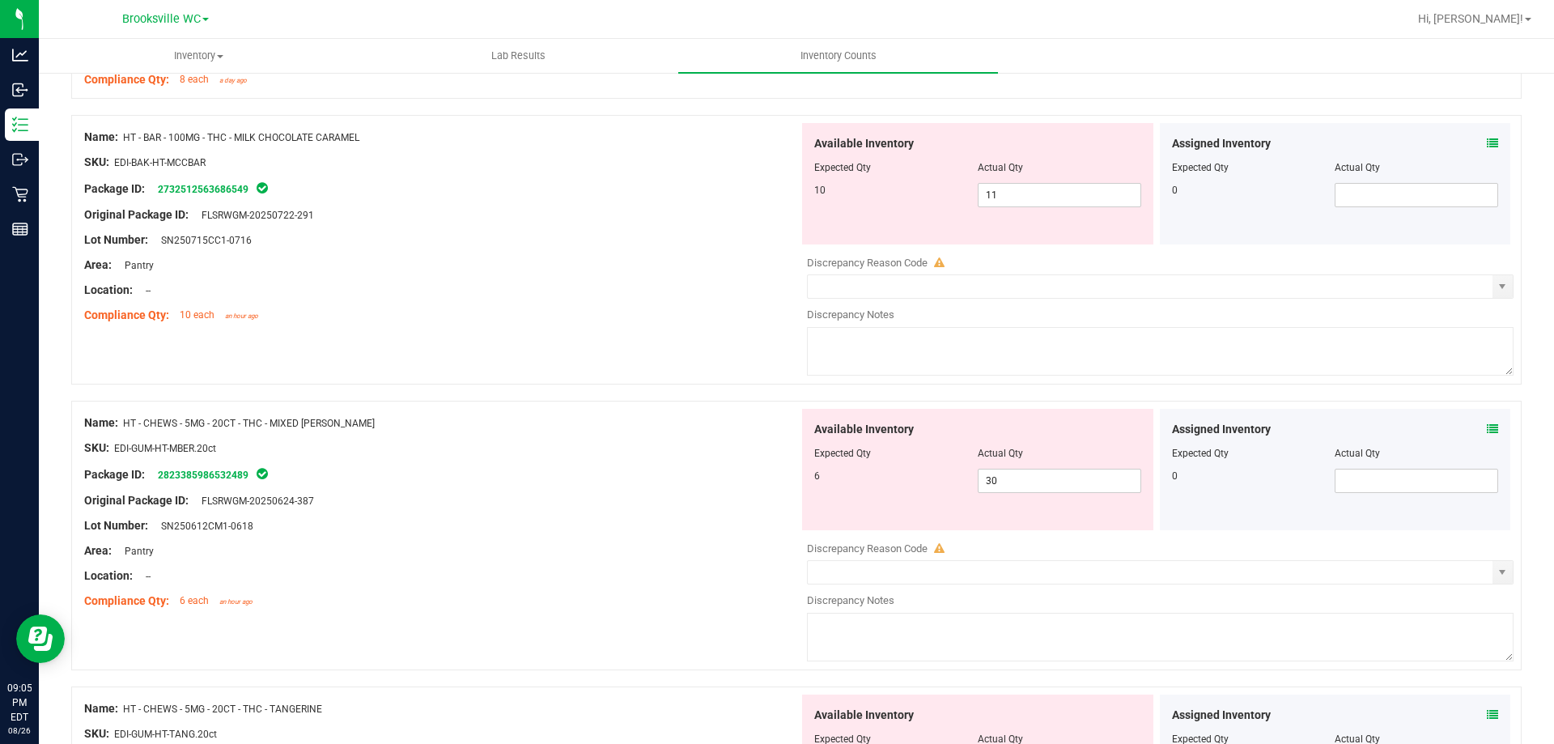
click at [1487, 430] on icon at bounding box center [1492, 428] width 11 height 11
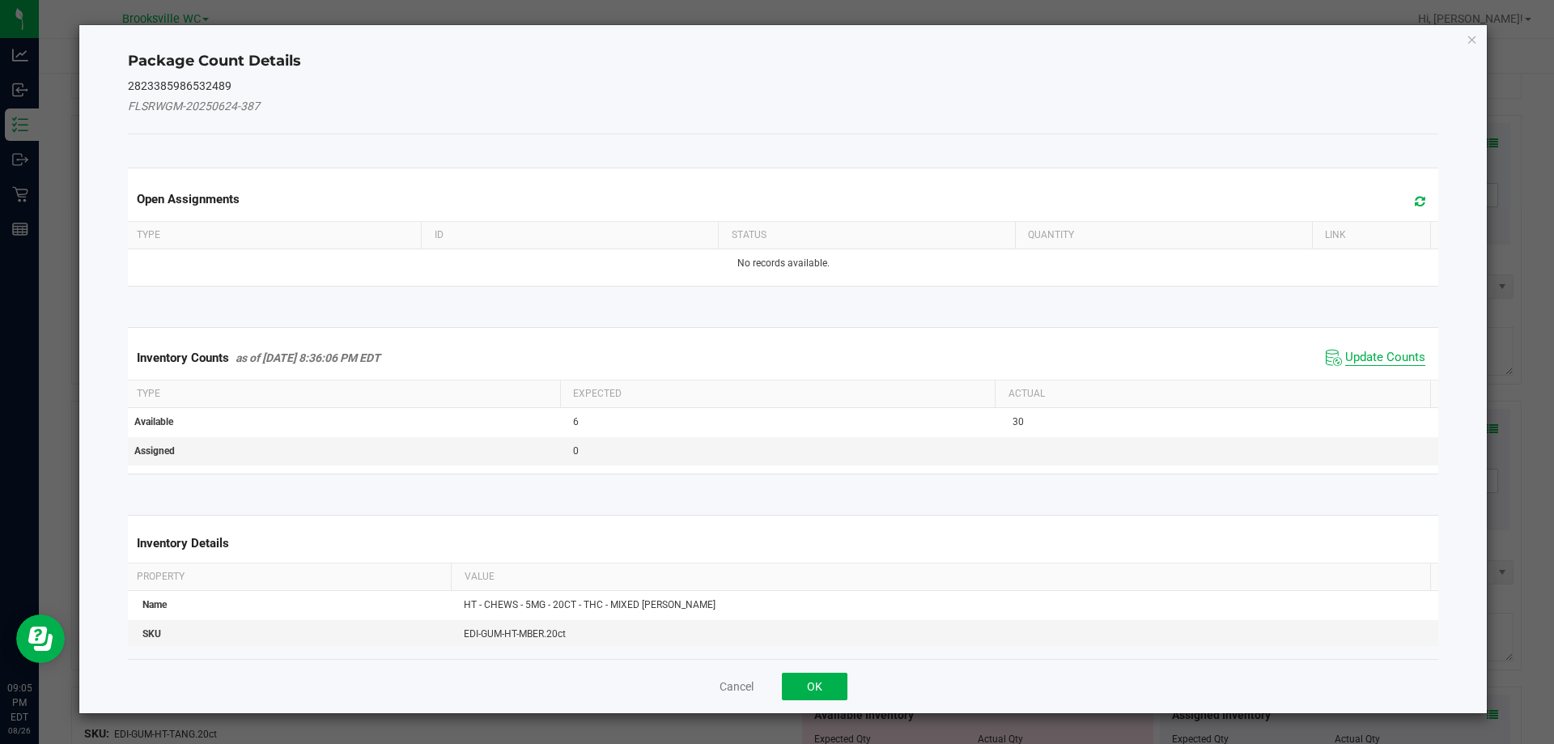
click at [1354, 350] on span "Update Counts" at bounding box center [1385, 358] width 80 height 16
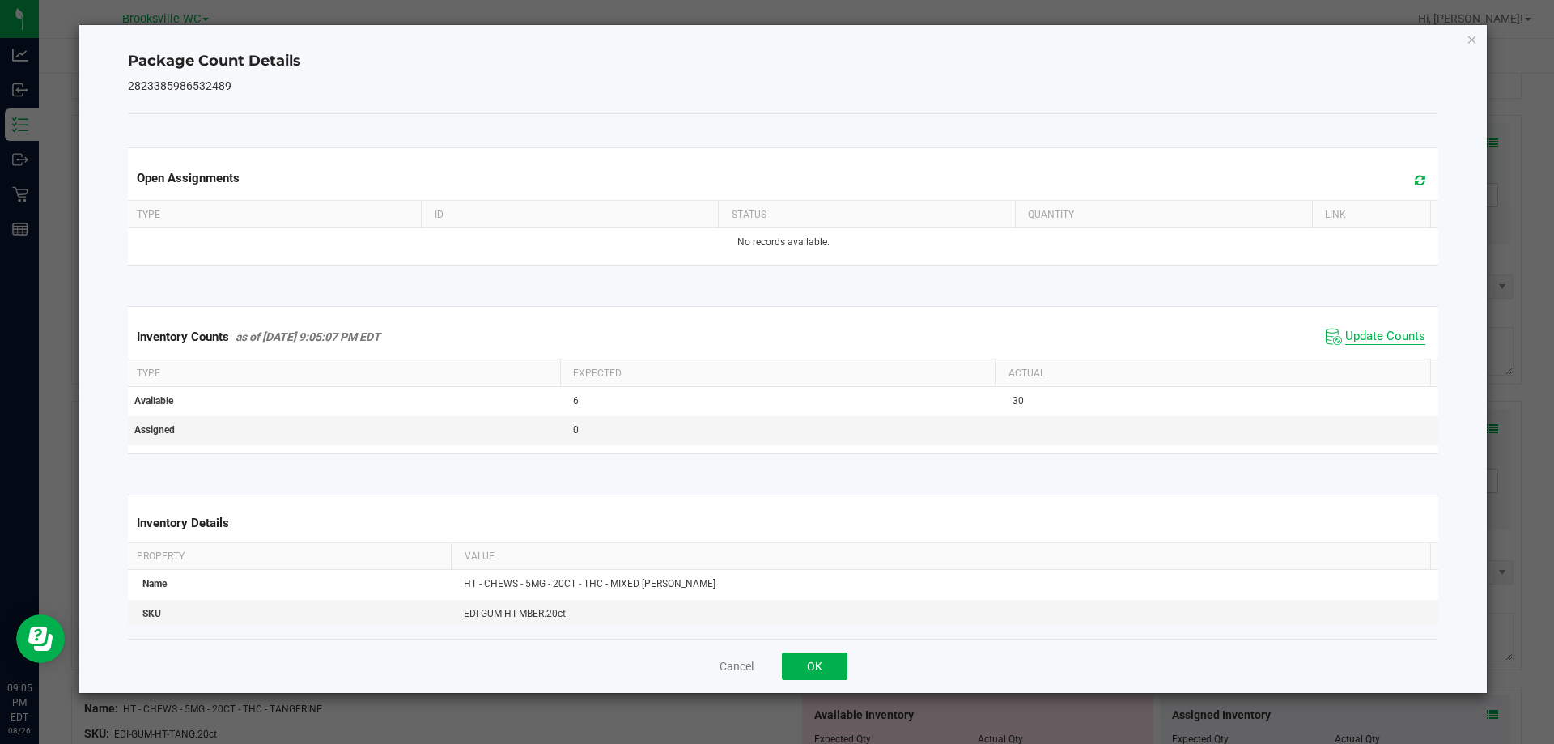
click at [1397, 329] on span "Update Counts" at bounding box center [1385, 337] width 80 height 16
click at [825, 666] on button "OK" at bounding box center [815, 667] width 66 height 28
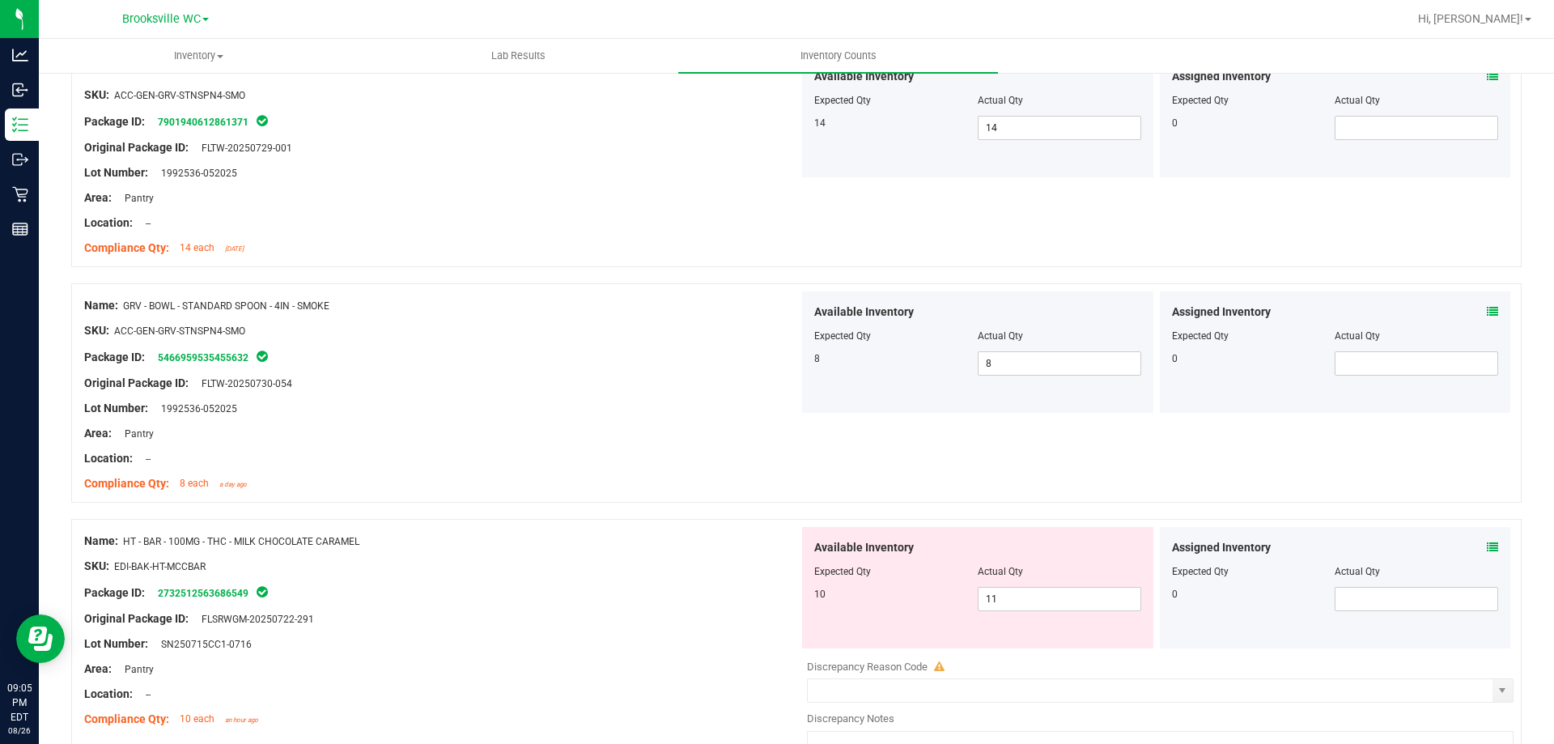
scroll to position [971, 0]
drag, startPoint x: 1023, startPoint y: 599, endPoint x: 541, endPoint y: 498, distance: 493.0
click at [606, 522] on div "Name: HT - BAR - 100MG - THC - MILK CHOCOLATE CARAMEL SKU: EDI-BAK-HT-MCCBAR Pa…" at bounding box center [796, 655] width 1451 height 270
type input "10"
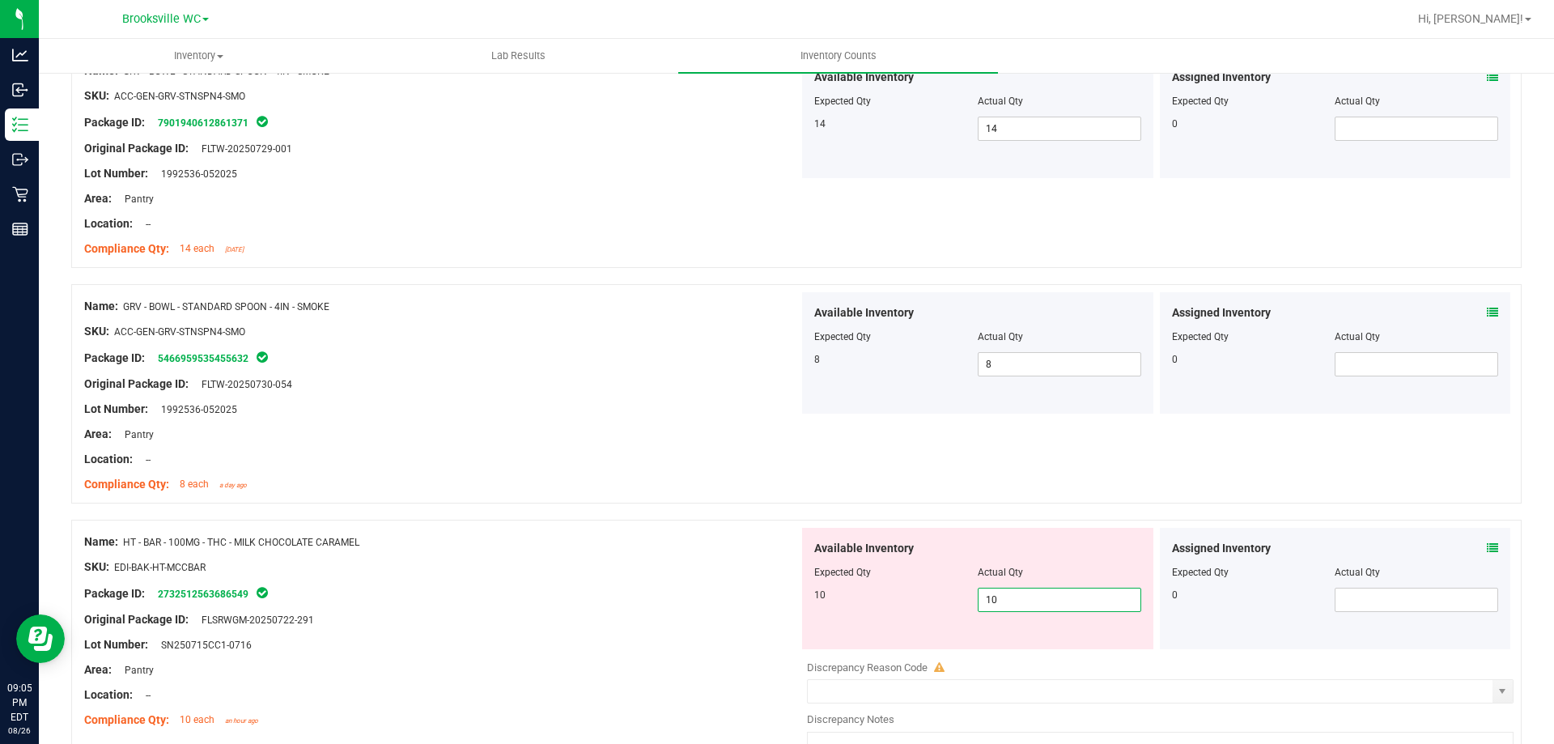
click at [507, 476] on div "Compliance Qty: 8 each a day ago" at bounding box center [441, 484] width 715 height 17
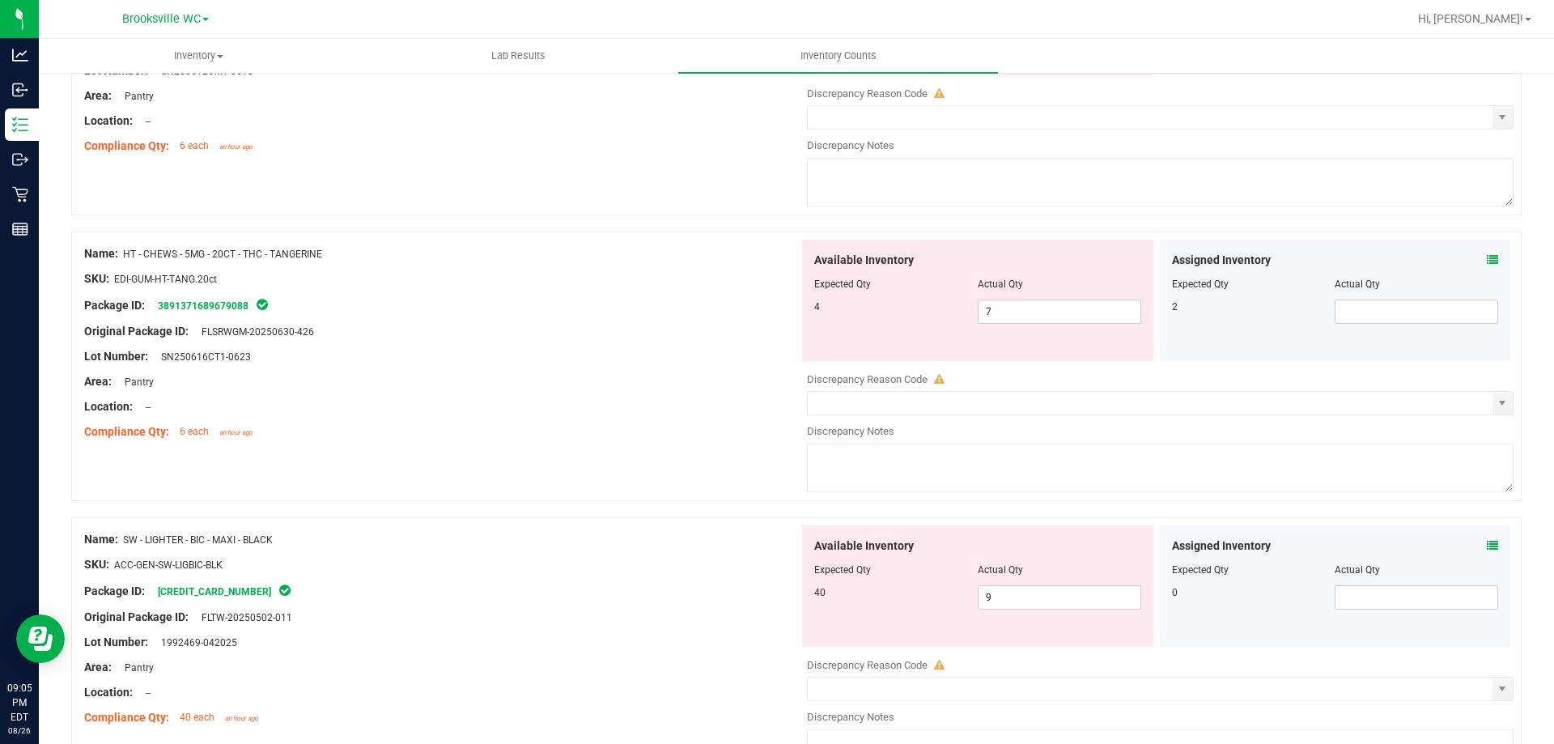
scroll to position [1700, 0]
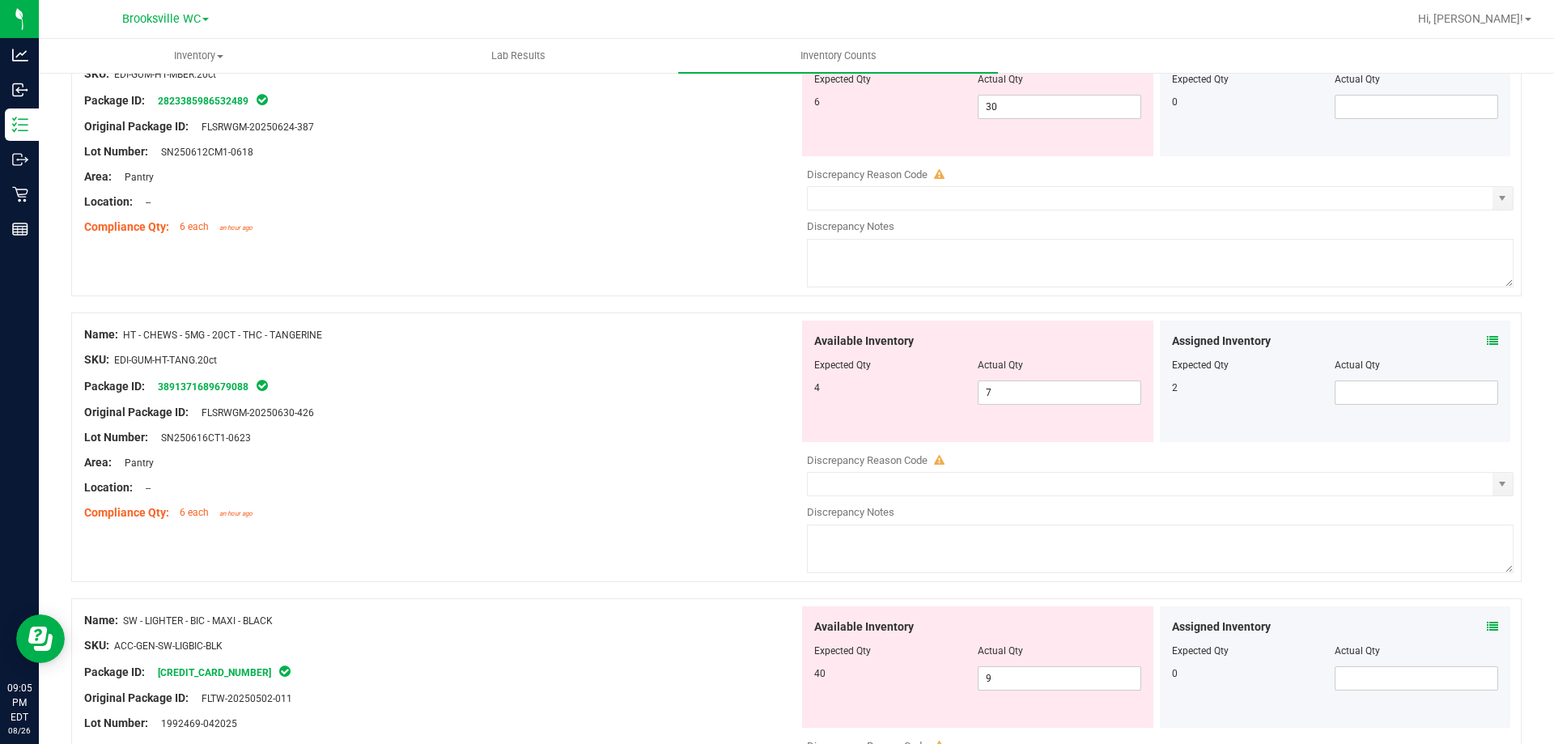
click at [637, 499] on div at bounding box center [441, 500] width 715 height 8
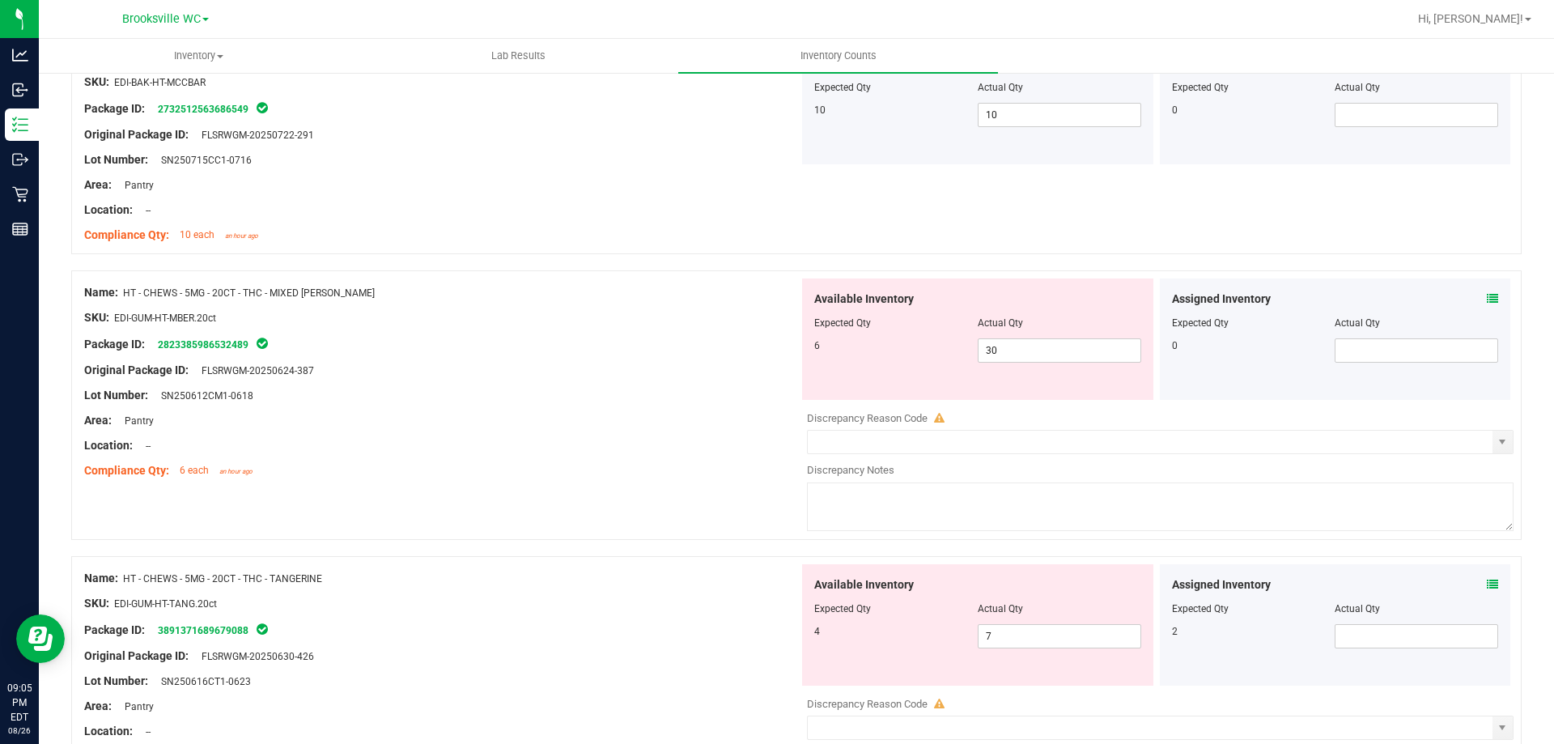
scroll to position [1457, 0]
drag, startPoint x: 1060, startPoint y: 354, endPoint x: 163, endPoint y: 146, distance: 920.8
type input "6"
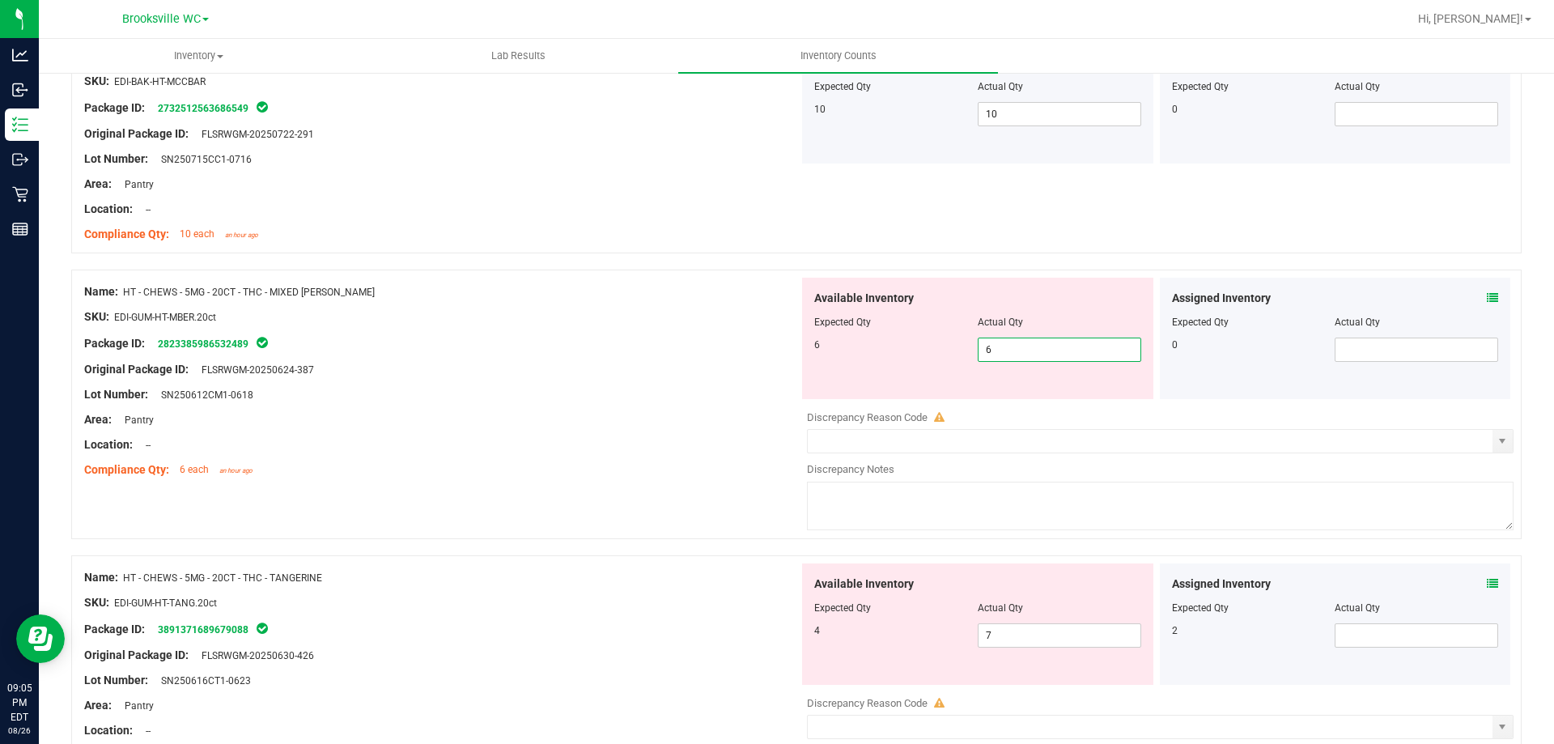
click at [500, 573] on div "Name: HT - CHEWS - 5MG - 20CT - THC - TANGERINE SKU: EDI-GUM-HT-TANG.20ct Packa…" at bounding box center [441, 666] width 715 height 206
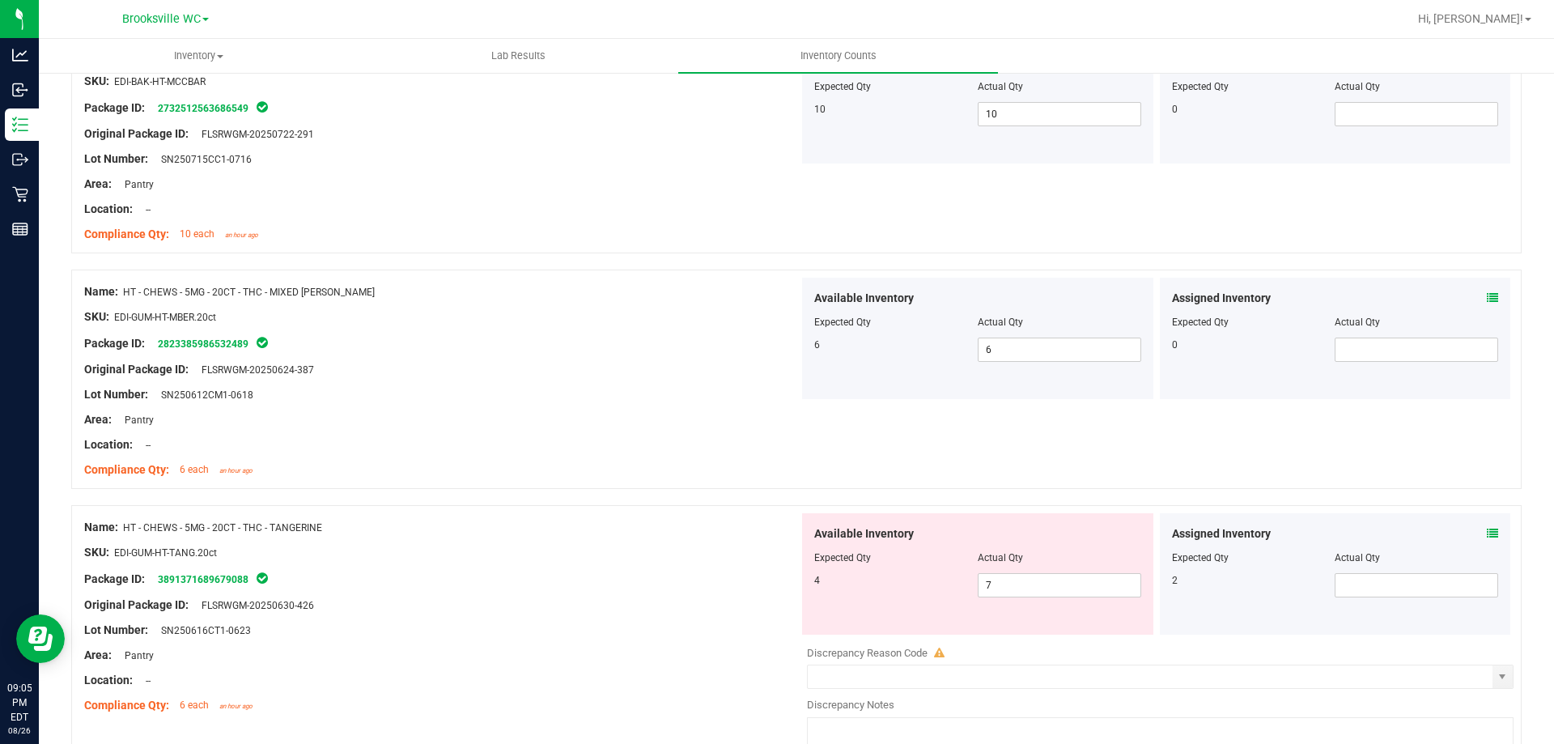
scroll to position [1700, 0]
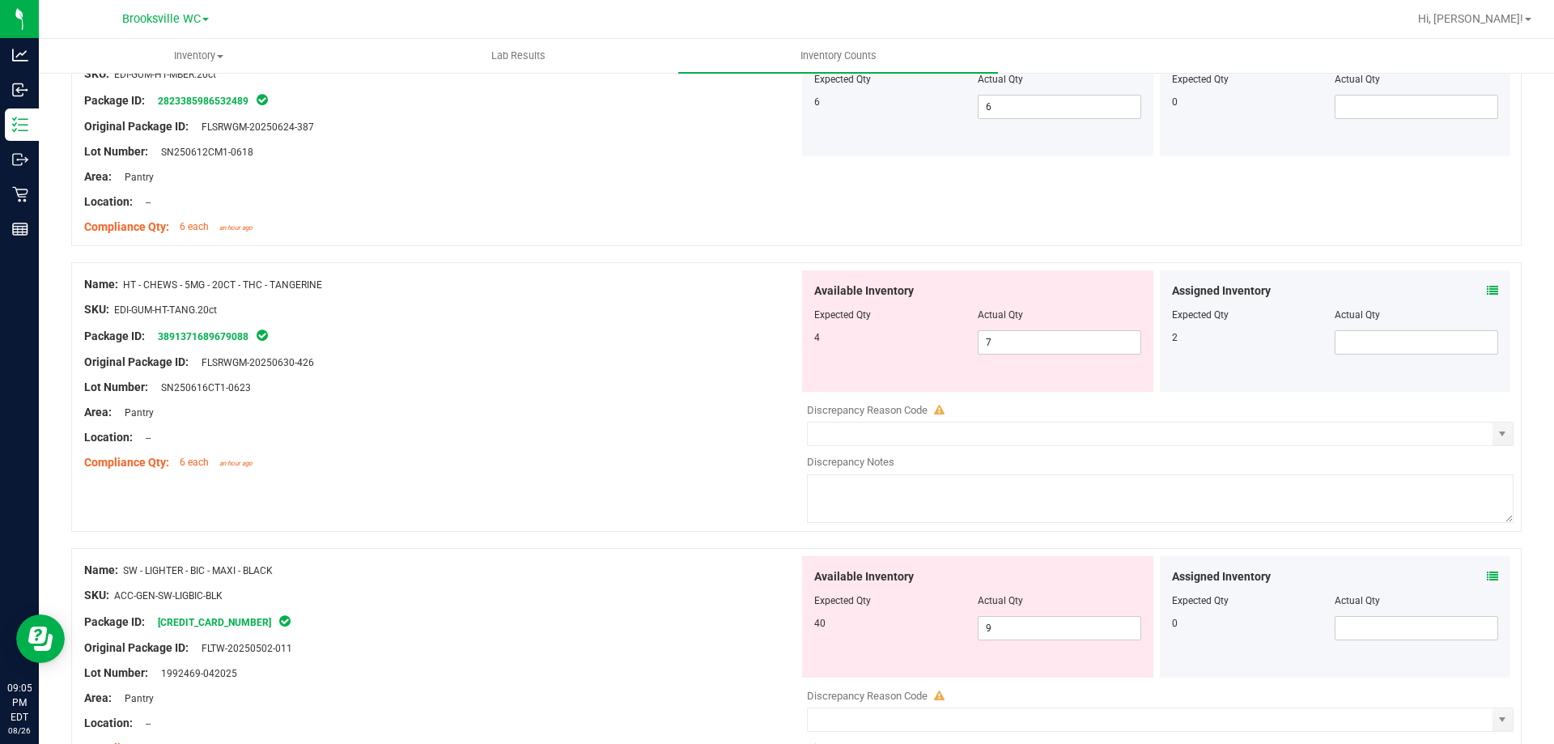
click at [1487, 288] on icon at bounding box center [1492, 290] width 11 height 11
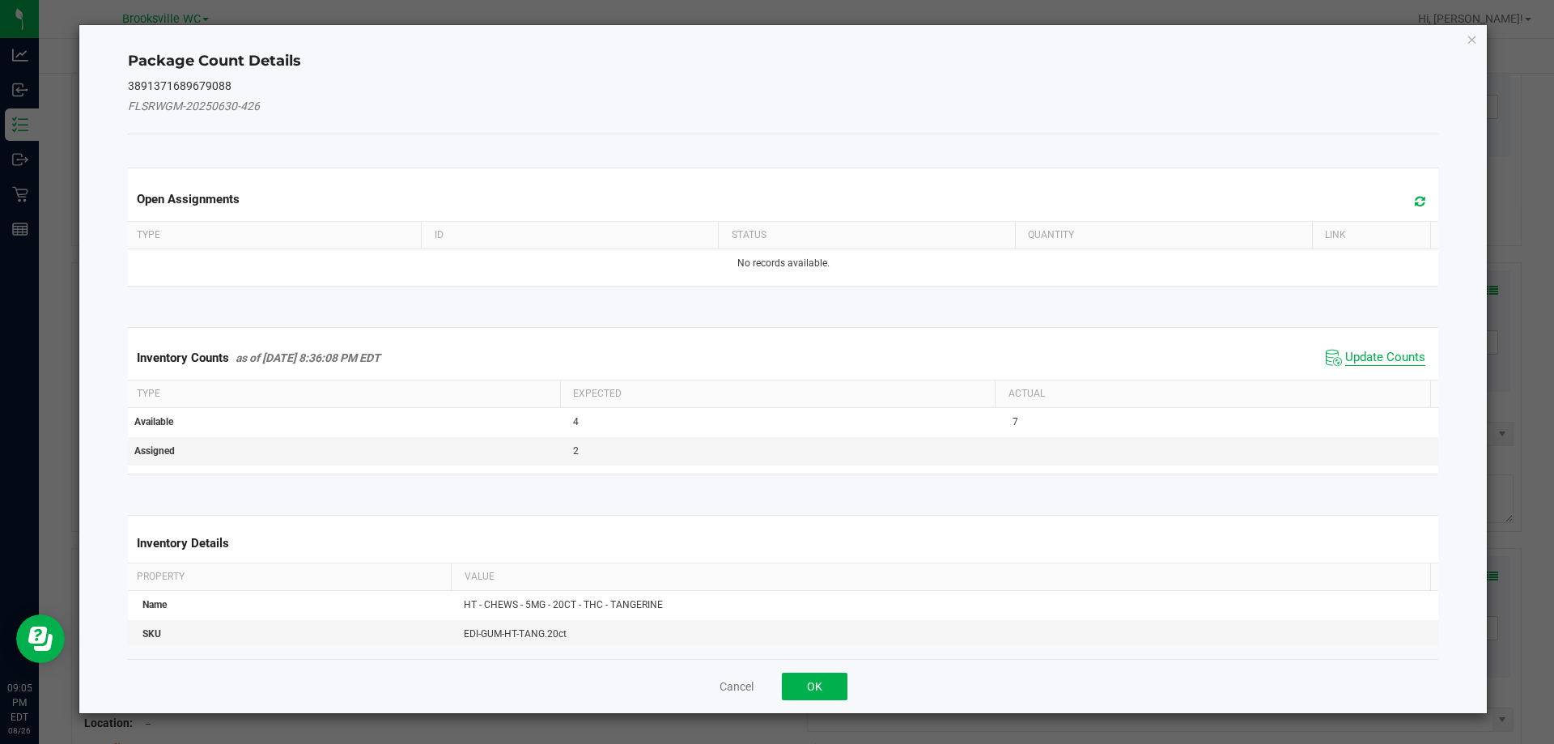
click at [1345, 359] on span "Update Counts" at bounding box center [1385, 358] width 80 height 16
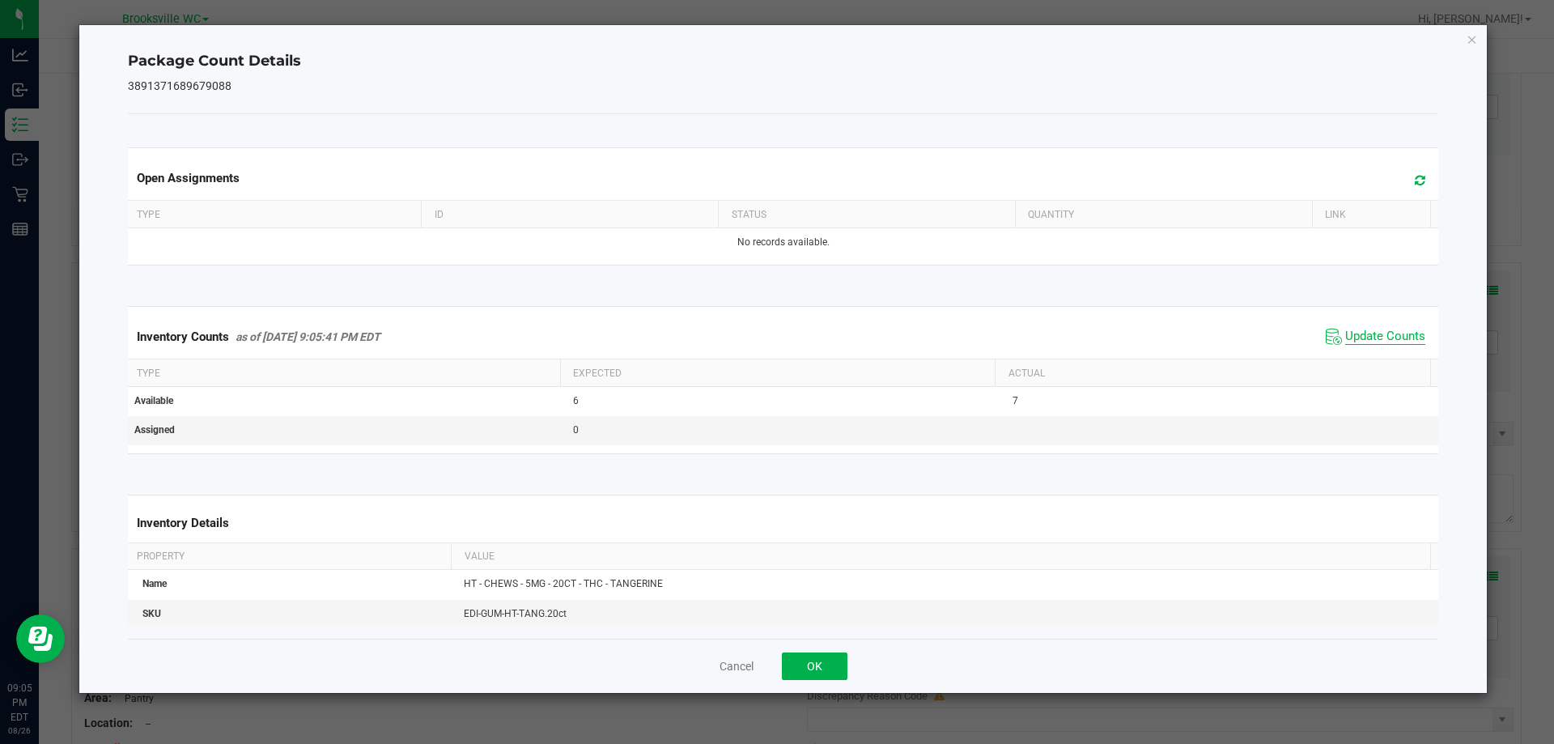
click at [1402, 338] on span "Update Counts" at bounding box center [1385, 337] width 80 height 16
click at [808, 672] on button "OK" at bounding box center [815, 667] width 66 height 28
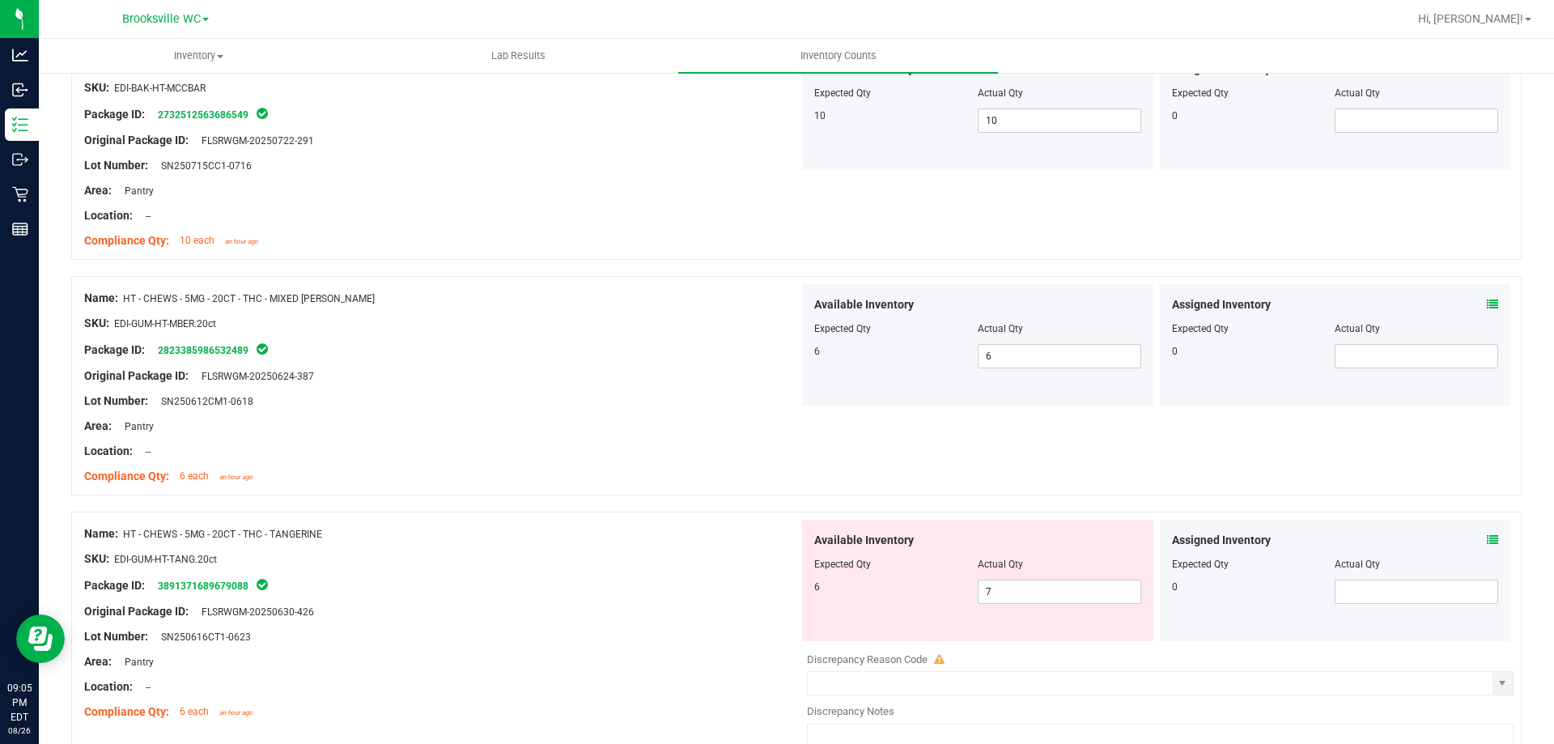
scroll to position [1538, 0]
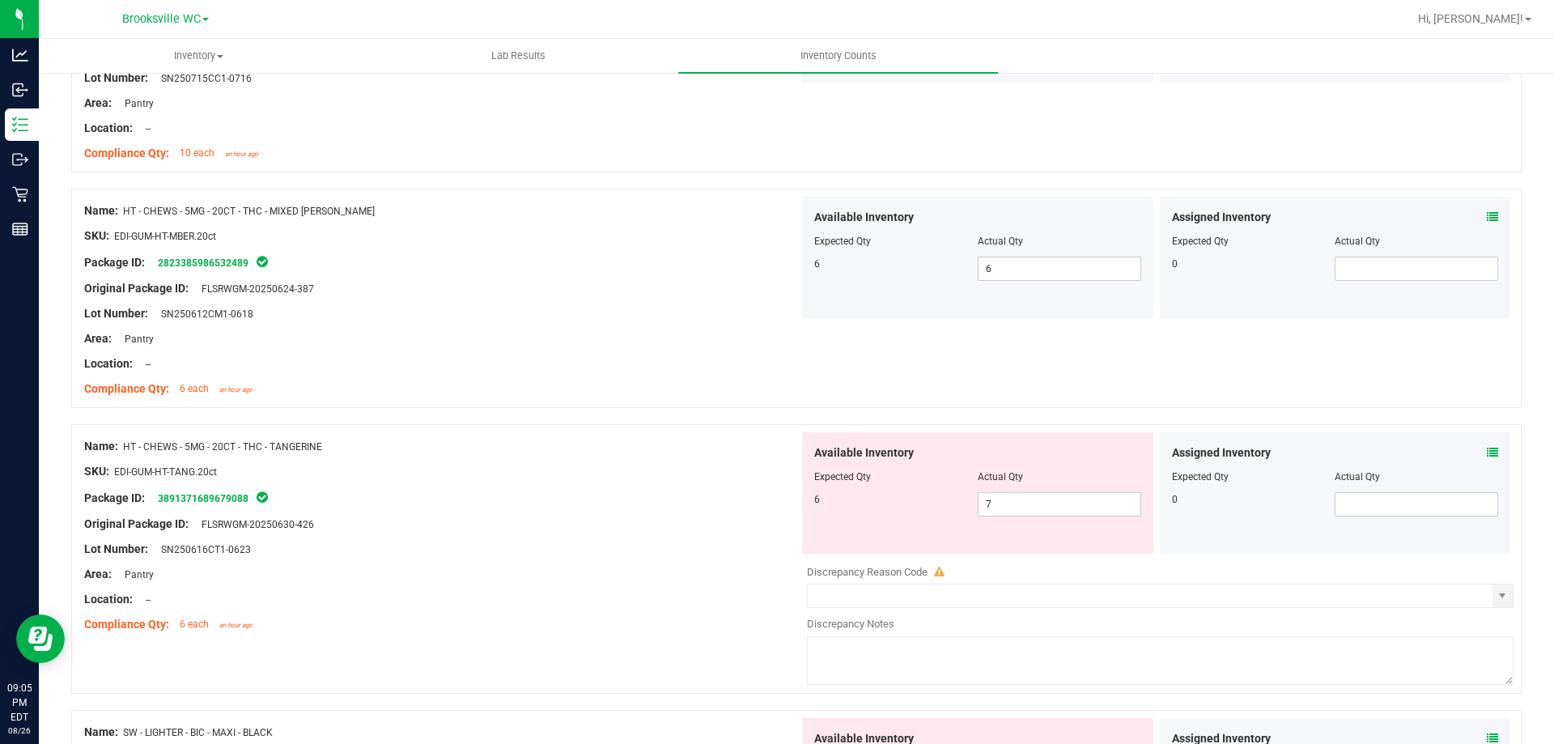
click at [568, 539] on div at bounding box center [441, 537] width 715 height 8
drag, startPoint x: 1027, startPoint y: 504, endPoint x: 651, endPoint y: 512, distance: 376.5
click at [691, 519] on div "Name: HT - CHEWS - 5MG - 20CT - THC - TANGERINE SKU: EDI-GUM-HT-TANG.20ct Packa…" at bounding box center [796, 559] width 1451 height 270
type input "6"
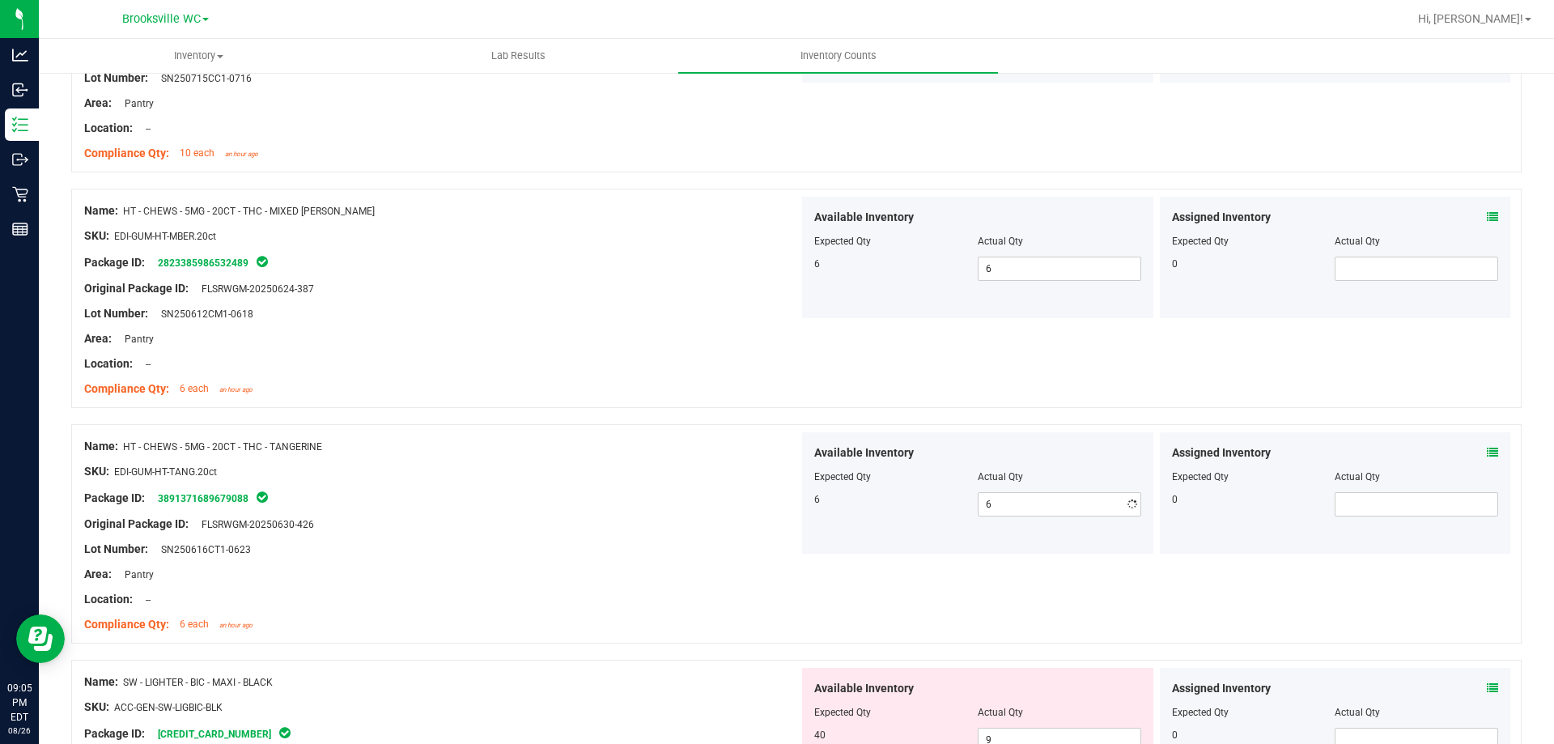
click at [590, 608] on div at bounding box center [441, 612] width 715 height 8
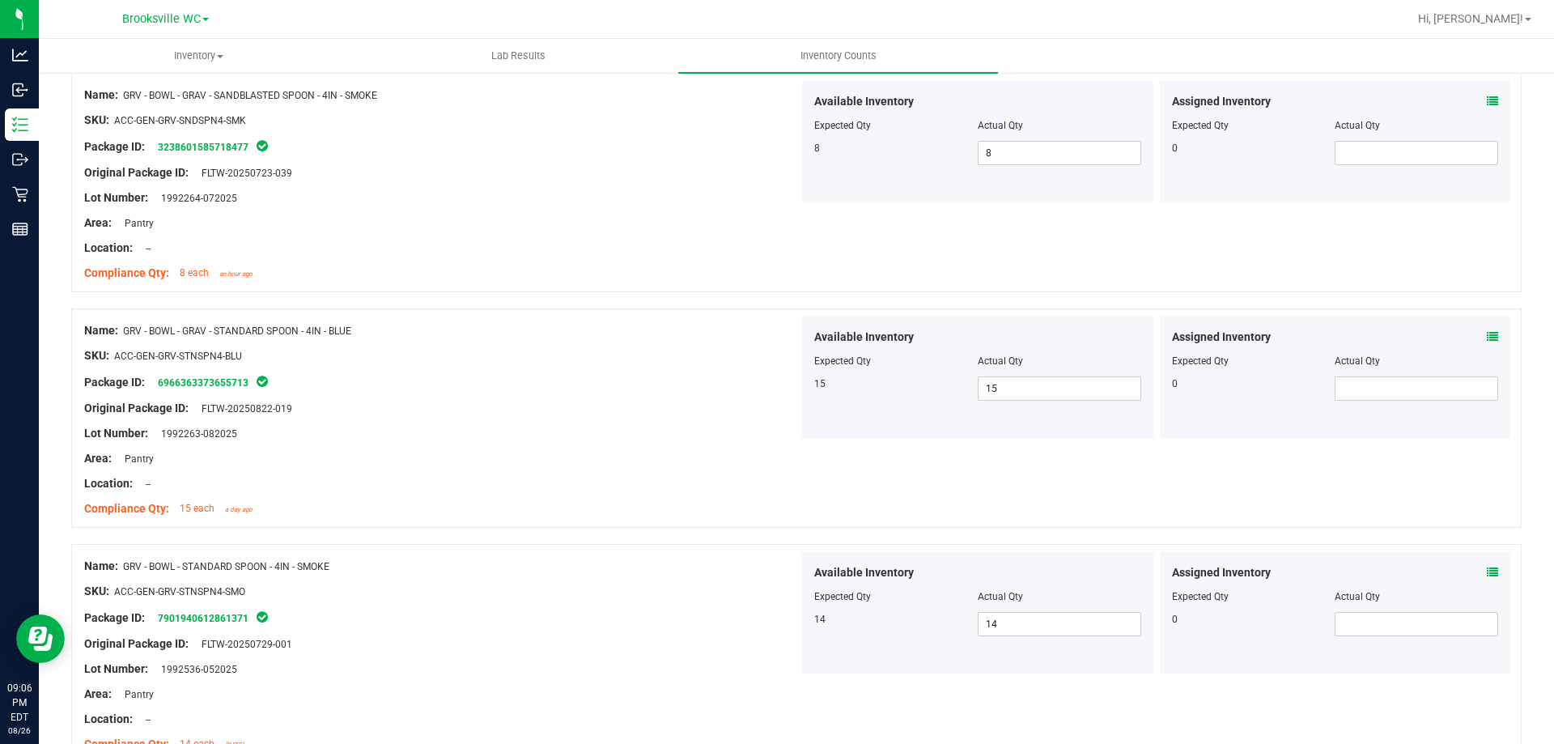
scroll to position [0, 0]
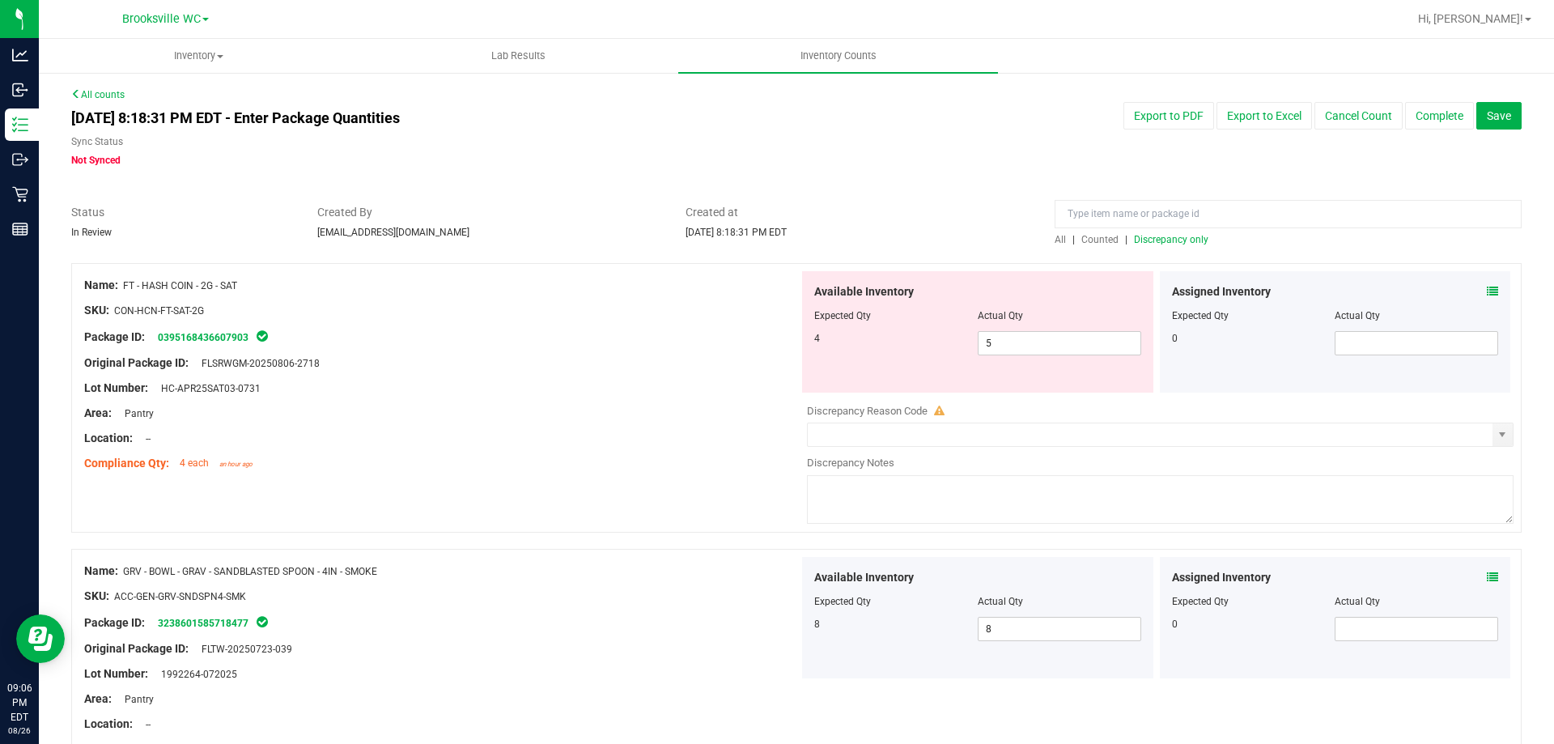
click at [1160, 237] on span "Discrepancy only" at bounding box center [1171, 239] width 74 height 11
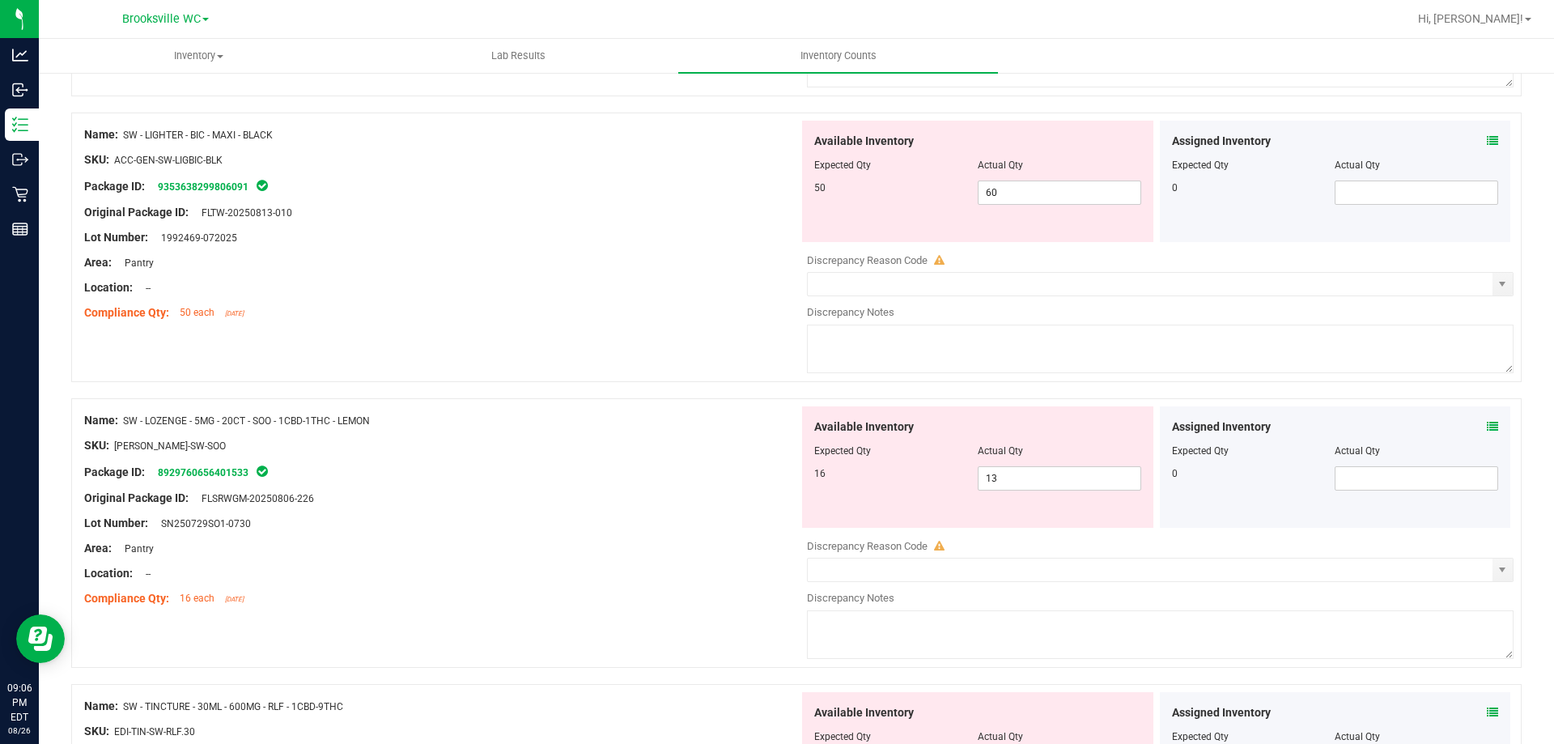
scroll to position [729, 0]
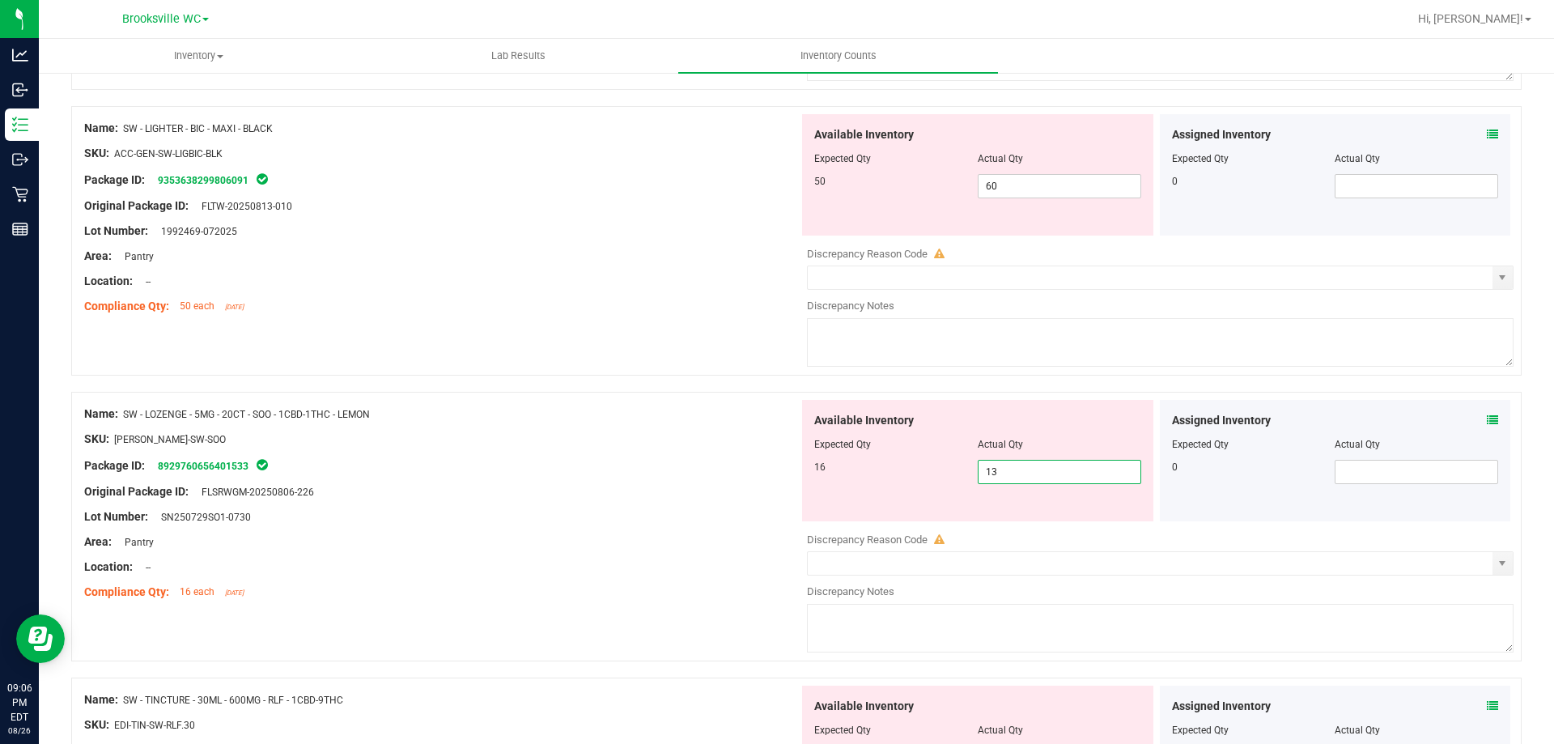
drag, startPoint x: 1019, startPoint y: 466, endPoint x: 886, endPoint y: 477, distance: 134.0
click at [900, 477] on div "16 13 13" at bounding box center [977, 472] width 327 height 24
type input "16"
click at [742, 619] on div "Name: SW - LOZENGE - 5MG - 20CT - SOO - 1CBD-1THC - LEMON SKU: EDI-LOZ-SW-SOO P…" at bounding box center [796, 535] width 1451 height 286
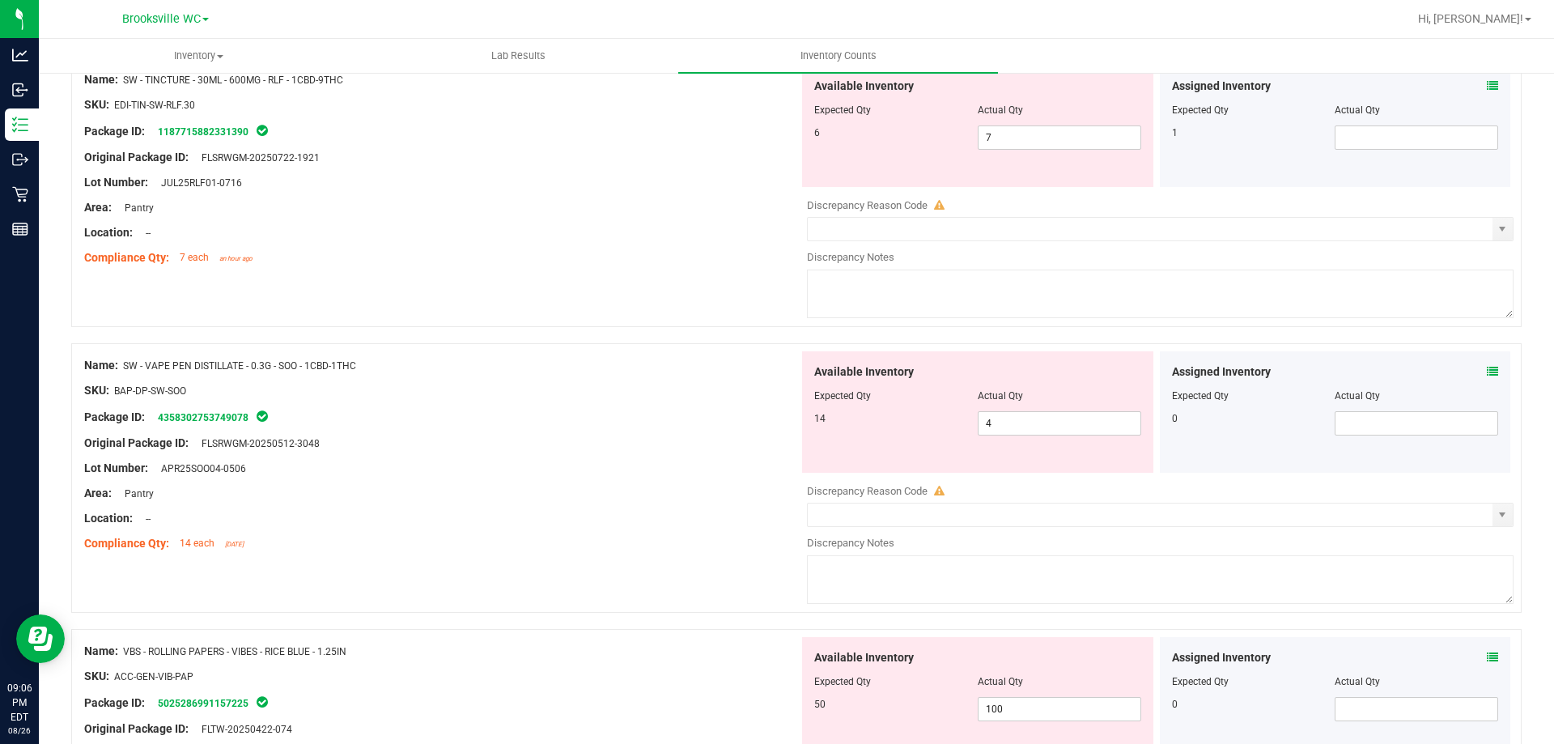
scroll to position [1295, 0]
drag, startPoint x: 1055, startPoint y: 436, endPoint x: 707, endPoint y: 470, distance: 349.8
click at [767, 476] on div "Name: SW - VAPE PEN DISTILLATE - 0.3G - SOO - 1CBD-1THC SKU: BAP-DP-SW-SOO Pack…" at bounding box center [796, 481] width 1451 height 270
type input "14"
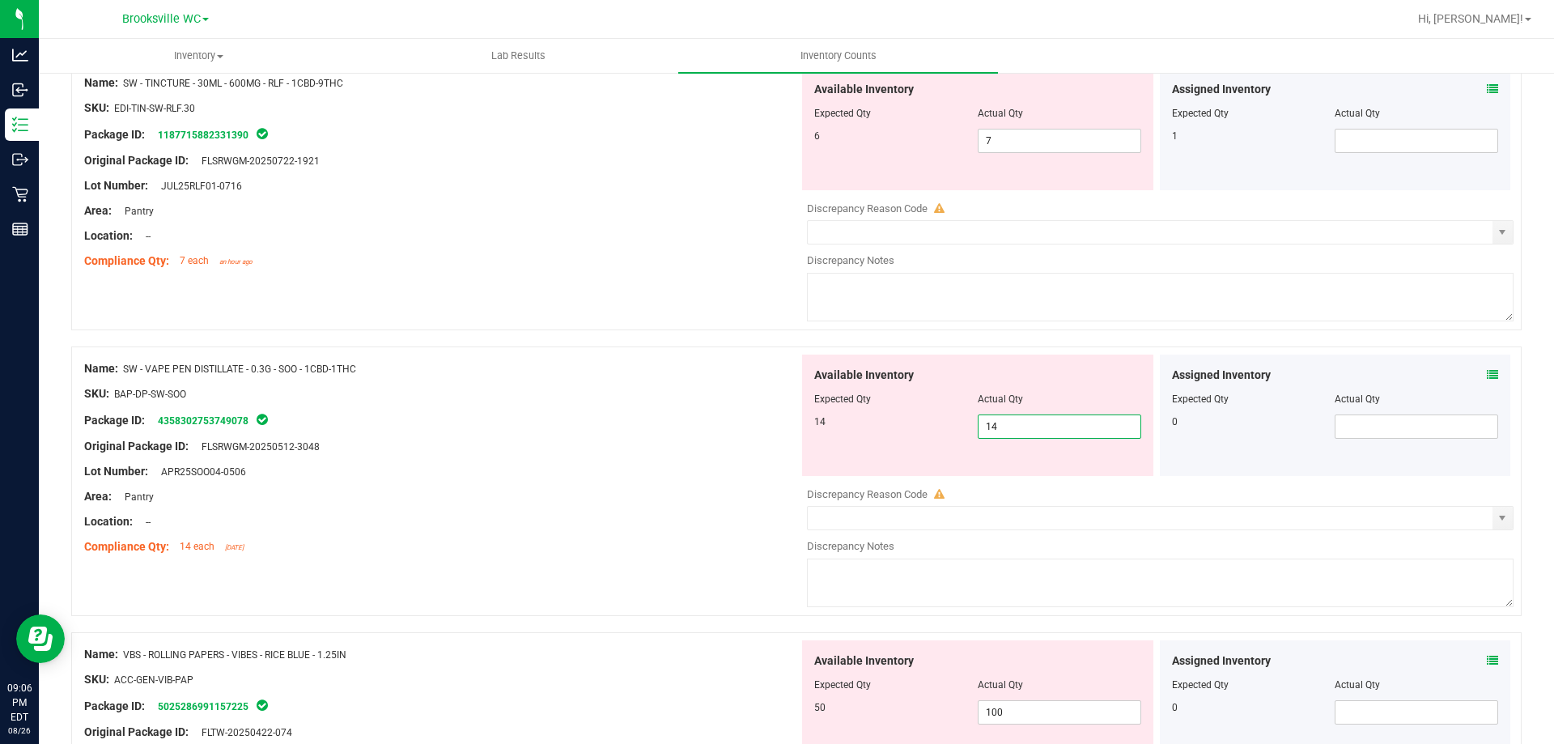
click at [676, 605] on div "Name: FT - HASH COIN - 2G - SAT SKU: CON-HCN-FT-SAT-2G Package ID: 039516843660…" at bounding box center [796, 238] width 1451 height 2540
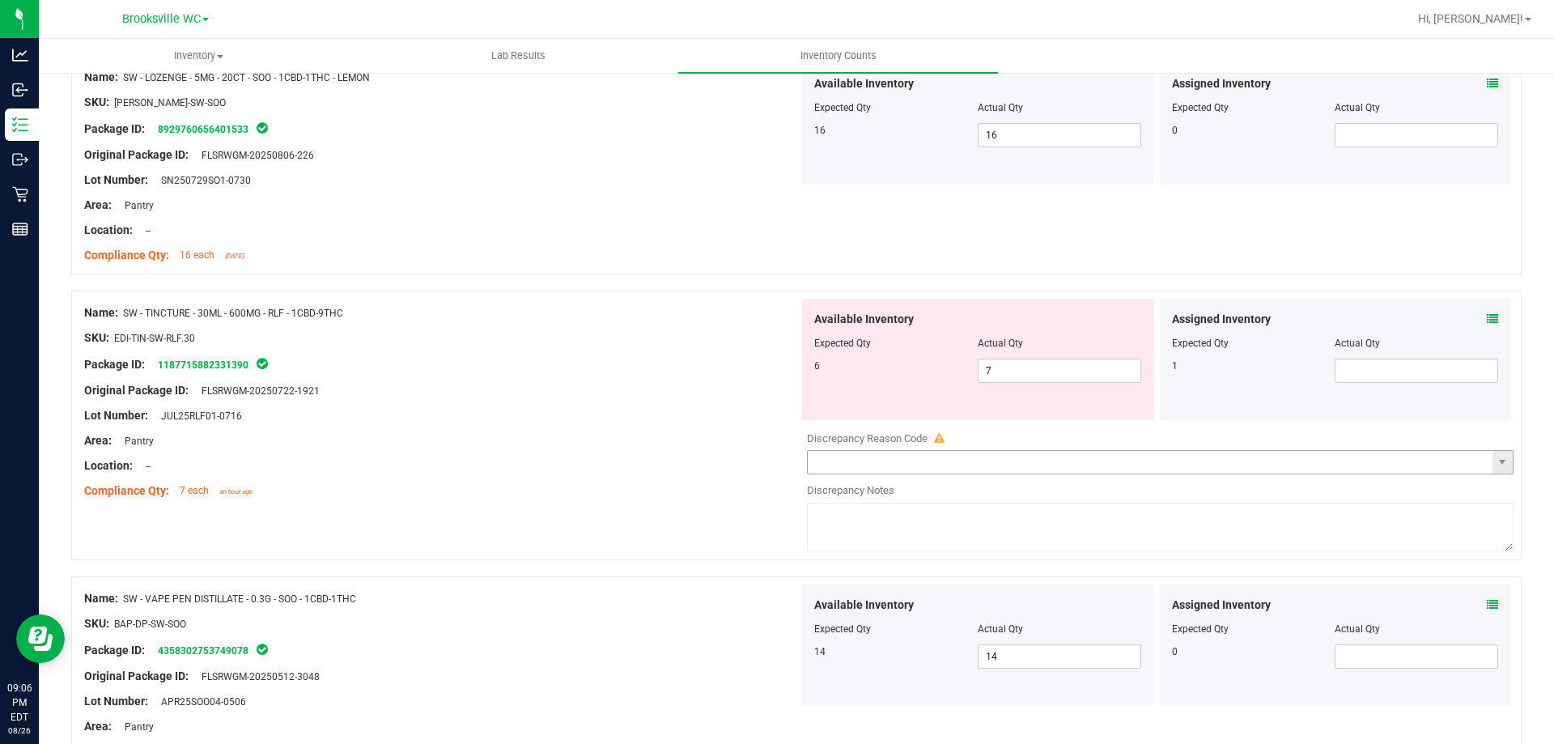
scroll to position [1052, 0]
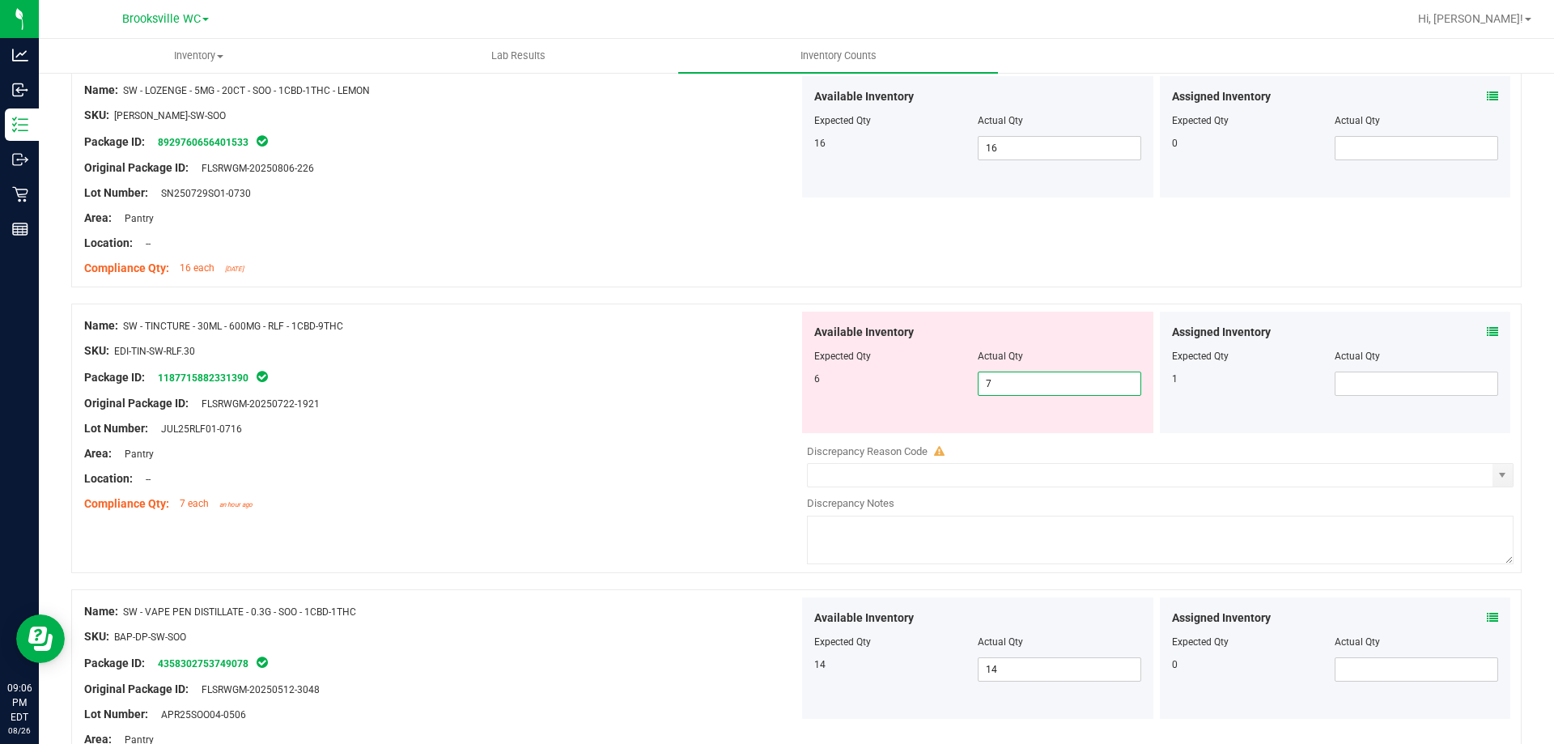
click at [1021, 389] on span "7 7" at bounding box center [1060, 384] width 164 height 24
drag, startPoint x: 1472, startPoint y: 336, endPoint x: 1479, endPoint y: 327, distance: 11.5
click at [1479, 327] on div "Assigned Inventory" at bounding box center [1335, 332] width 327 height 17
click at [1487, 327] on icon at bounding box center [1492, 331] width 11 height 11
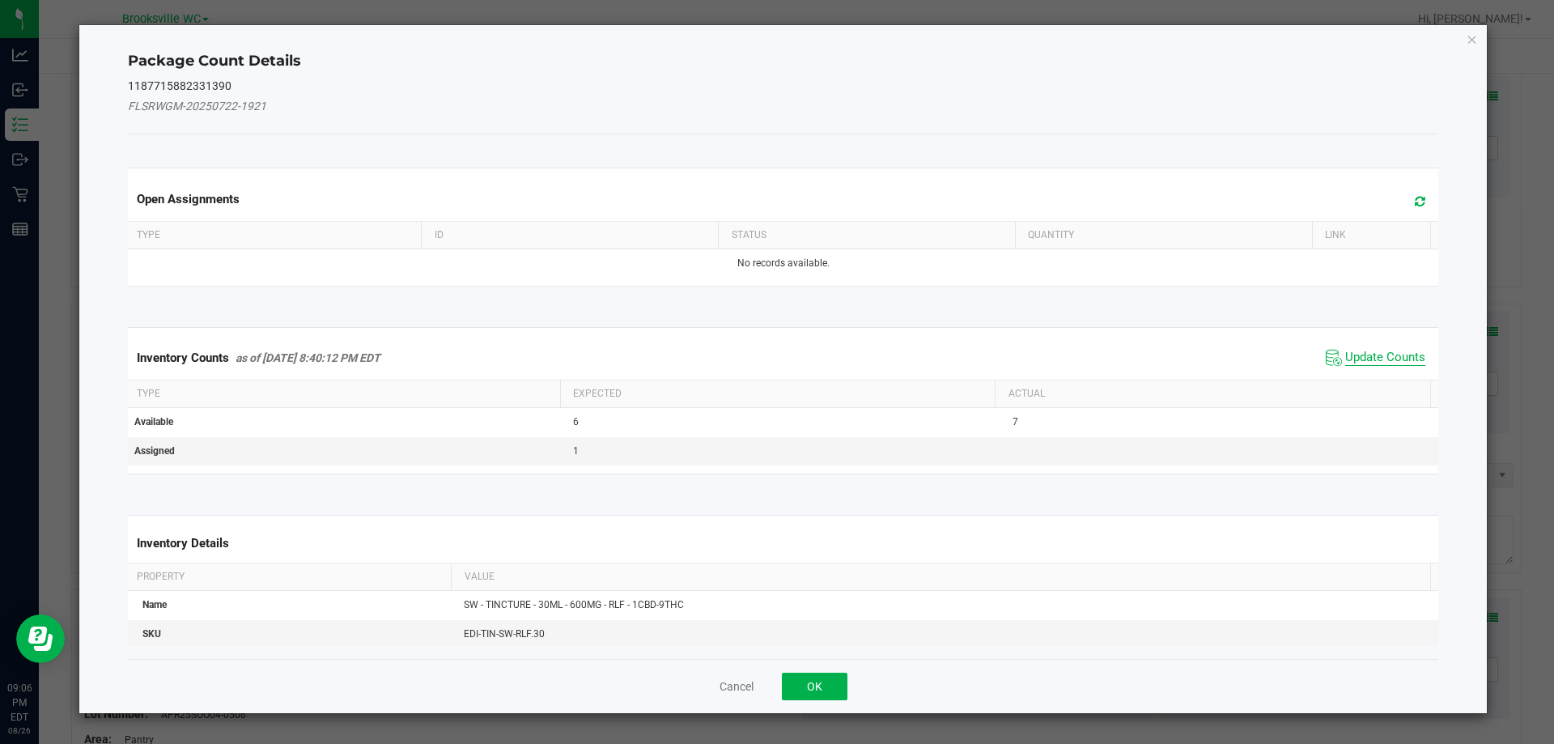
click at [1375, 364] on span "Update Counts" at bounding box center [1385, 358] width 80 height 16
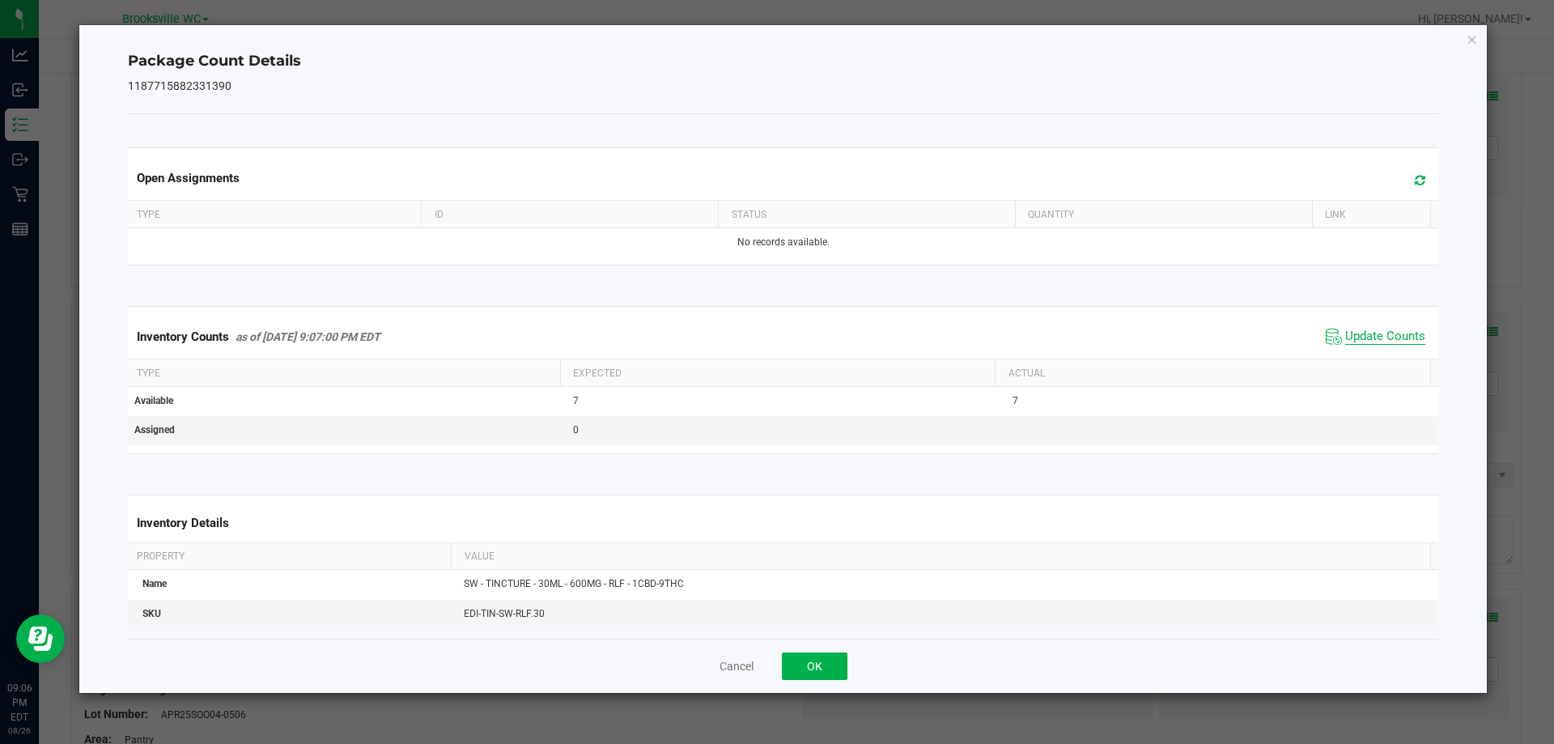
click at [1374, 342] on span "Update Counts" at bounding box center [1385, 337] width 80 height 16
click at [1374, 342] on span "Update Counts" at bounding box center [1385, 336] width 80 height 15
click at [823, 664] on button "OK" at bounding box center [815, 667] width 66 height 28
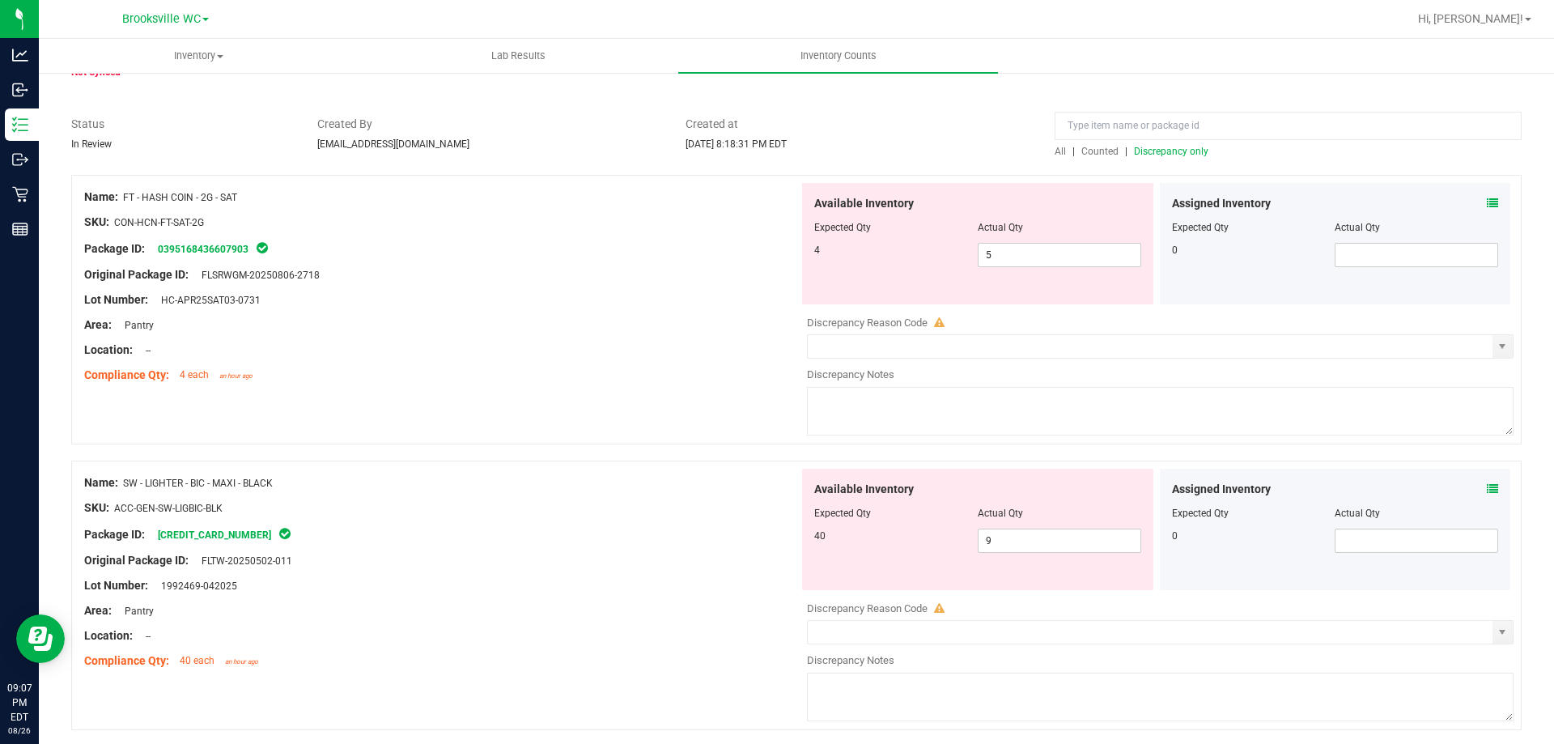
scroll to position [0, 0]
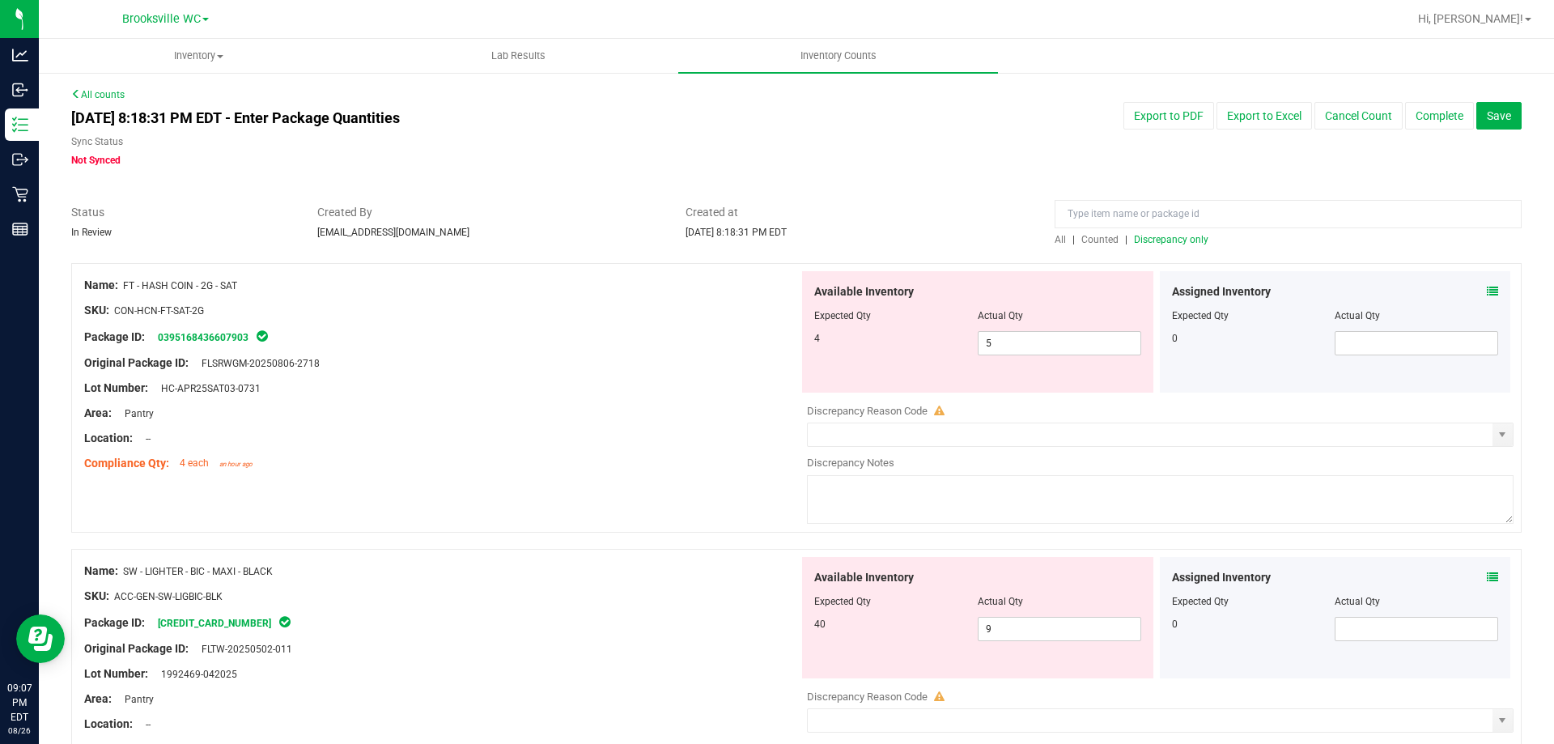
click at [1168, 241] on span "Discrepancy only" at bounding box center [1171, 239] width 74 height 11
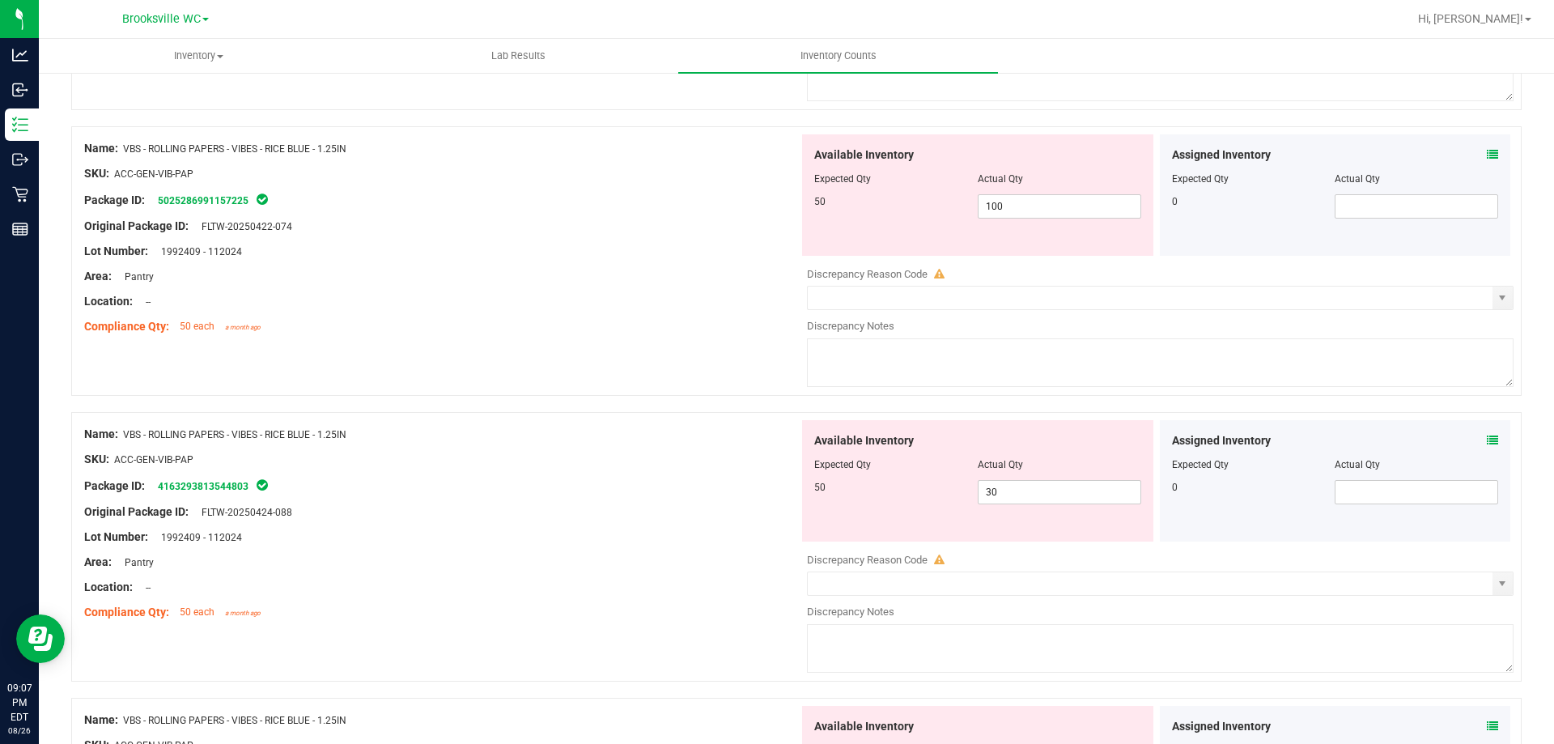
scroll to position [965, 0]
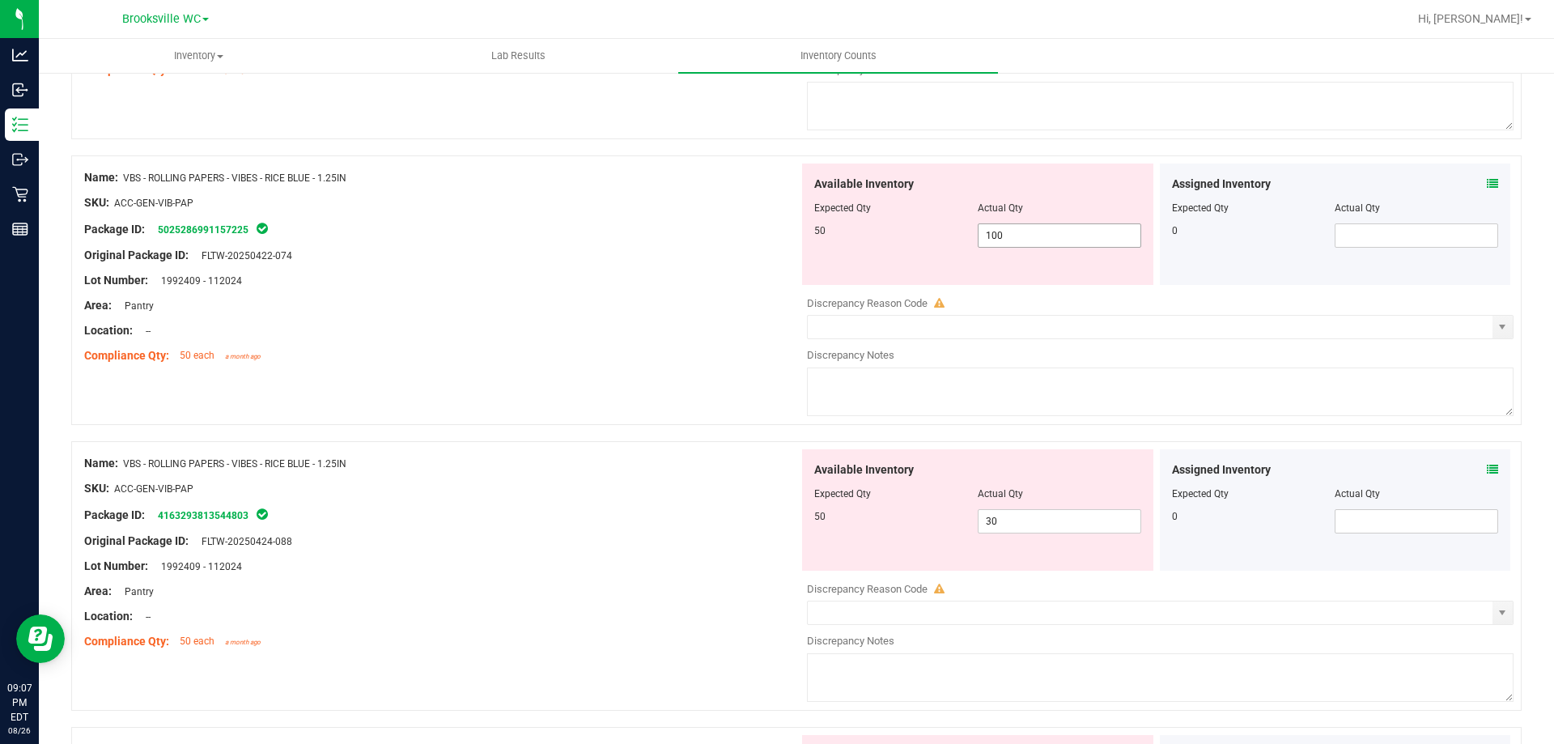
drag, startPoint x: 1032, startPoint y: 236, endPoint x: 561, endPoint y: 155, distance: 478.2
click at [580, 166] on div "Name: VBS - ROLLING PAPERS - VIBES - RICE BLUE - 1.25IN SKU: ACC-GEN-VIB-PAP Pa…" at bounding box center [796, 290] width 1451 height 270
type input "50"
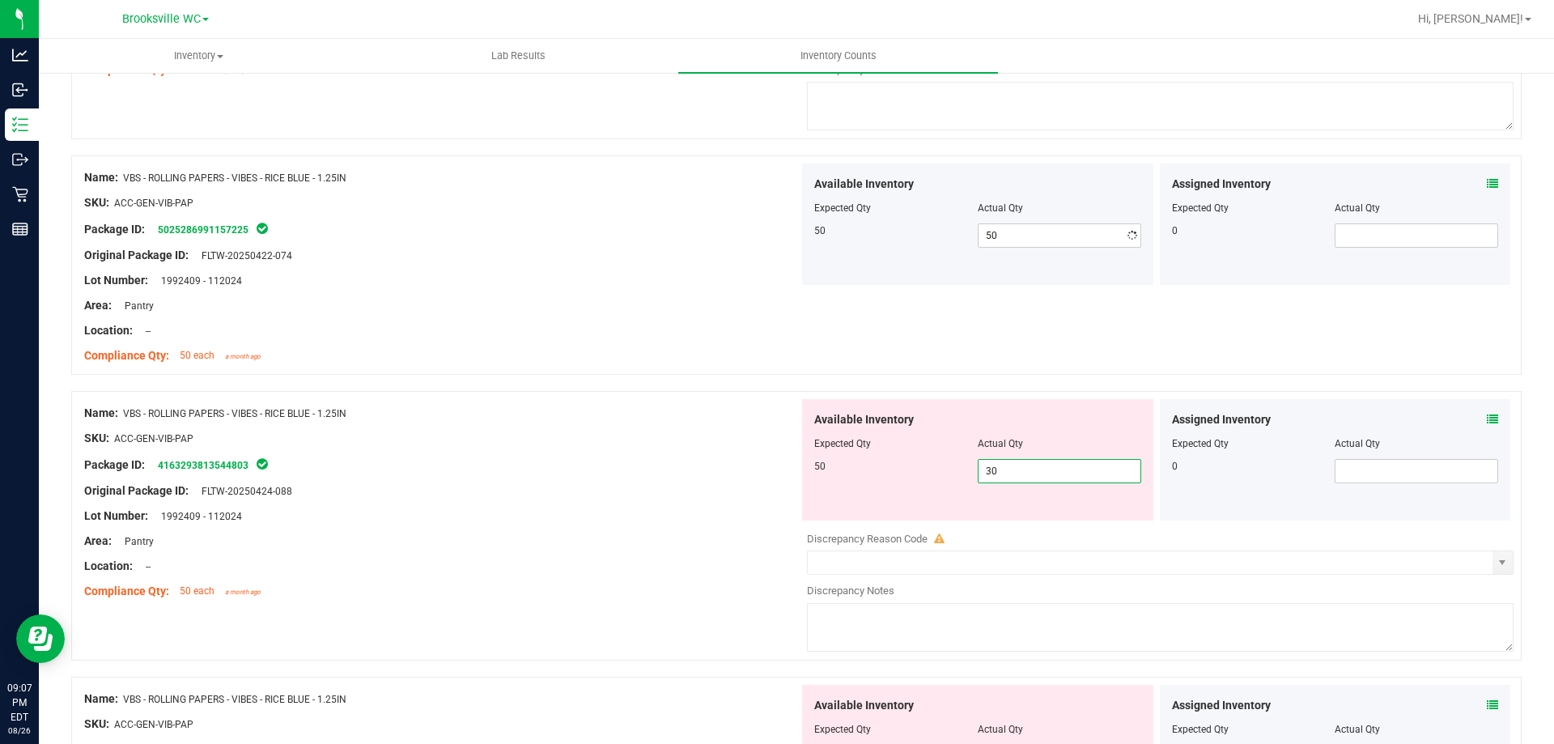
click at [1049, 517] on div "Available Inventory Expected Qty Actual Qty 50 30 30" at bounding box center [977, 459] width 351 height 121
type input "3"
type input "50"
click at [481, 499] on div at bounding box center [441, 503] width 715 height 8
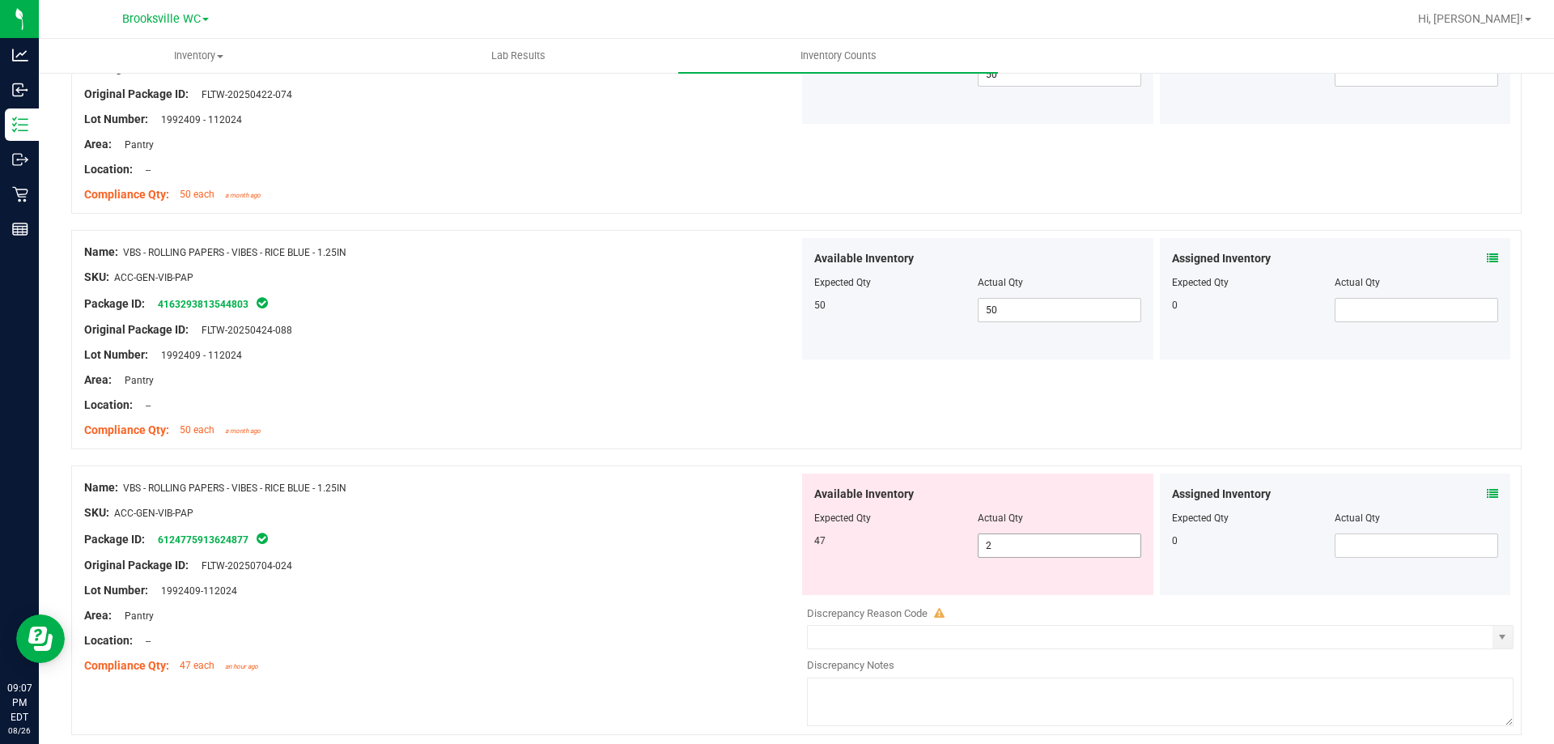
scroll to position [1127, 0]
drag, startPoint x: 1070, startPoint y: 547, endPoint x: 512, endPoint y: 423, distance: 572.3
type input "47"
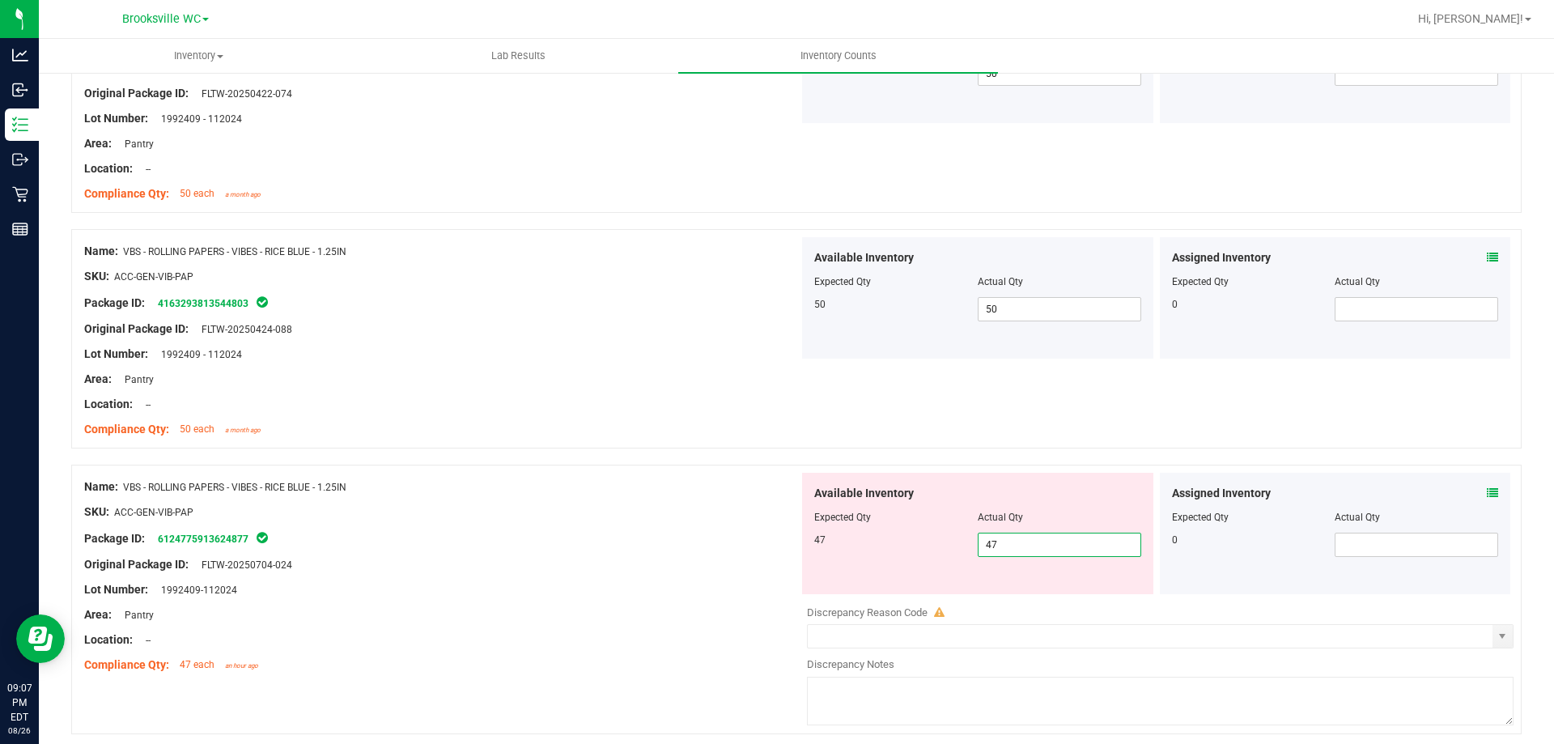
click at [604, 572] on div "Name: VBS - ROLLING PAPERS - VIBES - RICE BLUE - 1.25IN SKU: ACC-GEN-VIB-PAP Pa…" at bounding box center [441, 576] width 715 height 206
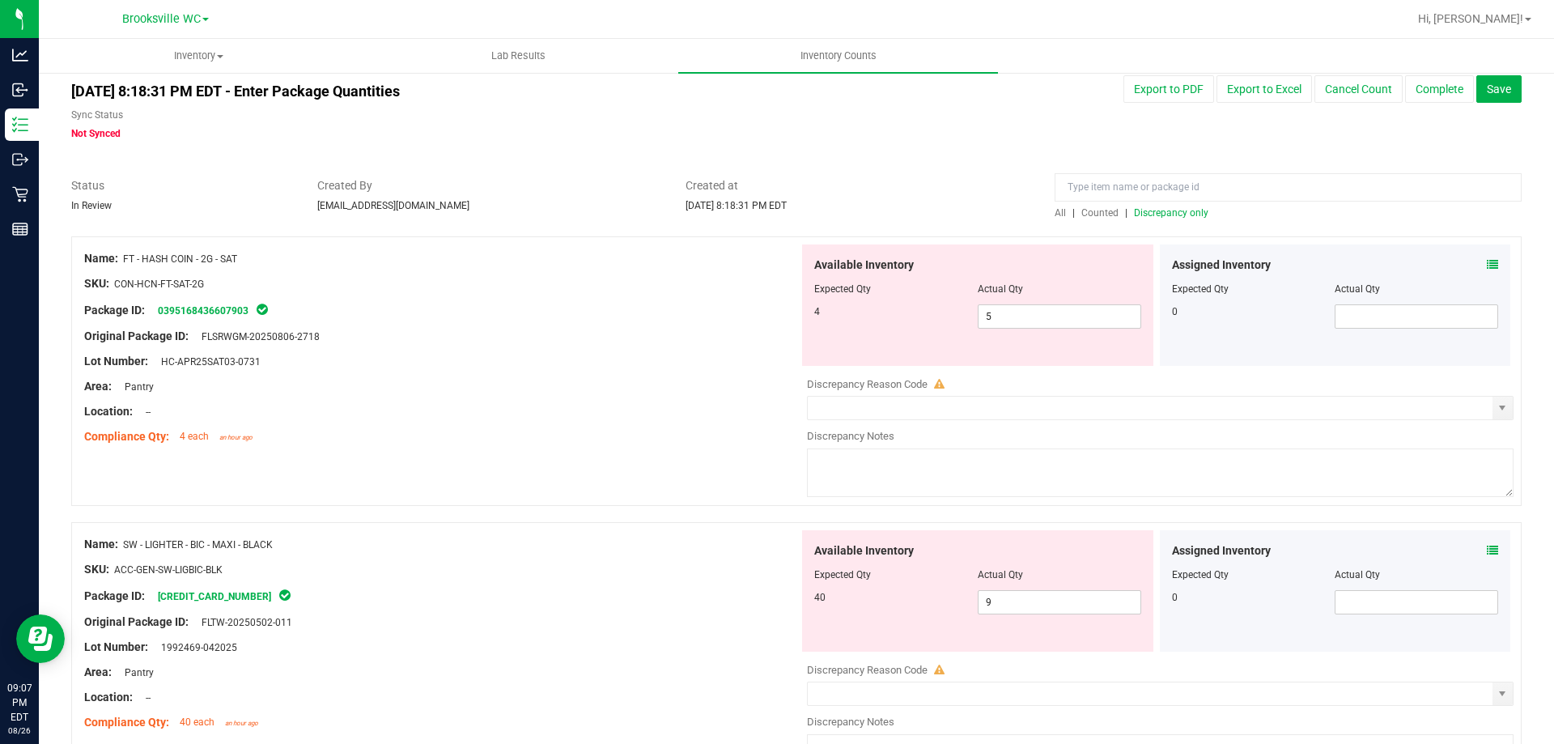
scroll to position [0, 0]
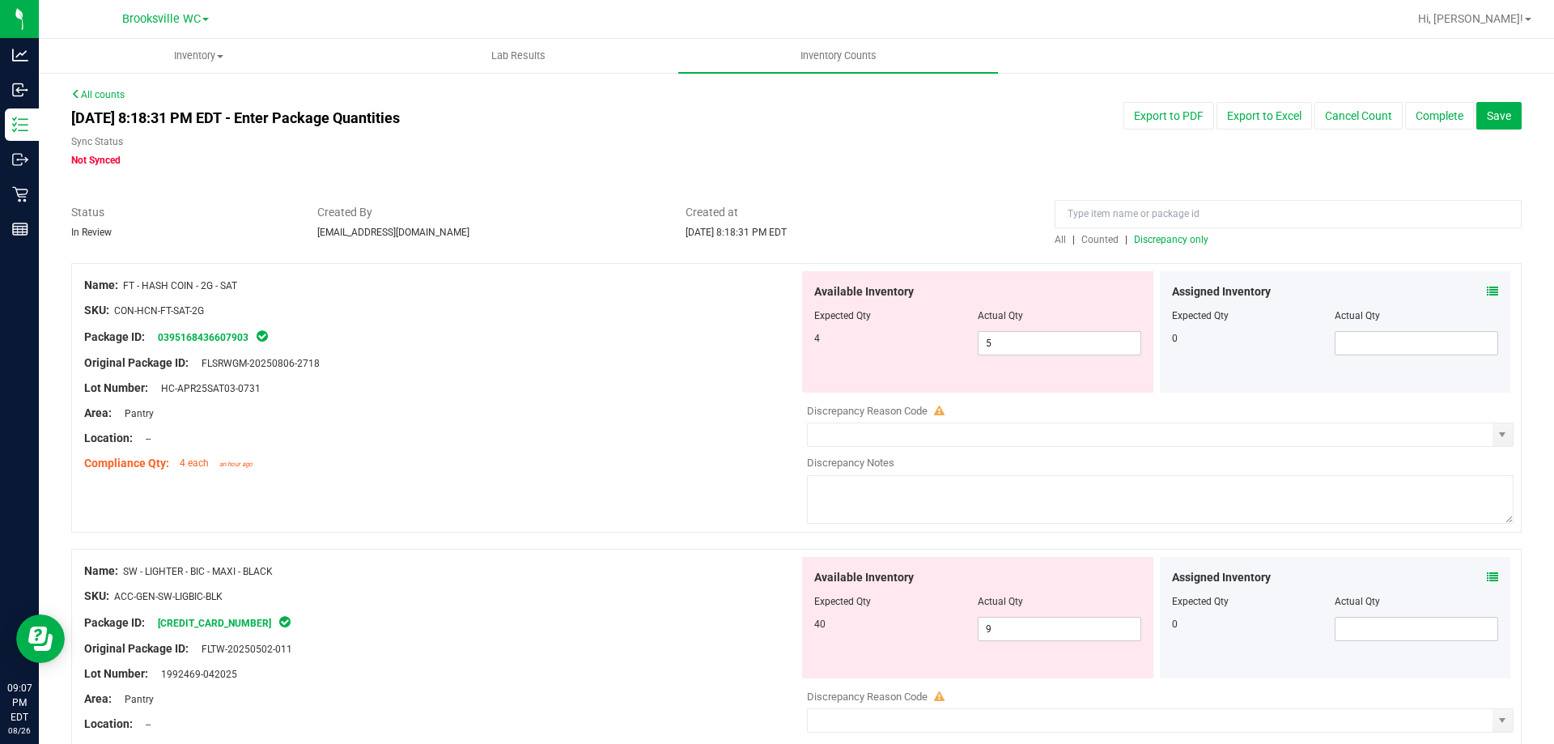
click at [1183, 240] on span "Discrepancy only" at bounding box center [1171, 239] width 74 height 11
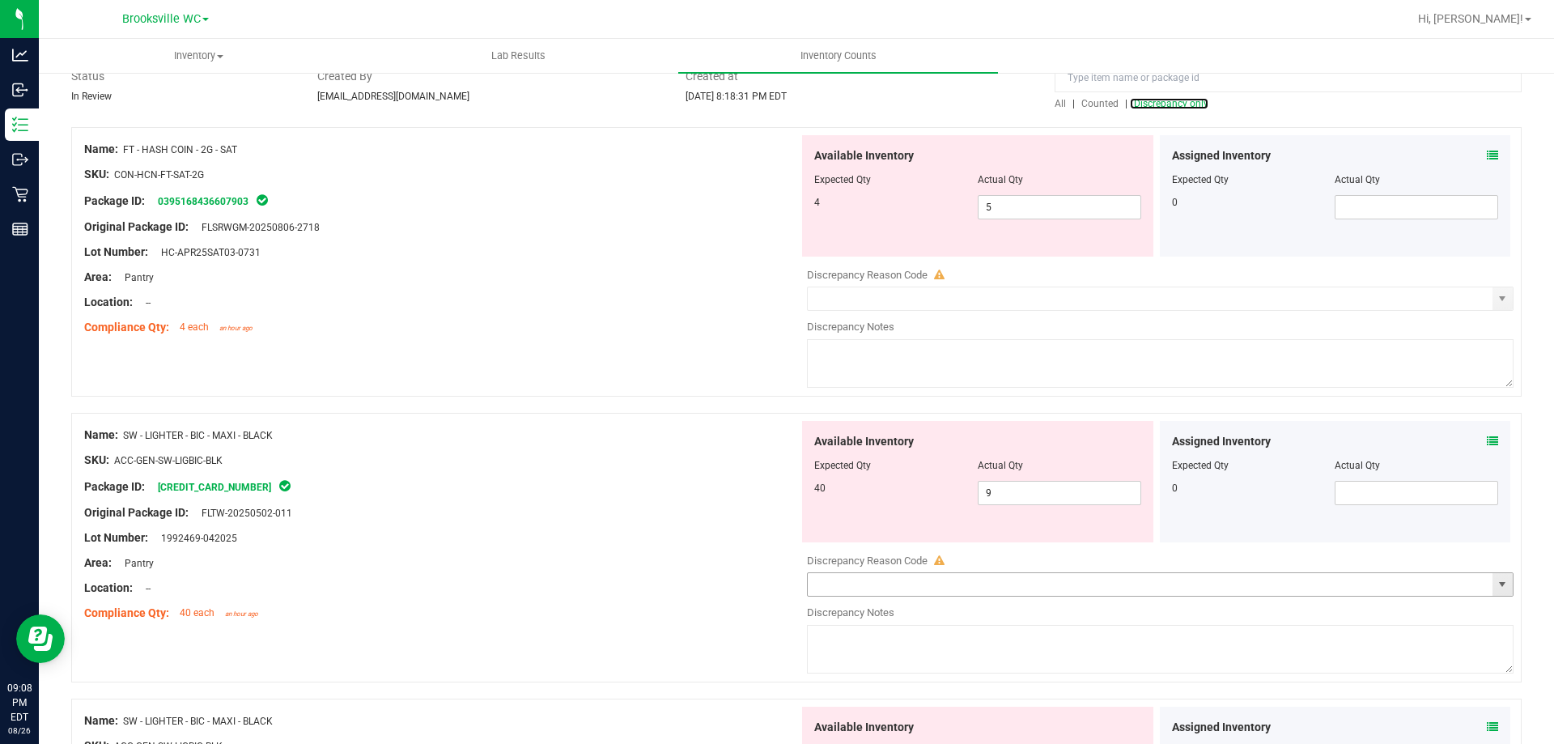
scroll to position [108, 0]
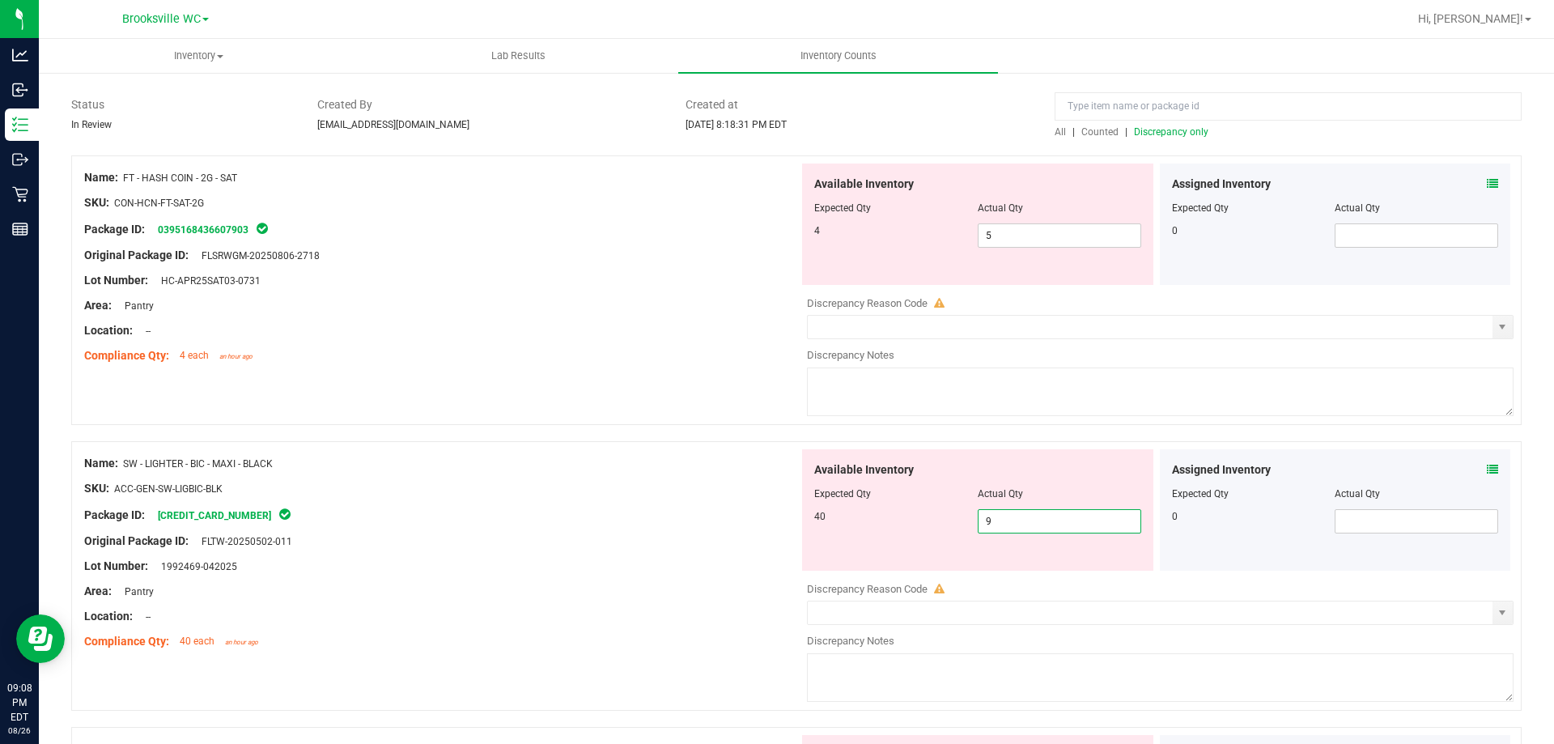
drag, startPoint x: 1030, startPoint y: 520, endPoint x: 625, endPoint y: 543, distance: 405.5
click at [660, 546] on div "Name: SW - LIGHTER - BIC - MAXI - BLACK SKU: ACC-GEN-SW-LIGBIC-BLK Package ID: …" at bounding box center [796, 576] width 1451 height 270
click at [571, 504] on div at bounding box center [441, 501] width 715 height 8
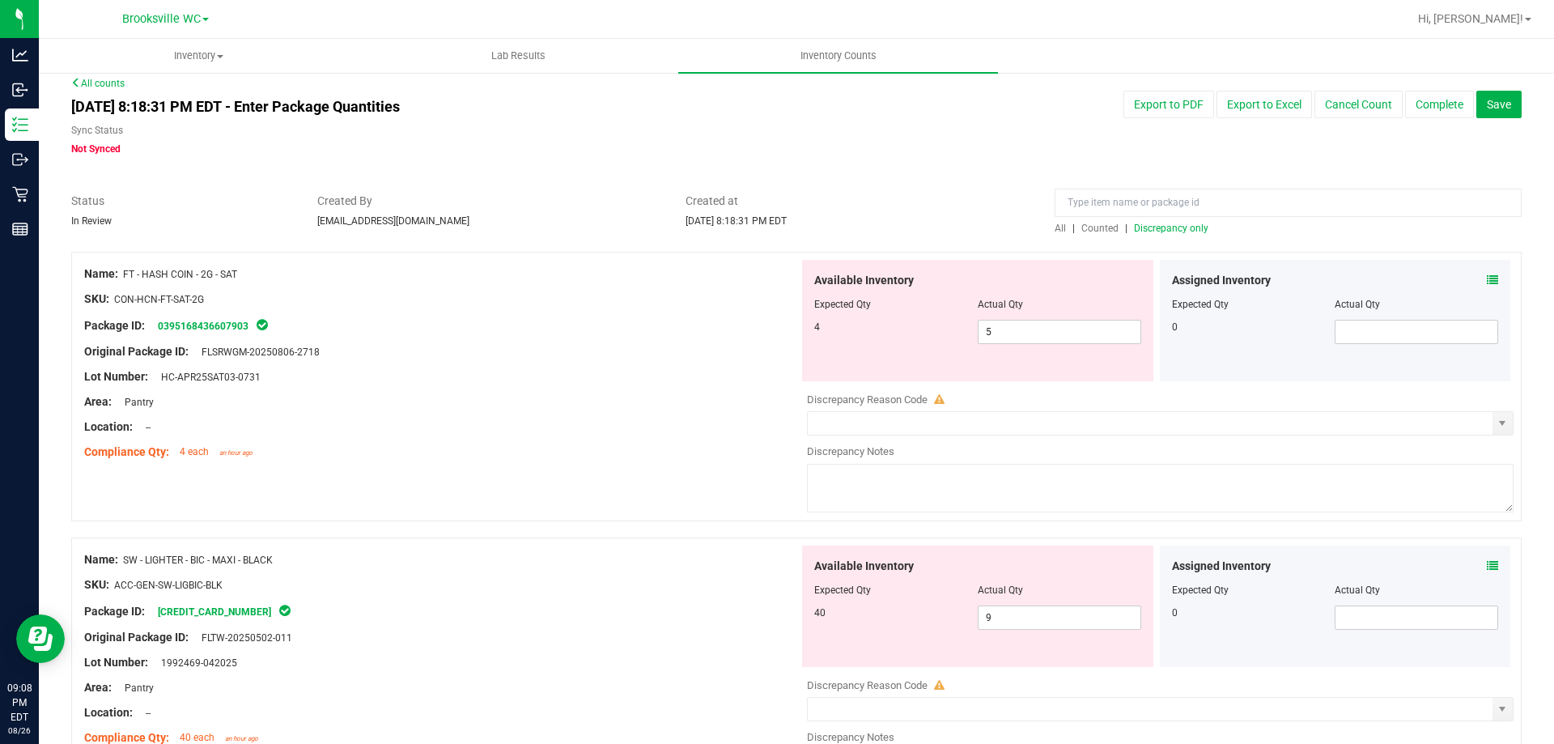
scroll to position [0, 0]
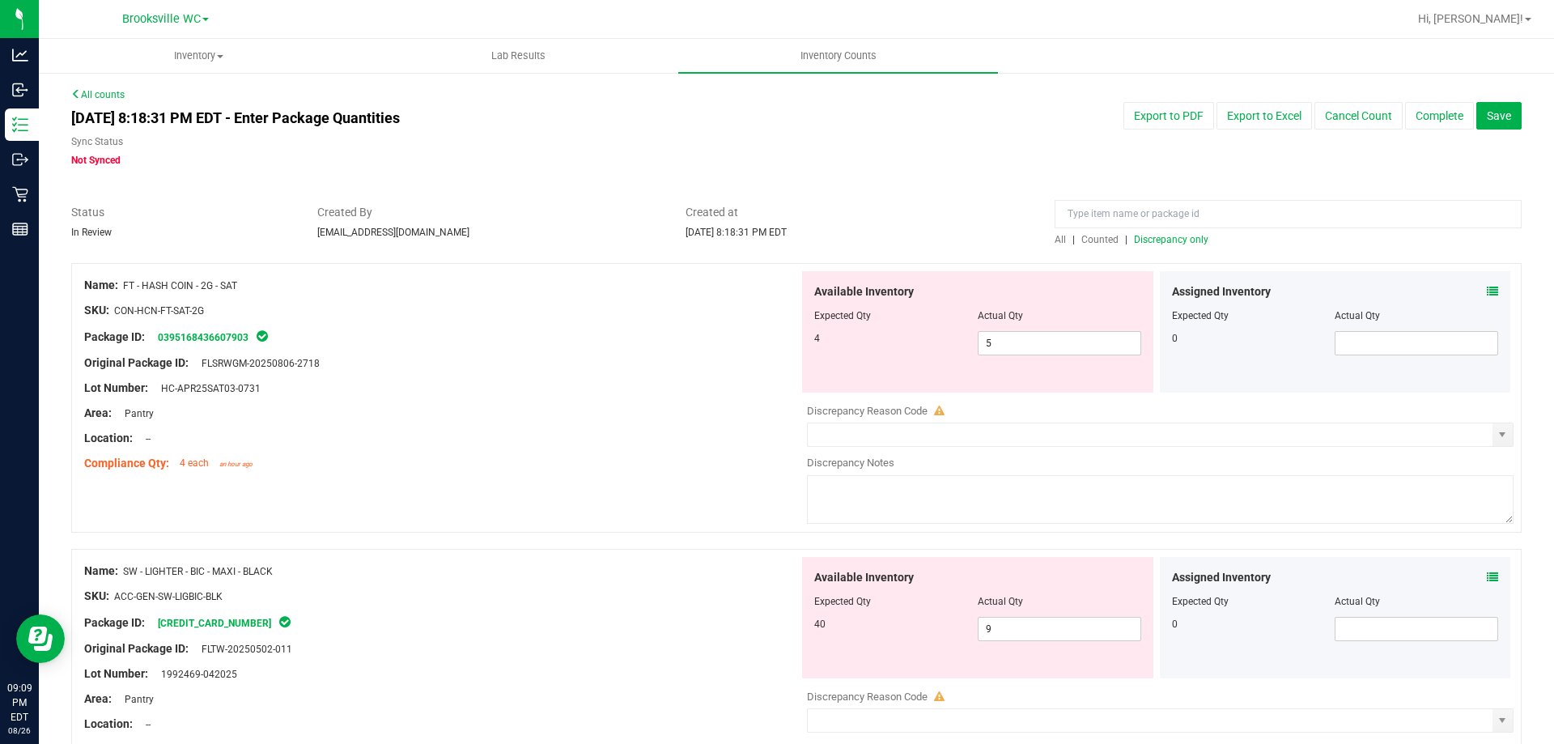
drag, startPoint x: 124, startPoint y: 286, endPoint x: 251, endPoint y: 286, distance: 127.1
click at [251, 286] on div "Name: FT - HASH COIN - 2G - SAT" at bounding box center [441, 285] width 715 height 17
copy span "FT - HASH COIN - 2G - SAT"
click at [1157, 207] on input at bounding box center [1288, 214] width 467 height 28
paste input "FT - HASH COIN - 2G - SAT"
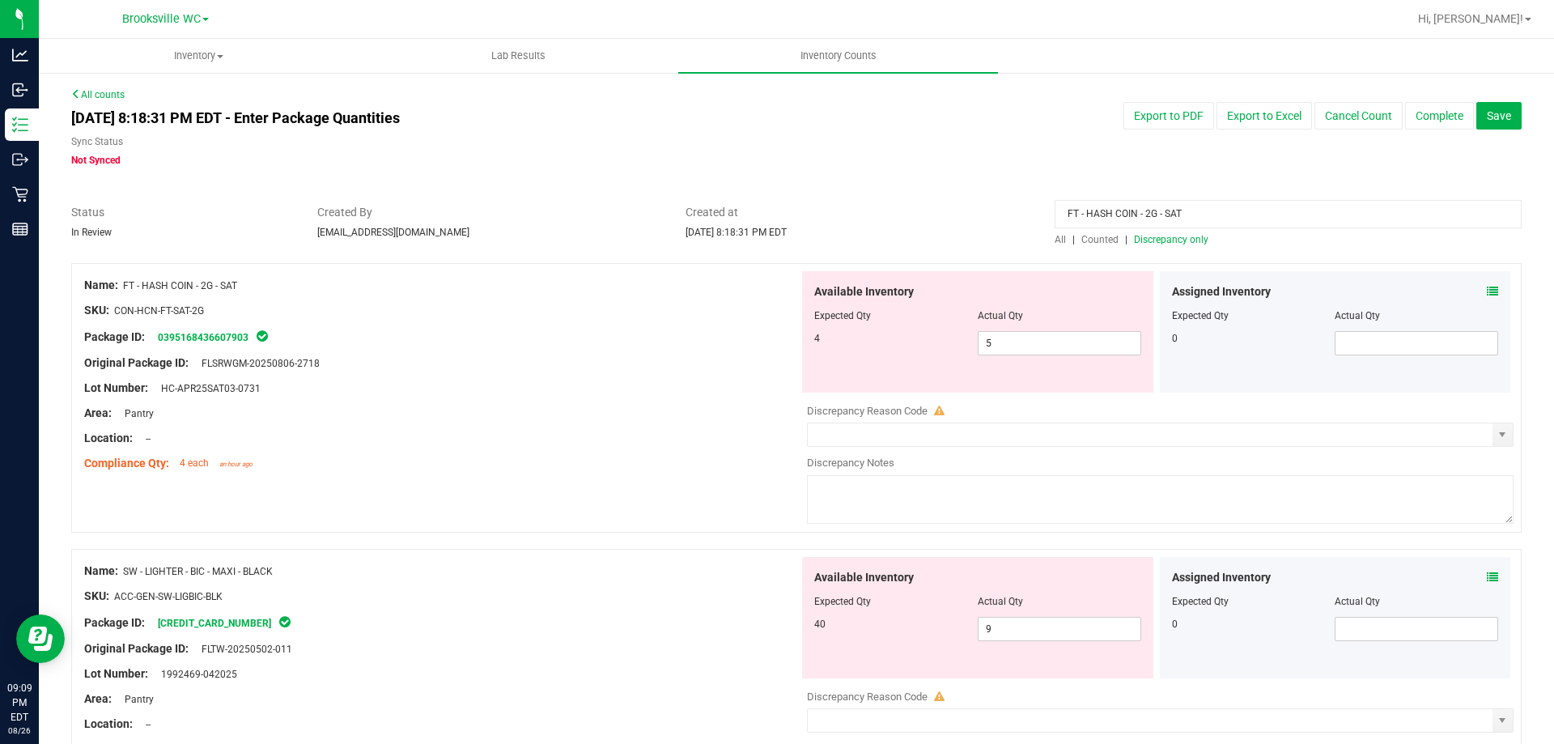
type input "FT - HASH COIN - 2G - SAT"
click at [1055, 237] on span "All" at bounding box center [1060, 239] width 11 height 11
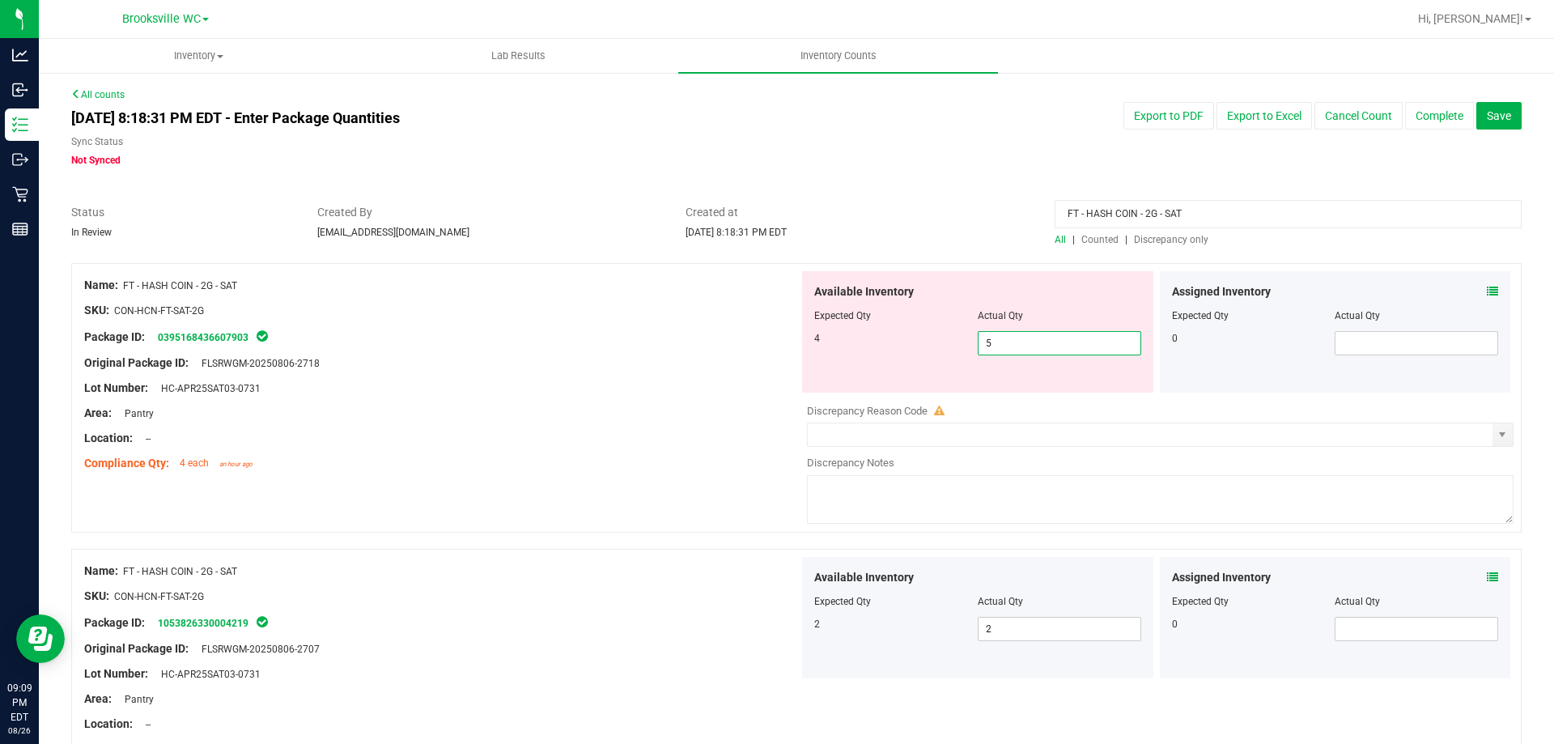
drag, startPoint x: 1034, startPoint y: 347, endPoint x: 688, endPoint y: 317, distance: 347.0
click at [947, 343] on div "4 5 5" at bounding box center [977, 343] width 327 height 24
type input "4"
click at [635, 441] on div "Location: --" at bounding box center [441, 438] width 715 height 17
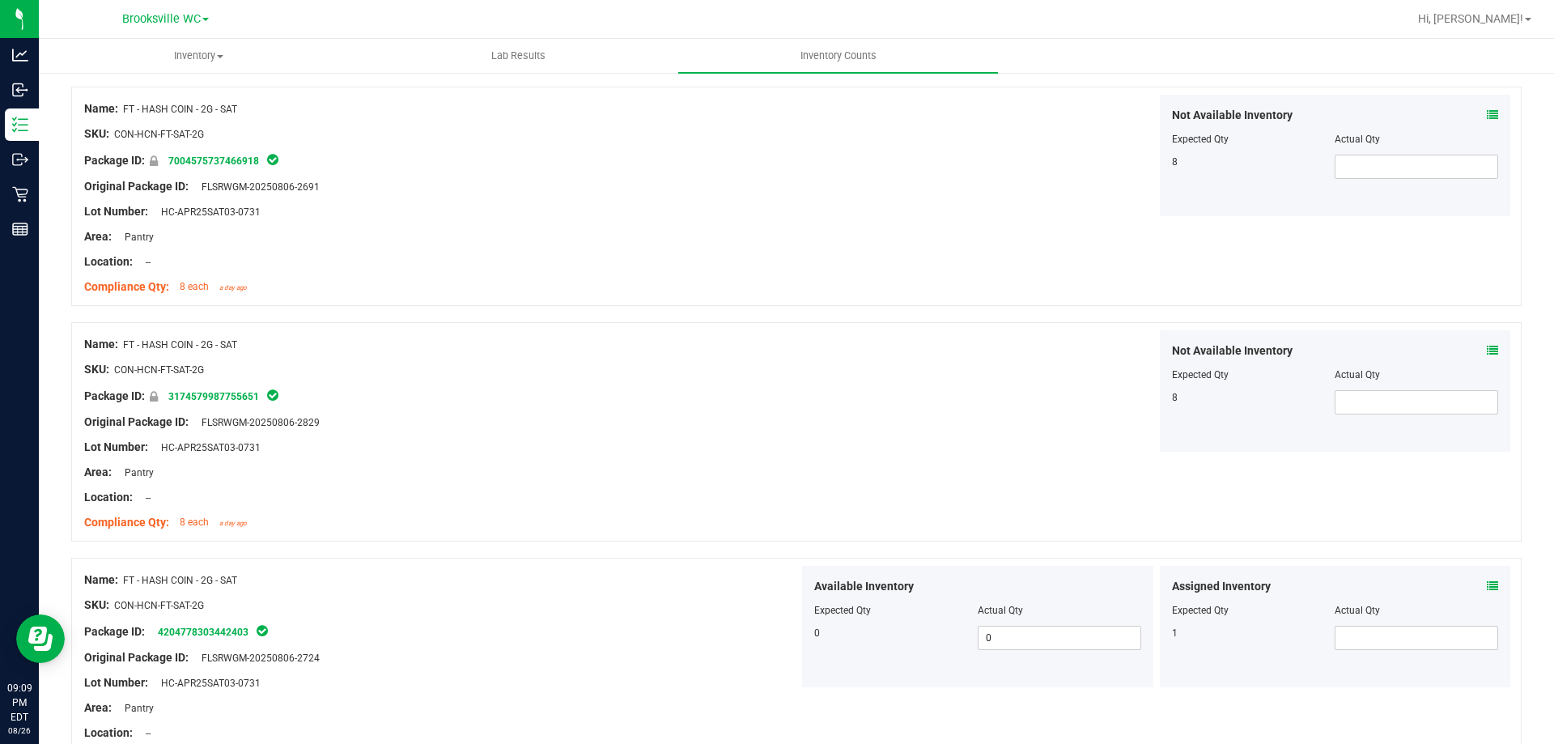
scroll to position [810, 0]
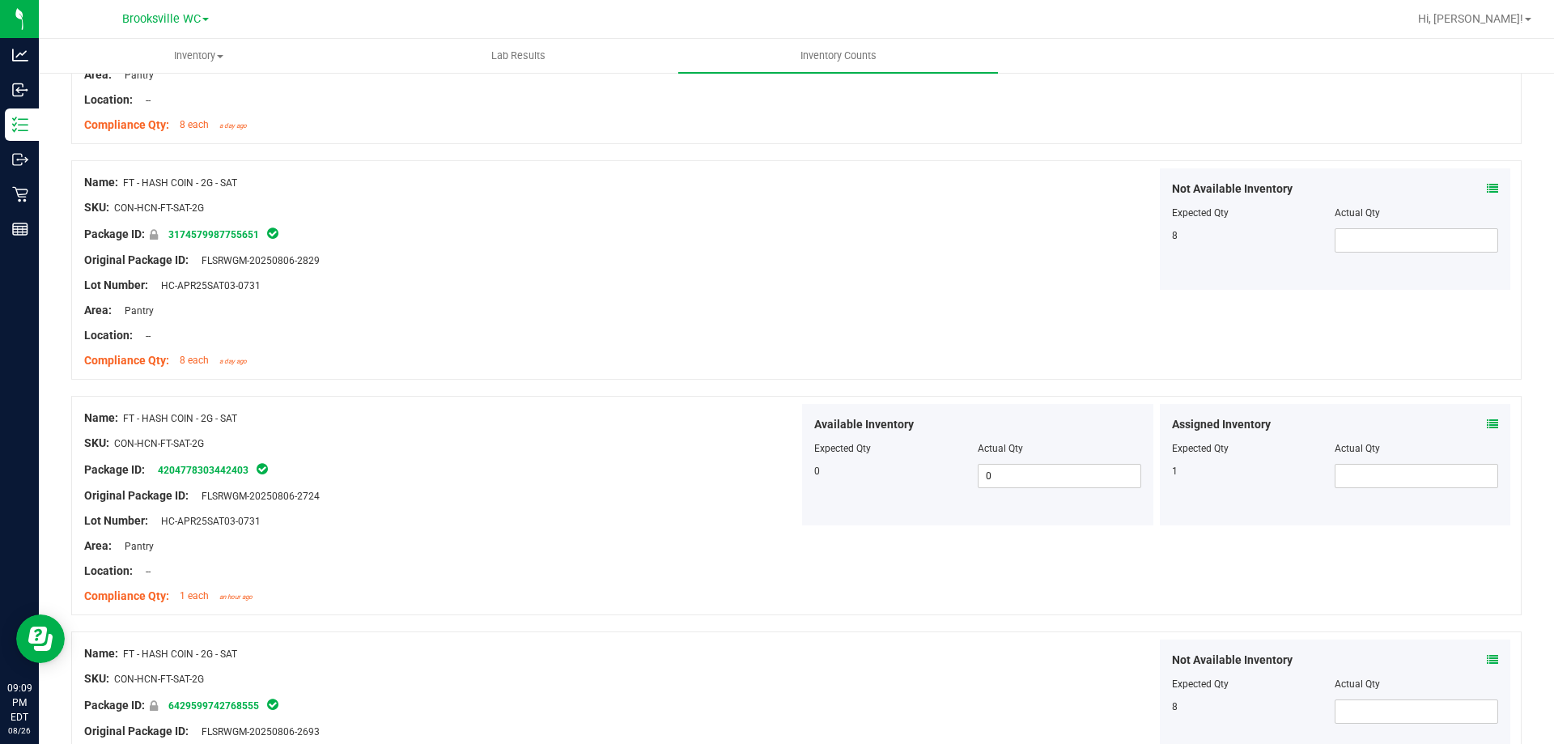
click at [1487, 427] on div "Assigned Inventory Expected Qty Actual Qty 1" at bounding box center [1335, 464] width 351 height 121
click at [1487, 423] on icon at bounding box center [1492, 424] width 11 height 11
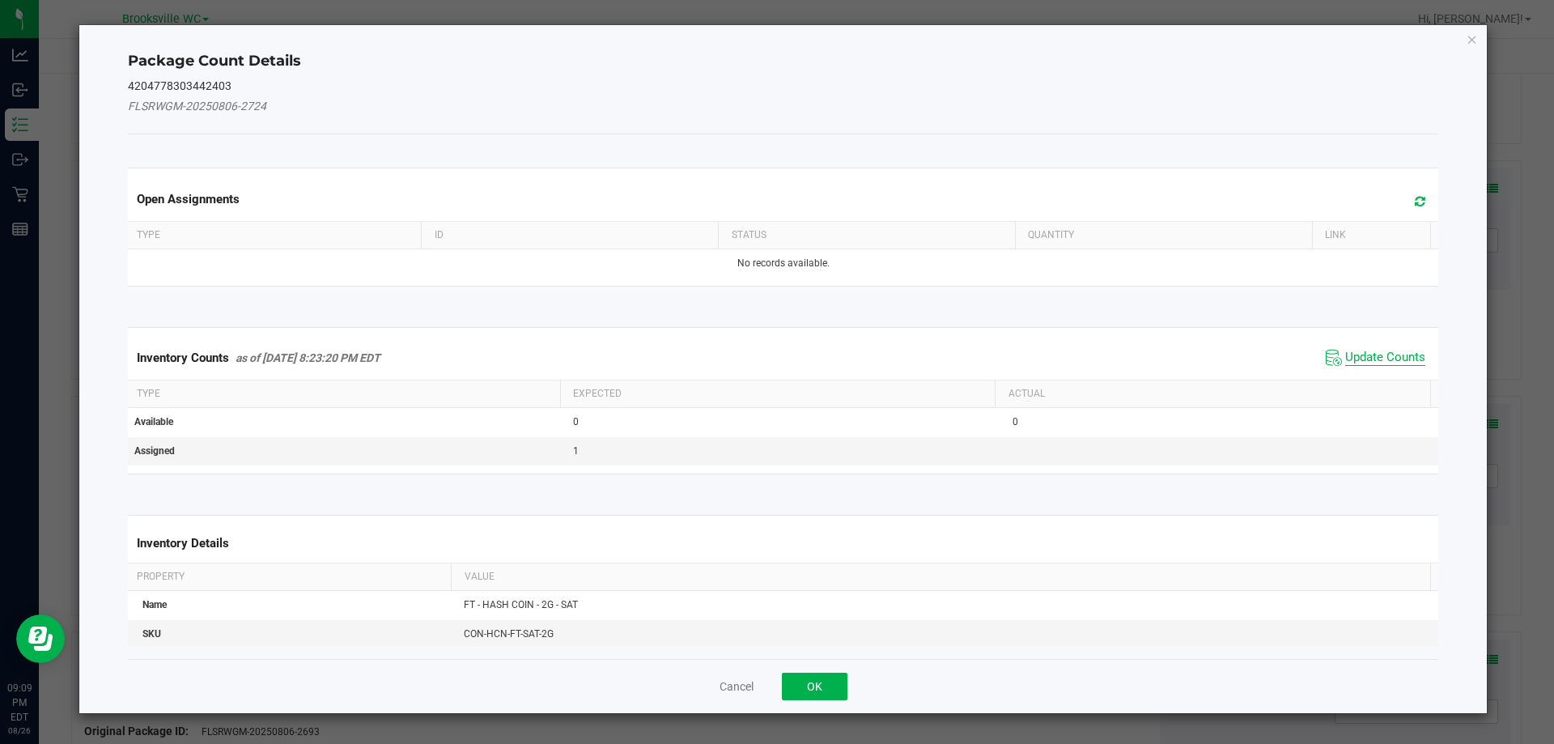
click at [1362, 359] on span "Update Counts" at bounding box center [1385, 358] width 80 height 16
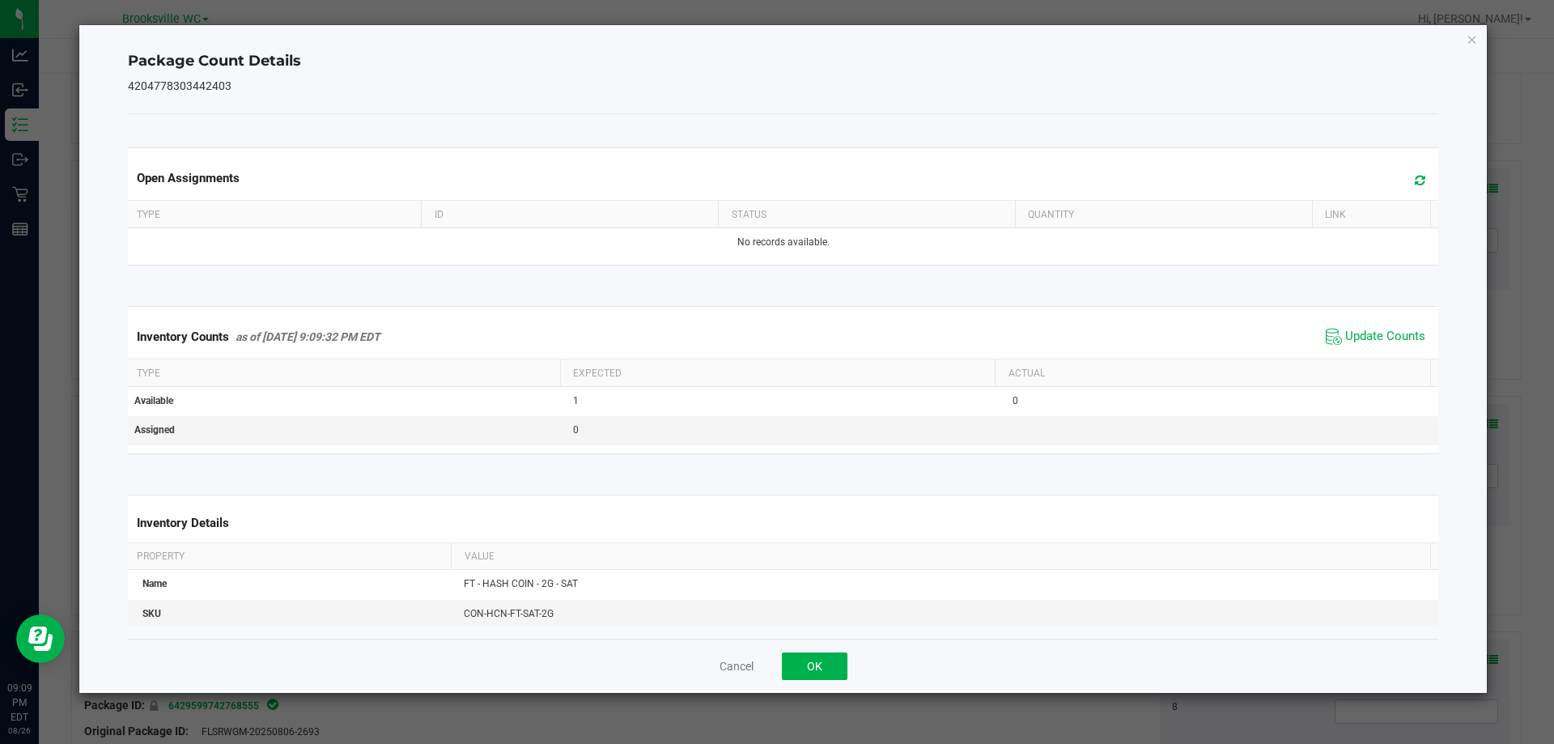
click at [1370, 328] on span "Update Counts" at bounding box center [1376, 337] width 108 height 24
click at [833, 654] on button "OK" at bounding box center [815, 667] width 66 height 28
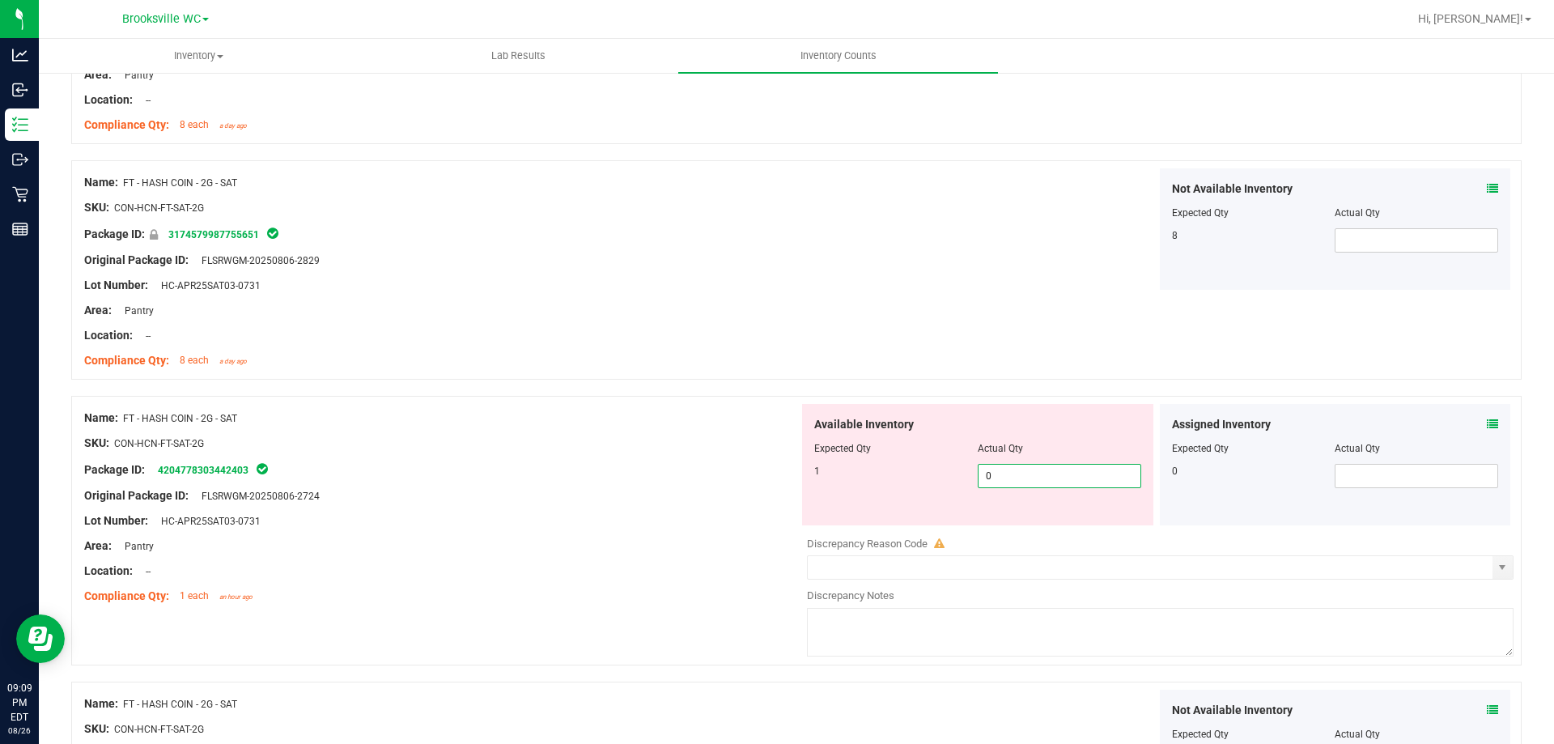
drag, startPoint x: 1076, startPoint y: 473, endPoint x: 686, endPoint y: 477, distance: 390.2
click at [720, 478] on div "Name: FT - HASH COIN - 2G - SAT SKU: CON-HCN-FT-SAT-2G Package ID: 420477830344…" at bounding box center [796, 531] width 1451 height 270
type input "1"
click at [619, 455] on div at bounding box center [441, 456] width 715 height 8
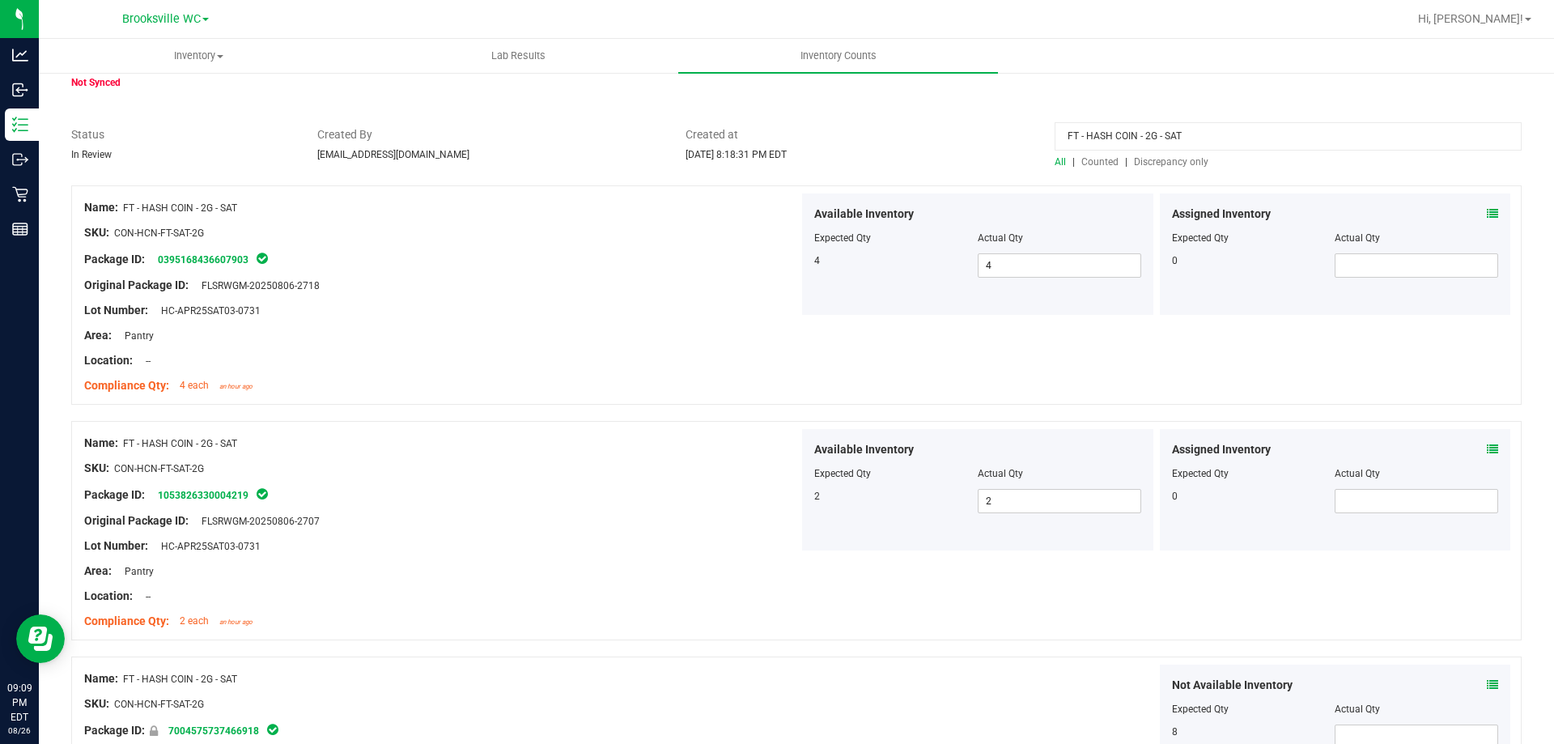
scroll to position [0, 0]
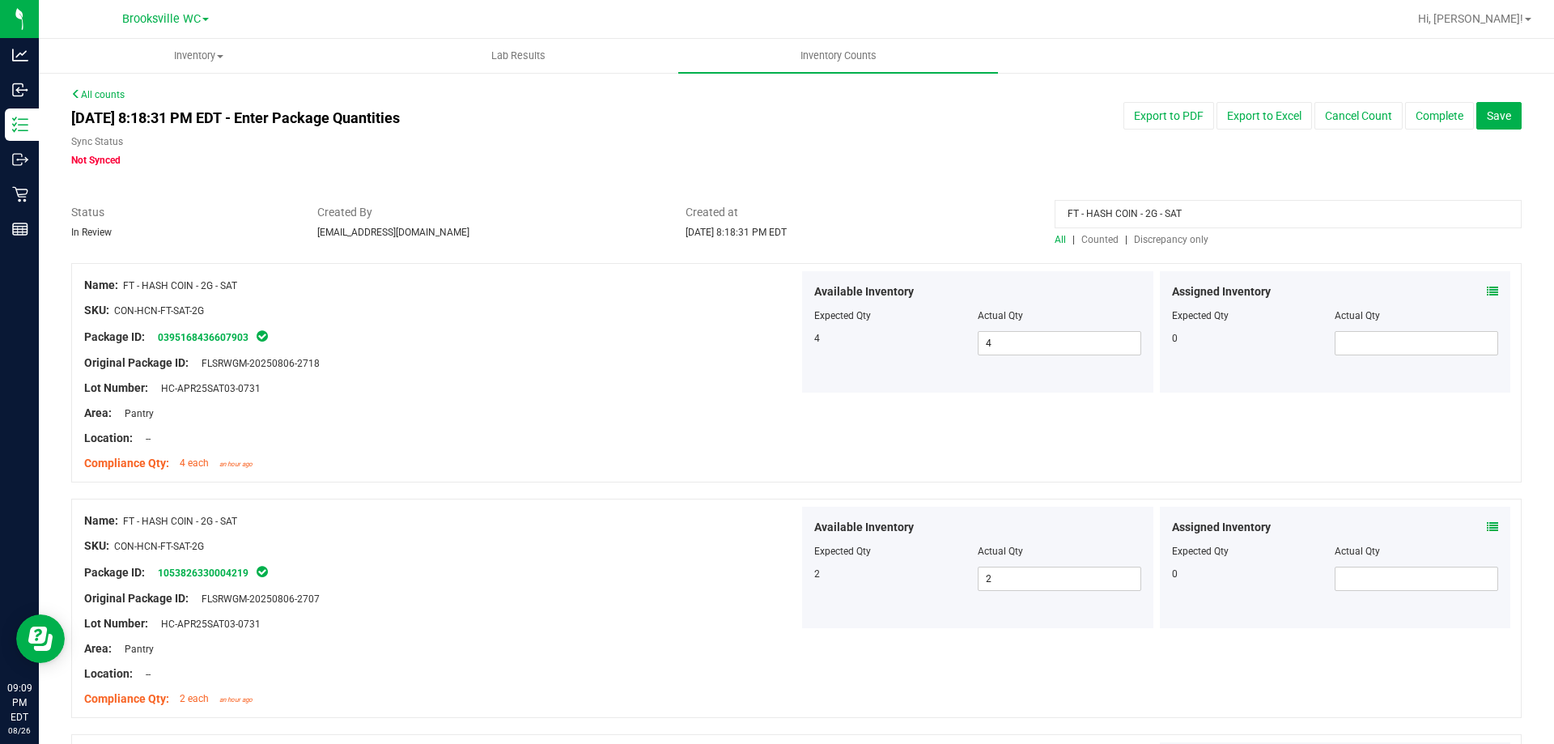
click at [1167, 238] on span "Discrepancy only" at bounding box center [1171, 239] width 74 height 11
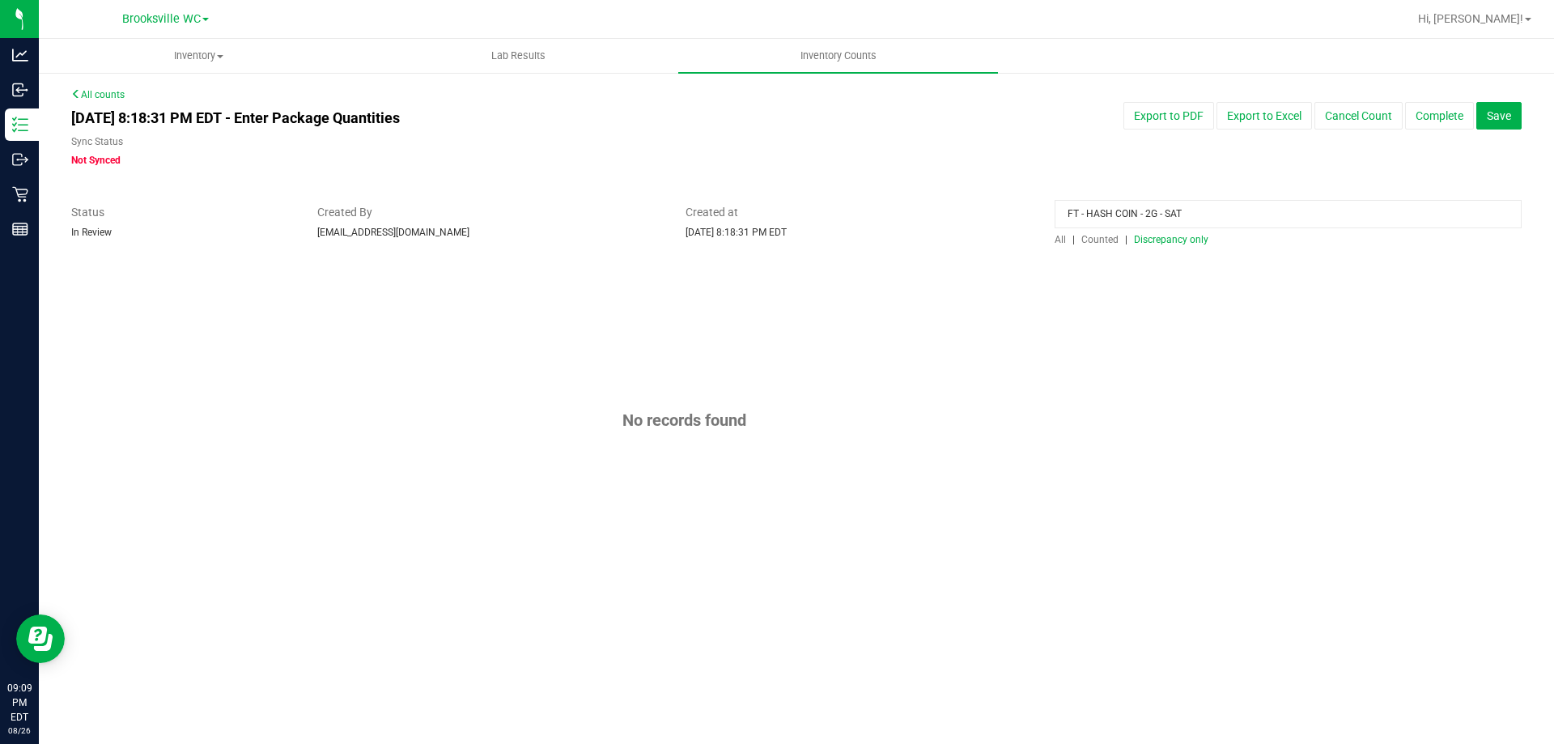
drag, startPoint x: 1224, startPoint y: 219, endPoint x: 710, endPoint y: 206, distance: 514.2
click at [732, 208] on div "Status In Review Created By [EMAIL_ADDRESS][DOMAIN_NAME] Created at [DATE] 8:18…" at bounding box center [796, 225] width 1475 height 43
click at [1194, 240] on span "Discrepancy only" at bounding box center [1171, 239] width 74 height 11
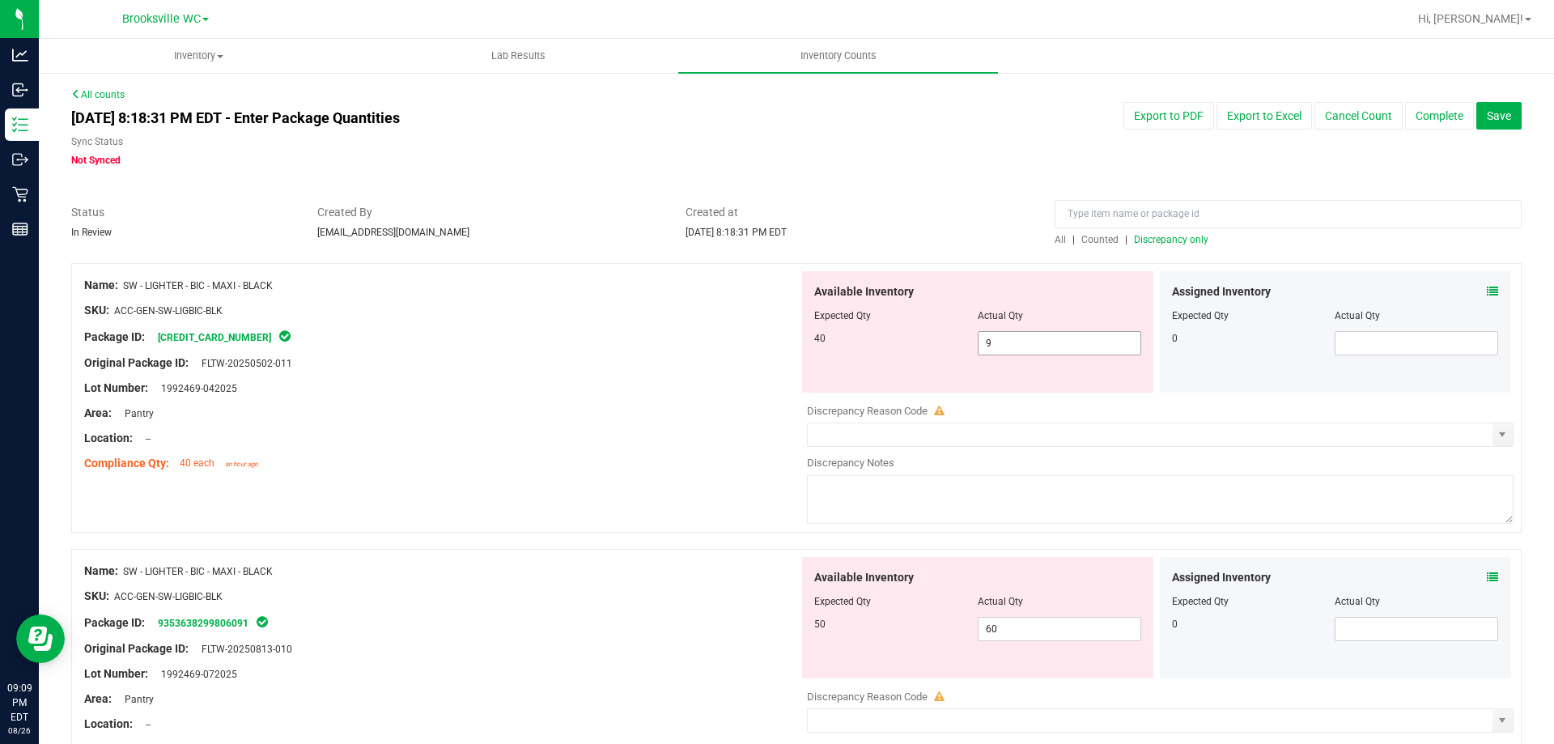
click at [1005, 346] on span "9 9" at bounding box center [1060, 343] width 164 height 24
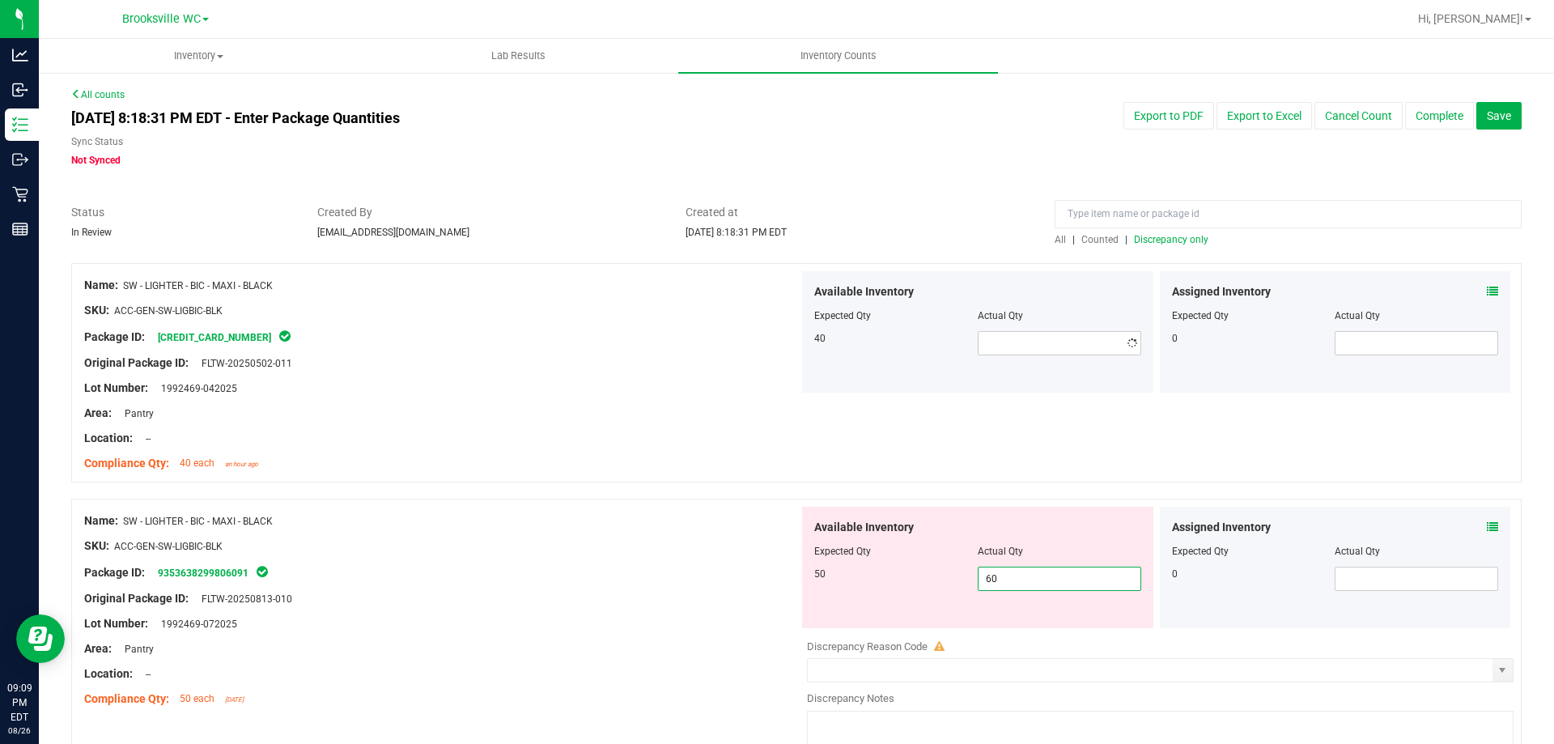
drag, startPoint x: 1050, startPoint y: 621, endPoint x: 253, endPoint y: 515, distance: 803.6
click at [560, 610] on div "Name: SW - LIGHTER - BIC - MAXI - BLACK SKU: ACC-GEN-SW-LIGBIC-BLK Package ID: …" at bounding box center [796, 634] width 1451 height 270
type input "50"
click at [630, 559] on div at bounding box center [441, 559] width 715 height 8
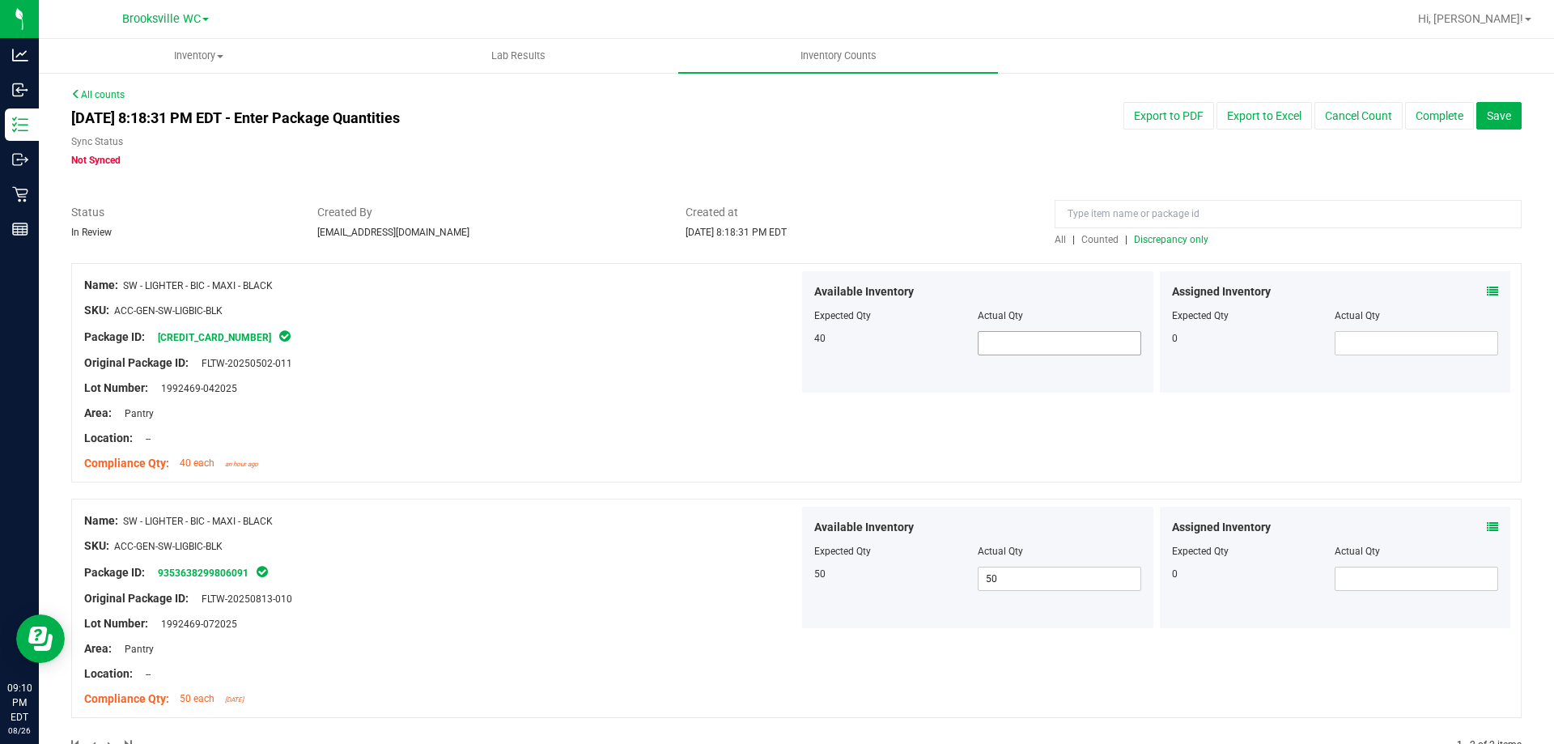
click at [1048, 335] on span at bounding box center [1060, 343] width 164 height 24
type input "40"
click at [706, 412] on div "Area: Pantry" at bounding box center [441, 413] width 715 height 17
click at [1172, 236] on span "Discrepancy only" at bounding box center [1171, 239] width 74 height 11
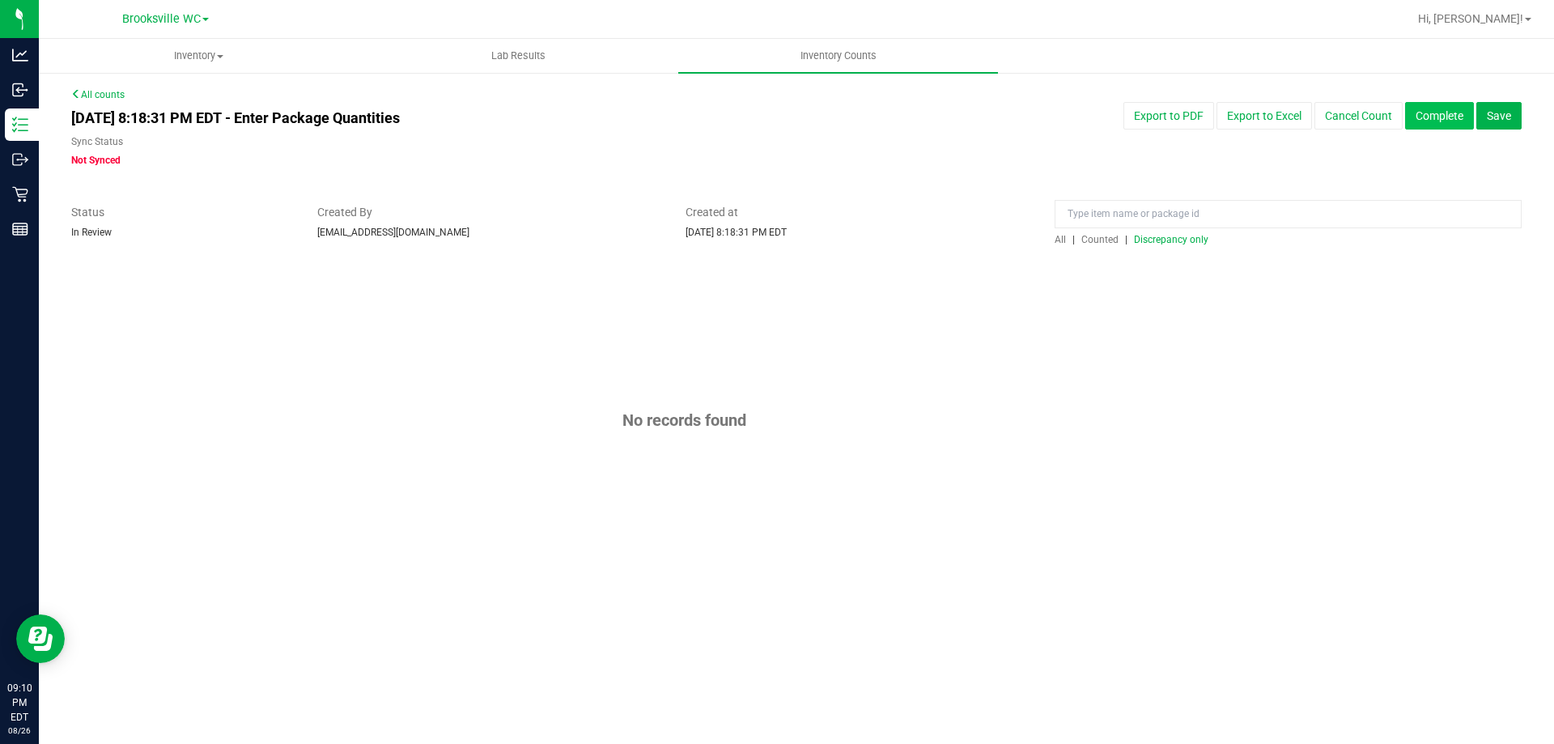
click at [1453, 121] on button "Complete" at bounding box center [1439, 116] width 69 height 28
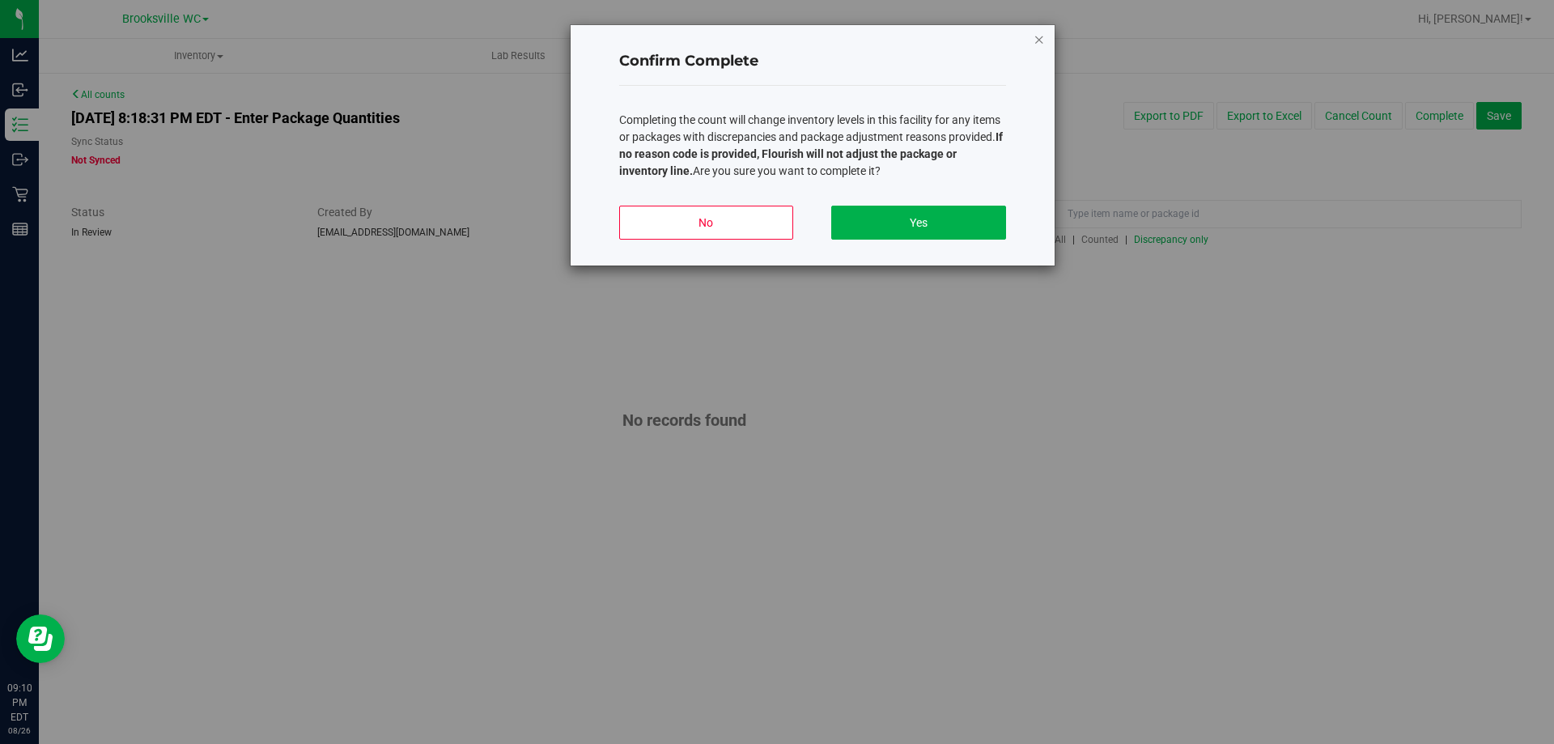
click at [1034, 42] on icon "button" at bounding box center [1039, 38] width 11 height 19
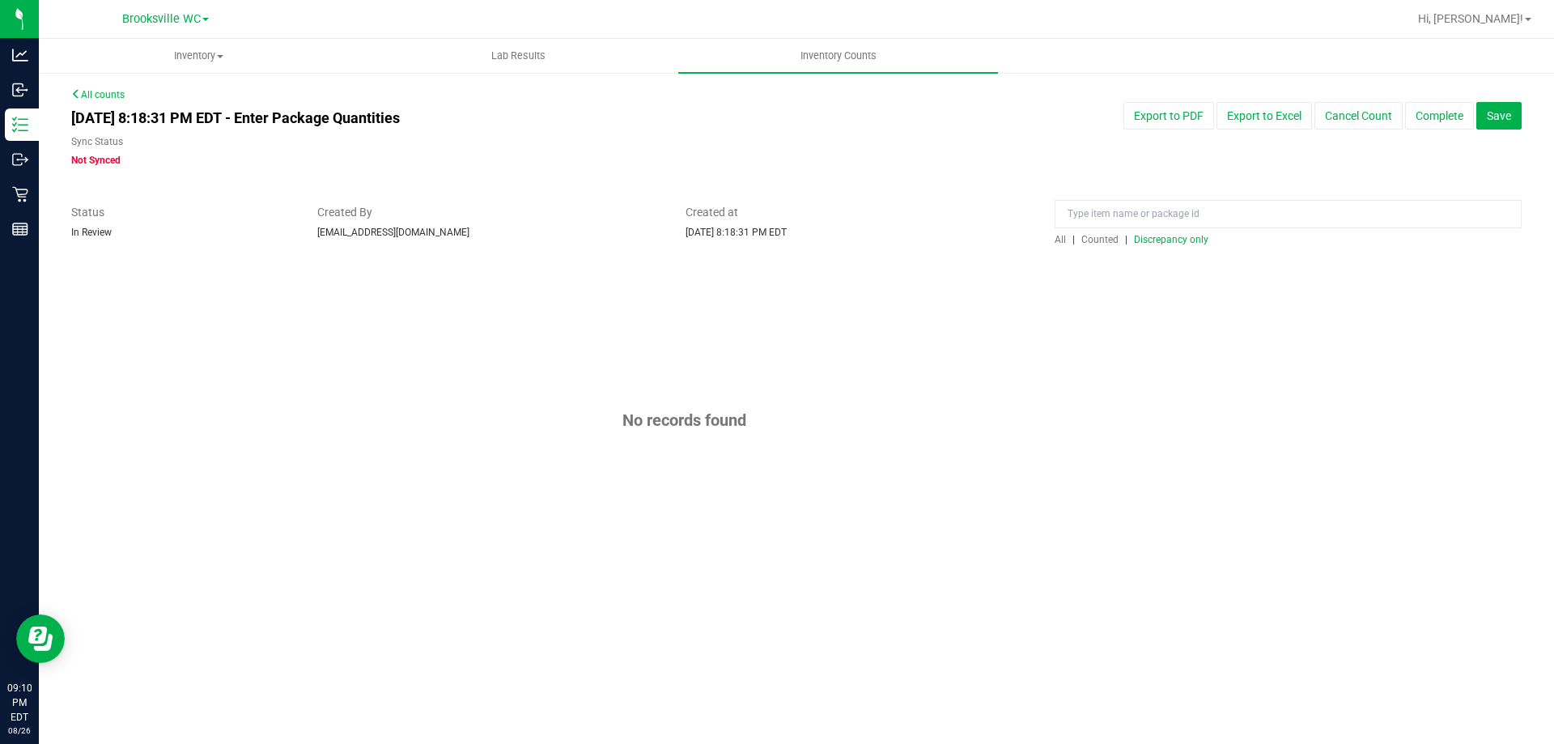
click at [1522, 117] on div "Export to PDF Export to Excel Cancel Count Complete Save" at bounding box center [1227, 116] width 614 height 28
click at [1507, 115] on span "Save" at bounding box center [1499, 115] width 24 height 13
